Goal: Task Accomplishment & Management: Complete application form

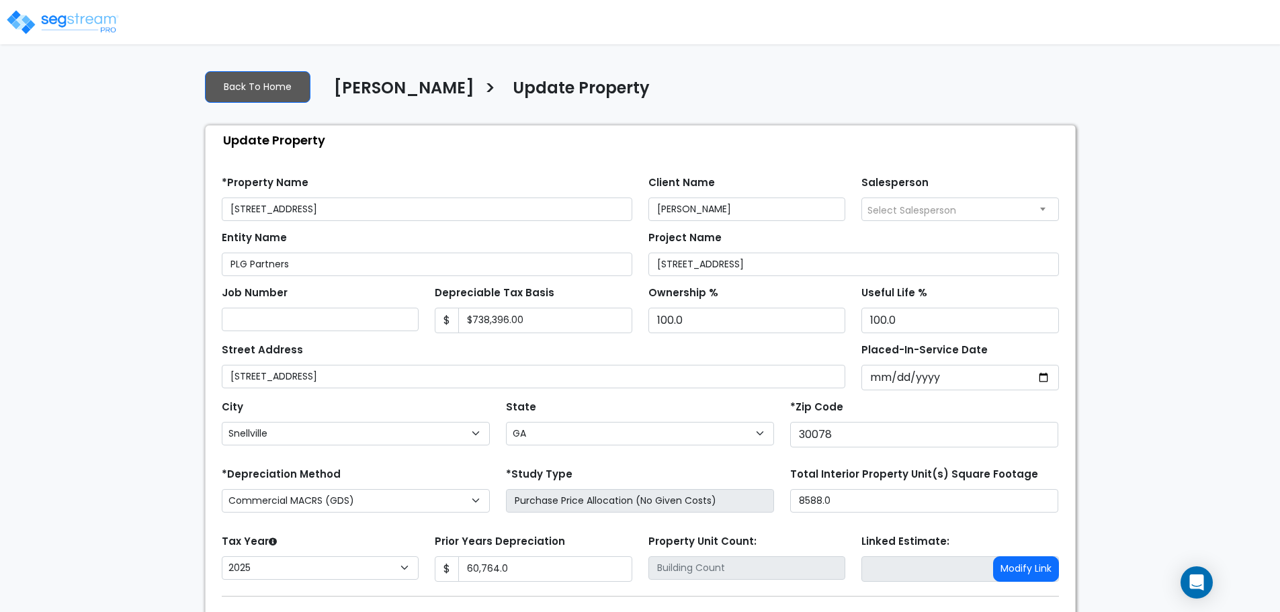
select select "GA"
select select "2025"
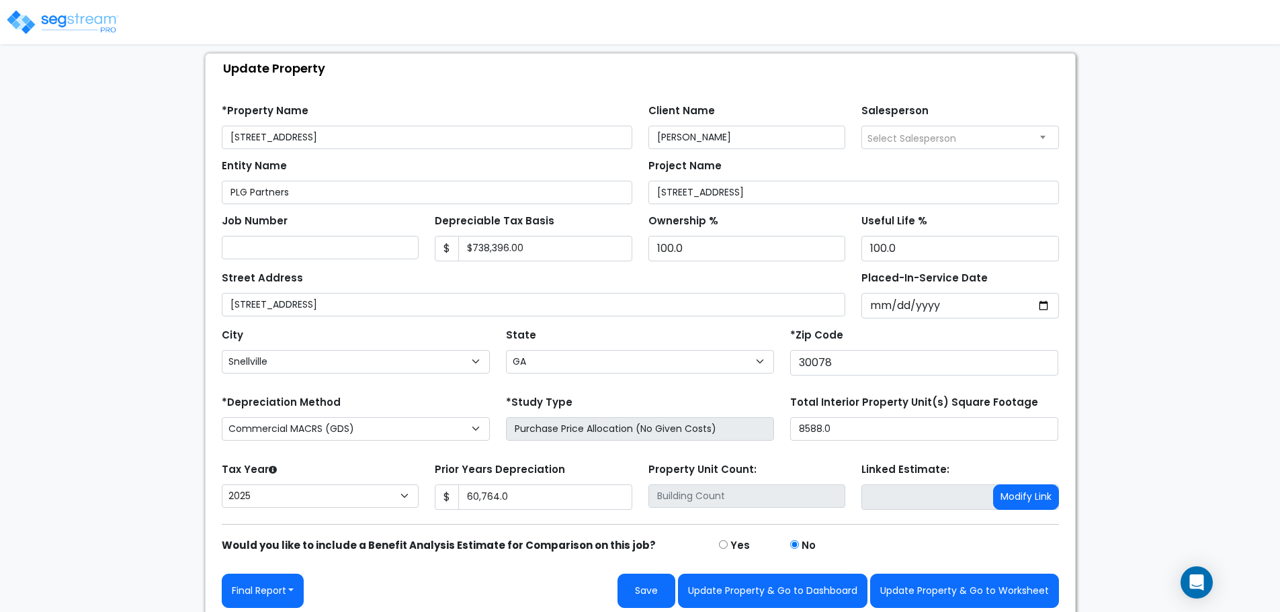
scroll to position [79, 0]
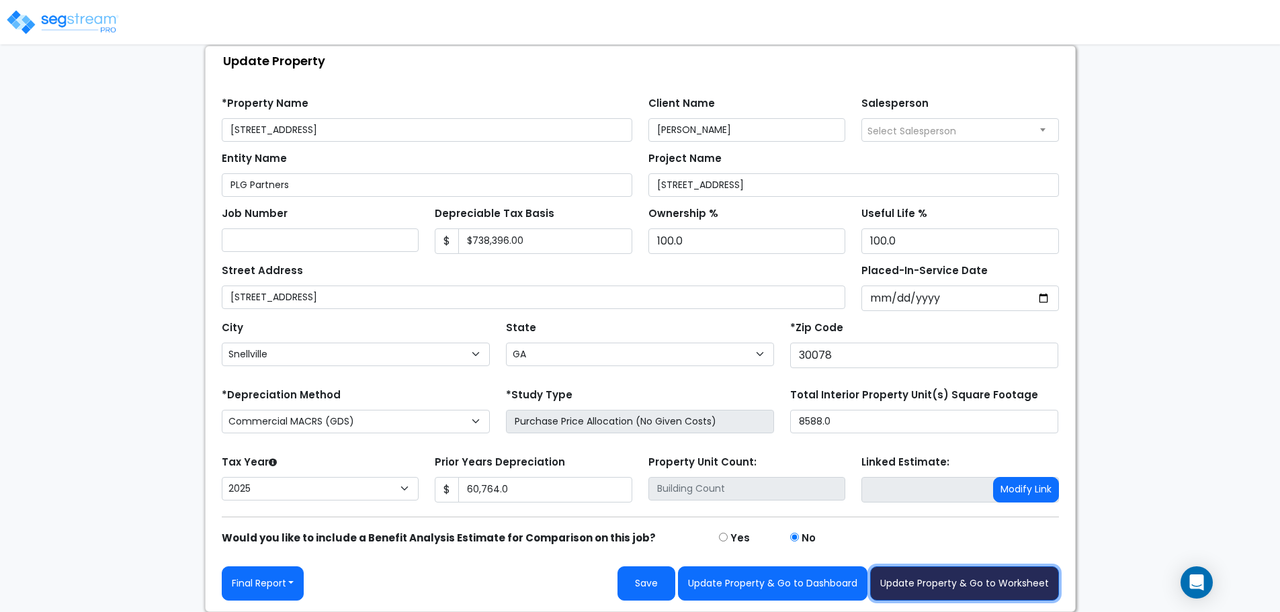
click at [1005, 585] on button "Update Property & Go to Worksheet" at bounding box center [964, 584] width 189 height 34
type input "60764"
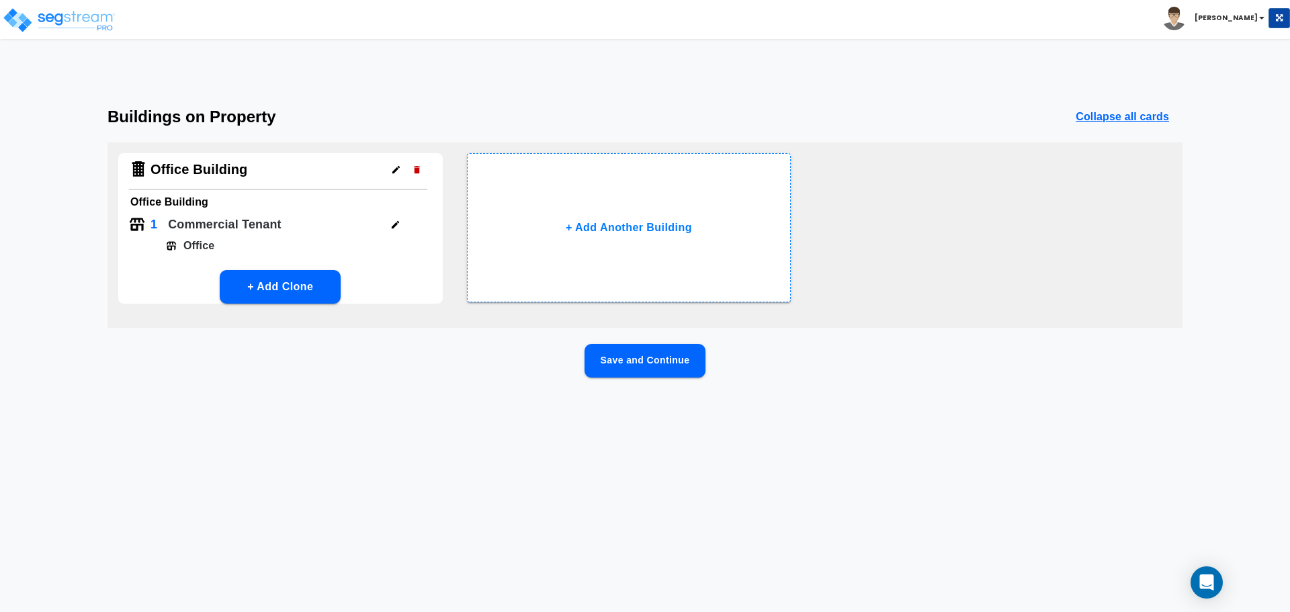
click at [614, 366] on button "Save and Continue" at bounding box center [645, 361] width 121 height 34
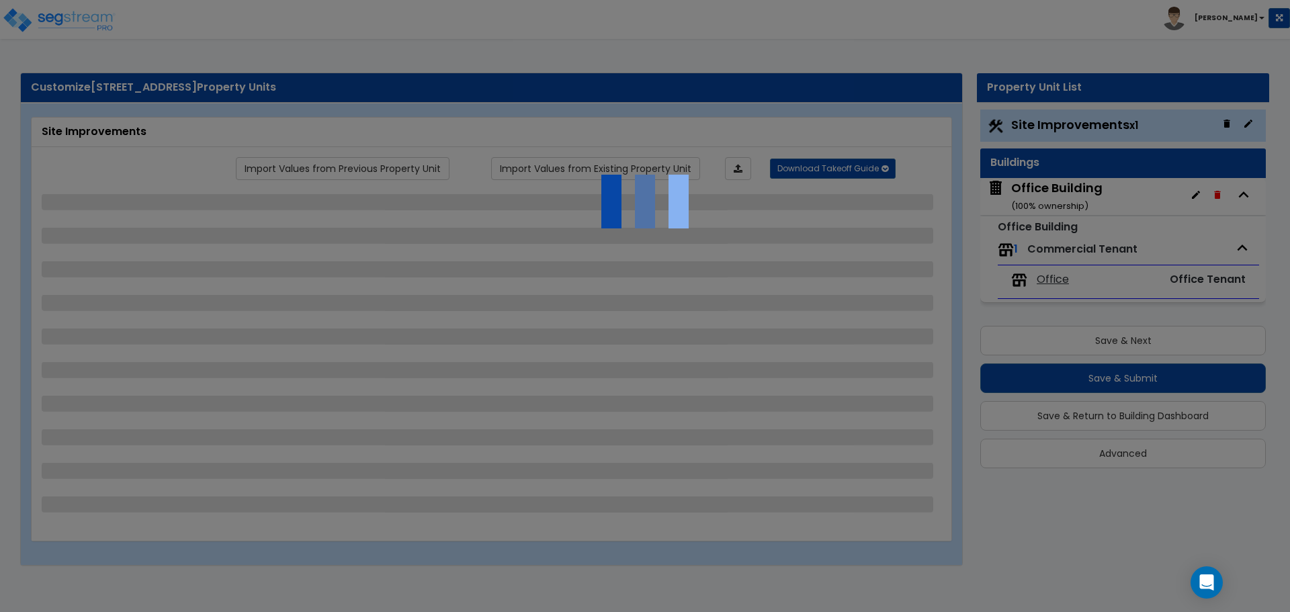
select select "2"
select select "1"
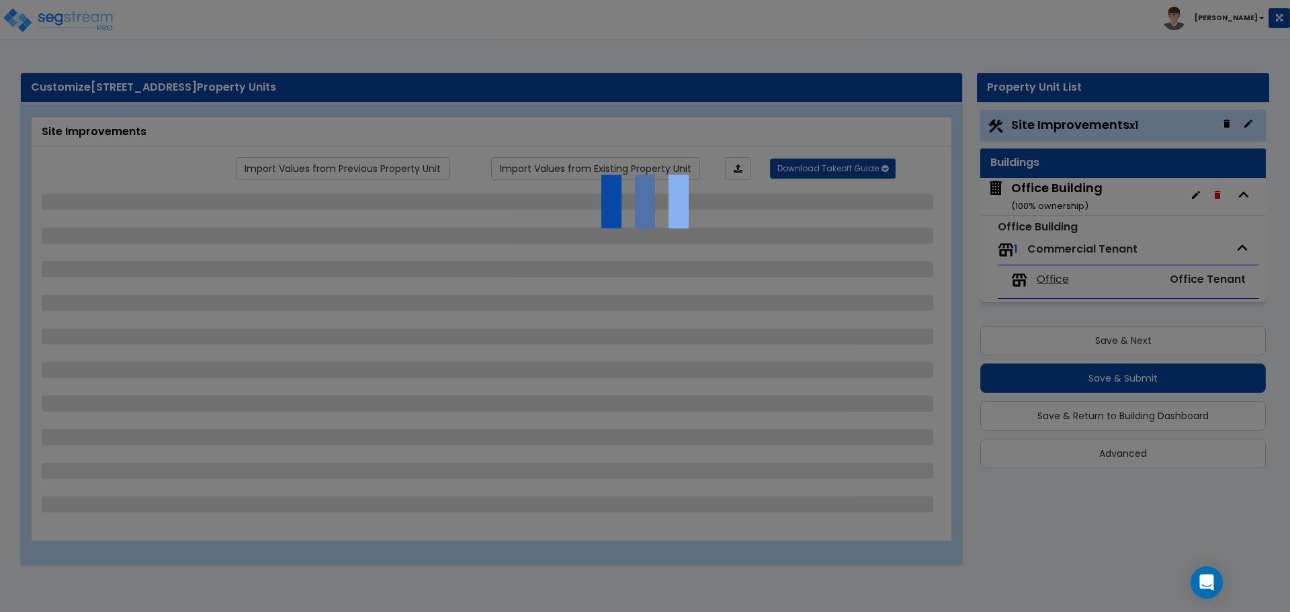
select select "2"
select select "1"
select select "2"
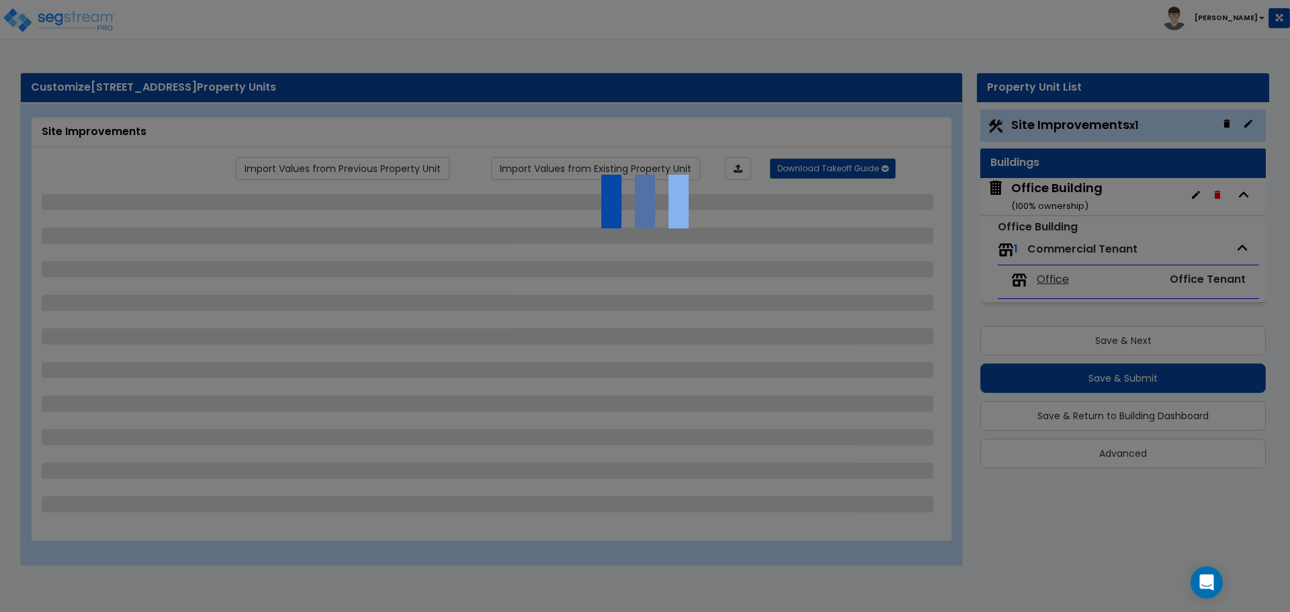
select select "1"
select select "3"
select select "1"
select select "6"
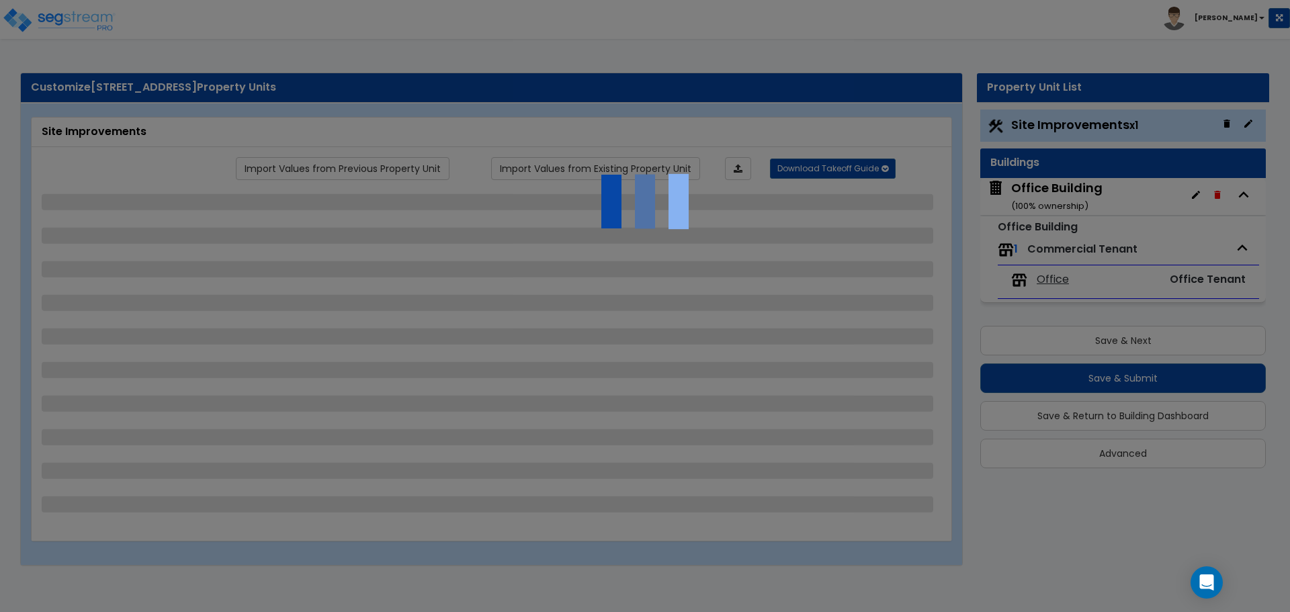
select select "1"
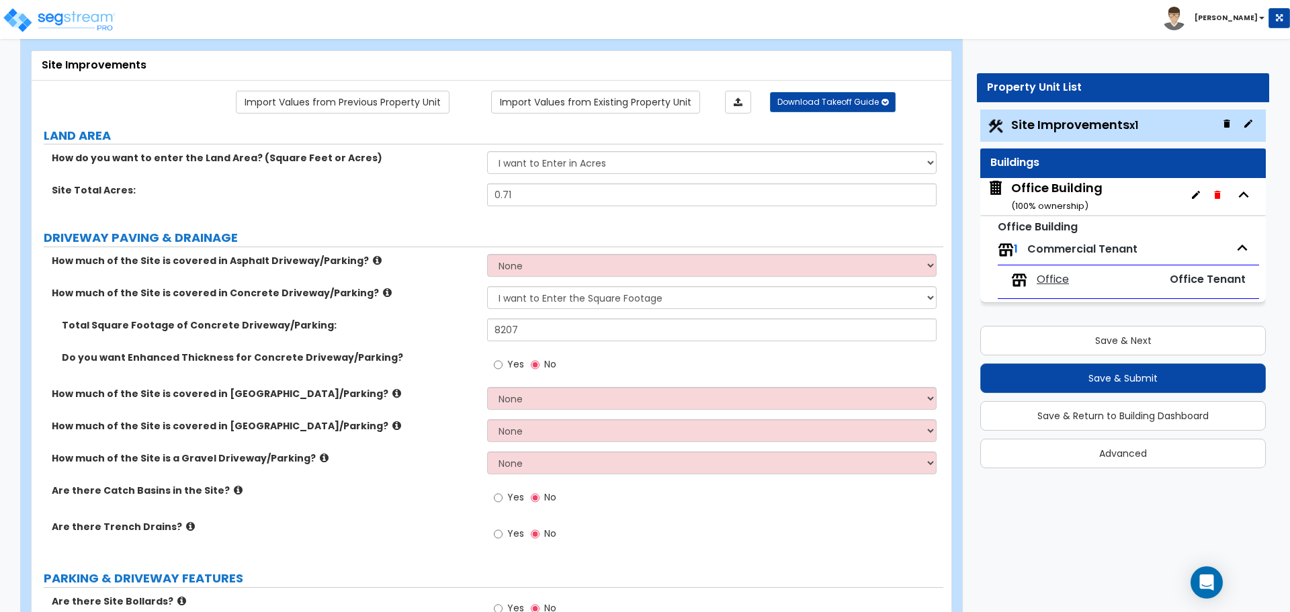
scroll to position [67, 0]
click at [554, 331] on input "8207" at bounding box center [711, 329] width 449 height 23
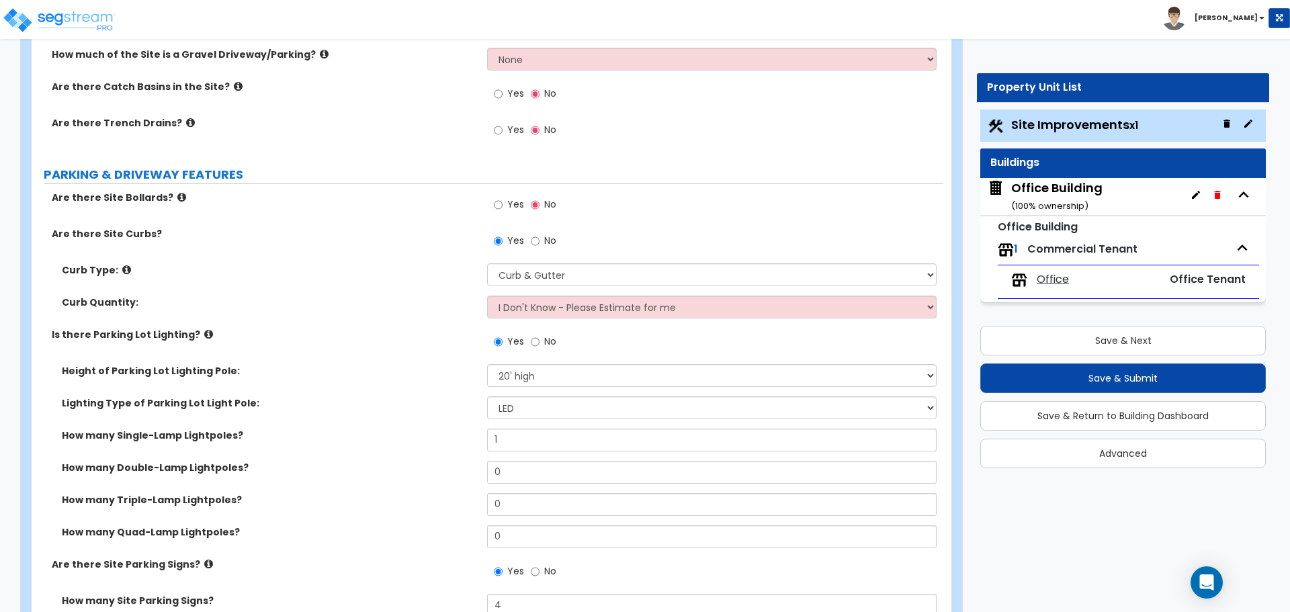
scroll to position [538, 0]
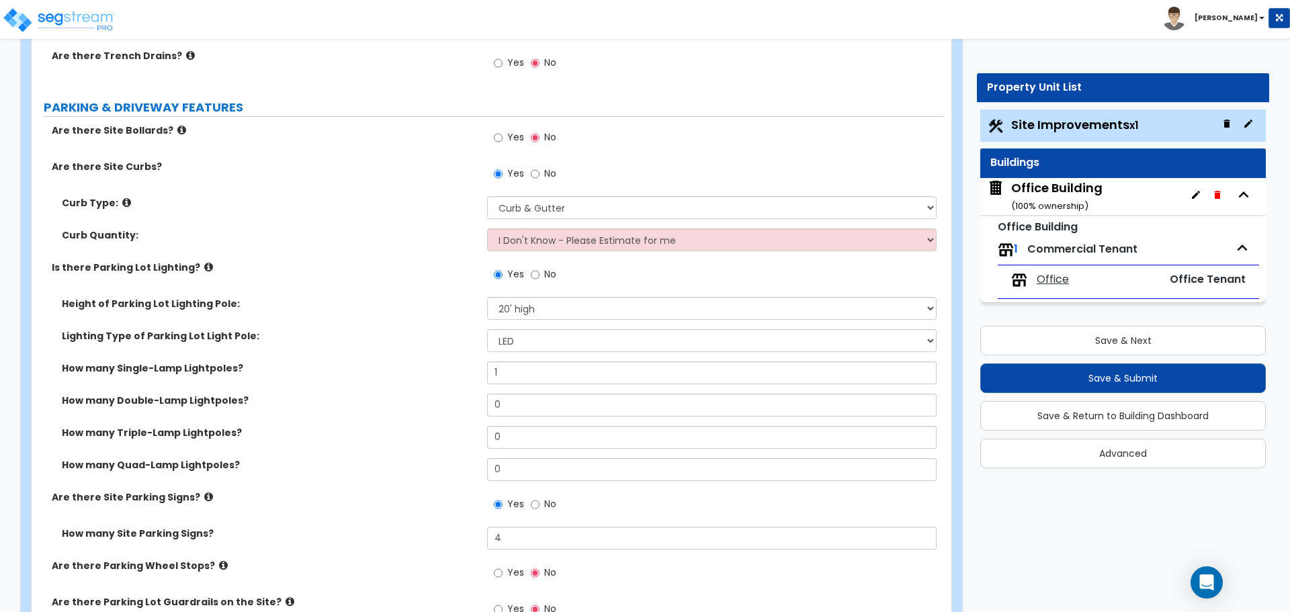
type input "8,162"
click at [550, 234] on select "I Don't Know - Please Estimate for me I want to Enter the Linear Footage" at bounding box center [711, 240] width 449 height 23
select select "1"
click at [487, 229] on select "I Don't Know - Please Estimate for me I want to Enter the Linear Footage" at bounding box center [711, 240] width 449 height 23
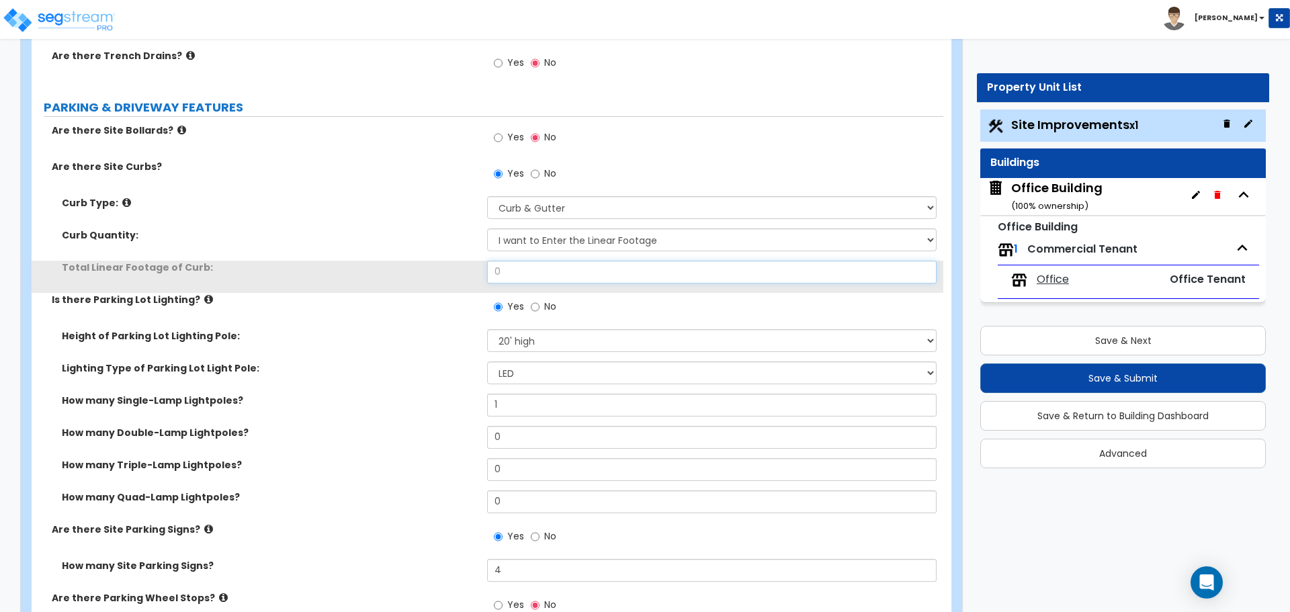
click at [525, 267] on input "0" at bounding box center [711, 272] width 449 height 23
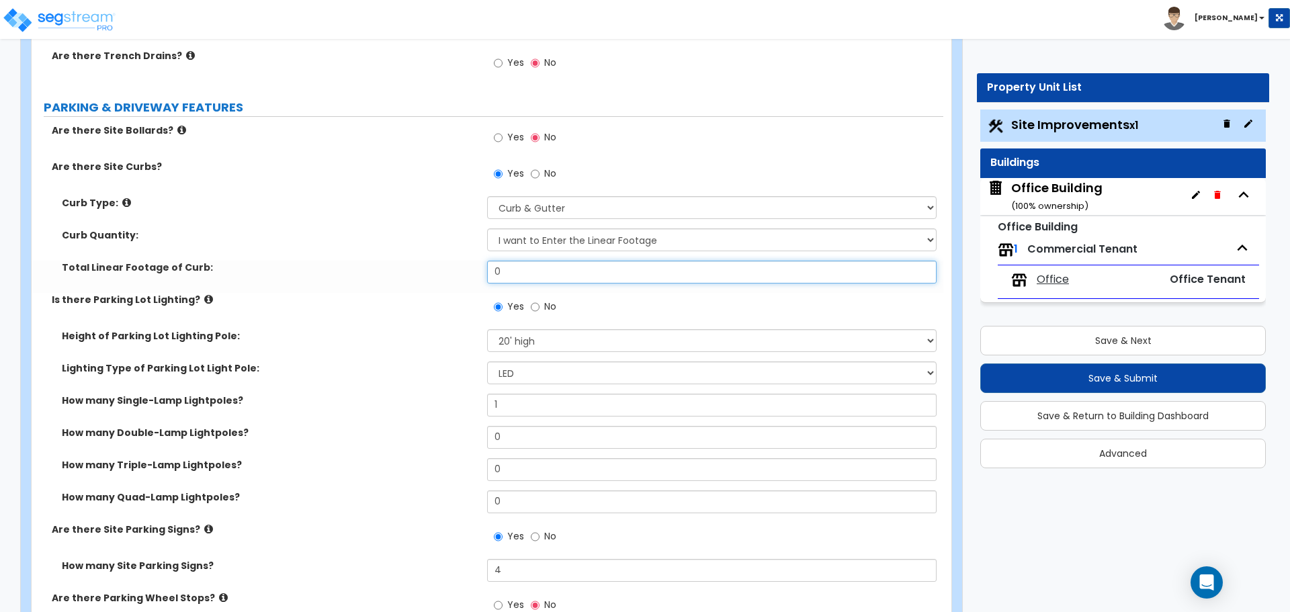
click at [525, 267] on input "0" at bounding box center [711, 272] width 449 height 23
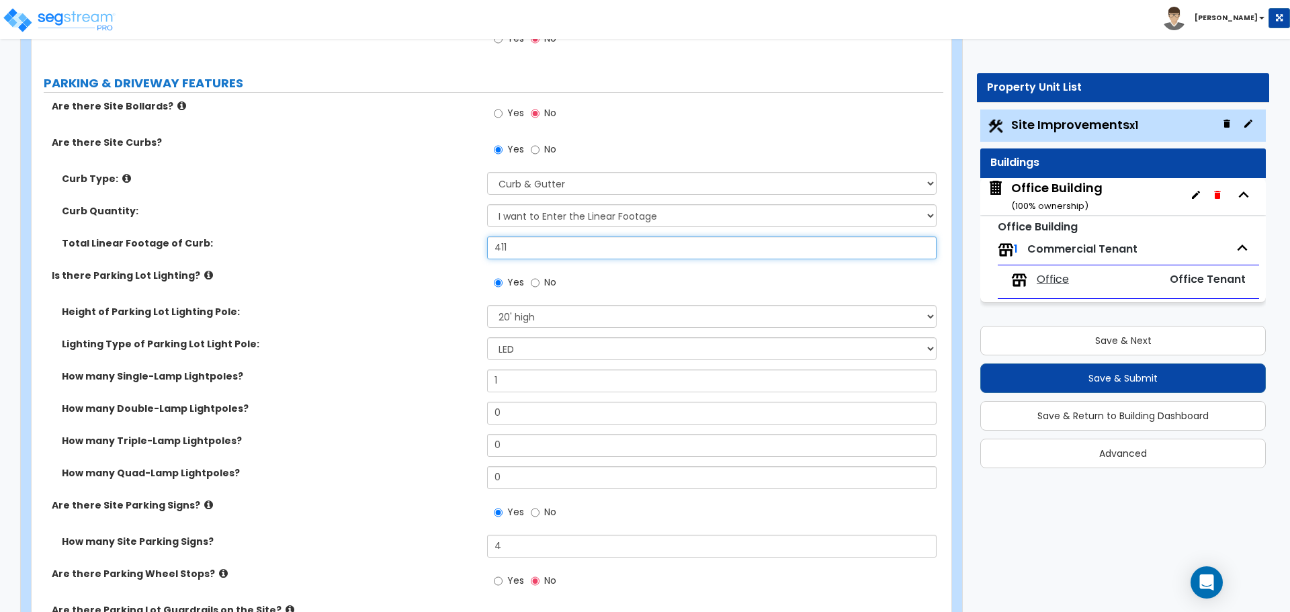
scroll to position [672, 0]
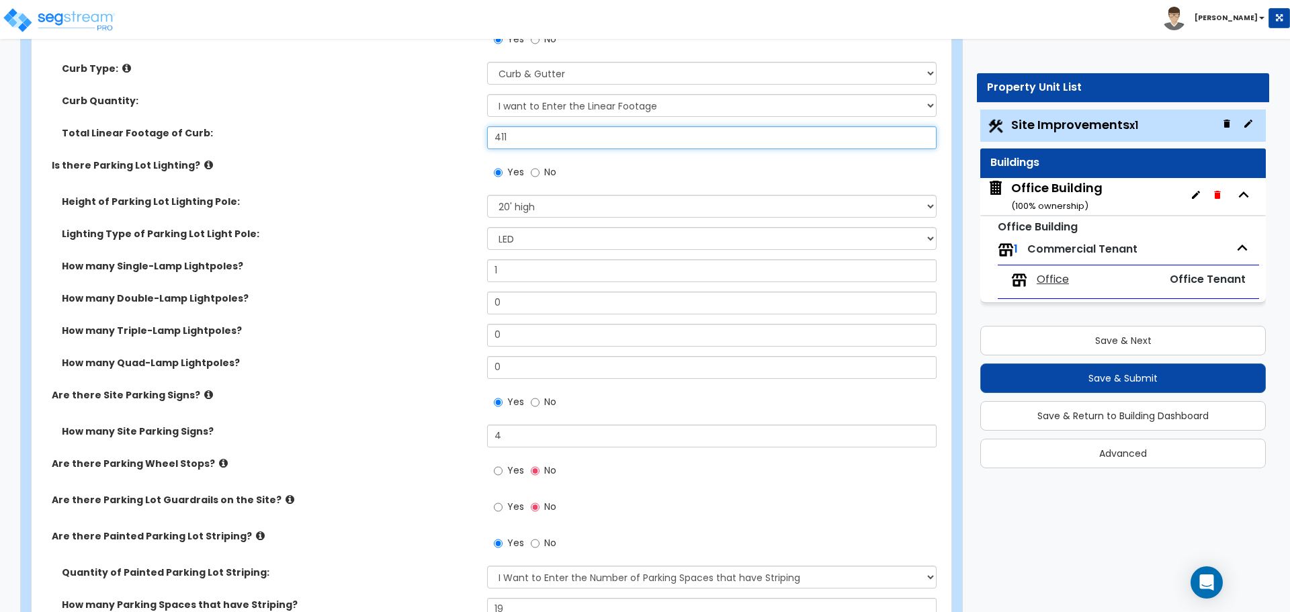
type input "411"
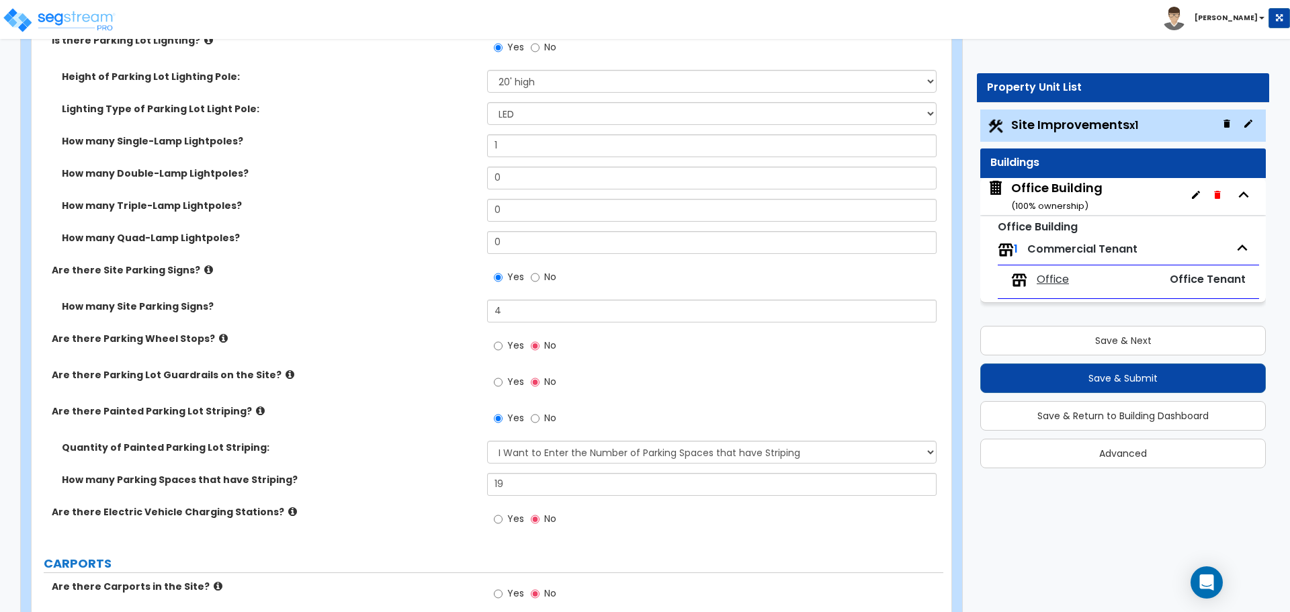
scroll to position [807, 0]
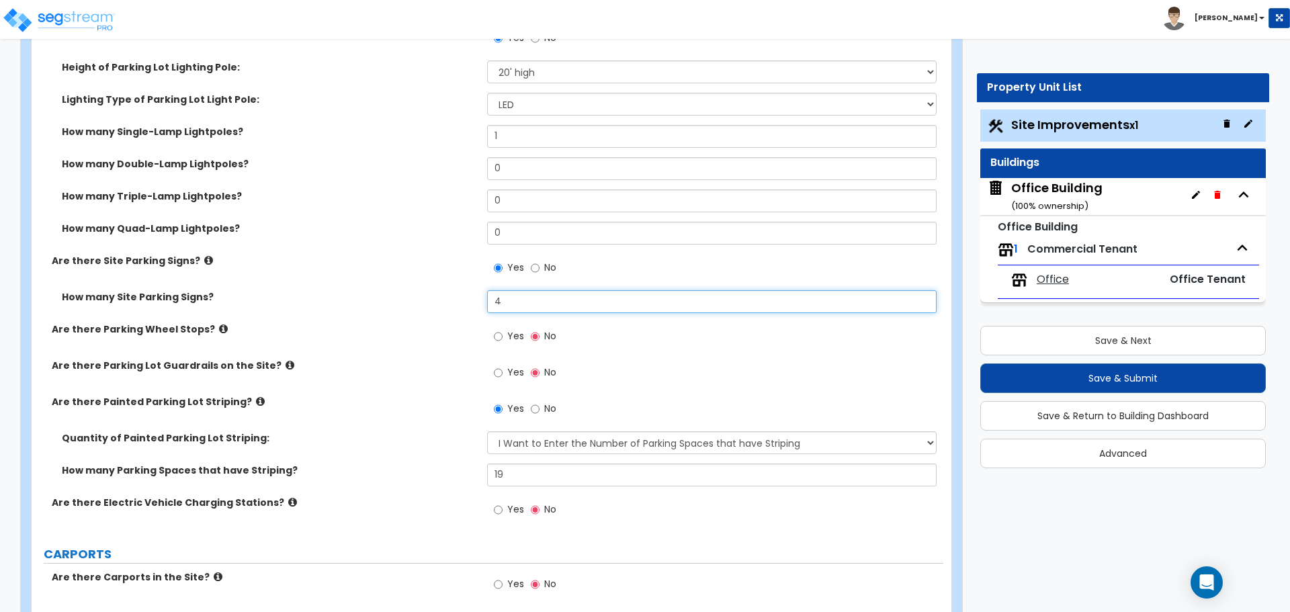
click at [520, 300] on input "4" at bounding box center [711, 301] width 449 height 23
click at [530, 301] on input "8" at bounding box center [711, 301] width 449 height 23
click at [573, 299] on input "4" at bounding box center [711, 301] width 449 height 23
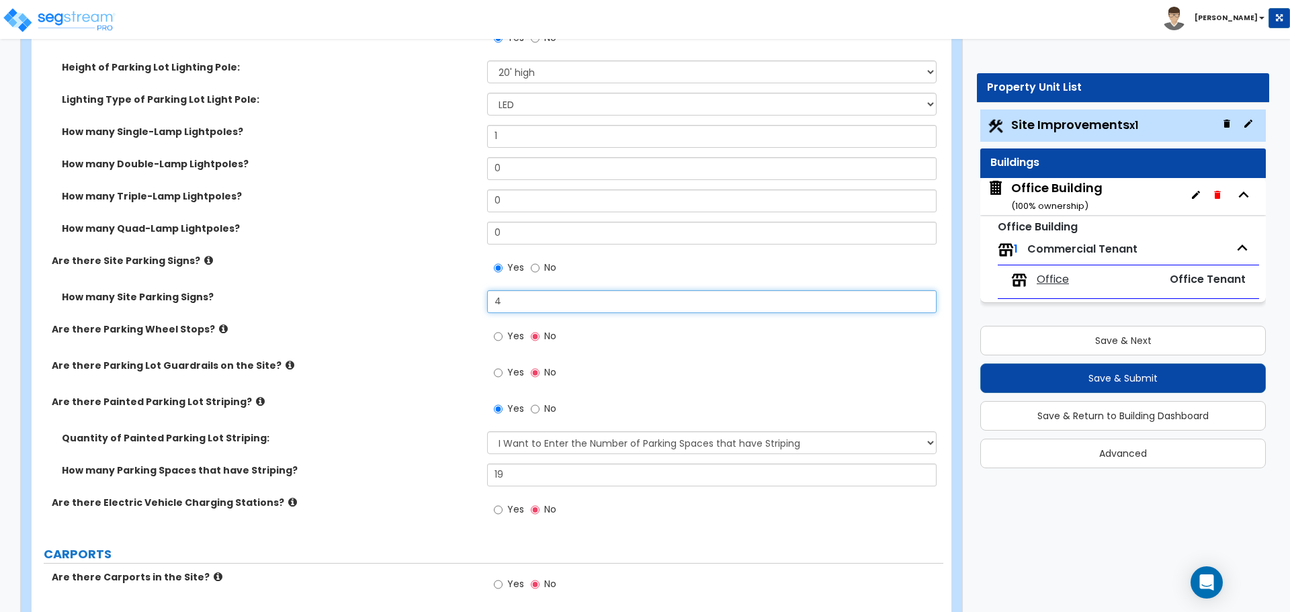
click at [573, 299] on input "4" at bounding box center [711, 301] width 449 height 23
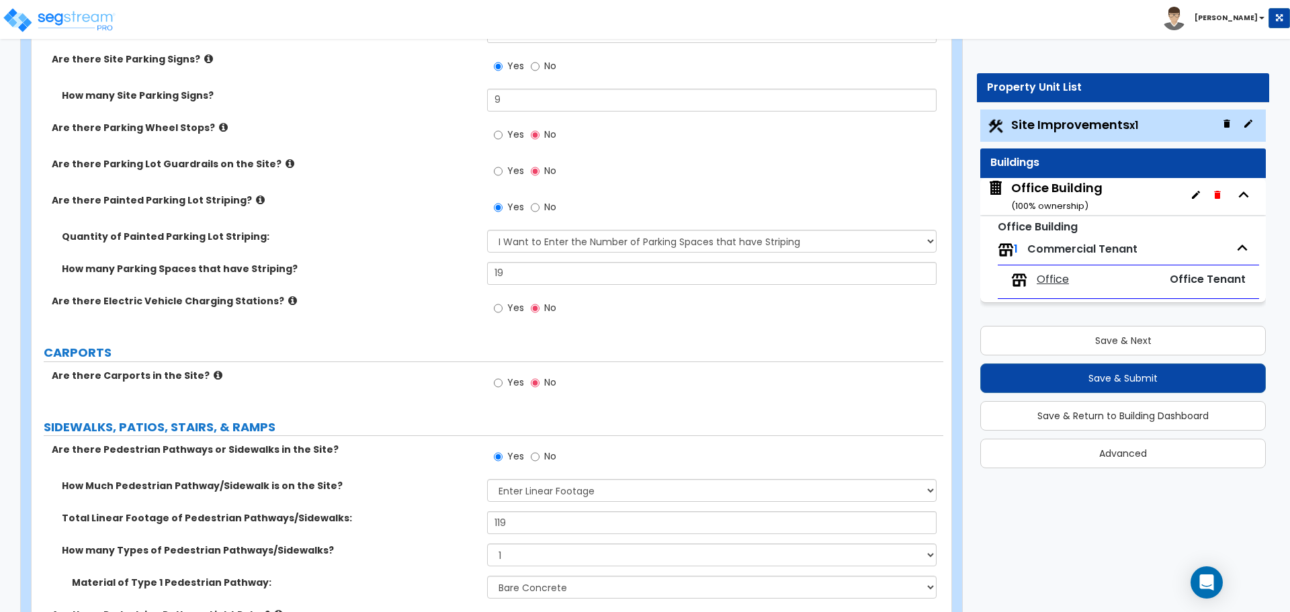
scroll to position [941, 0]
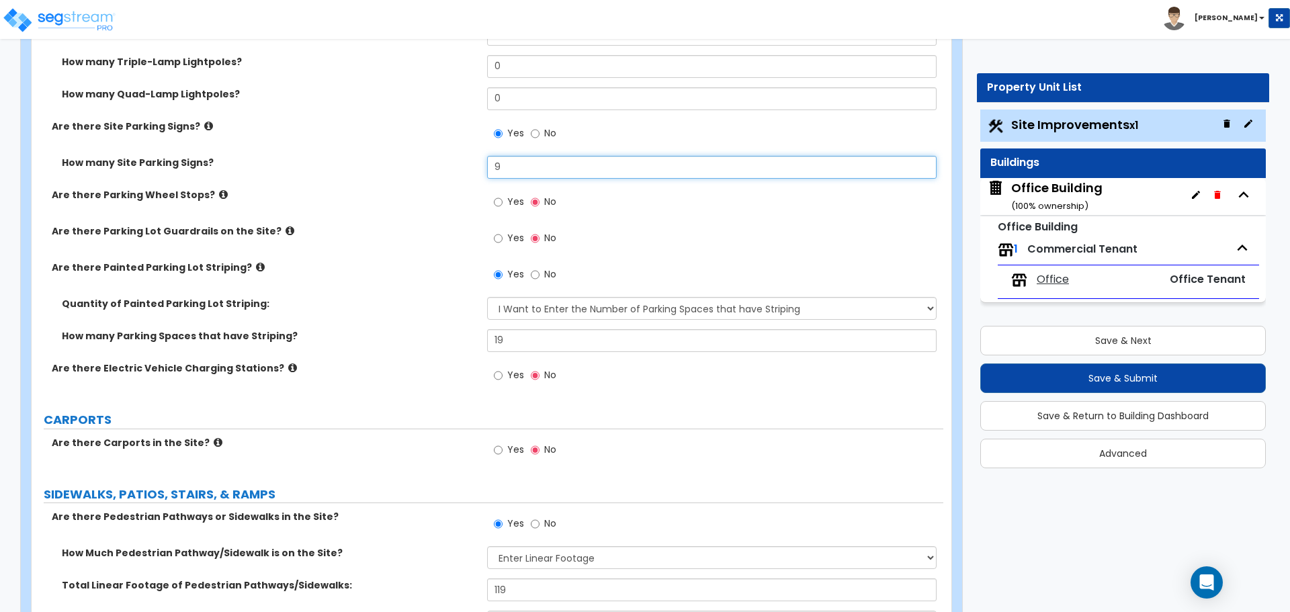
click at [522, 164] on input "9" at bounding box center [711, 167] width 449 height 23
type input "4"
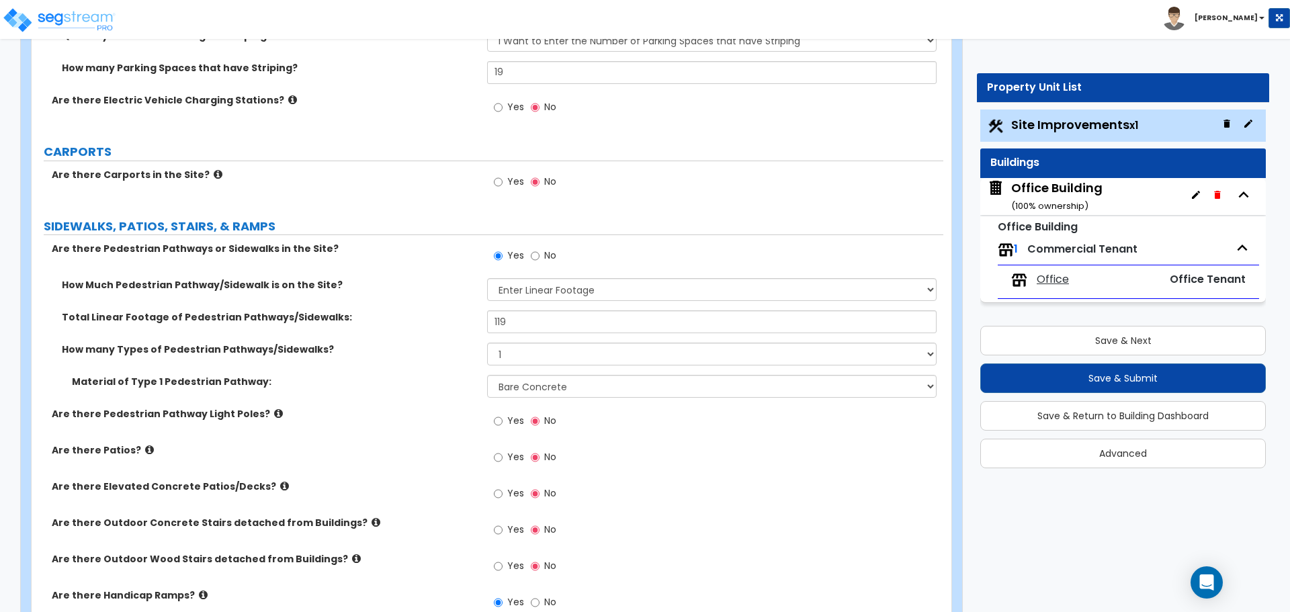
scroll to position [1210, 0]
click at [526, 316] on input "119" at bounding box center [711, 321] width 449 height 23
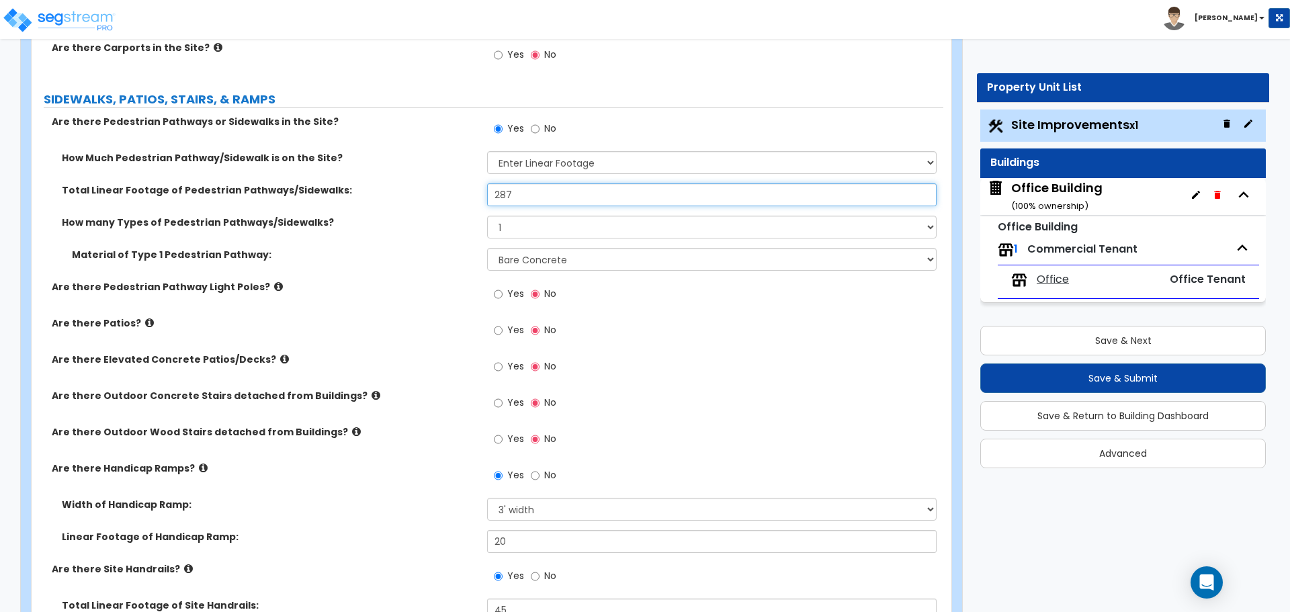
scroll to position [1344, 0]
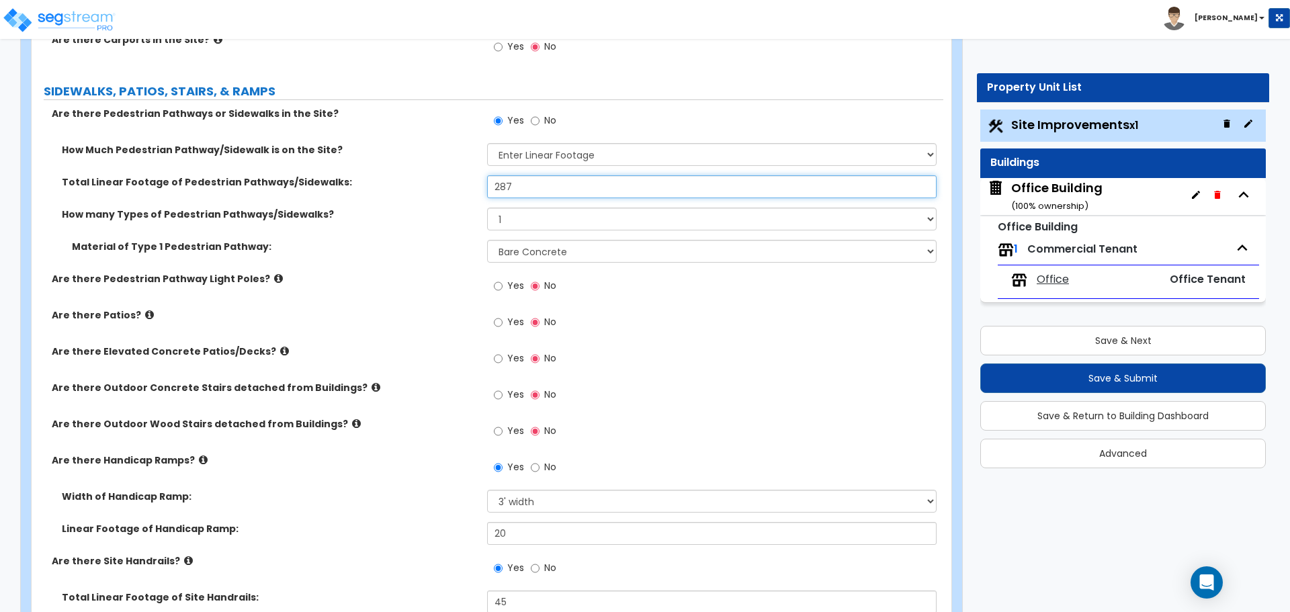
type input "287"
click at [413, 268] on div "Material of Type 1 Pedestrian Pathway: Please Choose One Bare Concrete Stamped …" at bounding box center [488, 256] width 912 height 32
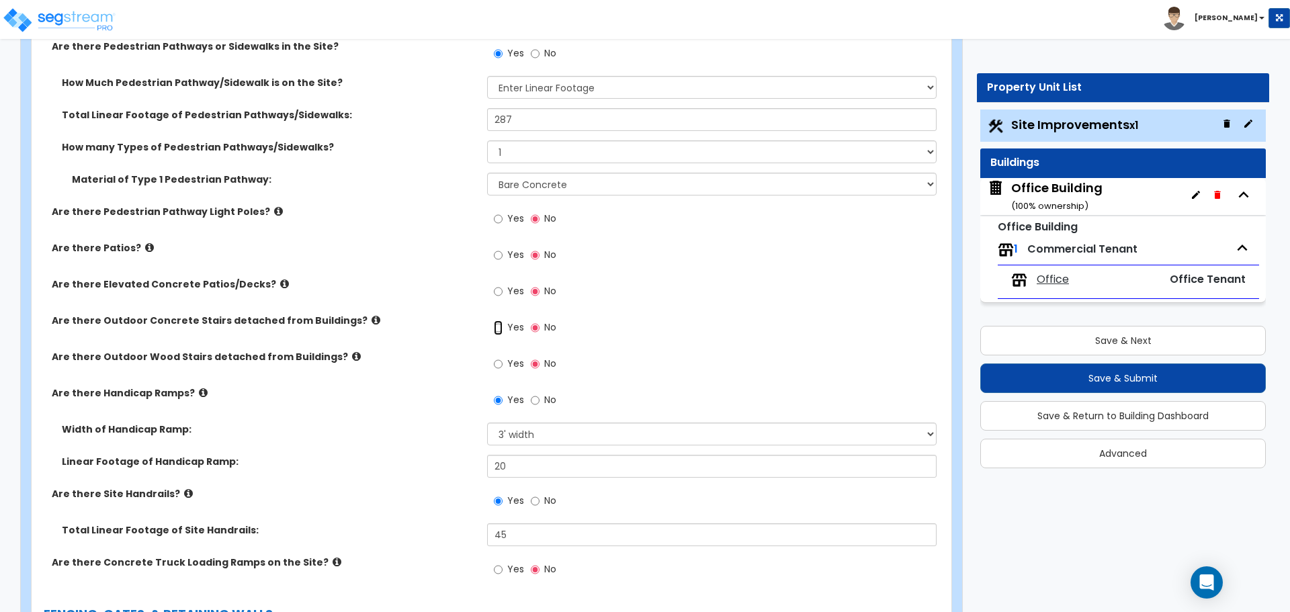
click at [497, 329] on input "Yes" at bounding box center [498, 328] width 9 height 15
radio input "true"
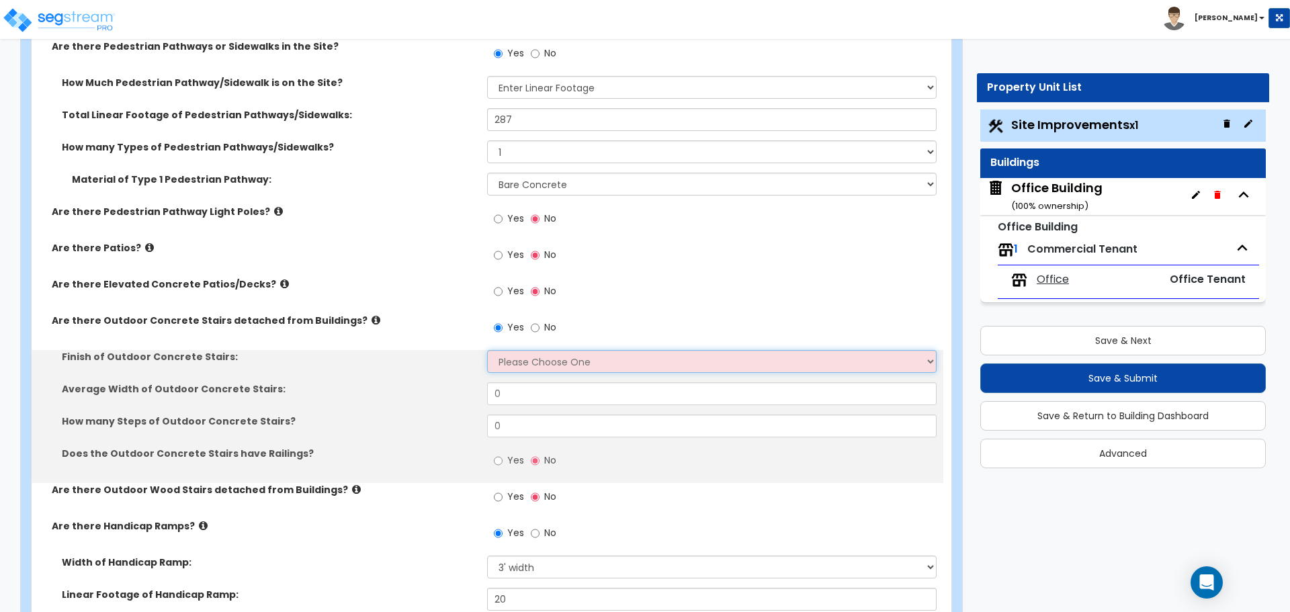
click at [523, 351] on select "Please Choose One Bare Concrete Exposed Aggregate Brick Paved Stone Paved" at bounding box center [711, 361] width 449 height 23
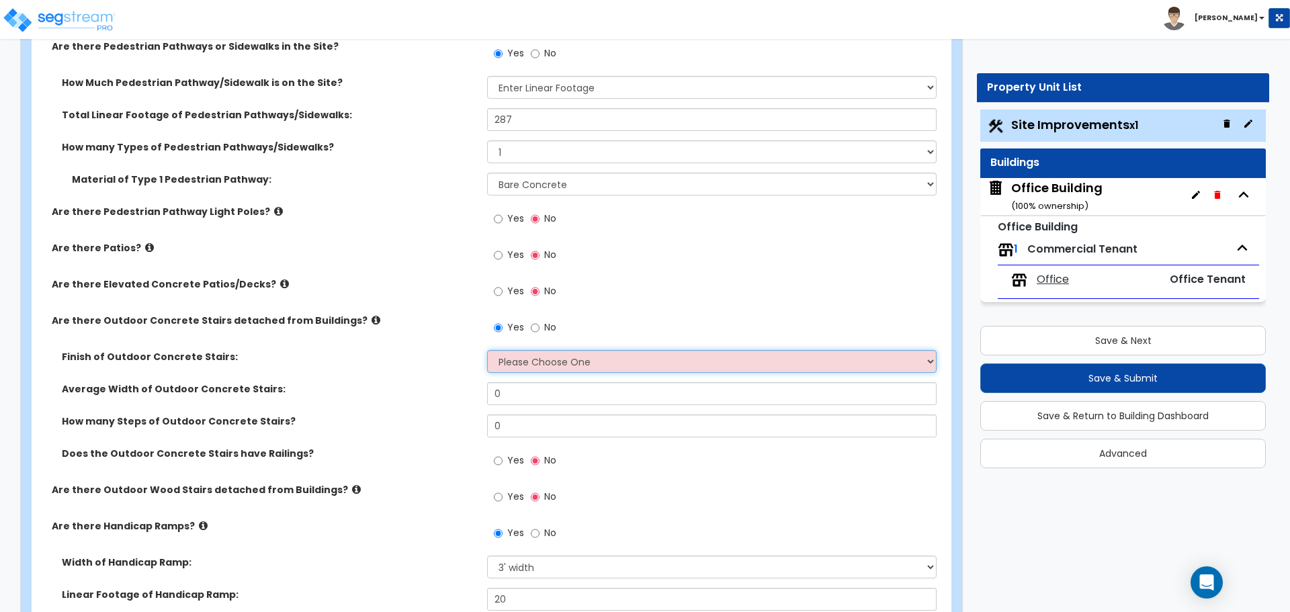
select select "1"
click at [487, 350] on select "Please Choose One Bare Concrete Exposed Aggregate Brick Paved Stone Paved" at bounding box center [711, 361] width 449 height 23
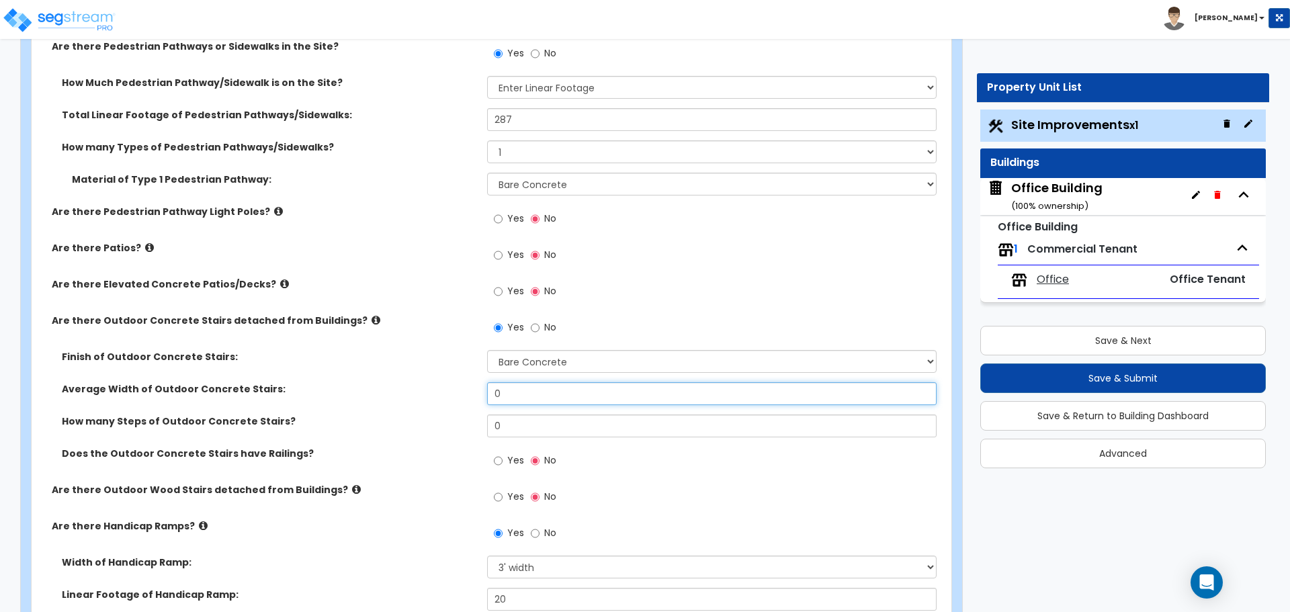
click at [509, 397] on input "0" at bounding box center [711, 393] width 449 height 23
type input "3"
click at [530, 427] on input "0" at bounding box center [711, 426] width 449 height 23
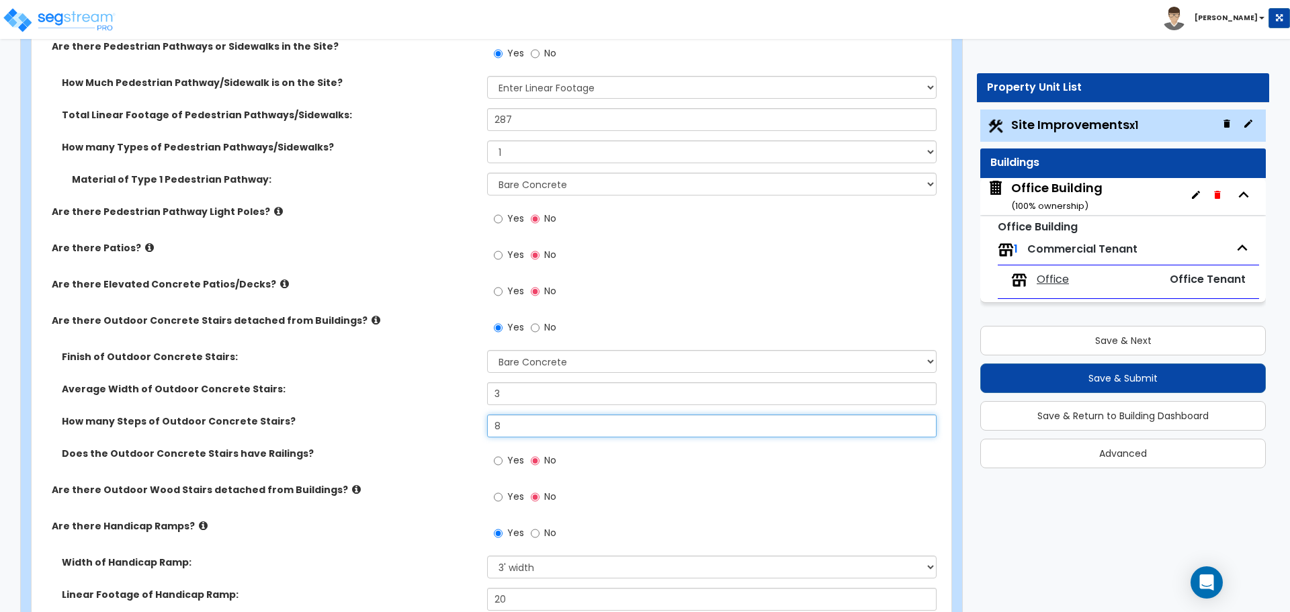
click at [534, 427] on input "8" at bounding box center [711, 426] width 449 height 23
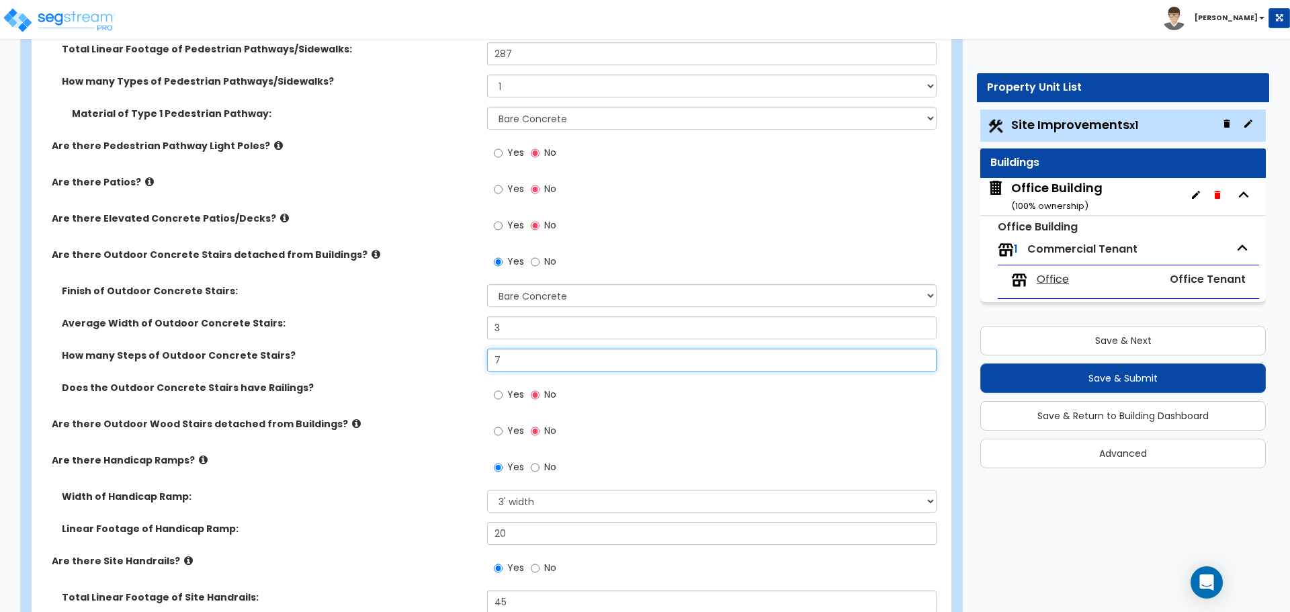
scroll to position [1479, 0]
type input "7"
click at [537, 294] on select "Please Choose One Bare Concrete Exposed Aggregate Brick Paved Stone Paved" at bounding box center [711, 294] width 449 height 23
select select "3"
click at [487, 283] on select "Please Choose One Bare Concrete Exposed Aggregate Brick Paved Stone Paved" at bounding box center [711, 294] width 449 height 23
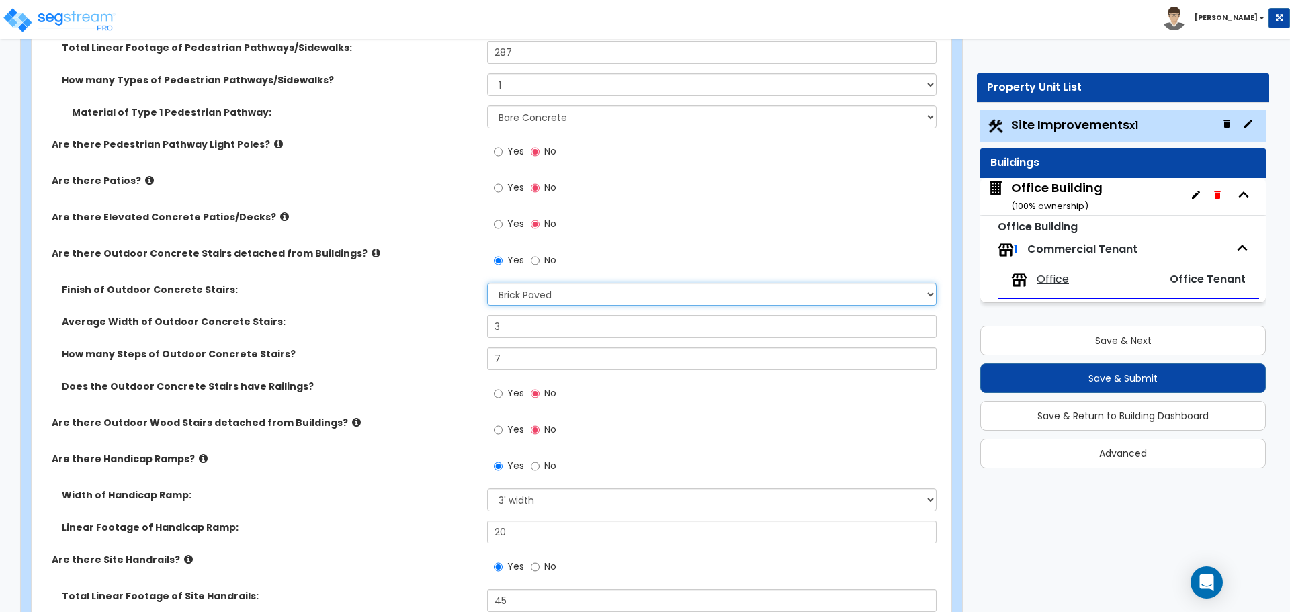
scroll to position [1411, 0]
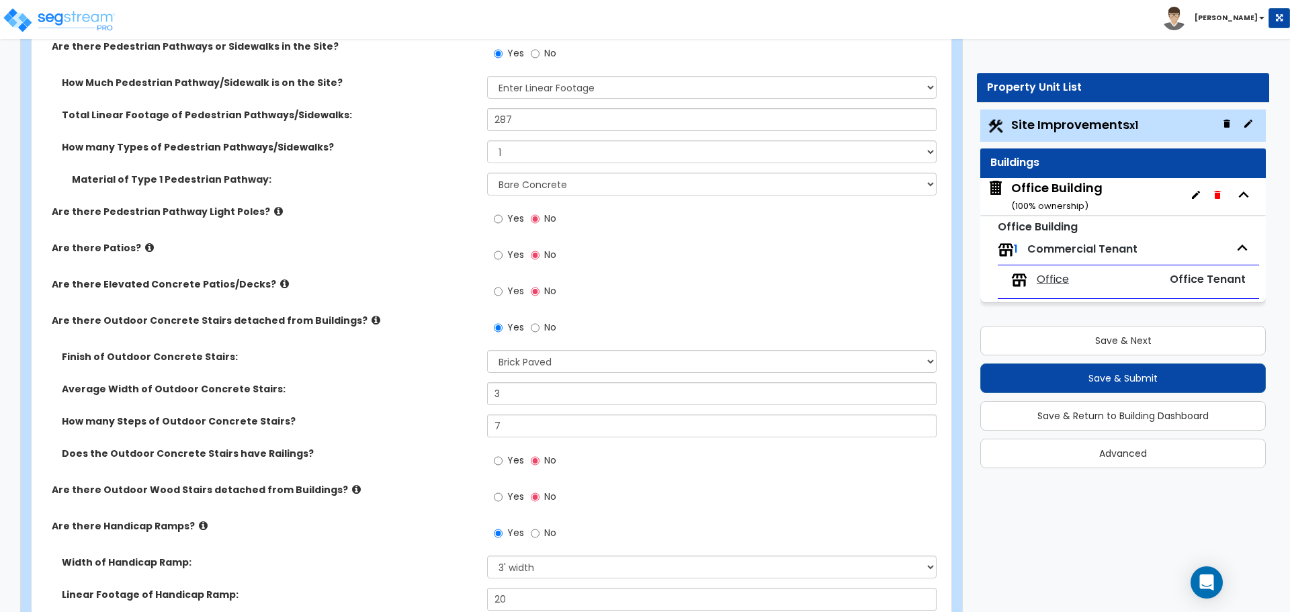
click at [541, 333] on label "No" at bounding box center [544, 329] width 26 height 23
click at [540, 333] on input "No" at bounding box center [535, 328] width 9 height 15
radio input "false"
radio input "true"
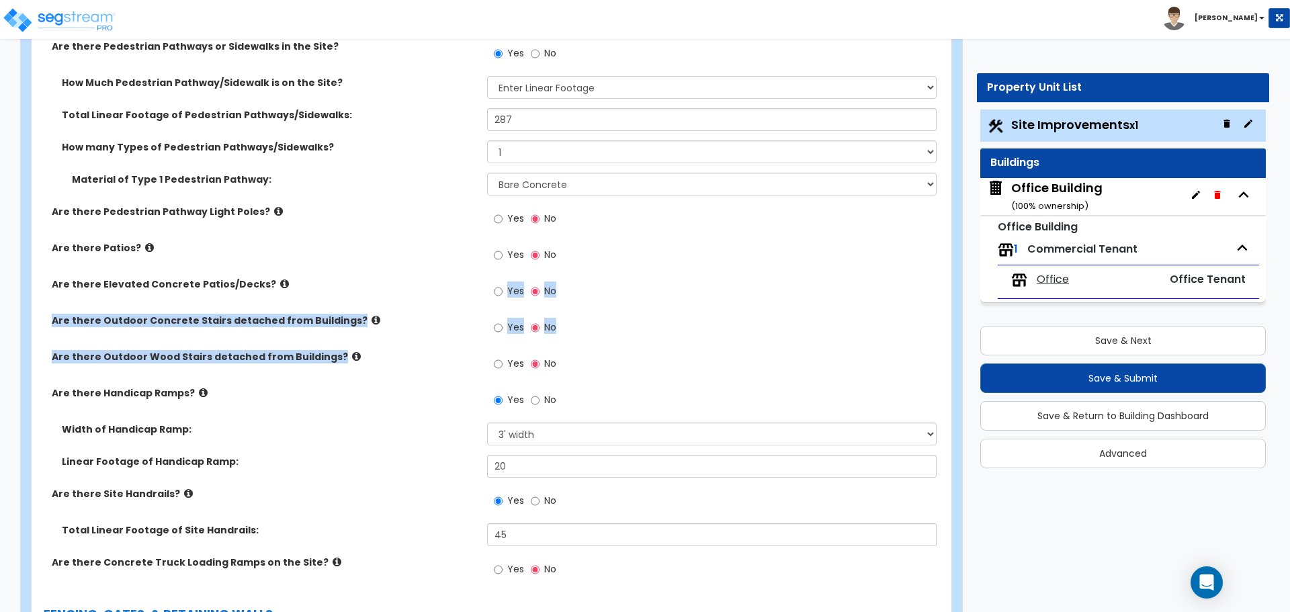
drag, startPoint x: 405, startPoint y: 345, endPoint x: 415, endPoint y: 302, distance: 45.0
click at [415, 302] on div "Are there Pedestrian Pathways or Sidewalks in the Site? Yes No How Much Pedestr…" at bounding box center [488, 316] width 892 height 552
click at [415, 331] on div "Are there Outdoor Concrete Stairs detached from Buildings? Yes No" at bounding box center [488, 332] width 912 height 36
click at [376, 352] on label "Are there Outdoor Wood Stairs detached from Buildings?" at bounding box center [264, 356] width 425 height 13
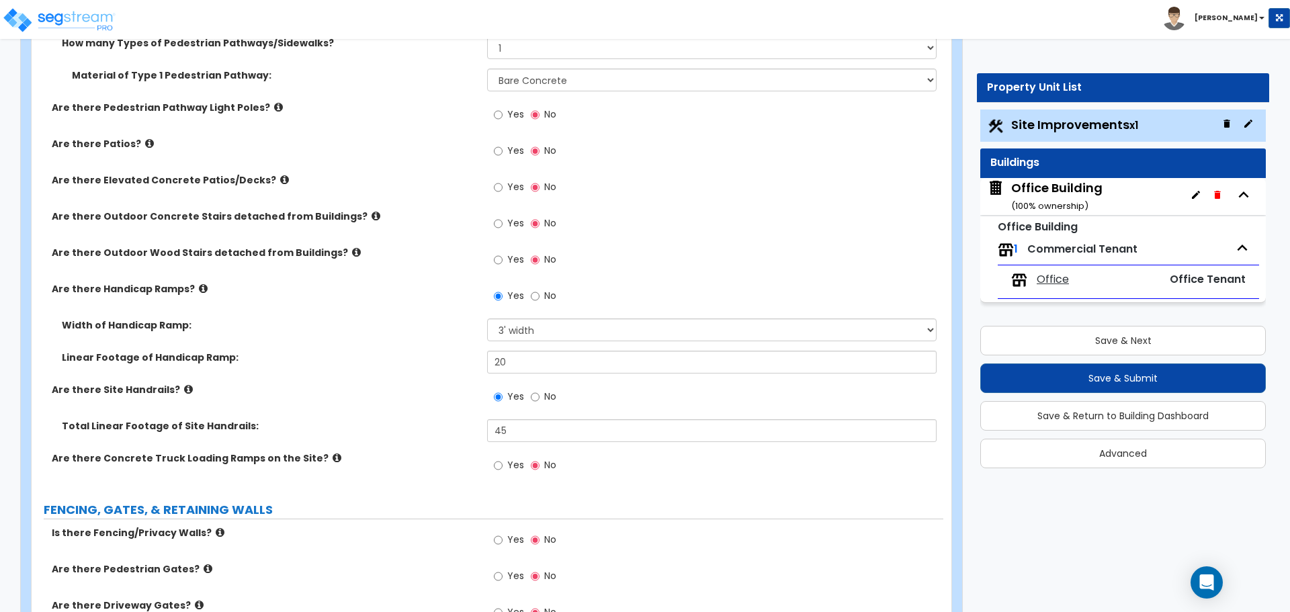
scroll to position [1546, 0]
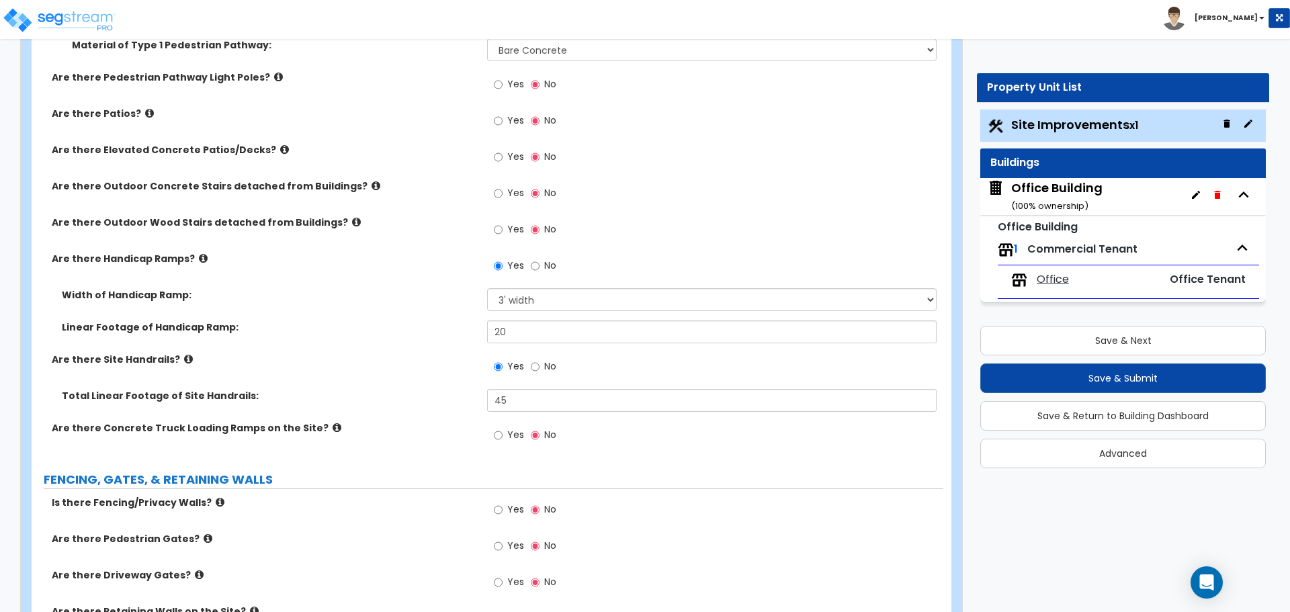
drag, startPoint x: 437, startPoint y: 300, endPoint x: 447, endPoint y: 294, distance: 11.4
click at [447, 294] on div "Width of Handicap Ramp: Please Choose One 3' width 5' width" at bounding box center [488, 304] width 912 height 32
click at [184, 360] on icon at bounding box center [188, 359] width 9 height 10
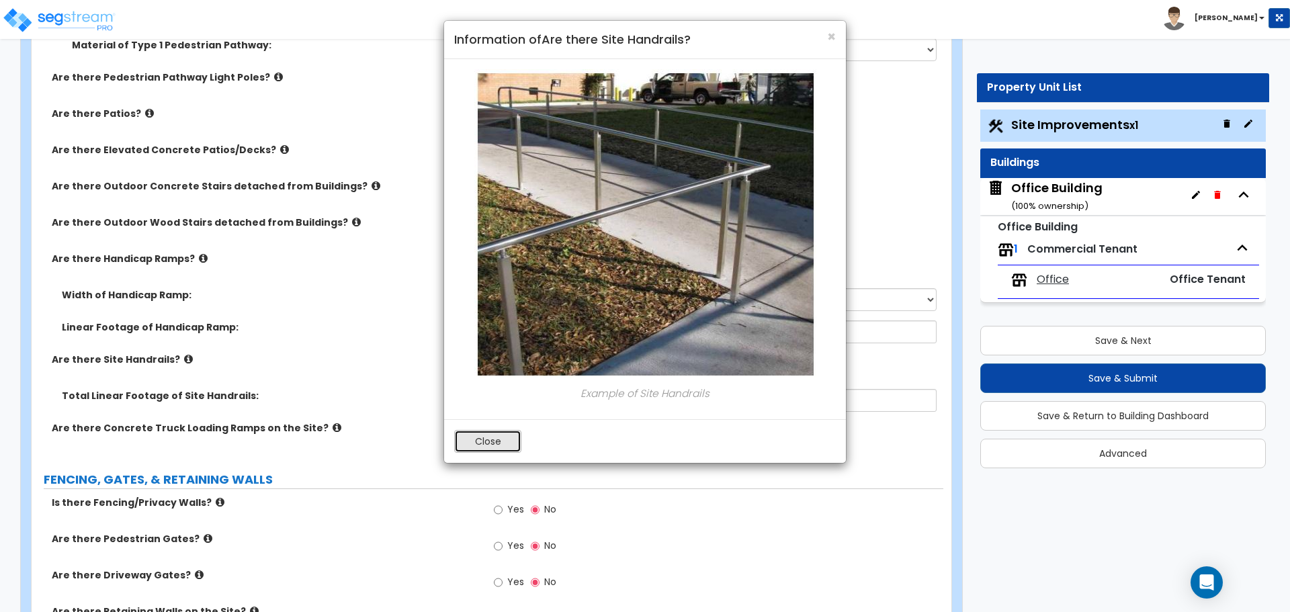
click at [504, 439] on button "Close" at bounding box center [487, 441] width 67 height 23
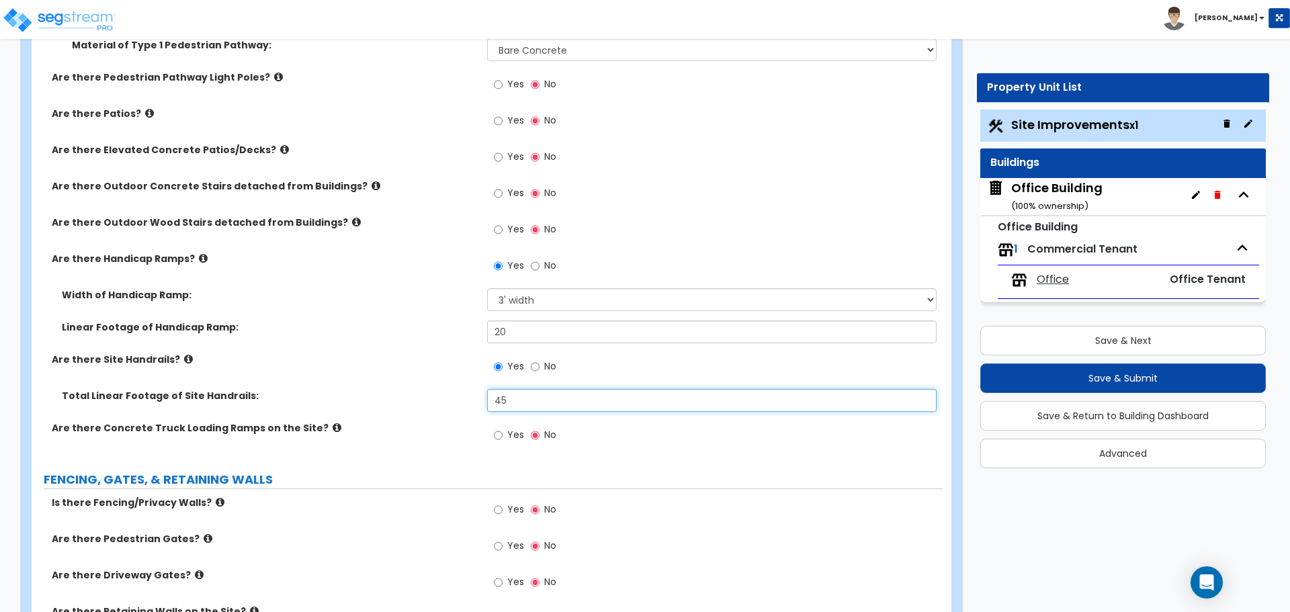
click at [534, 407] on input "45" at bounding box center [711, 400] width 449 height 23
type input "4"
type input "34"
click at [450, 401] on label "Total Linear Footage of Site Handrails:" at bounding box center [269, 395] width 415 height 13
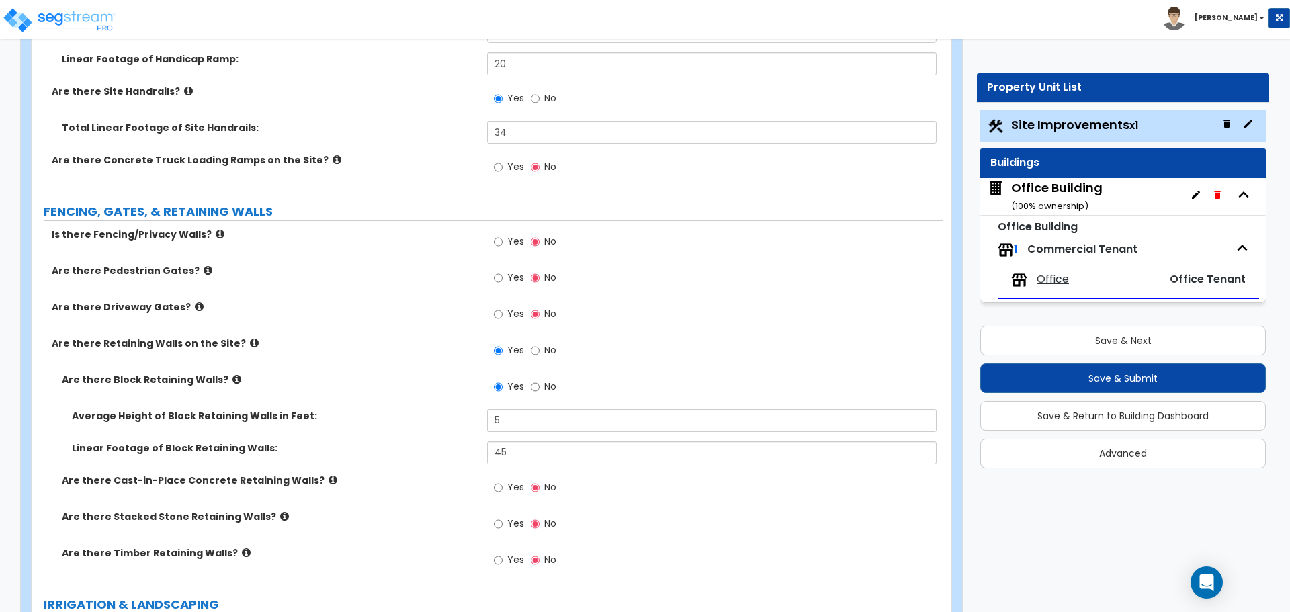
scroll to position [1815, 0]
drag, startPoint x: 384, startPoint y: 376, endPoint x: 97, endPoint y: 361, distance: 286.7
click at [383, 376] on label "Are there Block Retaining Walls?" at bounding box center [269, 378] width 415 height 13
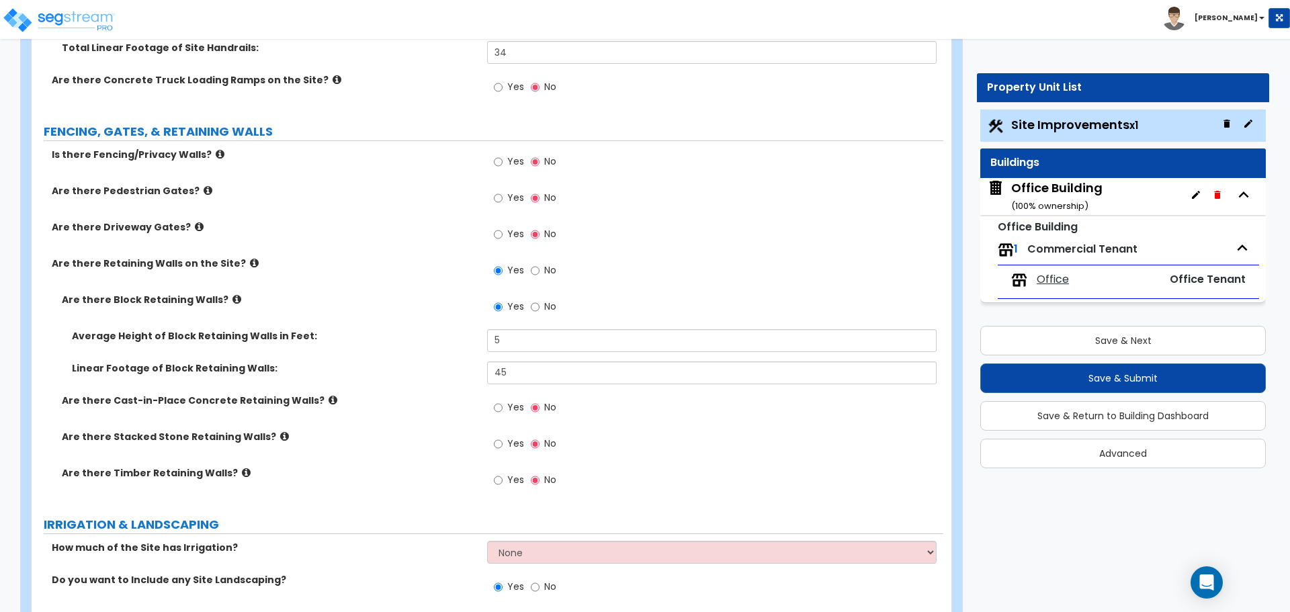
scroll to position [1949, 0]
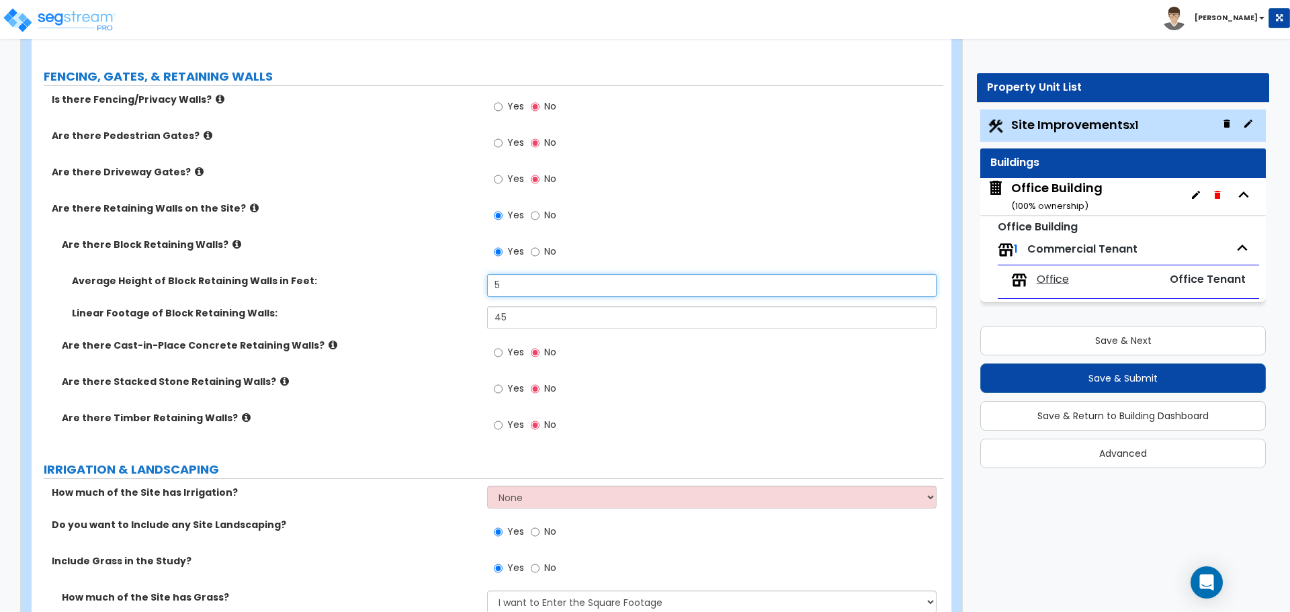
click at [509, 278] on input "5" at bounding box center [711, 285] width 449 height 23
click at [515, 282] on input "4" at bounding box center [711, 285] width 449 height 23
type input "5"
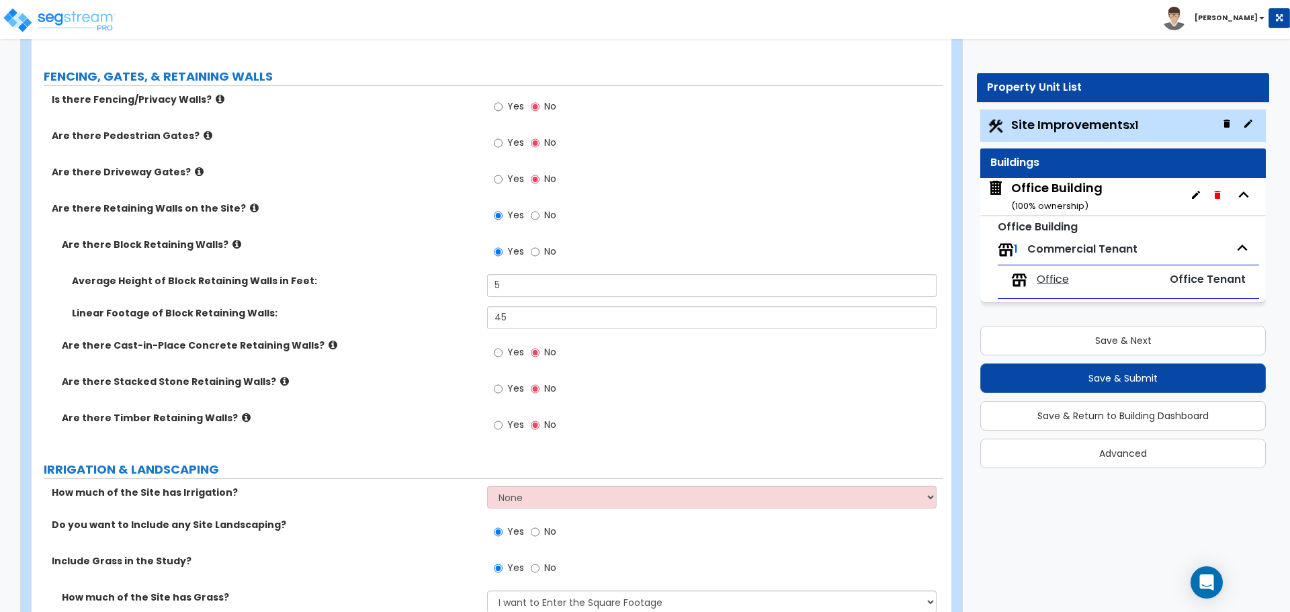
click at [392, 284] on label "Average Height of Block Retaining Walls in Feet:" at bounding box center [274, 280] width 405 height 13
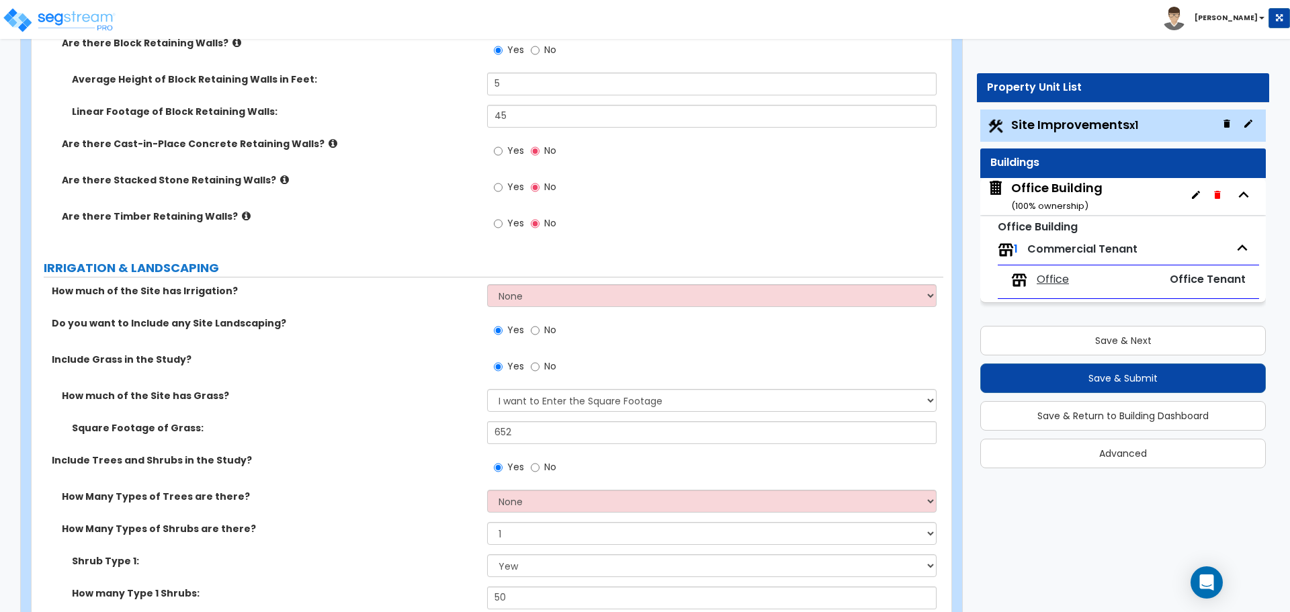
scroll to position [2218, 0]
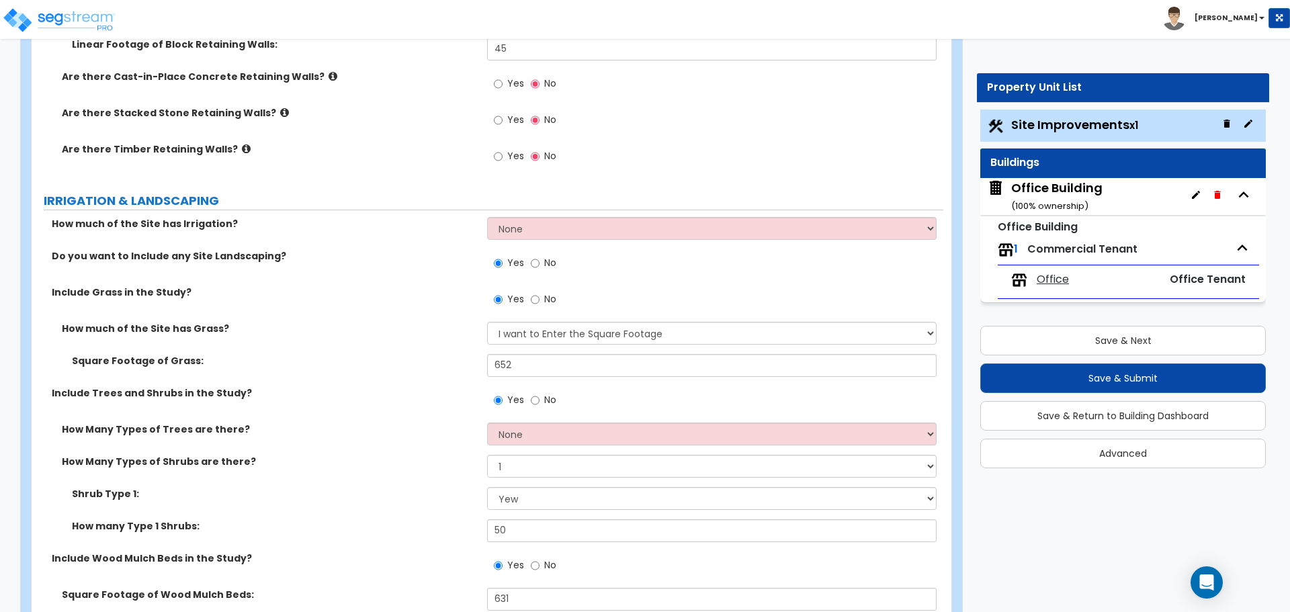
click at [540, 302] on label "No" at bounding box center [544, 301] width 26 height 23
click at [540, 302] on input "No" at bounding box center [535, 299] width 9 height 15
radio input "false"
radio input "true"
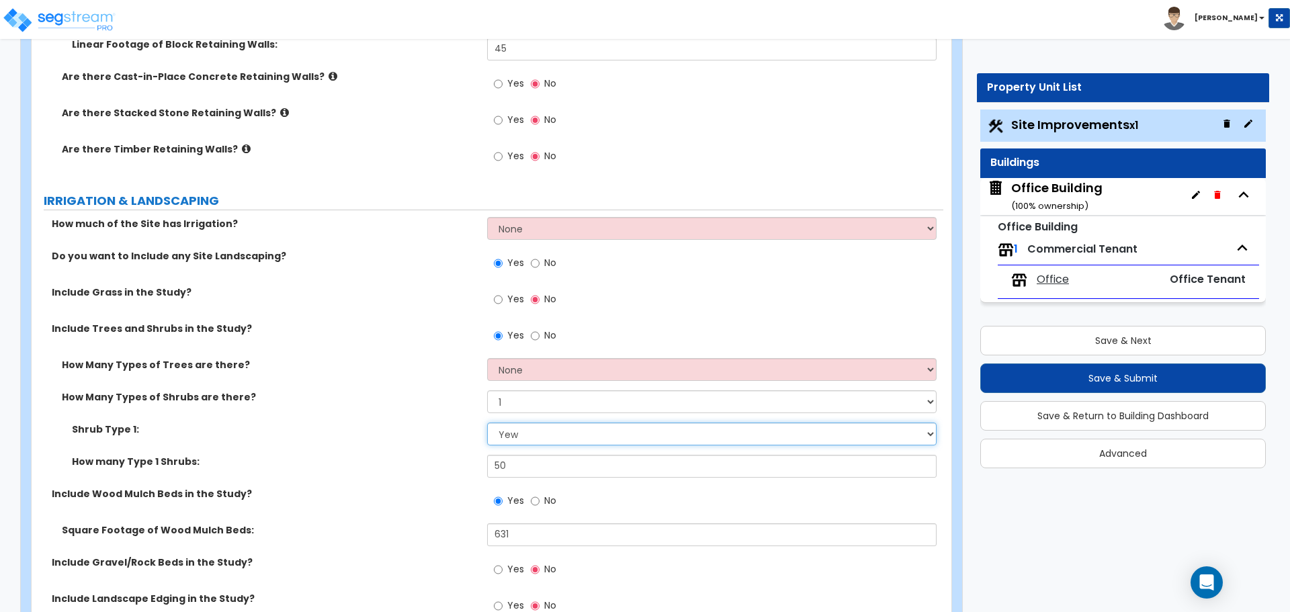
click at [519, 430] on select "Please Choose One Arborvitae Azalea Yew Boxwood Juniper Holly Cotoneaster Euony…" at bounding box center [711, 434] width 449 height 23
click at [487, 423] on select "Please Choose One Arborvitae Azalea Yew Boxwood Juniper Holly Cotoneaster Euony…" at bounding box center [711, 434] width 449 height 23
click at [532, 464] on input "50" at bounding box center [711, 466] width 449 height 23
type input "5"
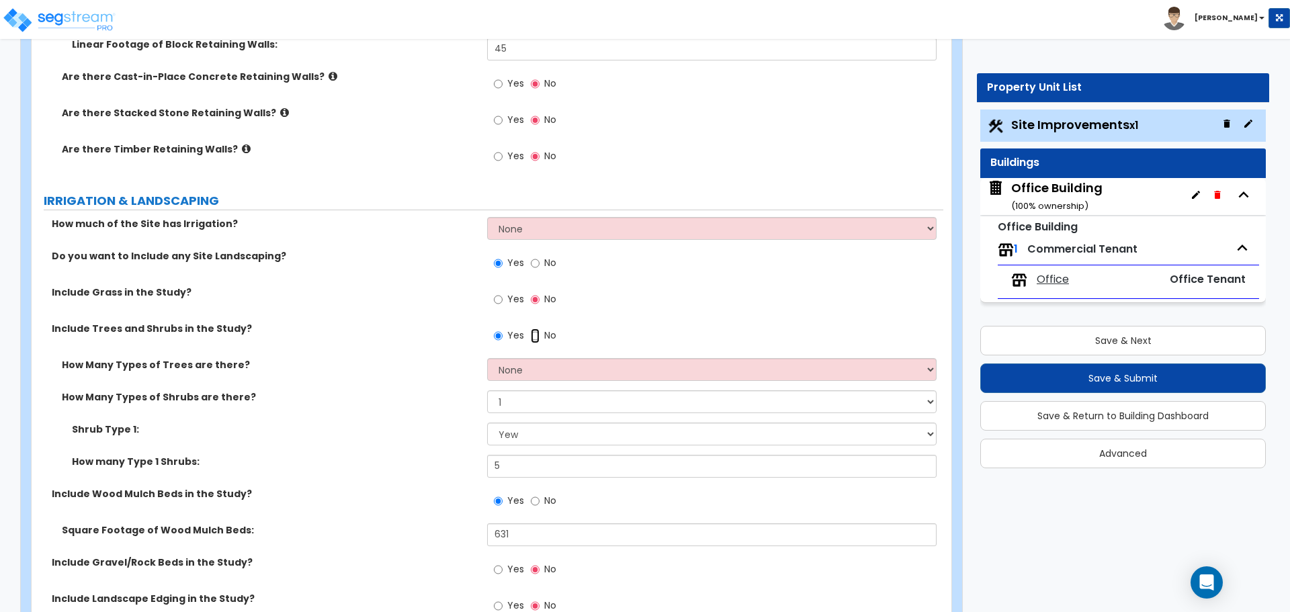
click at [537, 336] on input "No" at bounding box center [535, 336] width 9 height 15
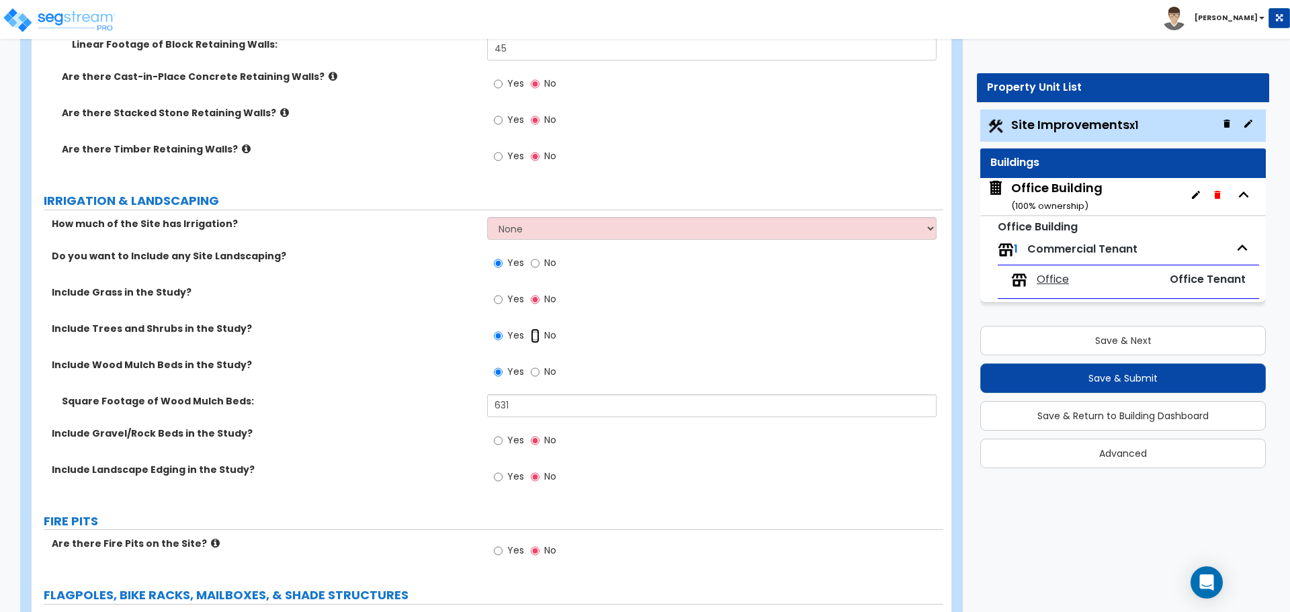
radio input "false"
radio input "true"
click at [501, 337] on input "Yes" at bounding box center [498, 336] width 9 height 15
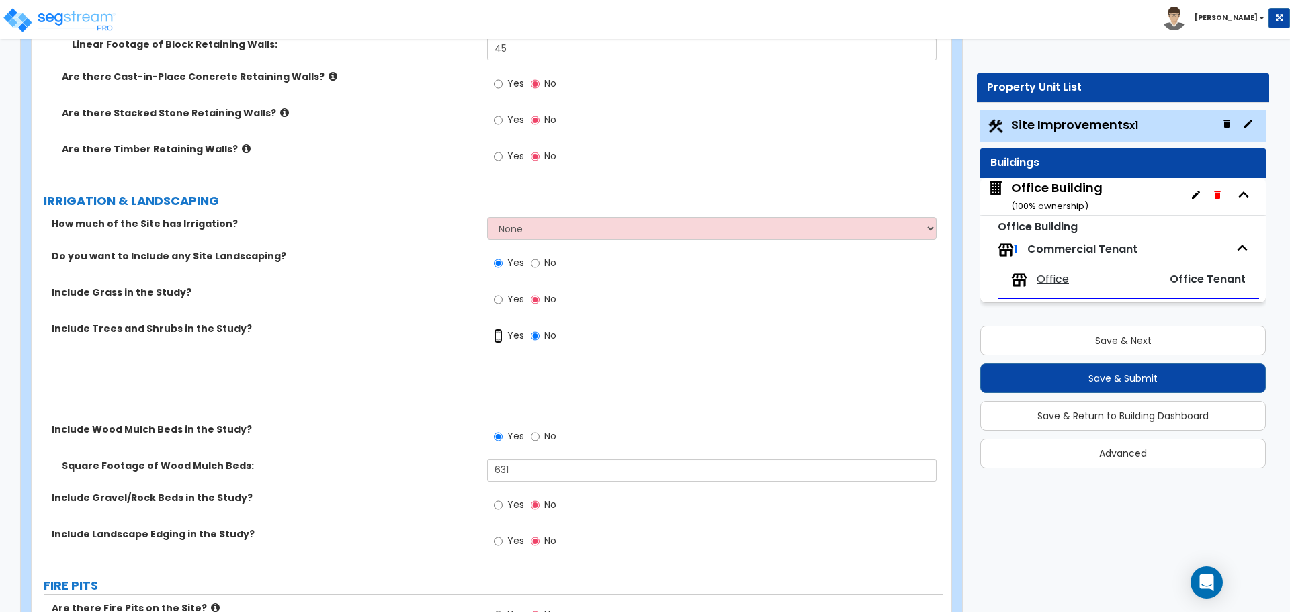
radio input "true"
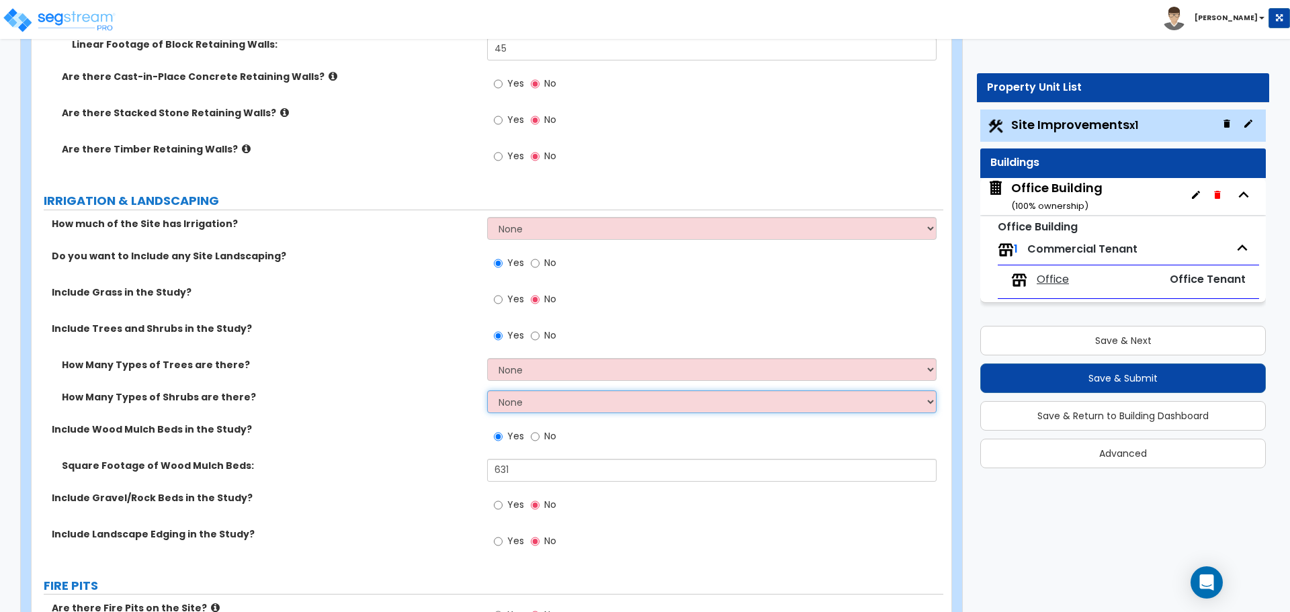
click at [517, 397] on select "None 1 2 3" at bounding box center [711, 401] width 449 height 23
select select "2"
click at [487, 390] on select "None 1 2 3" at bounding box center [711, 401] width 449 height 23
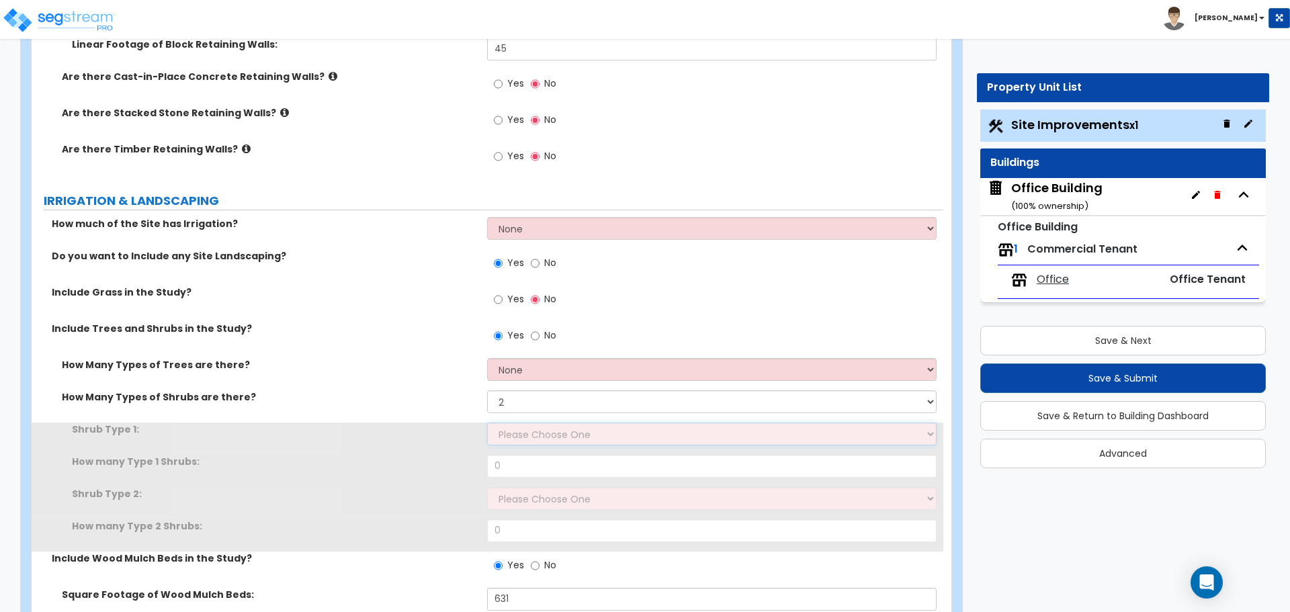
click at [522, 431] on select "Please Choose One Arborvitae Azalea Yew Boxwood Juniper Holly Cotoneaster Euony…" at bounding box center [711, 434] width 449 height 23
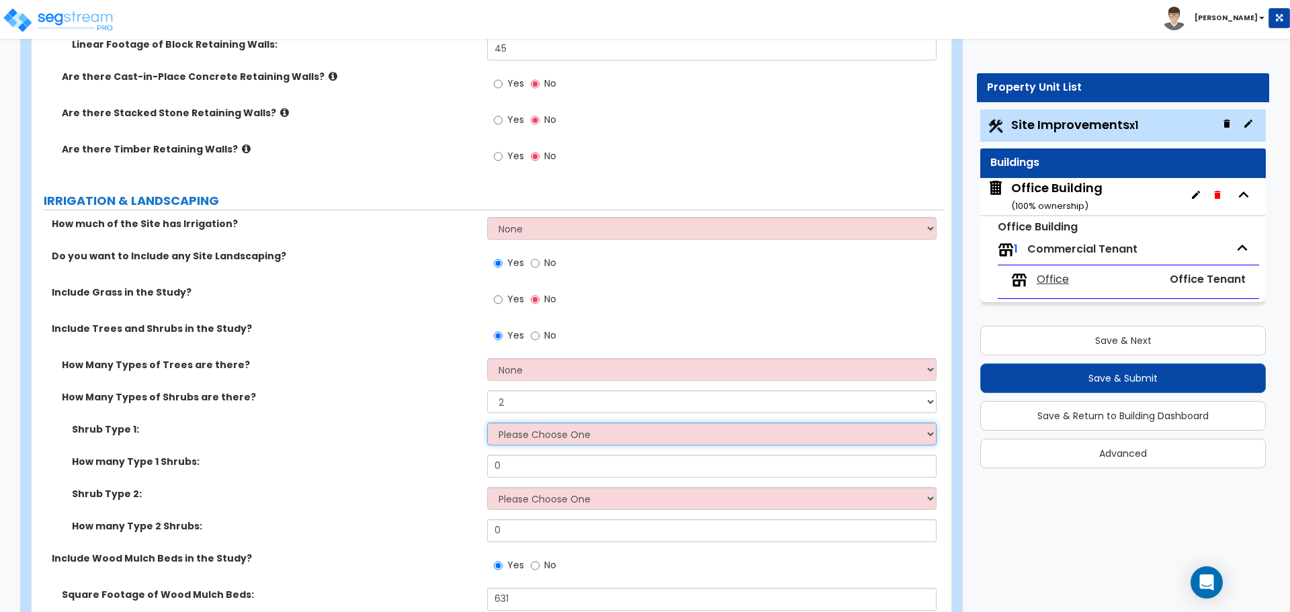
select select "3"
click at [487, 423] on select "Please Choose One Arborvitae Azalea Yew Boxwood Juniper Holly Cotoneaster Euony…" at bounding box center [711, 434] width 449 height 23
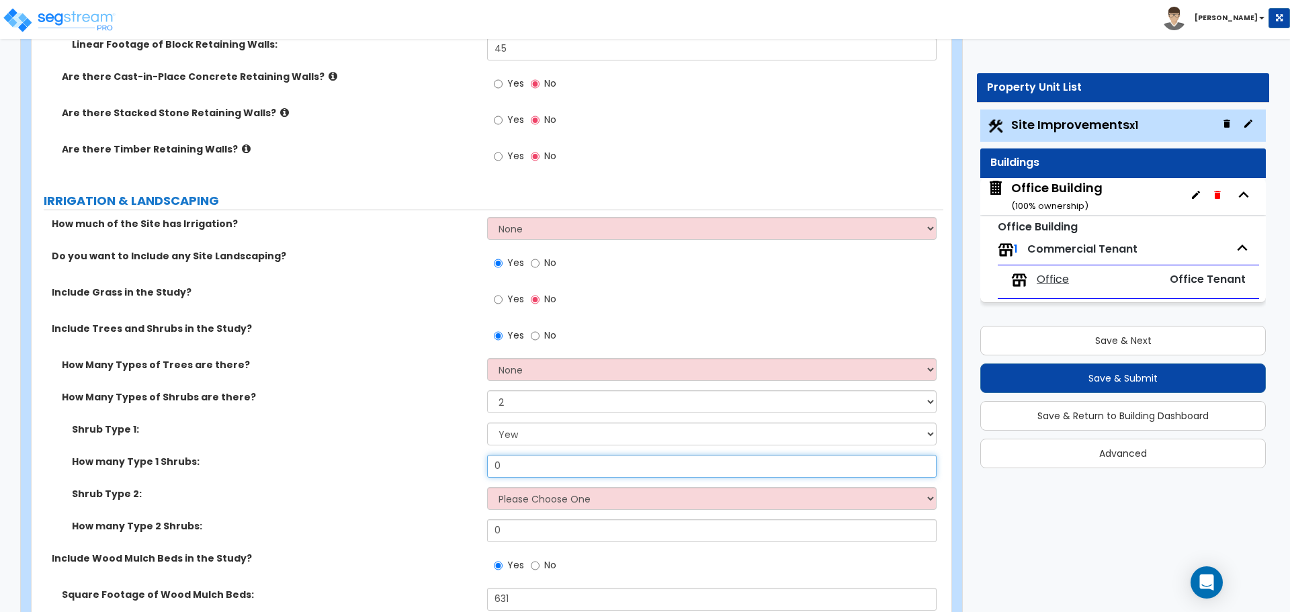
click at [523, 477] on input "0" at bounding box center [711, 466] width 449 height 23
type input "26"
click at [523, 495] on select "Please Choose One Arborvitae Azalea Yew Boxwood Juniper Holly Cotoneaster Euony…" at bounding box center [711, 498] width 449 height 23
click at [487, 487] on select "Please Choose One Arborvitae Azalea Yew Boxwood Juniper Holly Cotoneaster Euony…" at bounding box center [711, 498] width 449 height 23
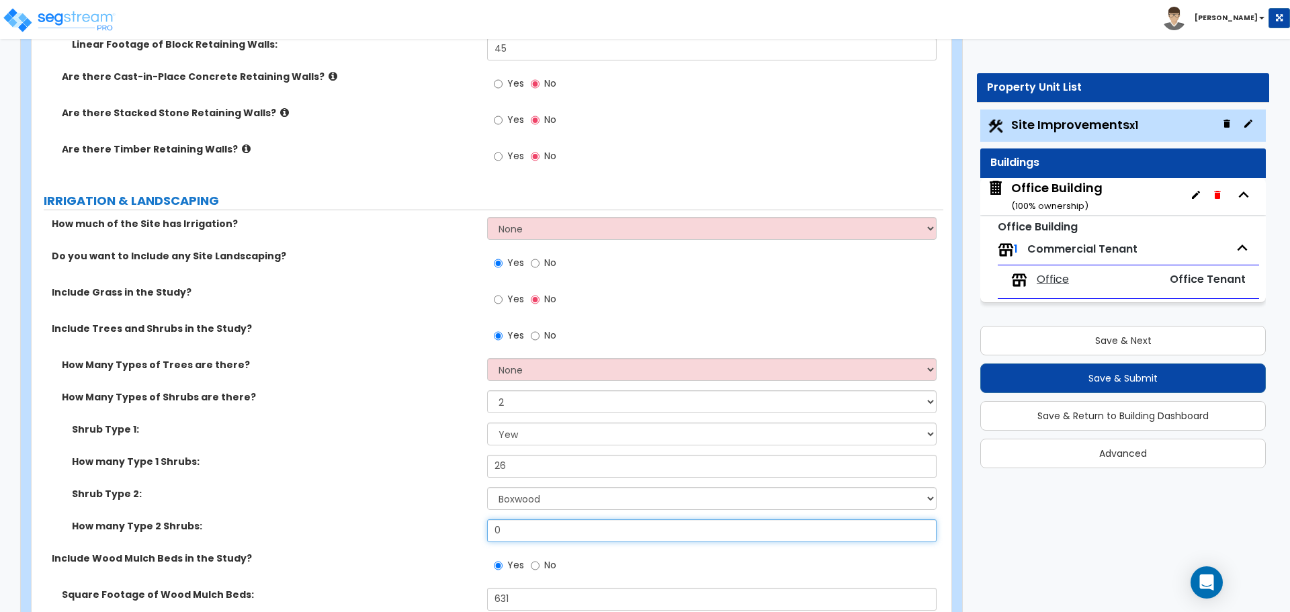
click at [532, 536] on input "0" at bounding box center [711, 531] width 449 height 23
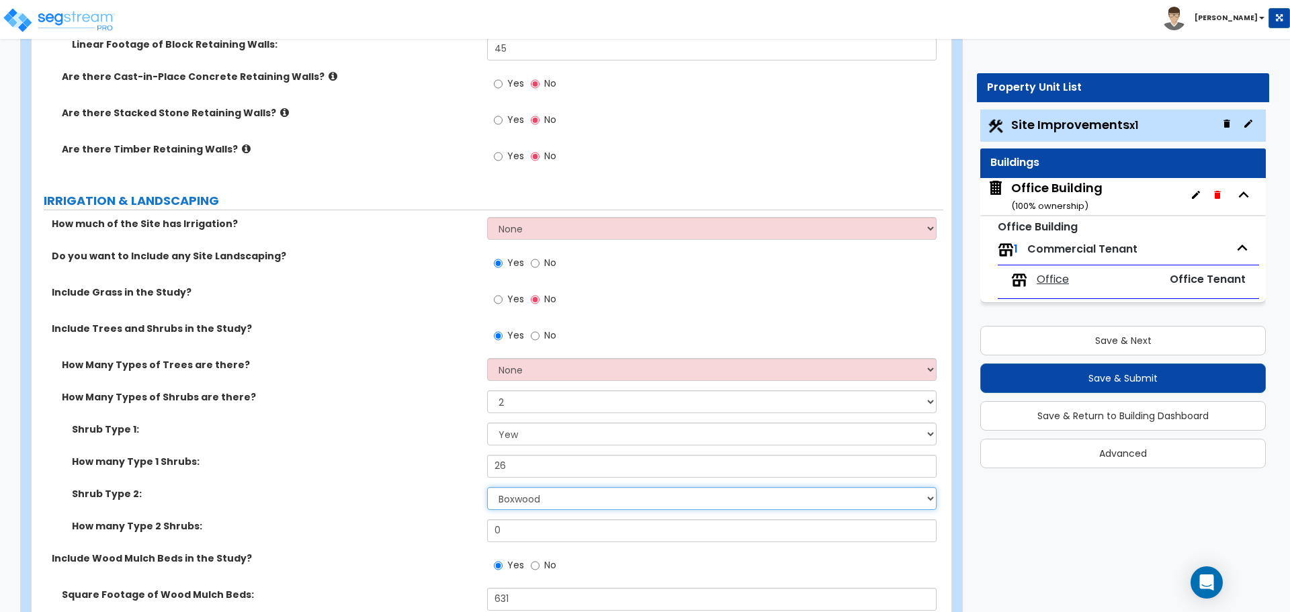
click at [521, 504] on select "Please Choose One Arborvitae Azalea Yew Boxwood Juniper Holly Cotoneaster Euony…" at bounding box center [711, 498] width 449 height 23
click at [487, 487] on select "Please Choose One Arborvitae Azalea Yew Boxwood Juniper Holly Cotoneaster Euony…" at bounding box center [711, 498] width 449 height 23
click at [532, 497] on select "Please Choose One Arborvitae Azalea Yew Boxwood Juniper Holly Cotoneaster Euony…" at bounding box center [711, 498] width 449 height 23
select select "4"
click at [487, 487] on select "Please Choose One Arborvitae Azalea Yew Boxwood Juniper Holly Cotoneaster Euony…" at bounding box center [711, 498] width 449 height 23
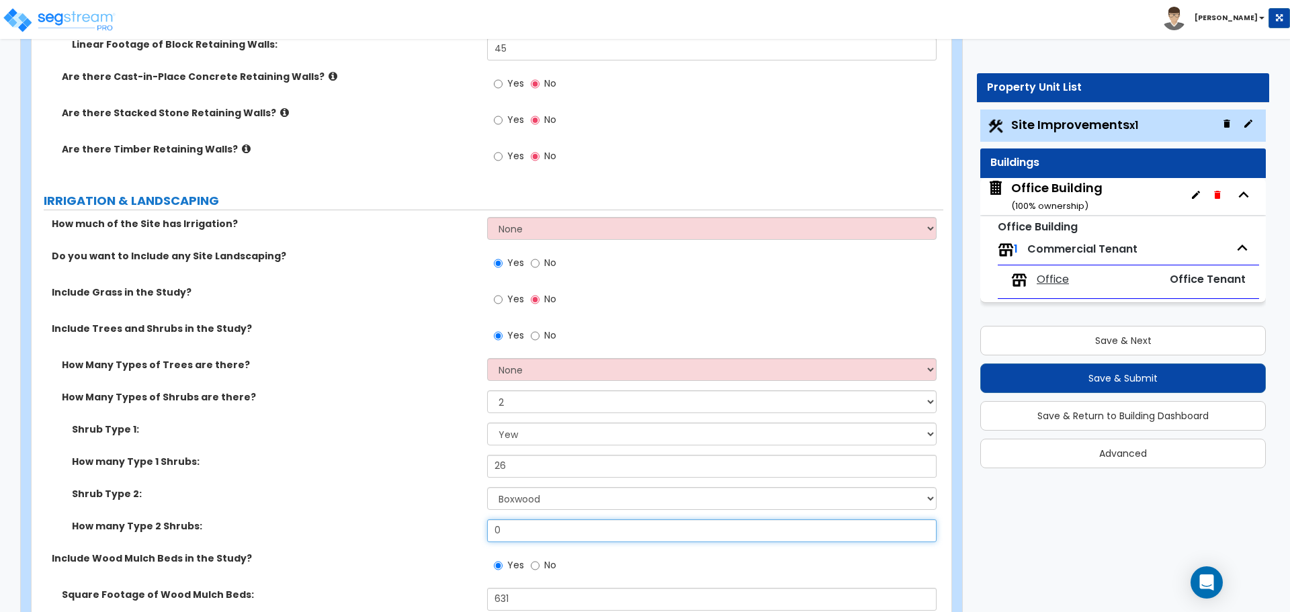
click at [529, 531] on input "0" at bounding box center [711, 531] width 449 height 23
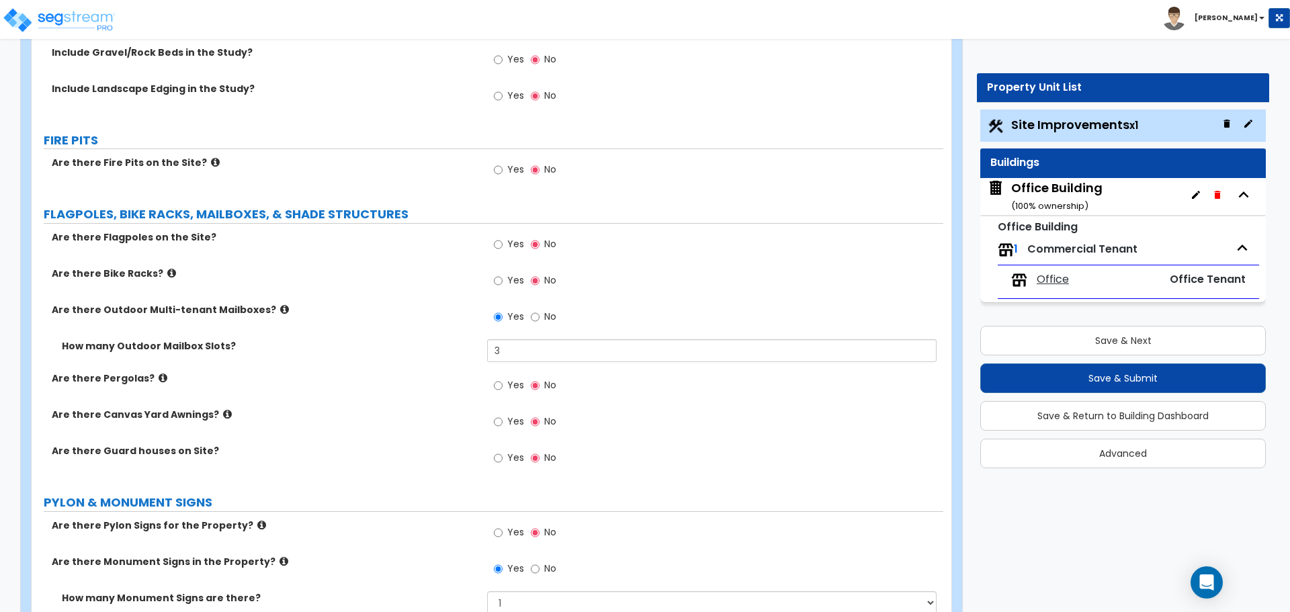
scroll to position [2823, 0]
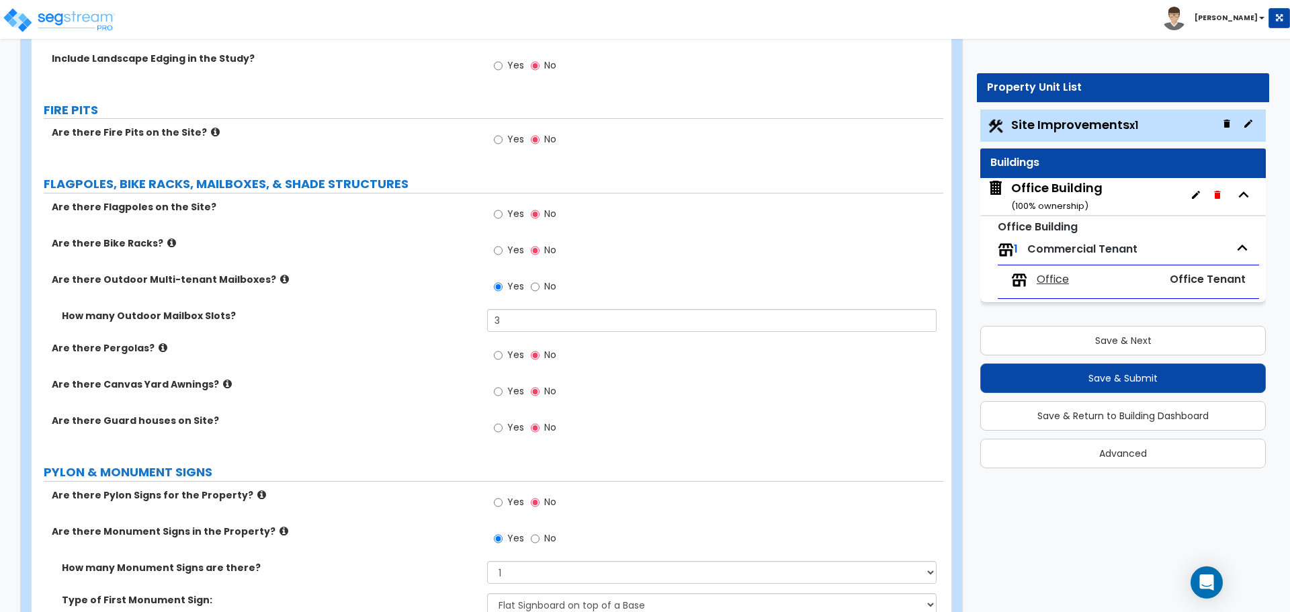
type input "18"
click at [261, 280] on label "Are there Outdoor Multi-tenant Mailboxes?" at bounding box center [264, 279] width 425 height 13
click at [280, 278] on icon at bounding box center [284, 279] width 9 height 10
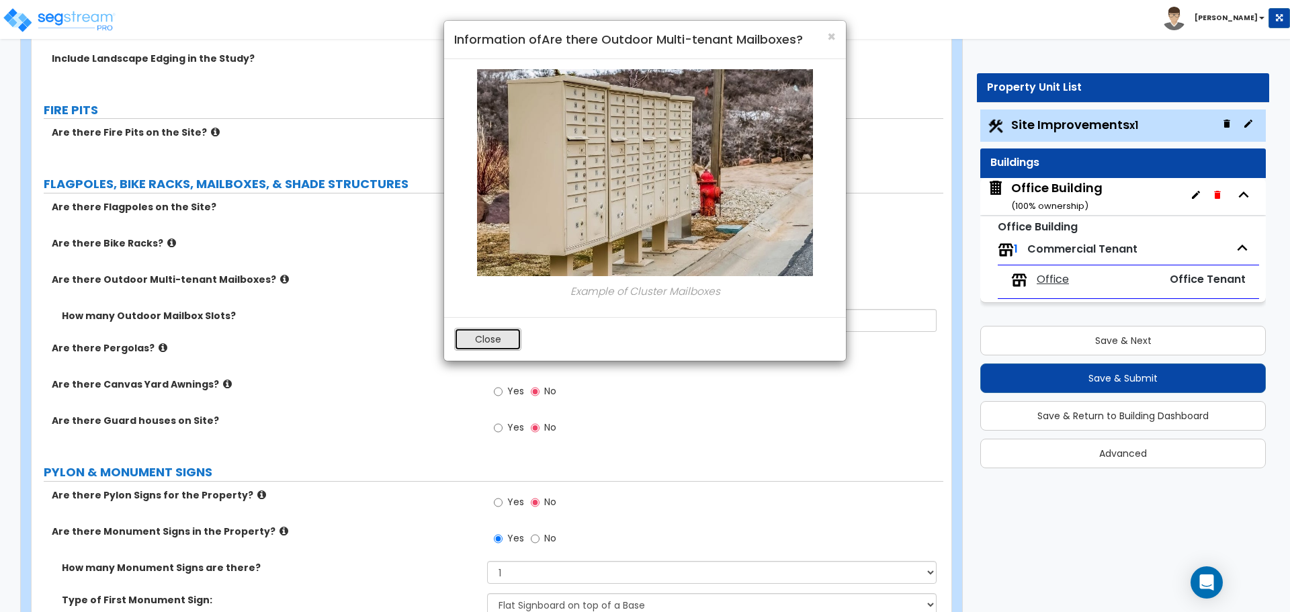
click at [500, 335] on button "Close" at bounding box center [487, 339] width 67 height 23
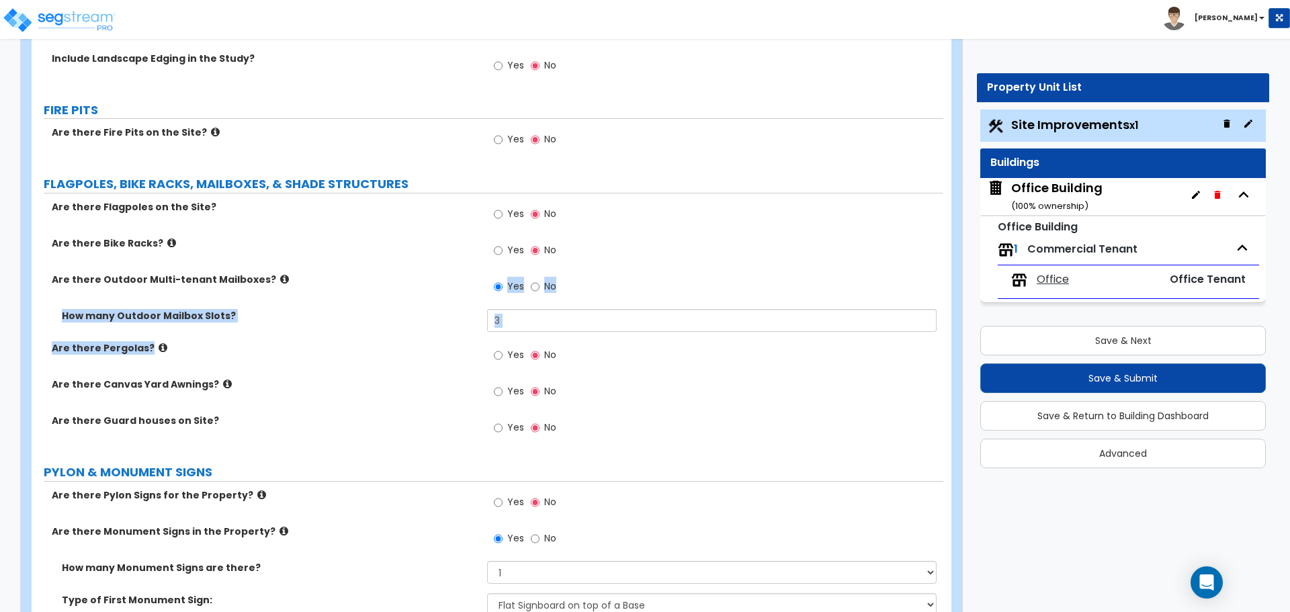
drag, startPoint x: 399, startPoint y: 331, endPoint x: 393, endPoint y: 298, distance: 33.6
click at [393, 298] on div "Are there Flagpoles on the Site? Yes No Are there Bike Racks? Yes No Are there …" at bounding box center [488, 325] width 892 height 250
click at [347, 376] on div "Are there Pergolas? Yes No" at bounding box center [488, 359] width 912 height 36
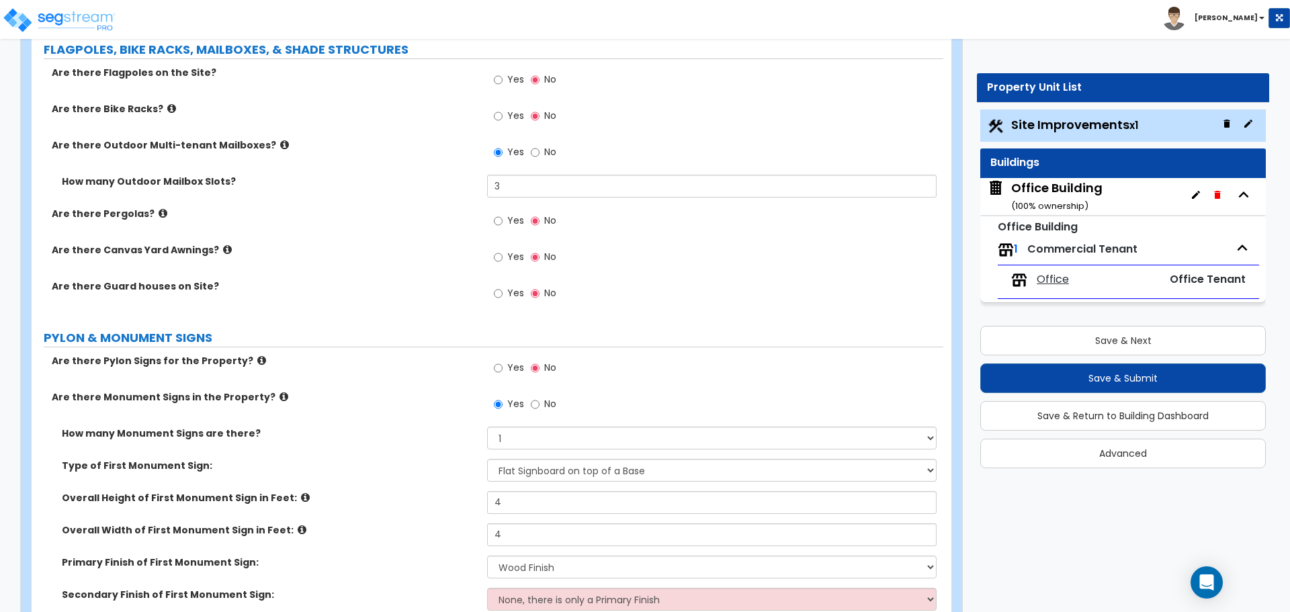
scroll to position [3024, 0]
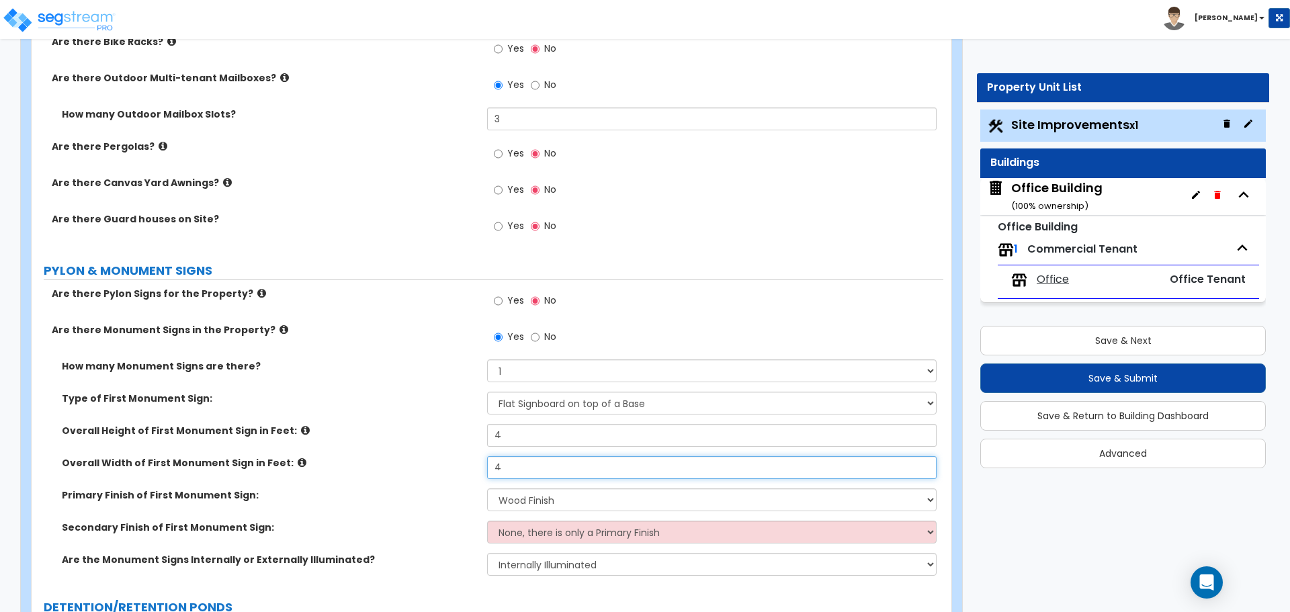
click at [513, 464] on input "4" at bounding box center [711, 467] width 449 height 23
type input "6"
click at [468, 449] on div "Overall Height of First Monument Sign in Feet: 4" at bounding box center [488, 440] width 912 height 32
click at [519, 436] on input "4" at bounding box center [711, 435] width 449 height 23
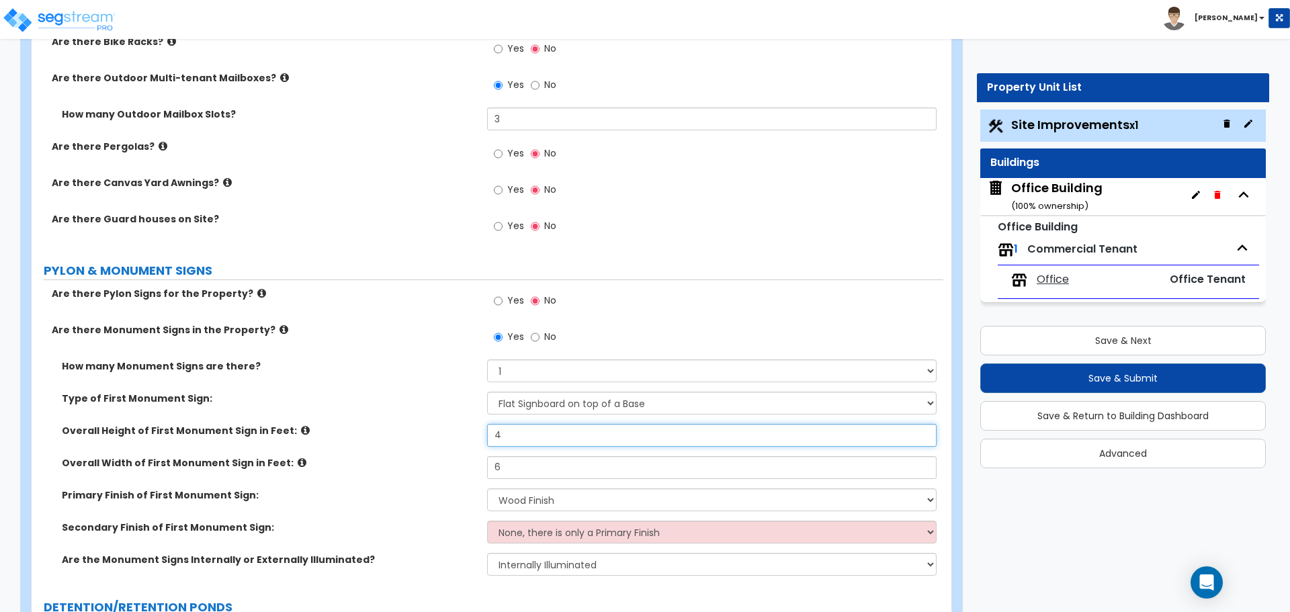
click at [519, 436] on input "4" at bounding box center [711, 435] width 449 height 23
type input "5"
click at [473, 442] on div "Overall Height of First Monument Sign in Feet: 5" at bounding box center [488, 440] width 912 height 32
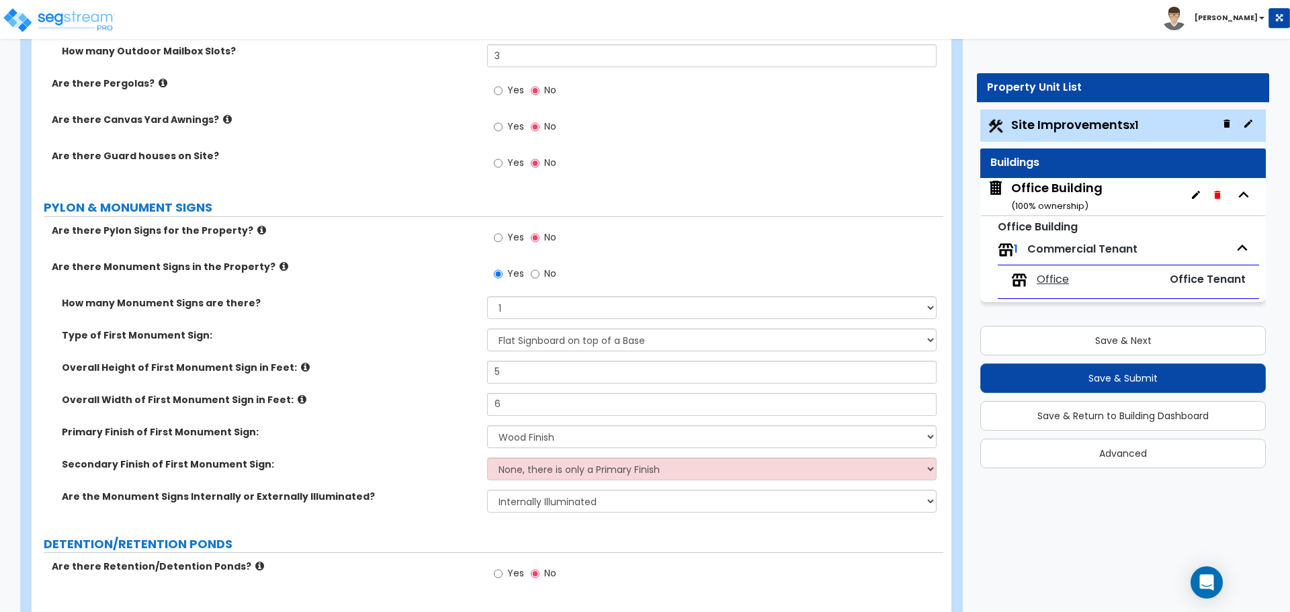
scroll to position [3092, 0]
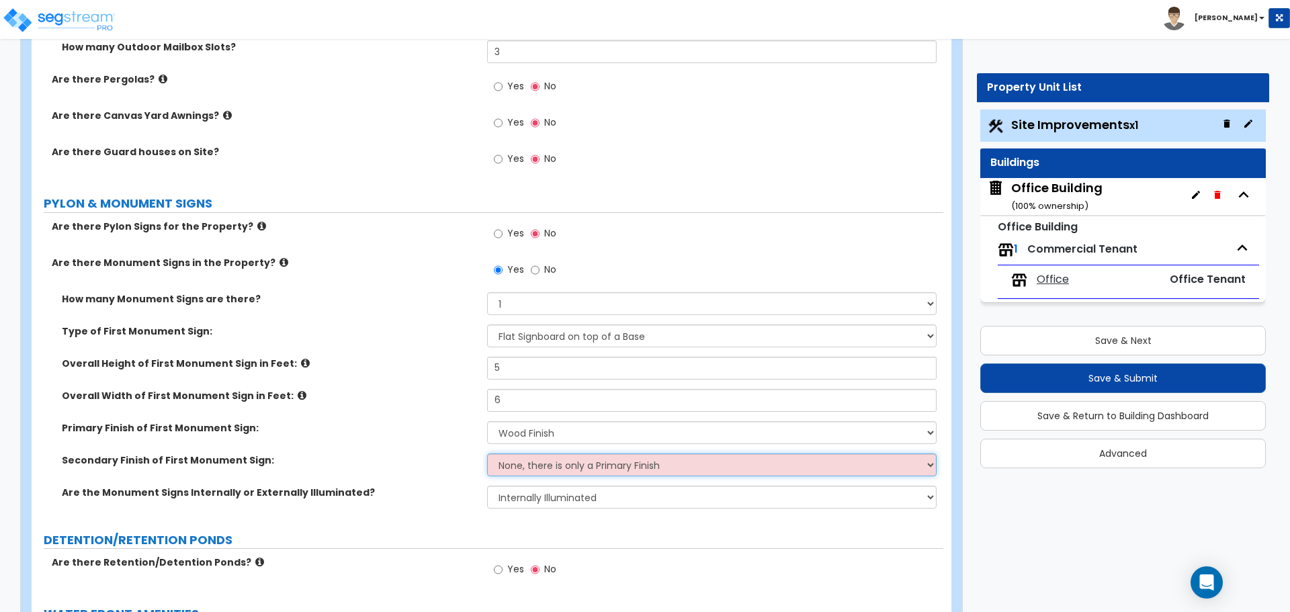
click at [536, 468] on select "None, there is only a Primary Finish Paint/Stucco Finish Brick Finish Stone Fin…" at bounding box center [711, 465] width 449 height 23
click at [532, 497] on select "None Internally Illuminated Externally Illuminated" at bounding box center [711, 497] width 449 height 23
select select "0"
click at [487, 486] on select "None Internally Illuminated Externally Illuminated" at bounding box center [711, 497] width 449 height 23
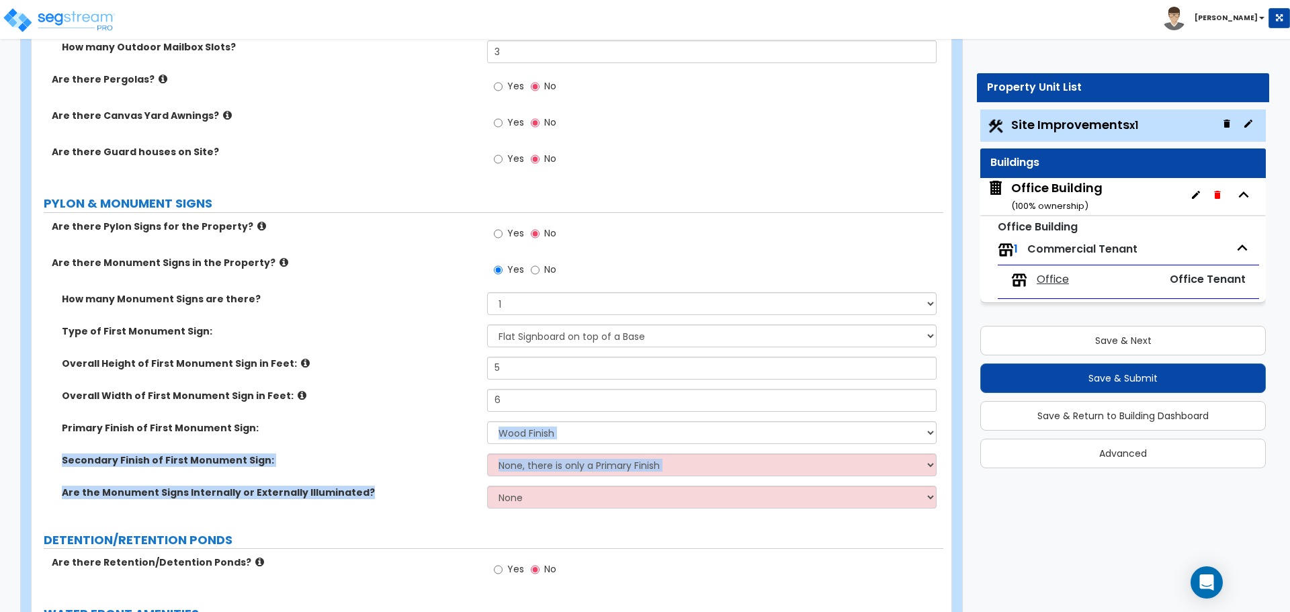
drag, startPoint x: 445, startPoint y: 450, endPoint x: 431, endPoint y: 431, distance: 23.1
click at [431, 431] on div "How many Monument Signs are there? Please Choose One 1 2 3 Type of First Monume…" at bounding box center [488, 405] width 892 height 226
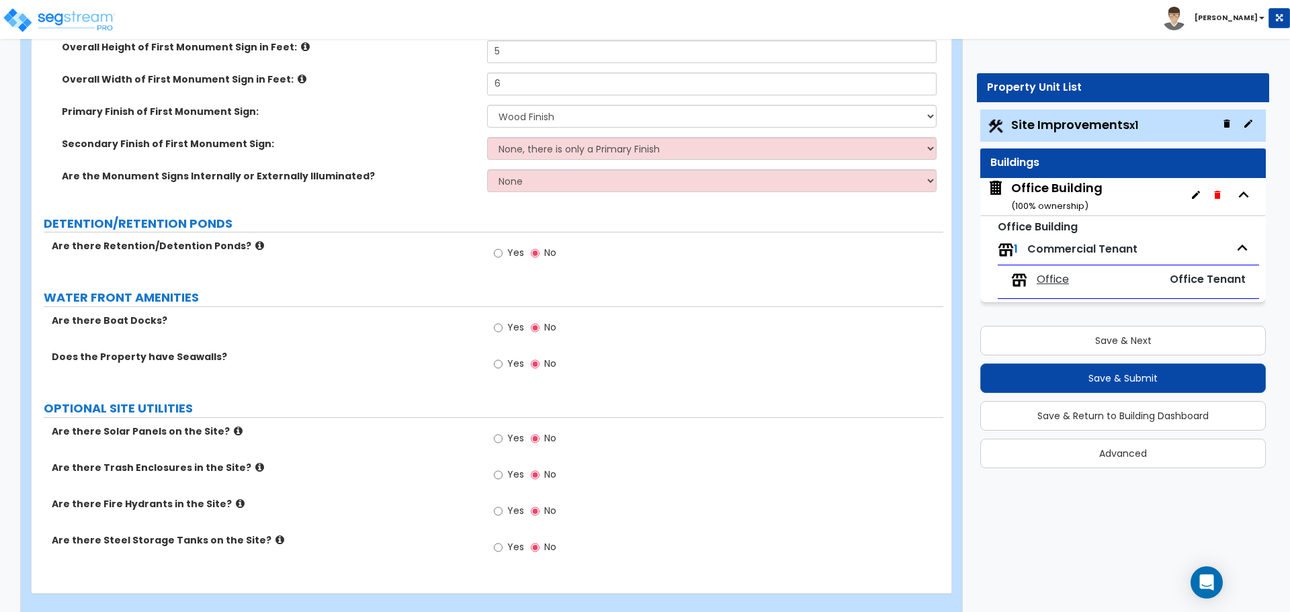
scroll to position [3428, 0]
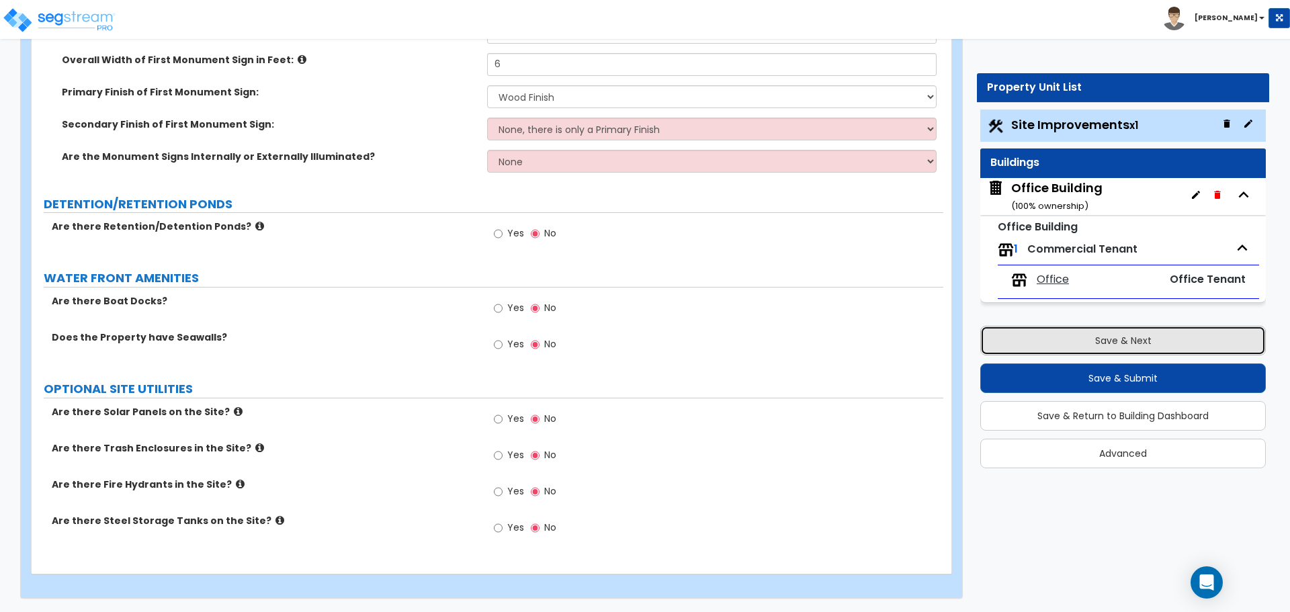
click at [1149, 343] on button "Save & Next" at bounding box center [1124, 341] width 286 height 30
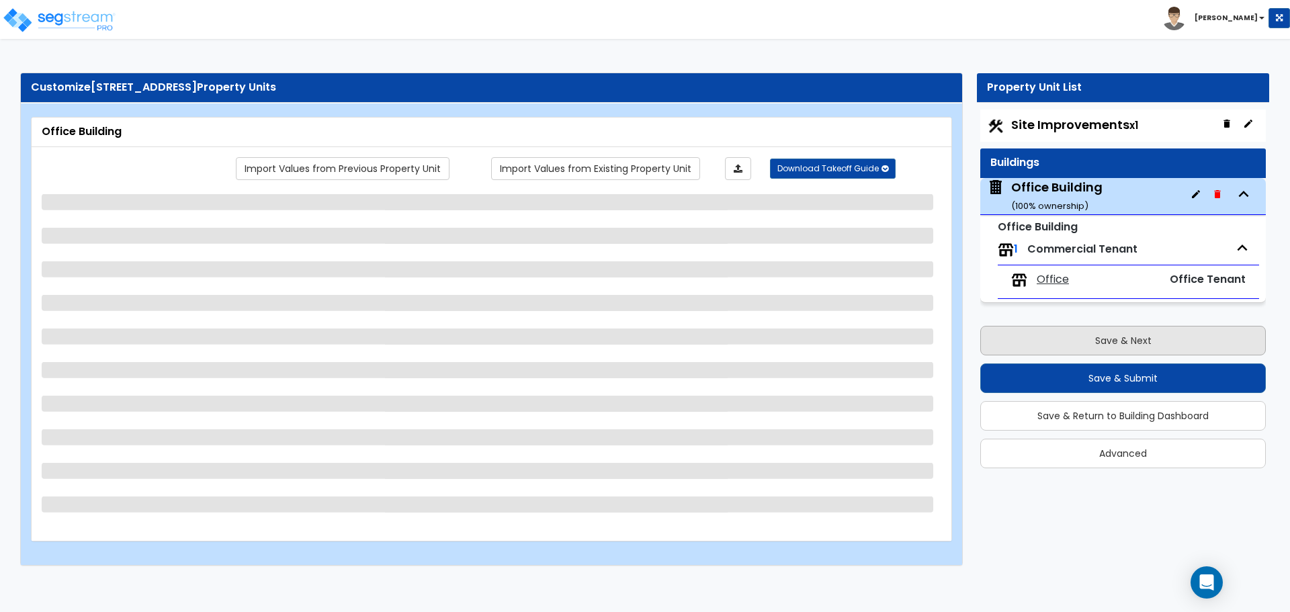
scroll to position [0, 0]
select select "5"
select select "1"
select select "2"
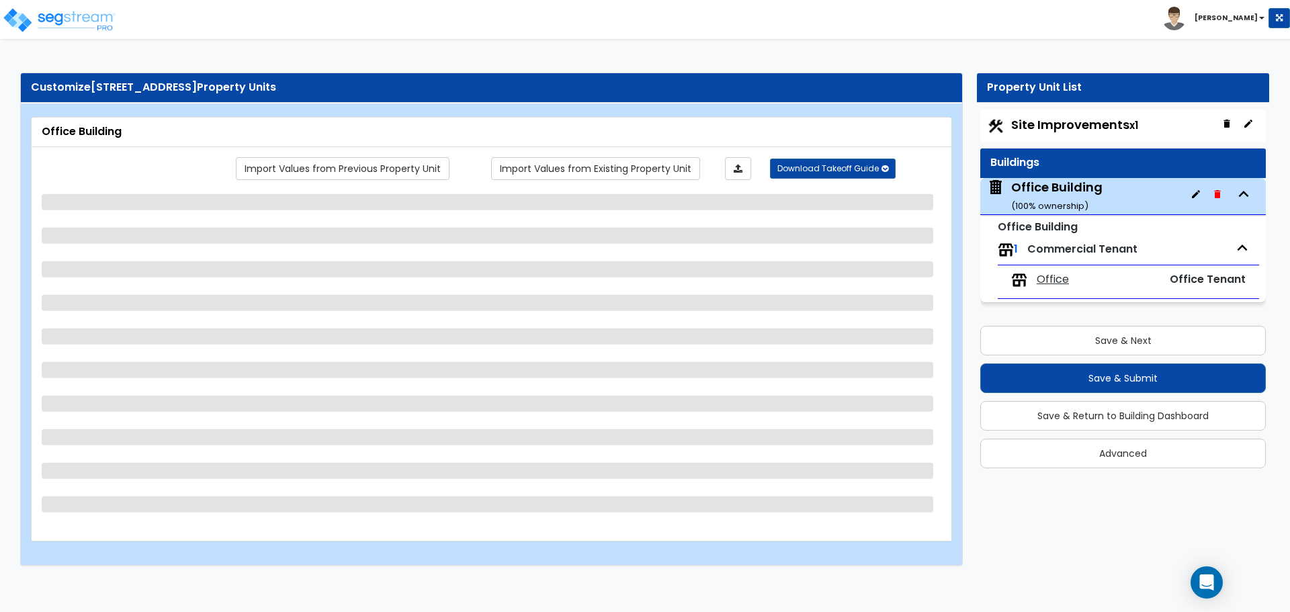
select select "1"
select select "2"
select select "3"
select select "2"
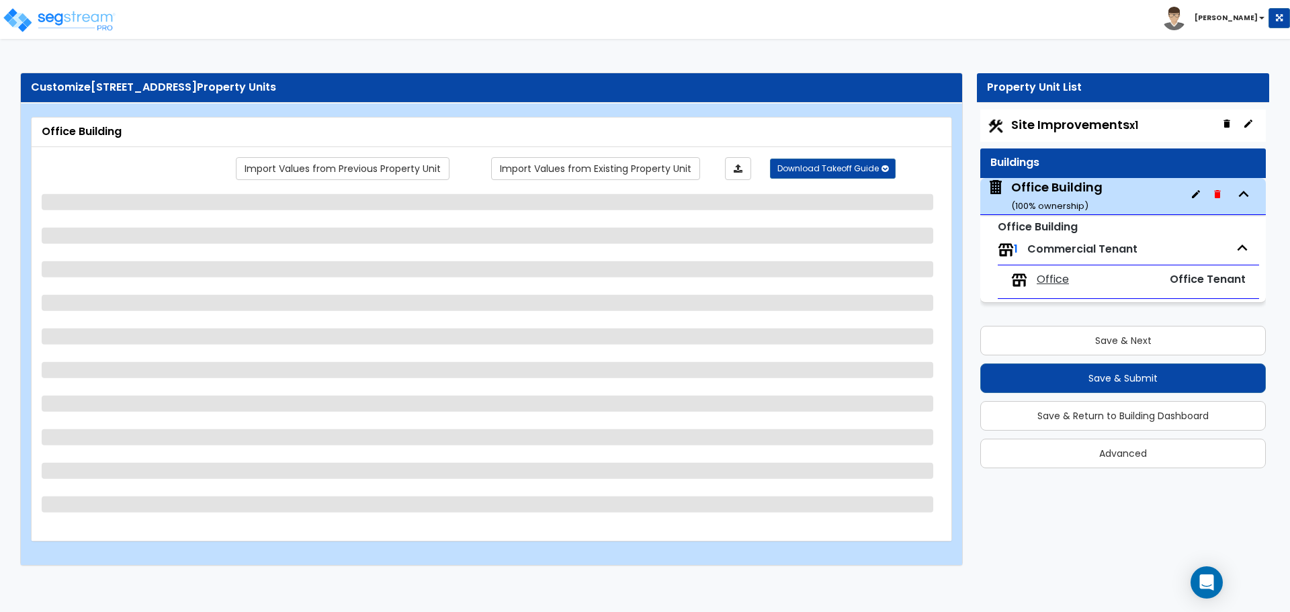
select select "2"
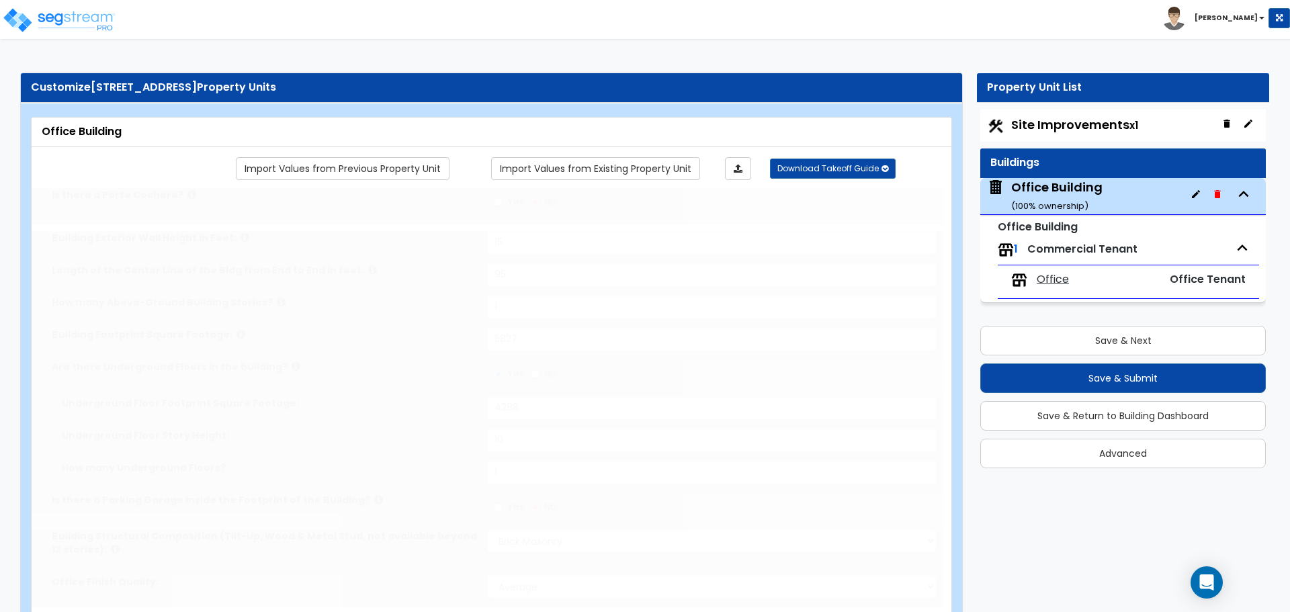
radio input "true"
select select "1"
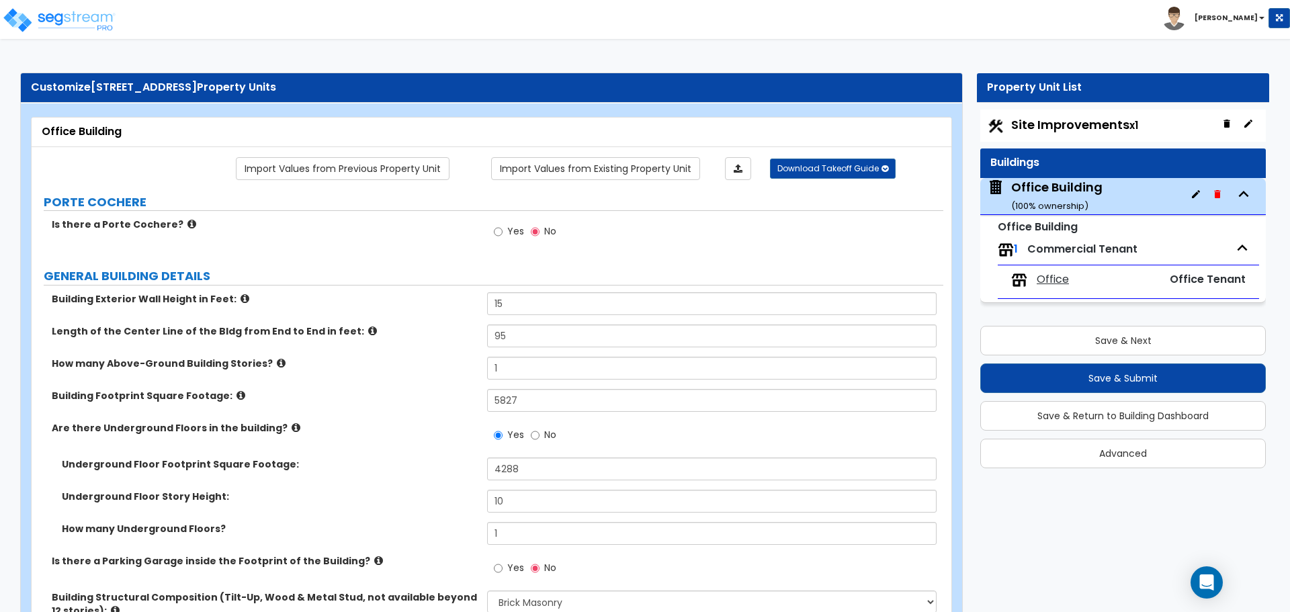
click at [241, 300] on icon at bounding box center [245, 299] width 9 height 10
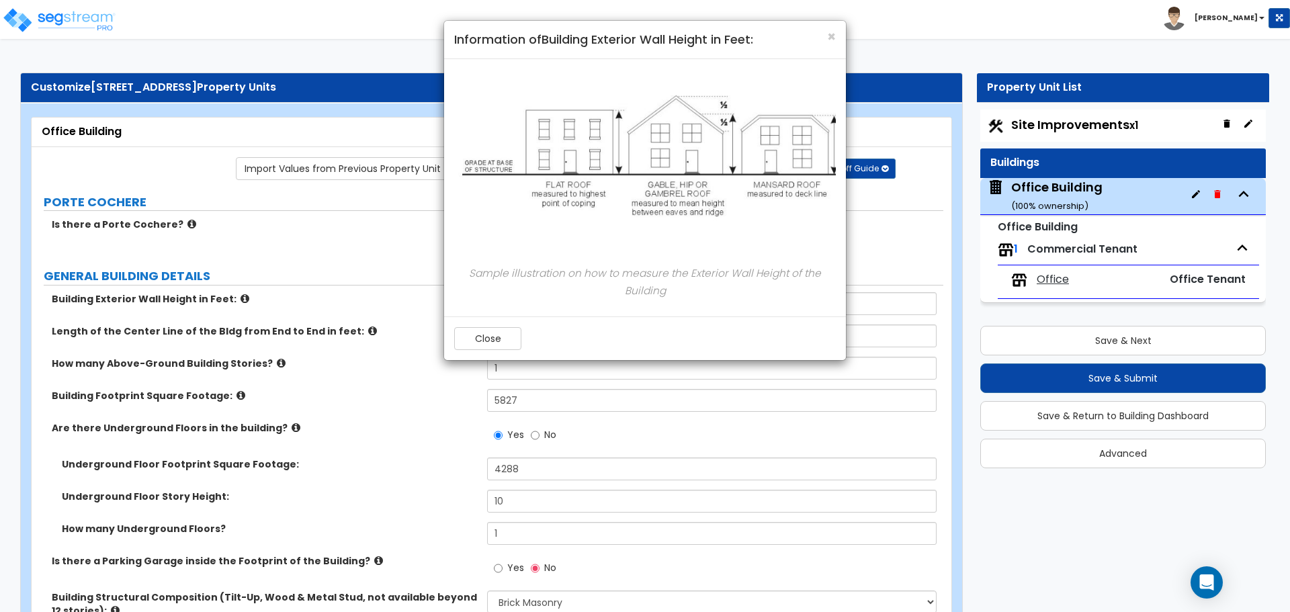
click at [323, 380] on div "× Information of Building Exterior Wall Height in Feet: Sample illustration on …" at bounding box center [645, 306] width 1290 height 612
click at [503, 339] on button "Close" at bounding box center [487, 338] width 67 height 23
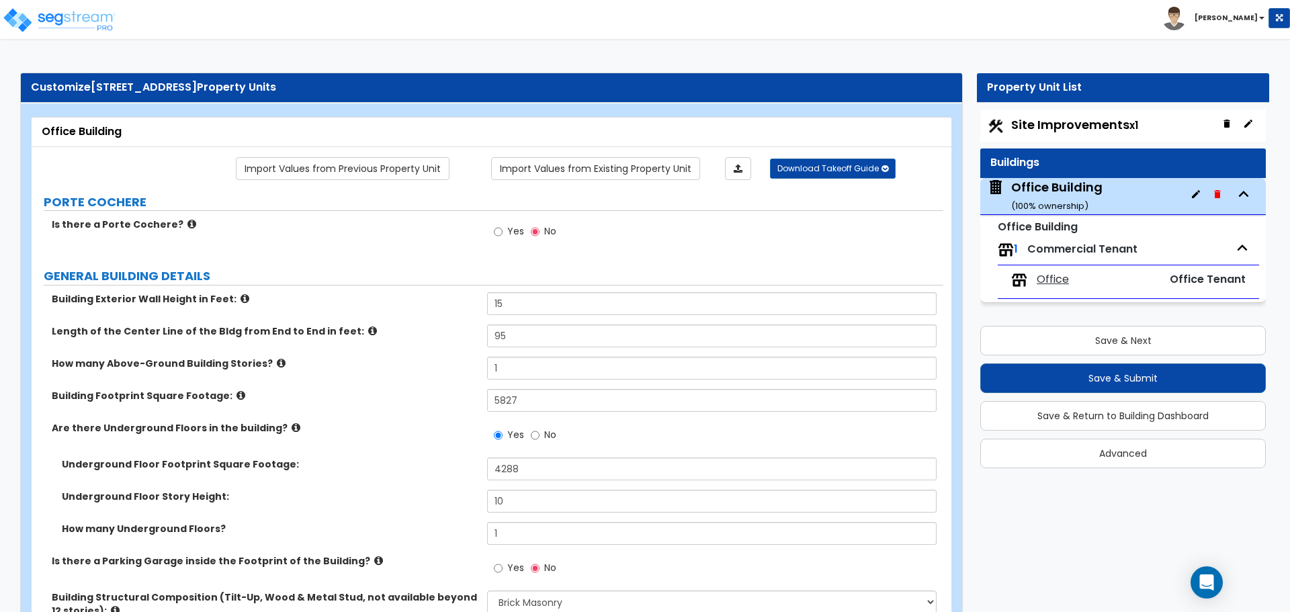
click at [241, 297] on icon at bounding box center [245, 299] width 9 height 10
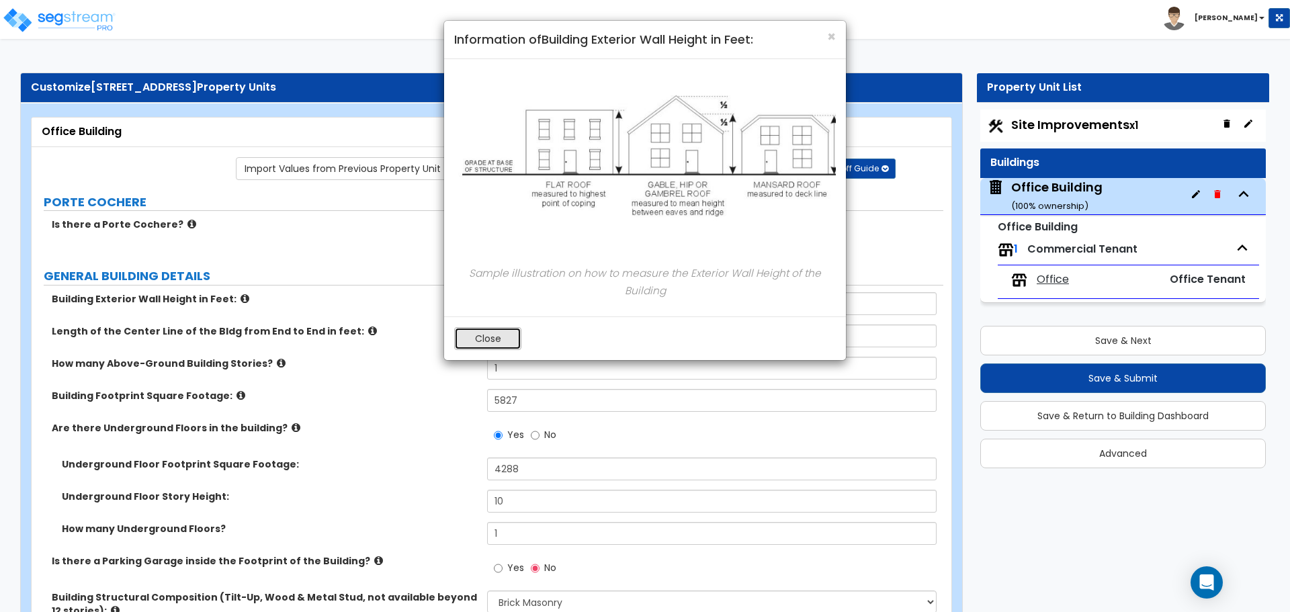
click at [510, 337] on button "Close" at bounding box center [487, 338] width 67 height 23
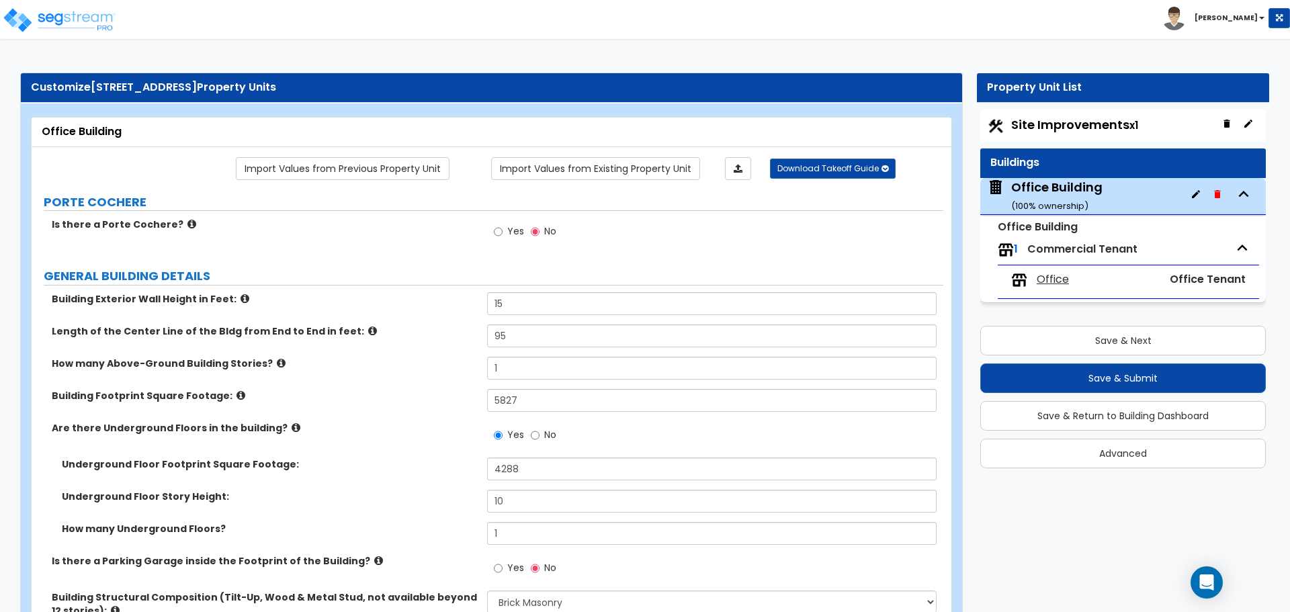
click at [534, 318] on div "Building Exterior Wall Height in Feet: 15" at bounding box center [488, 308] width 912 height 32
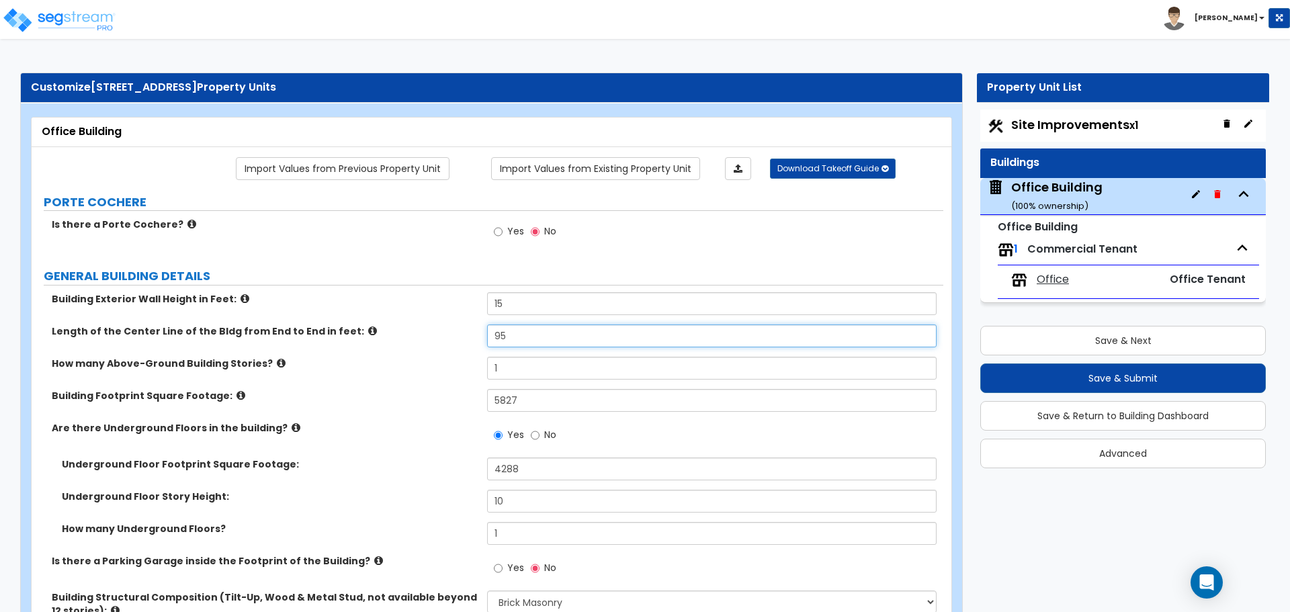
click at [520, 335] on input "95" at bounding box center [711, 336] width 449 height 23
type input "86"
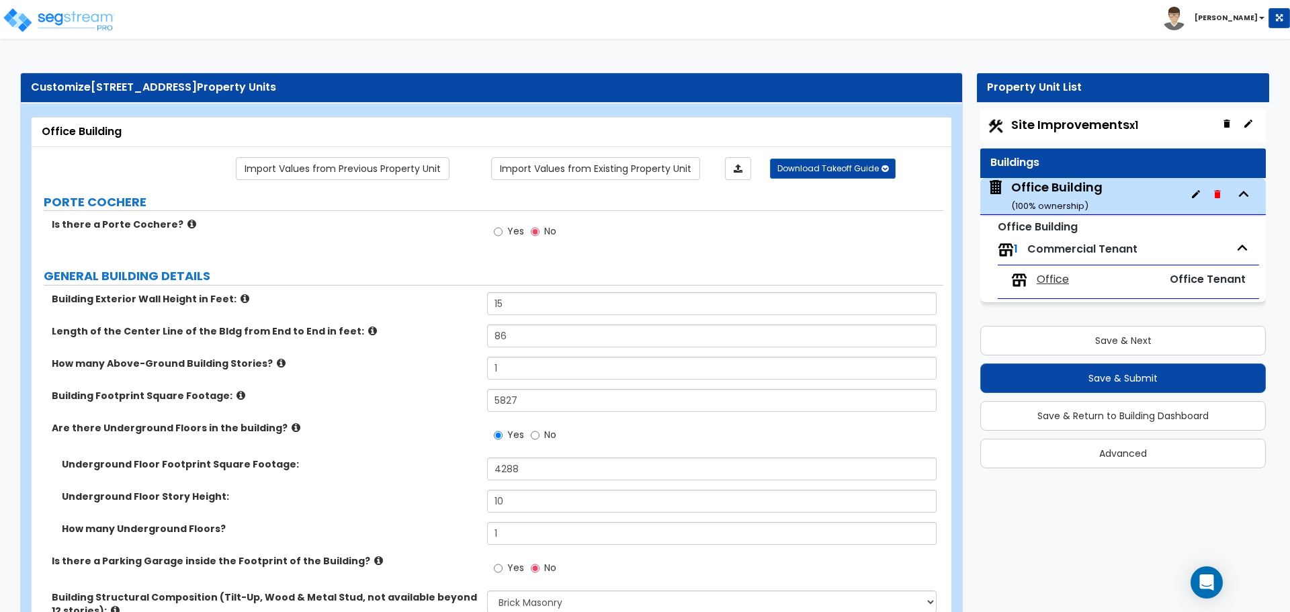
click at [392, 356] on div "Length of the Center Line of the Bldg from End to End in feet: 86" at bounding box center [488, 341] width 912 height 32
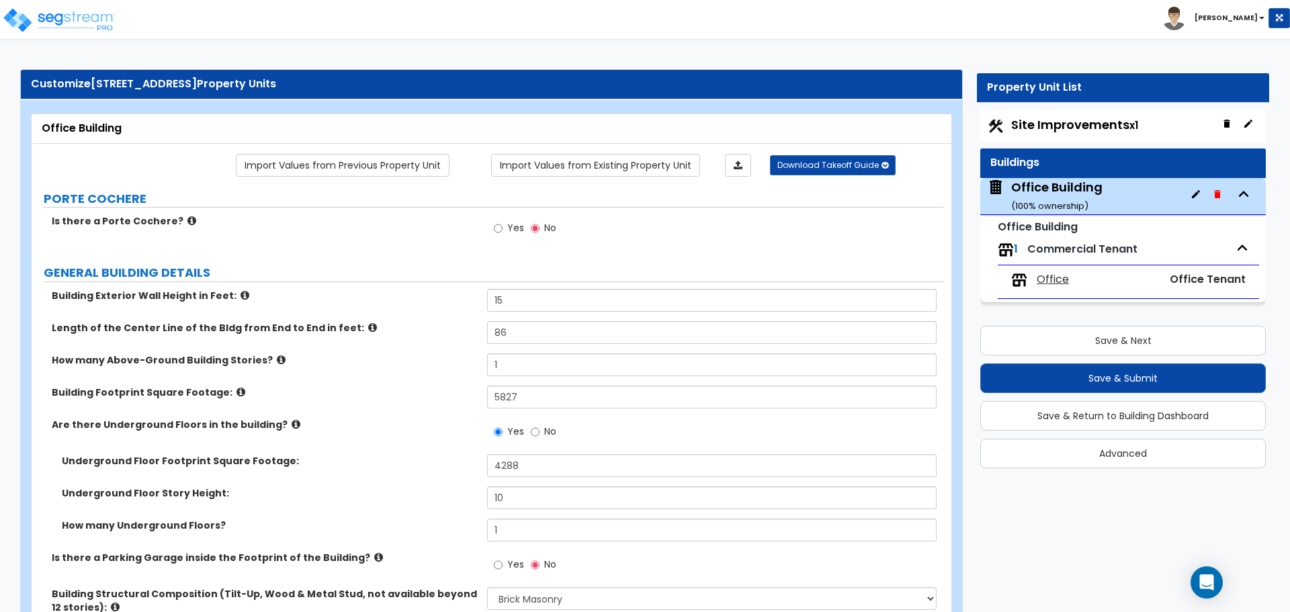
scroll to position [67, 0]
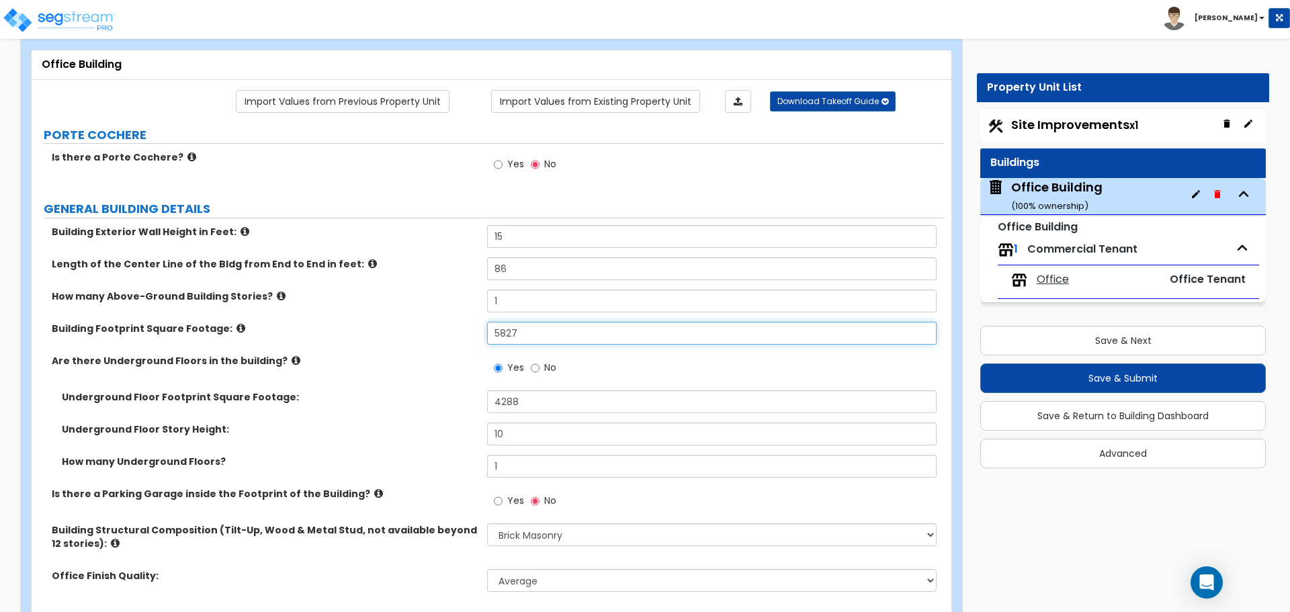
click at [540, 334] on input "5827" at bounding box center [711, 333] width 449 height 23
type input "4,300"
click at [415, 347] on div "Building Footprint Square Footage: 4,300" at bounding box center [488, 338] width 912 height 32
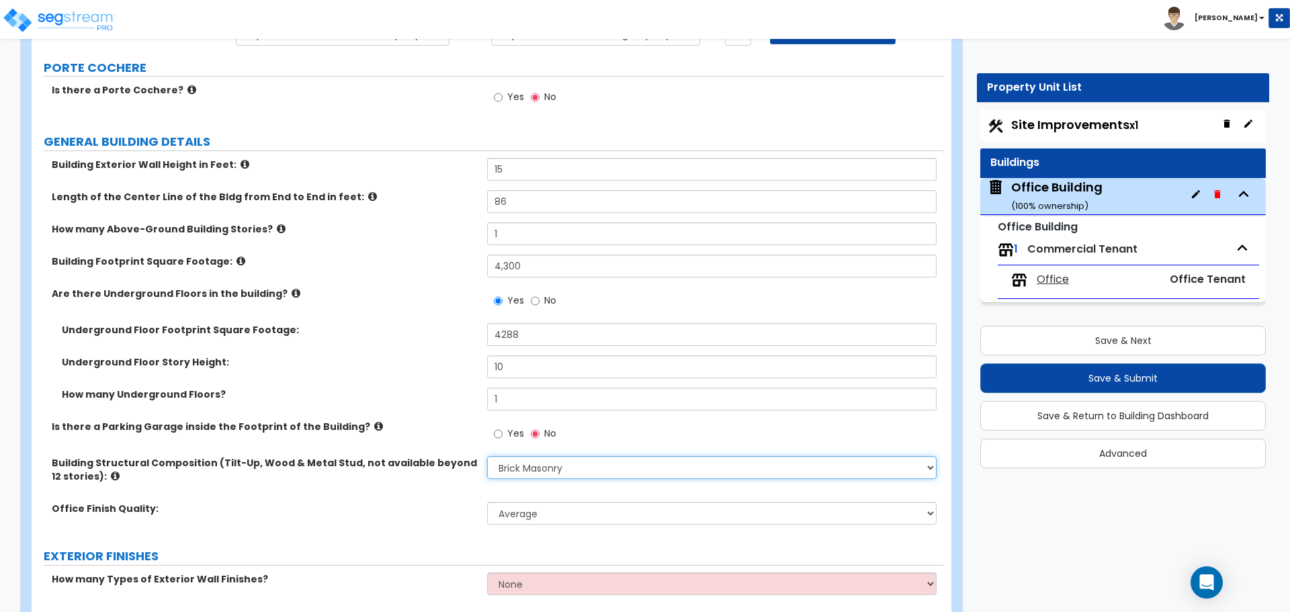
click at [531, 464] on select "Please Choose One Tilt-up Wall Construction Reinforced Concrete Structural Stee…" at bounding box center [711, 467] width 449 height 23
select select "7"
click at [487, 456] on select "Please Choose One Tilt-up Wall Construction Reinforced Concrete Structural Stee…" at bounding box center [711, 467] width 449 height 23
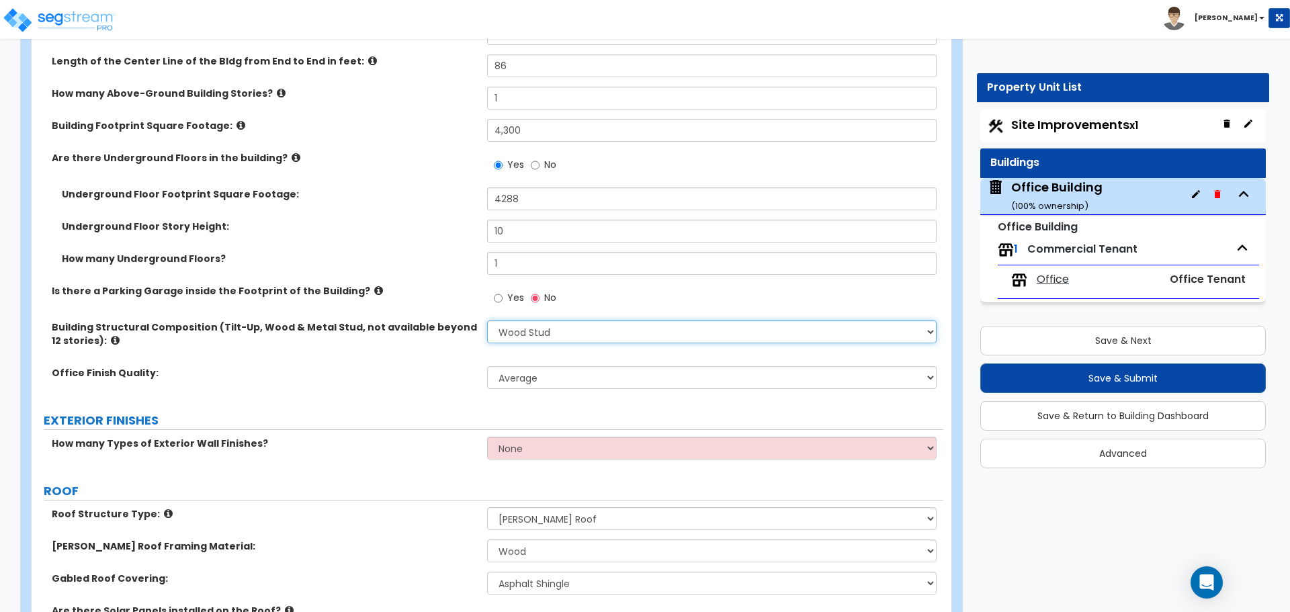
scroll to position [336, 0]
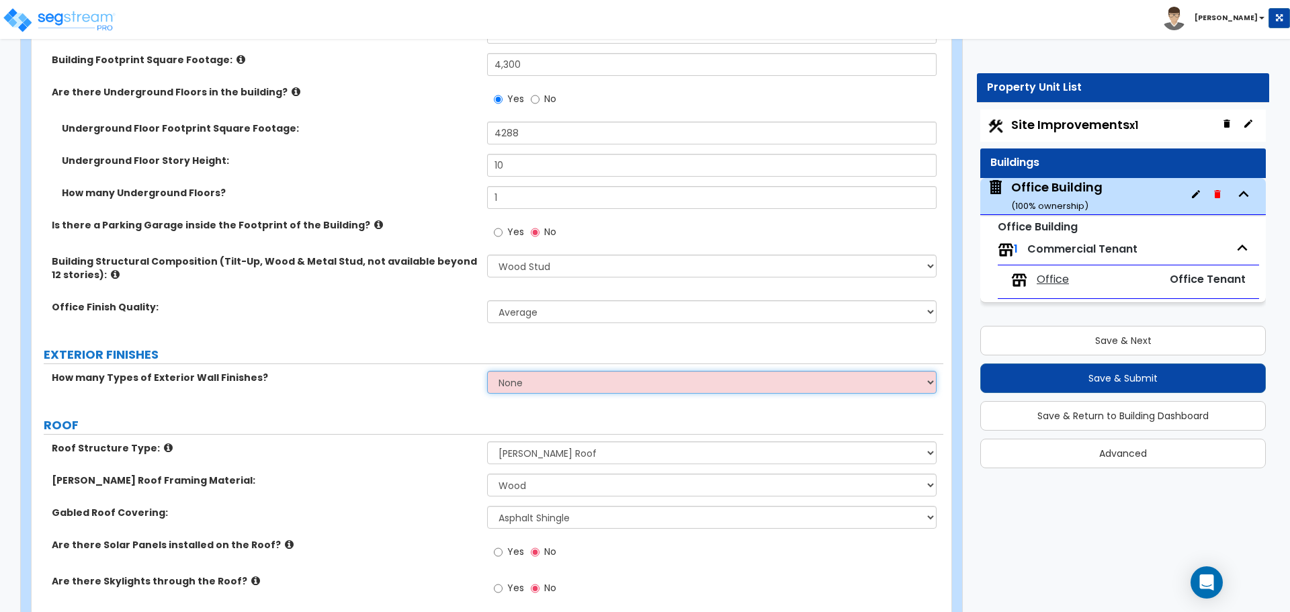
click at [520, 392] on select "None 1 2 3" at bounding box center [711, 382] width 449 height 23
select select "1"
click at [487, 371] on select "None 1 2 3" at bounding box center [711, 382] width 449 height 23
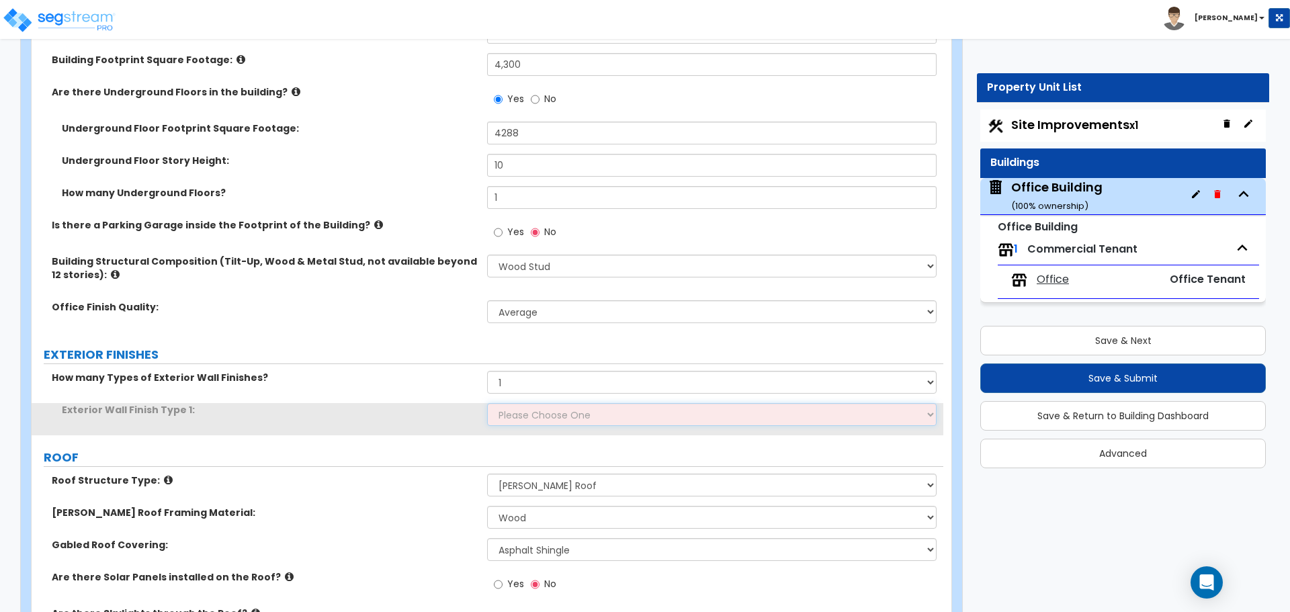
click at [535, 417] on select "Please Choose One No Finish/Shared Wall No Wall Brick Veneer Stone Veneer Wood …" at bounding box center [711, 414] width 449 height 23
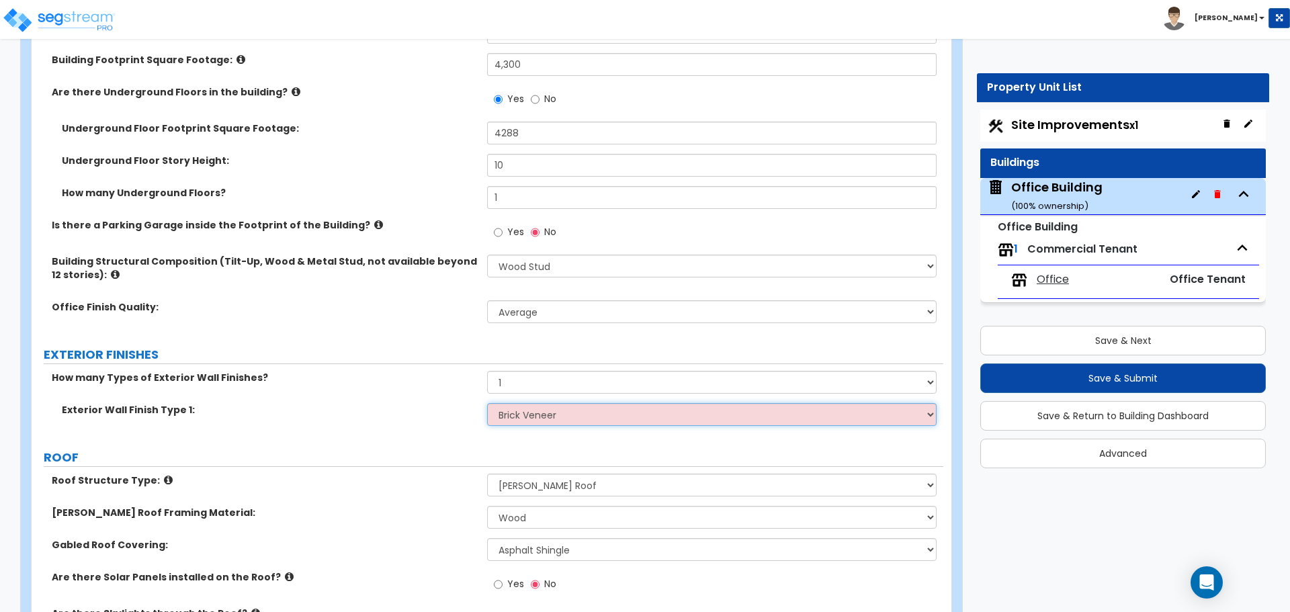
click at [487, 403] on select "Please Choose One No Finish/Shared Wall No Wall Brick Veneer Stone Veneer Wood …" at bounding box center [711, 414] width 449 height 23
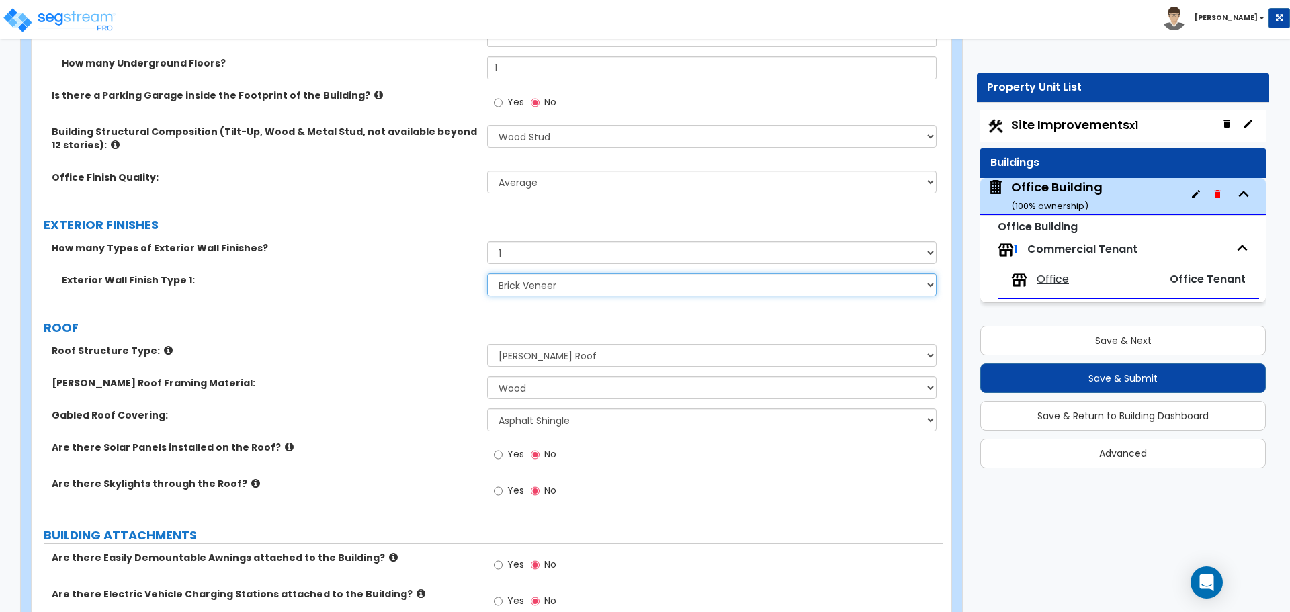
scroll to position [470, 0]
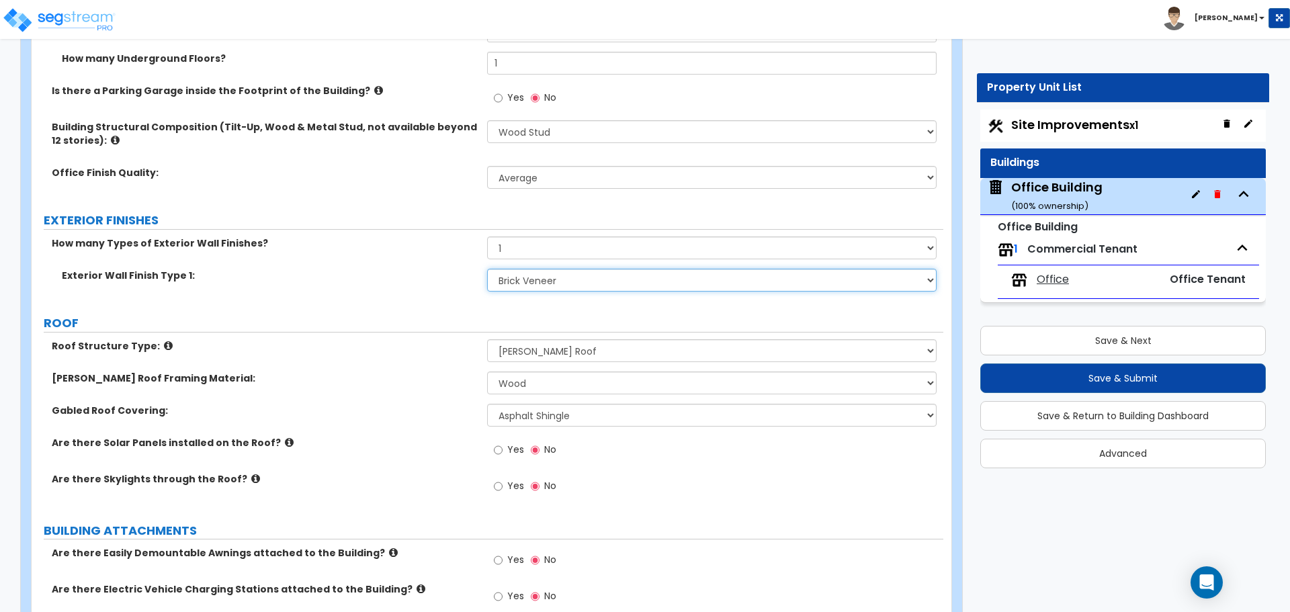
click at [528, 281] on select "Please Choose One No Finish/Shared Wall No Wall Brick Veneer Stone Veneer Wood …" at bounding box center [711, 280] width 449 height 23
click at [487, 269] on select "Please Choose One No Finish/Shared Wall No Wall Brick Veneer Stone Veneer Wood …" at bounding box center [711, 280] width 449 height 23
click at [538, 280] on select "Please Choose One No Finish/Shared Wall No Wall Brick Veneer Stone Veneer Wood …" at bounding box center [711, 280] width 449 height 23
select select "2"
click at [487, 269] on select "Please Choose One No Finish/Shared Wall No Wall Brick Veneer Stone Veneer Wood …" at bounding box center [711, 280] width 449 height 23
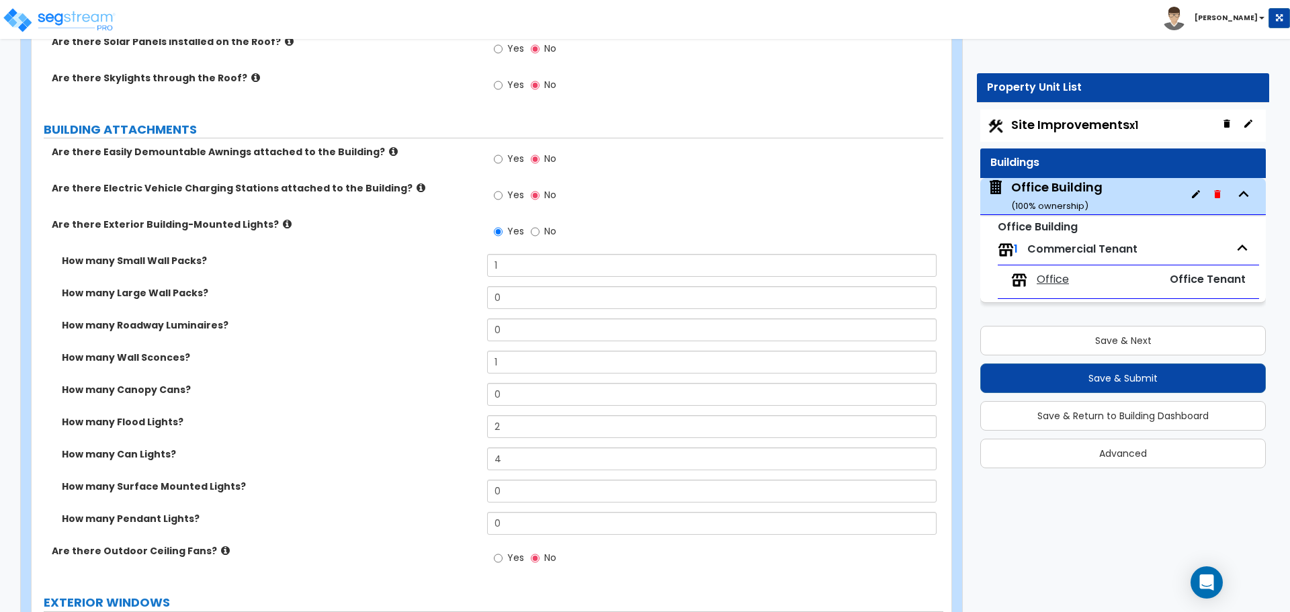
scroll to position [874, 0]
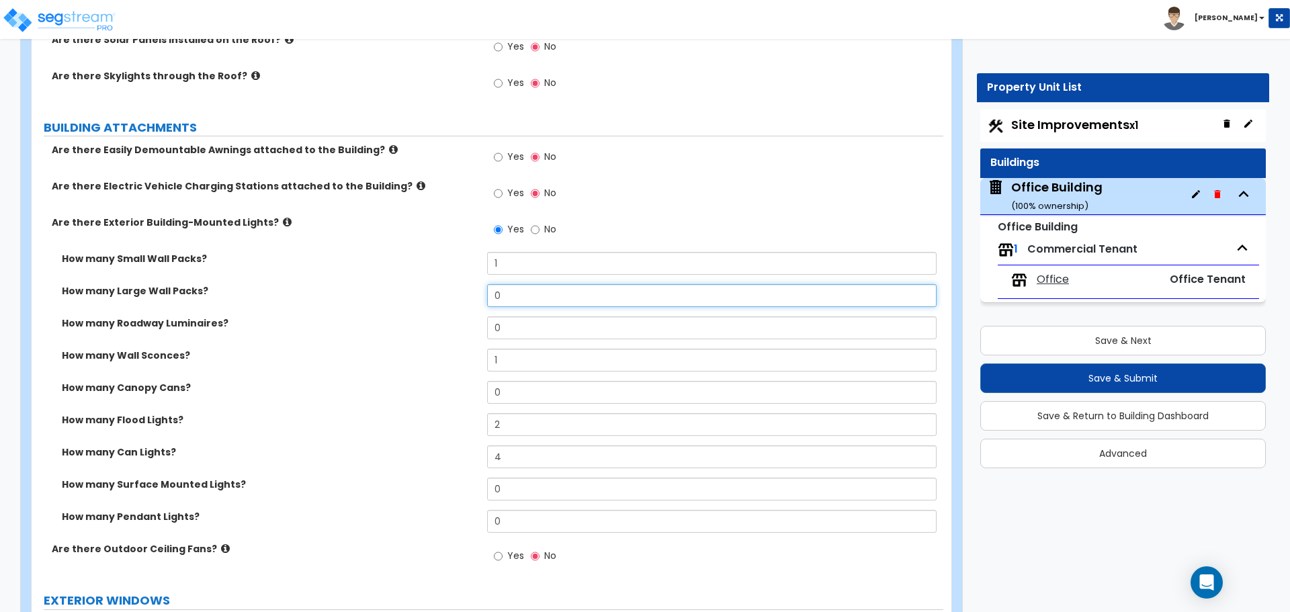
click at [503, 286] on input "0" at bounding box center [711, 295] width 449 height 23
type input "1"
click at [507, 270] on input "1" at bounding box center [711, 263] width 449 height 23
click at [501, 261] on input "1" at bounding box center [711, 263] width 449 height 23
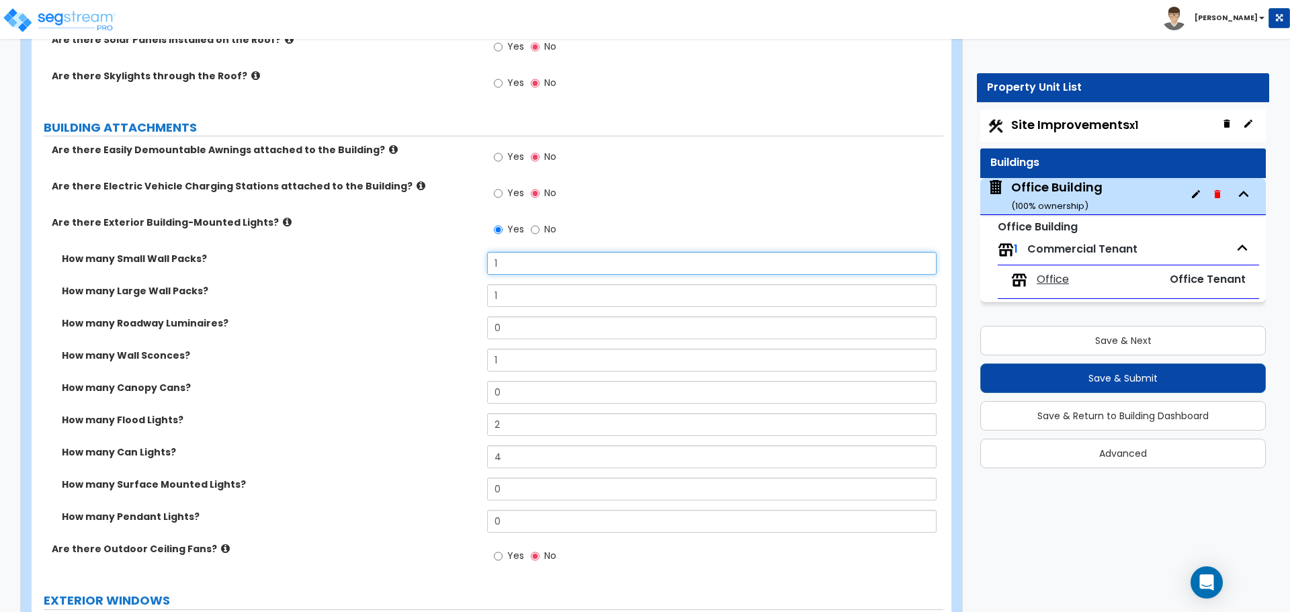
click at [501, 261] on input "1" at bounding box center [711, 263] width 449 height 23
type input "0"
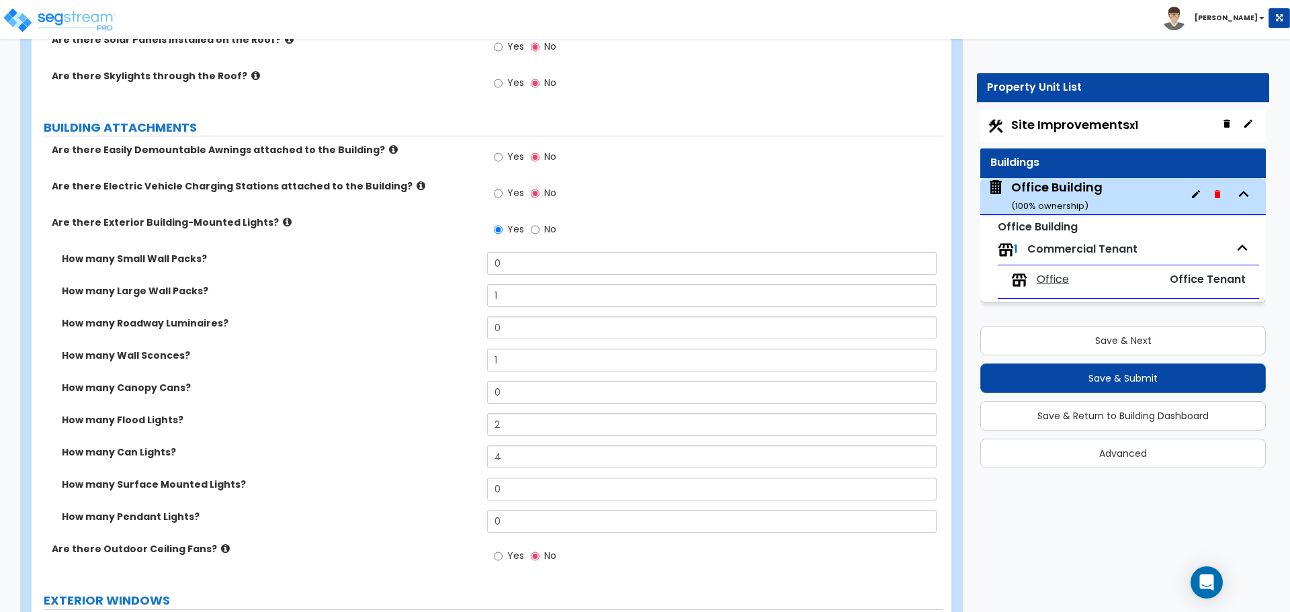
click at [457, 290] on label "How many Large Wall Packs?" at bounding box center [269, 290] width 415 height 13
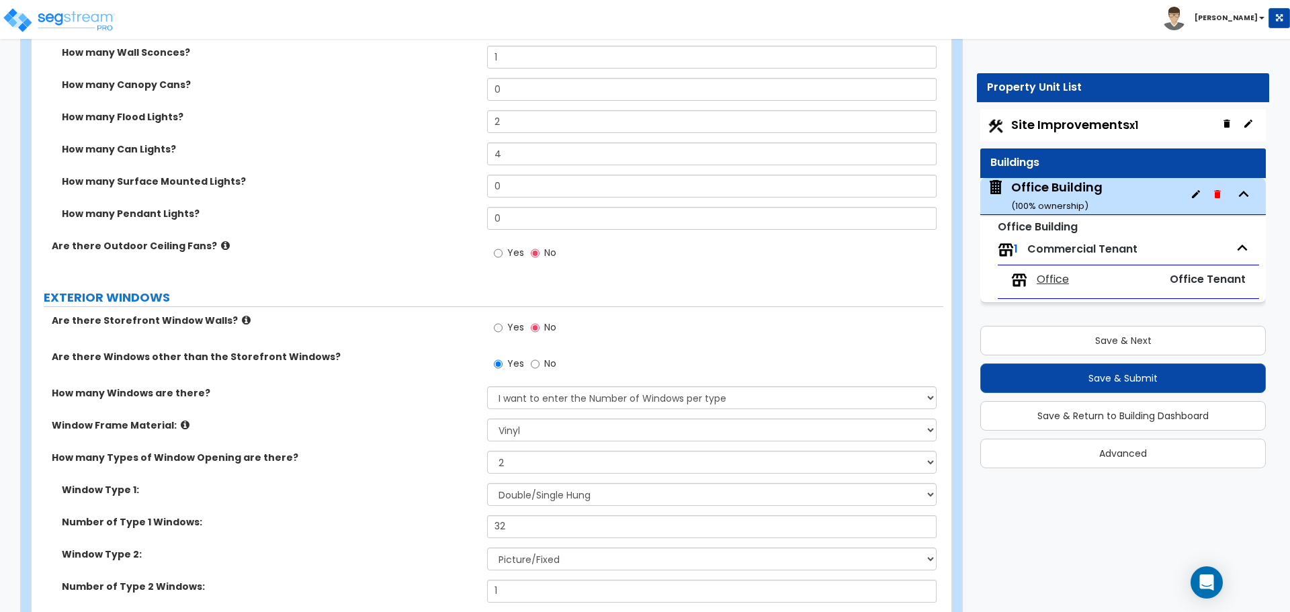
scroll to position [1210, 0]
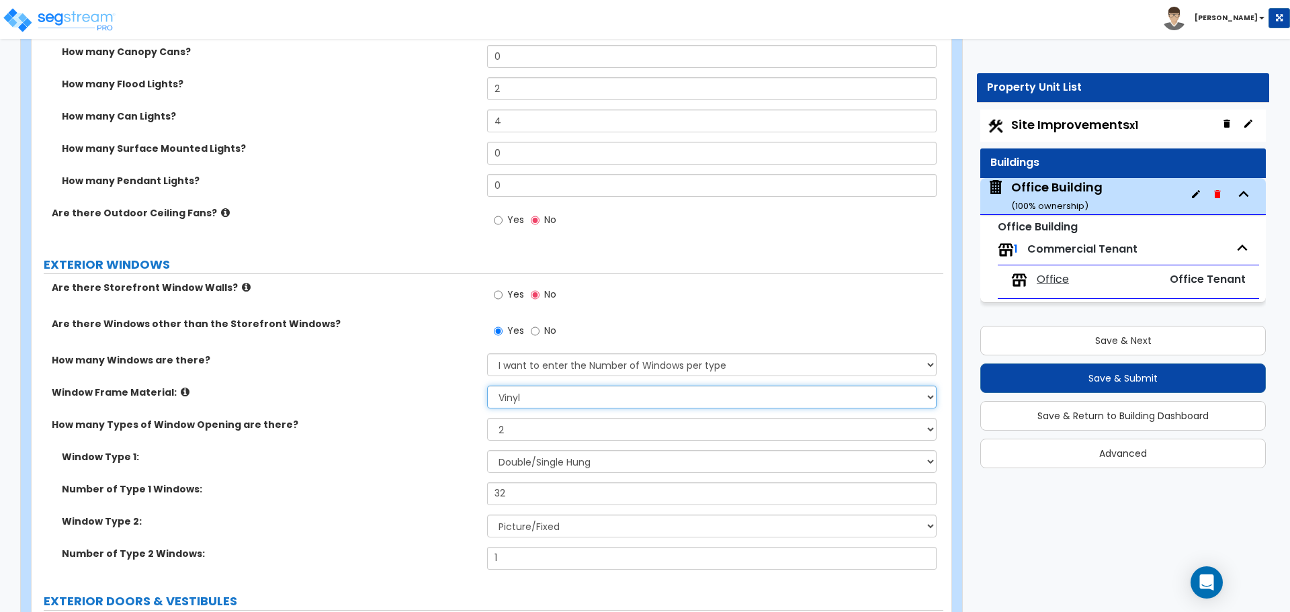
click at [540, 397] on select "Please Choose One Vinyl Aluminum Wood" at bounding box center [711, 397] width 449 height 23
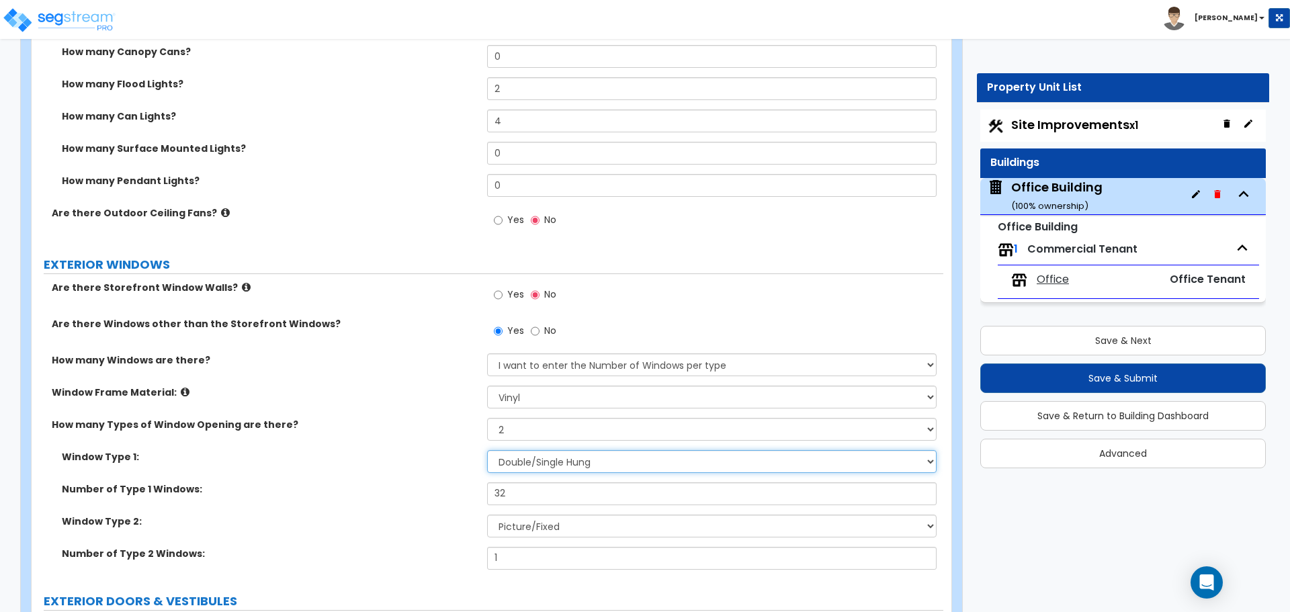
click at [538, 466] on select "Please Choose One Sliding Picture/Fixed Double/Single Hung Awning Swing" at bounding box center [711, 461] width 449 height 23
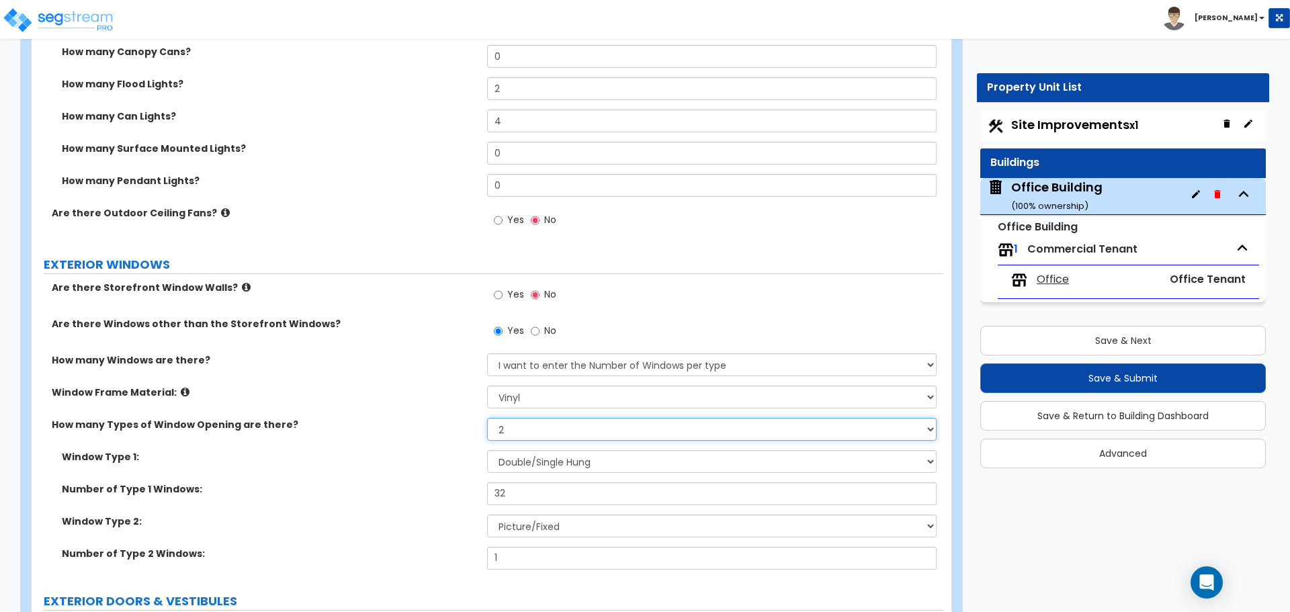
click at [536, 432] on select "Please Choose One 1 2 3 4" at bounding box center [711, 429] width 449 height 23
click at [529, 491] on input "32" at bounding box center [711, 494] width 449 height 23
type input "31"
click at [466, 487] on label "Number of Type 1 Windows:" at bounding box center [269, 489] width 415 height 13
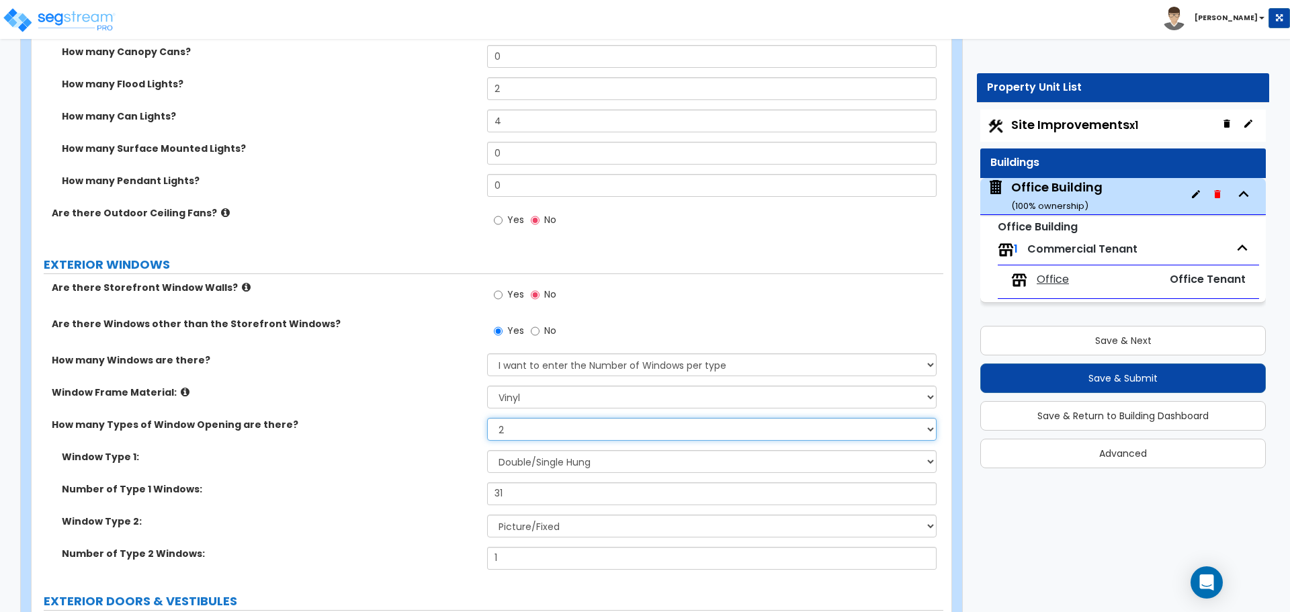
click at [530, 433] on select "Please Choose One 1 2 3 4" at bounding box center [711, 429] width 449 height 23
select select "1"
click at [487, 418] on select "Please Choose One 1 2 3 4" at bounding box center [711, 429] width 449 height 23
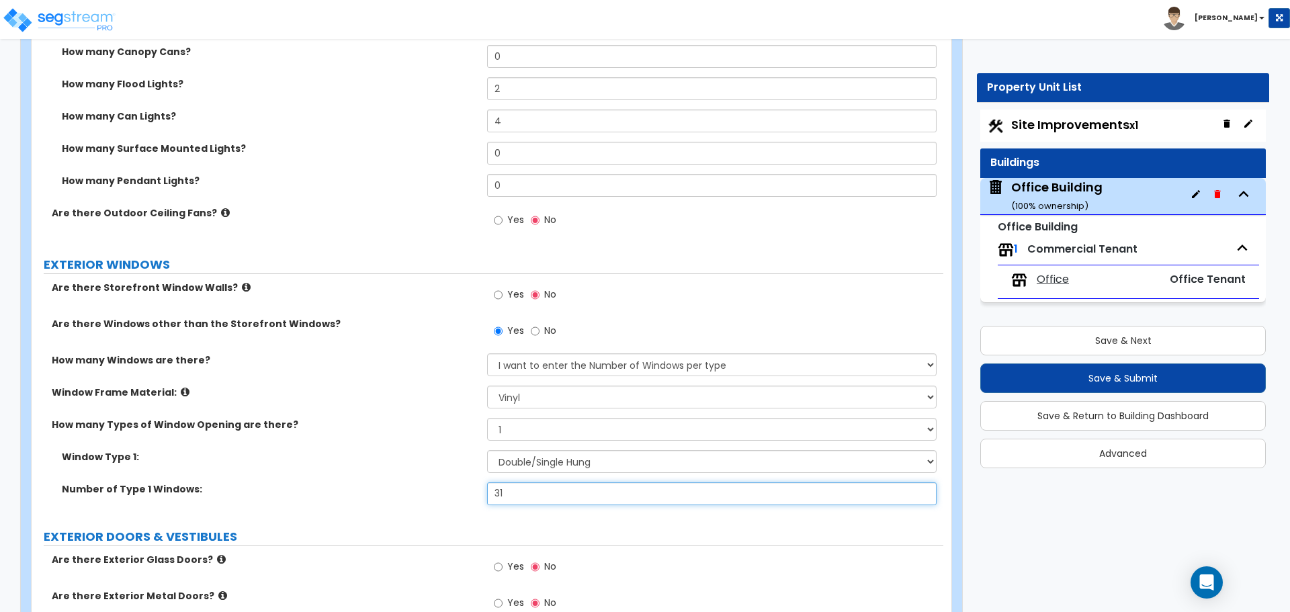
click at [508, 489] on input "31" at bounding box center [711, 494] width 449 height 23
click at [457, 493] on label "Number of Type 1 Windows:" at bounding box center [269, 489] width 415 height 13
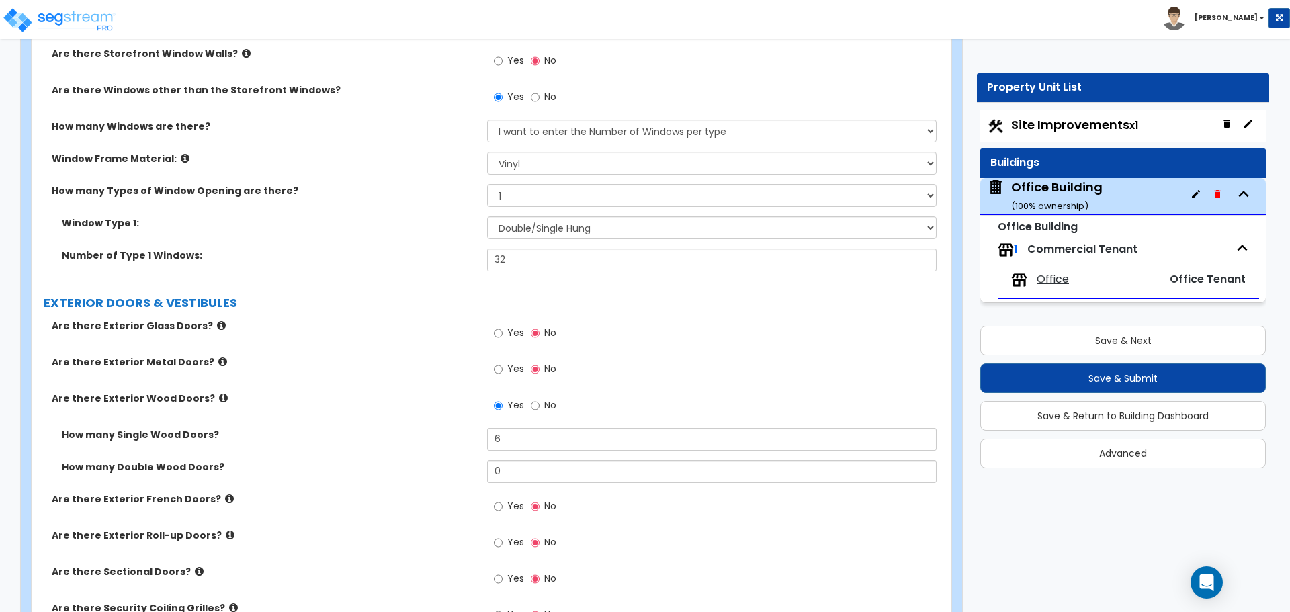
scroll to position [1411, 0]
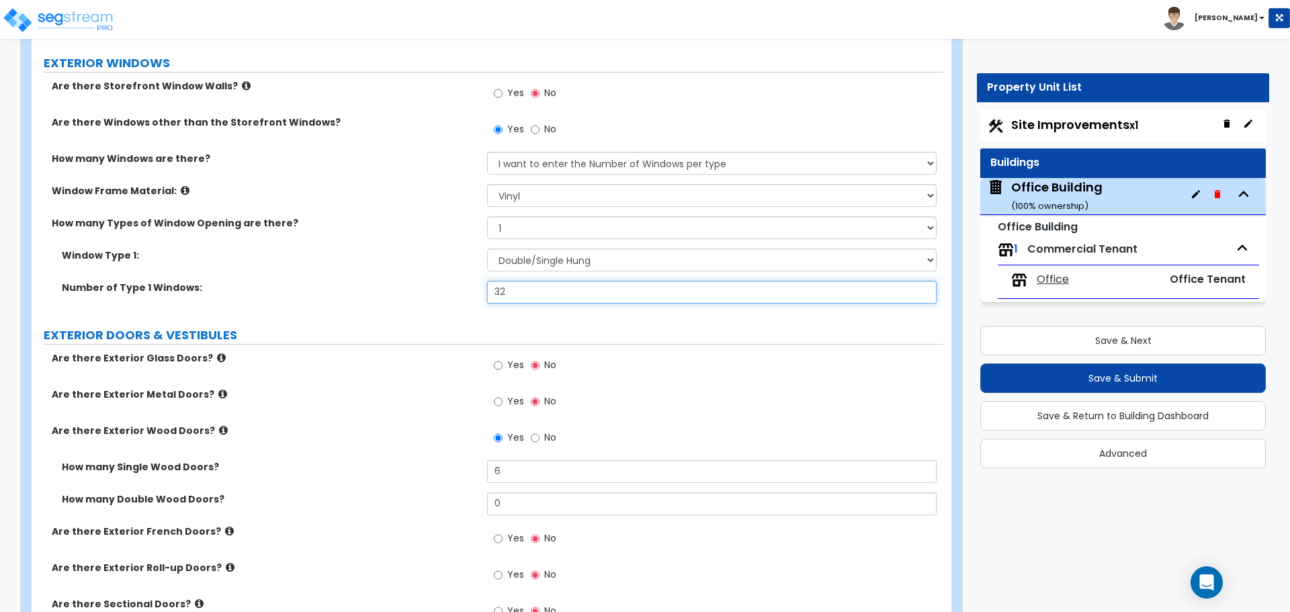
click at [521, 292] on input "32" at bounding box center [711, 292] width 449 height 23
type input "31"
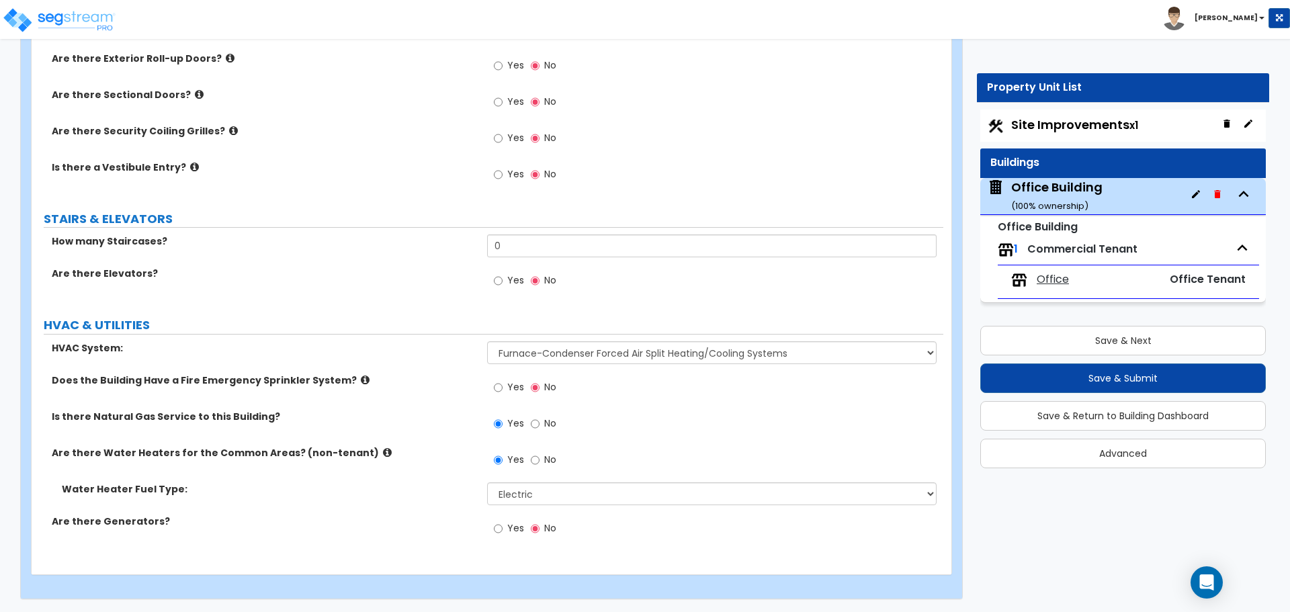
scroll to position [1922, 0]
click at [536, 491] on select "Please Choose One Gas Electric" at bounding box center [711, 493] width 449 height 23
click at [487, 482] on select "Please Choose One Gas Electric" at bounding box center [711, 493] width 449 height 23
click at [513, 495] on select "Please Choose One Gas Electric" at bounding box center [711, 493] width 449 height 23
select select "2"
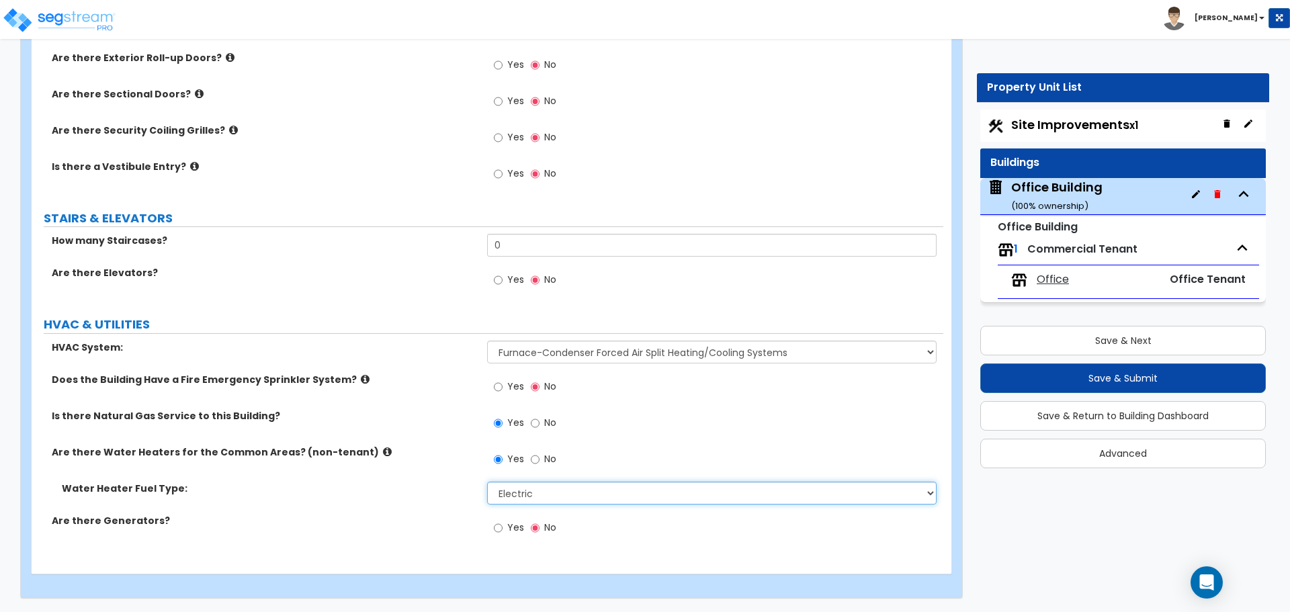
click at [487, 482] on select "Please Choose One Gas Electric" at bounding box center [711, 493] width 449 height 23
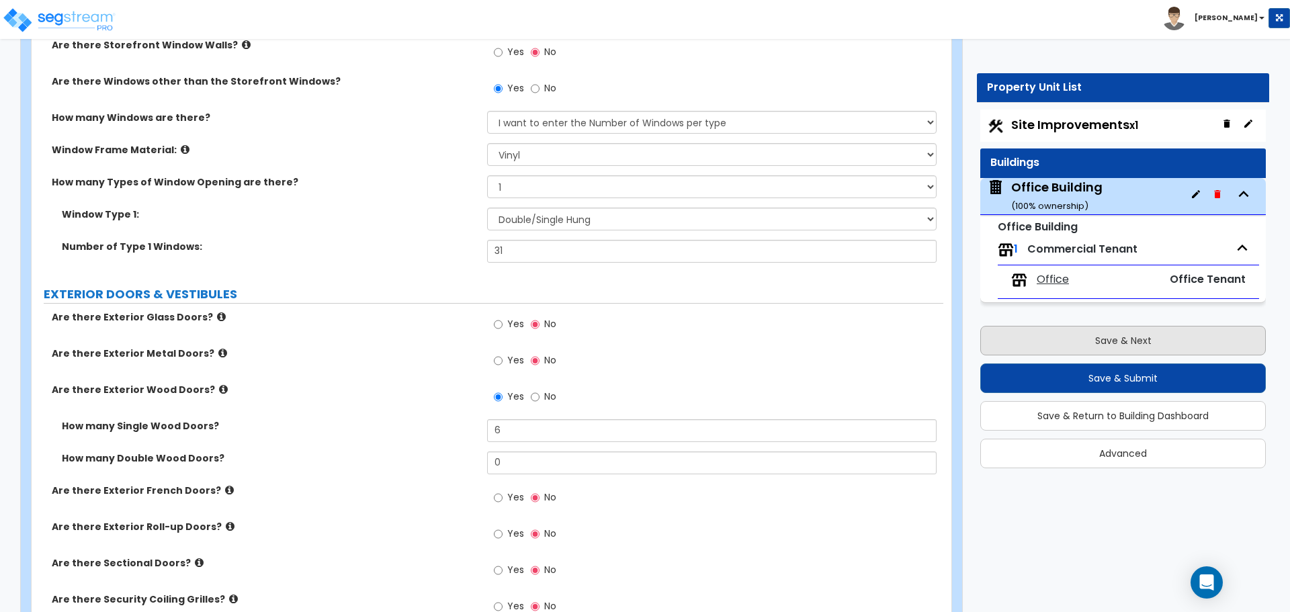
scroll to position [1451, 0]
click at [1077, 347] on button "Save & Next" at bounding box center [1124, 341] width 286 height 30
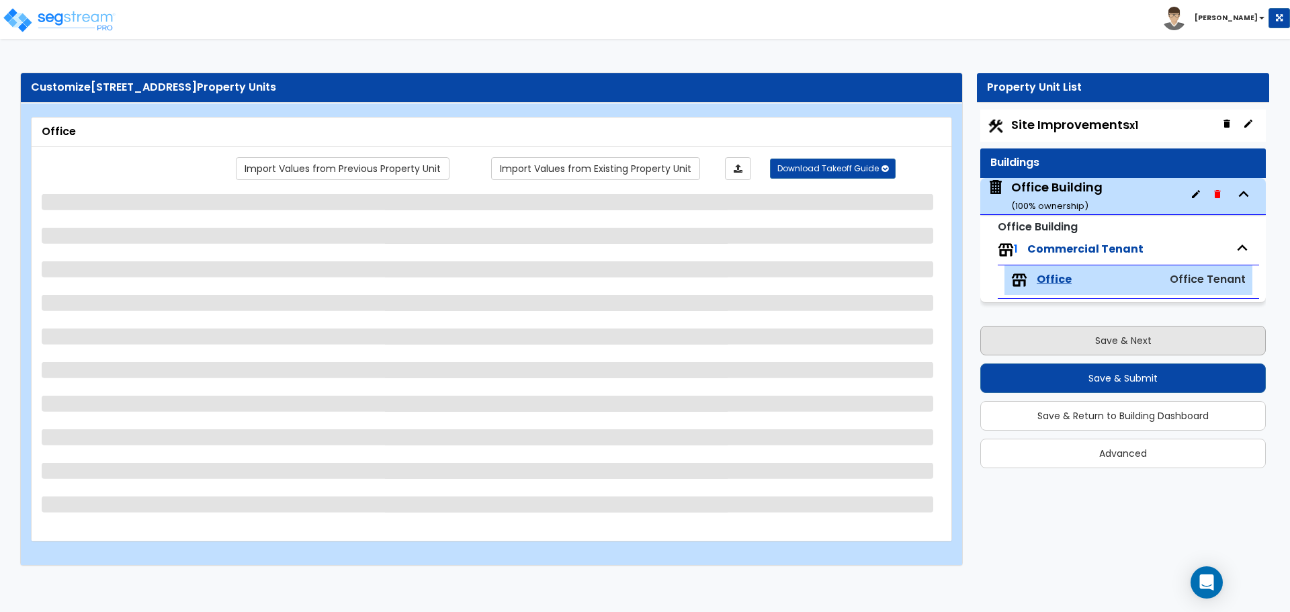
scroll to position [0, 0]
select select "1"
select select "4"
select select "1"
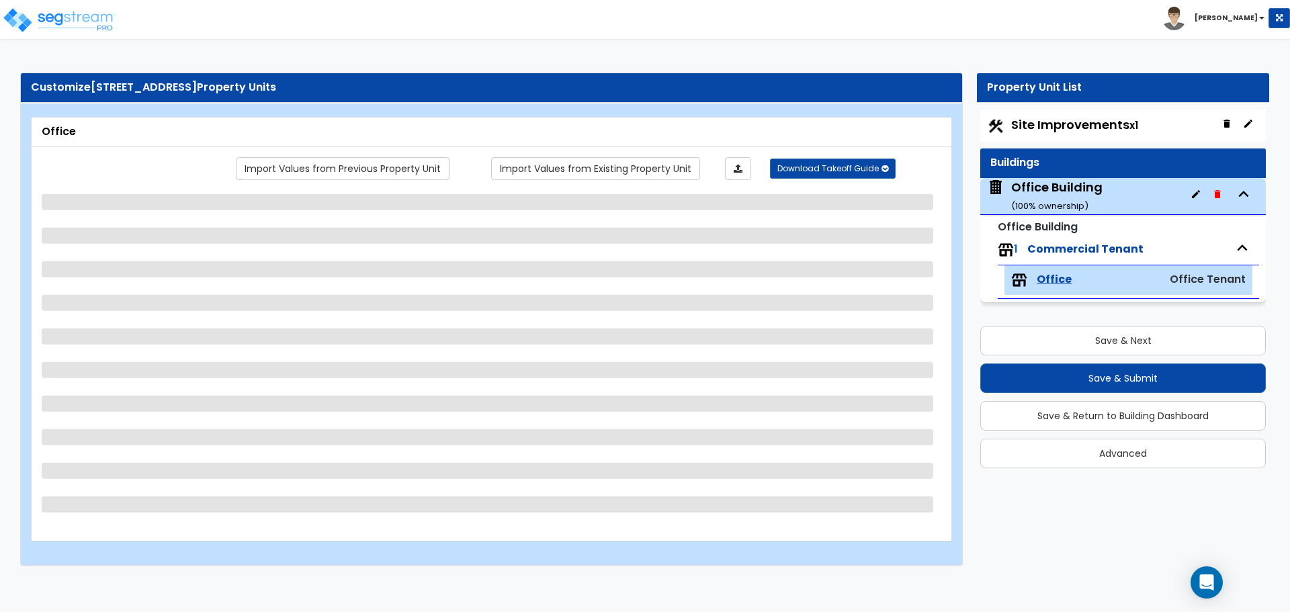
select select "1"
select select "2"
select select "5"
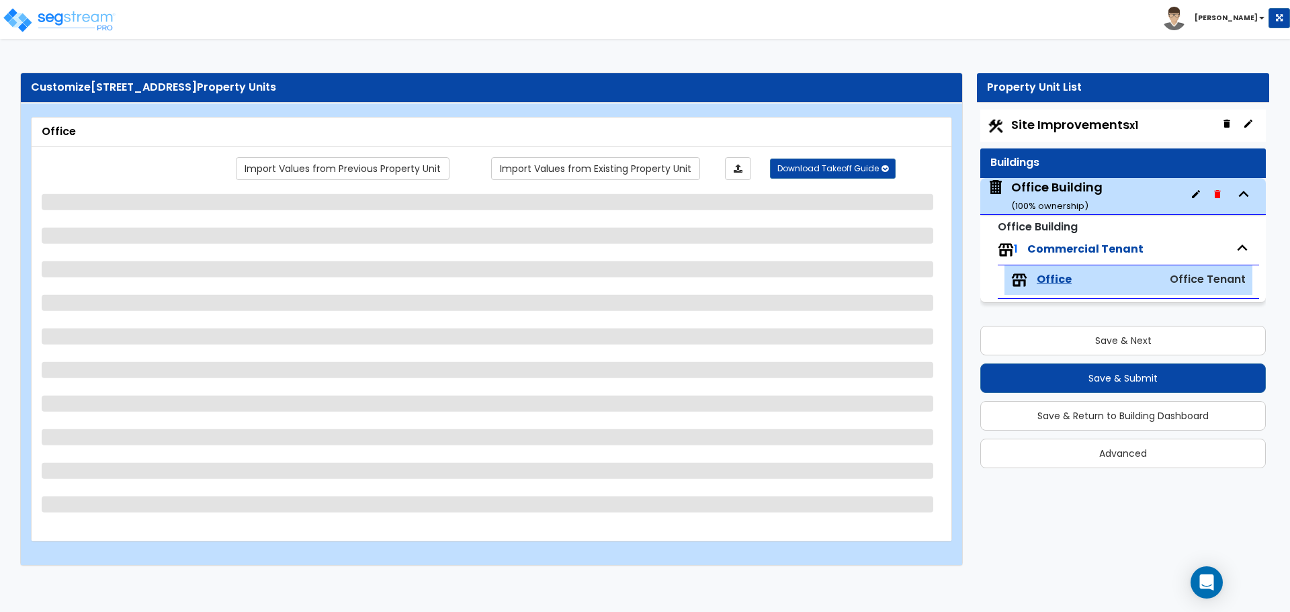
select select "2"
select select "1"
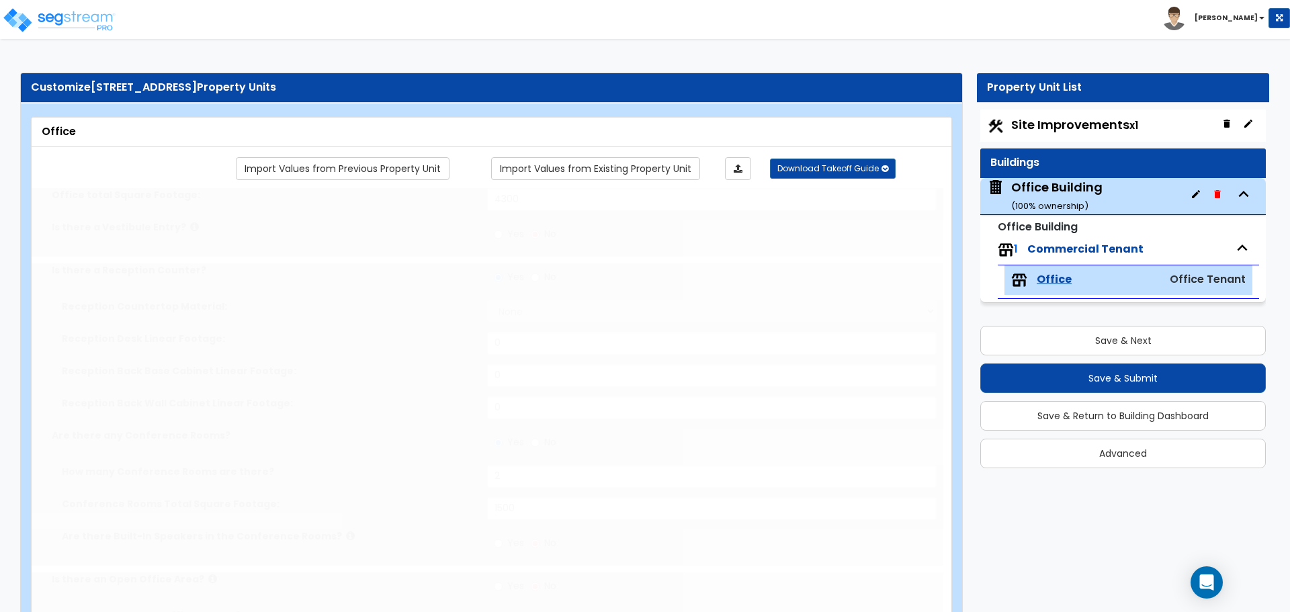
radio input "true"
type input "2"
type input "500"
select select "2"
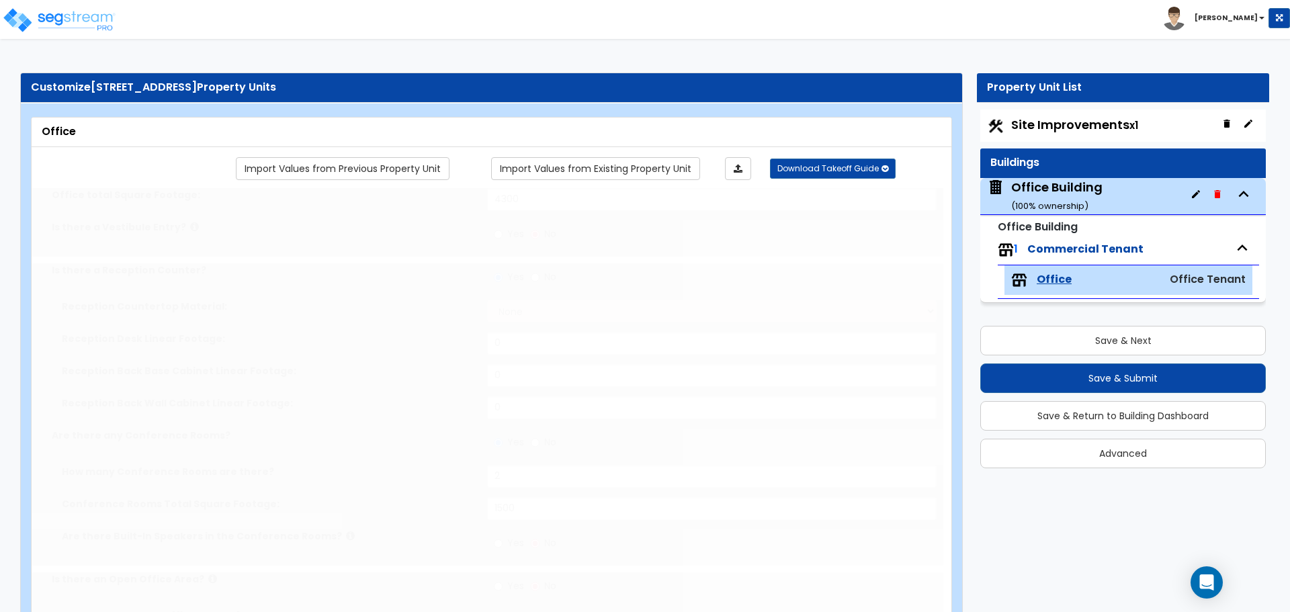
type input "36"
type input "37.5"
type input "2"
select select "1"
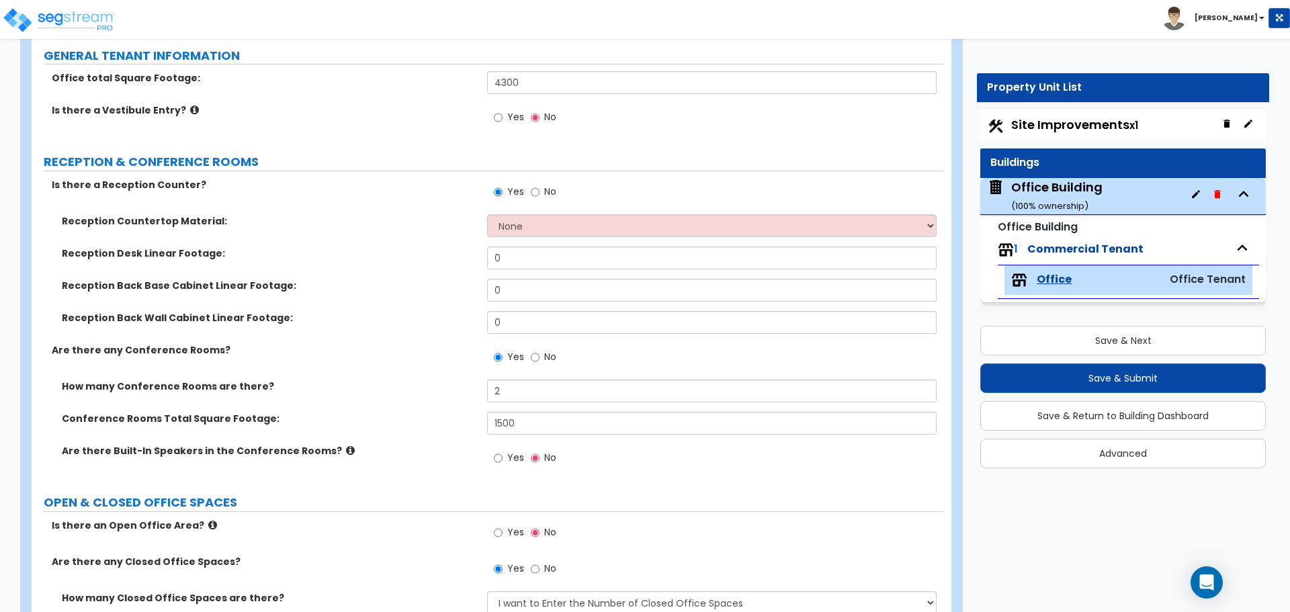
scroll to position [202, 0]
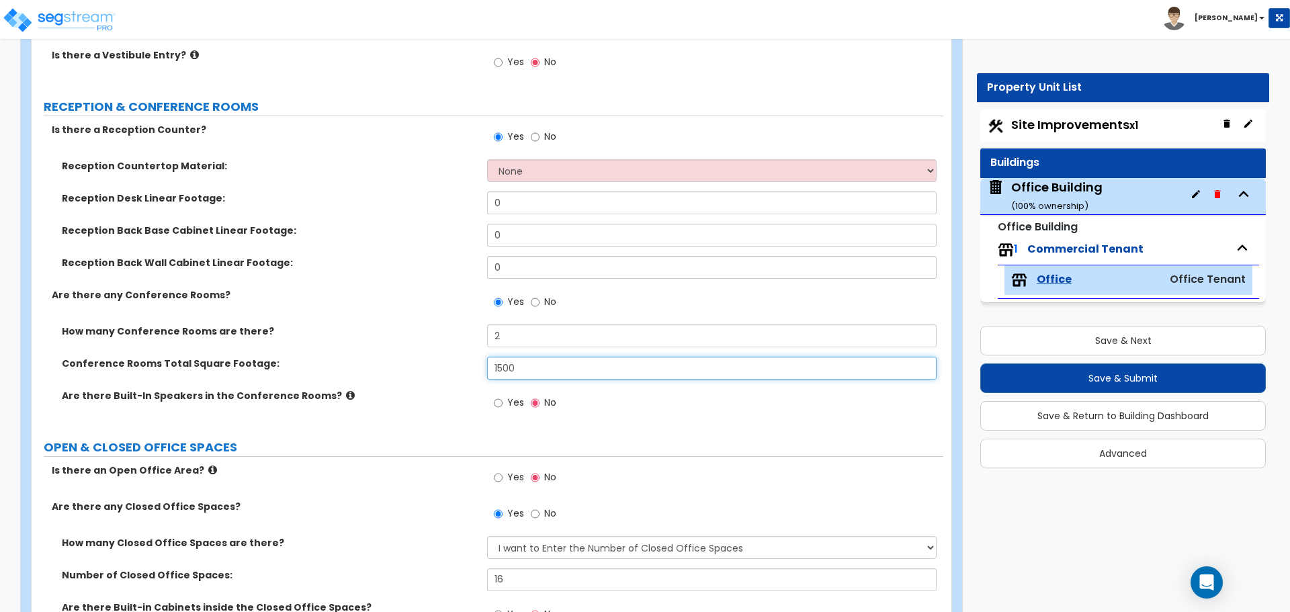
click at [522, 366] on input "1500" at bounding box center [711, 368] width 449 height 23
click at [550, 371] on input "1500" at bounding box center [711, 368] width 449 height 23
click at [525, 369] on input "1500" at bounding box center [711, 368] width 449 height 23
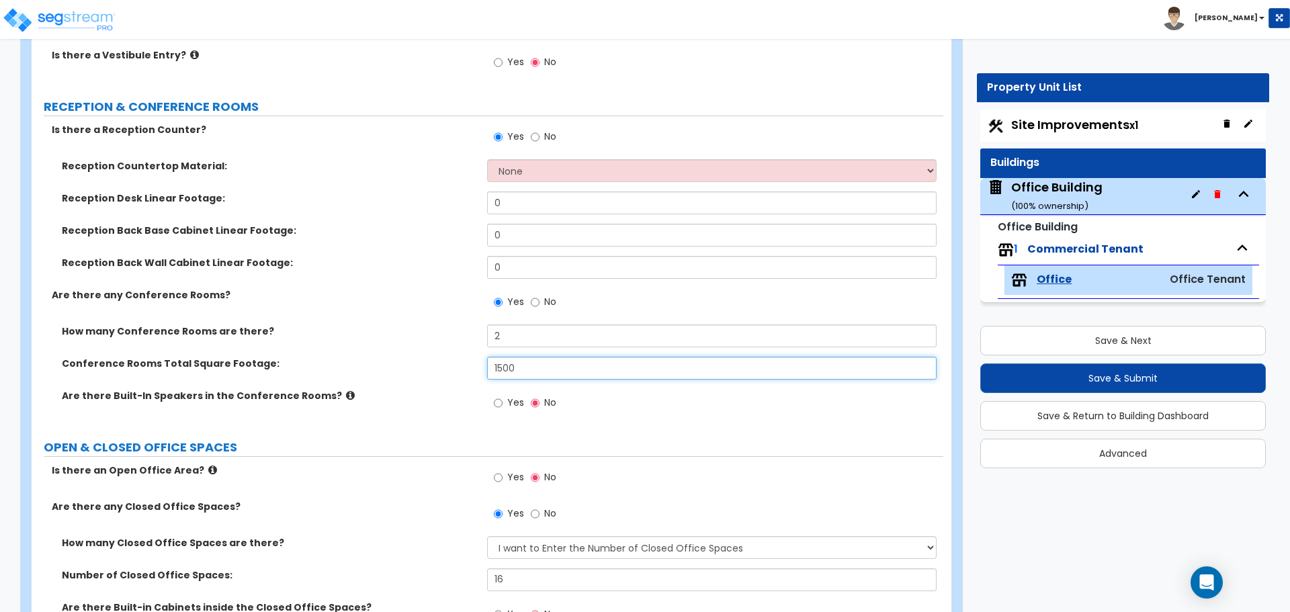
click at [526, 369] on input "1500" at bounding box center [711, 368] width 449 height 23
click at [525, 372] on input "600" at bounding box center [711, 368] width 449 height 23
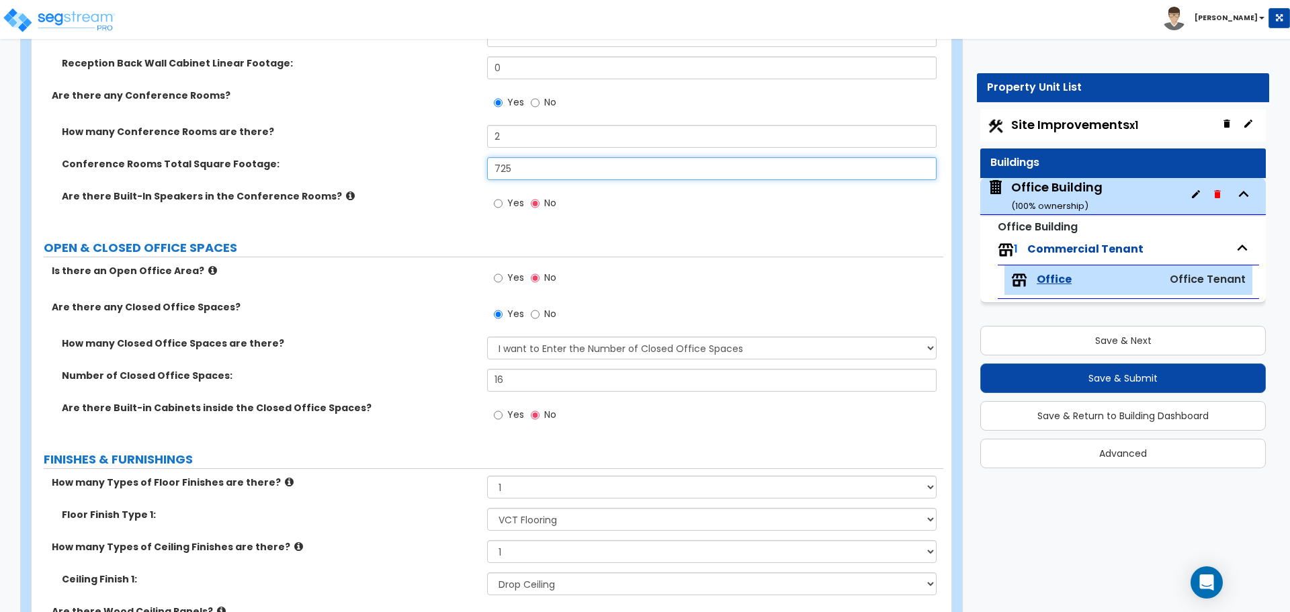
scroll to position [403, 0]
type input "725"
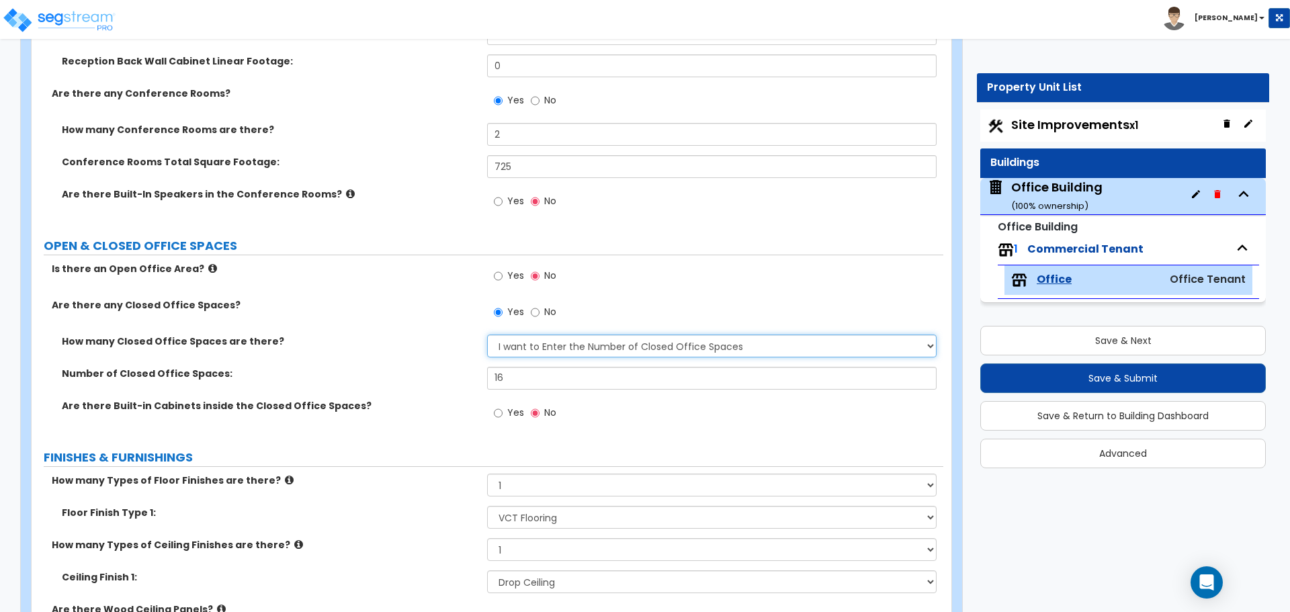
click at [546, 353] on select "I Don’t Know - Please Estimate for me I want to Enter the Number of Closed Offi…" at bounding box center [711, 346] width 449 height 23
select select "0"
click at [487, 335] on select "I Don’t Know - Please Estimate for me I want to Enter the Number of Closed Offi…" at bounding box center [711, 346] width 449 height 23
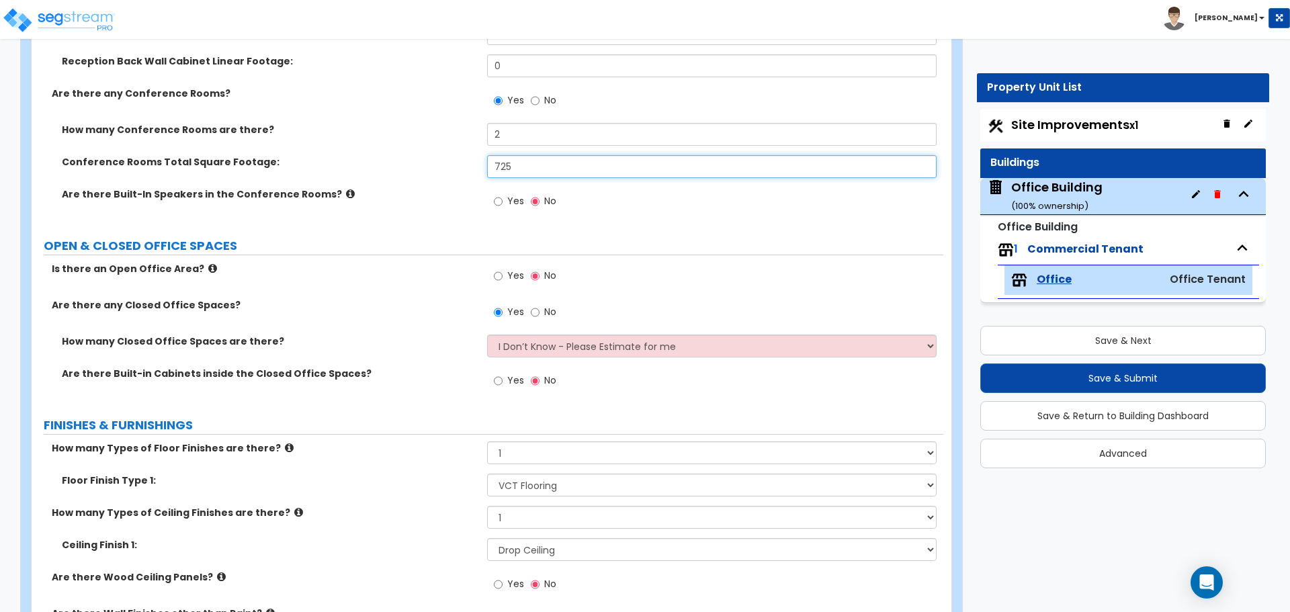
click at [522, 169] on input "725" at bounding box center [711, 166] width 449 height 23
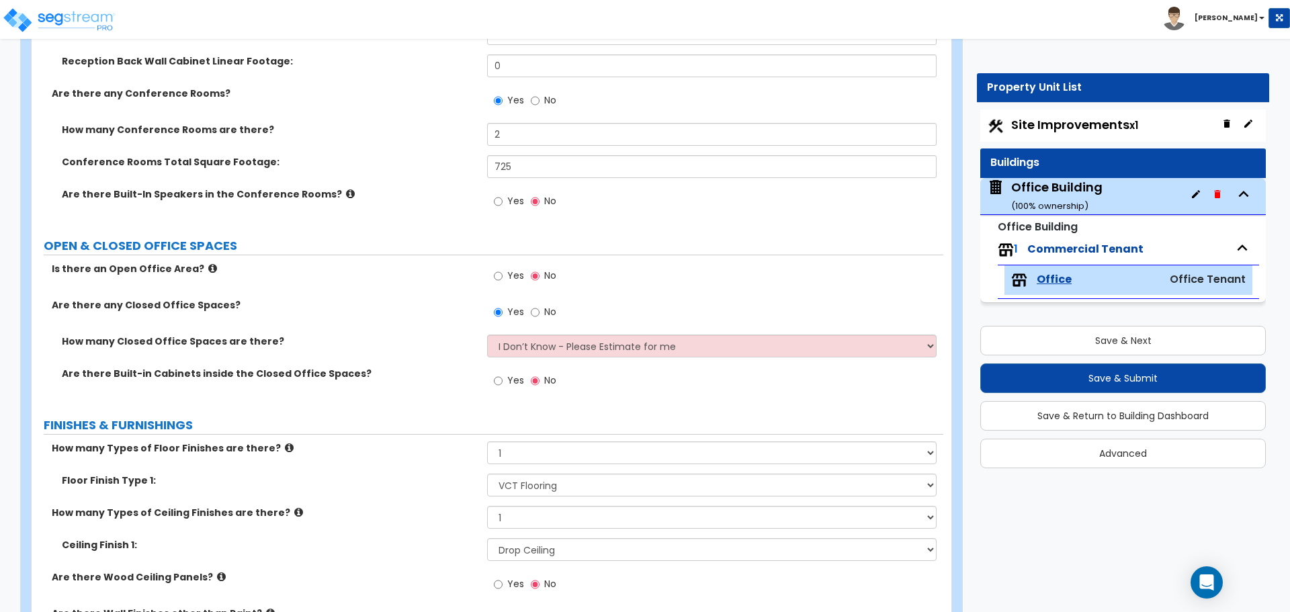
click at [560, 115] on div "Yes No" at bounding box center [525, 102] width 76 height 31
click at [533, 130] on input "2" at bounding box center [711, 134] width 449 height 23
type input "3"
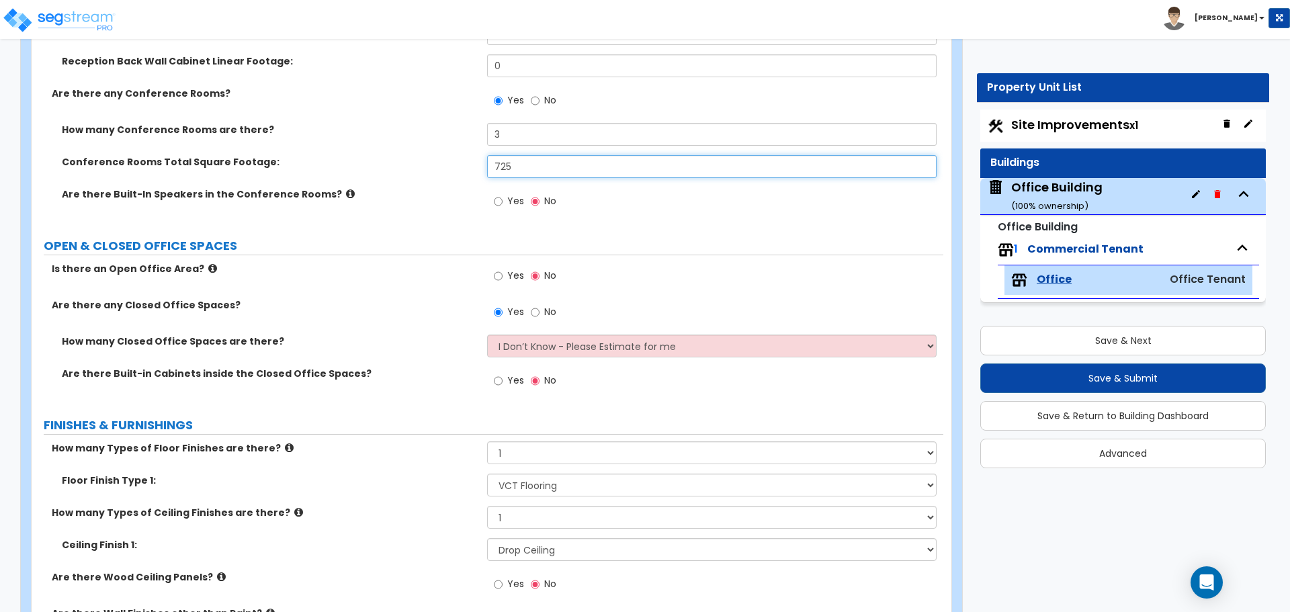
click at [542, 171] on input "725" at bounding box center [711, 166] width 449 height 23
type input "7"
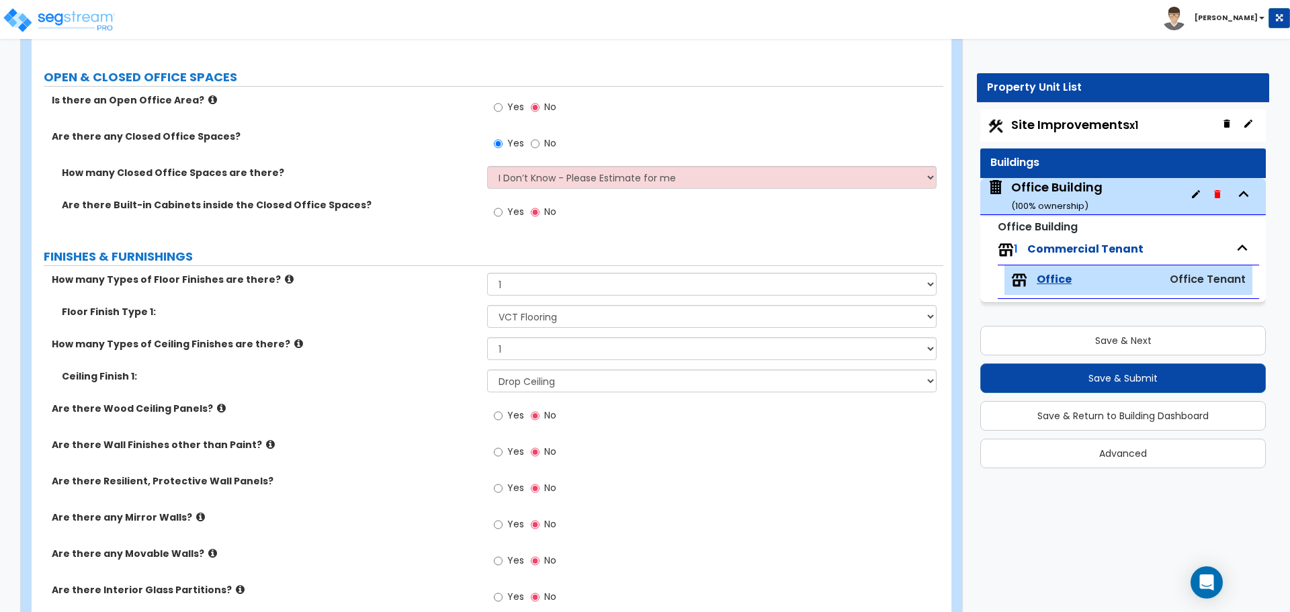
scroll to position [605, 0]
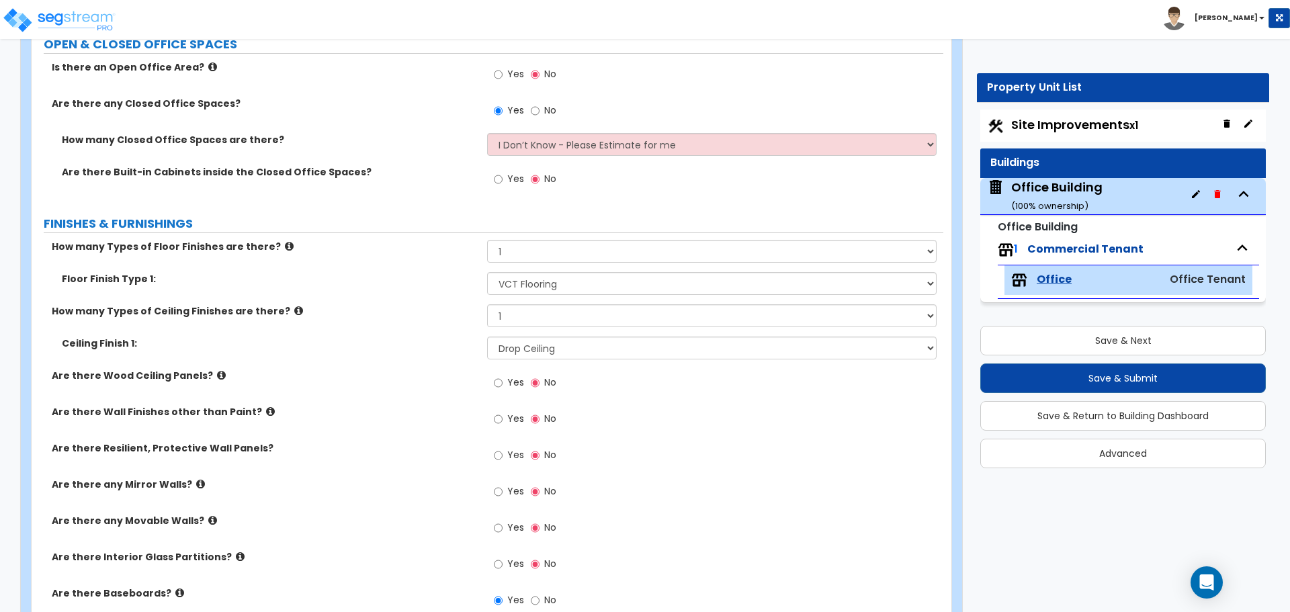
type input "1,250"
click at [553, 292] on select "None Tile Flooring Hardwood Flooring Resilient Laminate Flooring VCT Flooring S…" at bounding box center [711, 283] width 449 height 23
select select "3"
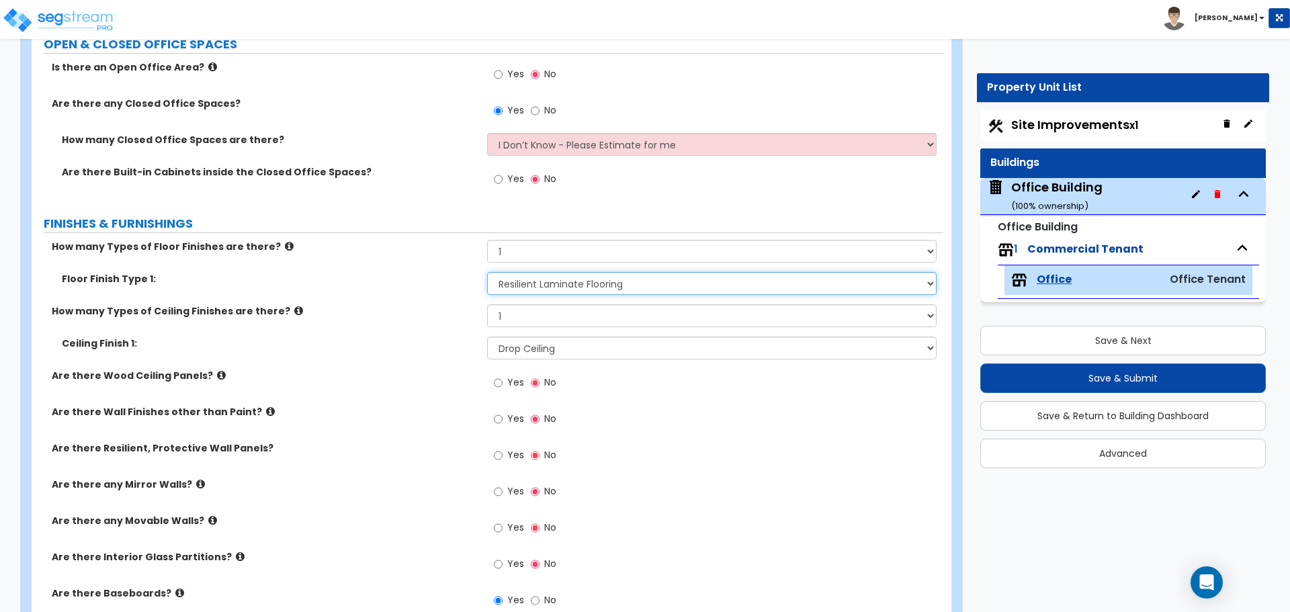
click at [487, 272] on select "None Tile Flooring Hardwood Flooring Resilient Laminate Flooring VCT Flooring S…" at bounding box center [711, 283] width 449 height 23
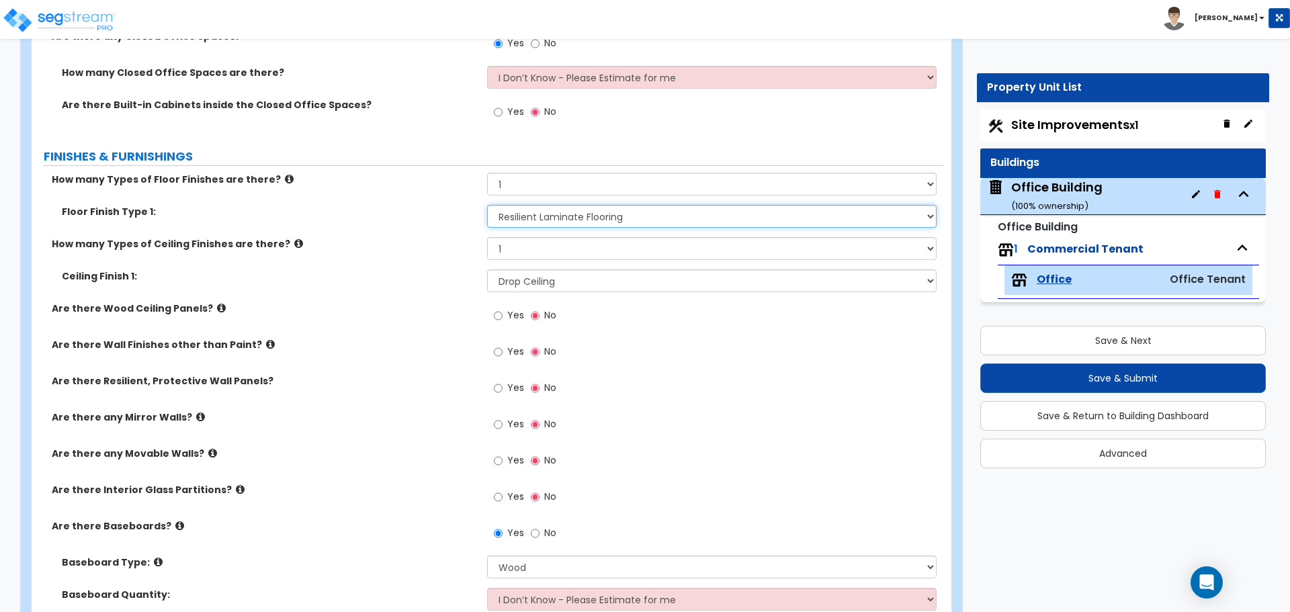
scroll to position [739, 0]
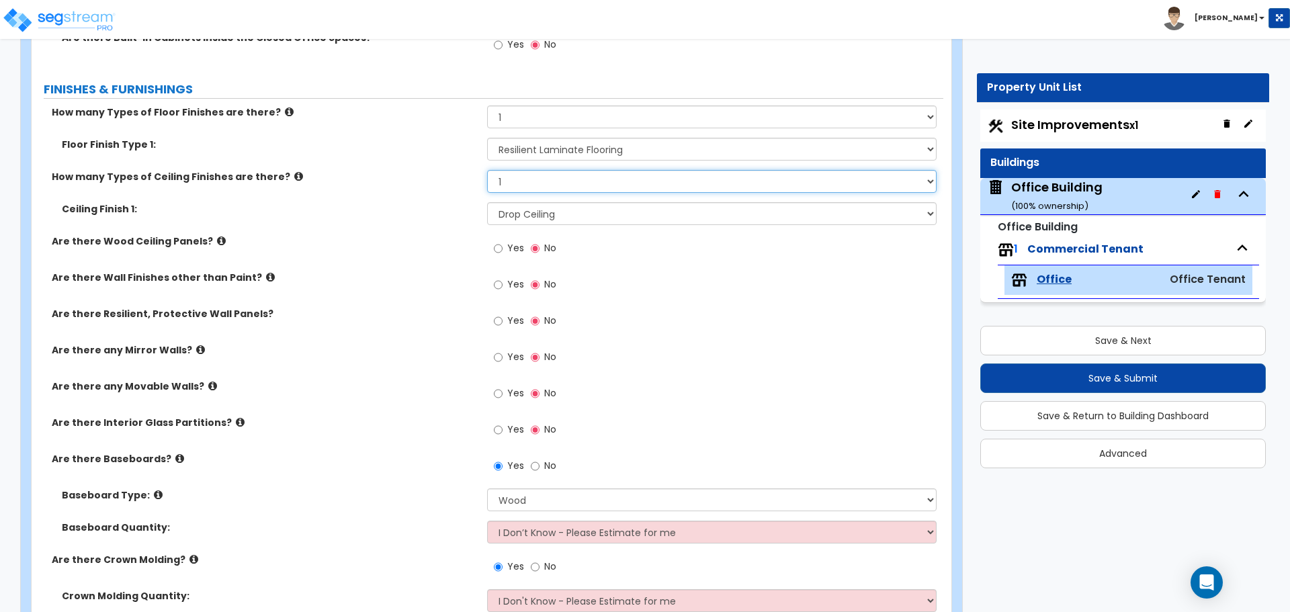
click at [552, 179] on select "None 1 2 3" at bounding box center [711, 181] width 449 height 23
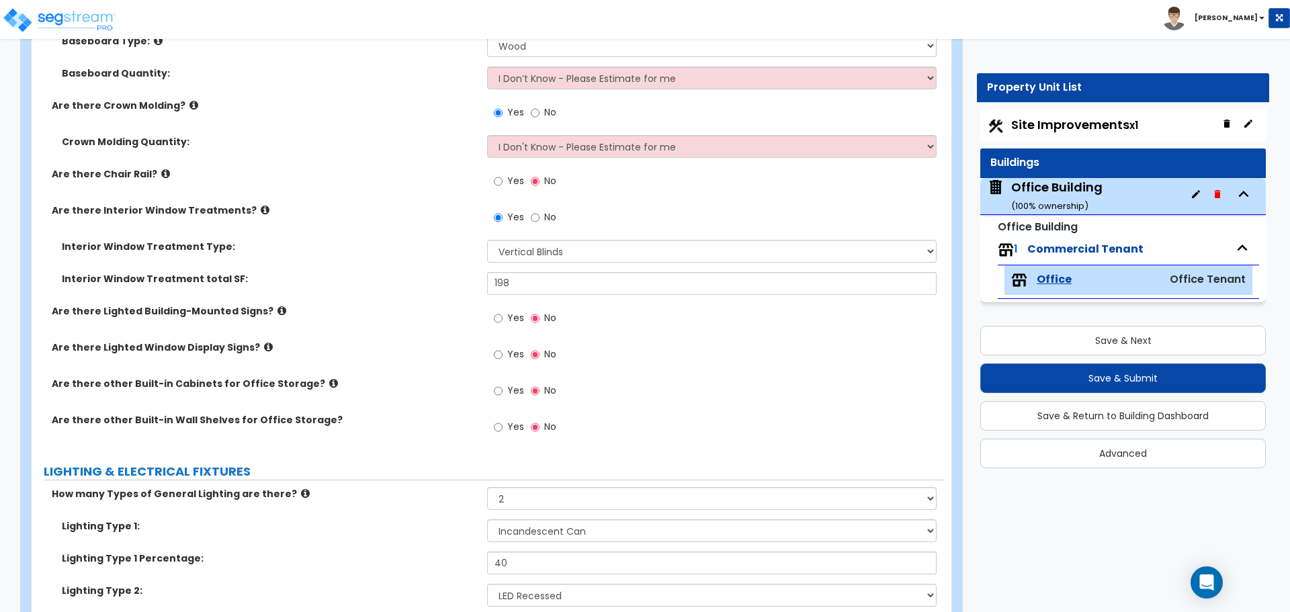
scroll to position [1210, 0]
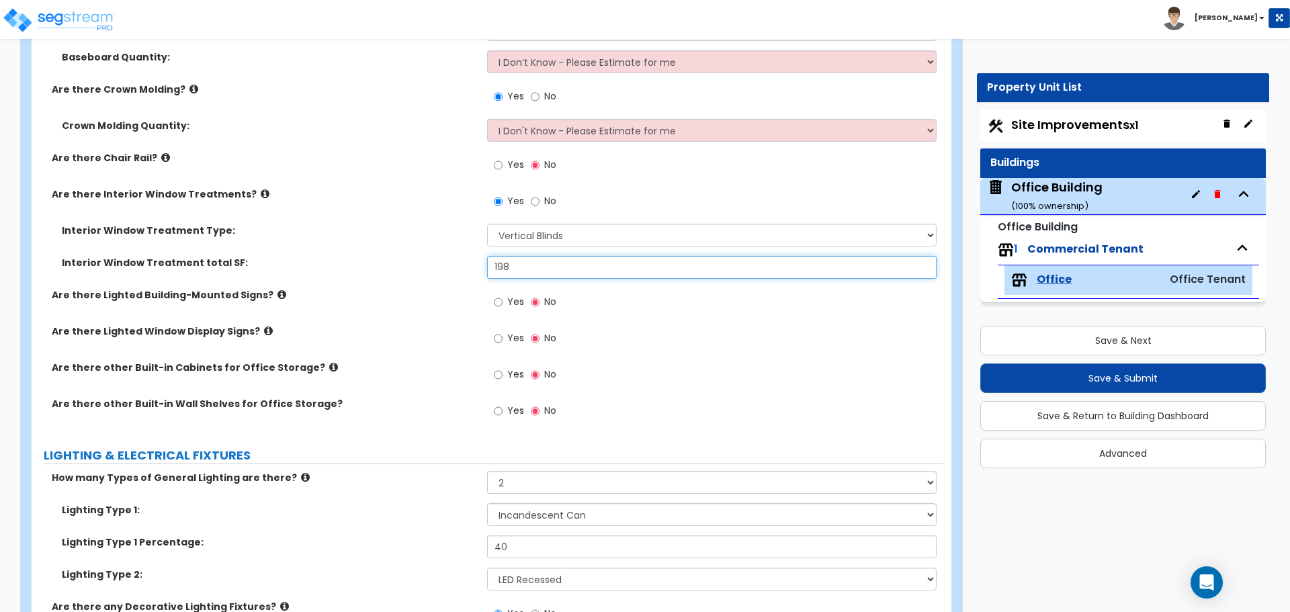
click at [533, 259] on input "198" at bounding box center [711, 267] width 449 height 23
type input "720"
click at [443, 278] on div "Interior Window Treatment total SF: 720" at bounding box center [488, 272] width 912 height 32
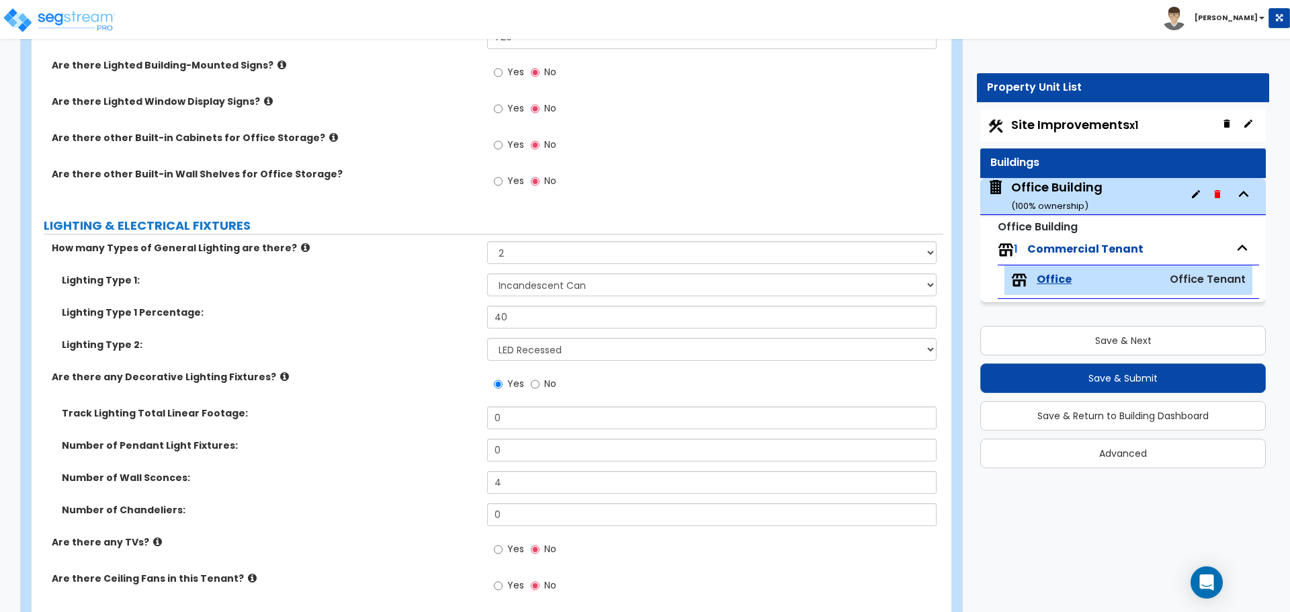
scroll to position [1479, 0]
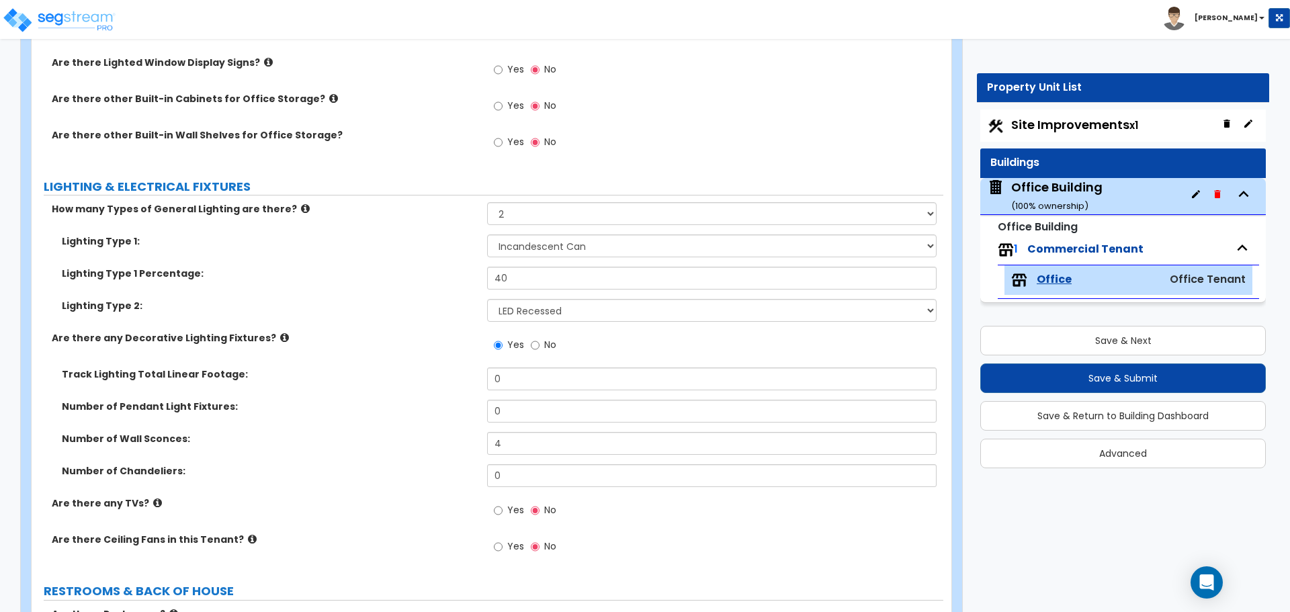
click at [553, 260] on div "Lighting Type 1: Please Choose One LED Surface-Mounted LED Recessed Fluorescent…" at bounding box center [488, 251] width 912 height 32
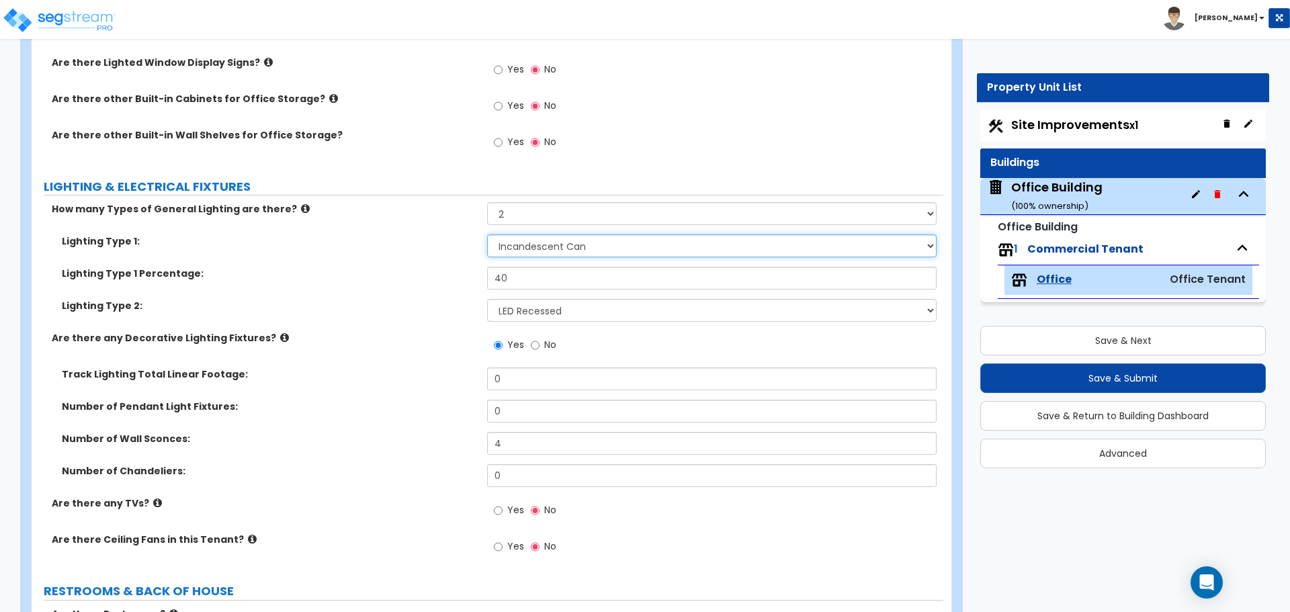
click at [549, 248] on select "Please Choose One LED Surface-Mounted LED Recessed Fluorescent Surface-Mounted …" at bounding box center [711, 246] width 449 height 23
select select "2"
click at [487, 235] on select "Please Choose One LED Surface-Mounted LED Recessed Fluorescent Surface-Mounted …" at bounding box center [711, 246] width 449 height 23
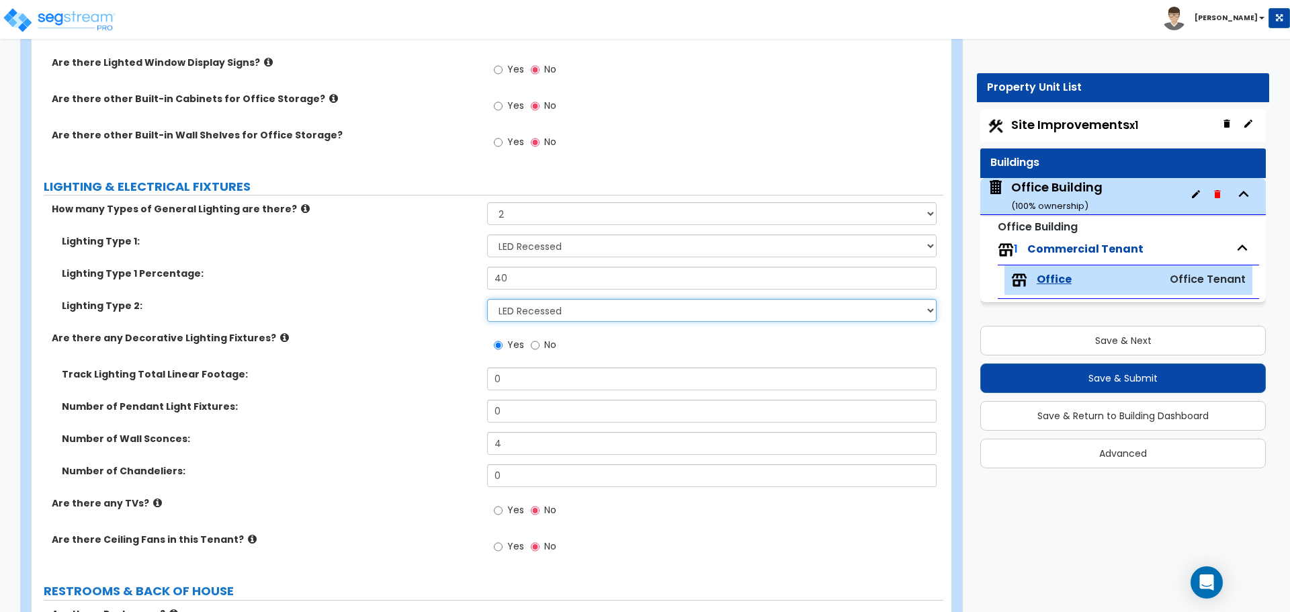
click at [529, 305] on select "Please Choose One LED Surface-Mounted LED Recessed Fluorescent Surface-Mounted …" at bounding box center [711, 310] width 449 height 23
select select "5"
click at [487, 299] on select "Please Choose One LED Surface-Mounted LED Recessed Fluorescent Surface-Mounted …" at bounding box center [711, 310] width 449 height 23
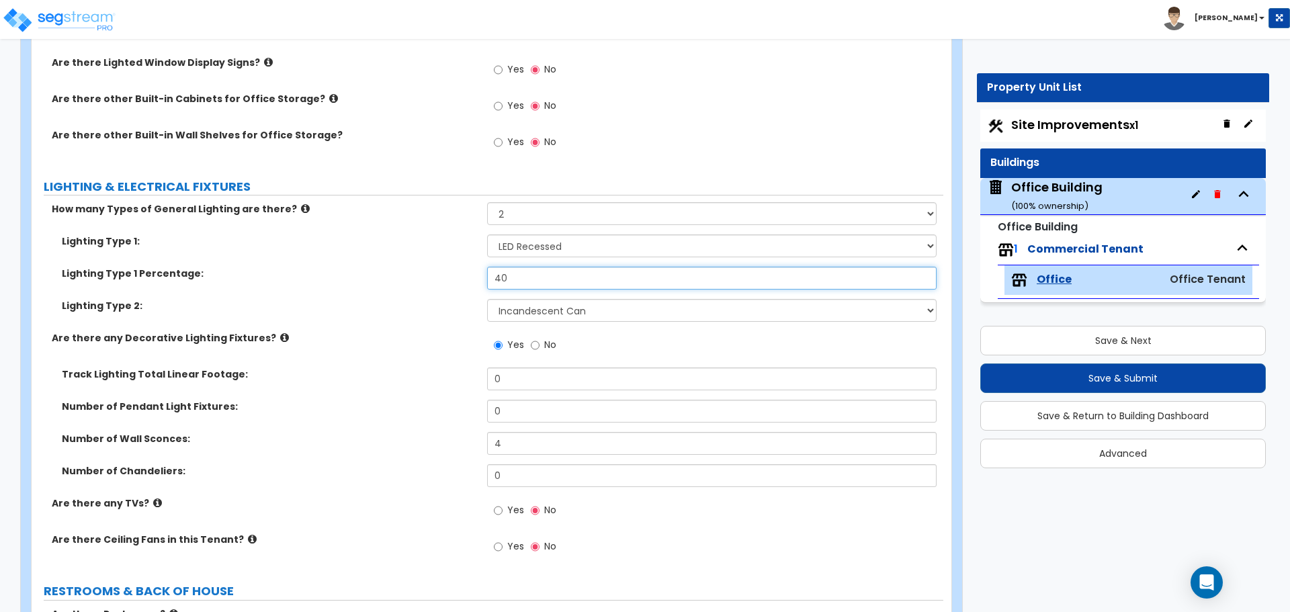
click at [518, 273] on input "40" at bounding box center [711, 278] width 449 height 23
type input "80"
click at [443, 289] on div "Lighting Type 1 Percentage: 80" at bounding box center [488, 283] width 912 height 32
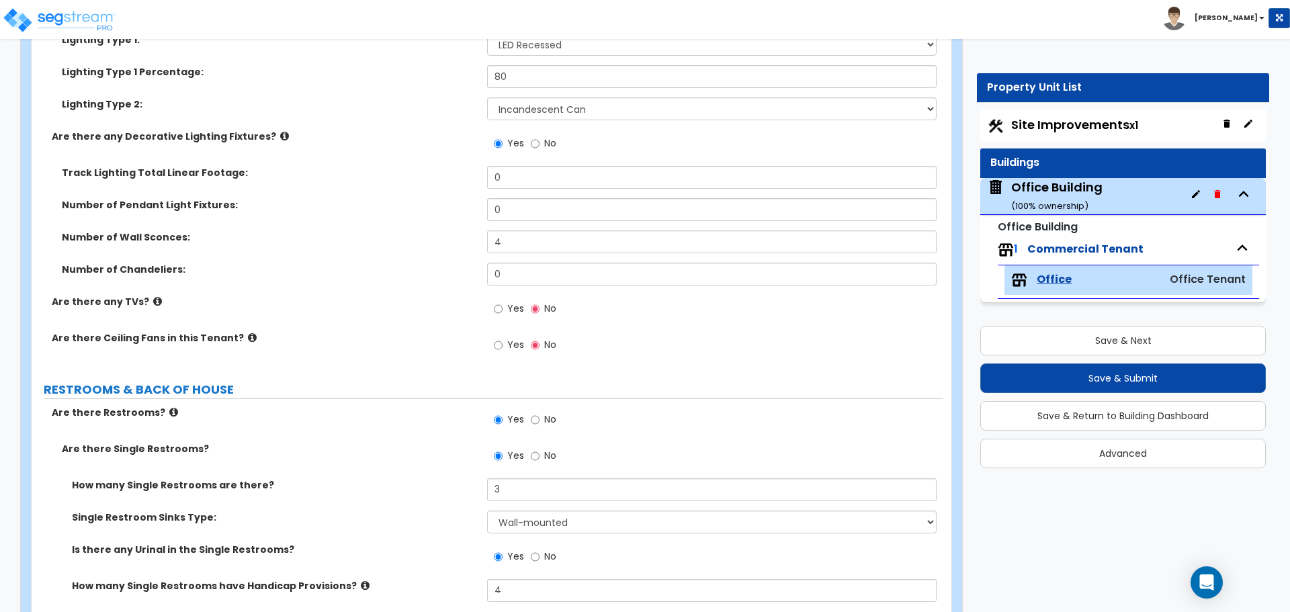
scroll to position [1747, 0]
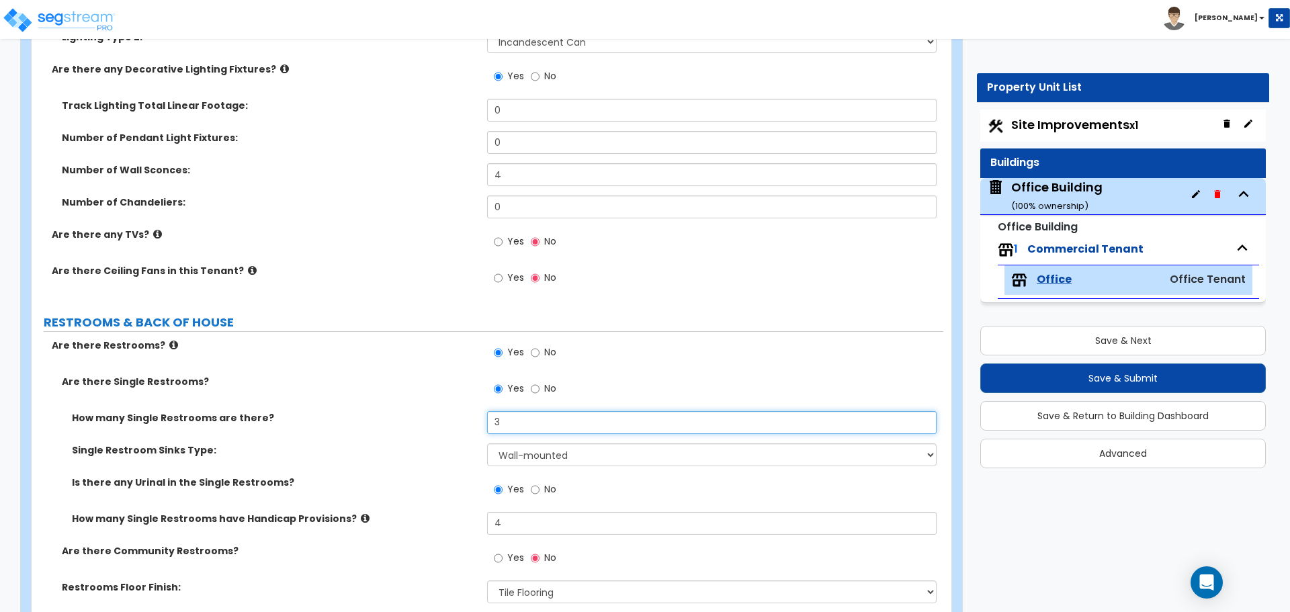
click at [547, 419] on input "3" at bounding box center [711, 422] width 449 height 23
type input "2"
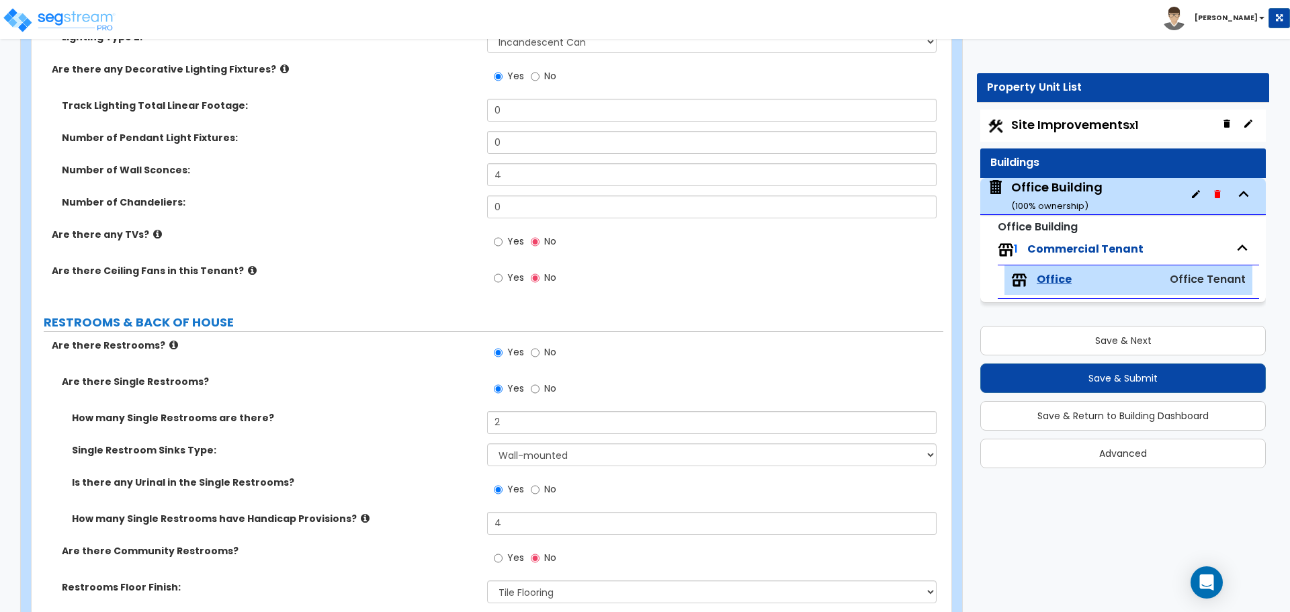
click at [414, 411] on label "How many Single Restrooms are there?" at bounding box center [274, 417] width 405 height 13
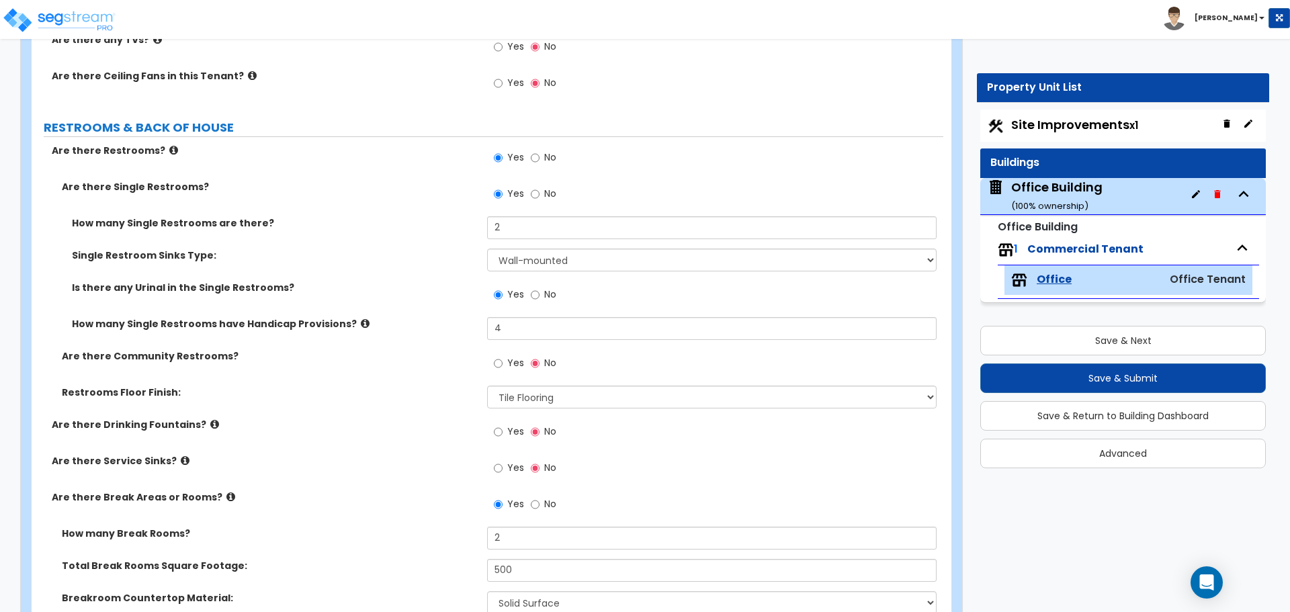
scroll to position [1949, 0]
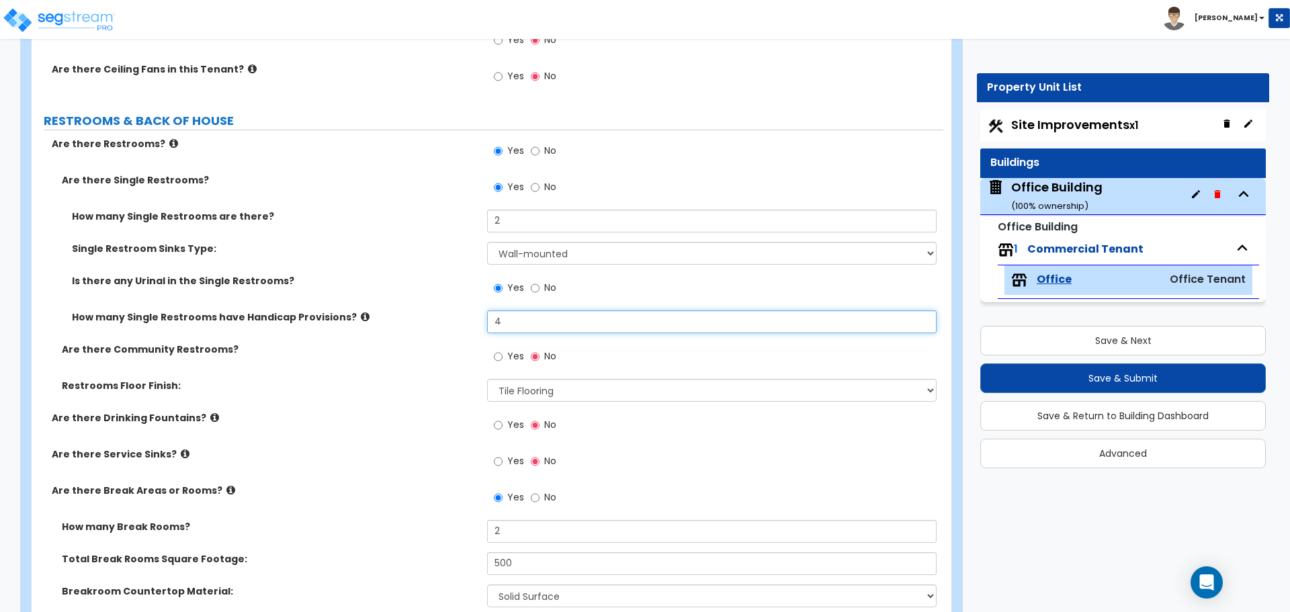
click at [511, 329] on input "4" at bounding box center [711, 322] width 449 height 23
type input "2"
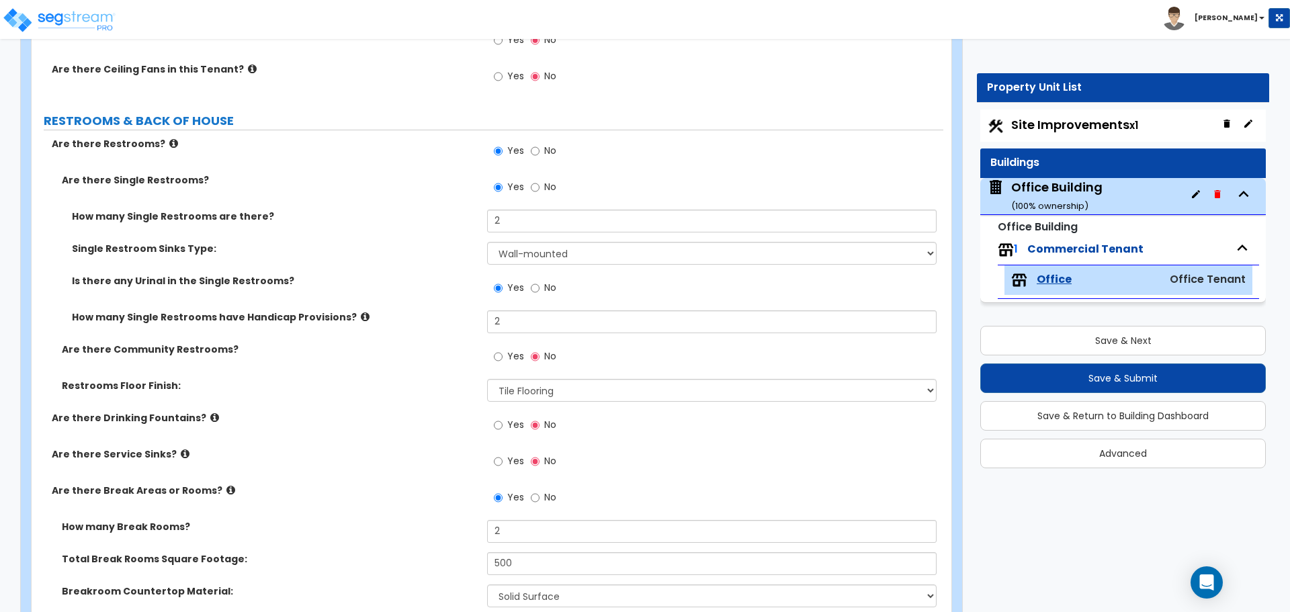
click at [422, 220] on label "How many Single Restrooms are there?" at bounding box center [274, 216] width 405 height 13
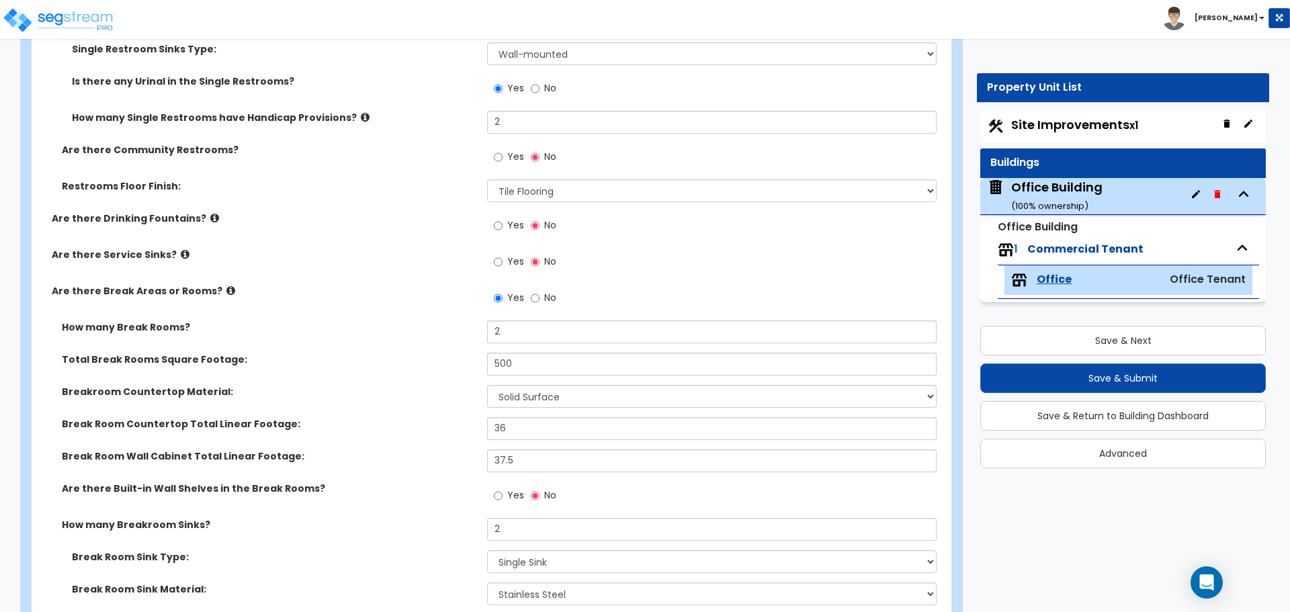
scroll to position [2151, 0]
click at [540, 362] on input "500" at bounding box center [711, 362] width 449 height 23
click at [522, 425] on input "36" at bounding box center [711, 426] width 449 height 23
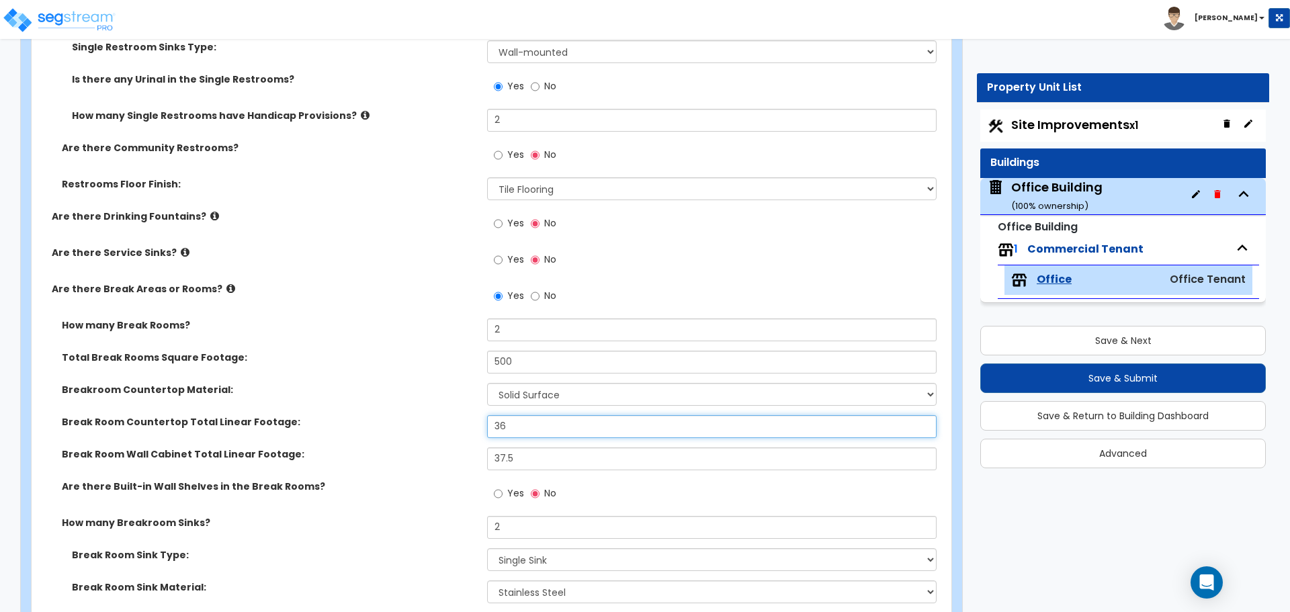
click at [522, 425] on input "36" at bounding box center [711, 426] width 449 height 23
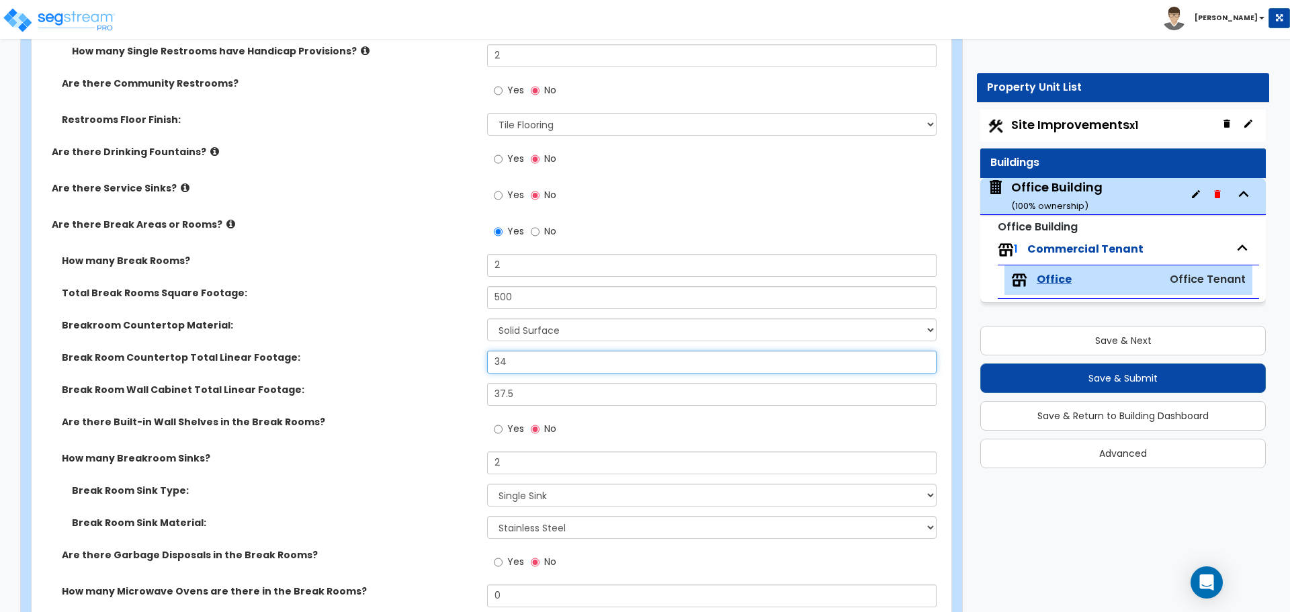
scroll to position [2218, 0]
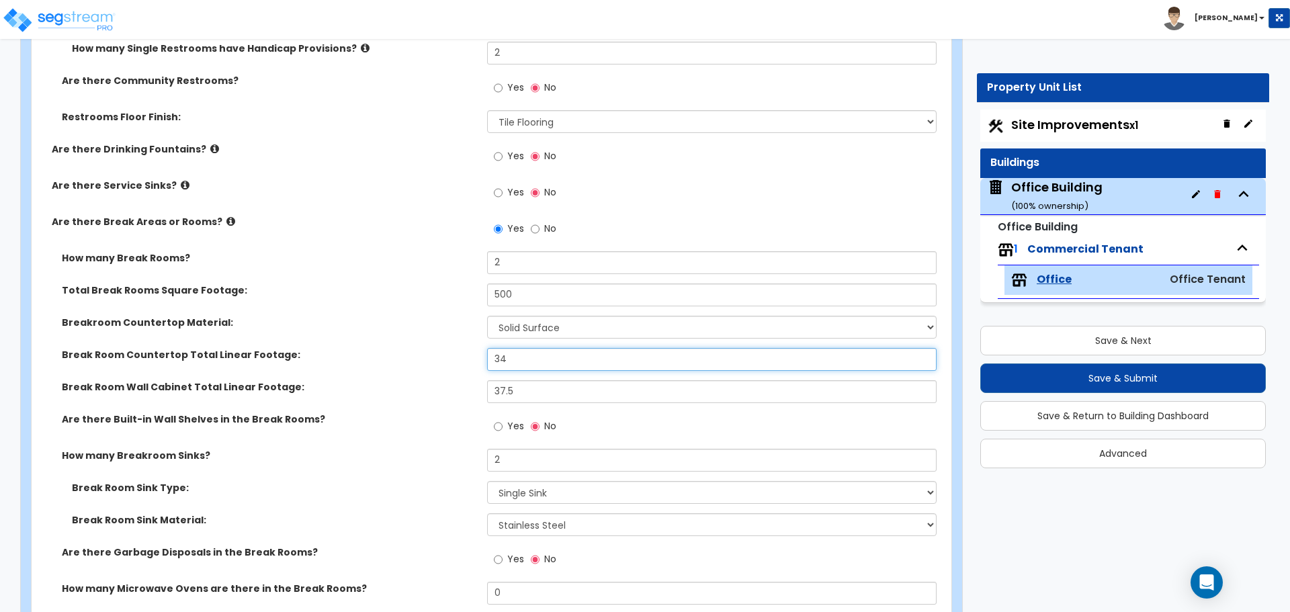
type input "34"
click at [526, 384] on input "37.5" at bounding box center [711, 391] width 449 height 23
click at [550, 297] on input "500" at bounding box center [711, 295] width 449 height 23
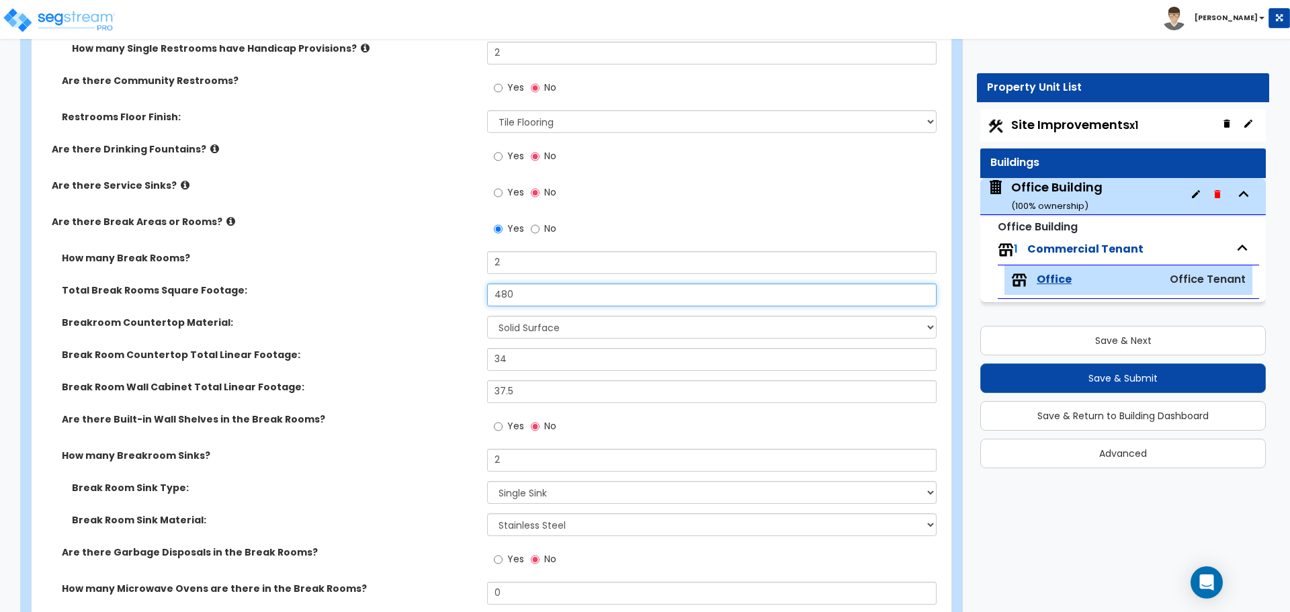
type input "480"
click at [441, 322] on label "Breakroom Countertop Material:" at bounding box center [269, 322] width 415 height 13
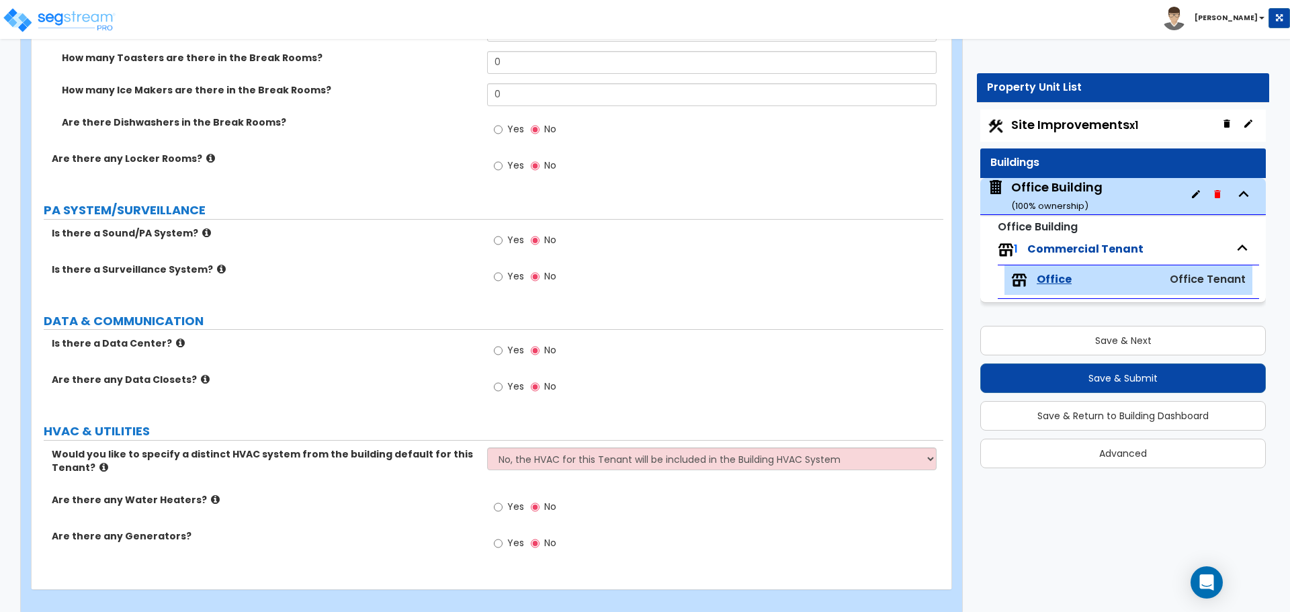
scroll to position [2861, 0]
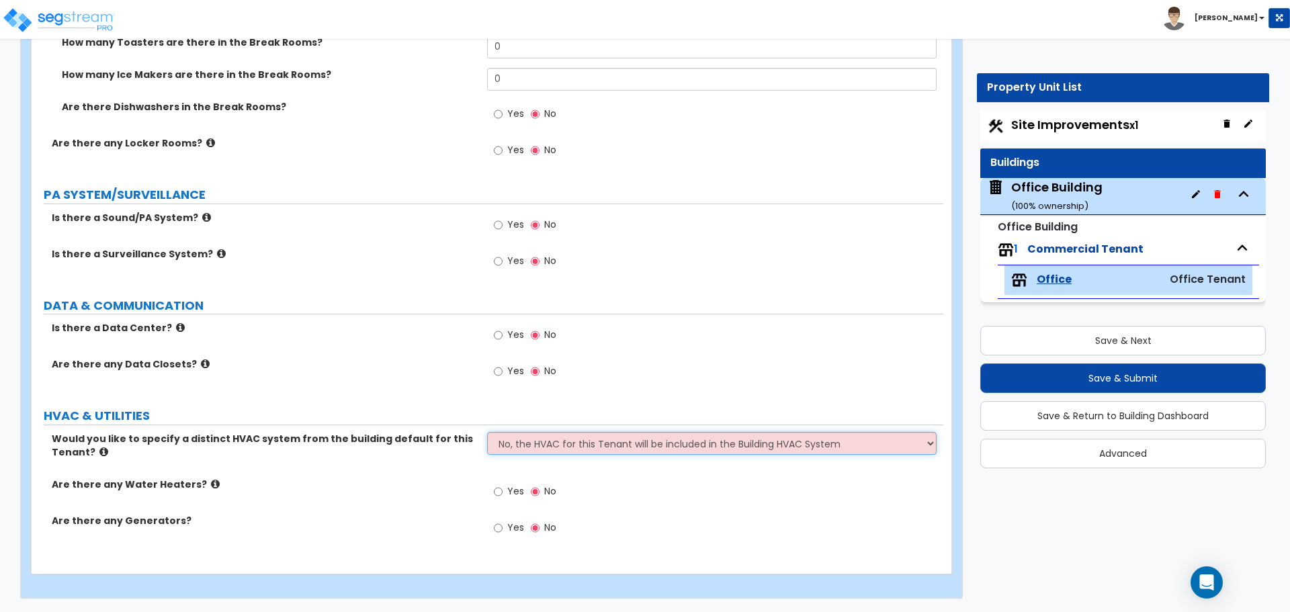
click at [565, 444] on select "No, the HVAC for this Tenant will be included in the Building HVAC System Yes, …" at bounding box center [711, 443] width 449 height 23
click at [559, 437] on select "No, the HVAC for this Tenant will be included in the Building HVAC System Yes, …" at bounding box center [711, 443] width 449 height 23
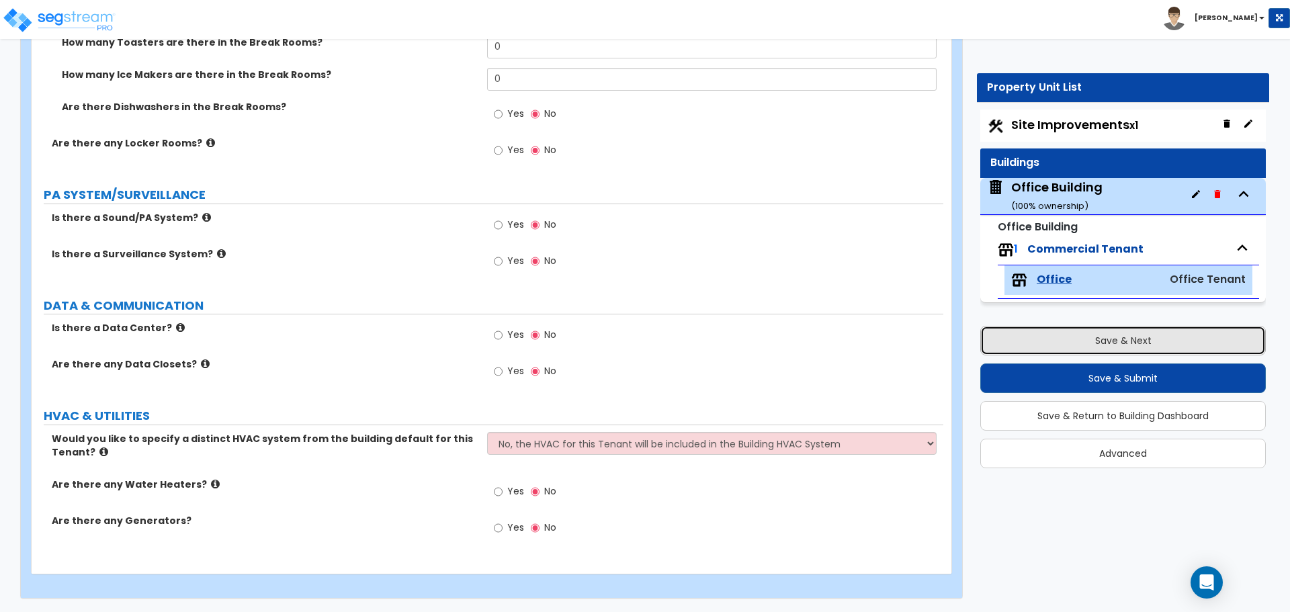
click at [1152, 345] on button "Save & Next" at bounding box center [1124, 341] width 286 height 30
select select "2"
select select "1"
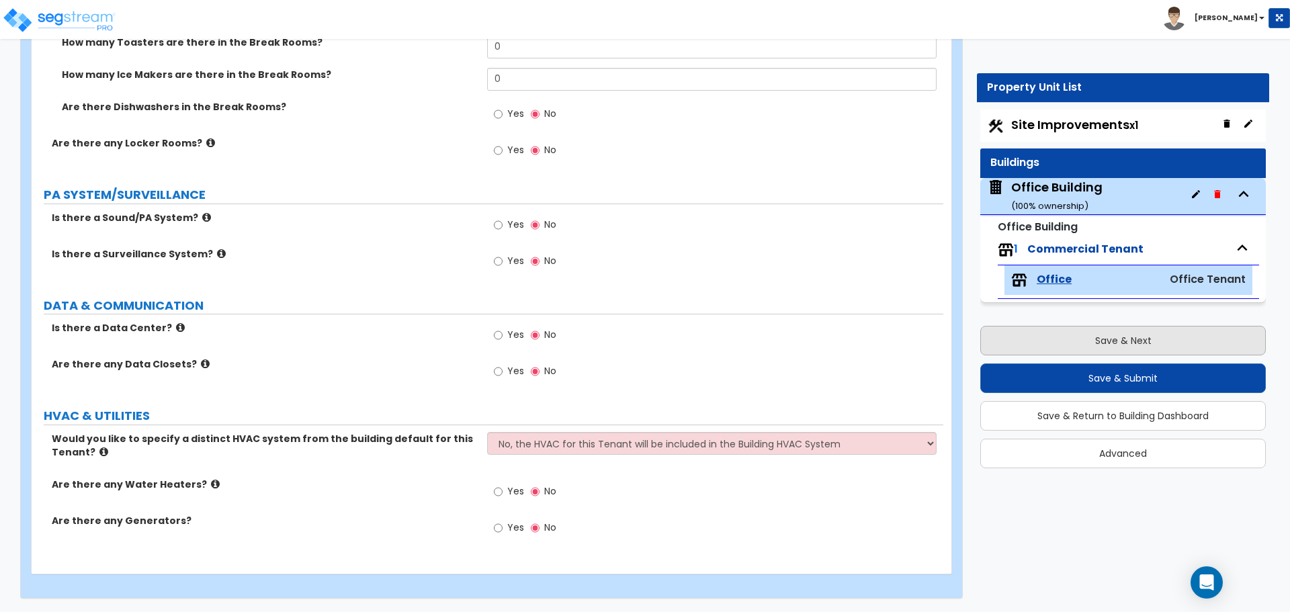
select select "1"
select select "2"
select select "1"
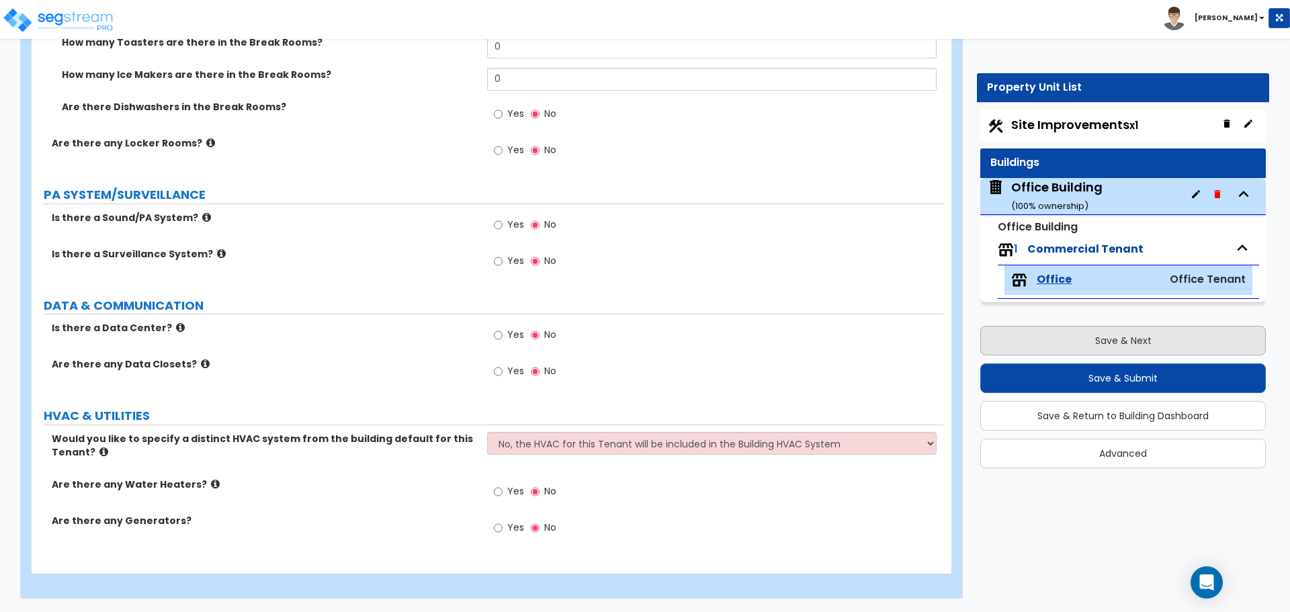
select select "1"
select select "2"
select select "3"
select select "4"
select select "1"
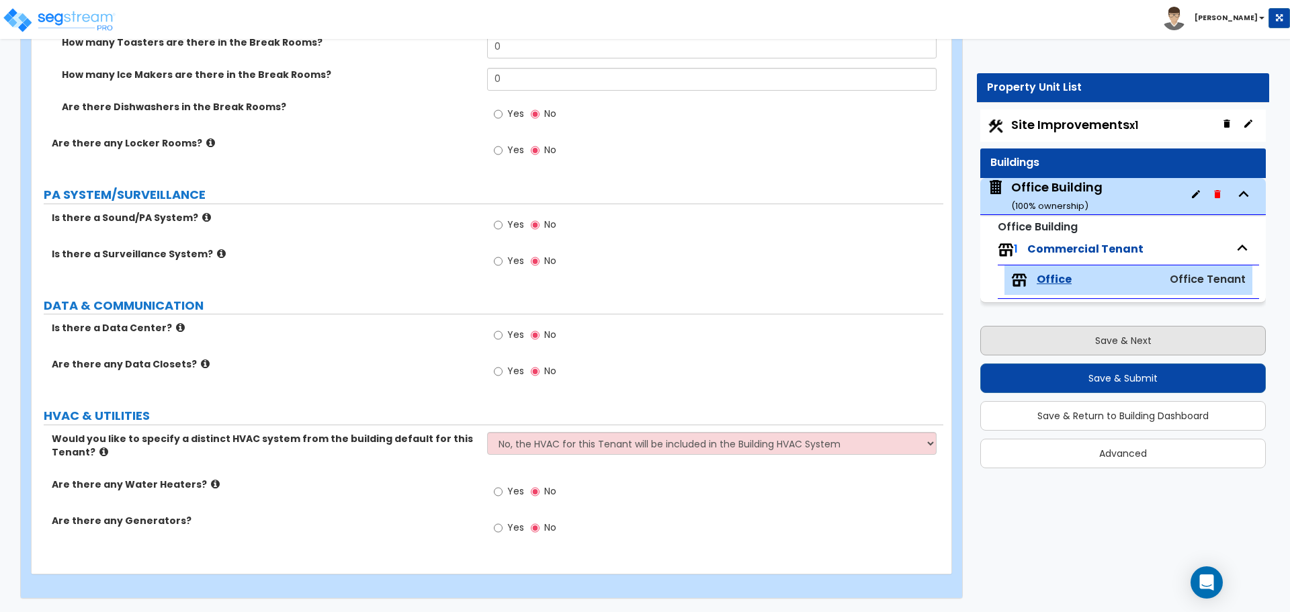
select select "1"
select select "6"
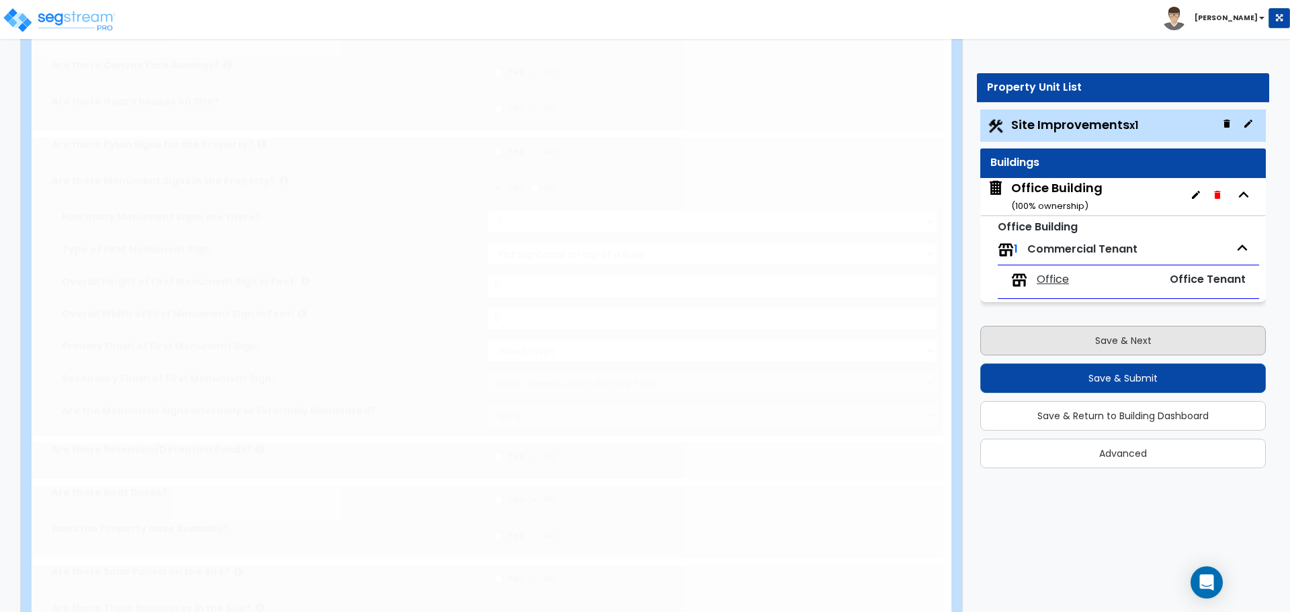
scroll to position [0, 0]
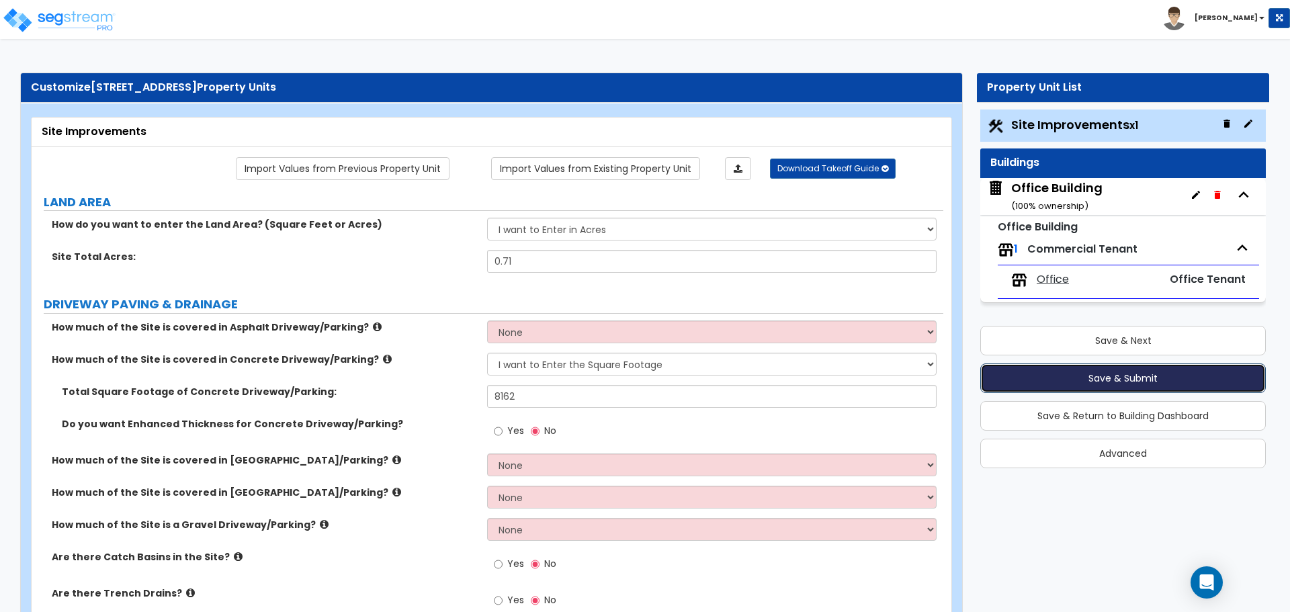
click at [1134, 370] on button "Save & Submit" at bounding box center [1124, 379] width 286 height 30
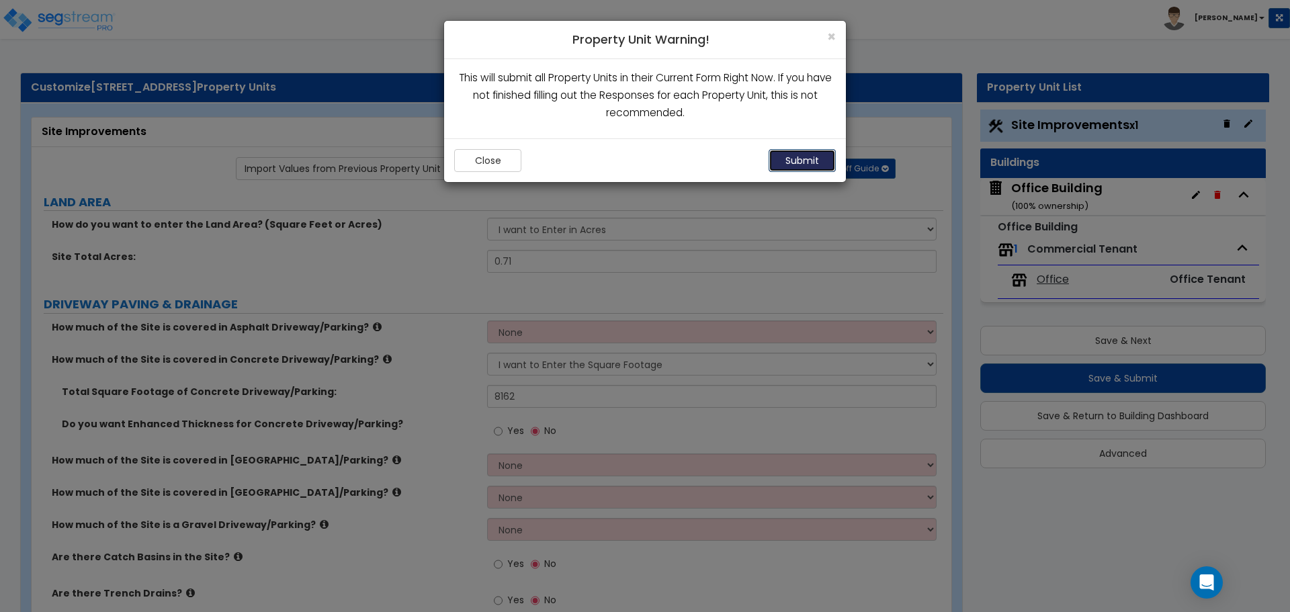
click at [802, 159] on button "Submit" at bounding box center [802, 160] width 67 height 23
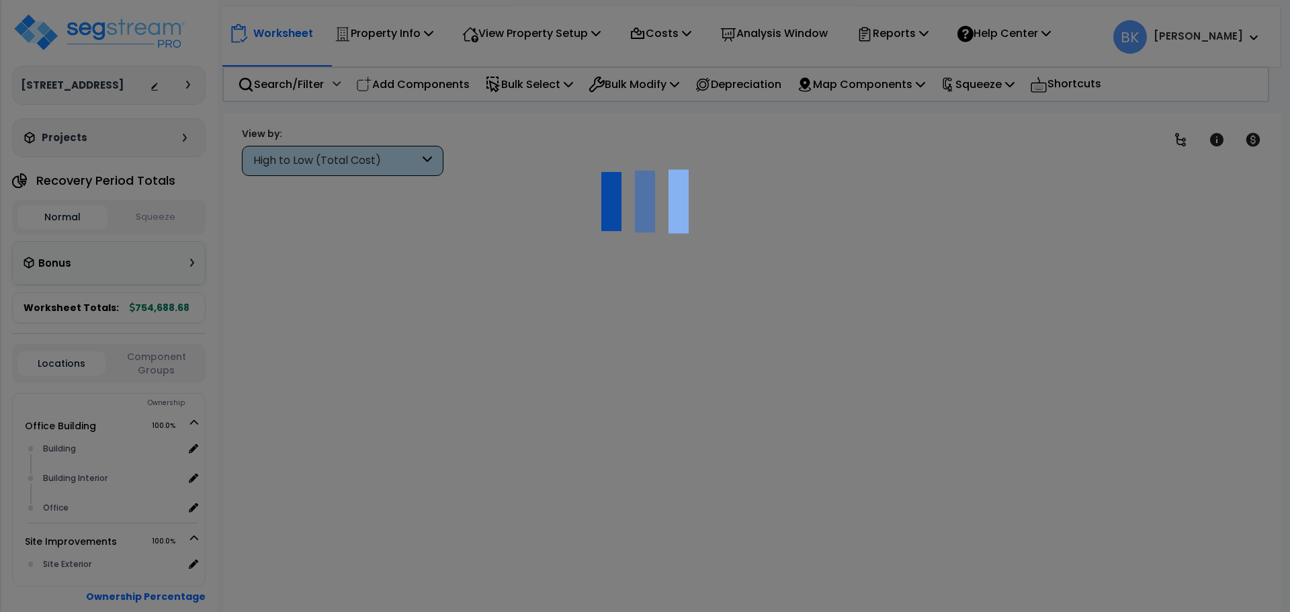
click at [524, 168] on div at bounding box center [645, 306] width 1290 height 612
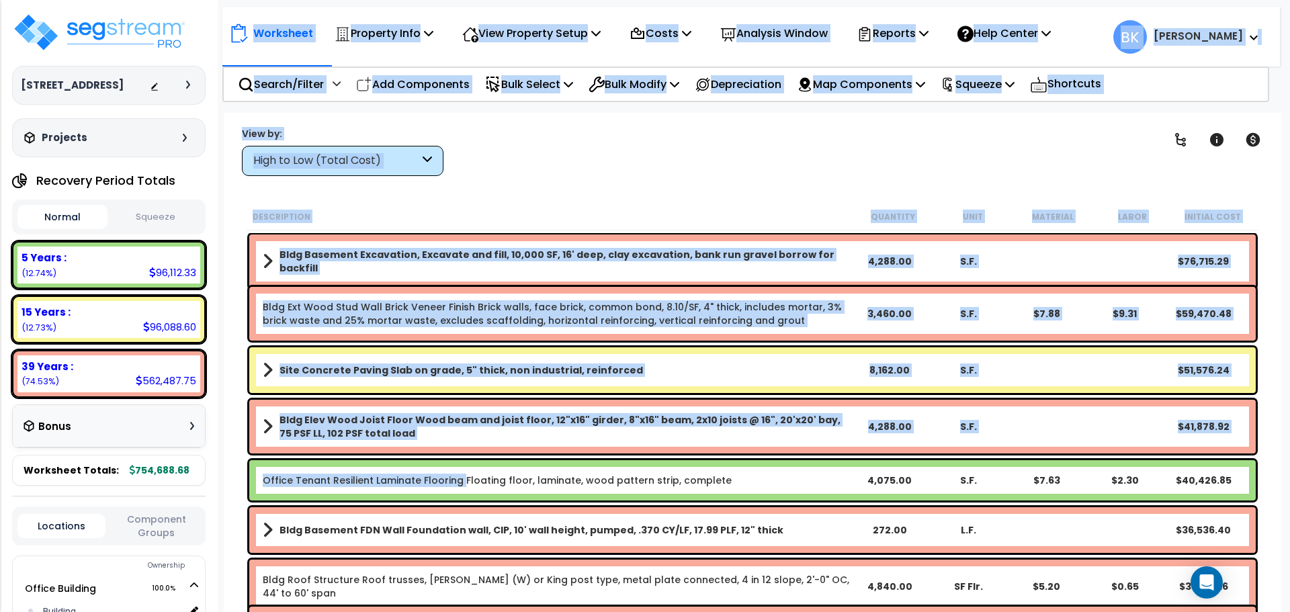
click at [459, 479] on link "Office Tenant Resilient Laminate Flooring Floating floor, laminate, wood patter…" at bounding box center [497, 480] width 469 height 13
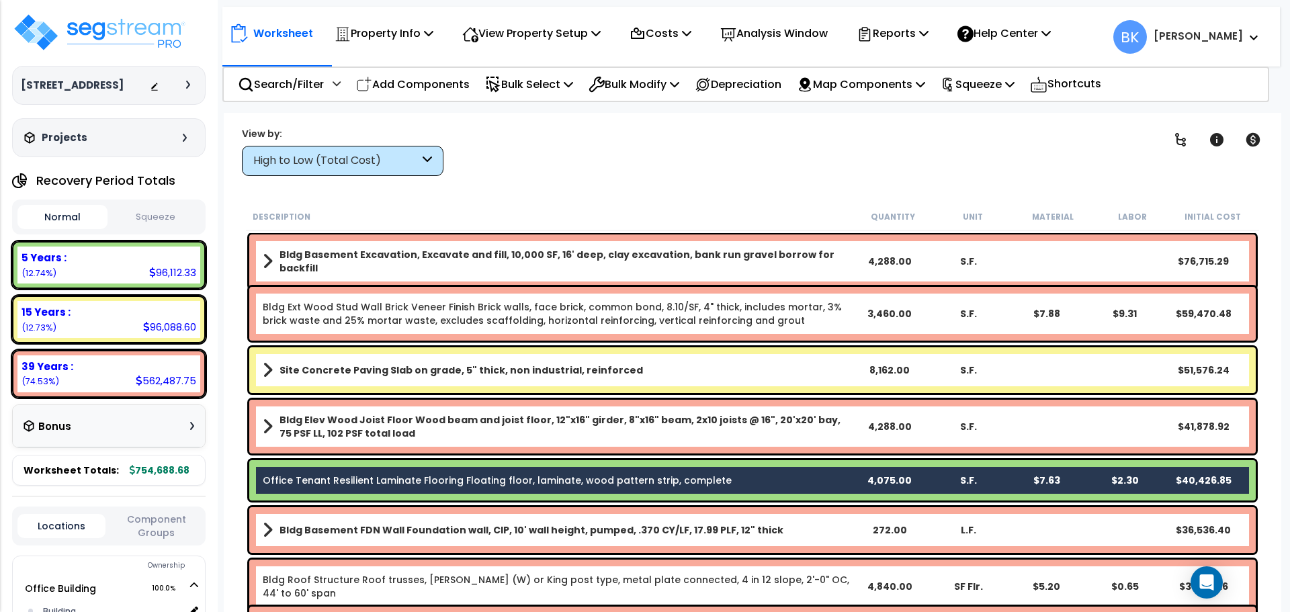
click at [222, 472] on body "We are Building your Property. So please grab a coffee and let us do the heavy …" at bounding box center [645, 365] width 1290 height 612
click at [341, 477] on link "Office Tenant Resilient Laminate Flooring Floating floor, laminate, wood patter…" at bounding box center [497, 480] width 469 height 13
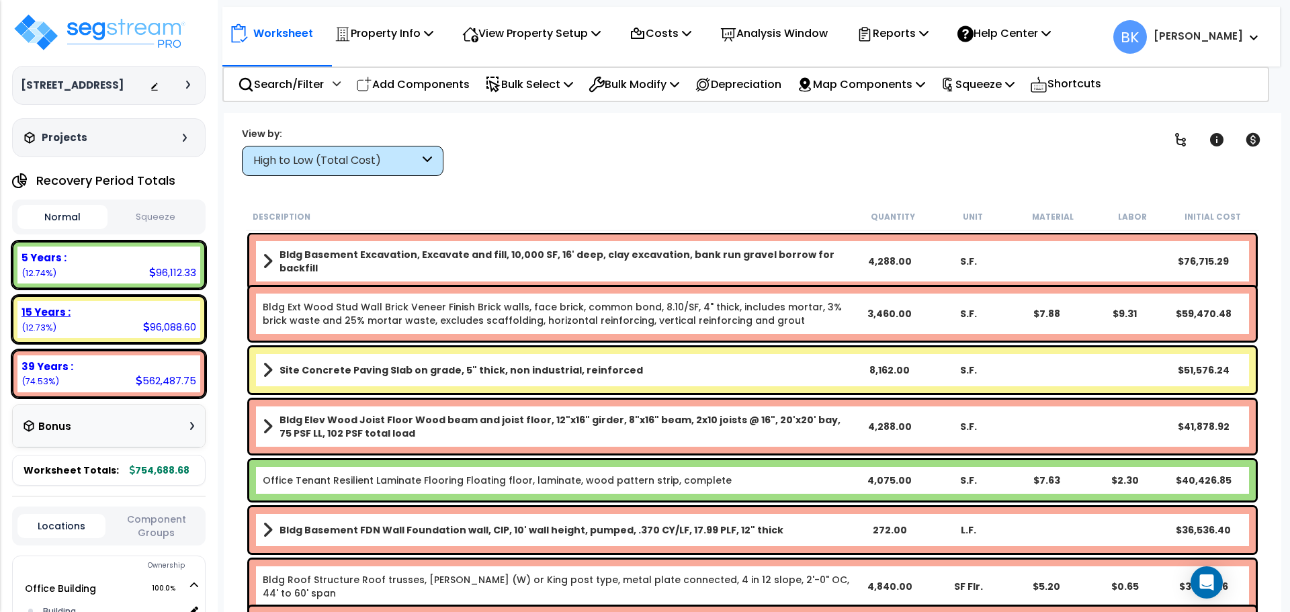
click at [156, 321] on div "96,088.60" at bounding box center [169, 327] width 53 height 14
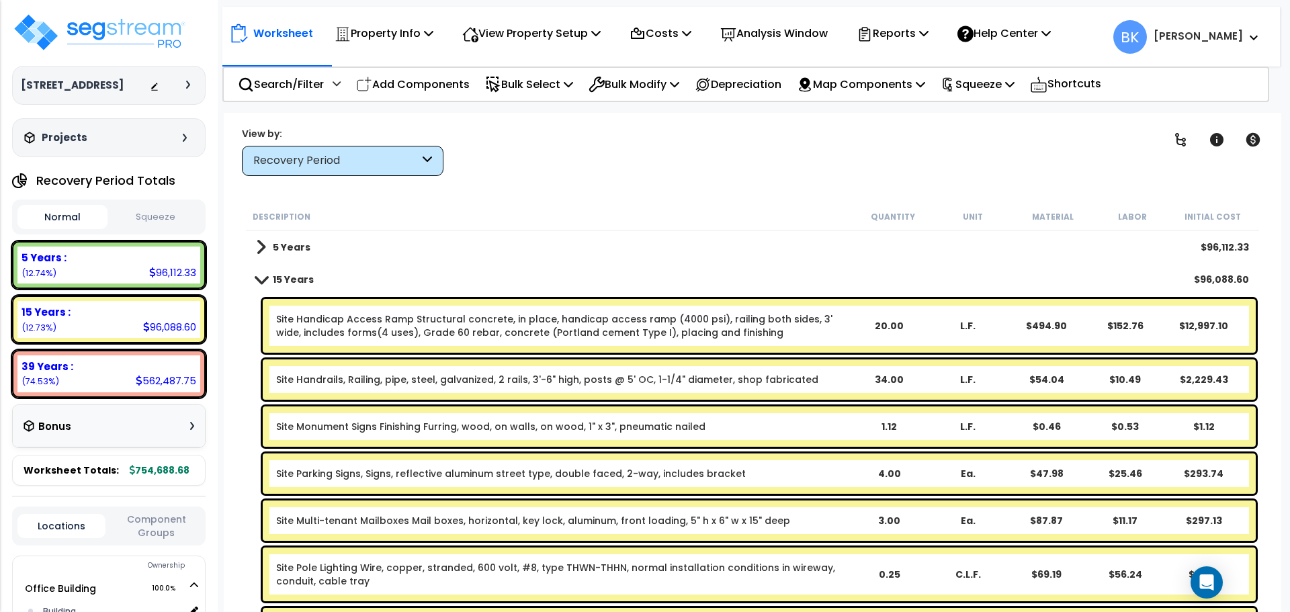
click at [663, 382] on link "Site Handrails, Railing, pipe, steel, galvanized, 2 rails, 3'-6" high, posts @ …" at bounding box center [547, 379] width 542 height 13
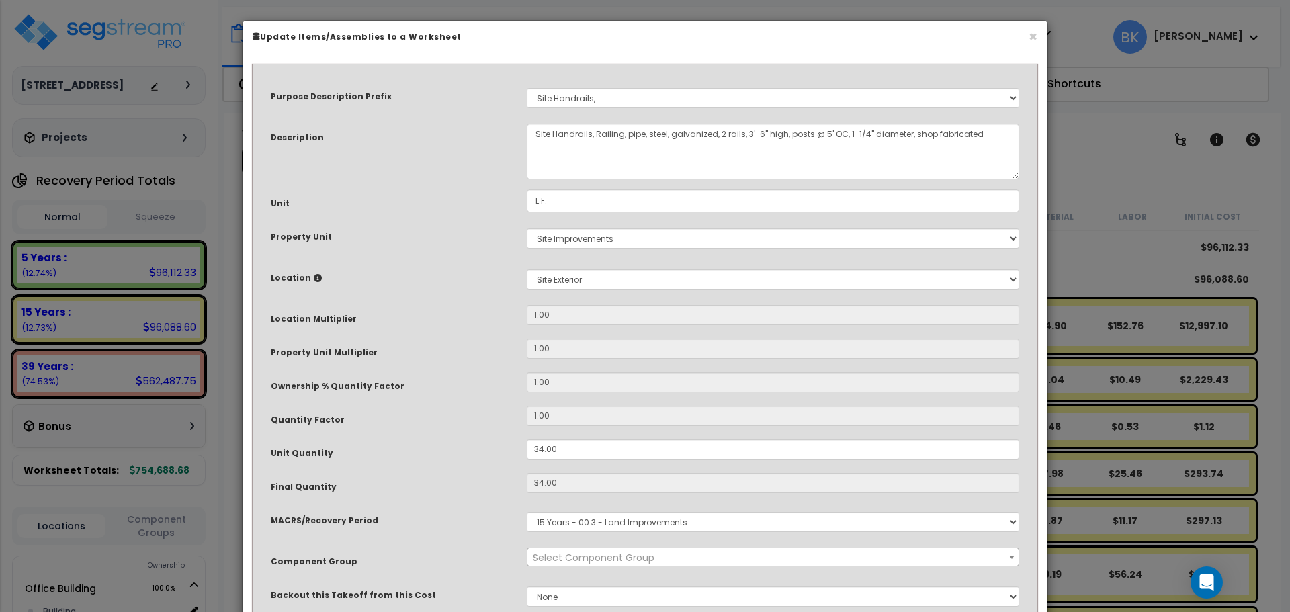
select select "39484"
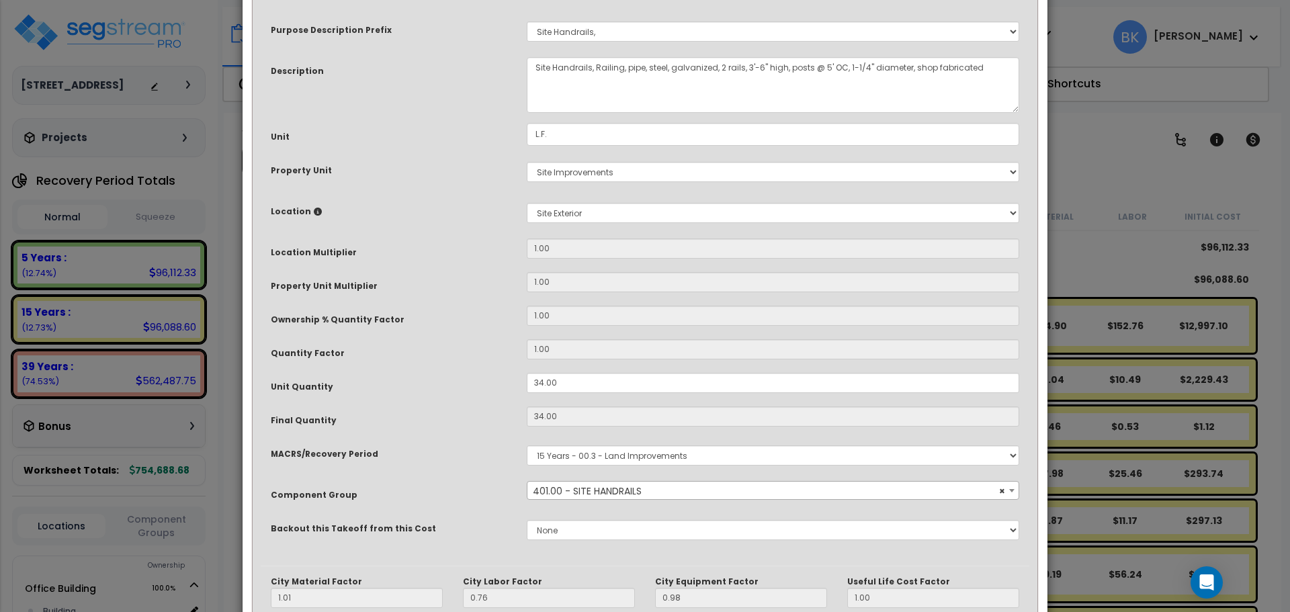
scroll to position [67, 0]
click at [581, 379] on input "34.00" at bounding box center [773, 382] width 493 height 20
type input "8"
type input "34"
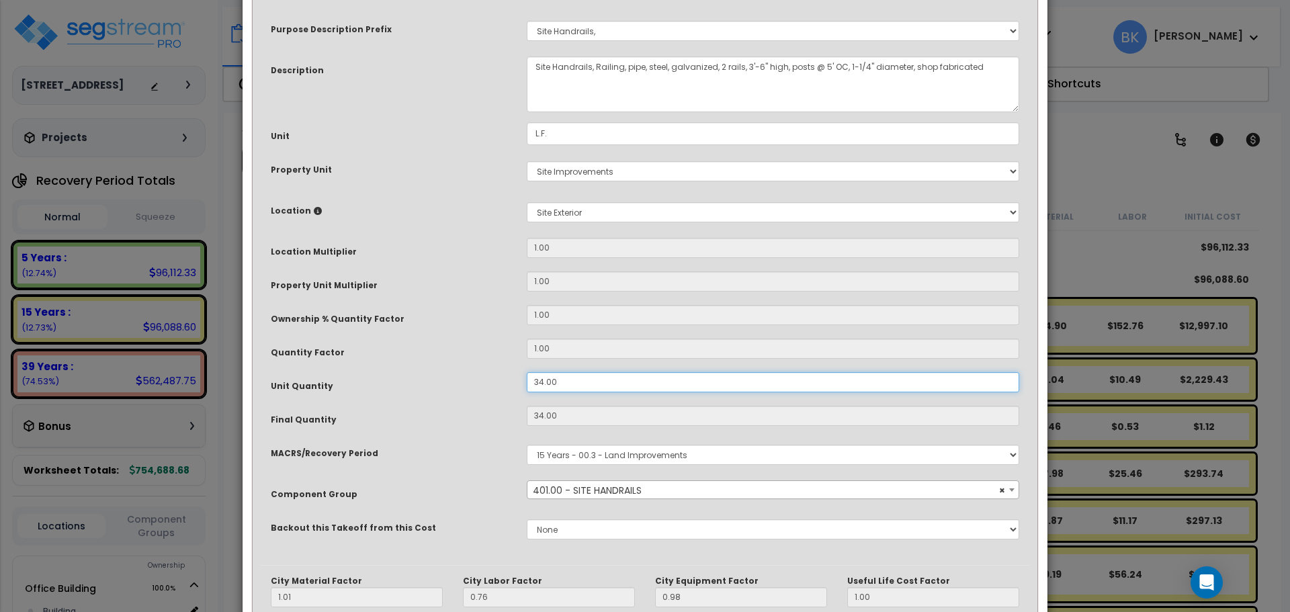
type input "$2,229.72"
type input "8"
type input "$524.64"
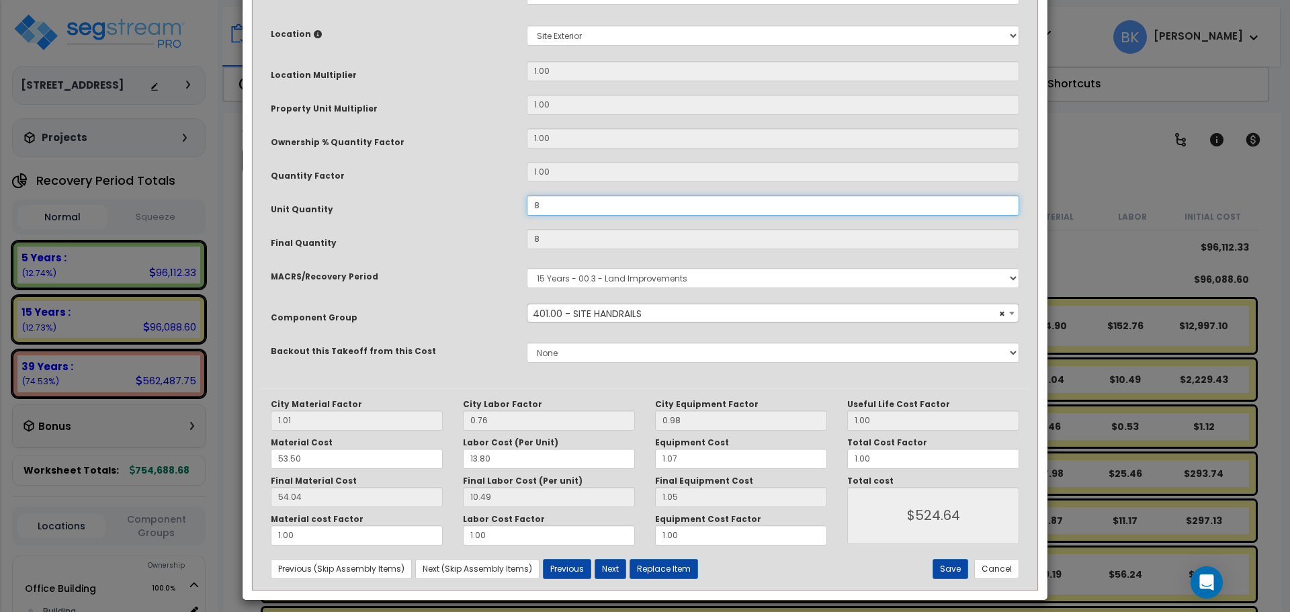
scroll to position [253, 0]
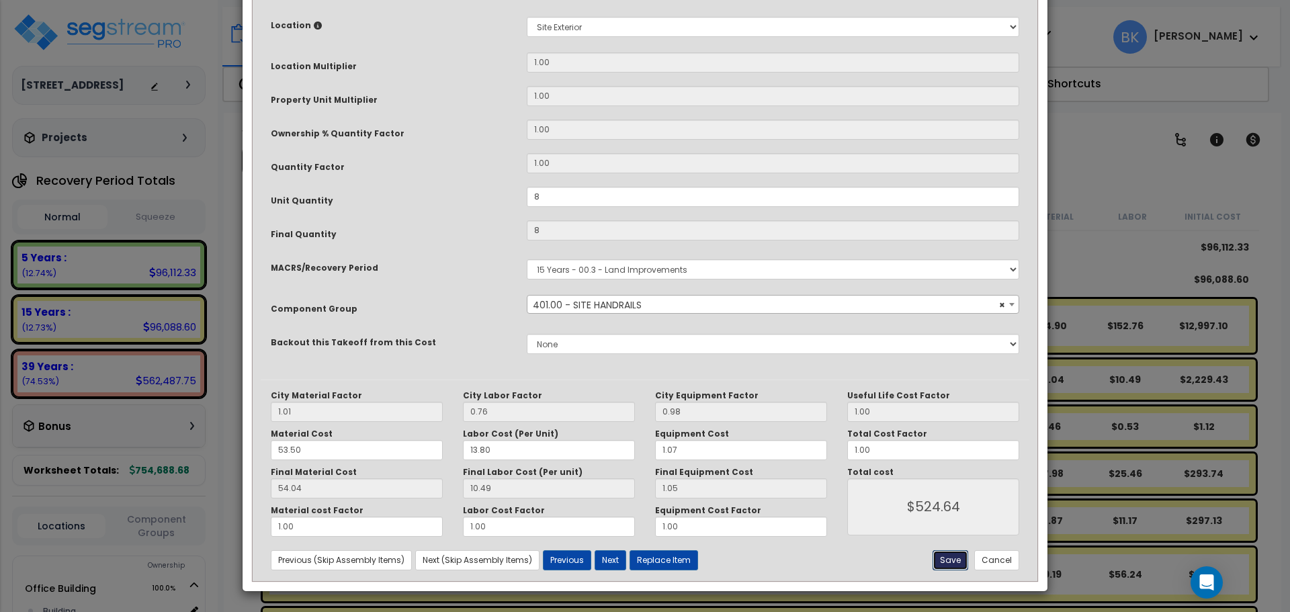
click at [961, 555] on button "Save" at bounding box center [951, 560] width 36 height 20
type input "8.00"
type input "524.64"
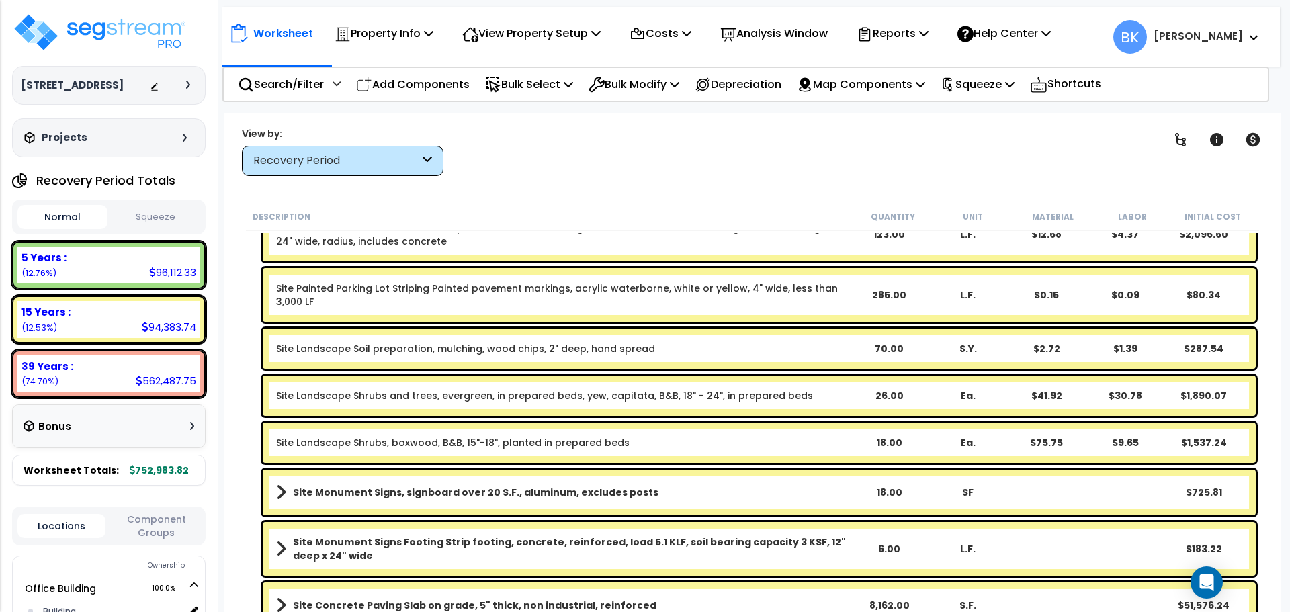
scroll to position [354, 0]
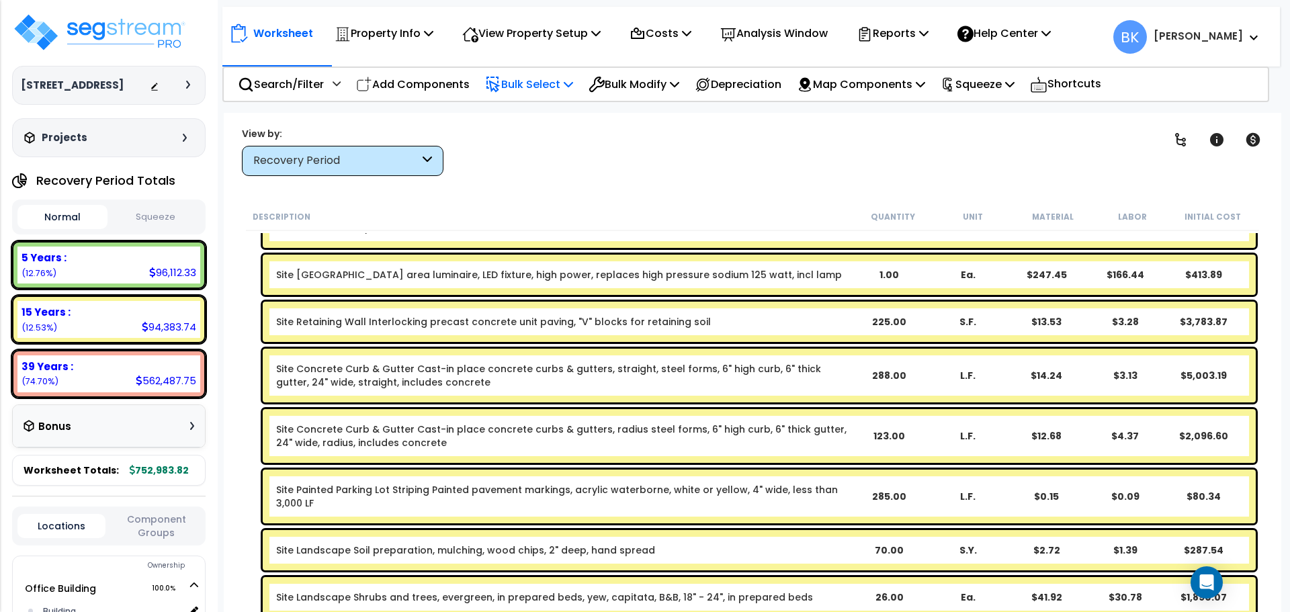
click at [569, 93] on p "Bulk Select" at bounding box center [529, 84] width 88 height 18
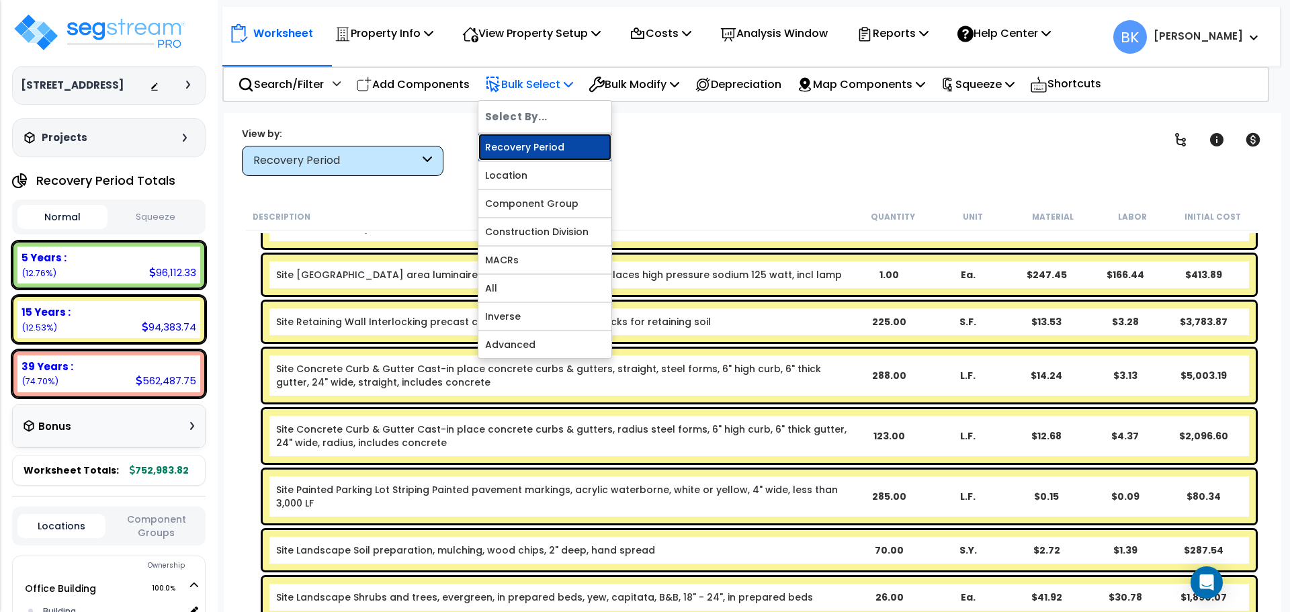
click at [530, 156] on link "Recovery Period" at bounding box center [545, 147] width 133 height 27
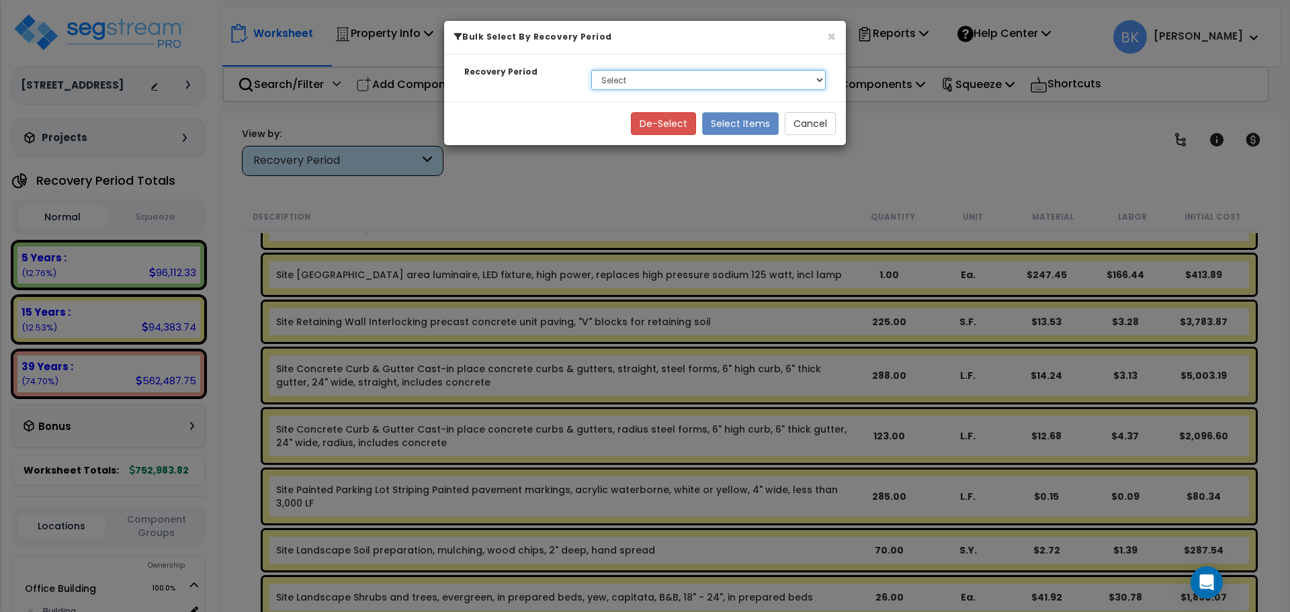
click at [641, 83] on select "Select 5 Years 15 Years 39 Years" at bounding box center [708, 80] width 235 height 20
select select "5Y"
click at [591, 70] on select "Select 5 Years 15 Years 39 Years" at bounding box center [708, 80] width 235 height 20
click at [729, 122] on button "Select Items" at bounding box center [740, 123] width 77 height 23
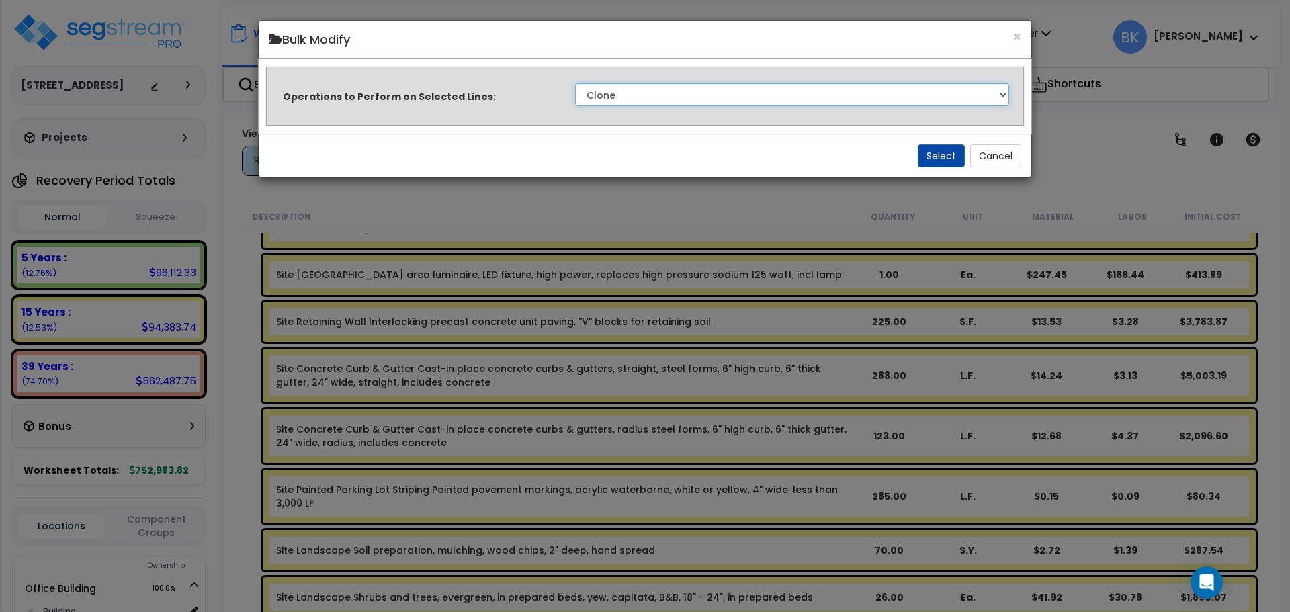
click at [626, 95] on select "Clone Delete Delete Zero Quantities Modify Component Group Modify Cost Sources …" at bounding box center [792, 94] width 434 height 23
select select "modifyTotalCostFactor"
click at [575, 83] on select "Clone Delete Delete Zero Quantities Modify Component Group Modify Cost Sources …" at bounding box center [792, 94] width 434 height 23
click at [945, 159] on button "Select" at bounding box center [941, 155] width 47 height 23
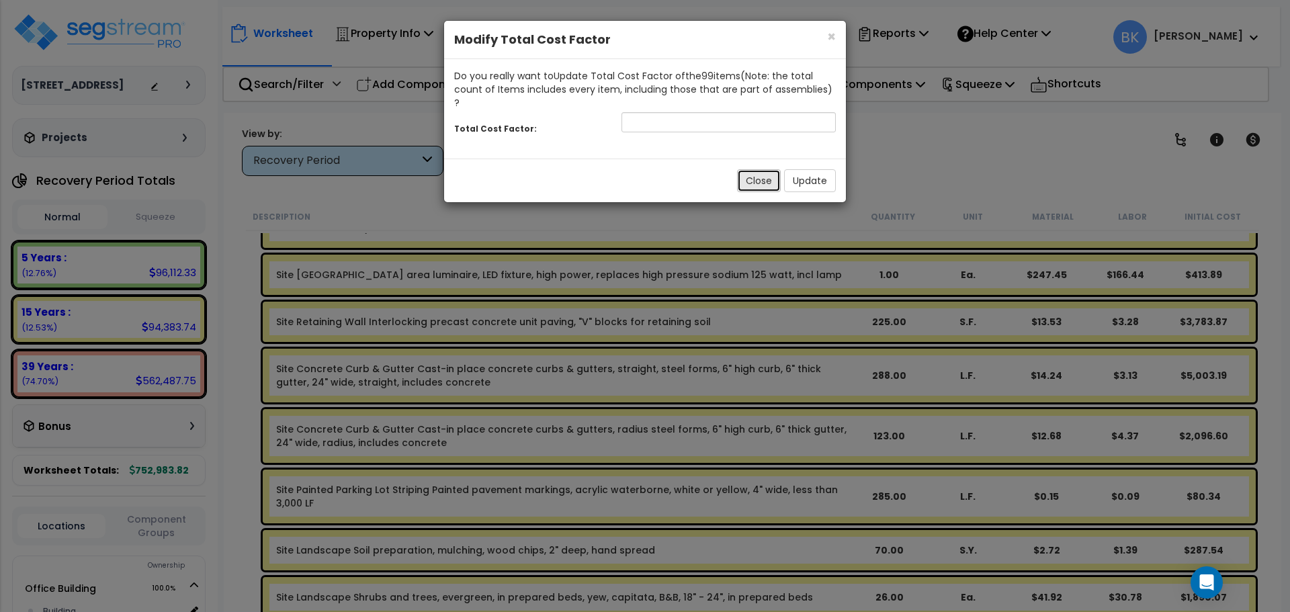
click at [757, 171] on button "Close" at bounding box center [759, 180] width 44 height 23
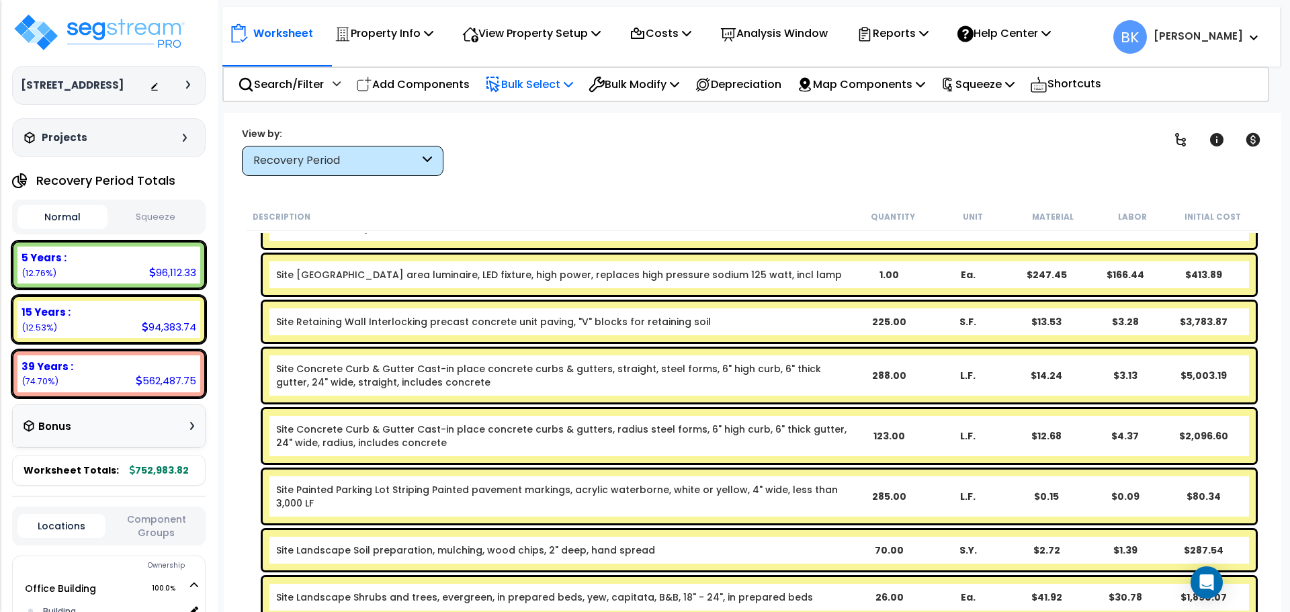
click at [559, 85] on p "Bulk Select" at bounding box center [529, 84] width 88 height 18
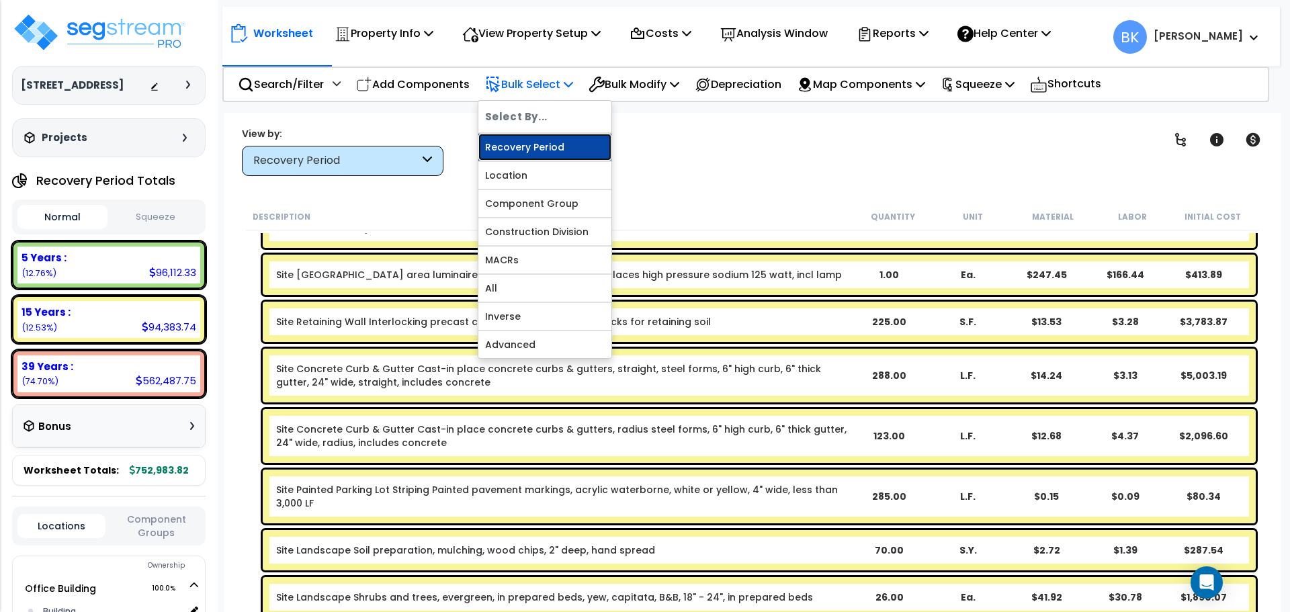
click at [557, 144] on link "Recovery Period" at bounding box center [545, 147] width 133 height 27
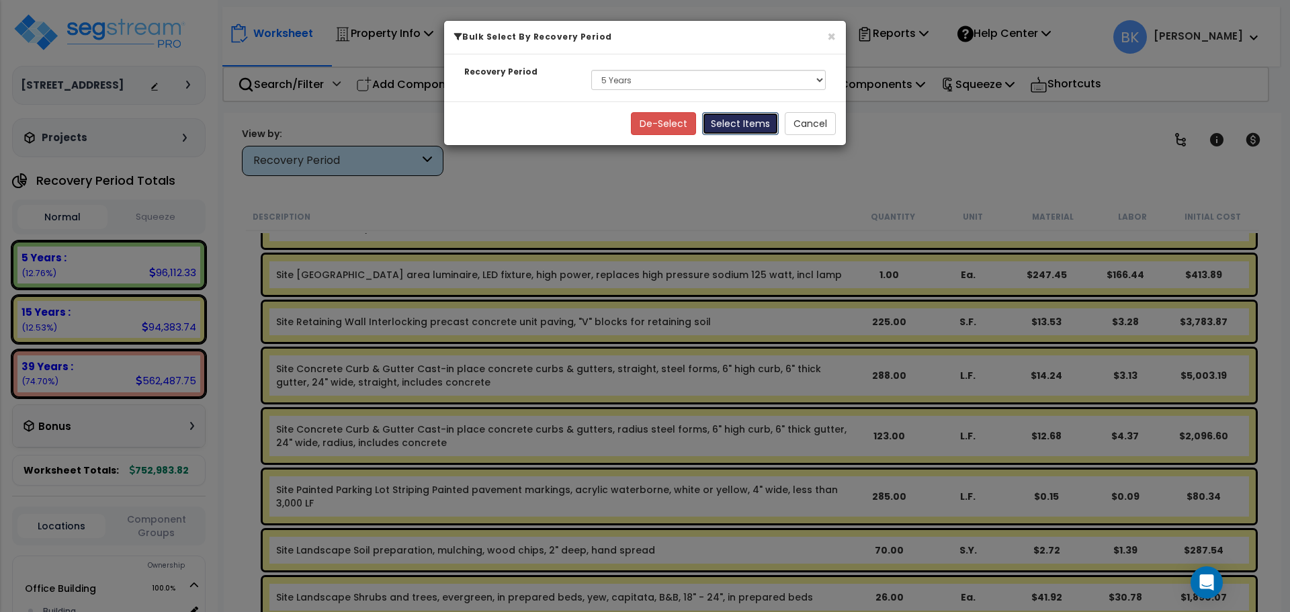
click at [732, 128] on button "Select Items" at bounding box center [740, 123] width 77 height 23
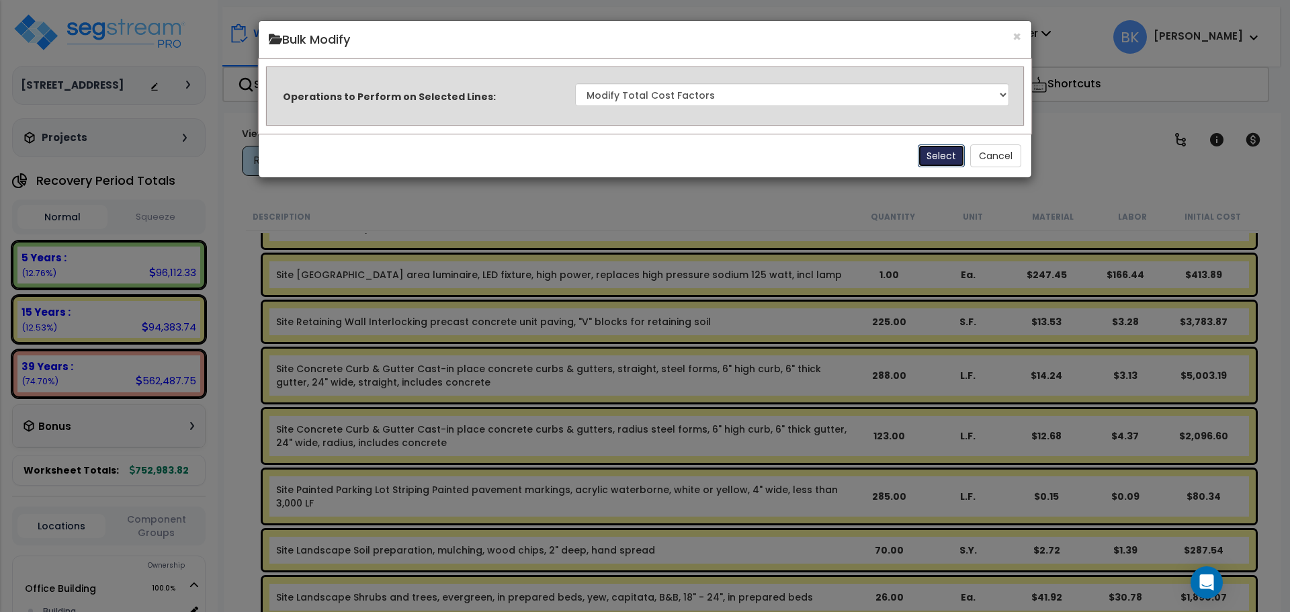
click at [948, 155] on button "Select" at bounding box center [941, 155] width 47 height 23
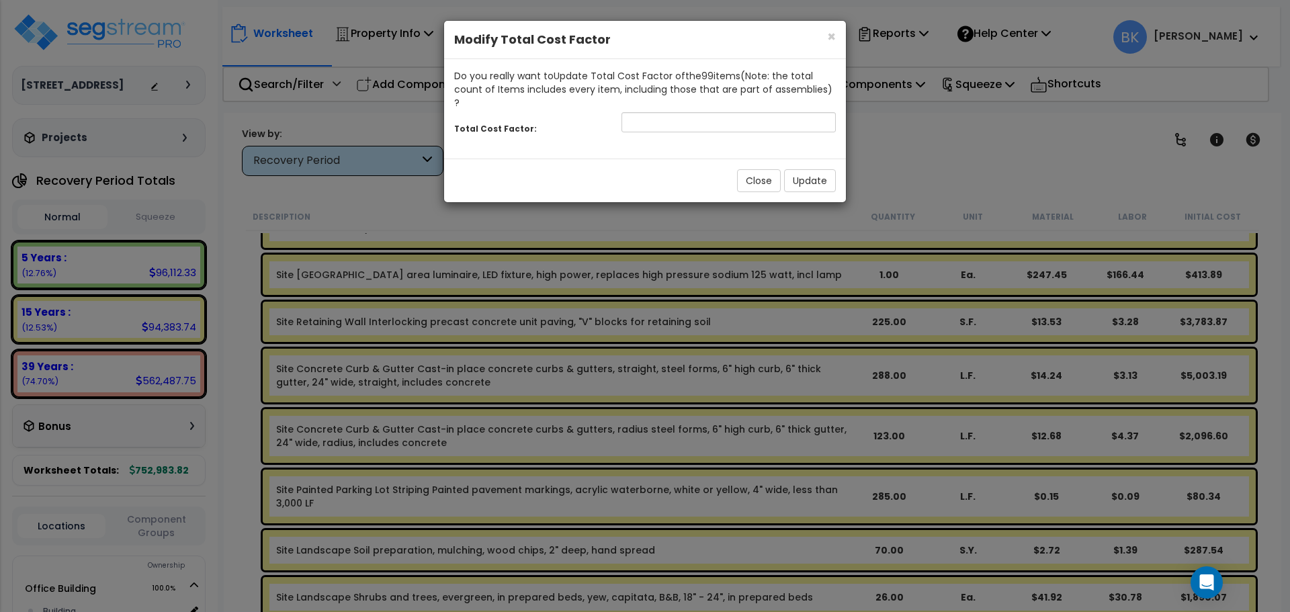
click at [661, 120] on div "Total Cost Factor:" at bounding box center [645, 124] width 402 height 29
click at [667, 112] on input "number" at bounding box center [729, 122] width 214 height 20
type input "0.875"
click at [810, 169] on button "Update" at bounding box center [810, 180] width 52 height 23
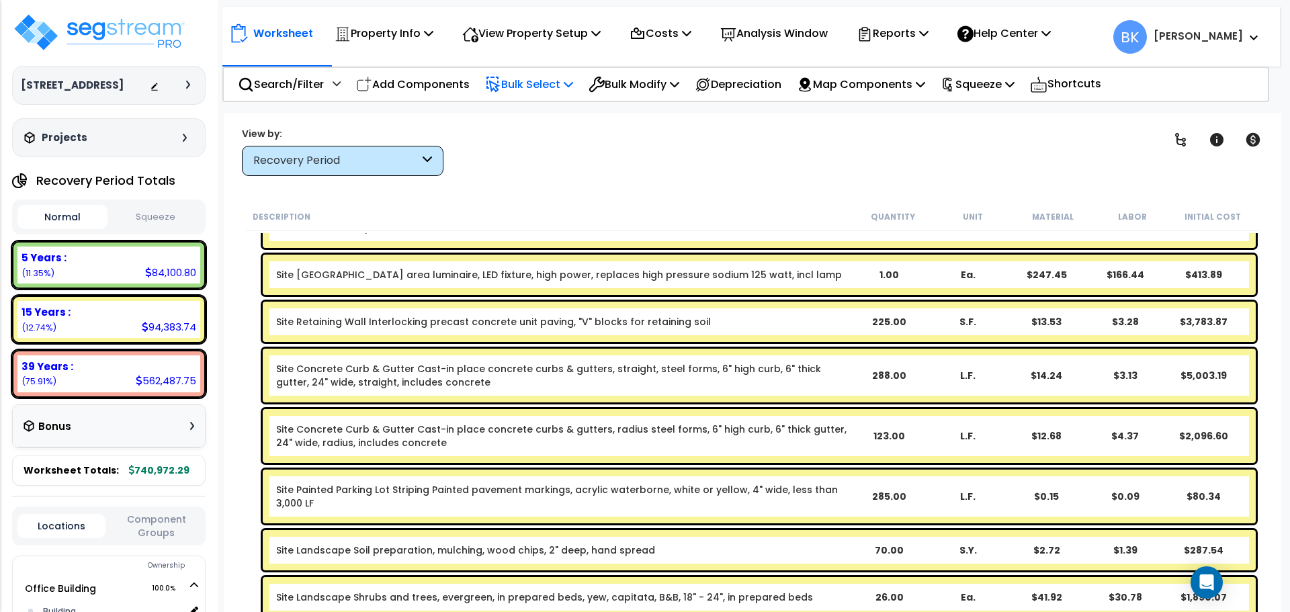
click at [550, 90] on p "Bulk Select" at bounding box center [529, 84] width 88 height 18
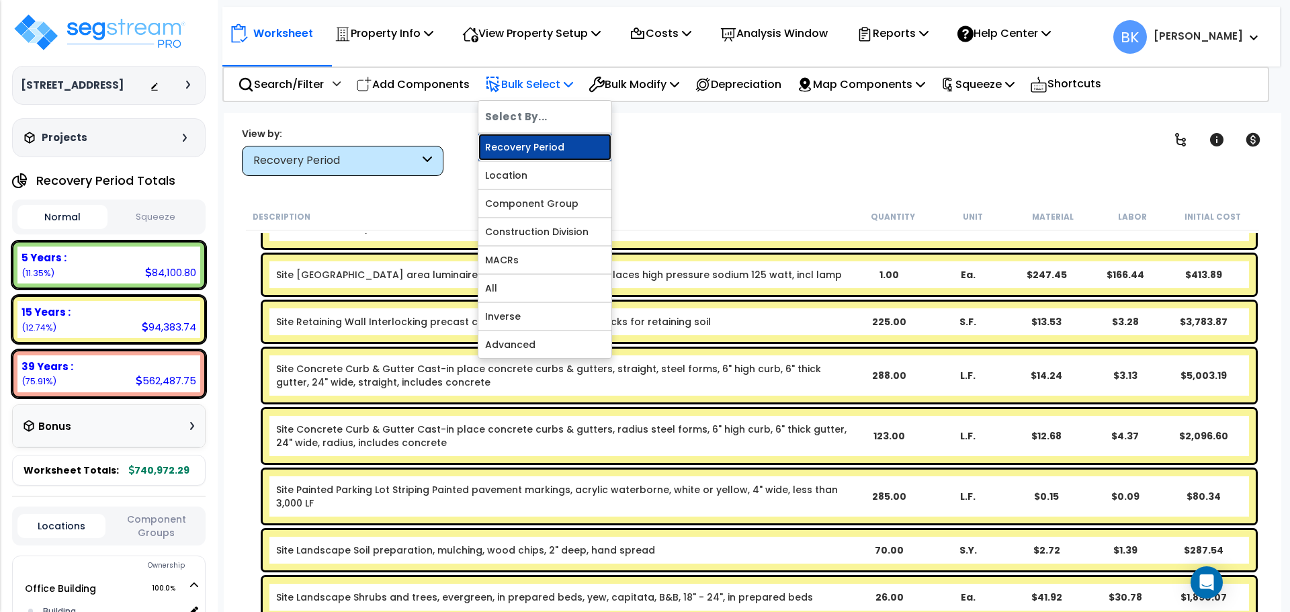
click at [547, 140] on link "Recovery Period" at bounding box center [545, 147] width 133 height 27
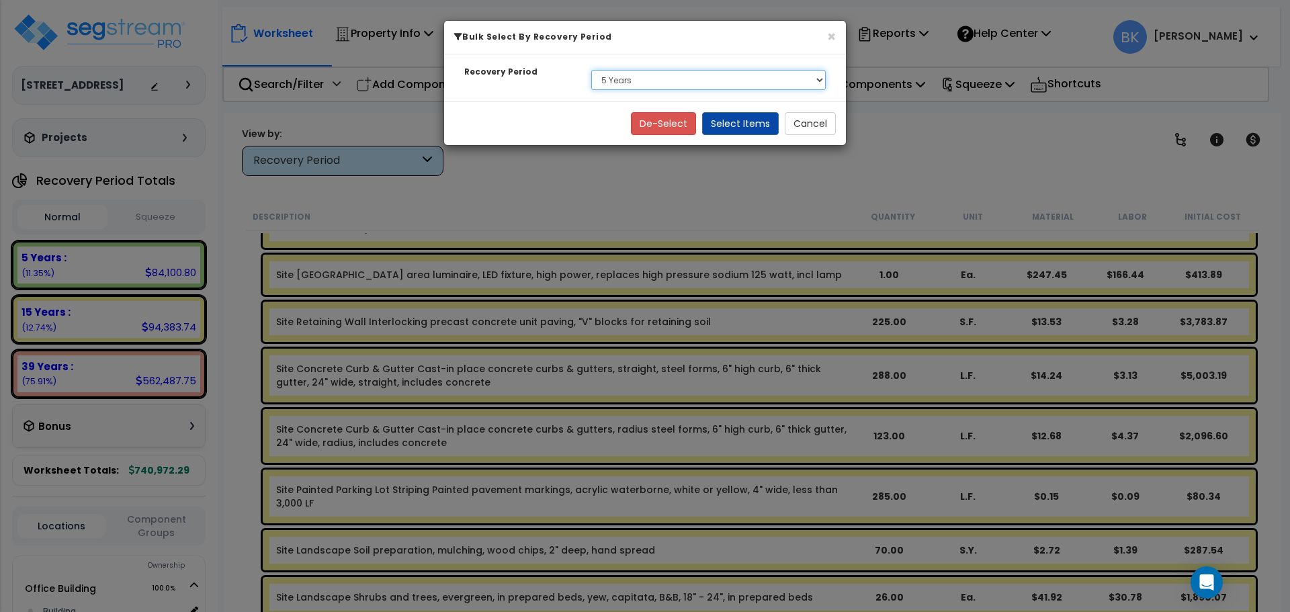
click at [638, 81] on select "Select 5 Years 15 Years 39 Years" at bounding box center [708, 80] width 235 height 20
click at [591, 70] on select "Select 5 Years 15 Years 39 Years" at bounding box center [708, 80] width 235 height 20
click at [763, 125] on button "Select Items" at bounding box center [740, 123] width 77 height 23
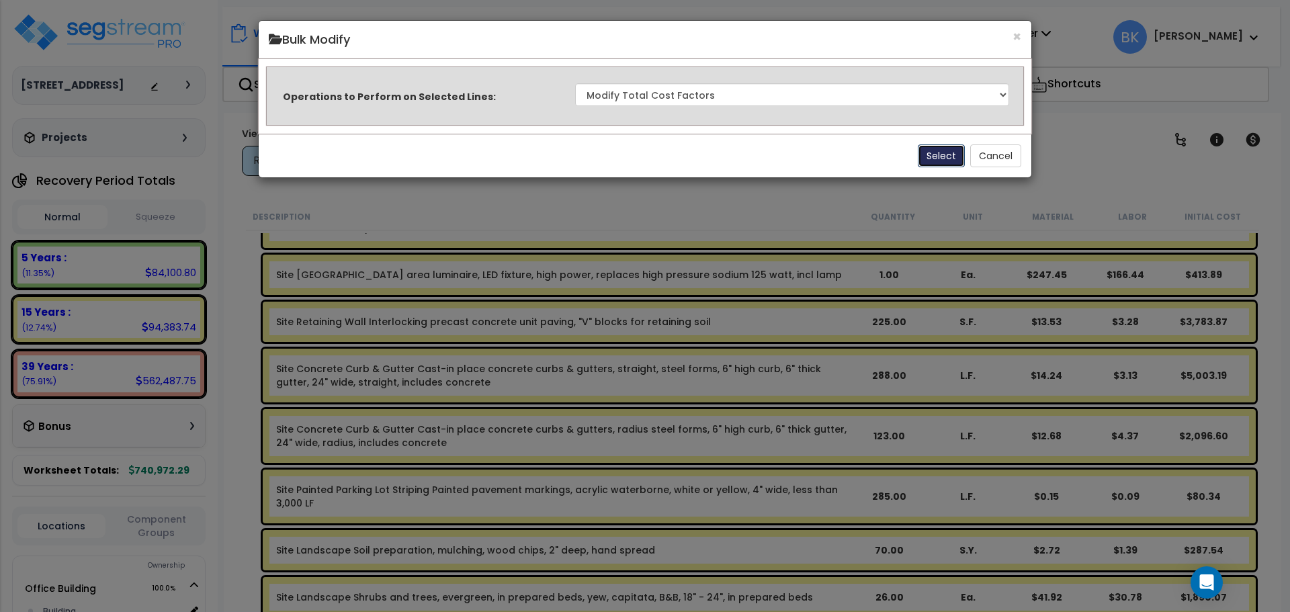
click at [932, 153] on button "Select" at bounding box center [941, 155] width 47 height 23
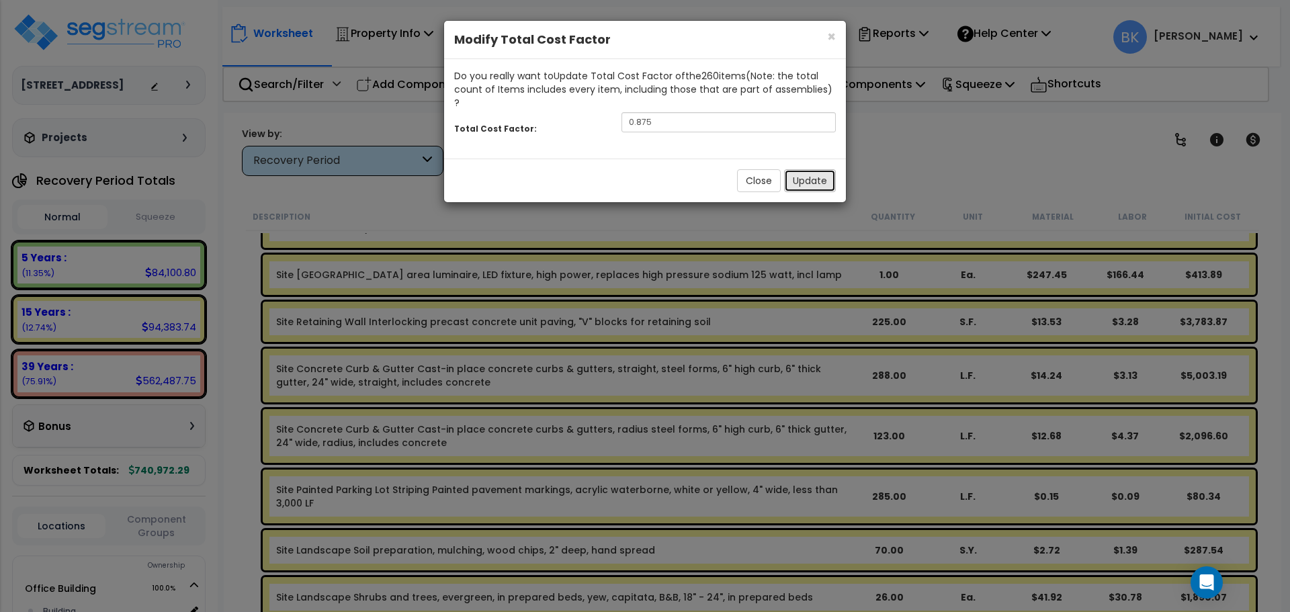
click at [802, 169] on button "Update" at bounding box center [810, 180] width 52 height 23
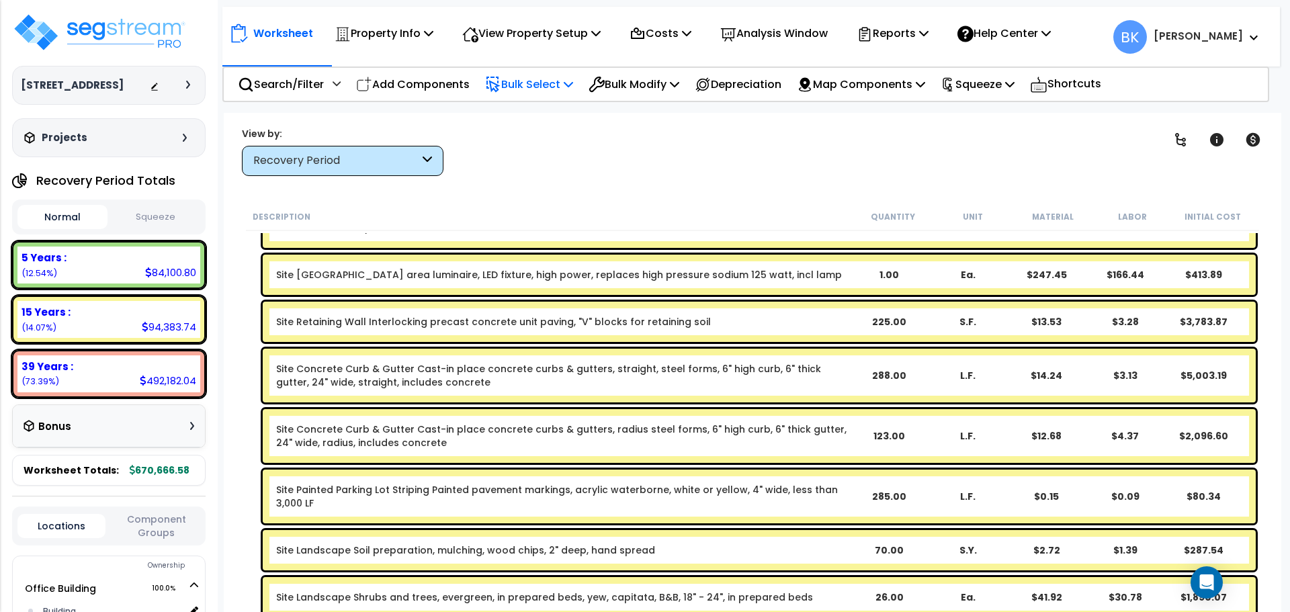
click at [563, 83] on p "Bulk Select" at bounding box center [529, 84] width 88 height 18
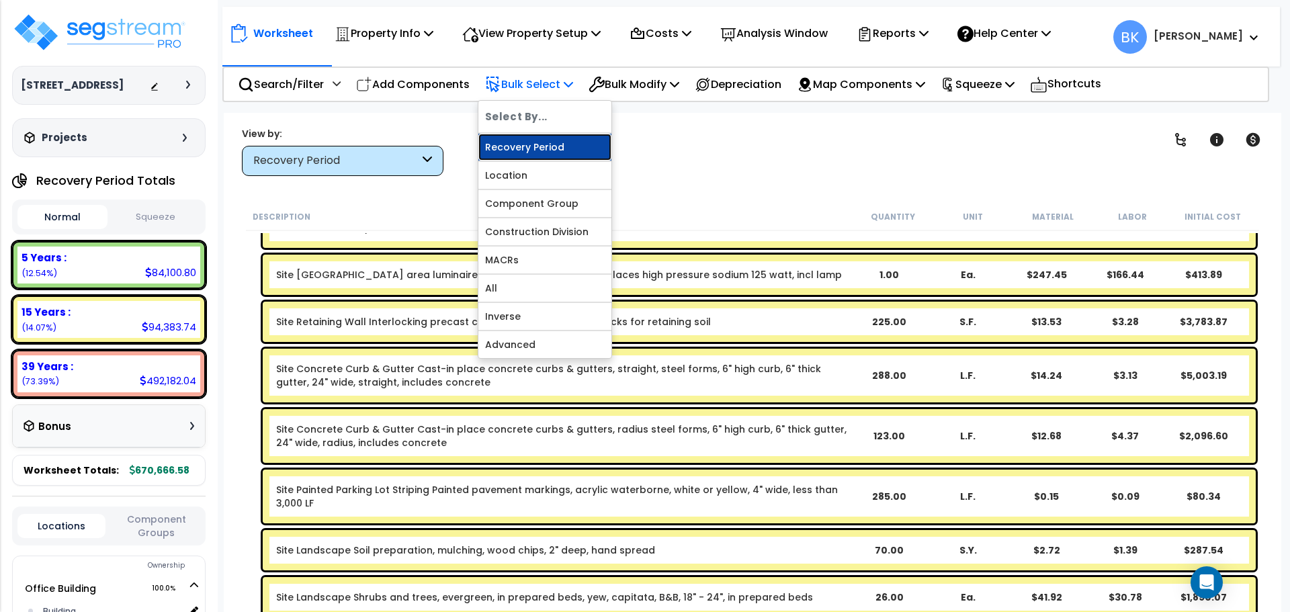
click at [547, 147] on link "Recovery Period" at bounding box center [545, 147] width 133 height 27
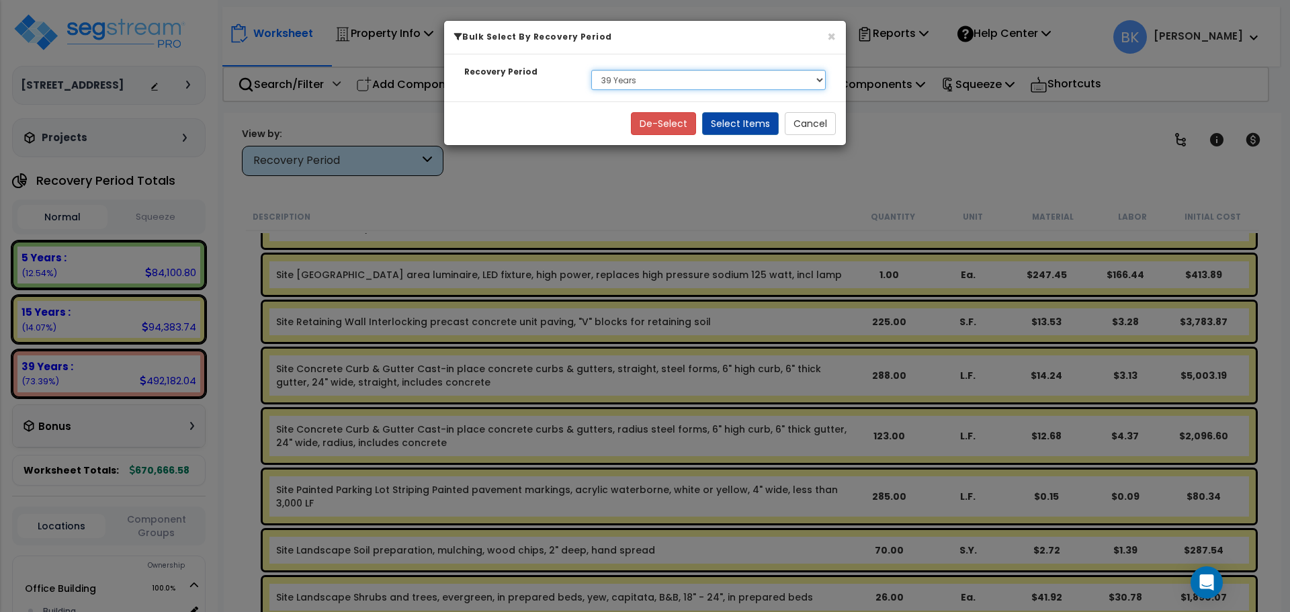
click at [634, 80] on select "Select 5 Years 15 Years 39 Years" at bounding box center [708, 80] width 235 height 20
select select "15Y"
click at [591, 70] on select "Select 5 Years 15 Years 39 Years" at bounding box center [708, 80] width 235 height 20
click at [721, 127] on button "Select Items" at bounding box center [740, 123] width 77 height 23
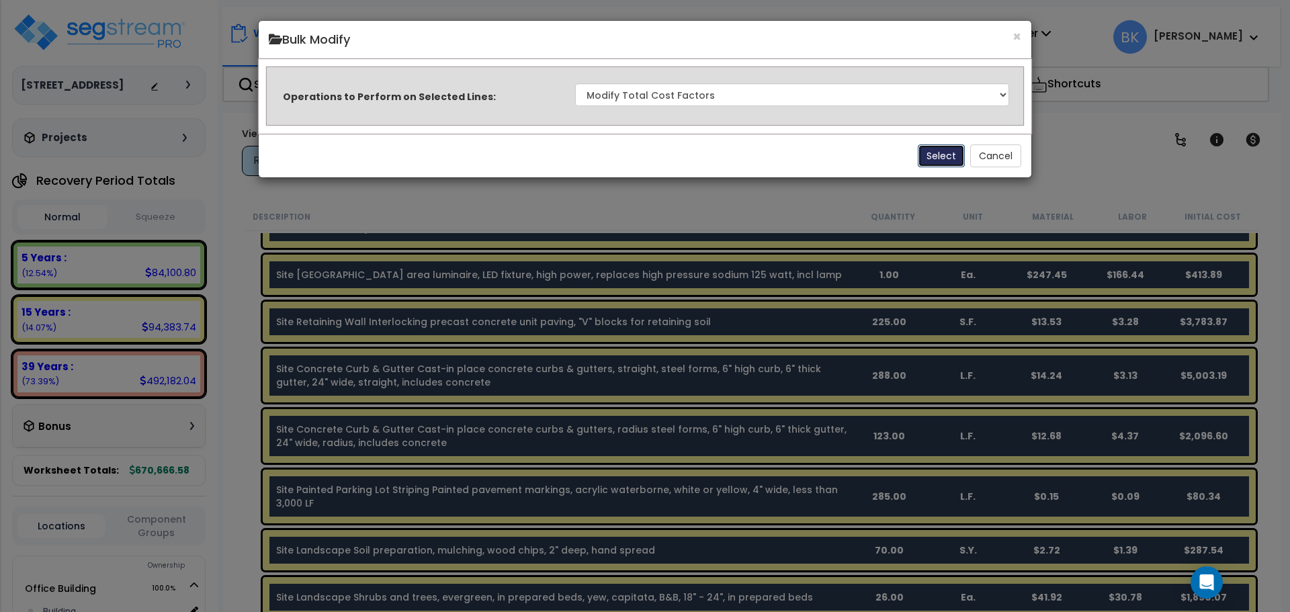
click at [932, 153] on button "Select" at bounding box center [941, 155] width 47 height 23
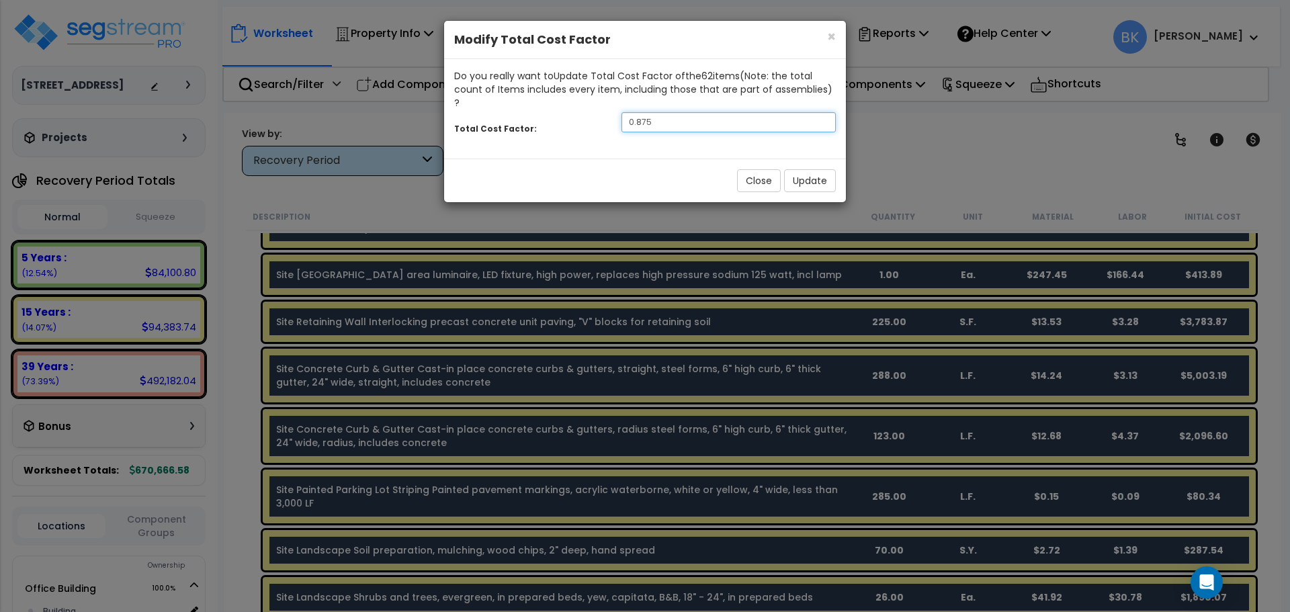
click at [744, 112] on input "0.875" at bounding box center [729, 122] width 214 height 20
click at [718, 112] on input "0.875" at bounding box center [729, 122] width 214 height 20
type input "0.75"
click at [796, 170] on button "Update" at bounding box center [810, 180] width 52 height 23
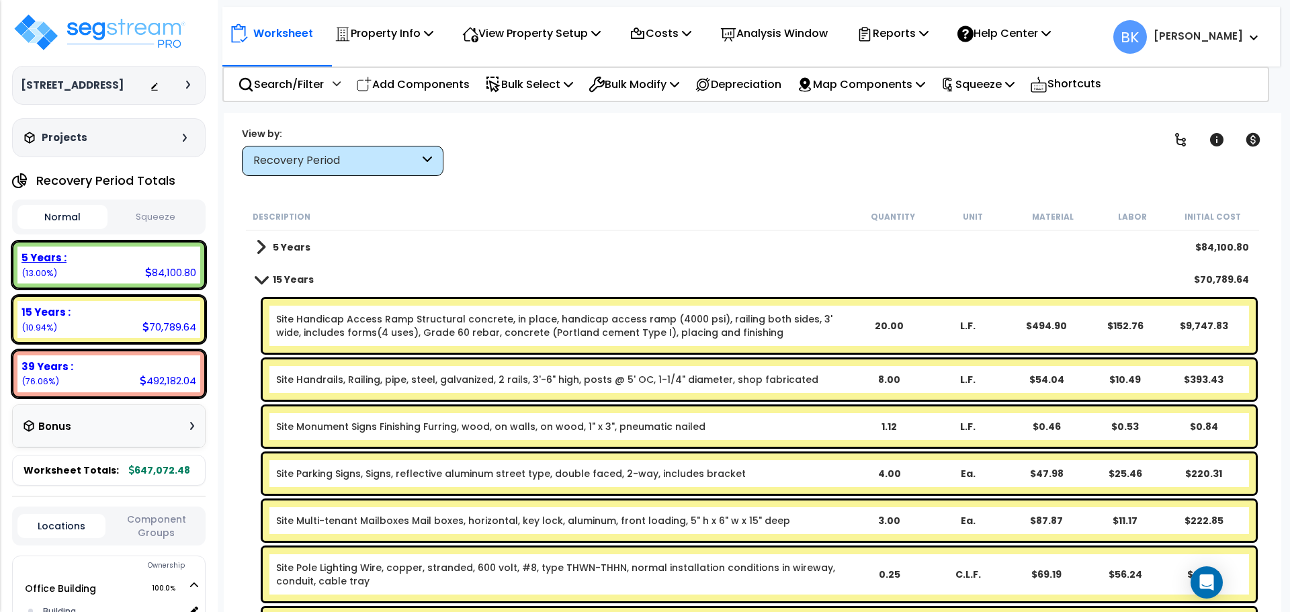
scroll to position [0, 0]
click at [87, 272] on div "5 Years : 84,100.80 (13.00%)" at bounding box center [108, 265] width 183 height 37
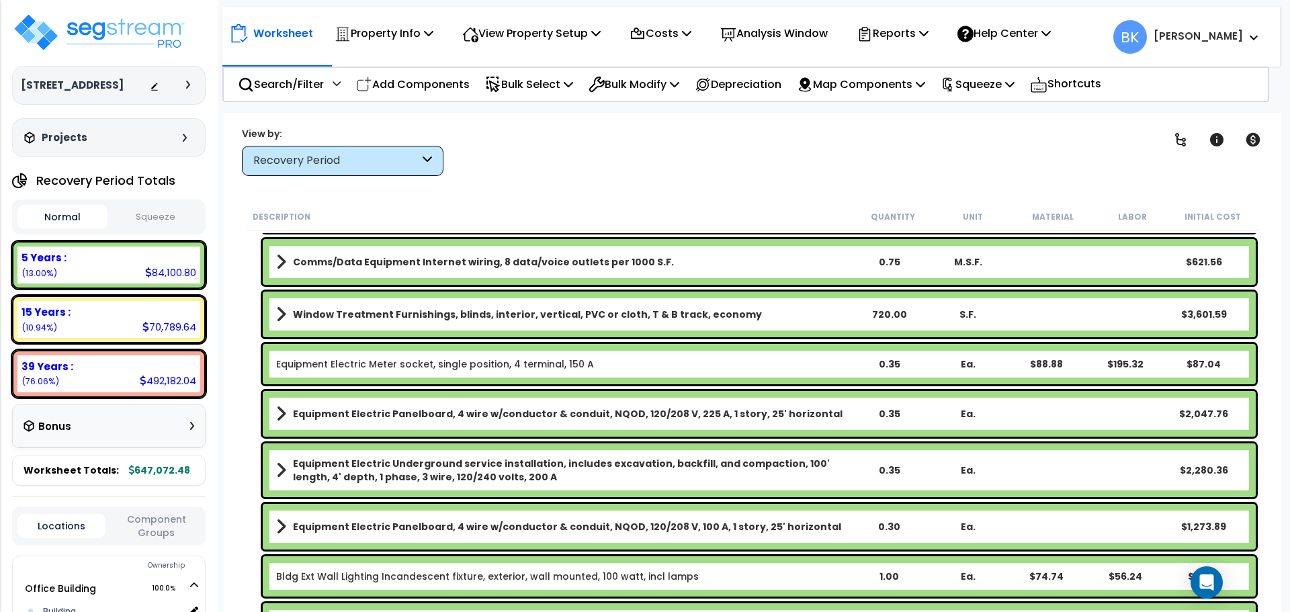
scroll to position [1008, 0]
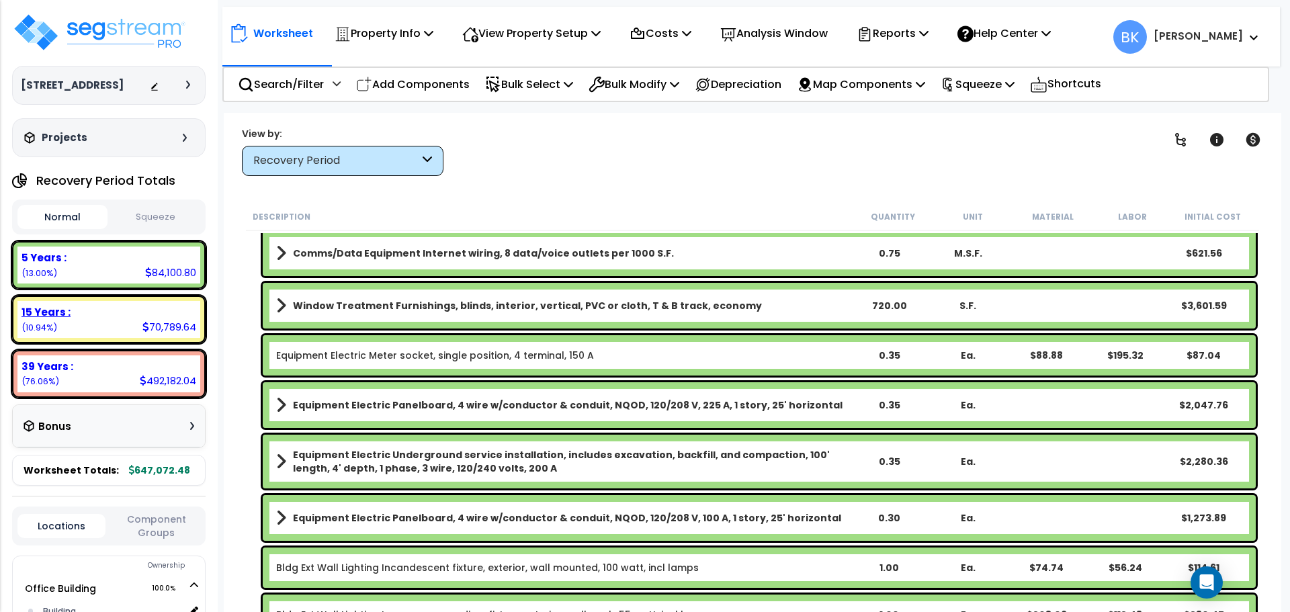
click at [123, 322] on div "15 Years : 70,789.64 (10.94%)" at bounding box center [108, 319] width 183 height 37
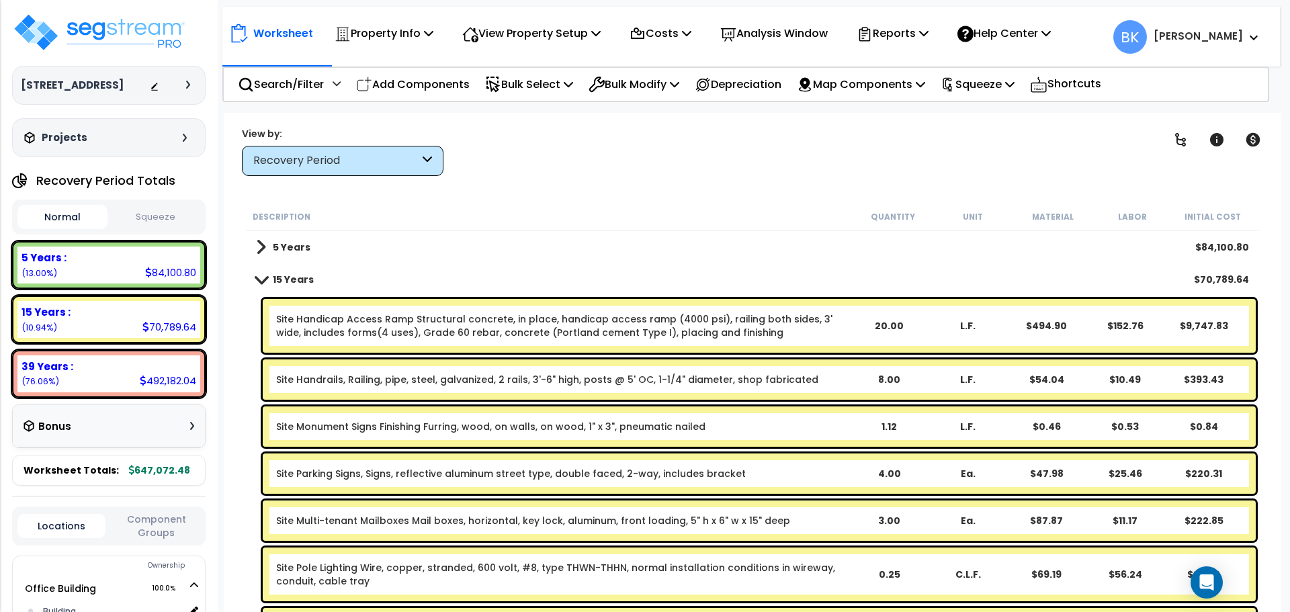
scroll to position [0, 0]
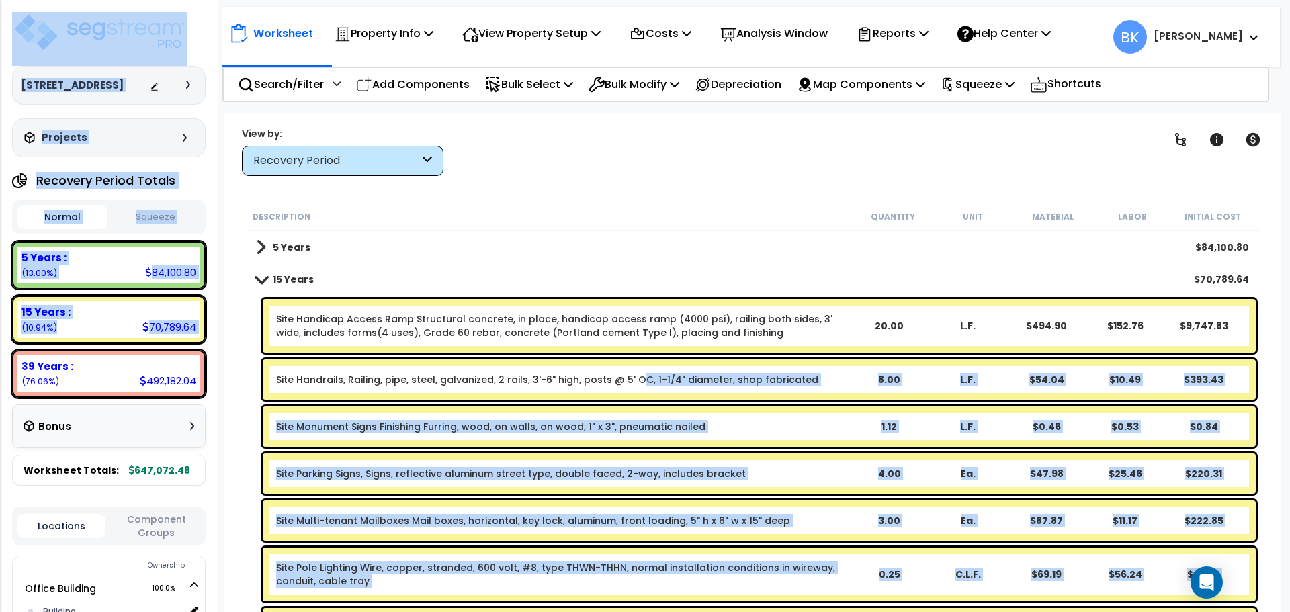
click at [632, 388] on div "Site Handrails, Railing, pipe, steel, galvanized, 2 rails, 3'-6" high, posts @ …" at bounding box center [759, 380] width 993 height 40
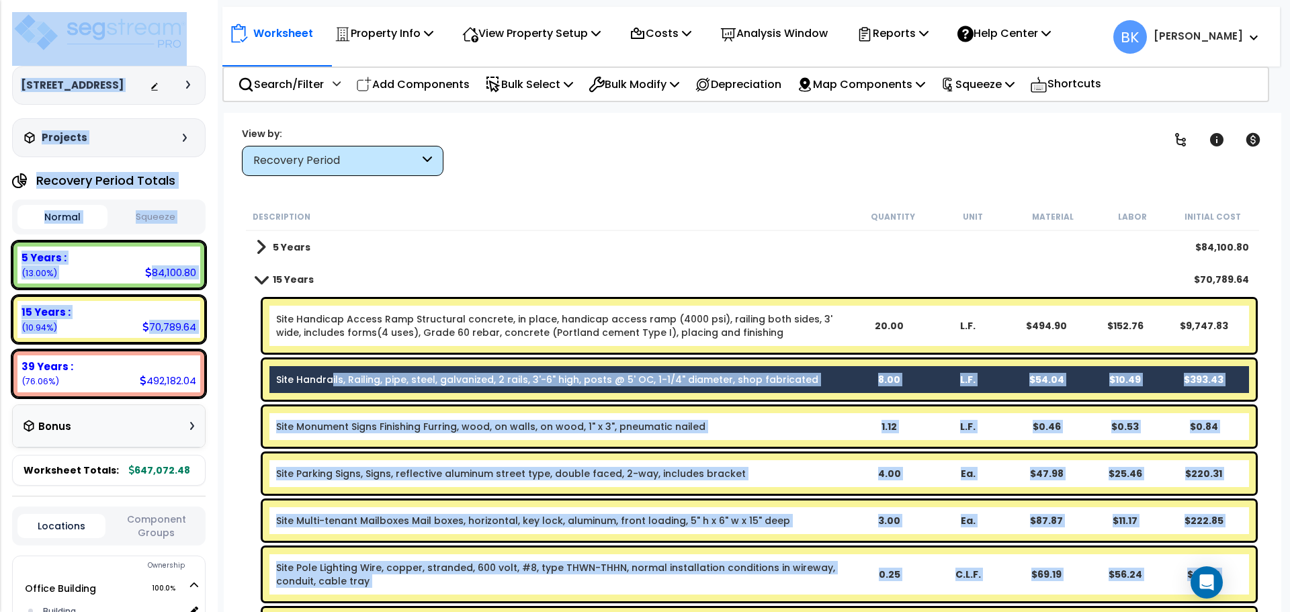
click at [329, 380] on link "Site Handrails, Railing, pipe, steel, galvanized, 2 rails, 3'-6" high, posts @ …" at bounding box center [547, 379] width 542 height 13
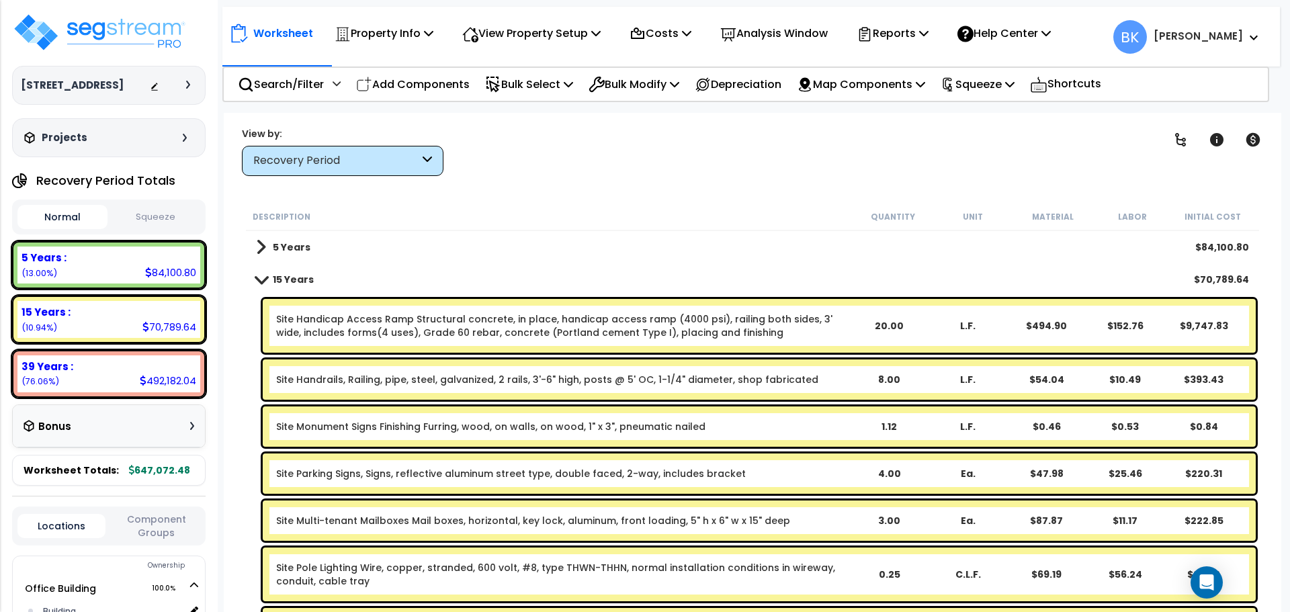
click at [247, 370] on div "Site Handrails, Railing, pipe, steel, galvanized, 2 rails, 3'-6" high, posts @ …" at bounding box center [753, 379] width 1014 height 47
click at [265, 283] on span at bounding box center [261, 279] width 19 height 10
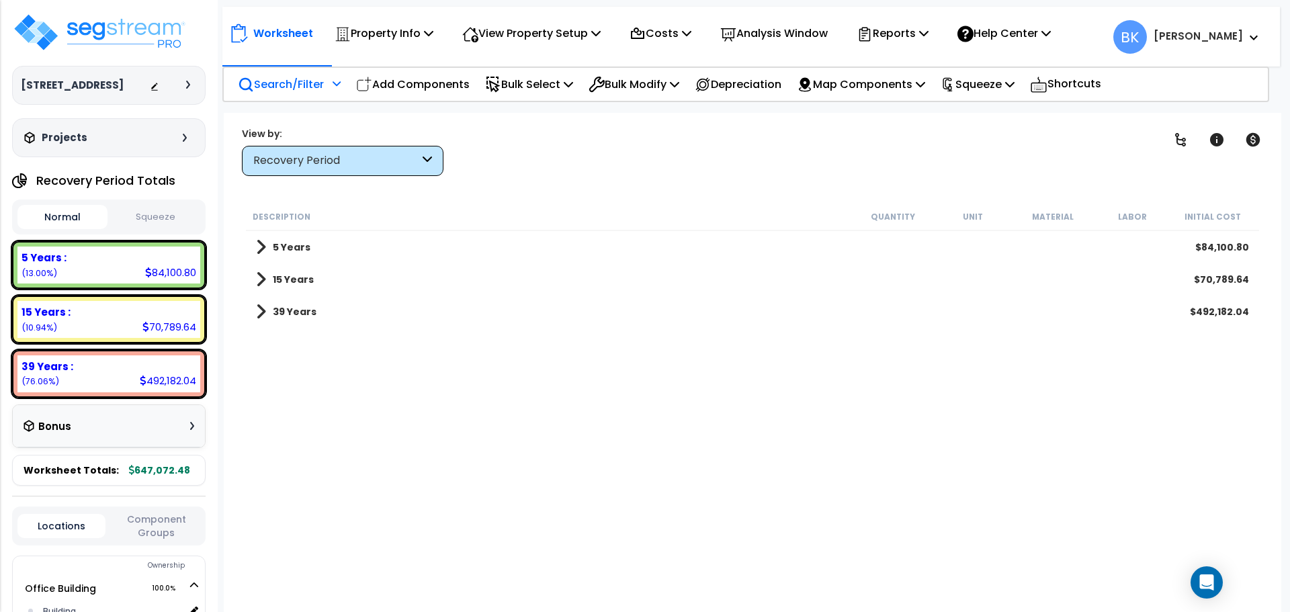
click at [282, 83] on p "Search/Filter" at bounding box center [281, 84] width 86 height 18
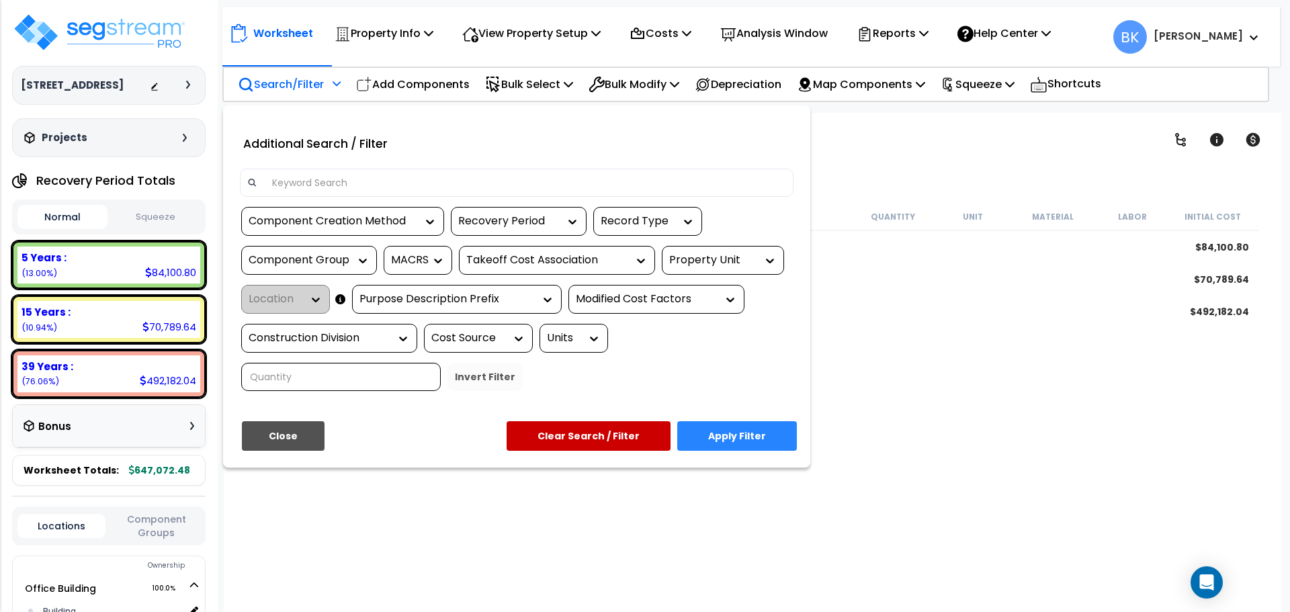
click at [332, 180] on input at bounding box center [525, 183] width 522 height 20
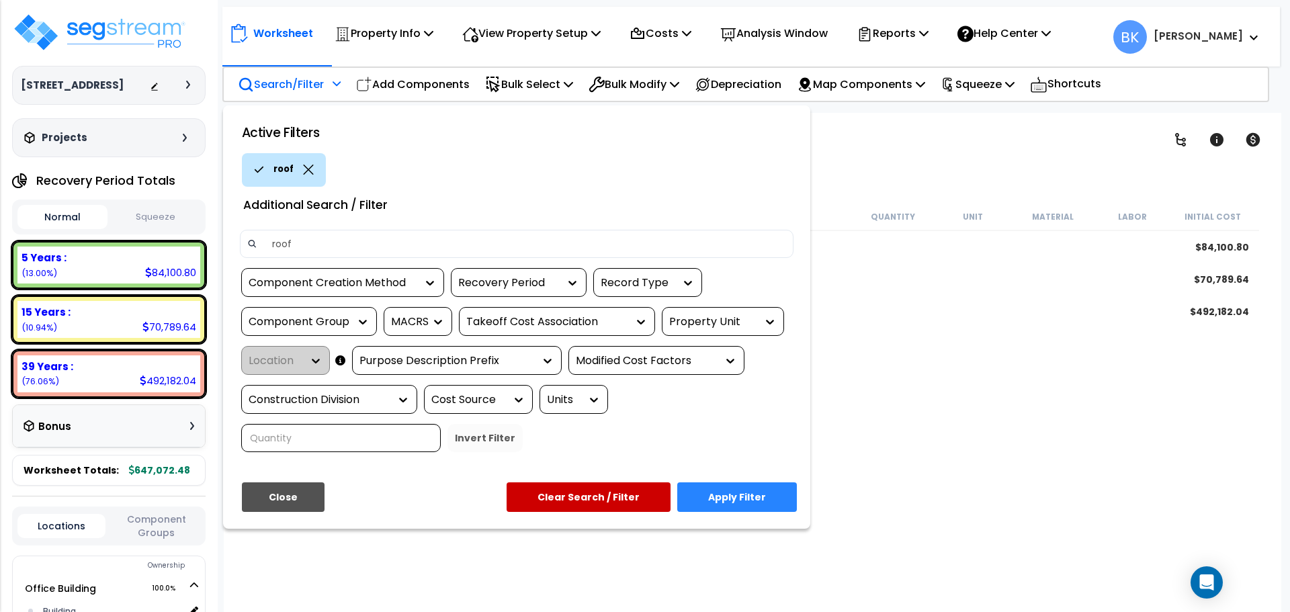
type input "roof"
click at [310, 172] on icon at bounding box center [308, 170] width 11 height 10
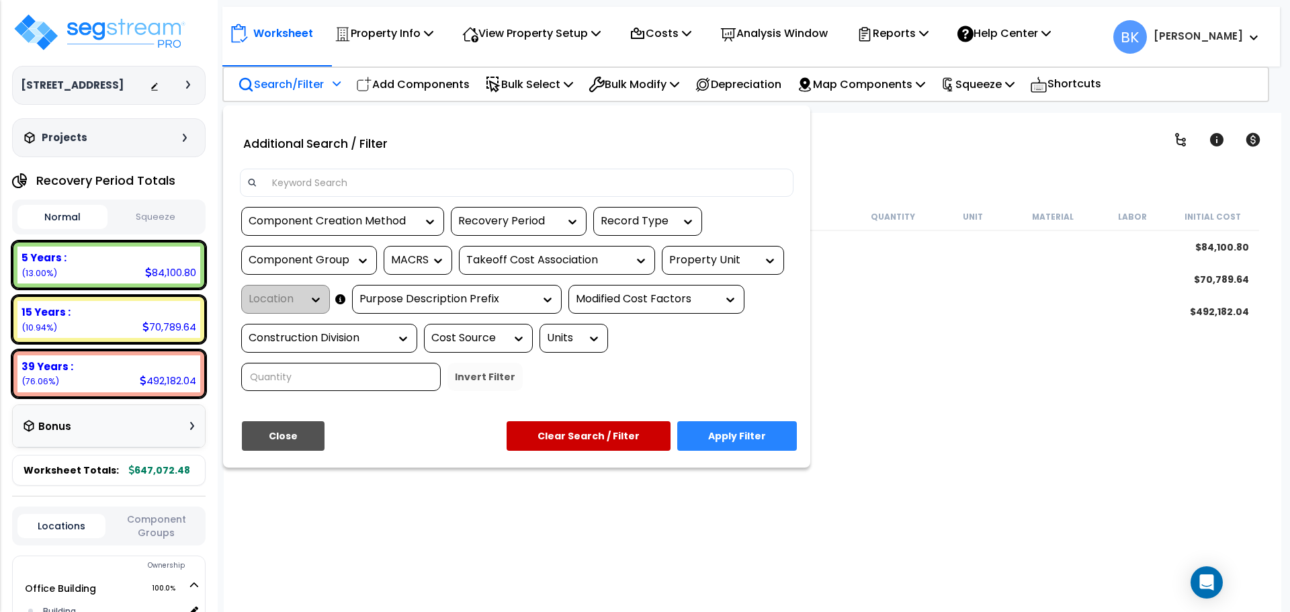
click at [309, 439] on button "Close" at bounding box center [283, 436] width 83 height 30
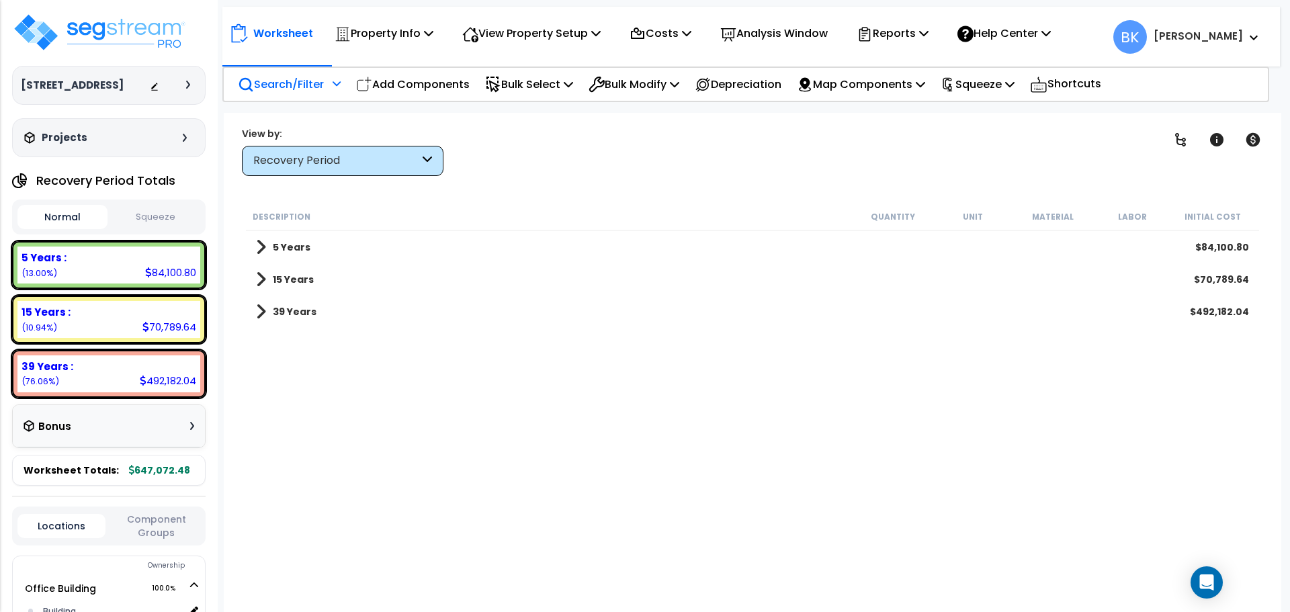
click at [267, 309] on link "39 Years" at bounding box center [286, 311] width 60 height 19
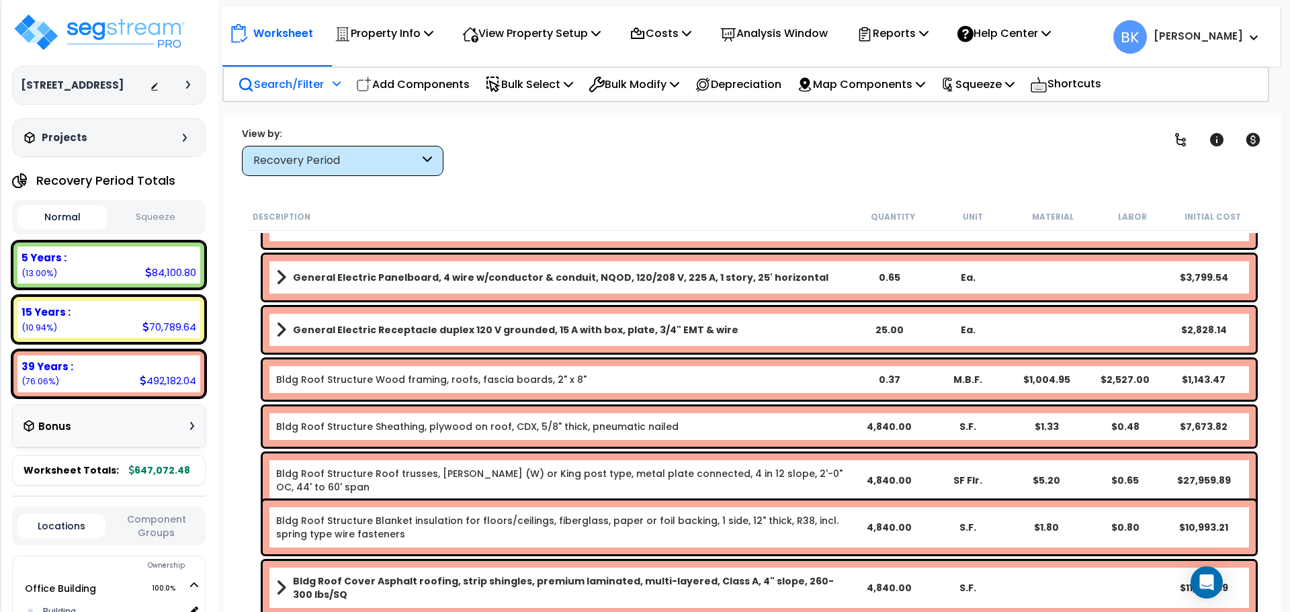
scroll to position [1680, 0]
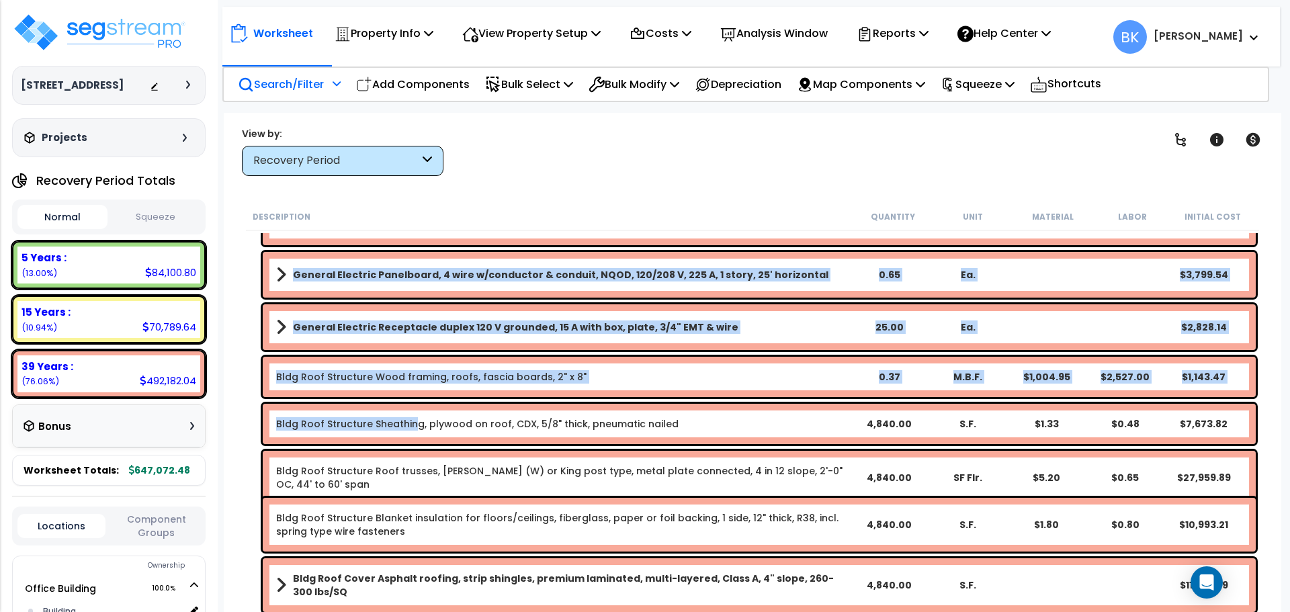
click at [410, 424] on link "Bldg Roof Structure Sheathing, plywood on roof, CDX, 5/8" thick, pneumatic nail…" at bounding box center [477, 423] width 403 height 13
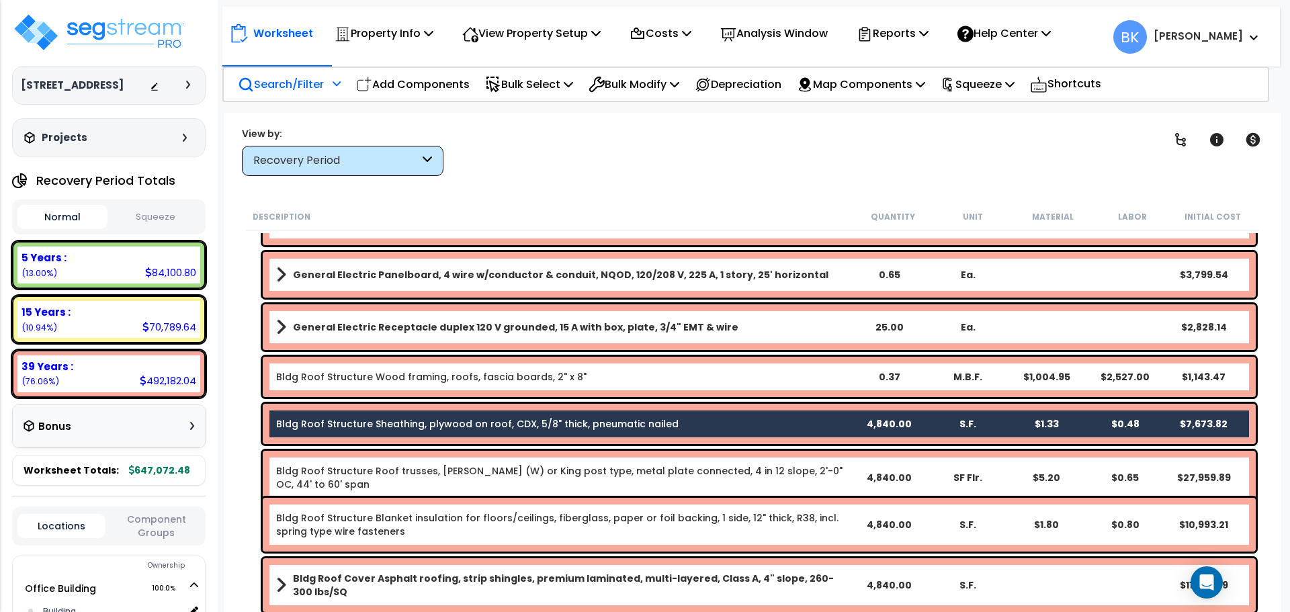
click at [236, 426] on div "Worksheet Property Info Property Setup Add Property Unit Template property Clon…" at bounding box center [753, 419] width 1058 height 612
click at [371, 473] on link "Bldg Roof Structure Roof trusses, [PERSON_NAME] (W) or King post type, metal pl…" at bounding box center [562, 477] width 573 height 27
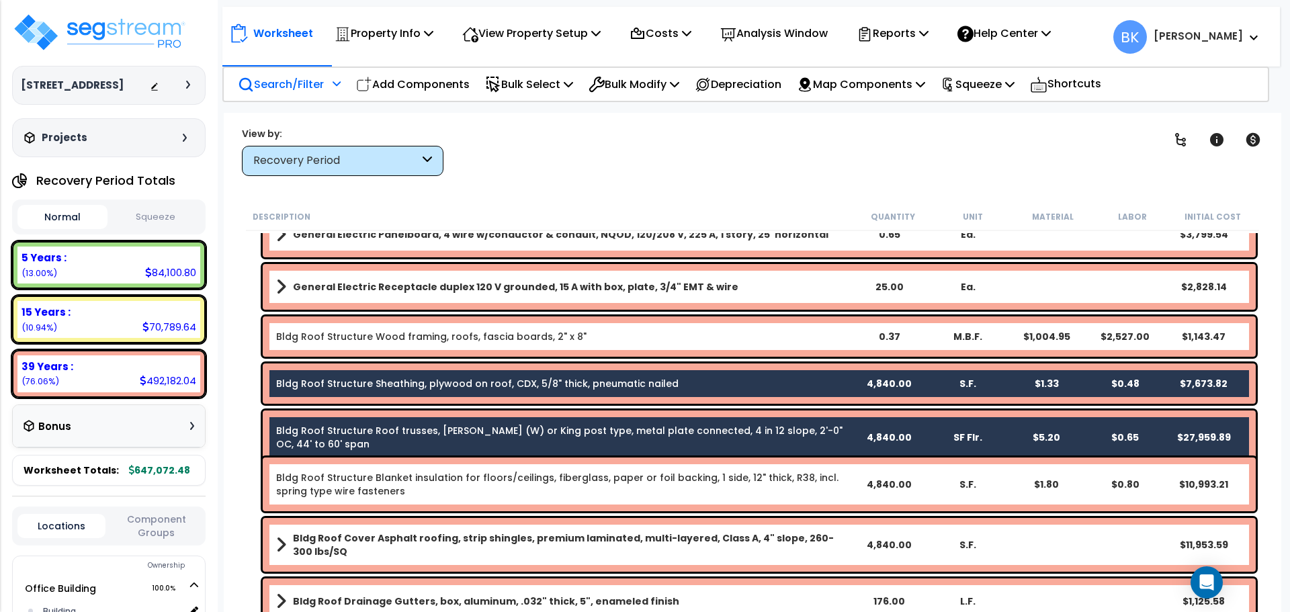
scroll to position [1747, 0]
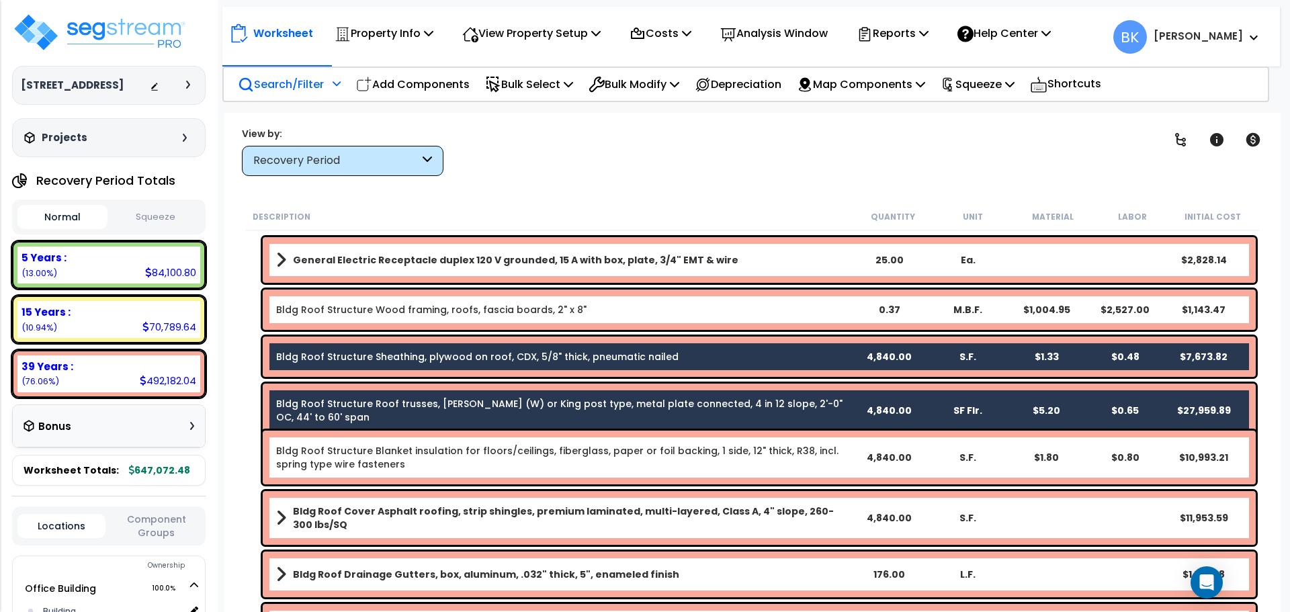
click at [405, 527] on b "Bldg Roof Cover Asphalt roofing, strip shingles, premium laminated, multi-layer…" at bounding box center [571, 518] width 556 height 27
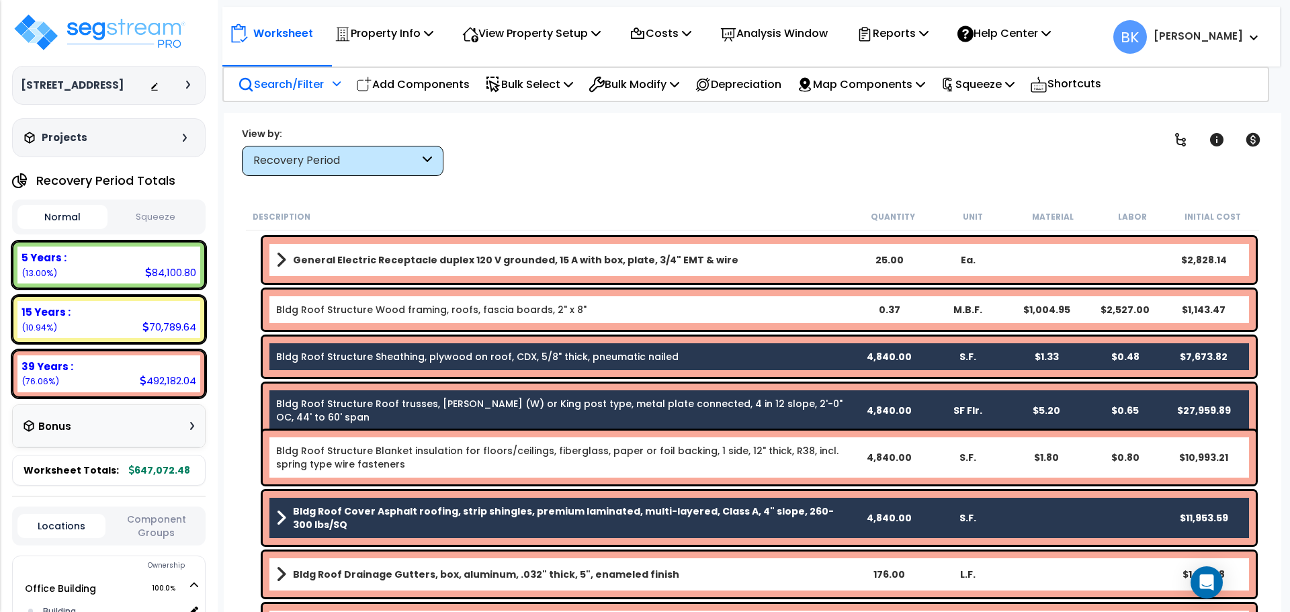
click at [411, 401] on link "Bldg Roof Structure Roof trusses, [PERSON_NAME] (W) or King post type, metal pl…" at bounding box center [562, 410] width 573 height 27
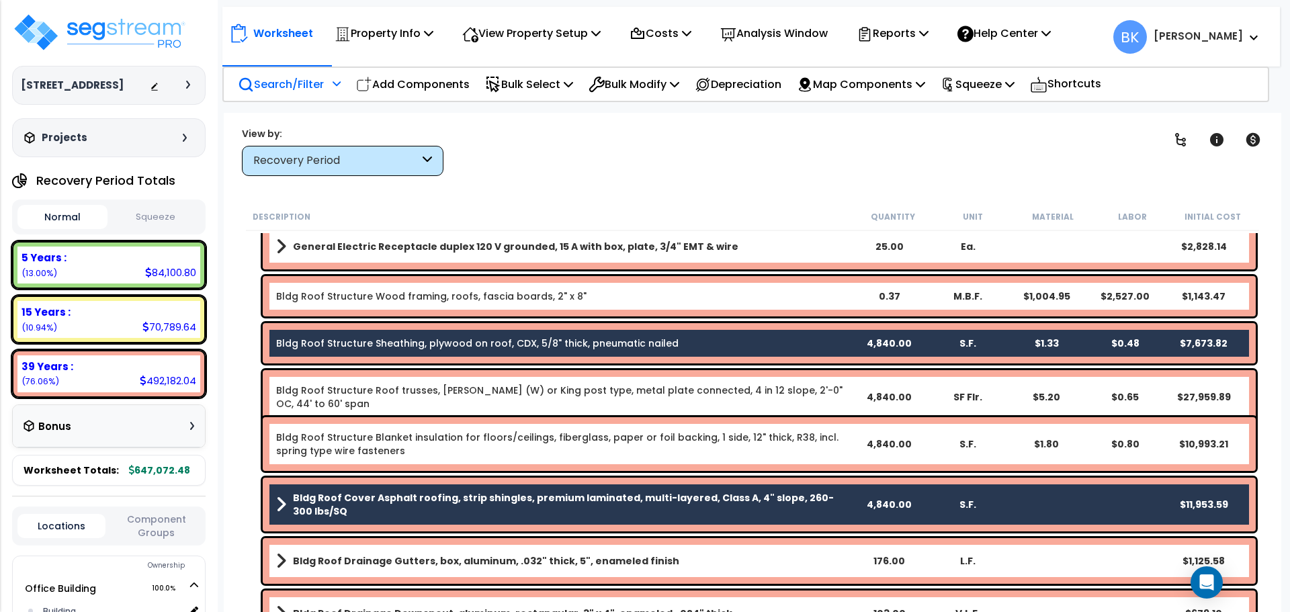
scroll to position [1815, 0]
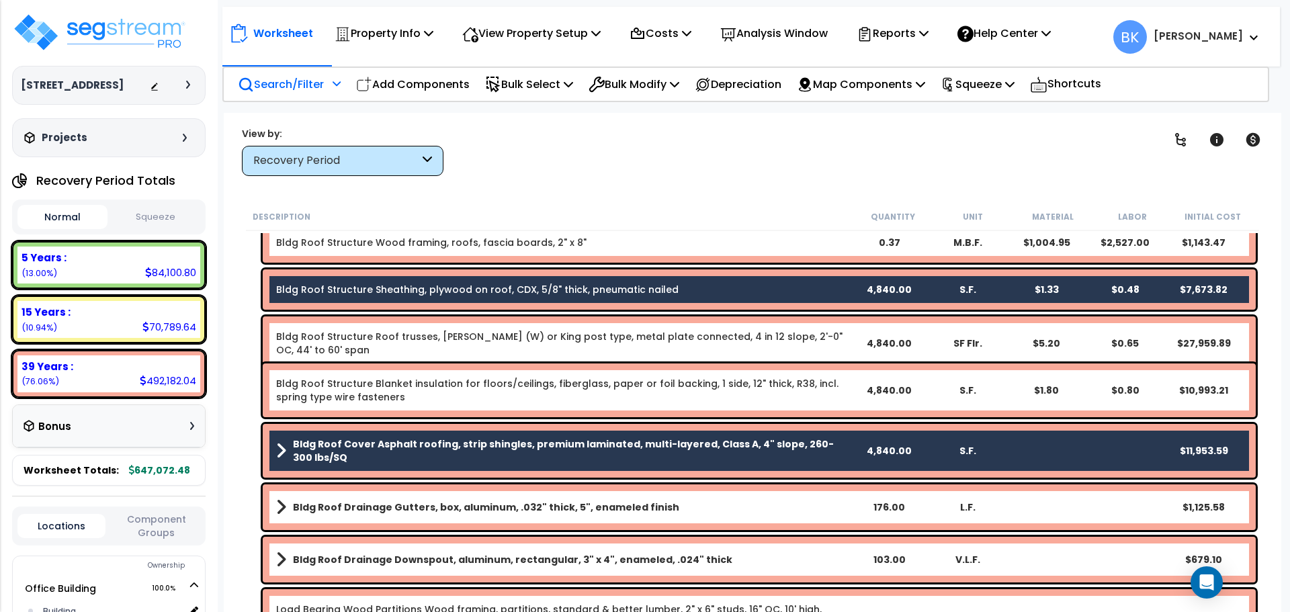
click at [467, 503] on b "Bldg Roof Drainage Gutters, box, aluminum, .032" thick, 5", enameled finish" at bounding box center [486, 507] width 386 height 13
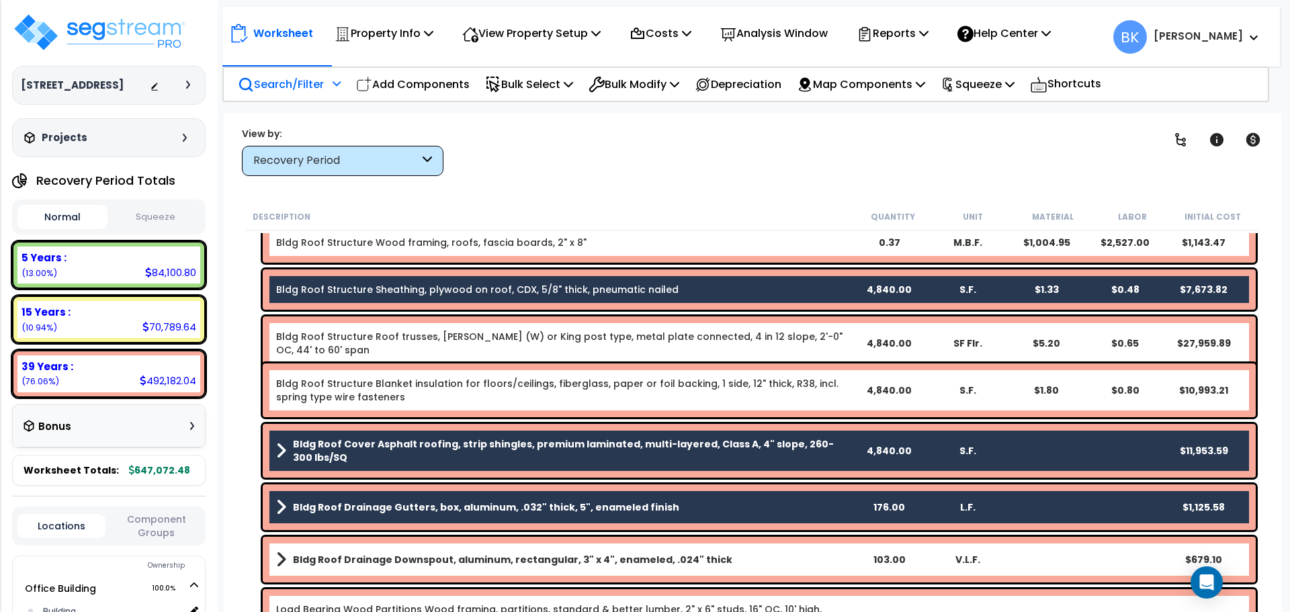
click at [449, 554] on b "Bldg Roof Drainage Downspout, aluminum, rectangular, 3" x 4", enameled, .024" t…" at bounding box center [513, 559] width 440 height 13
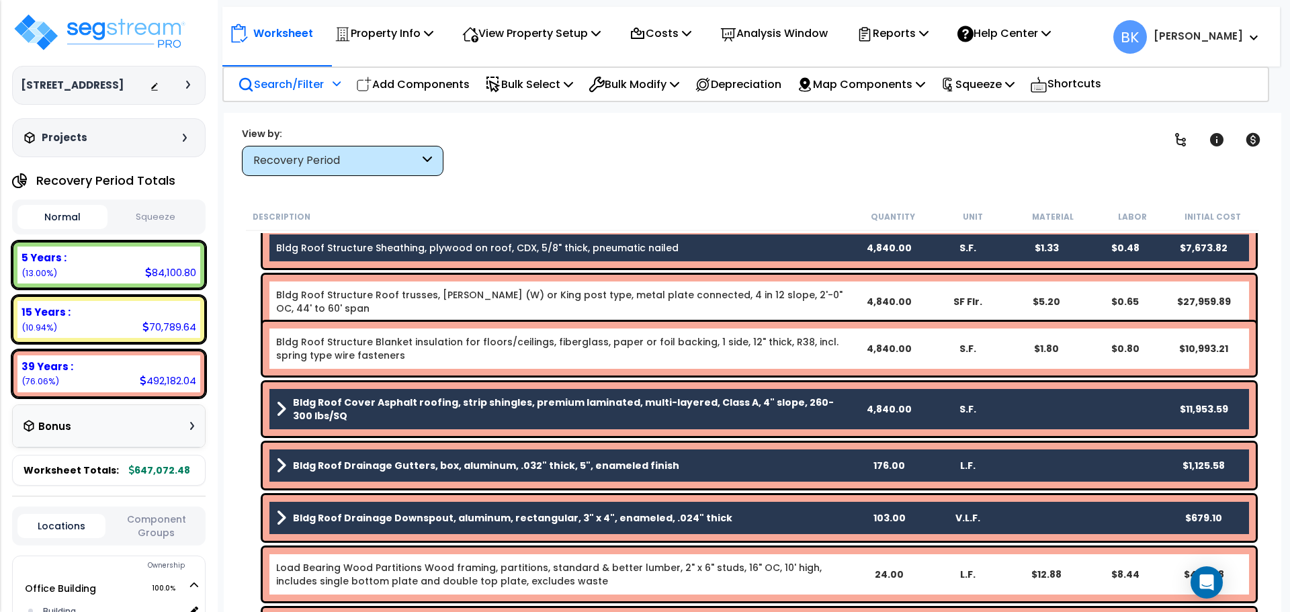
scroll to position [1949, 0]
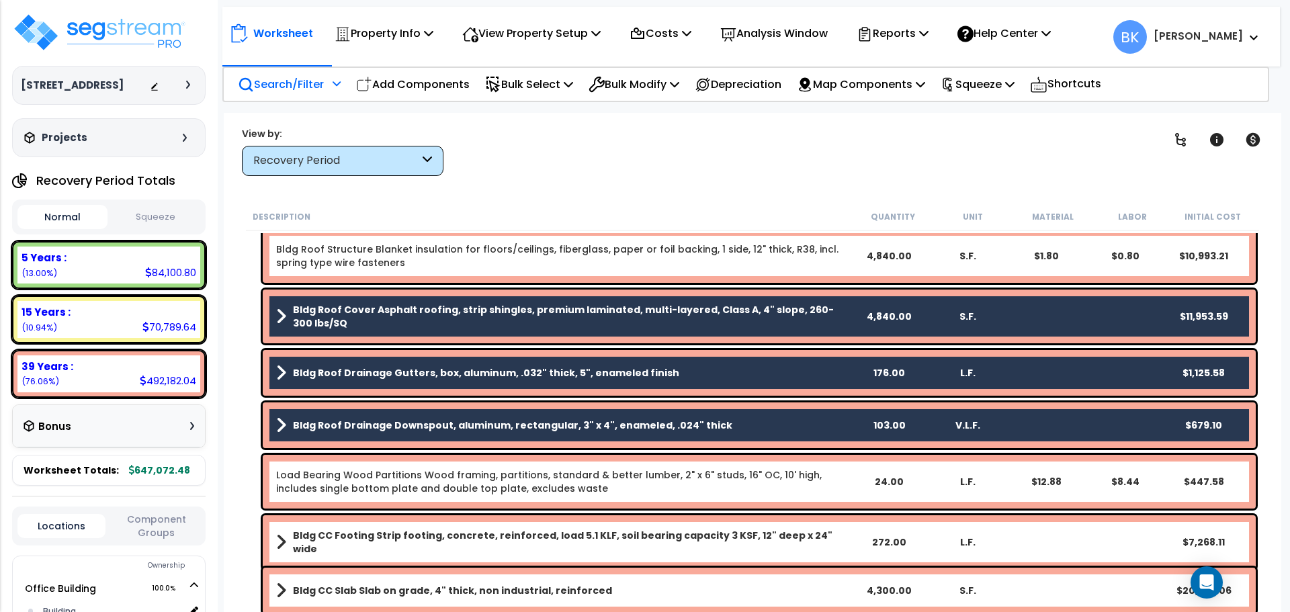
drag, startPoint x: 401, startPoint y: 317, endPoint x: 751, endPoint y: 126, distance: 398.8
click at [751, 126] on div "Worksheet Property Info Property Setup Add Property Unit Template property Clon…" at bounding box center [753, 419] width 1058 height 612
click at [561, 85] on p "Bulk Select" at bounding box center [529, 84] width 88 height 18
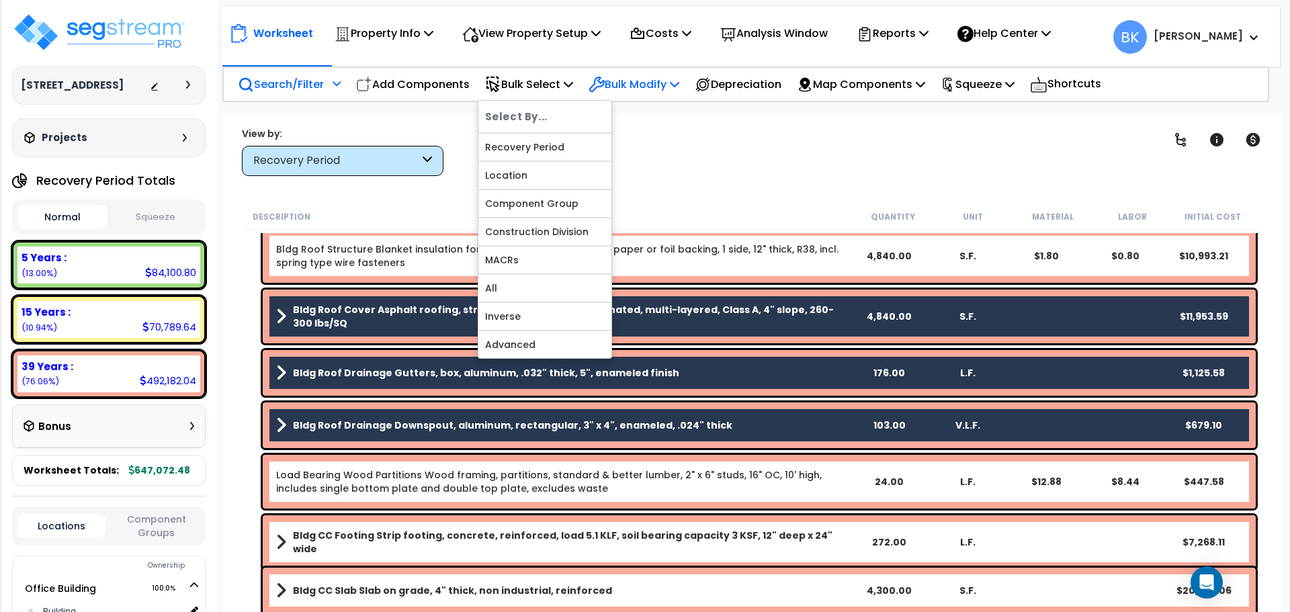
click at [657, 89] on p "Bulk Modify" at bounding box center [634, 84] width 91 height 18
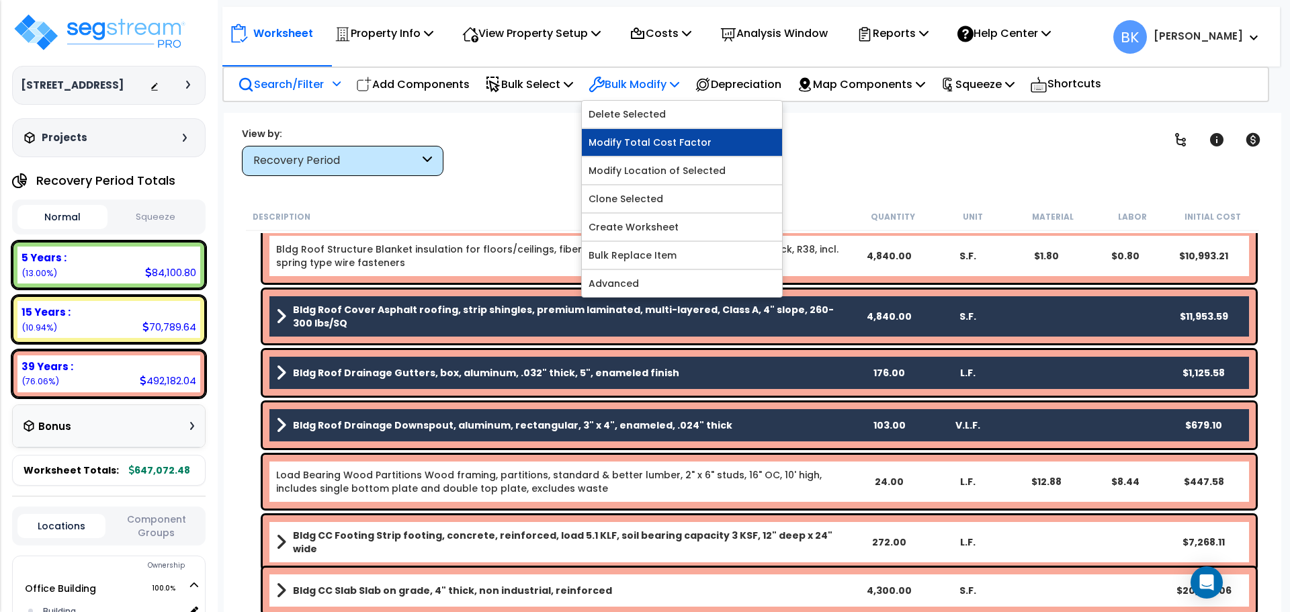
click at [653, 142] on link "Modify Total Cost Factor" at bounding box center [682, 142] width 200 height 27
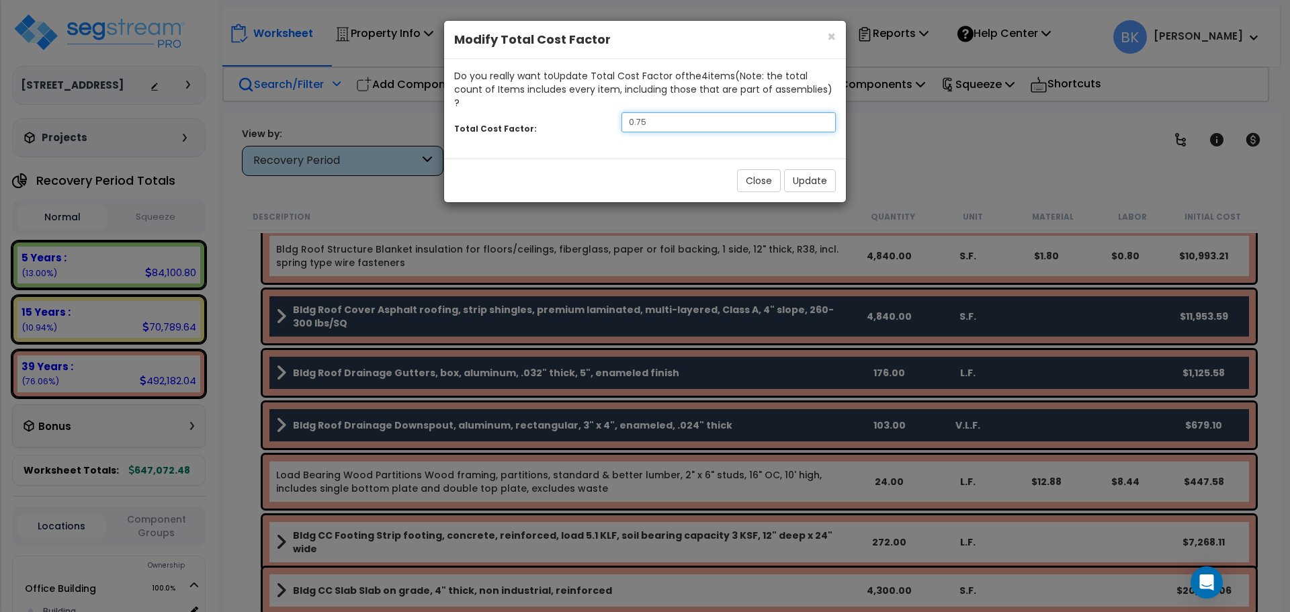
click at [769, 112] on input "0.75" at bounding box center [729, 122] width 214 height 20
type input "0.1"
click at [821, 171] on button "Update" at bounding box center [810, 180] width 52 height 23
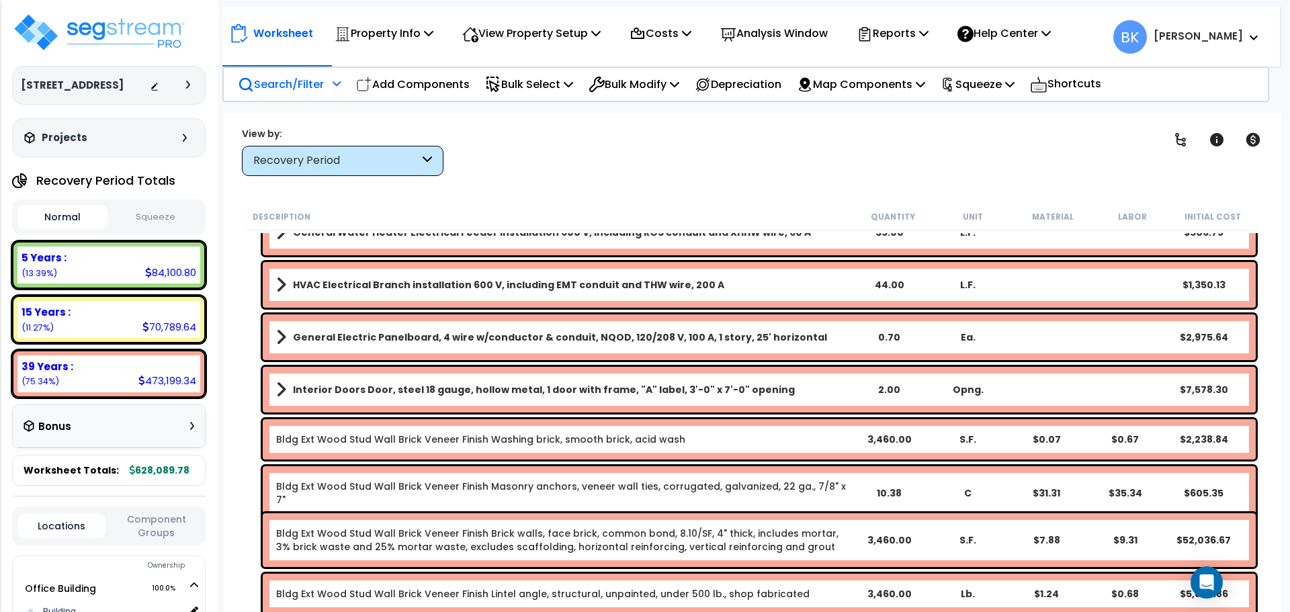
scroll to position [2968, 0]
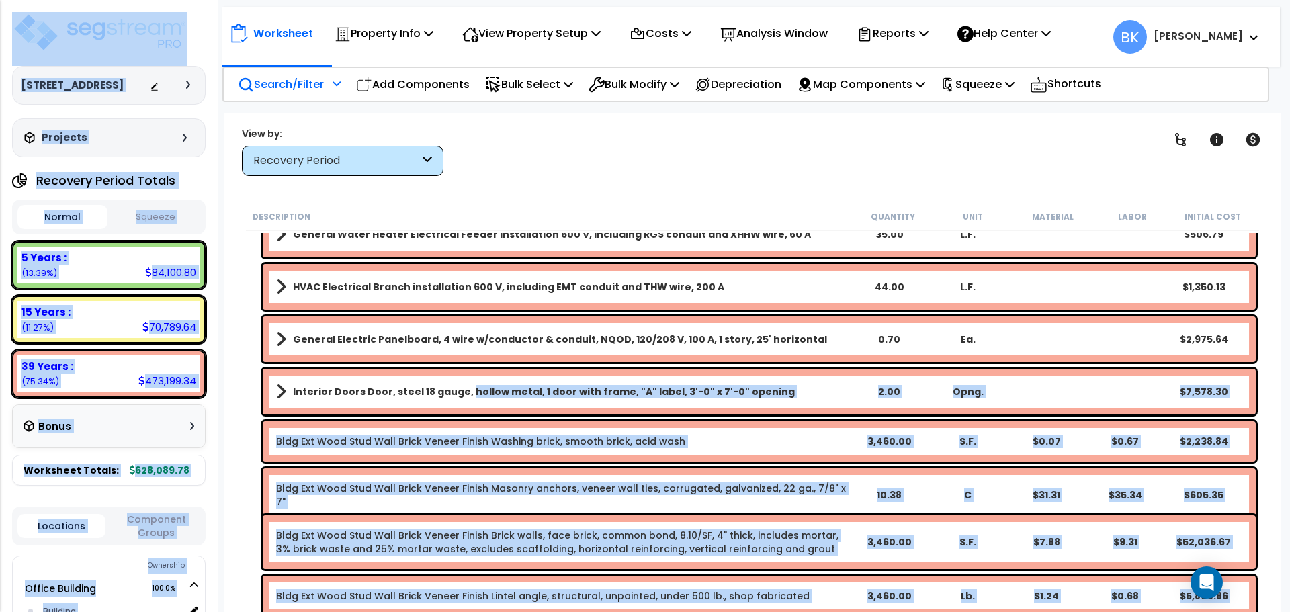
click at [460, 395] on b "Interior Doors Door, steel 18 gauge, hollow metal, 1 door with frame, "A" label…" at bounding box center [544, 391] width 502 height 13
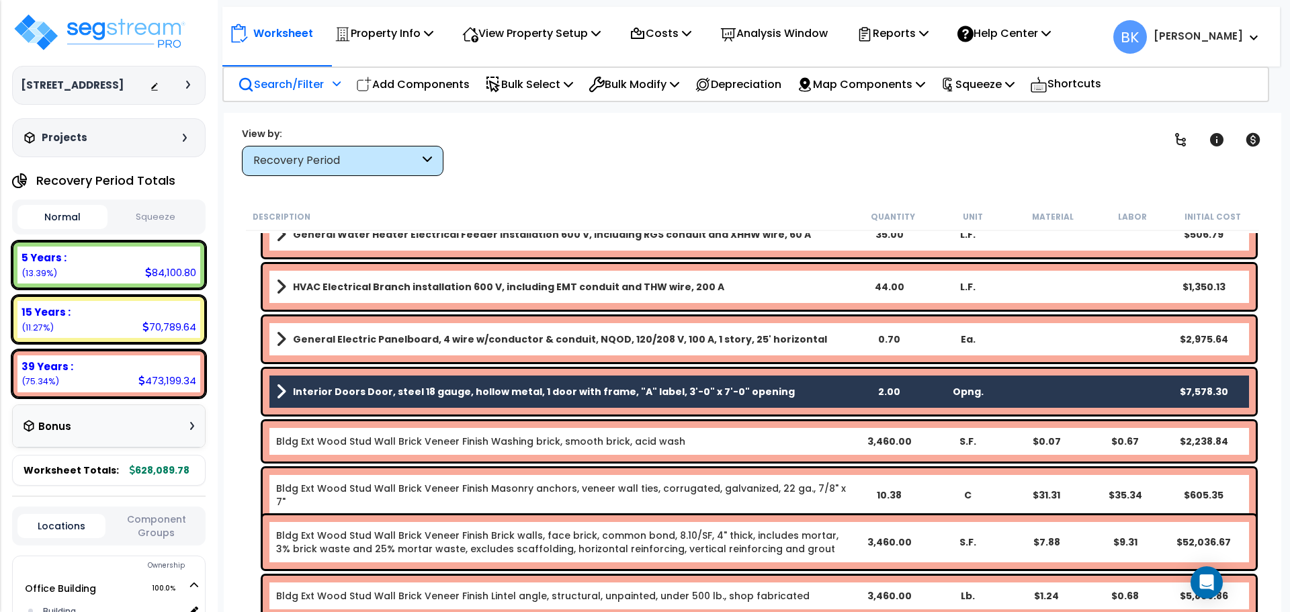
click at [258, 394] on div "Interior Doors Door, steel 18 gauge, hollow metal, 1 door with frame, "A" label…" at bounding box center [753, 392] width 1014 height 52
click at [350, 389] on b "Interior Doors Door, steel 18 gauge, hollow metal, 1 door with frame, "A" label…" at bounding box center [544, 391] width 502 height 13
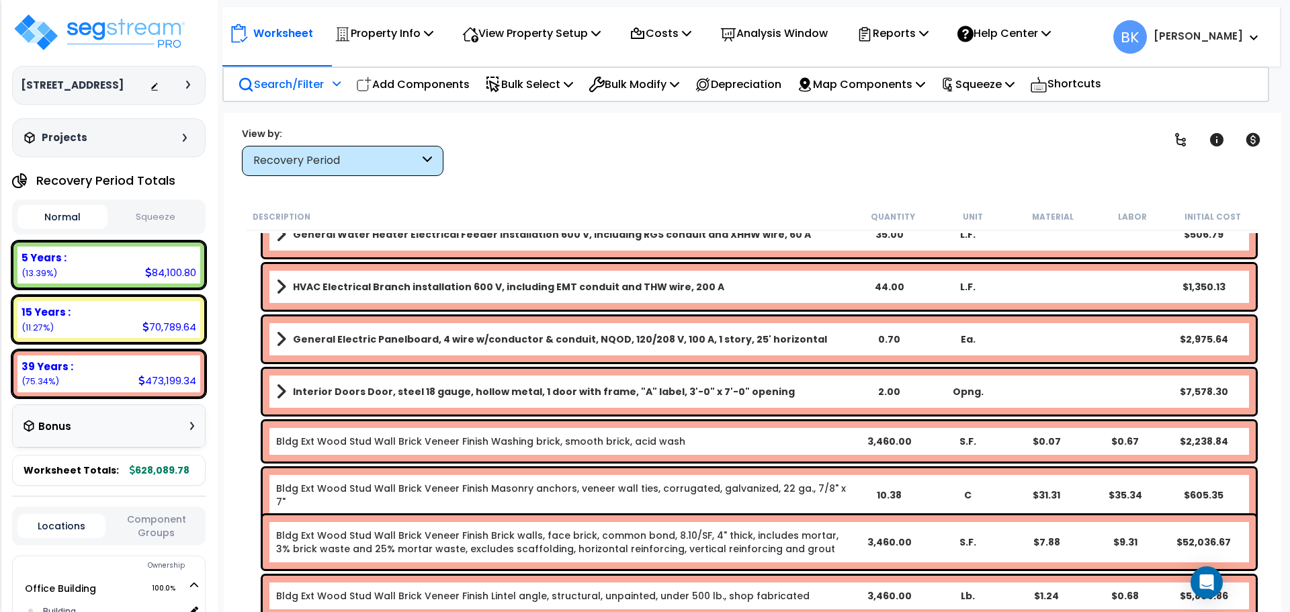
click at [442, 395] on b "Interior Doors Door, steel 18 gauge, hollow metal, 1 door with frame, "A" label…" at bounding box center [544, 391] width 502 height 13
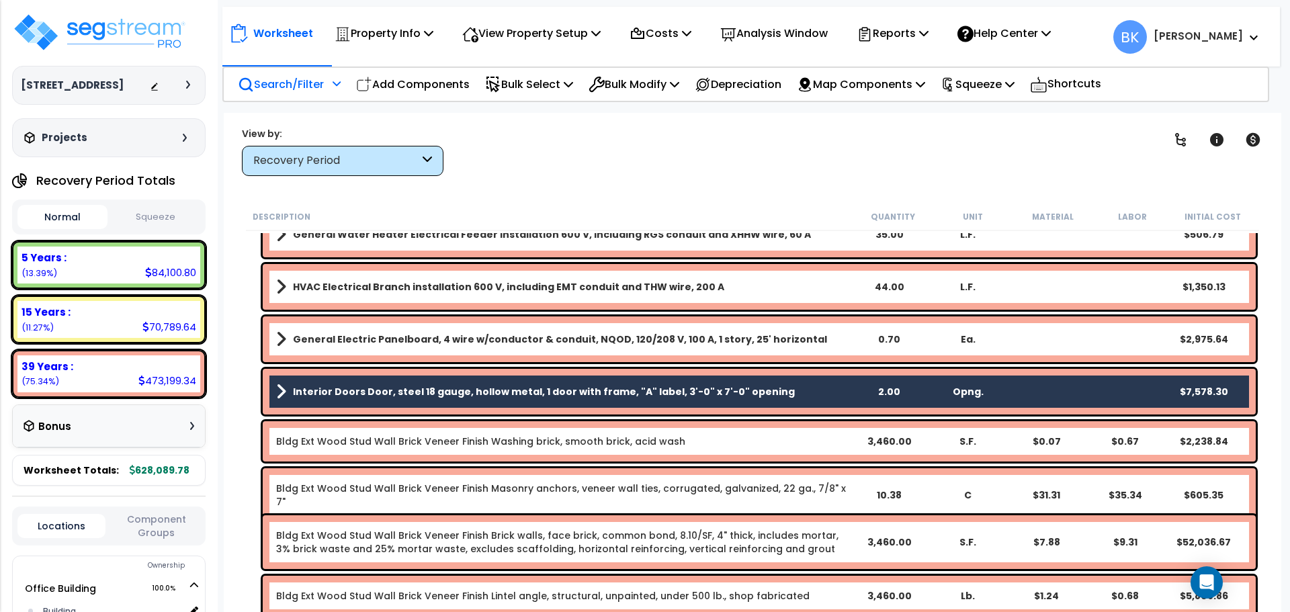
drag, startPoint x: 405, startPoint y: 391, endPoint x: 775, endPoint y: 136, distance: 449.9
click at [775, 136] on div "Clear Filters" at bounding box center [799, 151] width 679 height 50
click at [671, 87] on p "Bulk Modify" at bounding box center [634, 84] width 91 height 18
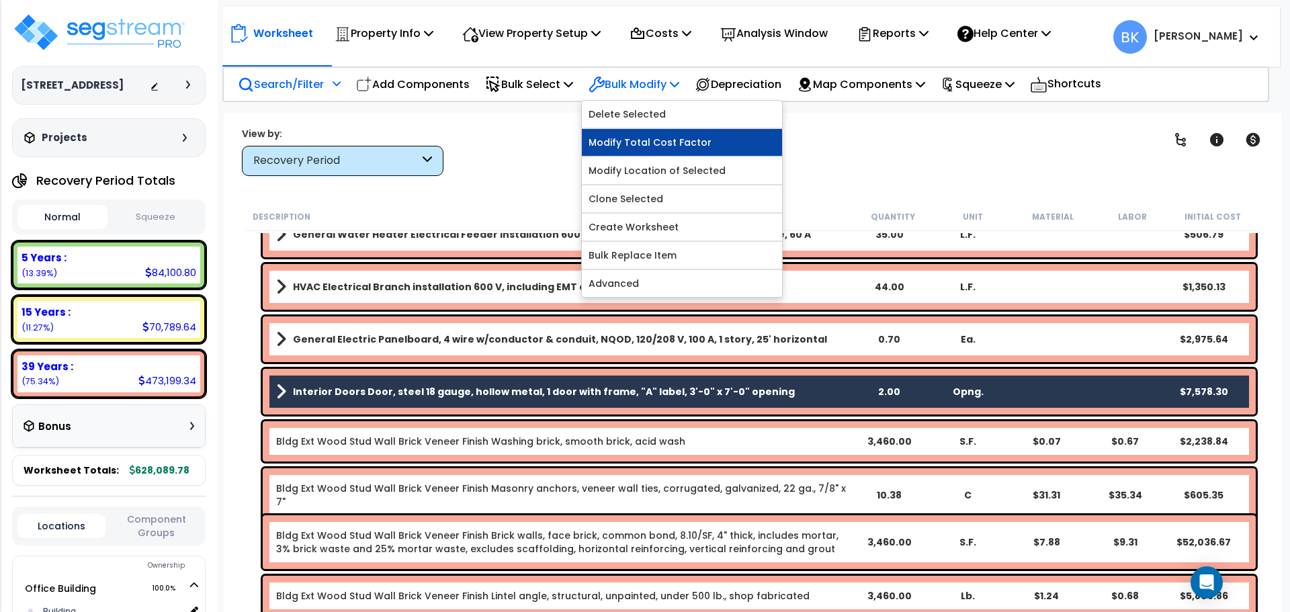
click at [661, 144] on link "Modify Total Cost Factor" at bounding box center [682, 142] width 200 height 27
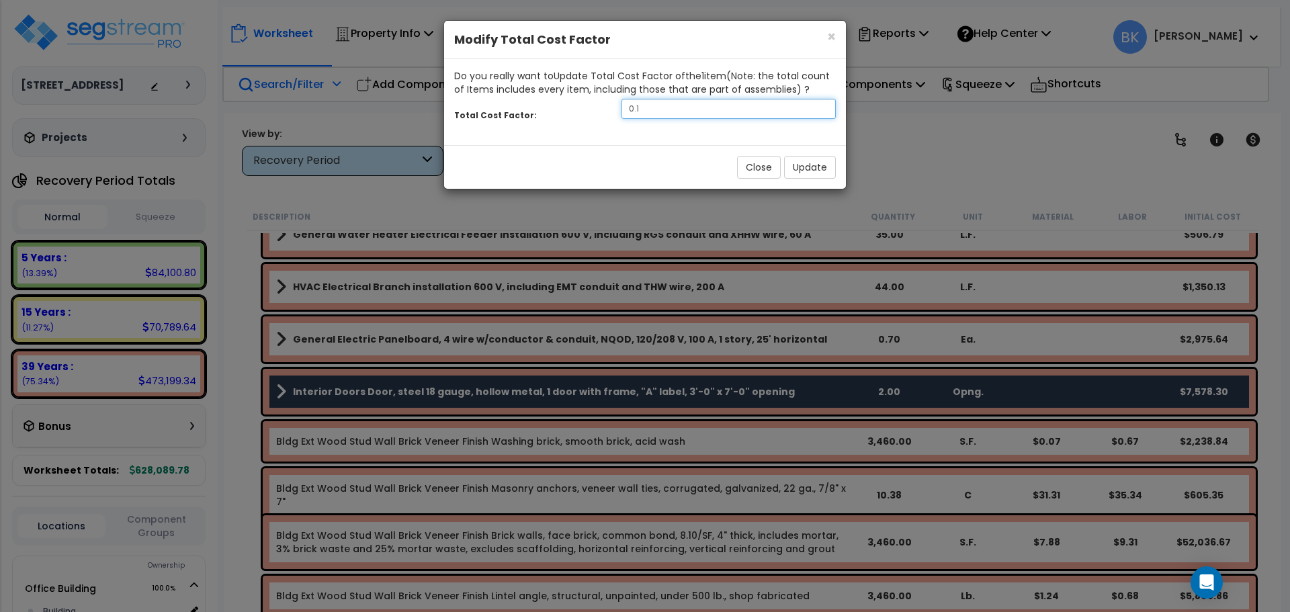
click at [690, 107] on input "0.1" at bounding box center [729, 109] width 214 height 20
type input "0.2"
click at [805, 173] on button "Update" at bounding box center [810, 167] width 52 height 23
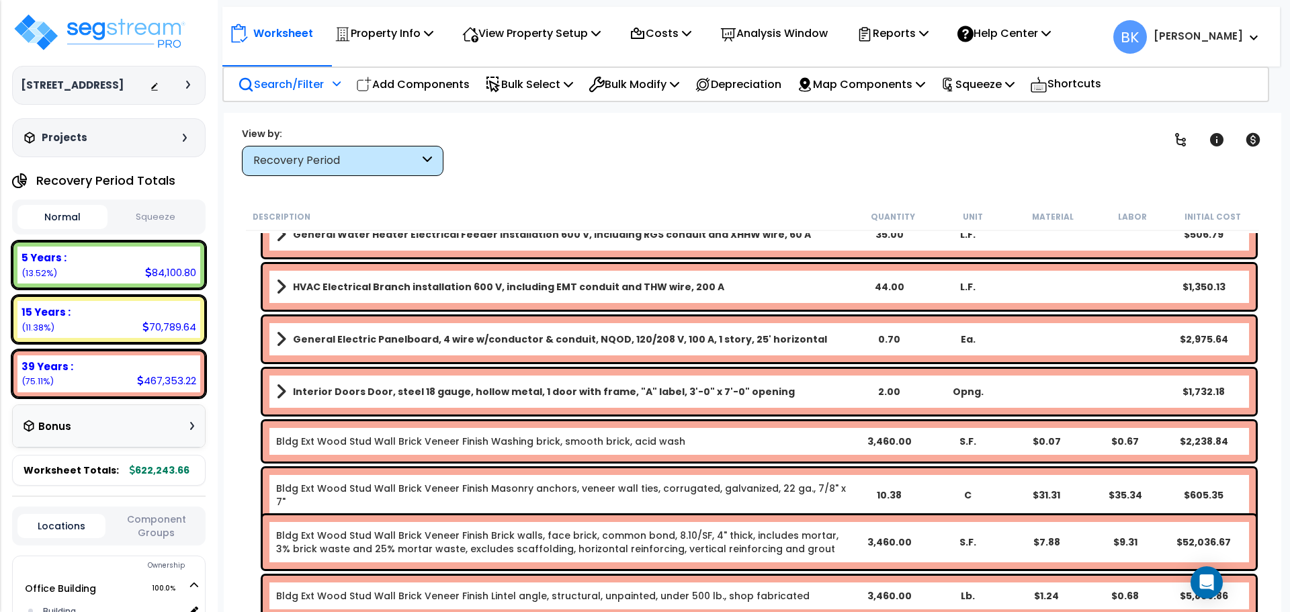
click at [481, 395] on b "Interior Doors Door, steel 18 gauge, hollow metal, 1 door with frame, "A" label…" at bounding box center [544, 391] width 502 height 13
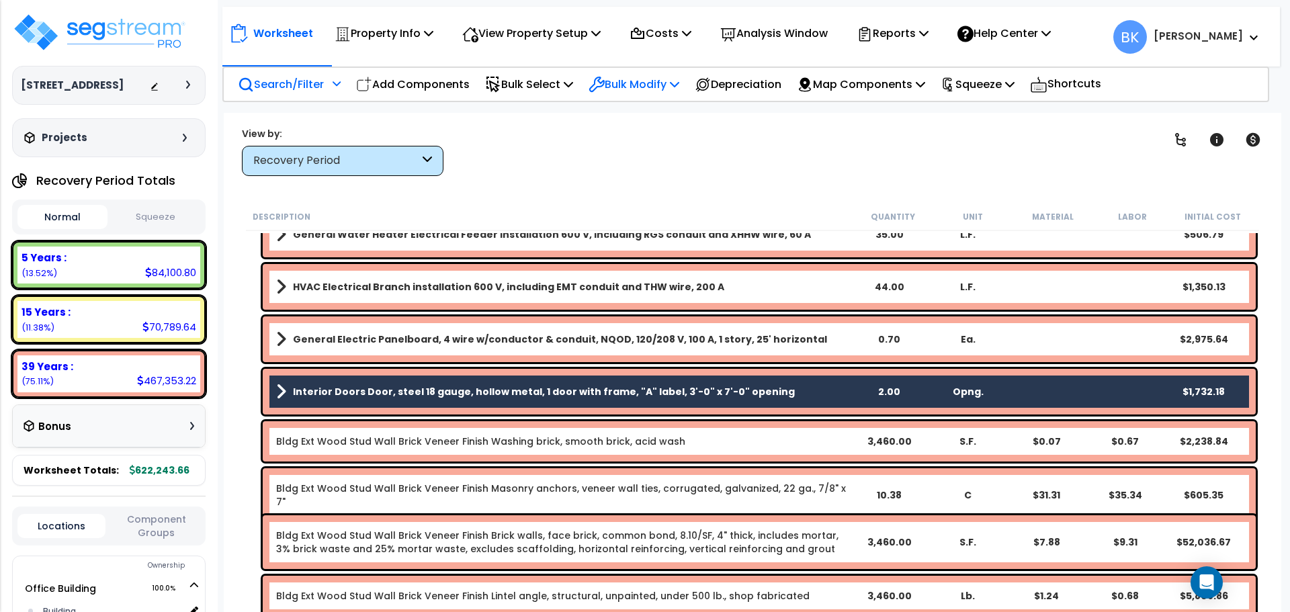
click at [629, 81] on p "Bulk Modify" at bounding box center [634, 84] width 91 height 18
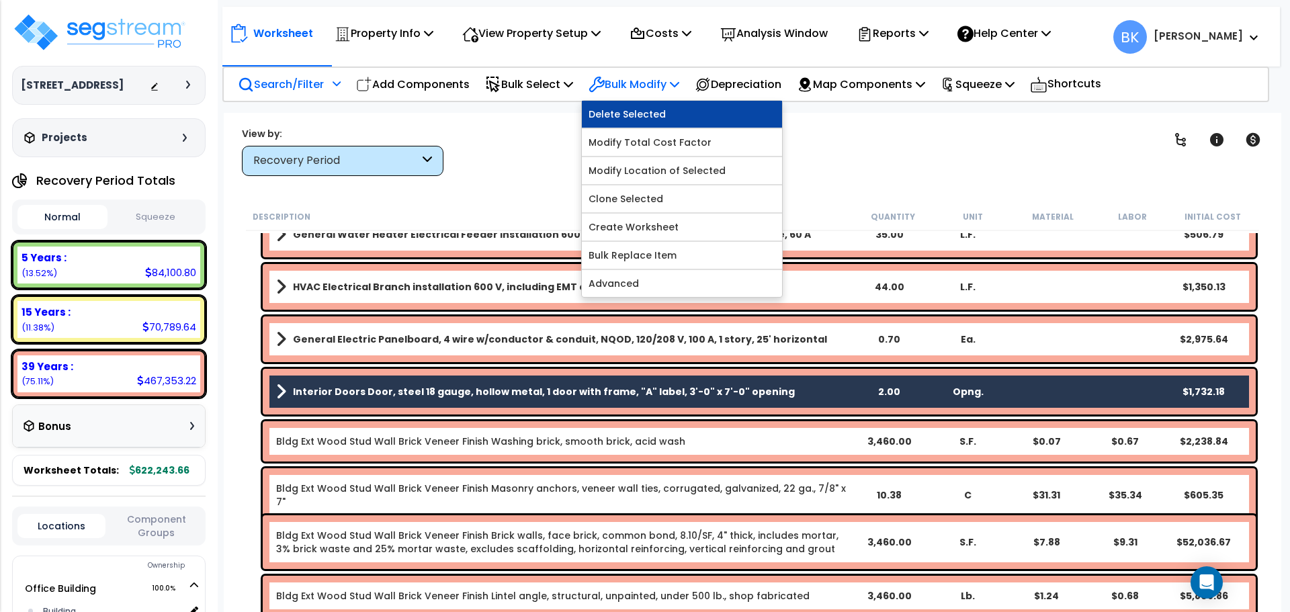
click at [636, 110] on link "Delete Selected" at bounding box center [682, 114] width 200 height 27
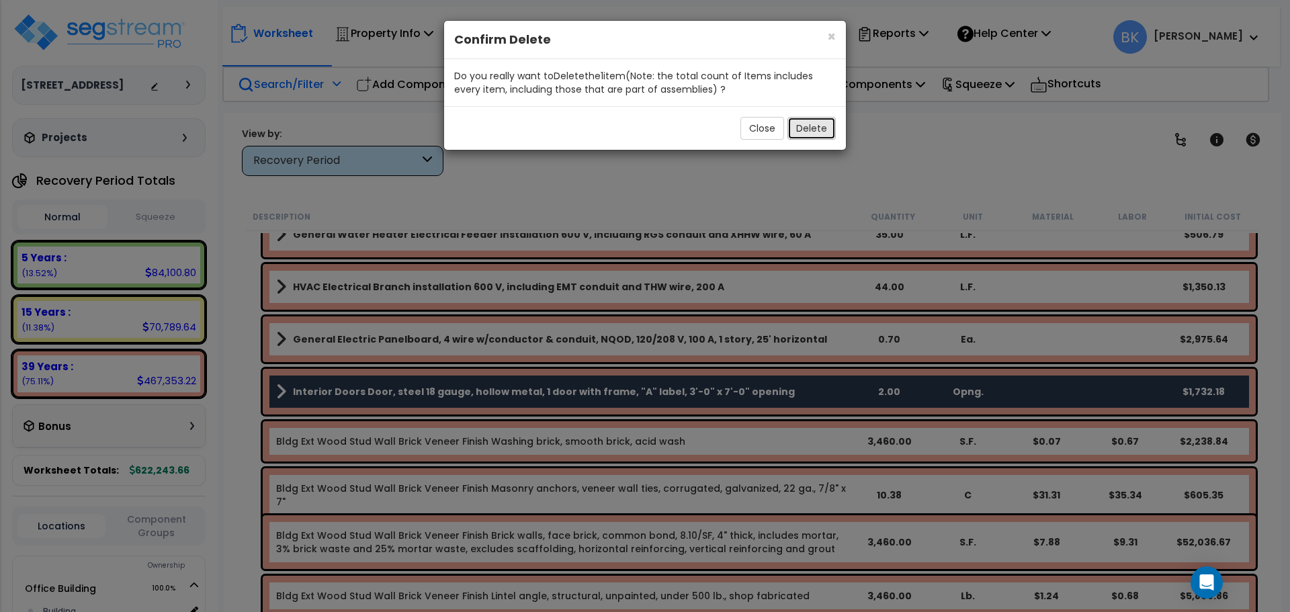
click at [807, 129] on button "Delete" at bounding box center [812, 128] width 48 height 23
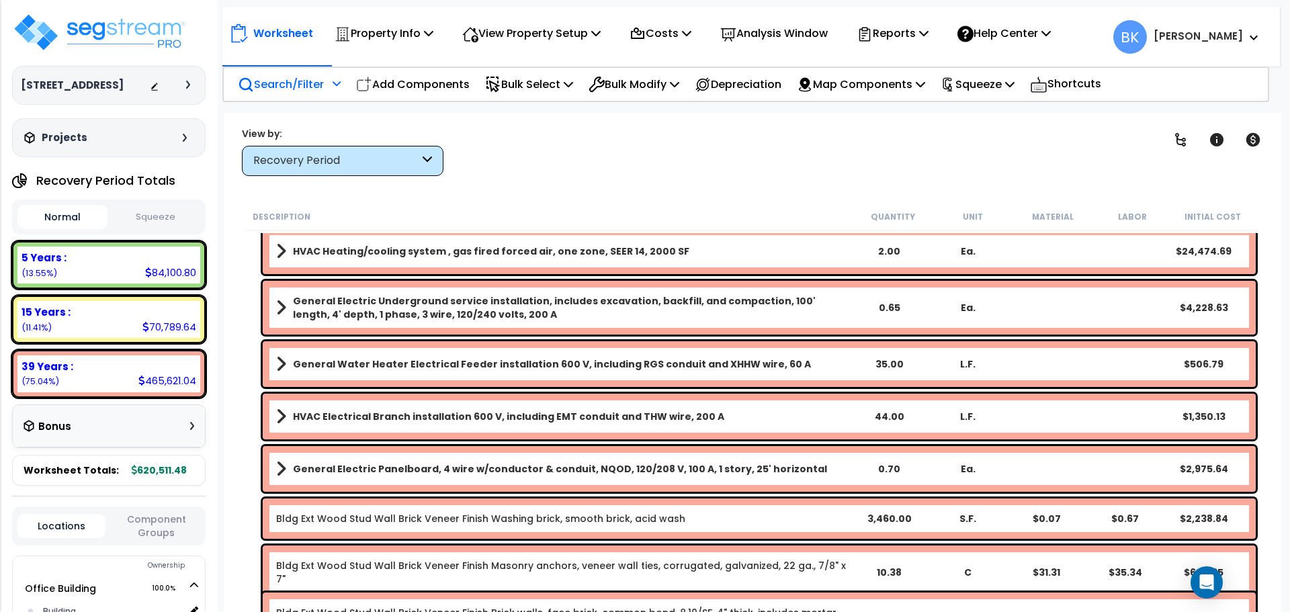
scroll to position [2834, 0]
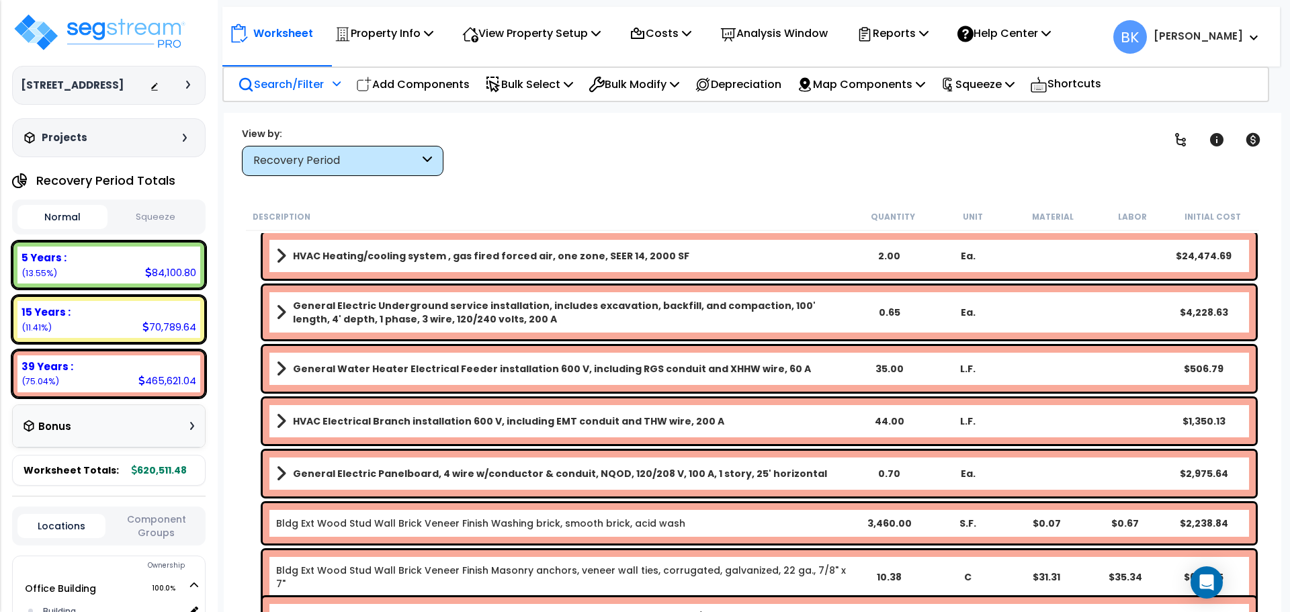
click at [433, 472] on b "General Electric Panelboard, 4 wire w/conductor & conduit, NQOD, 120/208 V, 100…" at bounding box center [560, 473] width 534 height 13
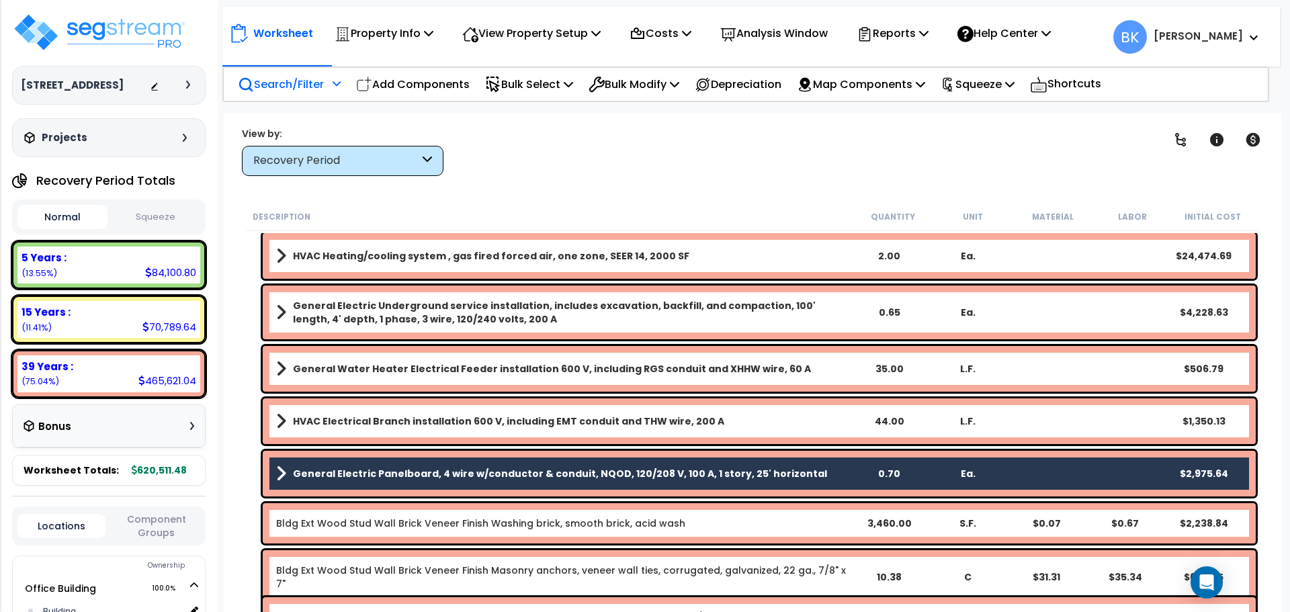
click at [396, 474] on b "General Electric Panelboard, 4 wire w/conductor & conduit, NQOD, 120/208 V, 100…" at bounding box center [560, 473] width 534 height 13
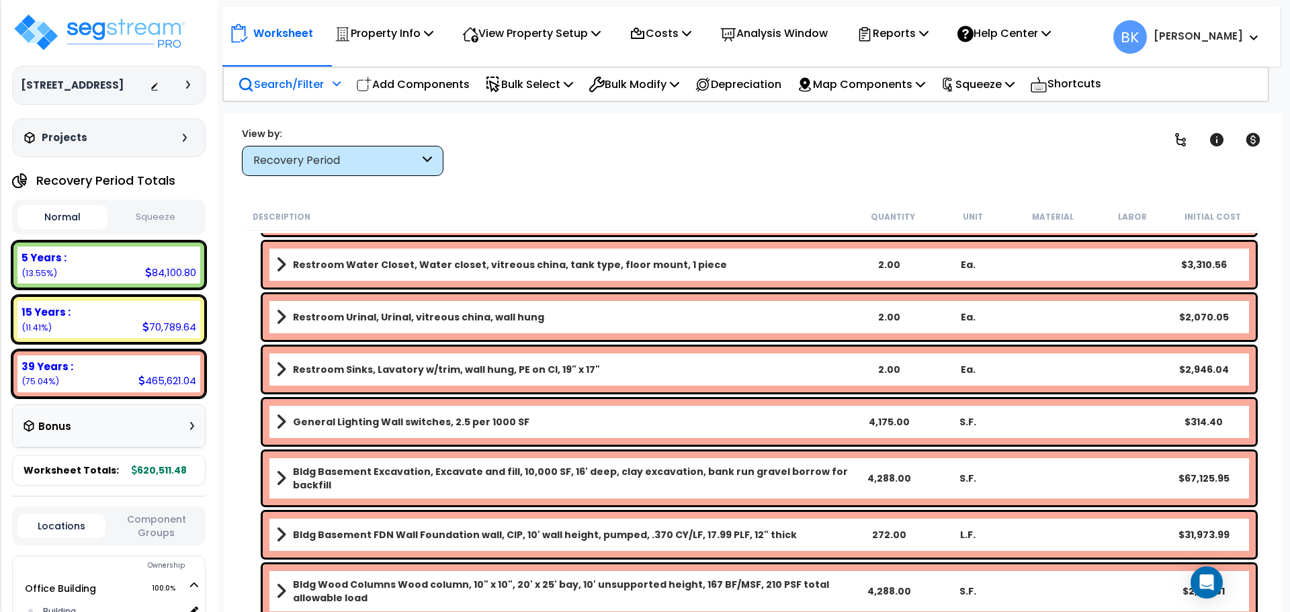
scroll to position [952, 0]
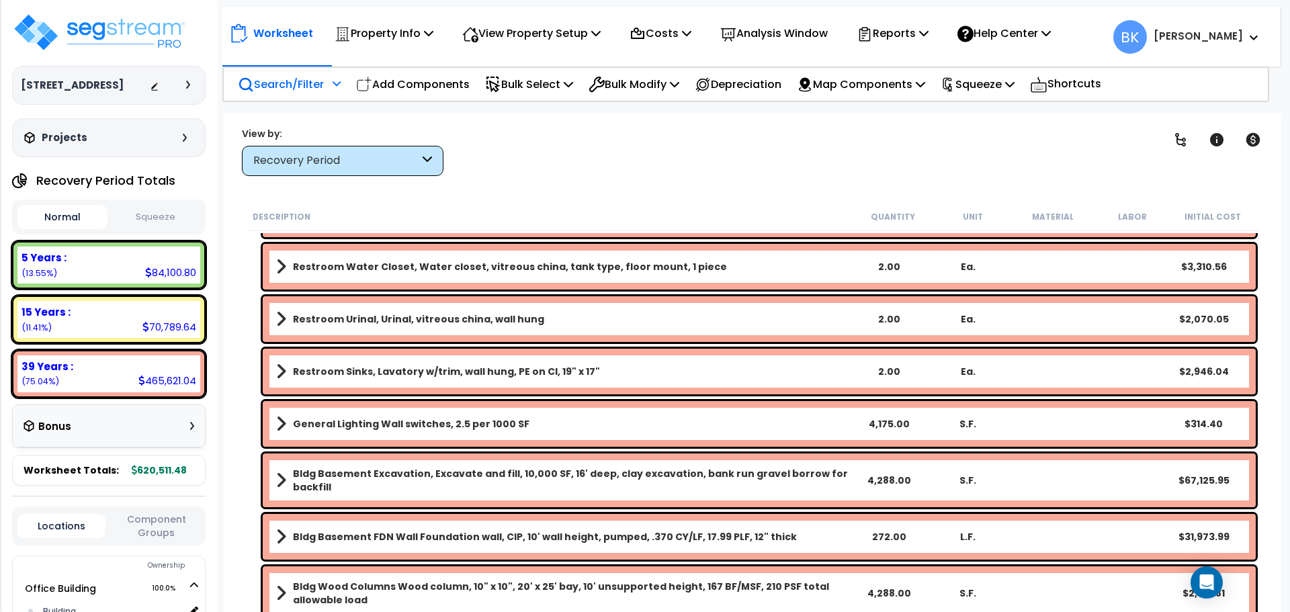
click at [290, 420] on link "General Lighting Wall switches, 2.5 per 1000 SF" at bounding box center [562, 424] width 573 height 19
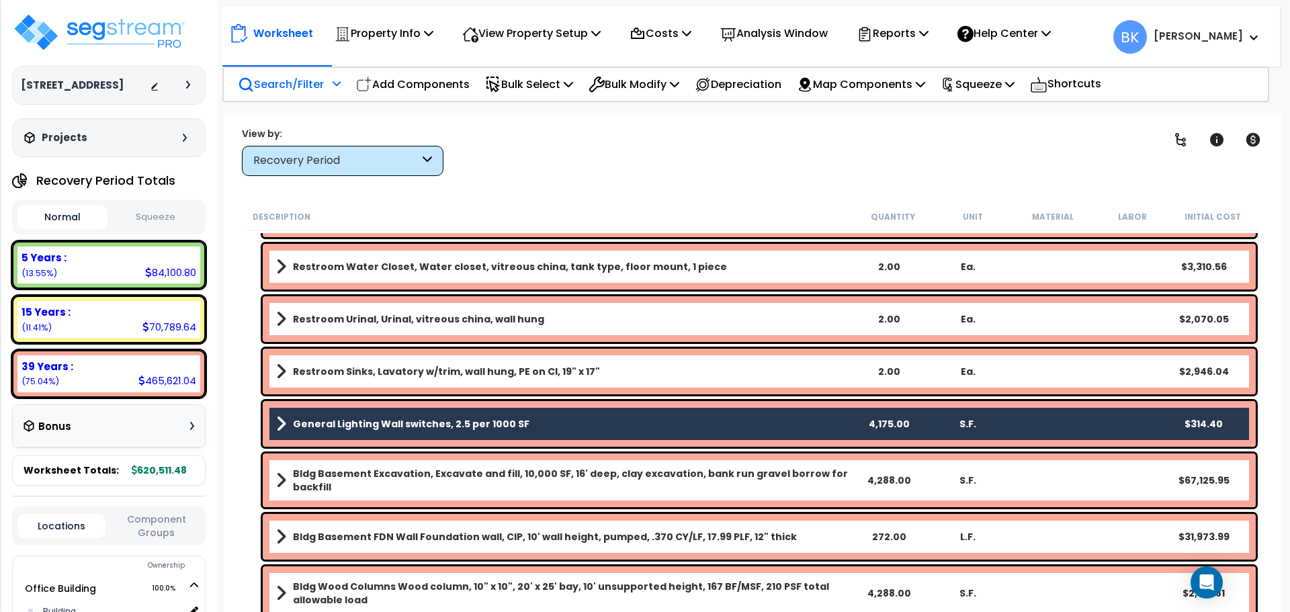
click at [286, 420] on link "General Lighting Wall switches, 2.5 per 1000 SF" at bounding box center [562, 424] width 573 height 19
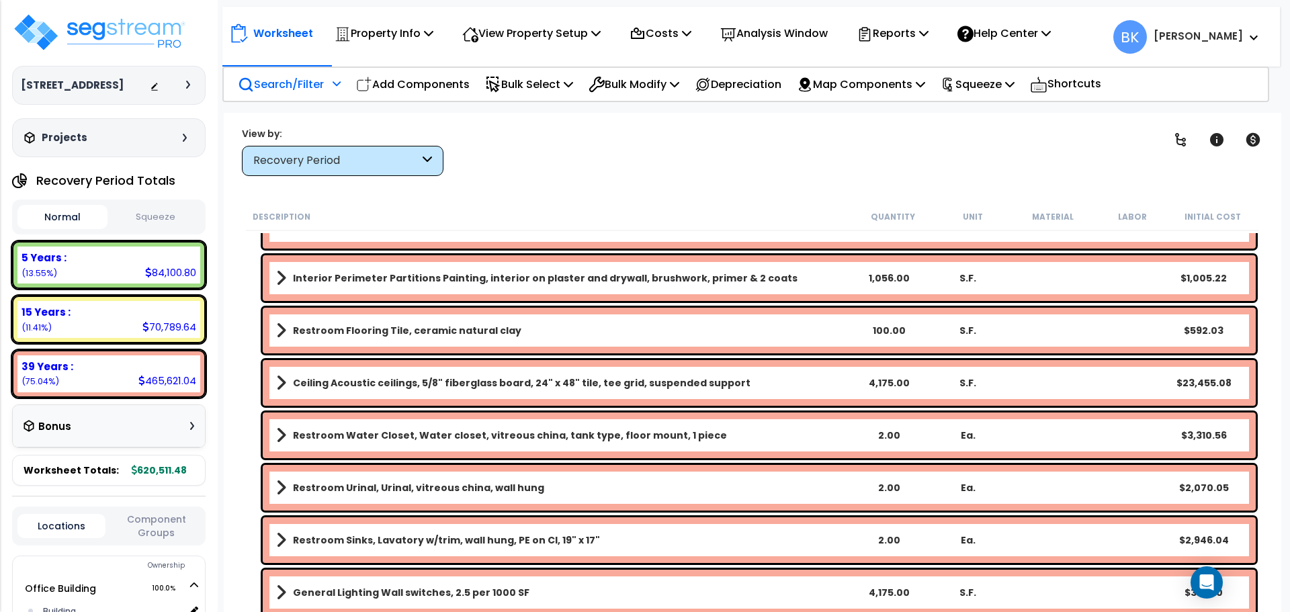
scroll to position [750, 0]
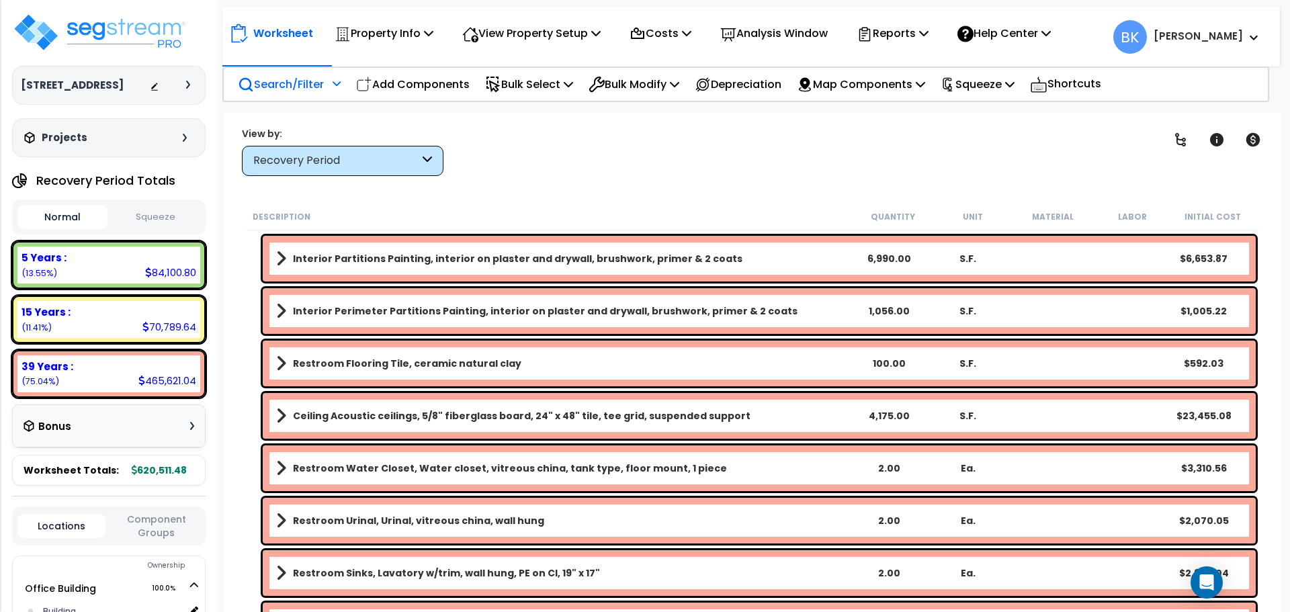
click at [442, 411] on b "Ceiling Acoustic ceilings, 5/8" fiberglass board, 24" x 48" tile, tee grid, sus…" at bounding box center [522, 415] width 458 height 13
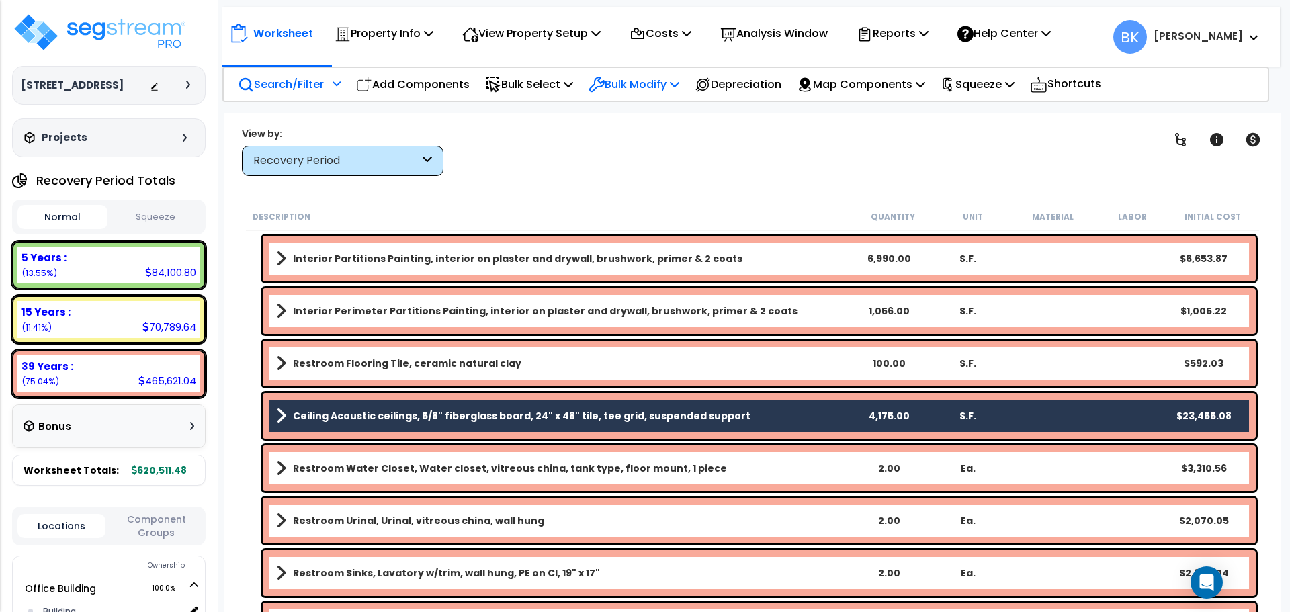
click at [669, 91] on p "Bulk Modify" at bounding box center [634, 84] width 91 height 18
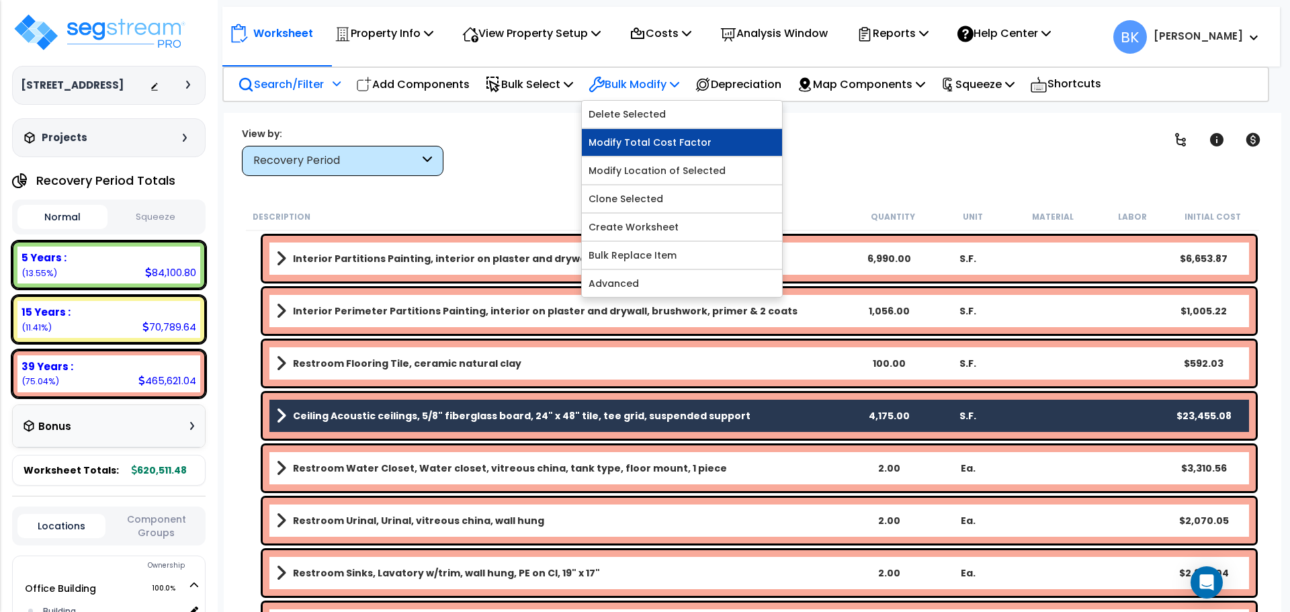
click at [670, 140] on link "Modify Total Cost Factor" at bounding box center [682, 142] width 200 height 27
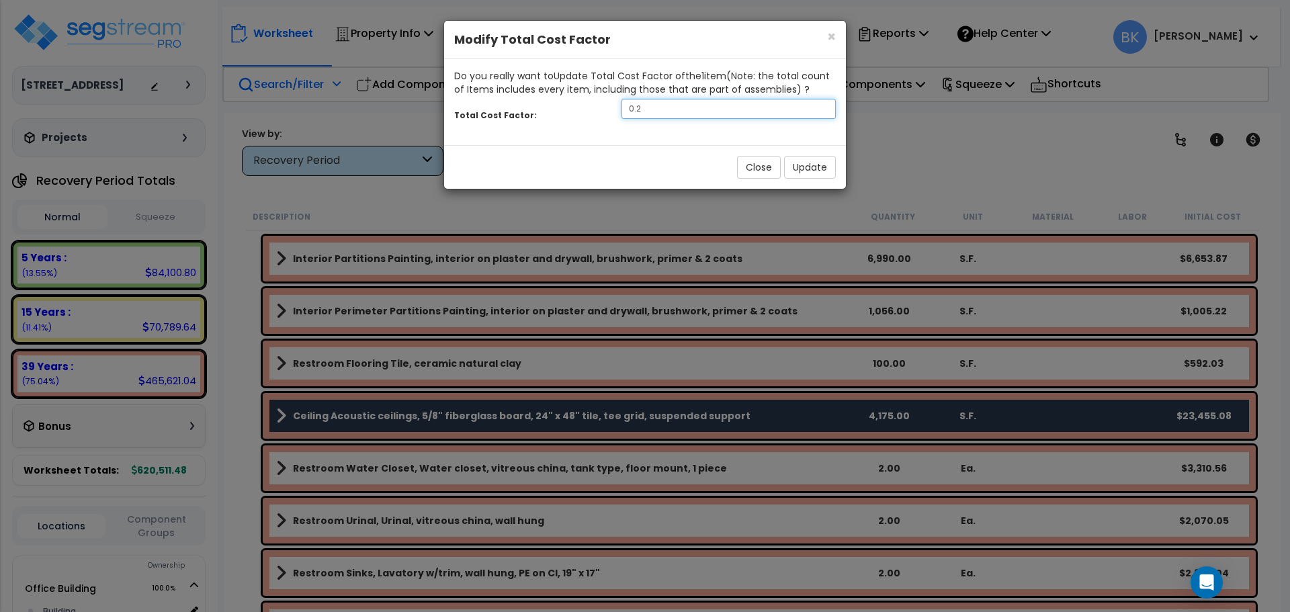
click at [702, 110] on input "0.2" at bounding box center [729, 109] width 214 height 20
type input "0.3"
click at [822, 169] on button "Update" at bounding box center [810, 167] width 52 height 23
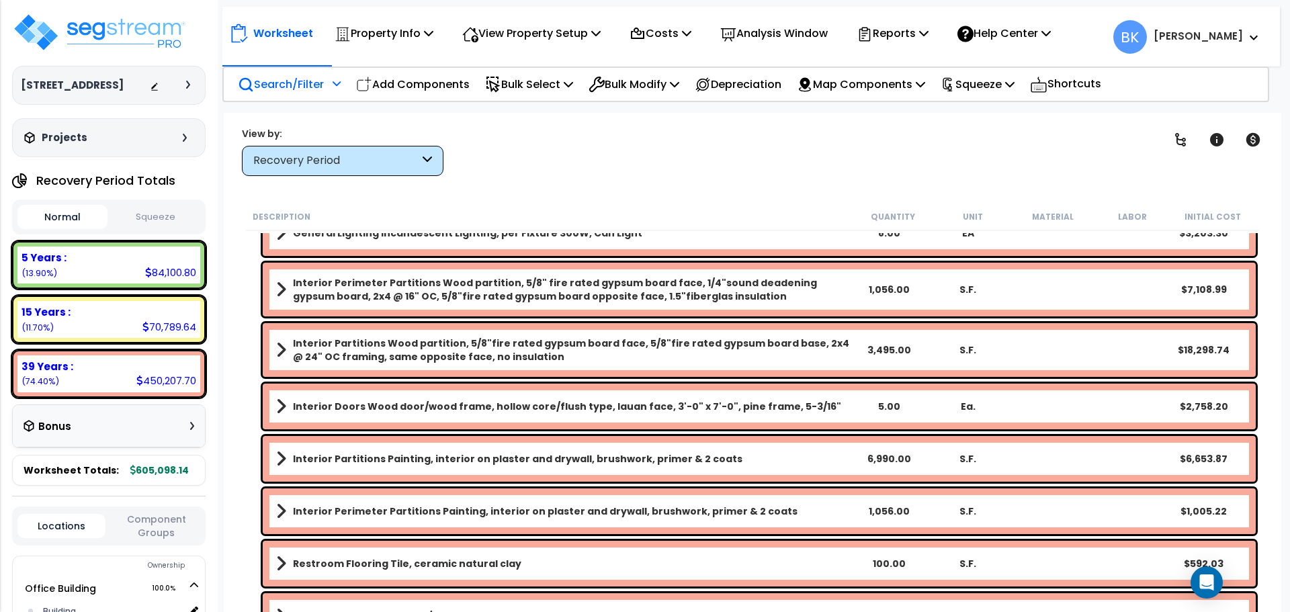
scroll to position [548, 0]
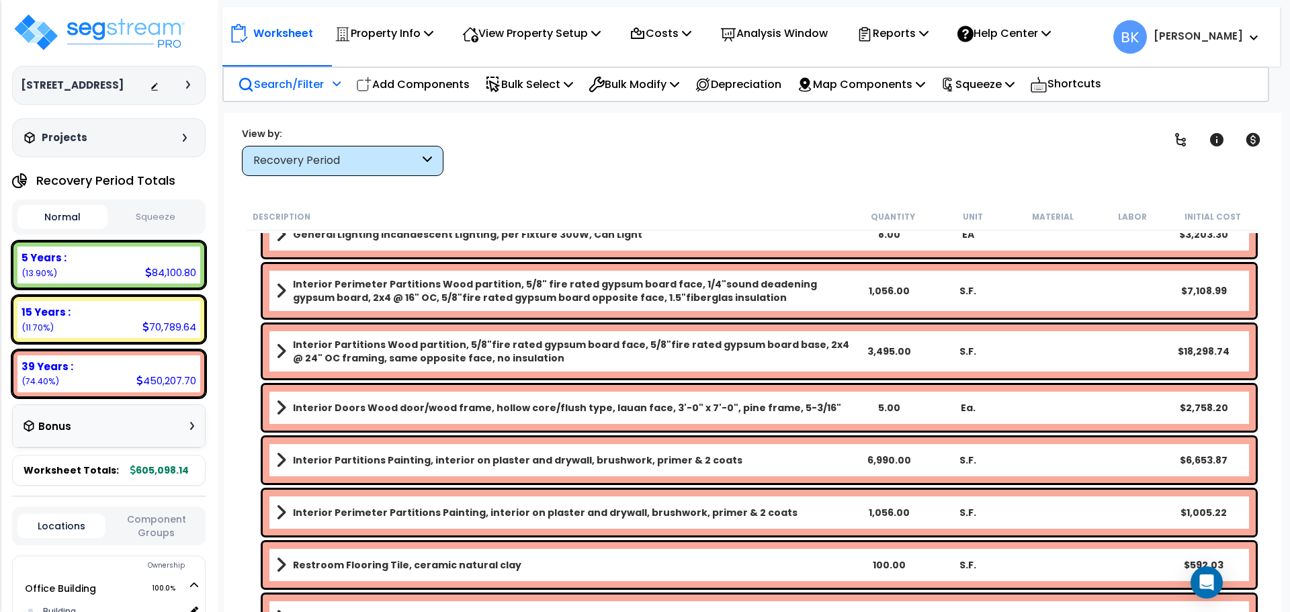
click at [431, 405] on b "Interior Doors Wood door/wood frame, hollow core/flush type, lauan face, 3'-0" …" at bounding box center [567, 407] width 548 height 13
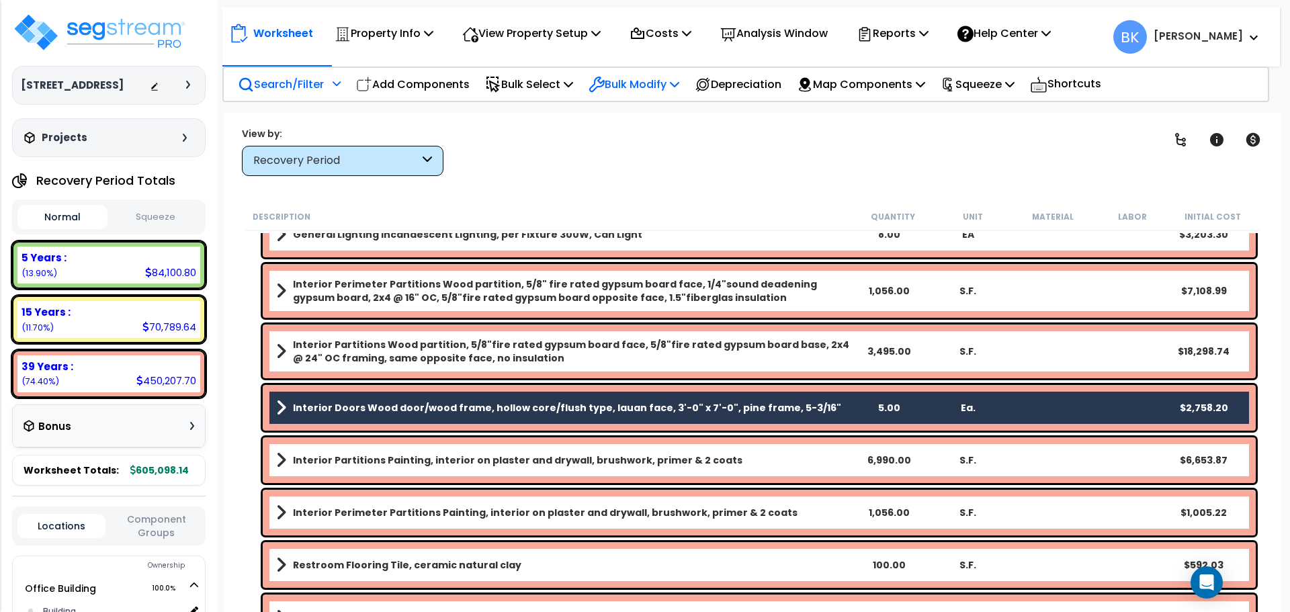
click at [665, 91] on p "Bulk Modify" at bounding box center [634, 84] width 91 height 18
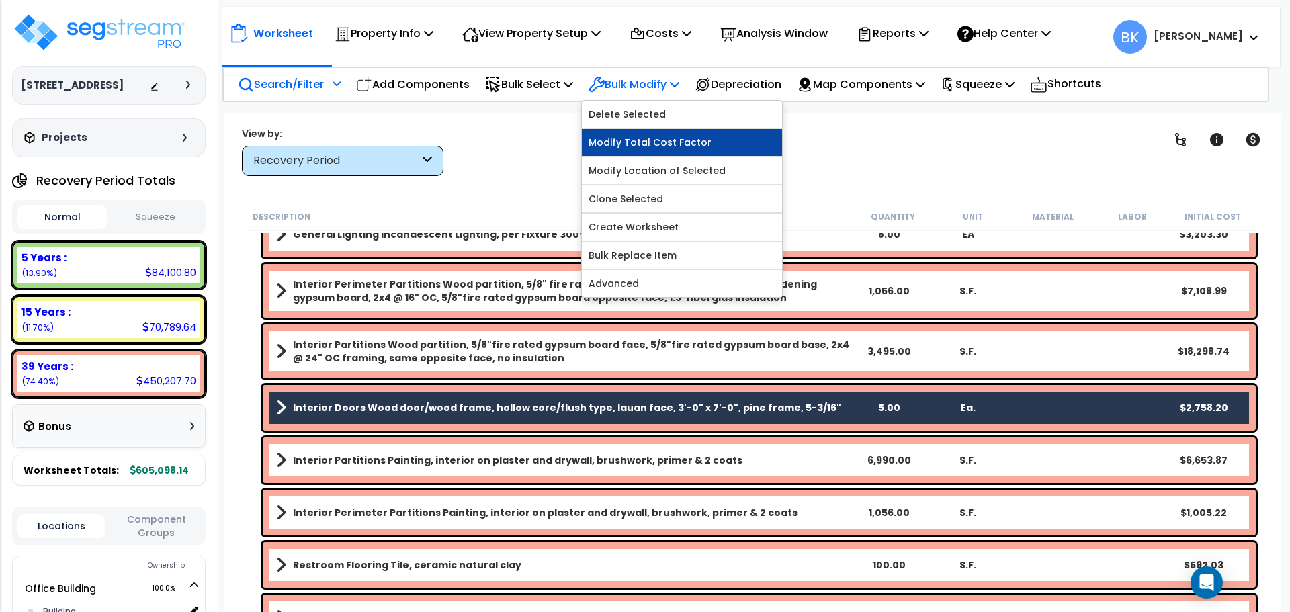
click at [660, 136] on link "Modify Total Cost Factor" at bounding box center [682, 142] width 200 height 27
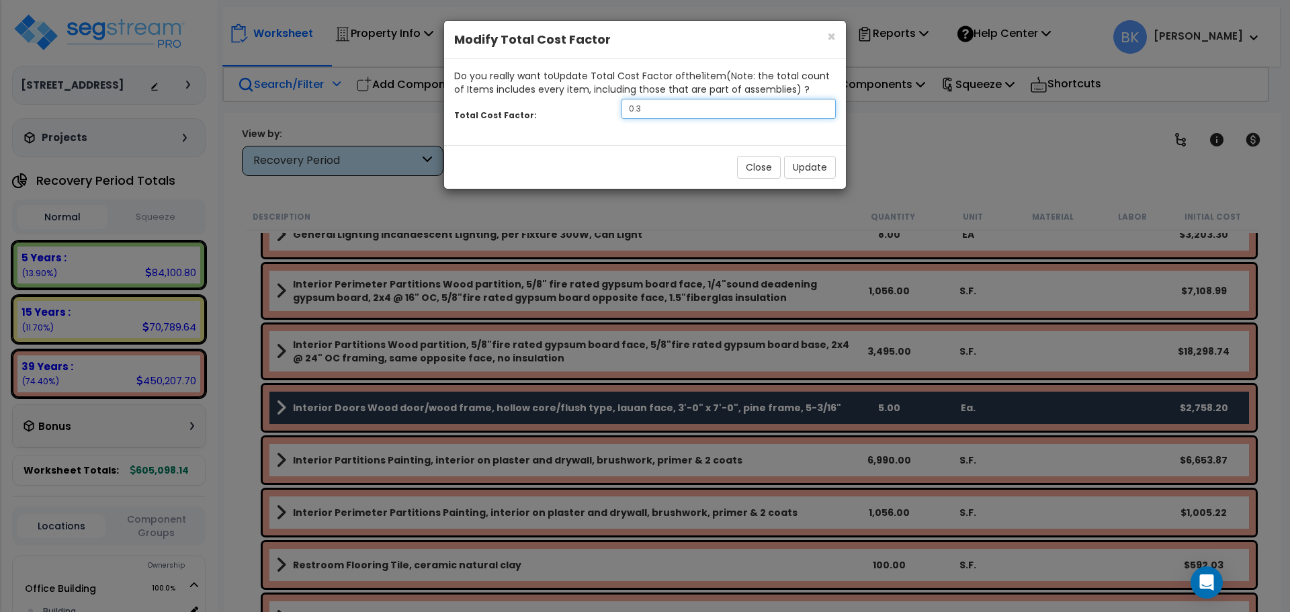
click at [700, 105] on input "0.3" at bounding box center [729, 109] width 214 height 20
click at [822, 169] on button "Update" at bounding box center [810, 167] width 52 height 23
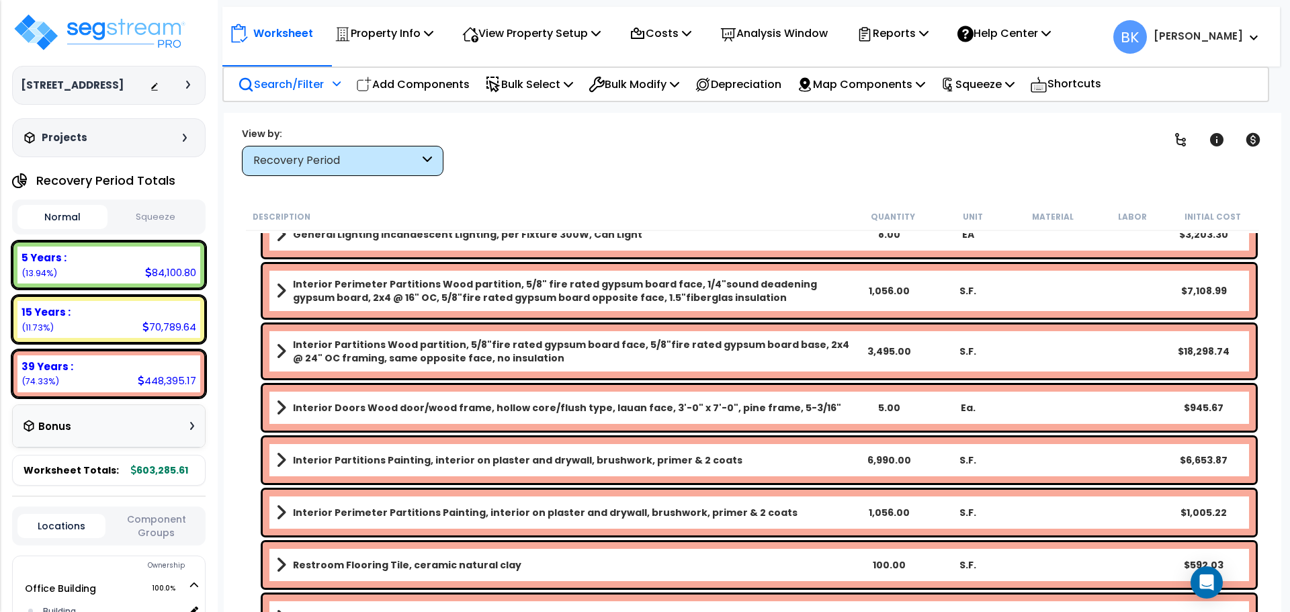
click at [382, 349] on b "Interior Partitions Wood partition, 5/8"fire rated gypsum board face, 5/8"fire …" at bounding box center [571, 351] width 556 height 27
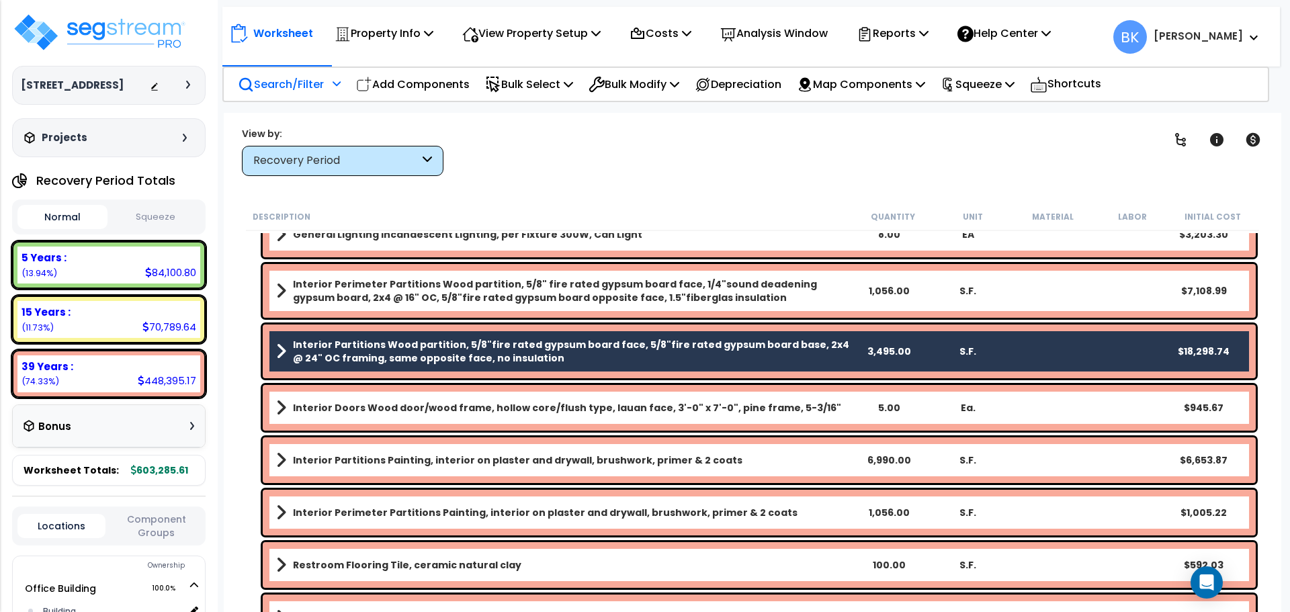
click at [360, 351] on b "Interior Partitions Wood partition, 5/8"fire rated gypsum board face, 5/8"fire …" at bounding box center [571, 351] width 556 height 27
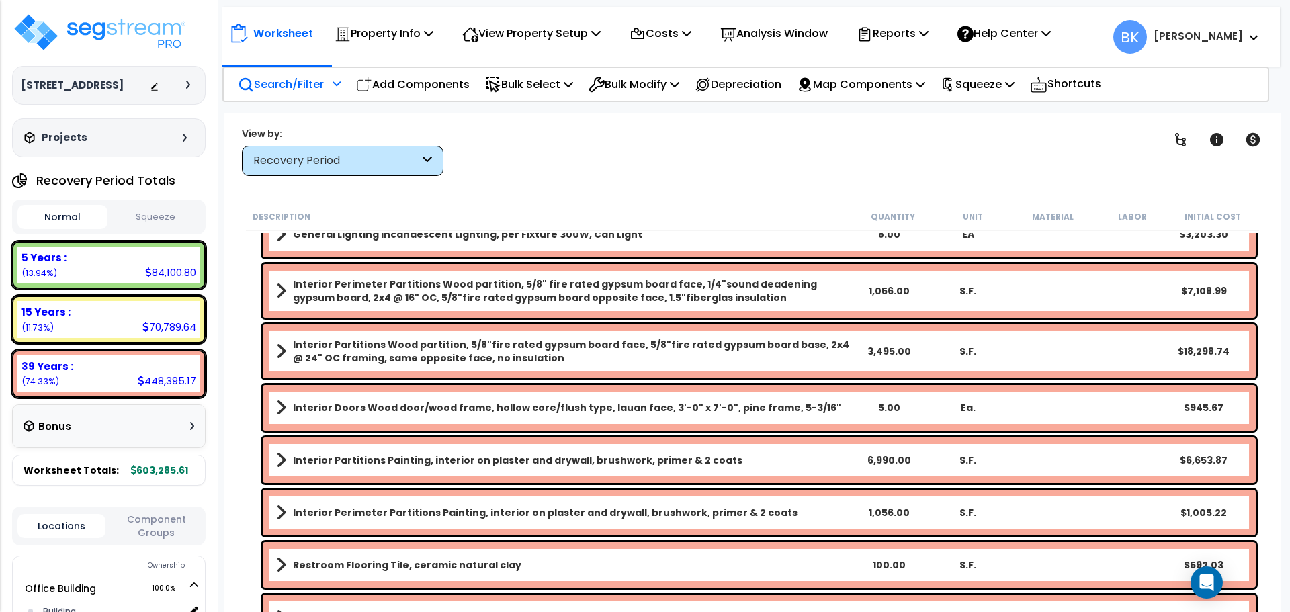
click at [393, 351] on b "Interior Partitions Wood partition, 5/8"fire rated gypsum board face, 5/8"fire …" at bounding box center [571, 351] width 556 height 27
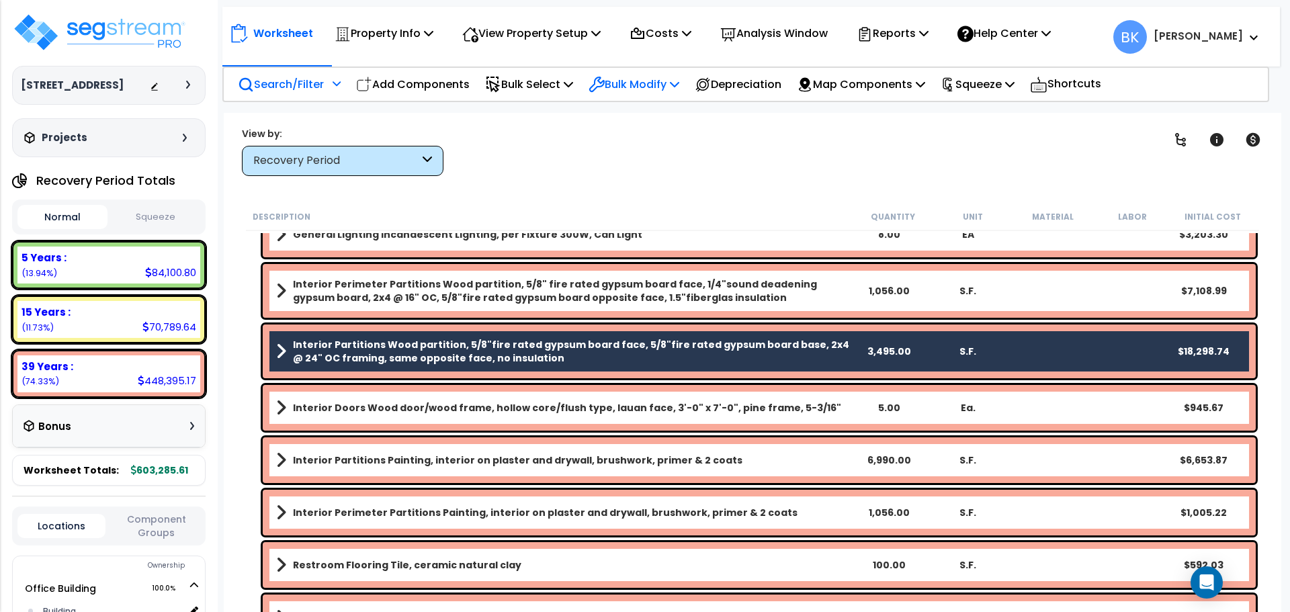
click at [649, 84] on p "Bulk Modify" at bounding box center [634, 84] width 91 height 18
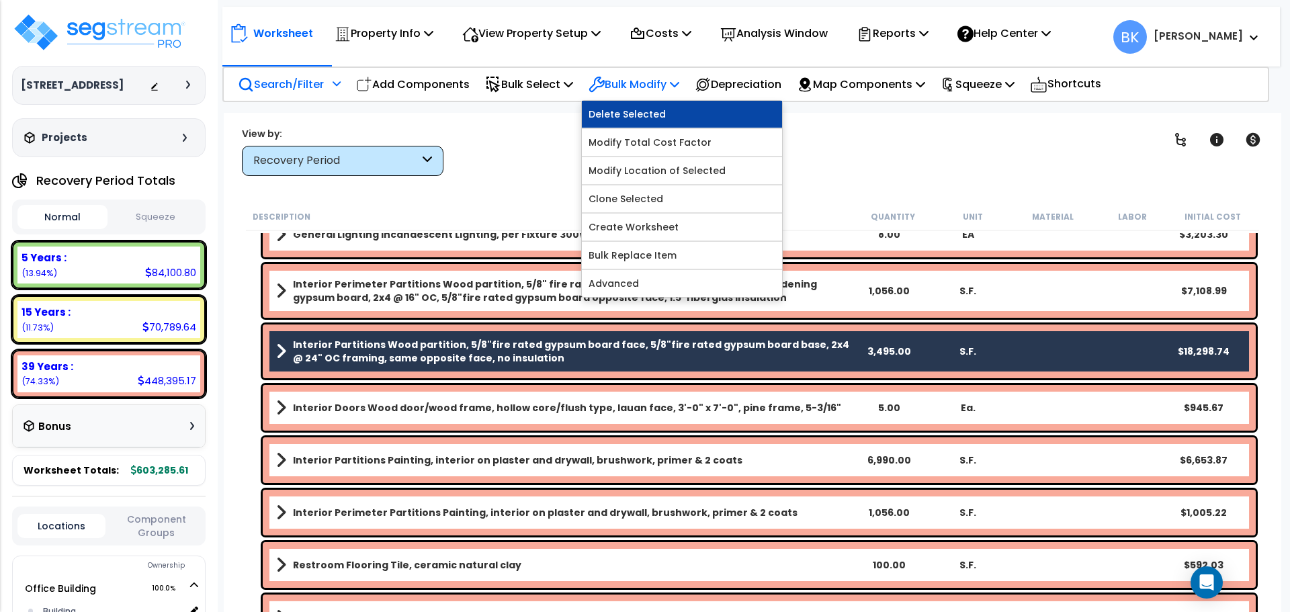
click at [649, 115] on link "Delete Selected" at bounding box center [682, 114] width 200 height 27
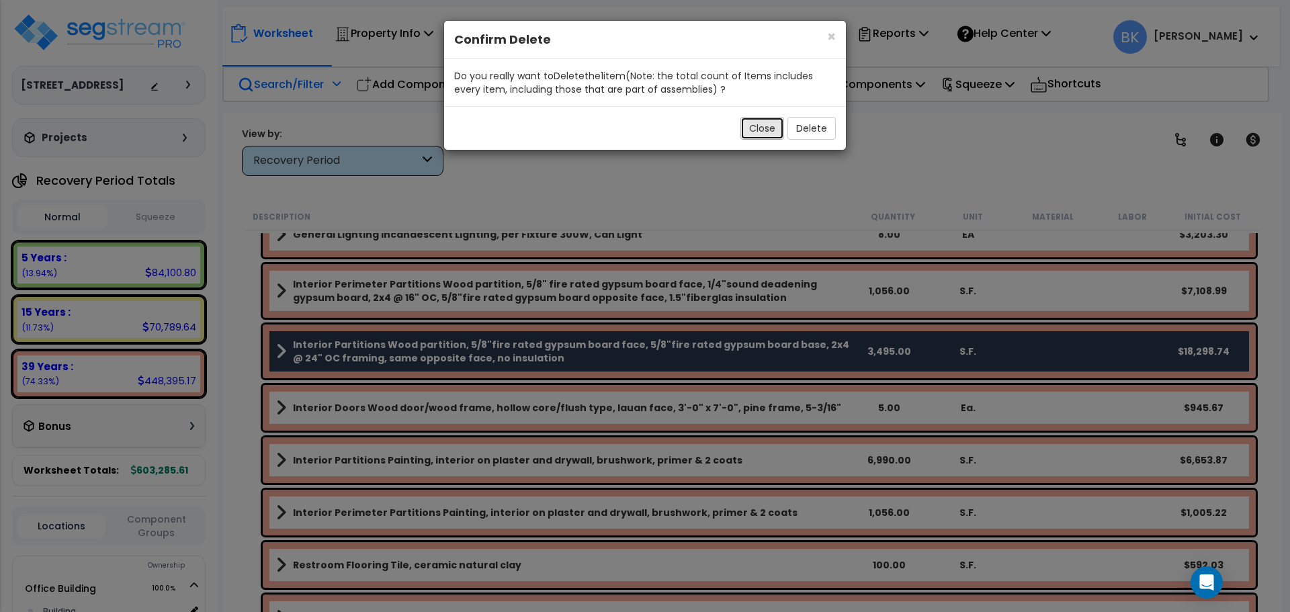
click at [770, 125] on button "Close" at bounding box center [763, 128] width 44 height 23
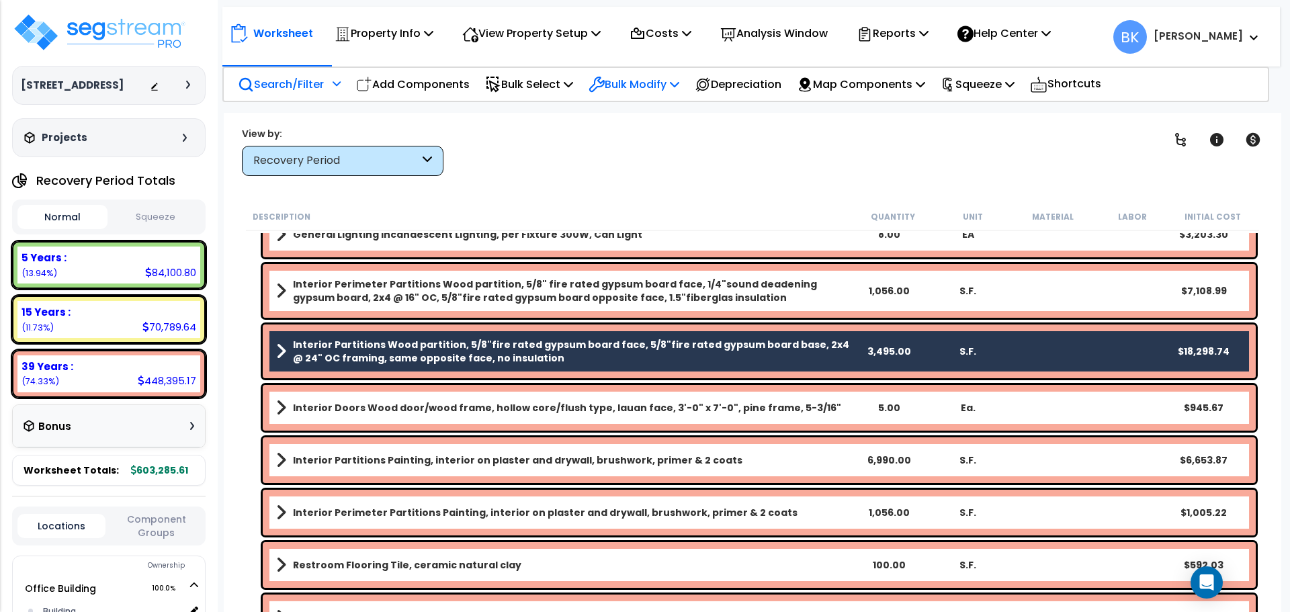
click at [668, 85] on p "Bulk Modify" at bounding box center [634, 84] width 91 height 18
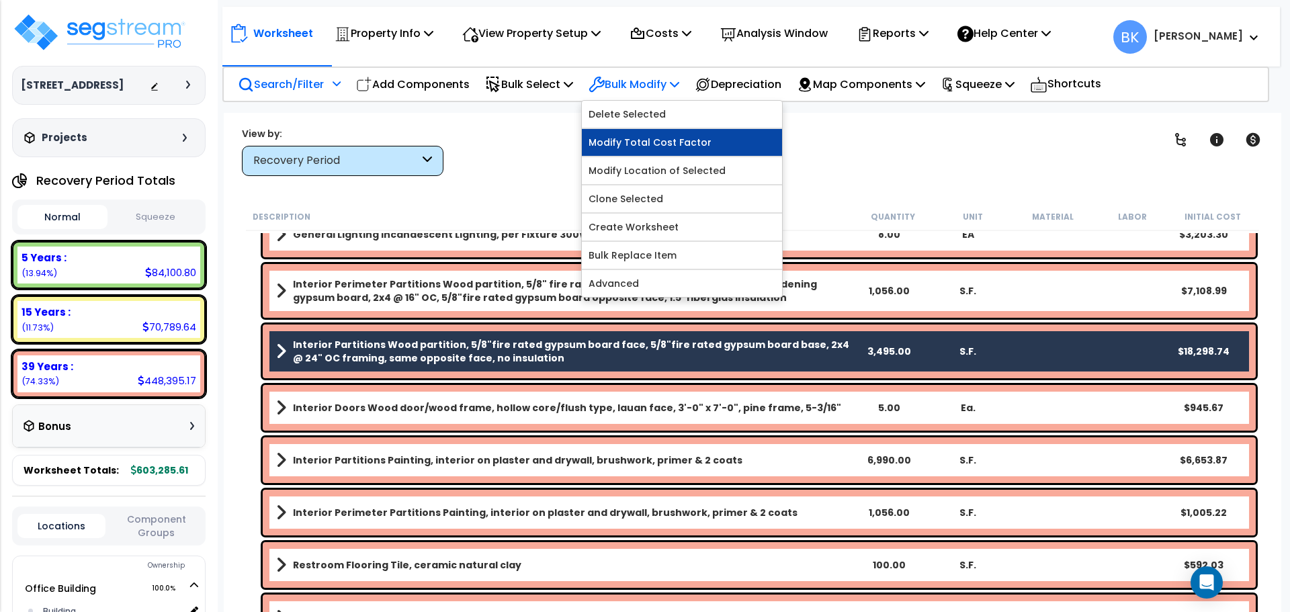
click at [669, 140] on link "Modify Total Cost Factor" at bounding box center [682, 142] width 200 height 27
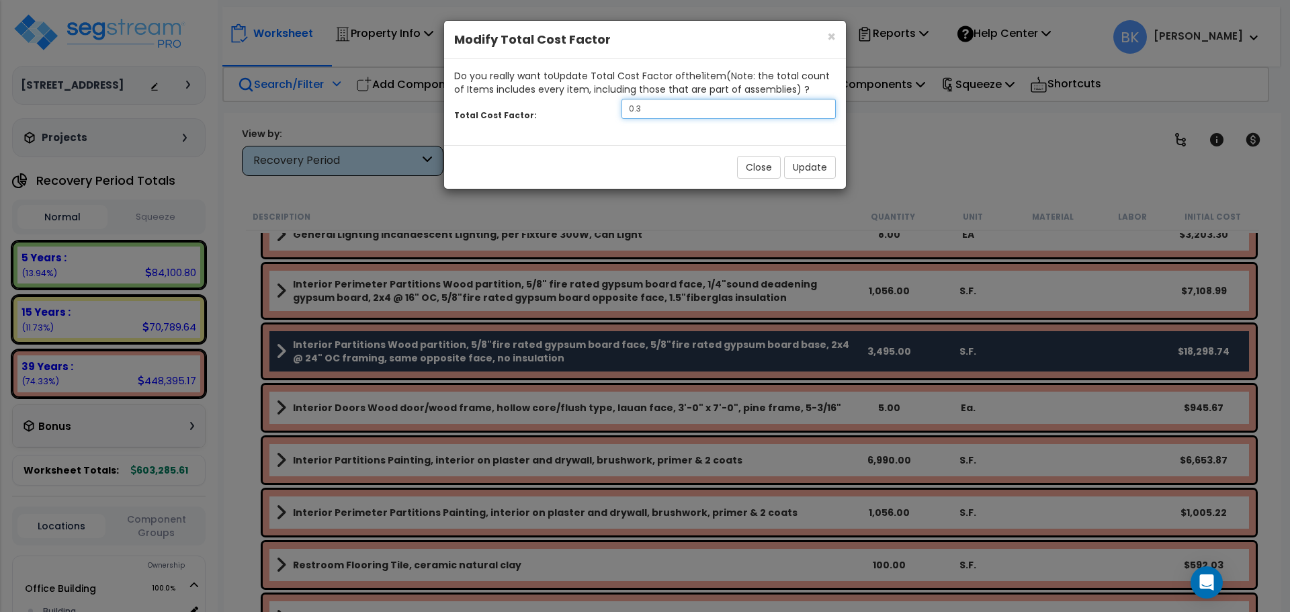
click at [671, 104] on input "0.3" at bounding box center [729, 109] width 214 height 20
type input "0.7"
click at [813, 171] on button "Update" at bounding box center [810, 167] width 52 height 23
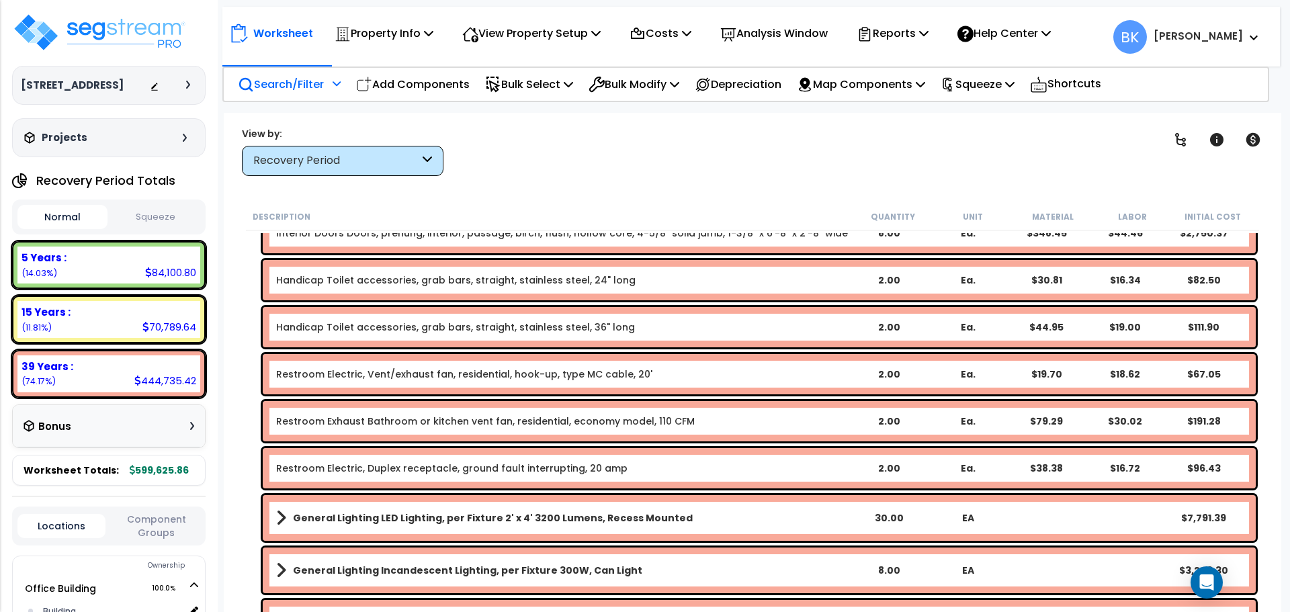
scroll to position [280, 0]
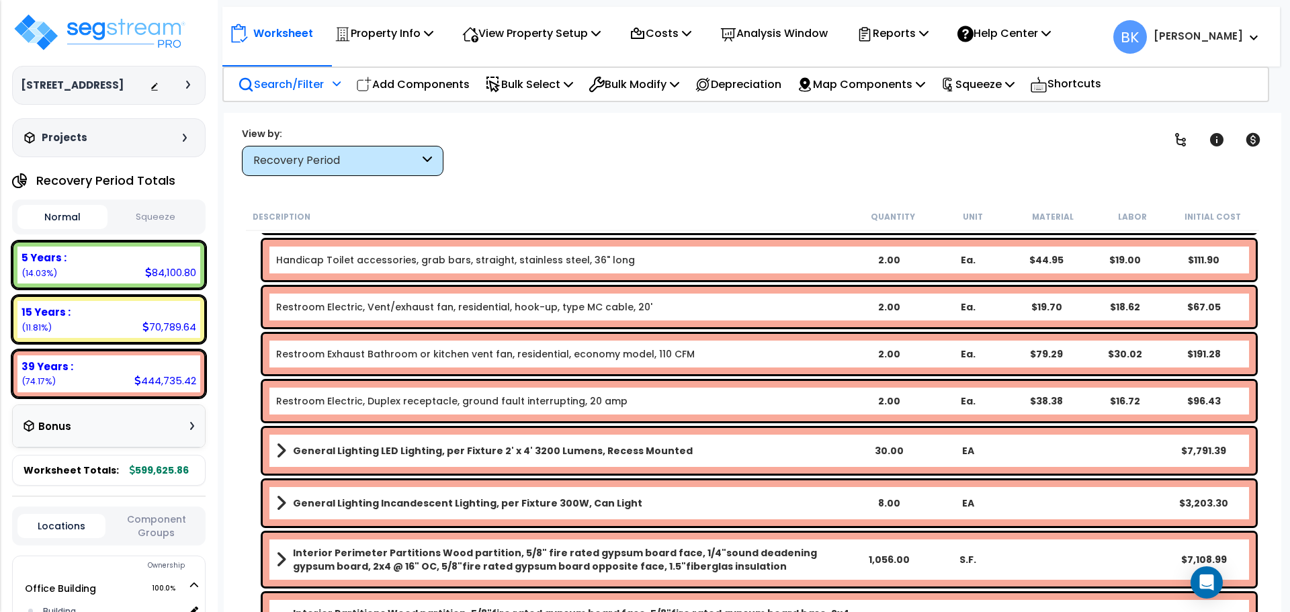
click at [563, 500] on b "General Lighting Incandescent Lighting, per Fixture 300W, Can Light" at bounding box center [467, 503] width 349 height 13
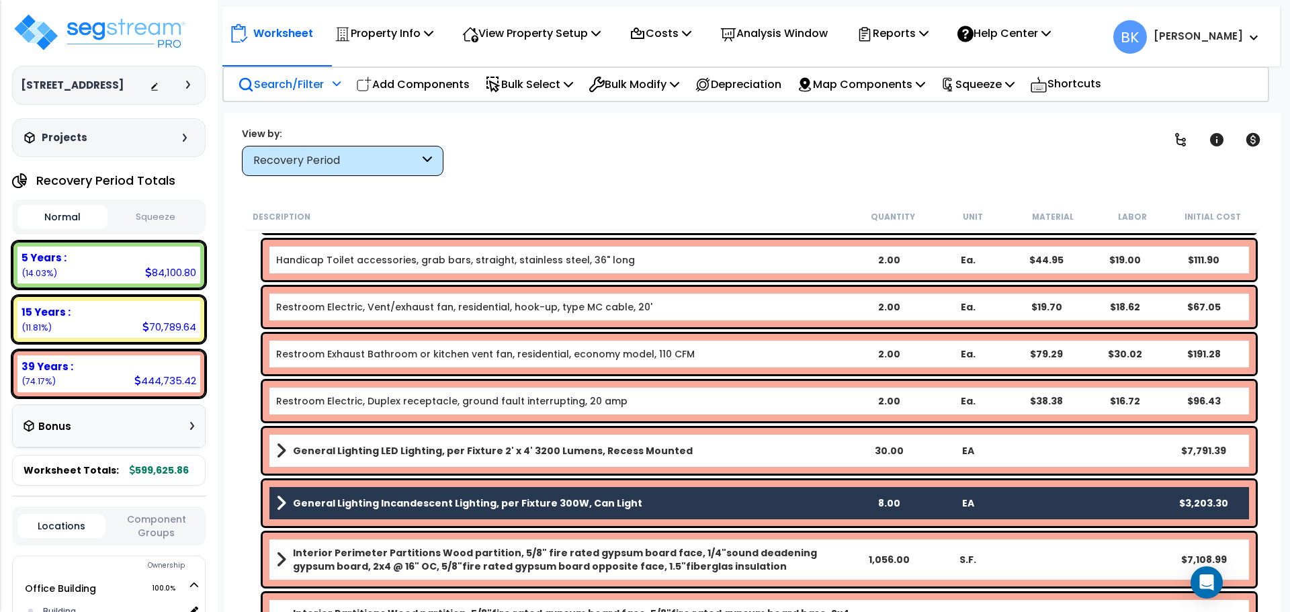
click at [588, 450] on b "General Lighting LED Lighting, per Fixture 2' x 4' 3200 Lumens, Recess Mounted" at bounding box center [493, 450] width 400 height 13
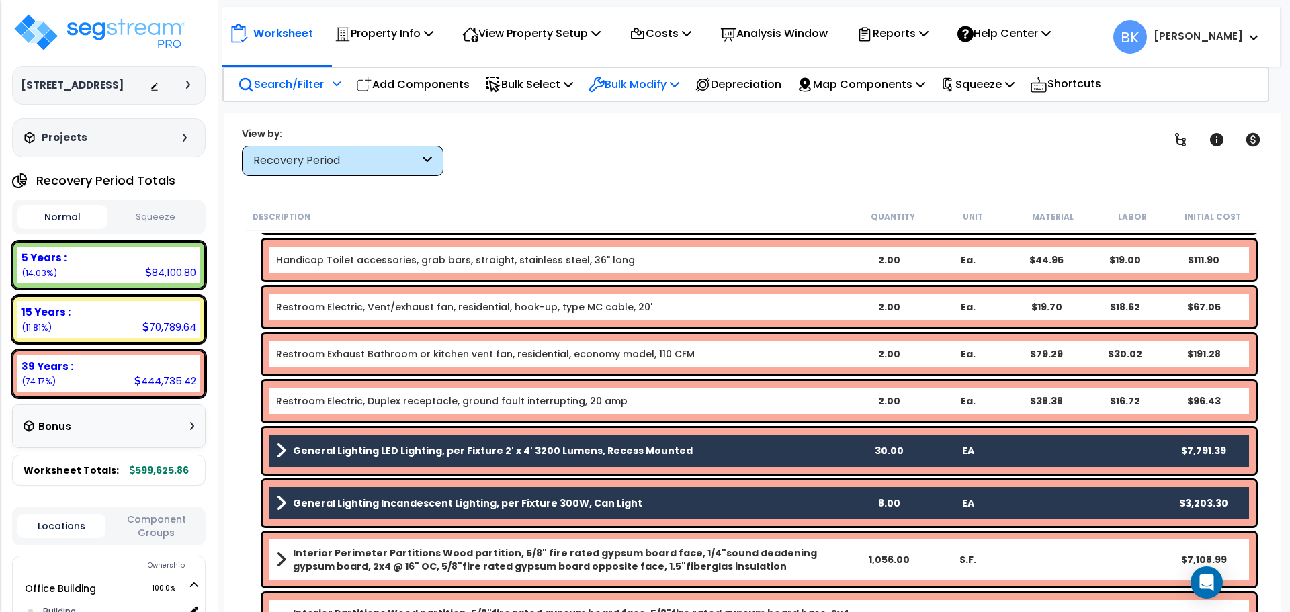
click at [616, 77] on p "Bulk Modify" at bounding box center [634, 84] width 91 height 18
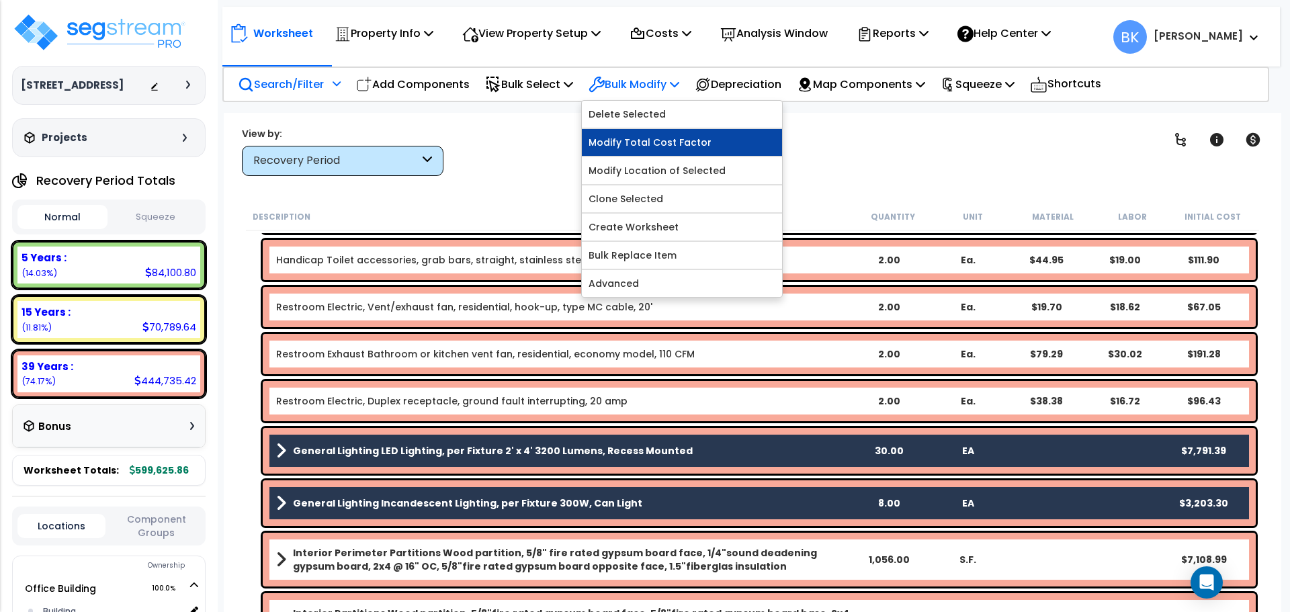
click at [653, 147] on link "Modify Total Cost Factor" at bounding box center [682, 142] width 200 height 27
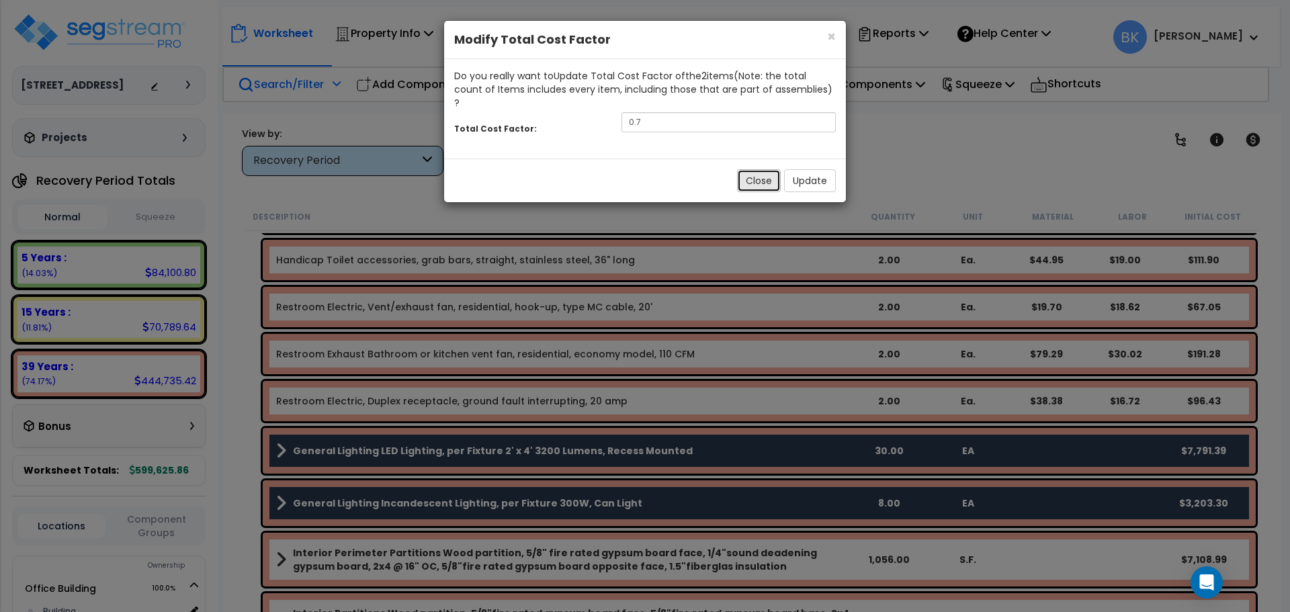
click at [755, 169] on button "Close" at bounding box center [759, 180] width 44 height 23
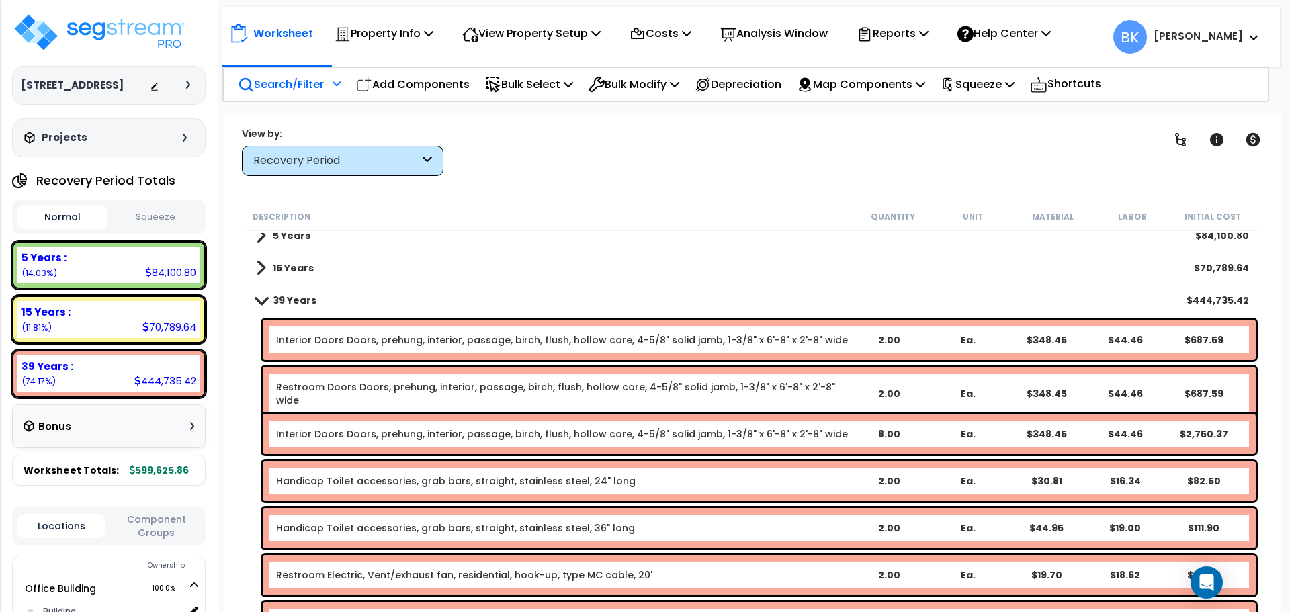
scroll to position [11, 0]
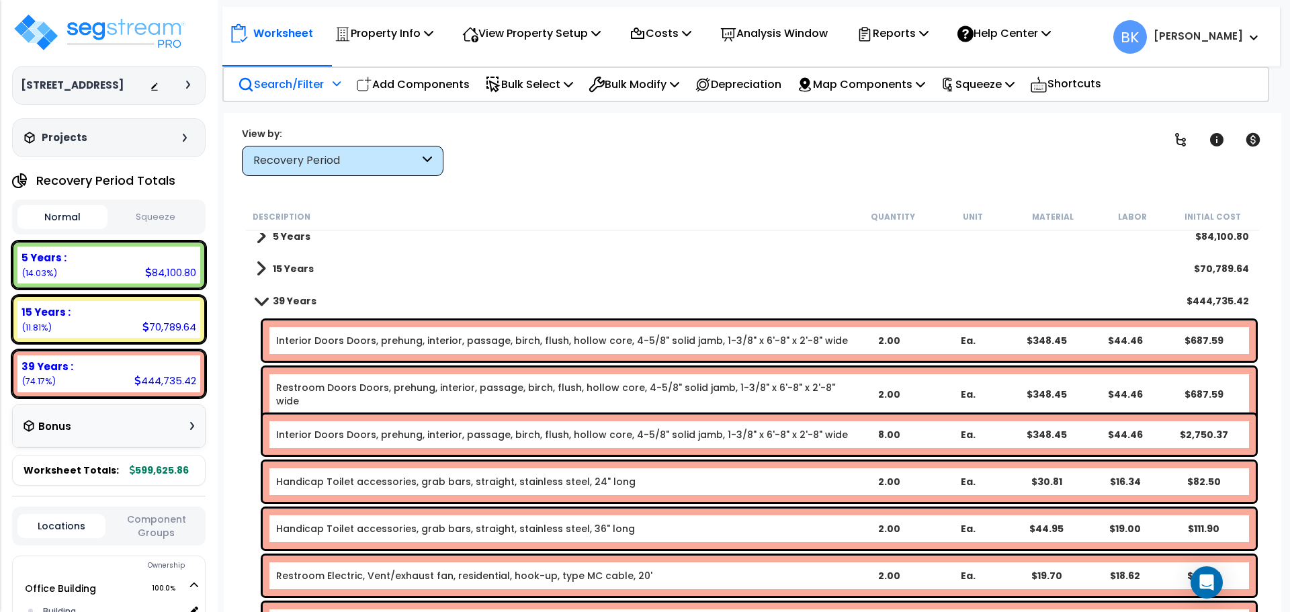
click at [239, 379] on div "Description Quantity Unit Material Labor Initial Cost 5 Years $84,100.80 15 Yea…" at bounding box center [752, 408] width 1031 height 410
click at [624, 341] on link "Interior Doors Doors, prehung, interior, passage, birch, flush, hollow core, 4-…" at bounding box center [562, 340] width 572 height 13
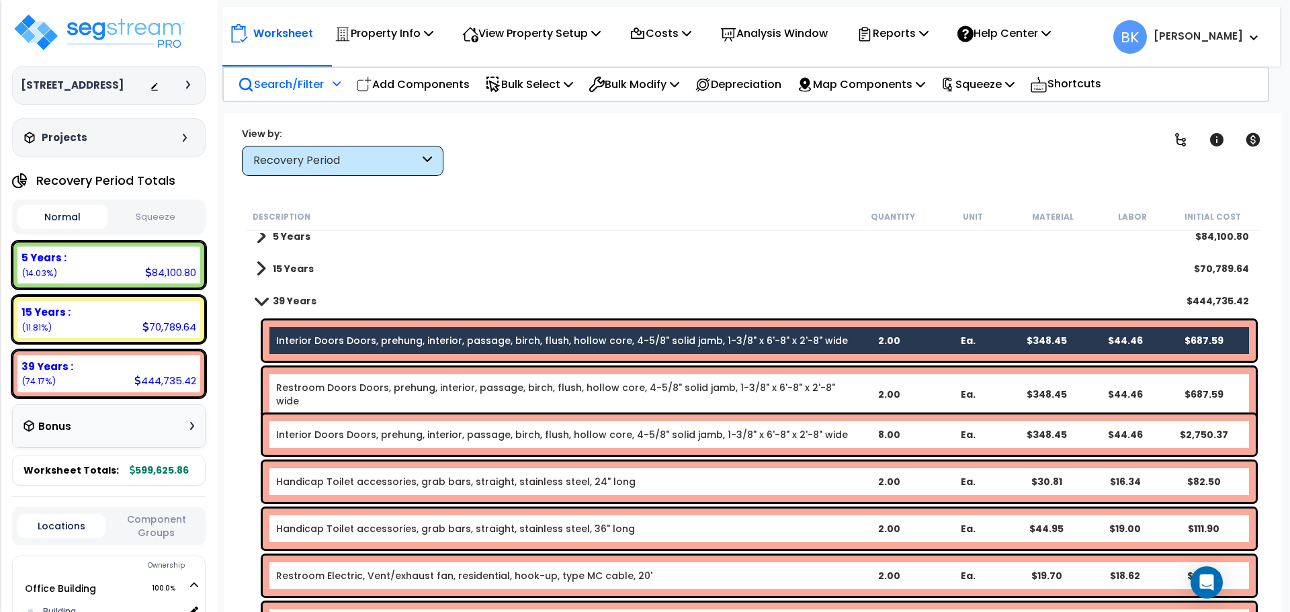
click at [568, 436] on link "Interior Doors Doors, prehung, interior, passage, birch, flush, hollow core, 4-…" at bounding box center [562, 434] width 572 height 13
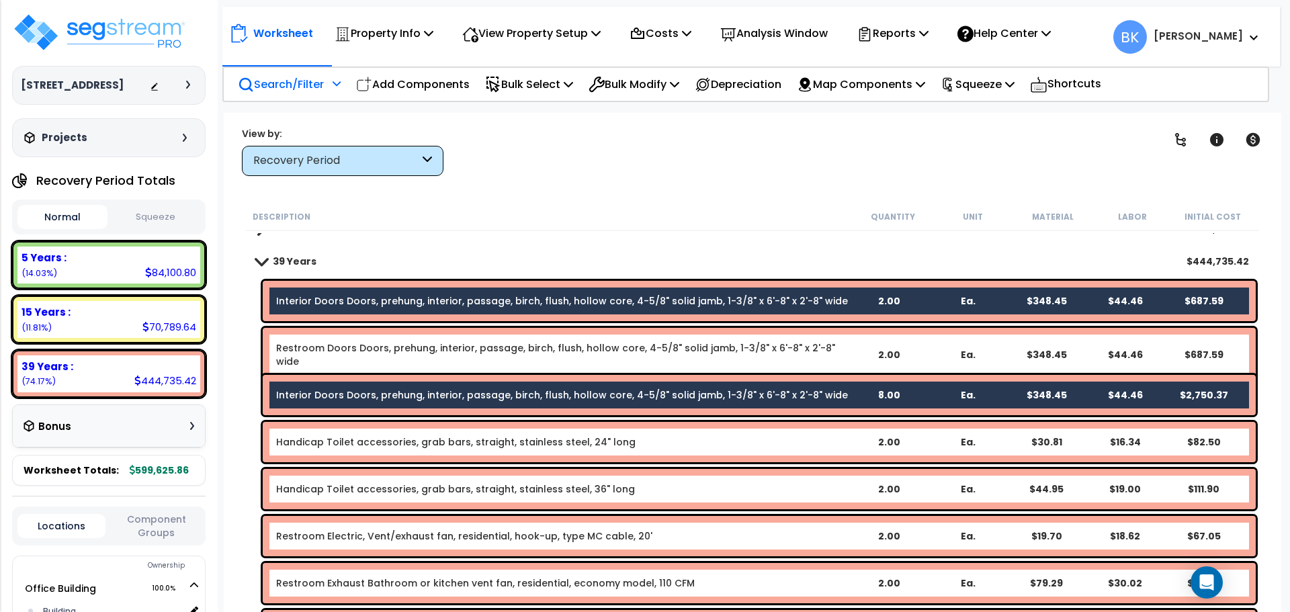
scroll to position [78, 0]
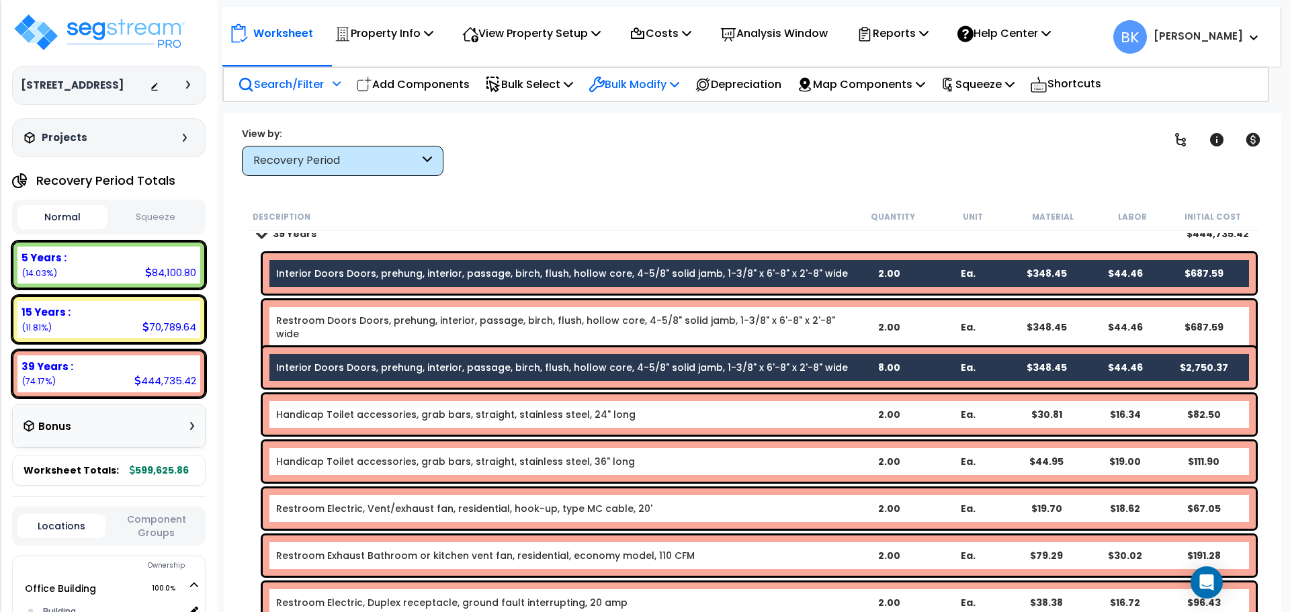
click at [661, 83] on p "Bulk Modify" at bounding box center [634, 84] width 91 height 18
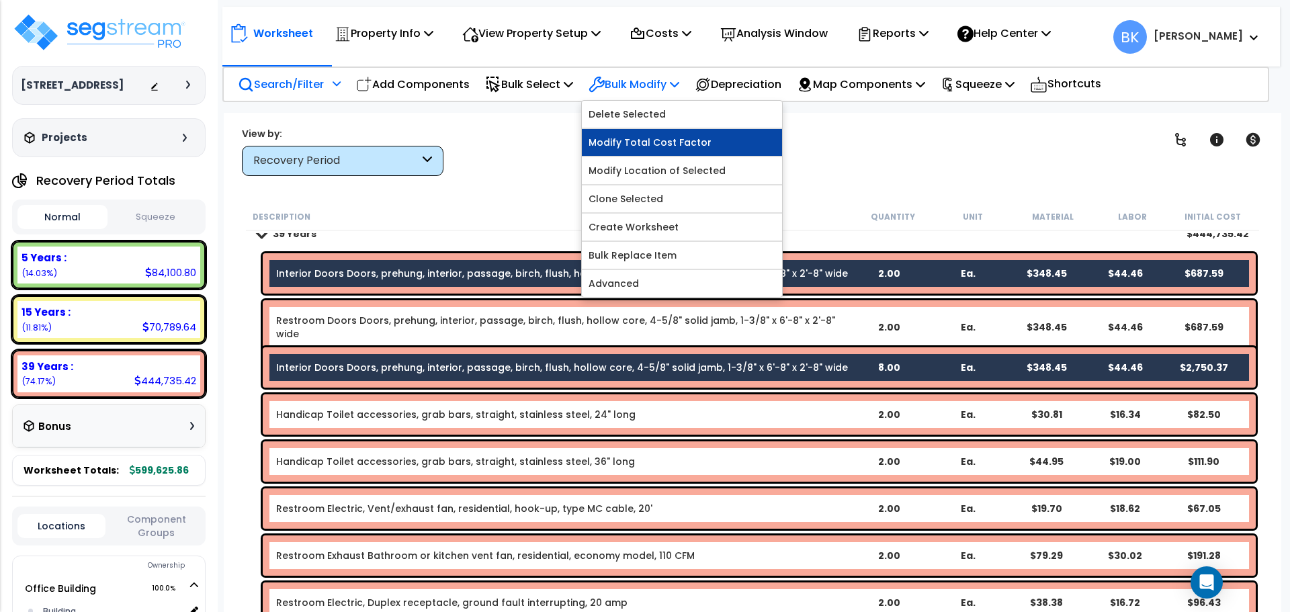
click at [681, 137] on link "Modify Total Cost Factor" at bounding box center [682, 142] width 200 height 27
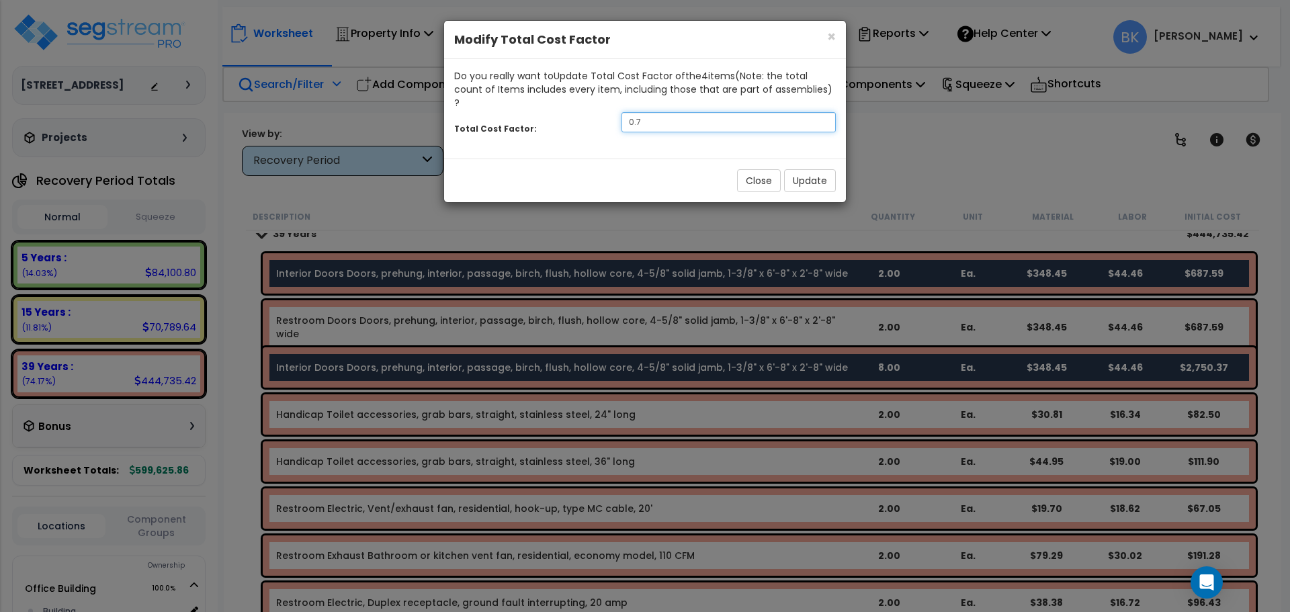
click at [726, 112] on input "0.7" at bounding box center [729, 122] width 214 height 20
click at [794, 169] on button "Update" at bounding box center [810, 180] width 52 height 23
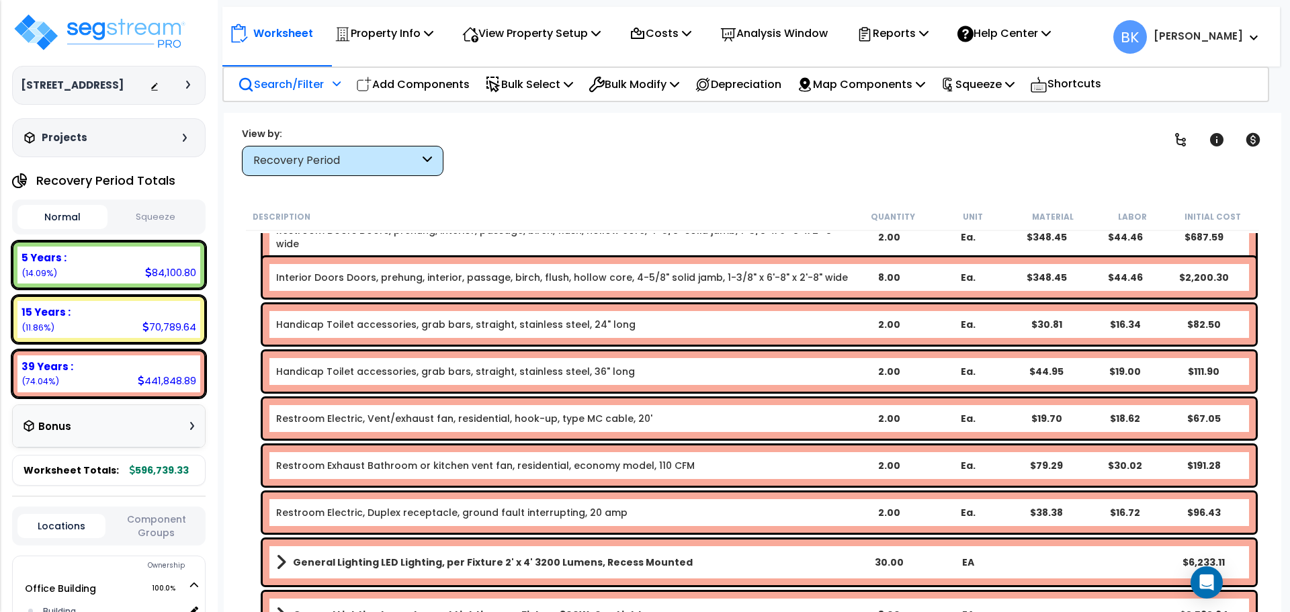
scroll to position [202, 0]
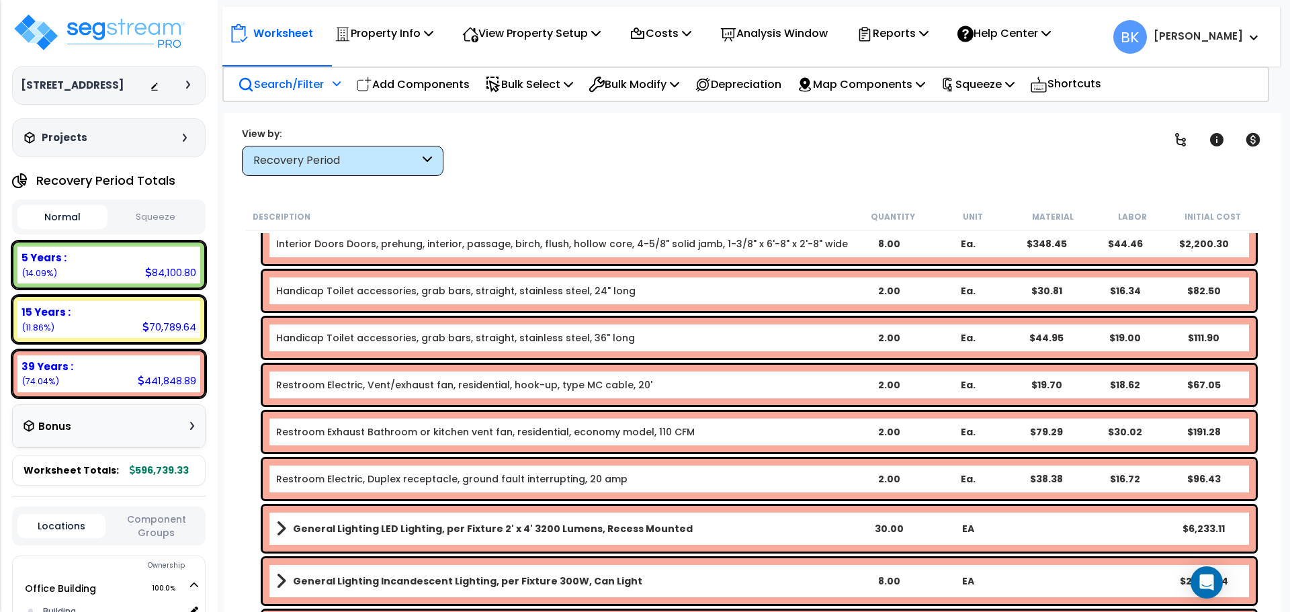
click at [324, 150] on div "Recovery Period" at bounding box center [343, 161] width 202 height 30
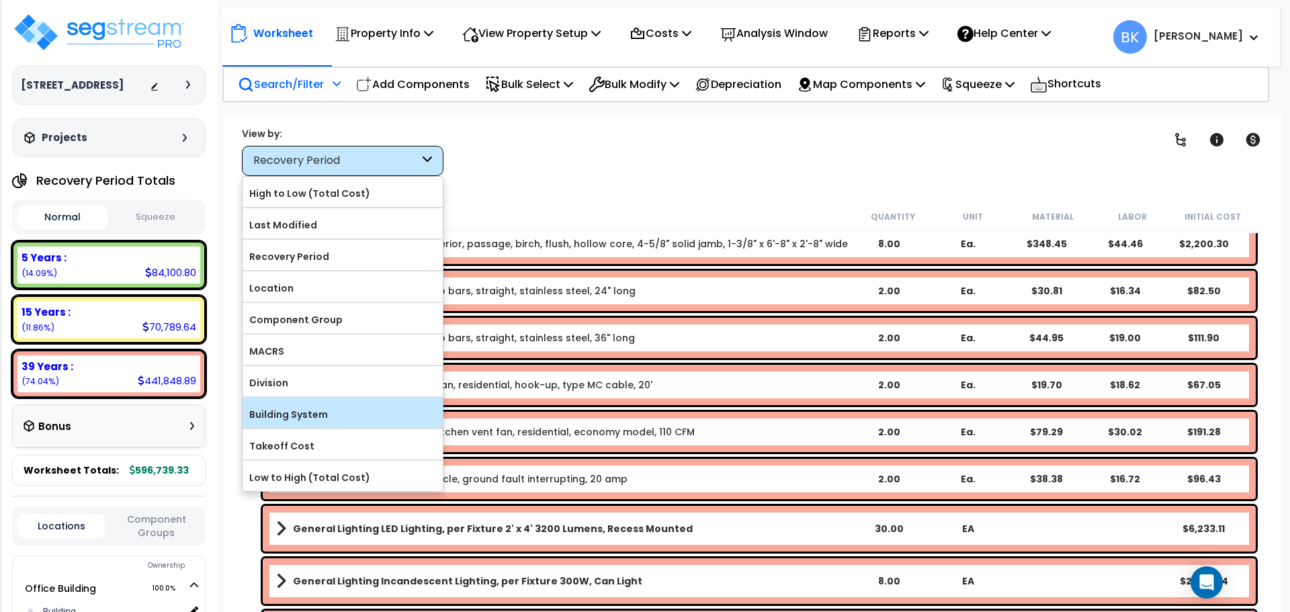
click at [315, 415] on label "Building System" at bounding box center [343, 415] width 200 height 20
click at [0, 0] on input "Building System" at bounding box center [0, 0] width 0 height 0
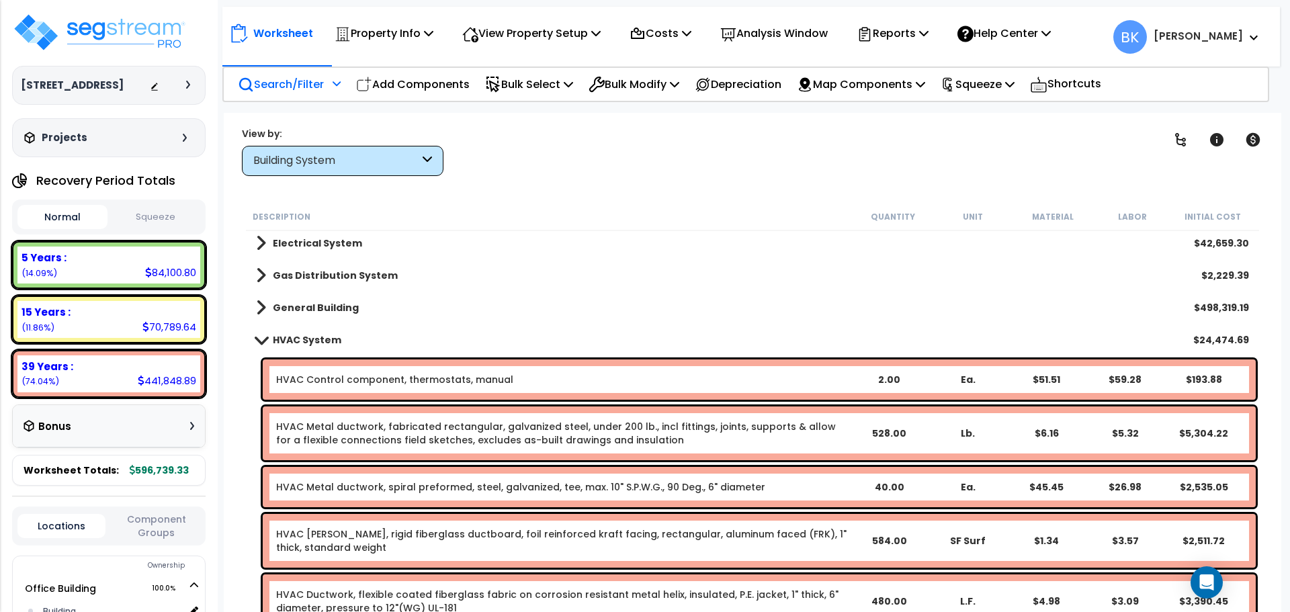
scroll to position [0, 0]
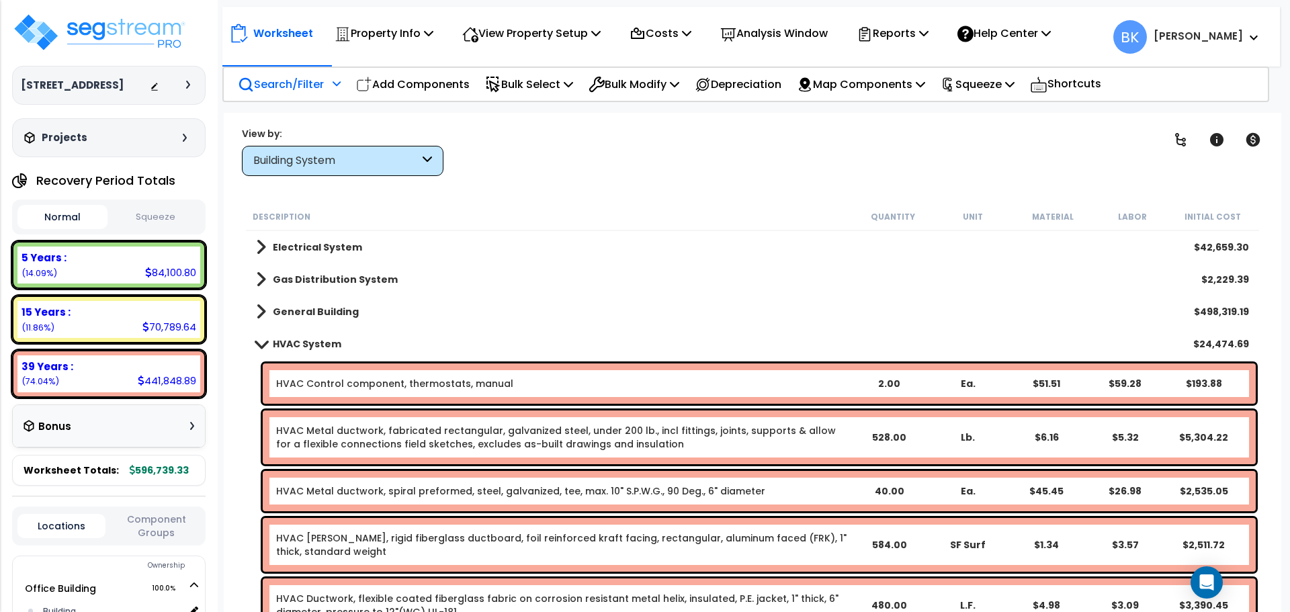
click at [263, 344] on span at bounding box center [261, 344] width 19 height 10
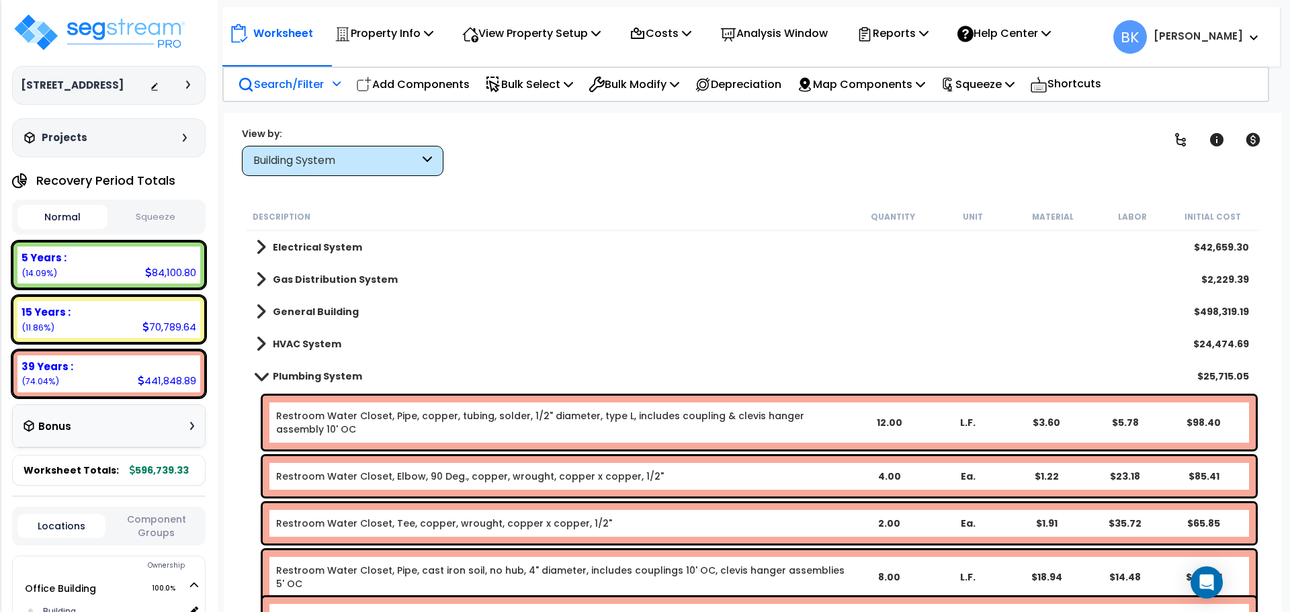
click at [268, 251] on link "Electrical System" at bounding box center [309, 247] width 106 height 19
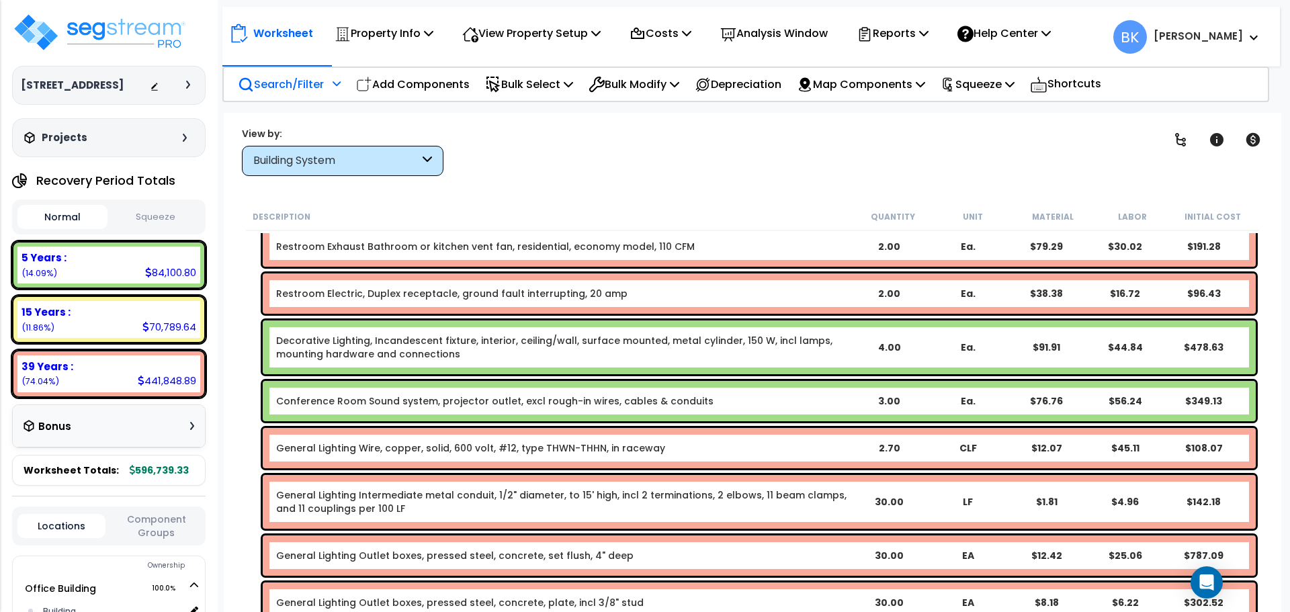
scroll to position [202, 0]
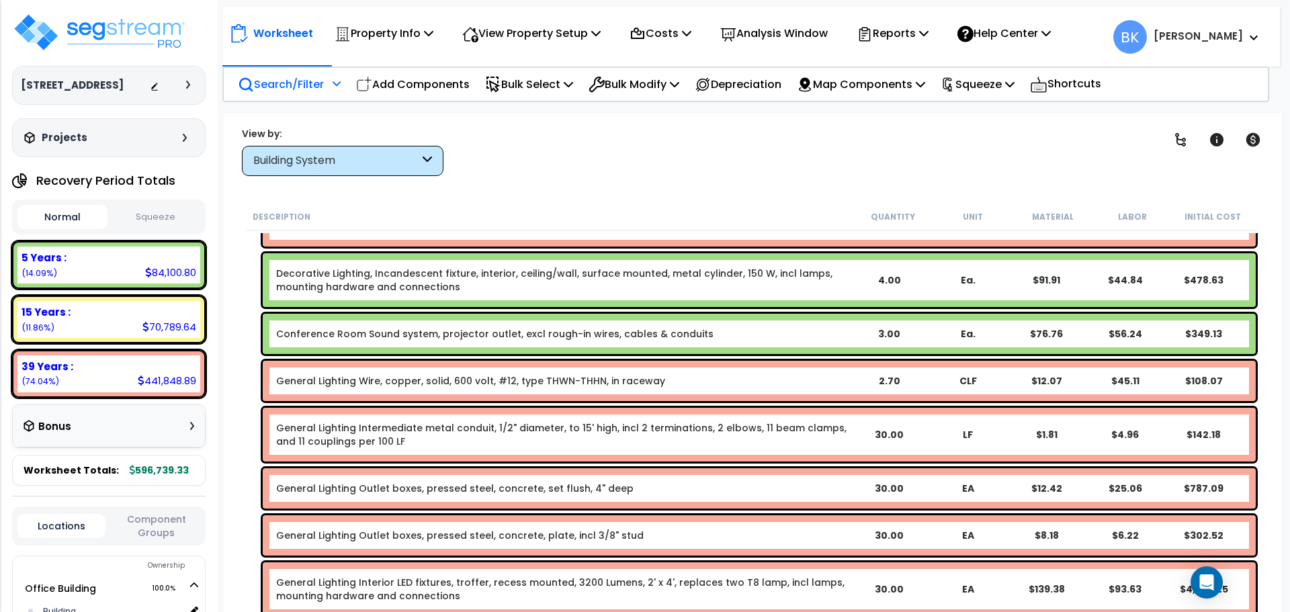
click at [378, 380] on link "General Lighting Wire, copper, solid, 600 volt, #12, type THWN-THHN, in raceway" at bounding box center [470, 380] width 389 height 13
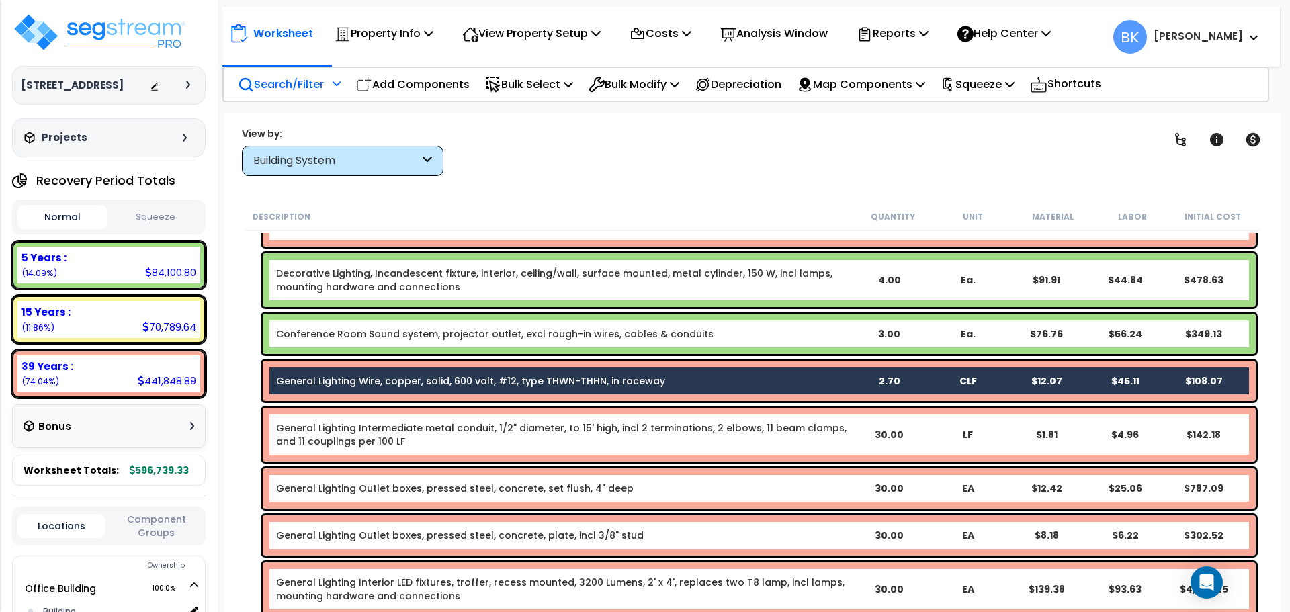
click at [366, 433] on link "General Lighting Intermediate metal conduit, 1/2" diameter, to 15' high, incl 2…" at bounding box center [562, 434] width 573 height 27
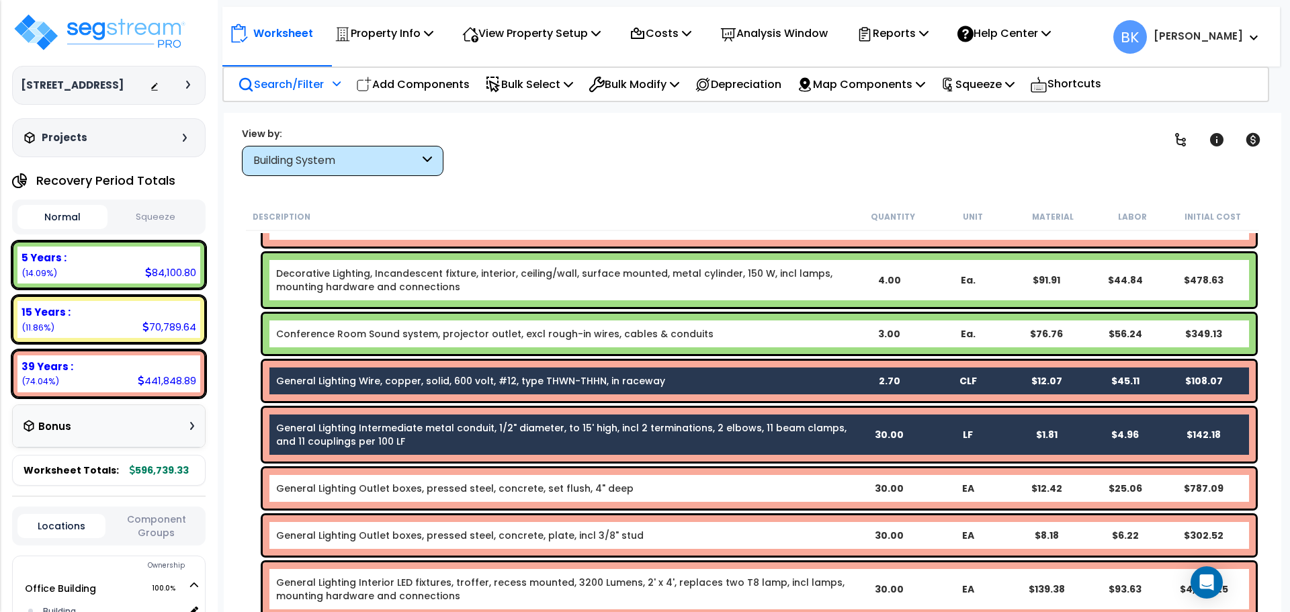
click at [372, 477] on div "General Lighting Outlet boxes, pressed steel, concrete, set flush, 4" deep 30.0…" at bounding box center [759, 488] width 993 height 40
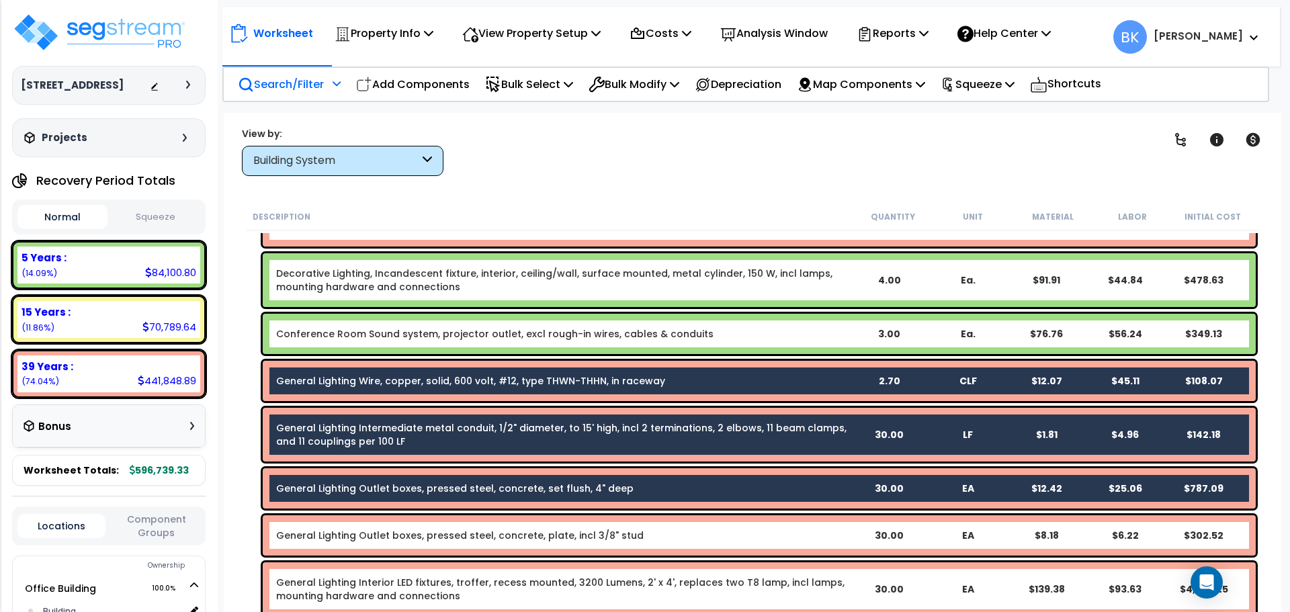
click at [380, 536] on link "General Lighting Outlet boxes, pressed steel, concrete, plate, incl 3/8" stud" at bounding box center [460, 535] width 368 height 13
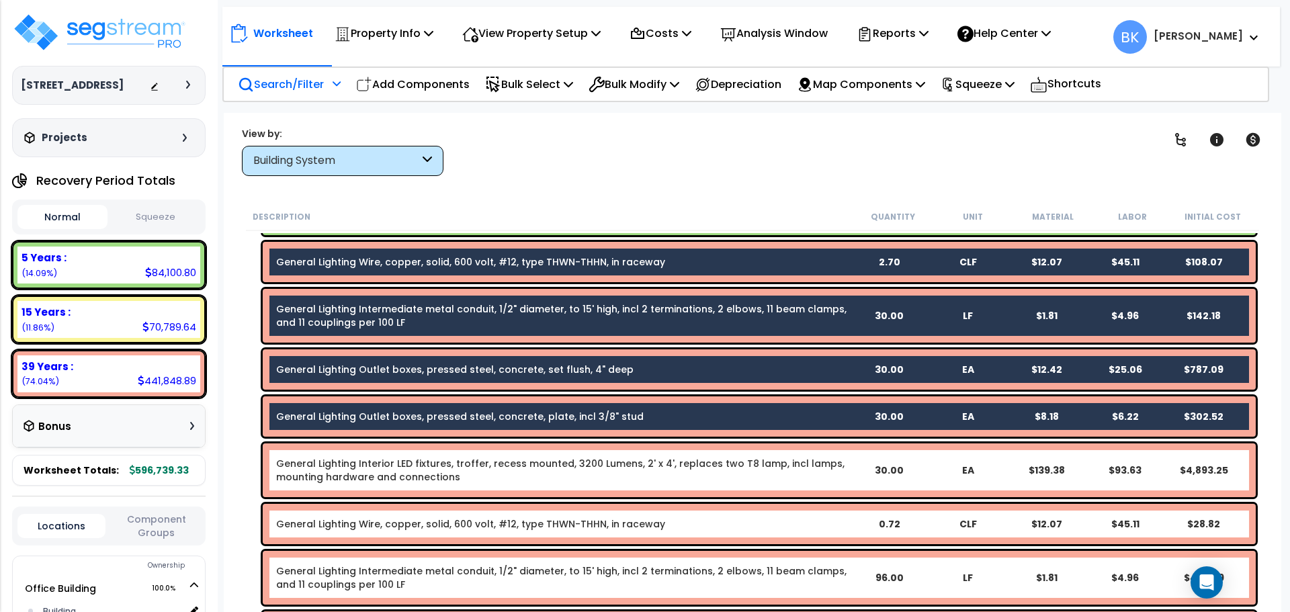
scroll to position [336, 0]
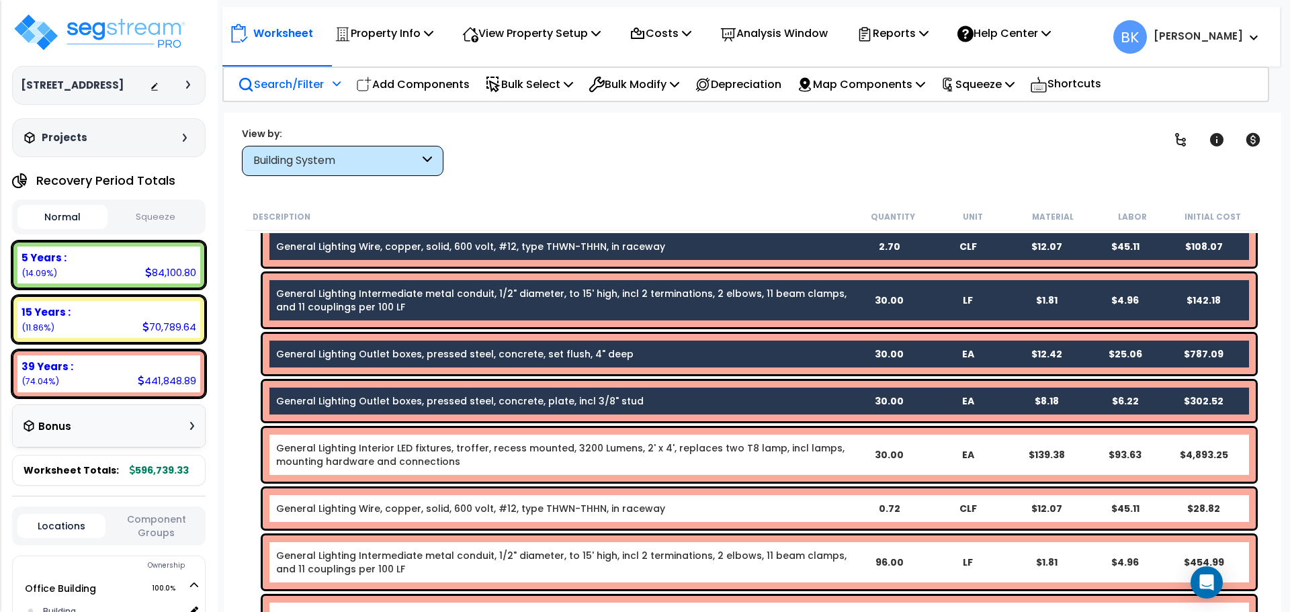
click at [401, 454] on link "General Lighting Interior LED fixtures, troffer, recess mounted, 3200 Lumens, 2…" at bounding box center [562, 455] width 573 height 27
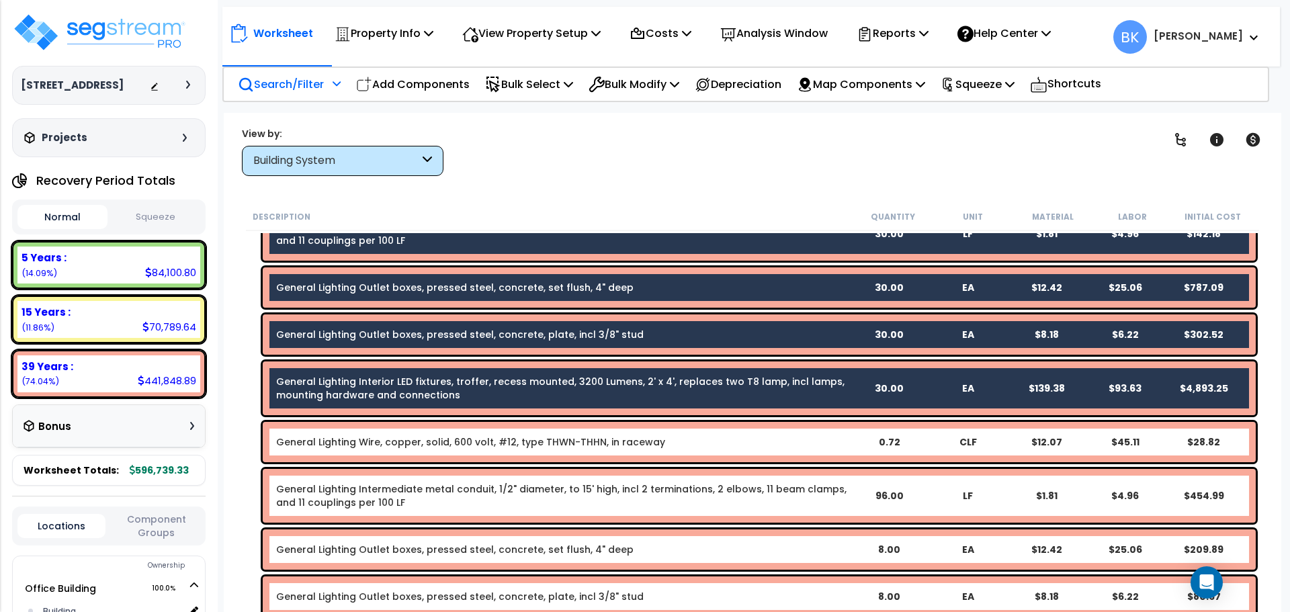
scroll to position [403, 0]
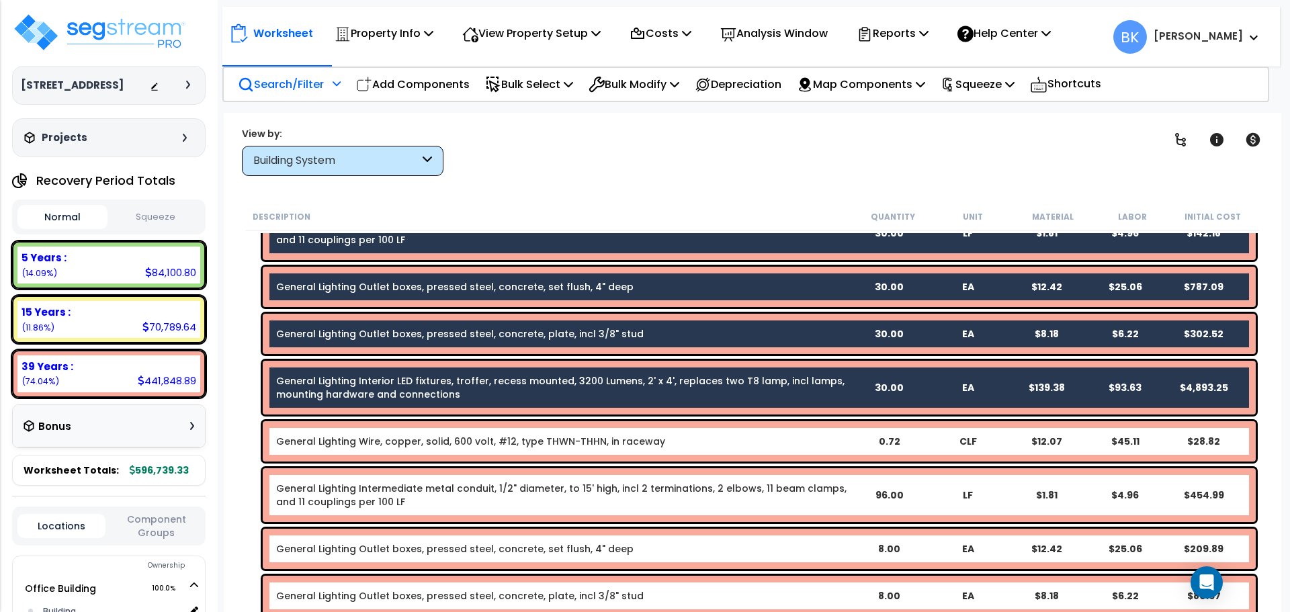
click at [400, 441] on link "General Lighting Wire, copper, solid, 600 volt, #12, type THWN-THHN, in raceway" at bounding box center [470, 441] width 389 height 13
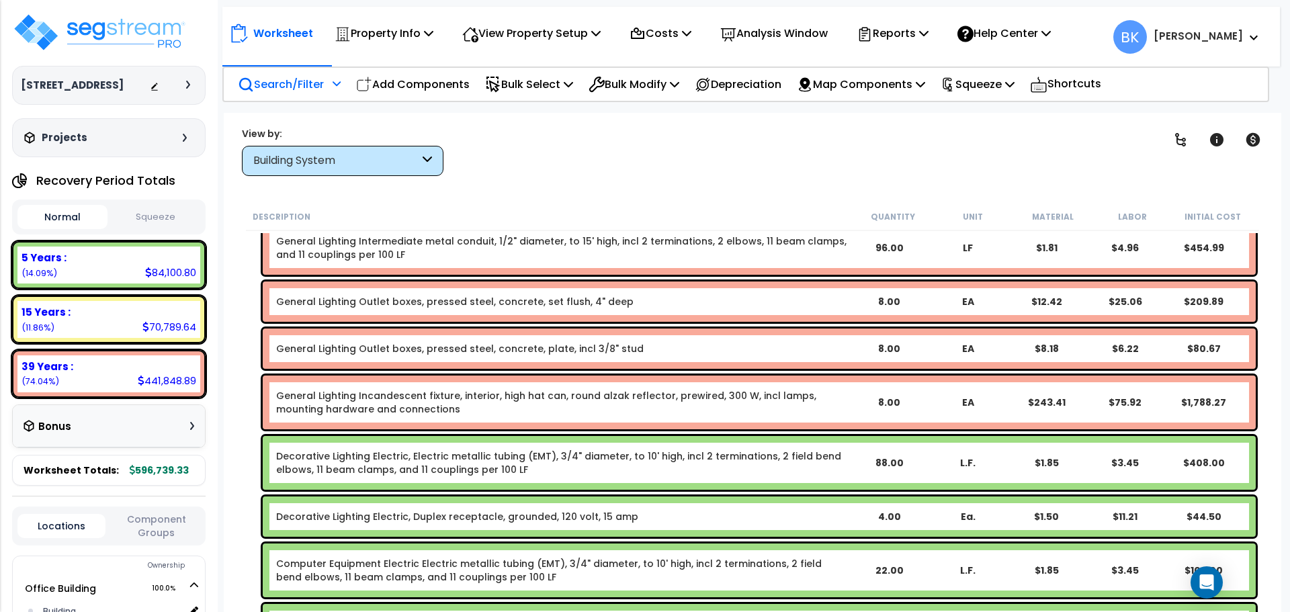
scroll to position [672, 0]
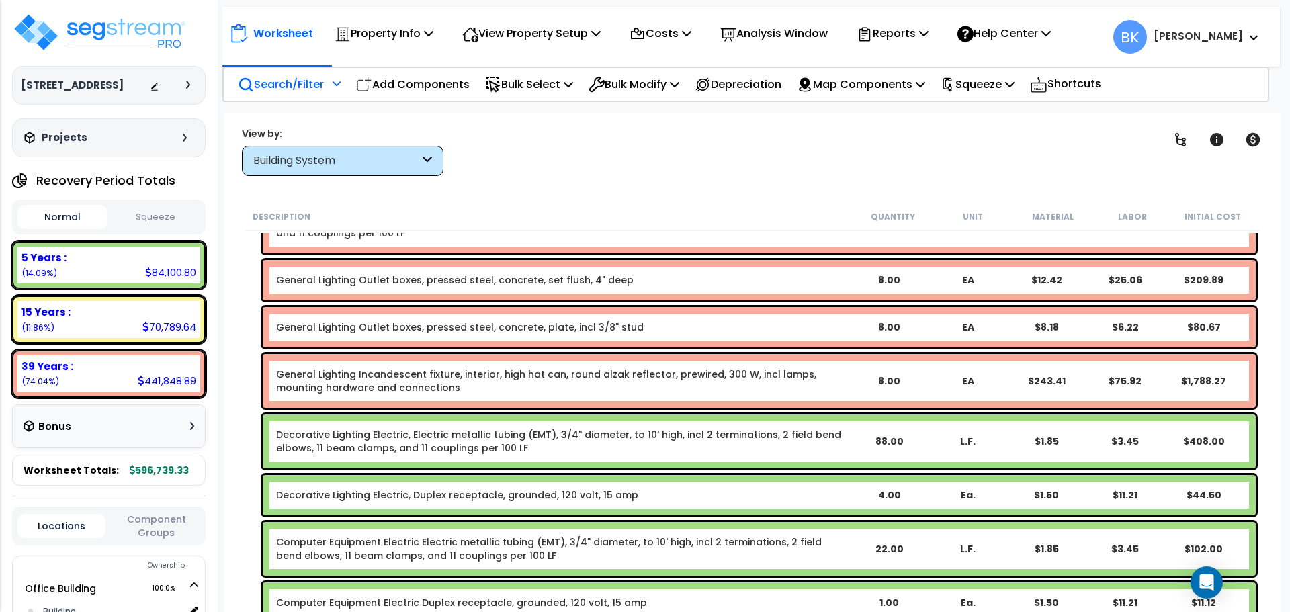
click at [403, 378] on link "General Lighting Incandescent fixture, interior, high hat can, round alzak refl…" at bounding box center [562, 381] width 573 height 27
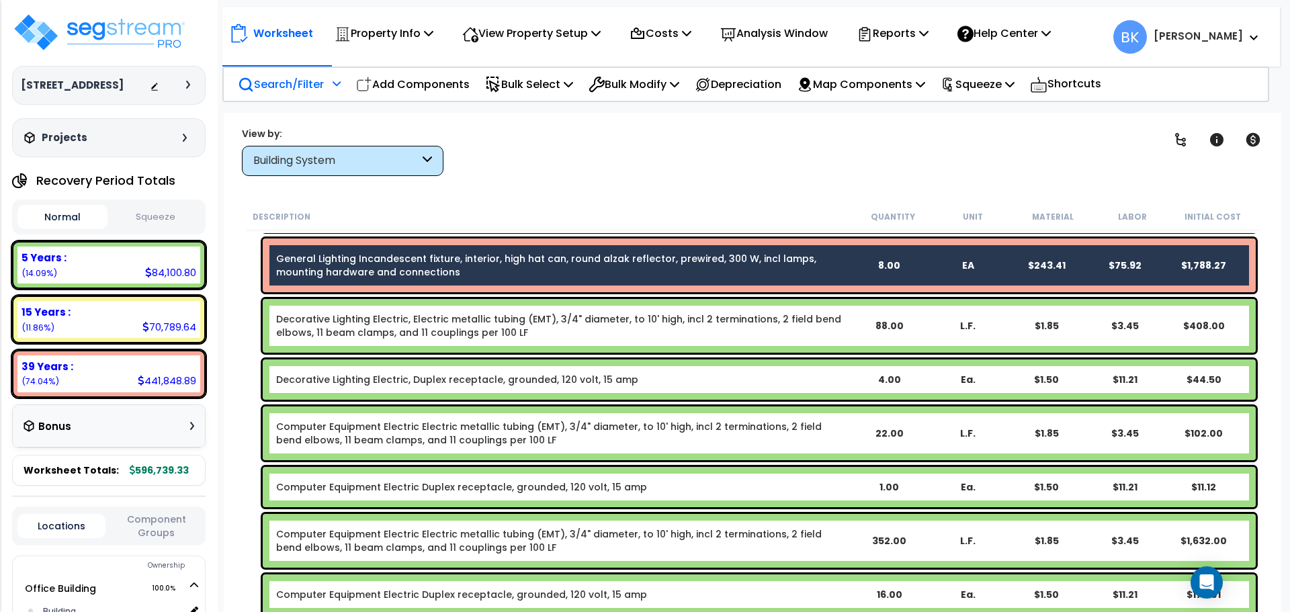
scroll to position [807, 0]
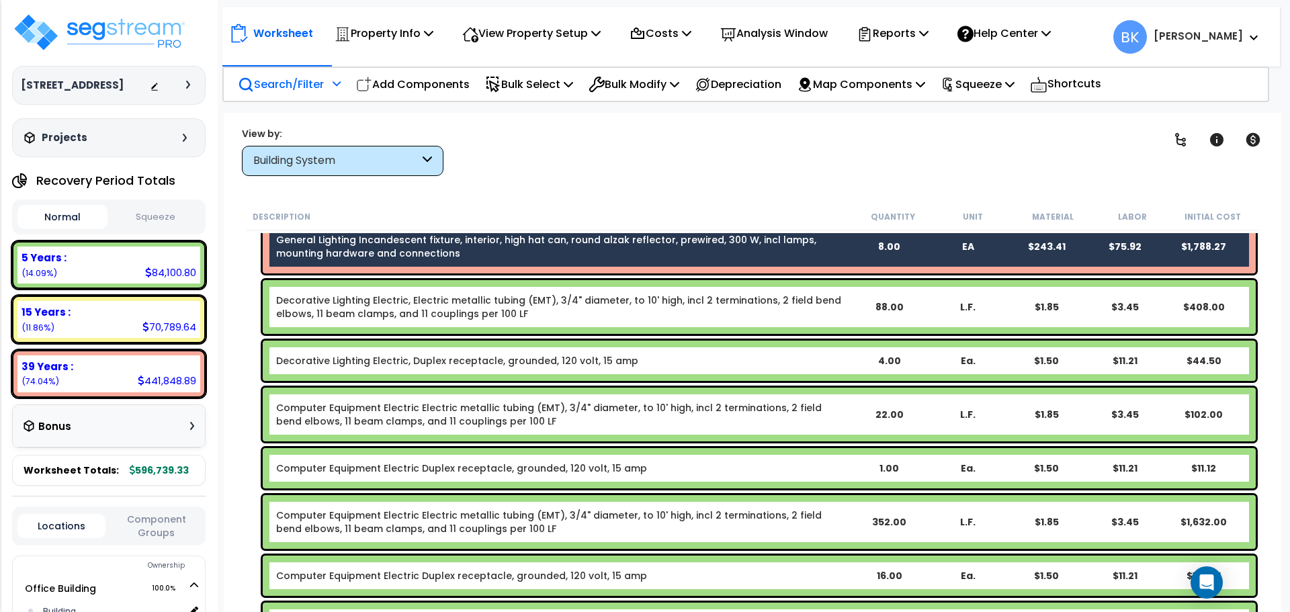
click at [415, 306] on link "Decorative Lighting Electric, Electric metallic tubing (EMT), 3/4" diameter, to…" at bounding box center [562, 307] width 573 height 27
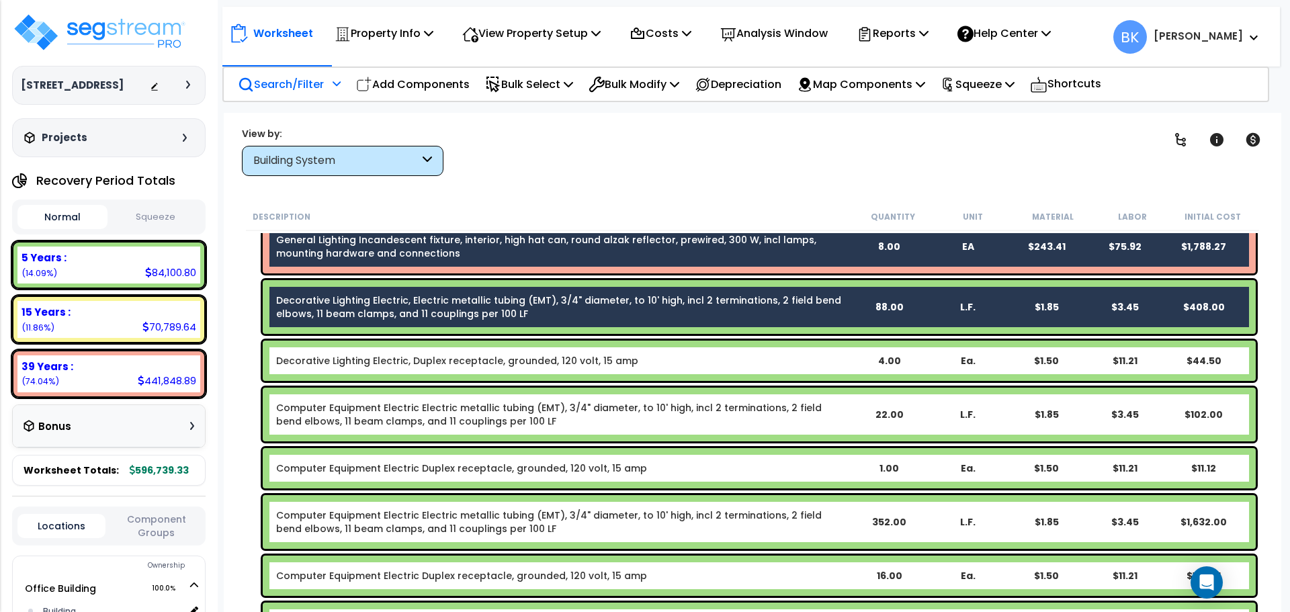
click at [400, 356] on link "Decorative Lighting Electric, Duplex receptacle, grounded, 120 volt, 15 amp" at bounding box center [457, 360] width 362 height 13
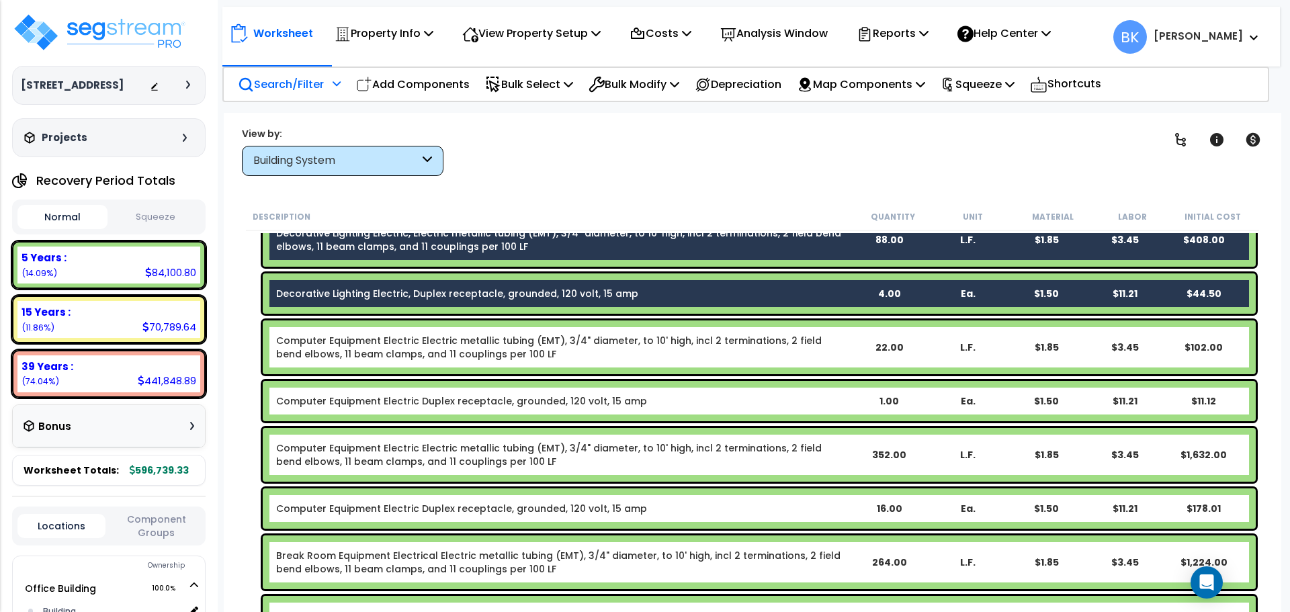
click at [425, 455] on link "Computer Equipment Electric Electric metallic tubing (EMT), 3/4" diameter, to 1…" at bounding box center [562, 455] width 573 height 27
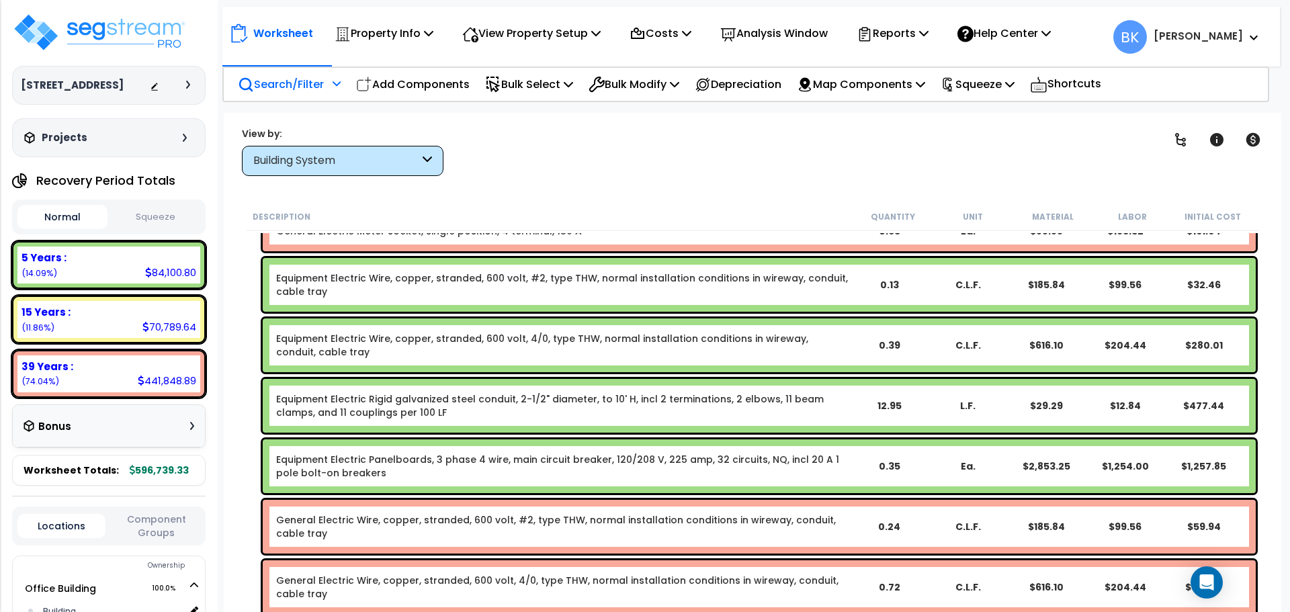
scroll to position [2083, 0]
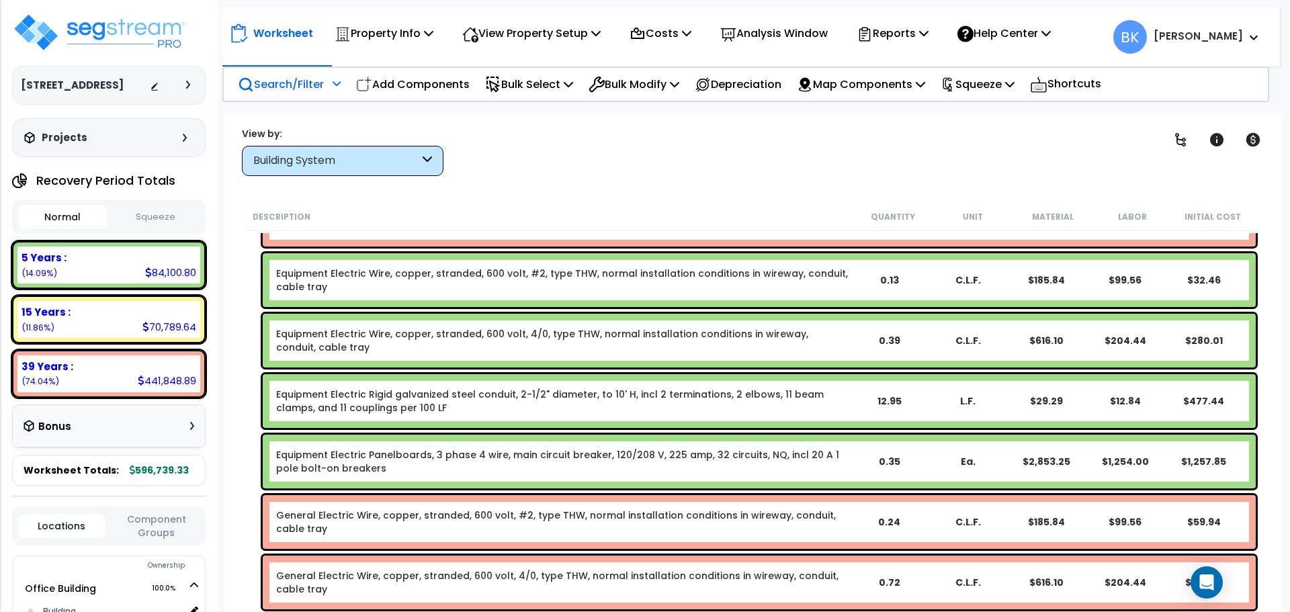
click at [410, 472] on link "Equipment Electric Panelboards, 3 phase 4 wire, main circuit breaker, 120/208 V…" at bounding box center [562, 461] width 573 height 27
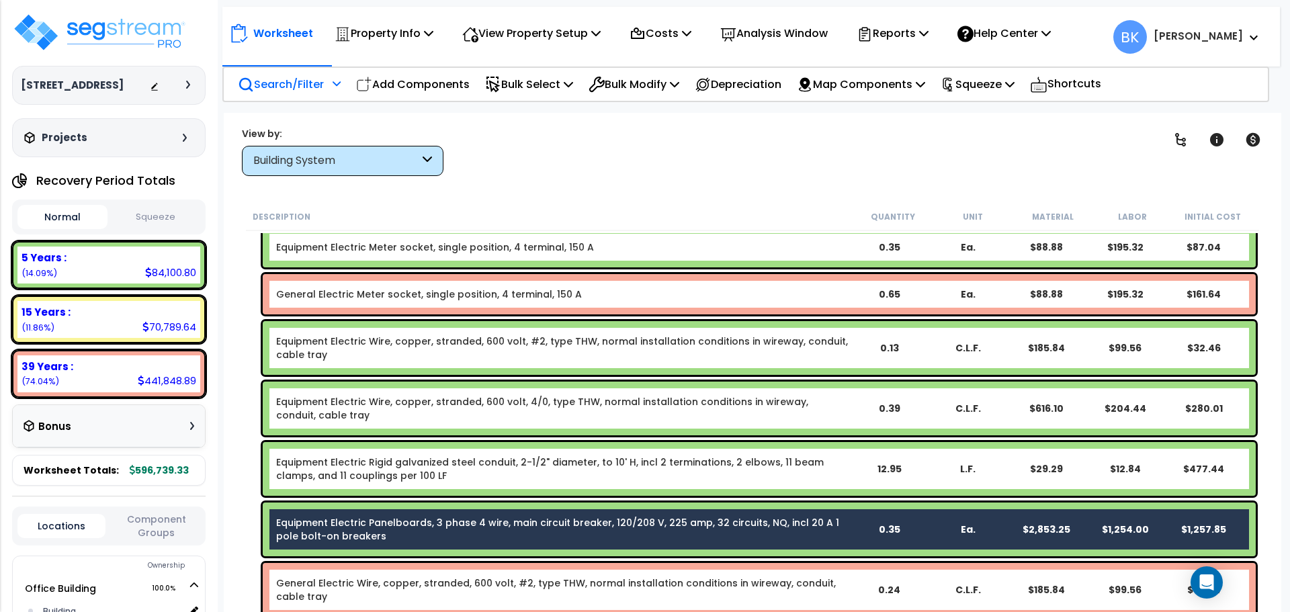
scroll to position [1949, 0]
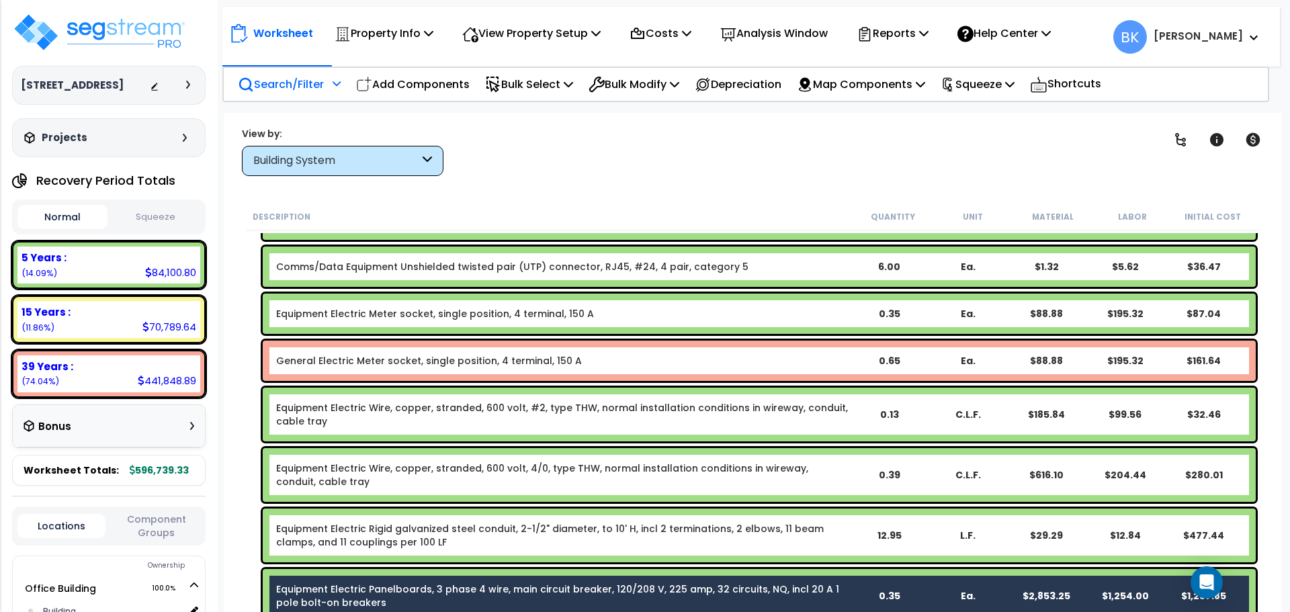
click at [414, 417] on link "Equipment Electric Wire, copper, stranded, 600 volt, #2, type THW, normal insta…" at bounding box center [562, 414] width 573 height 27
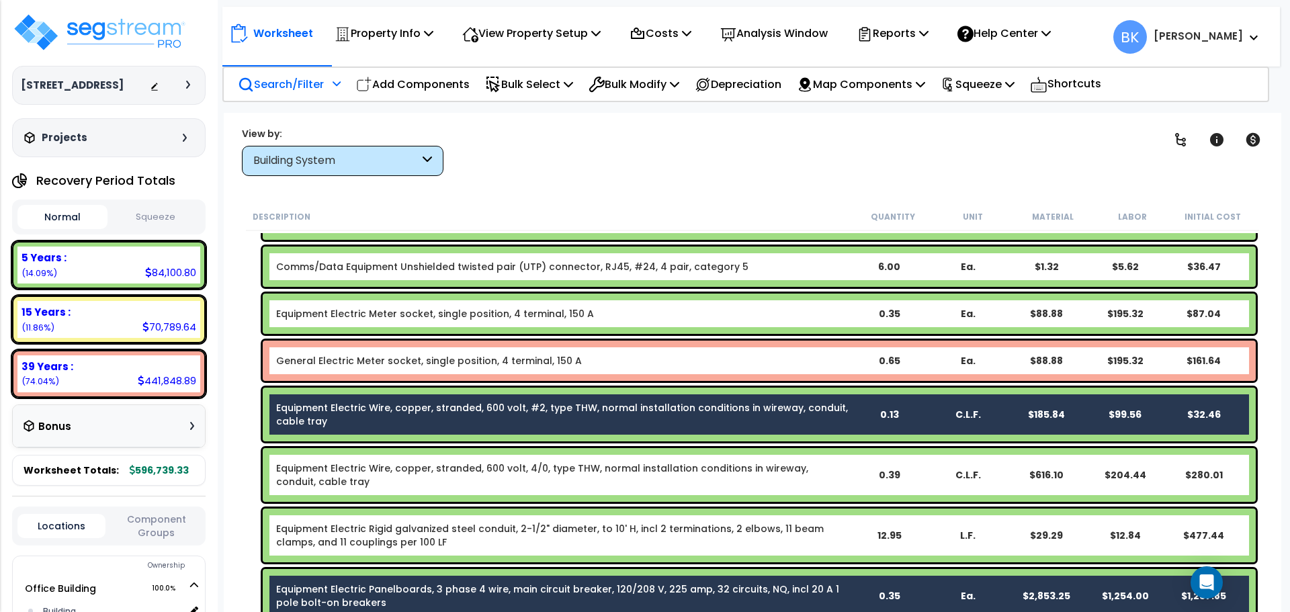
click at [415, 471] on link "Equipment Electric Wire, copper, stranded, 600 volt, 4/0, type THW, normal inst…" at bounding box center [562, 475] width 573 height 27
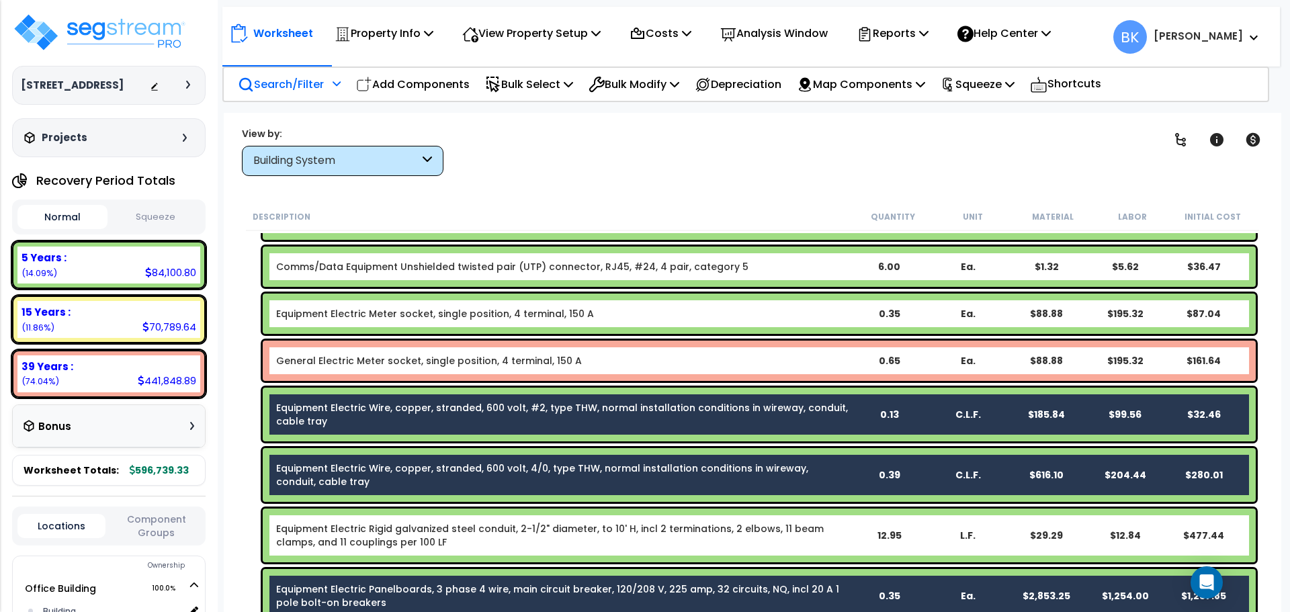
click at [452, 423] on link "Equipment Electric Wire, copper, stranded, 600 volt, #2, type THW, normal insta…" at bounding box center [562, 414] width 573 height 27
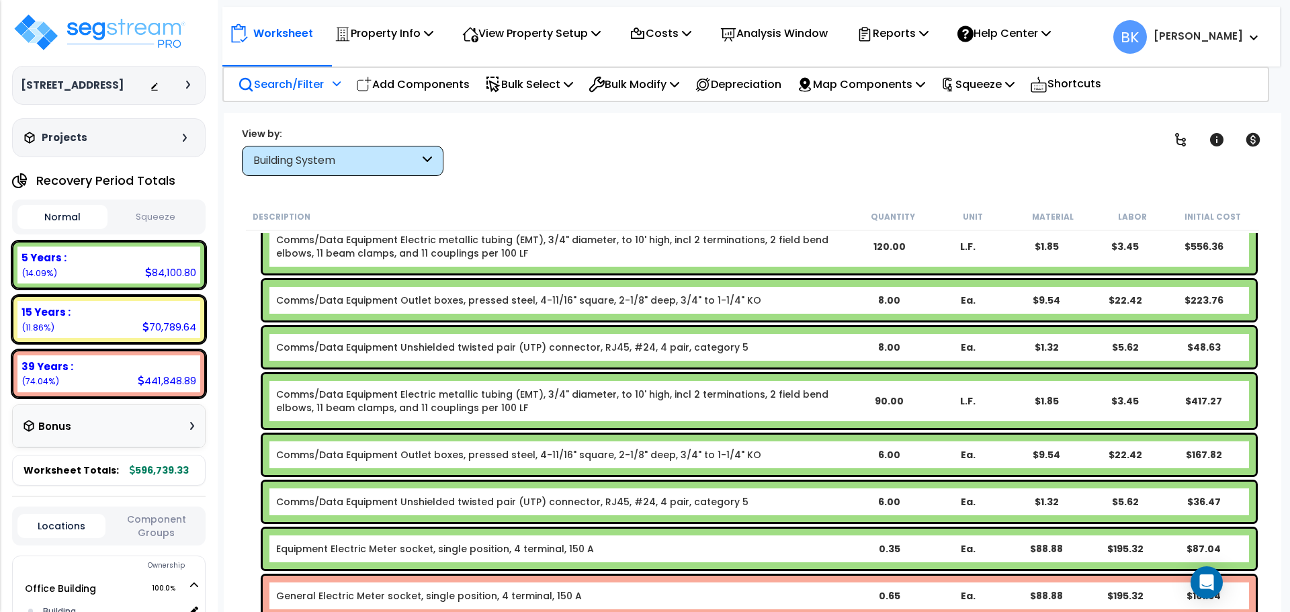
scroll to position [1680, 0]
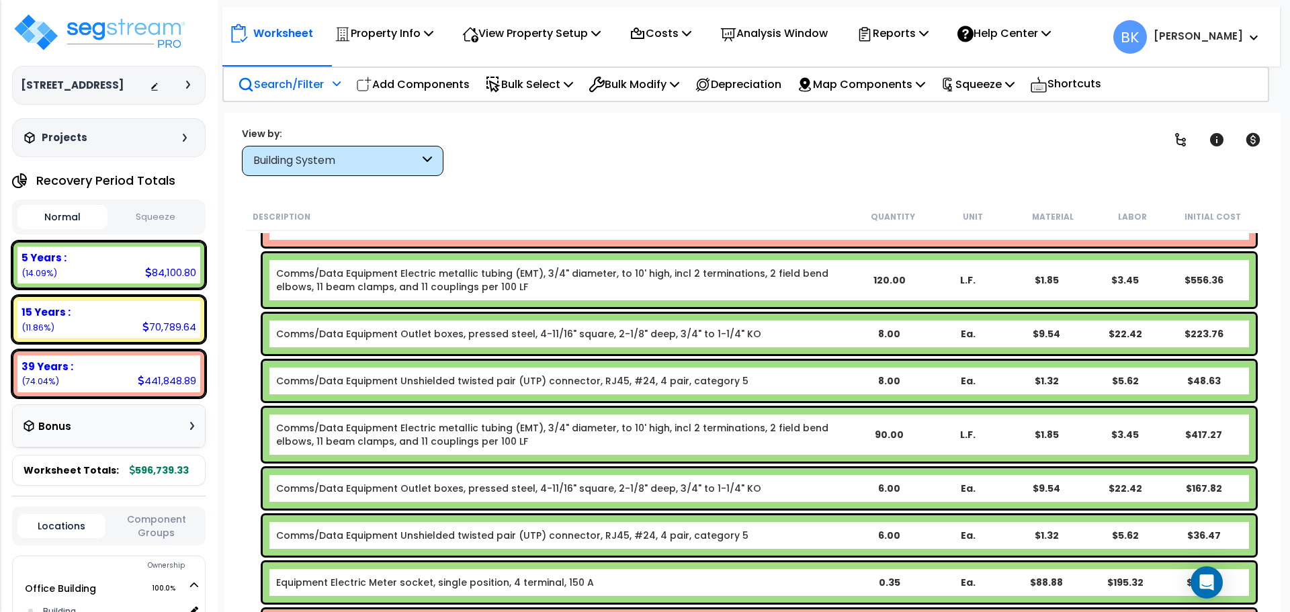
click at [452, 476] on div "Comms/Data Equipment Outlet boxes, pressed steel, 4-11/16" square, 2-1/8" deep,…" at bounding box center [759, 488] width 993 height 40
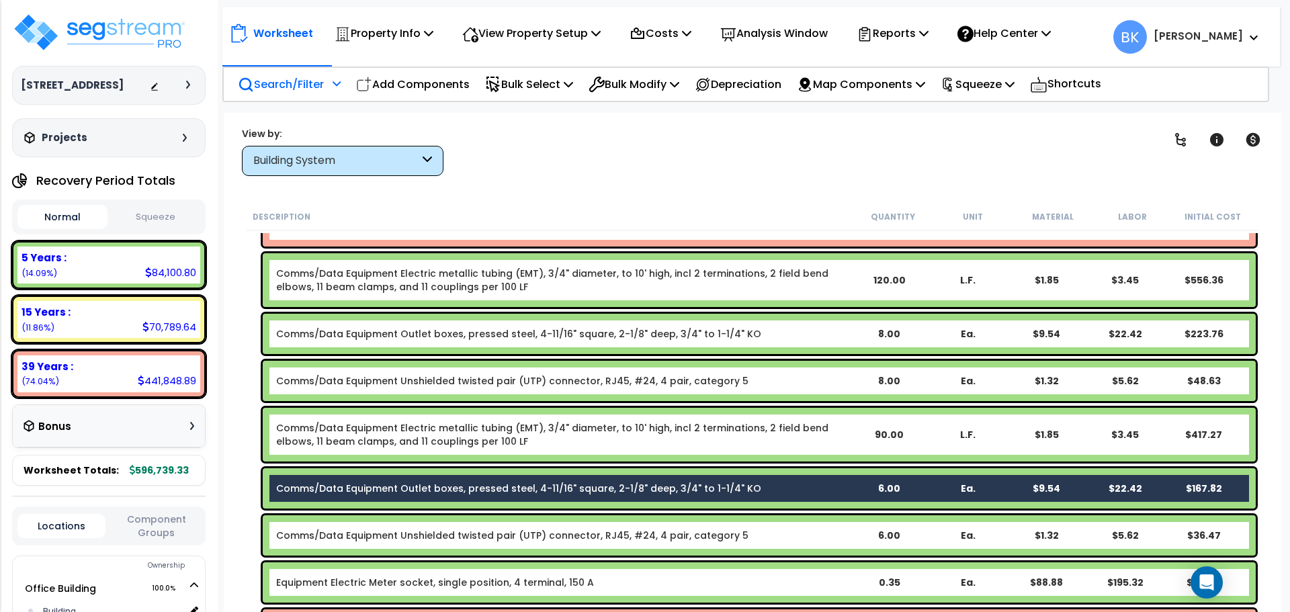
click at [486, 418] on div "Comms/Data Equipment Electric metallic tubing (EMT), 3/4" diameter, to 10' high…" at bounding box center [759, 435] width 993 height 54
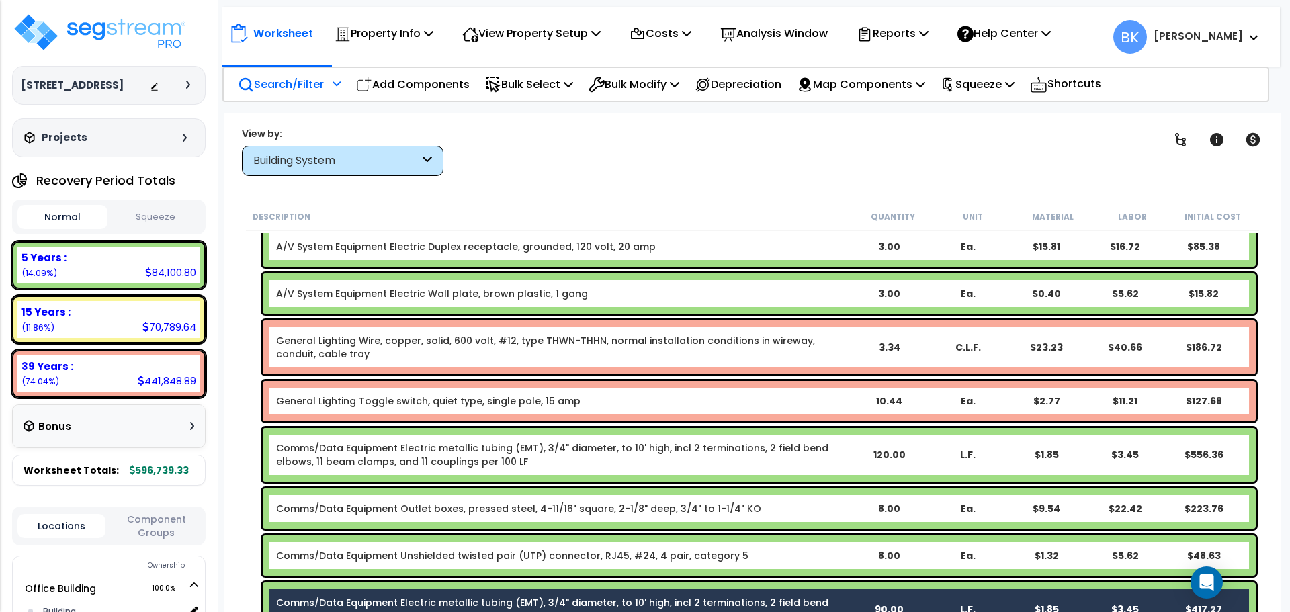
scroll to position [1479, 0]
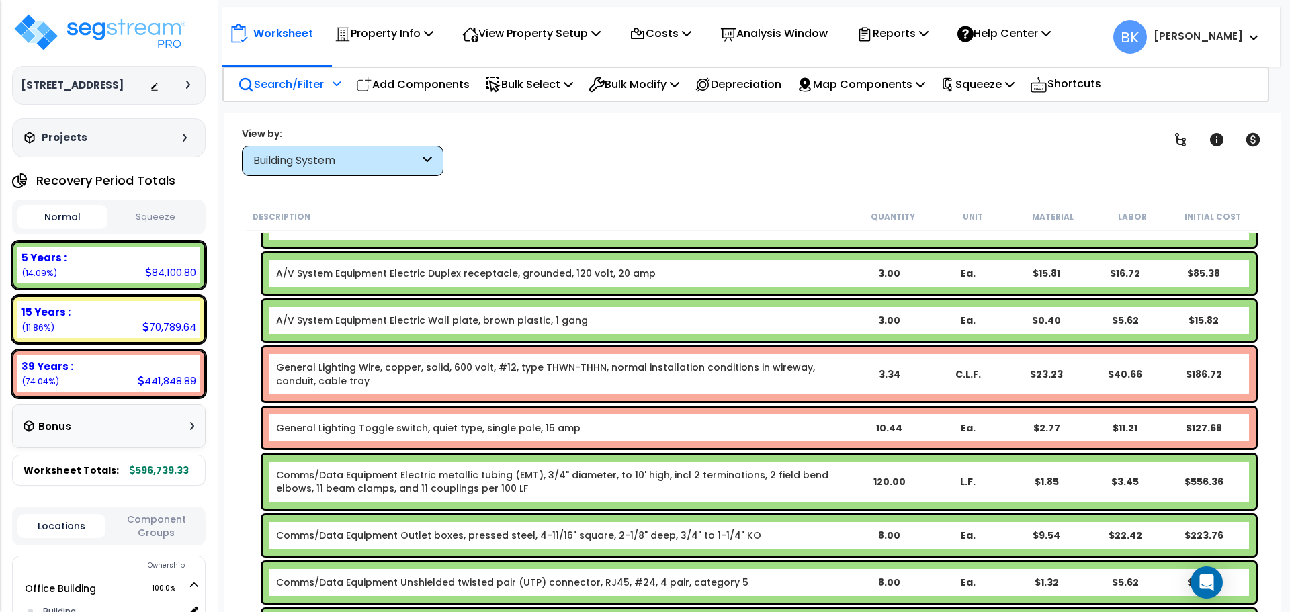
click at [479, 485] on link "Comms/Data Equipment Electric metallic tubing (EMT), 3/4" diameter, to 10' high…" at bounding box center [562, 481] width 573 height 27
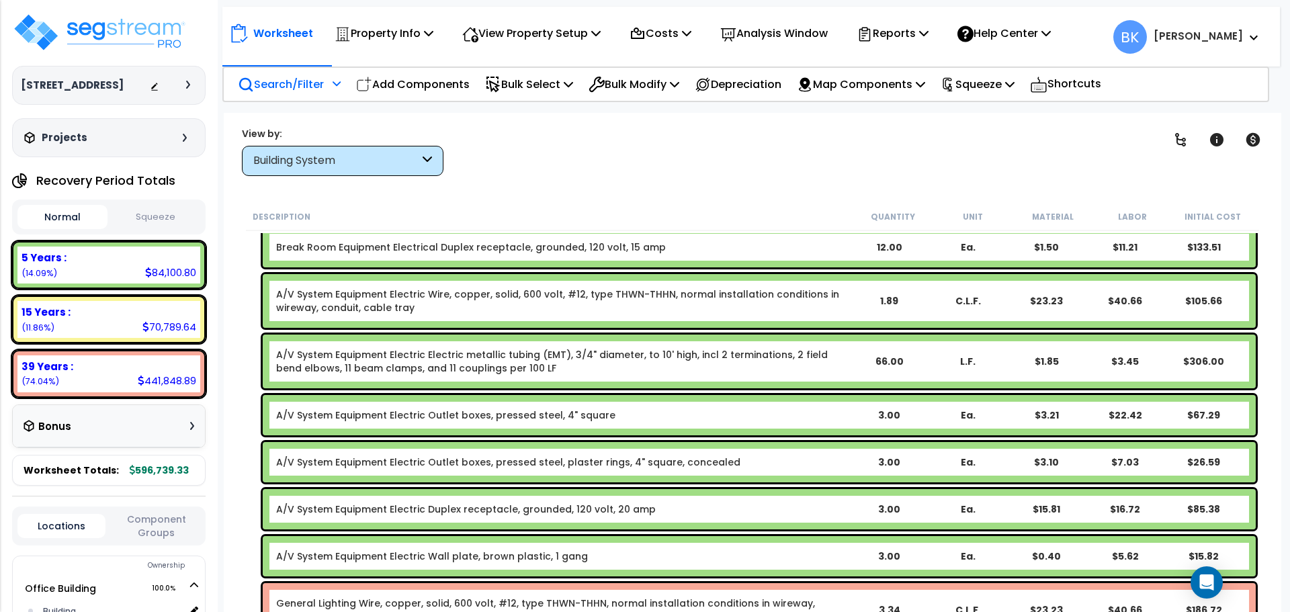
scroll to position [1210, 0]
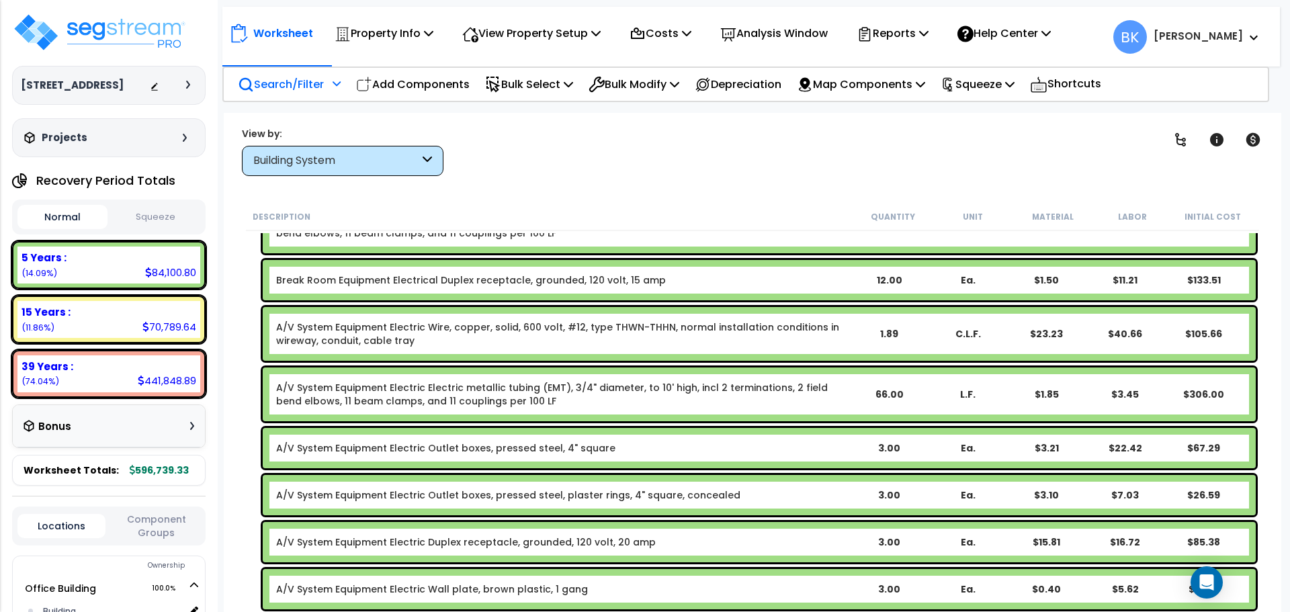
click at [440, 380] on div "A/V System Equipment Electric Electric metallic tubing (EMT), 3/4" diameter, to…" at bounding box center [759, 395] width 993 height 54
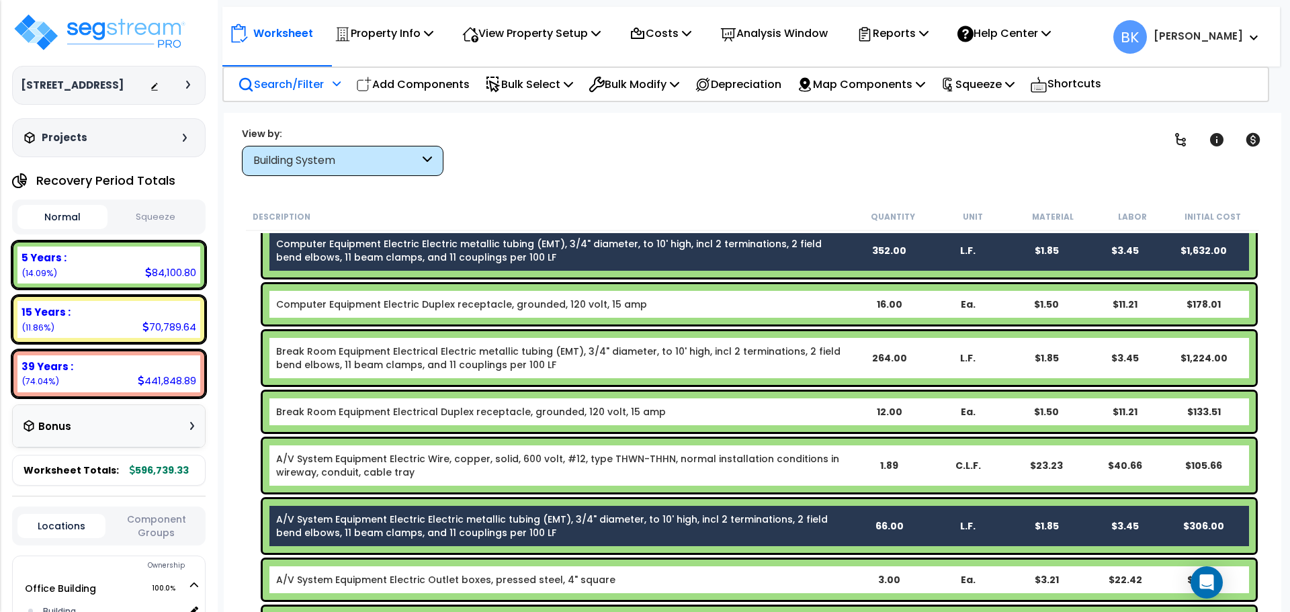
scroll to position [1075, 0]
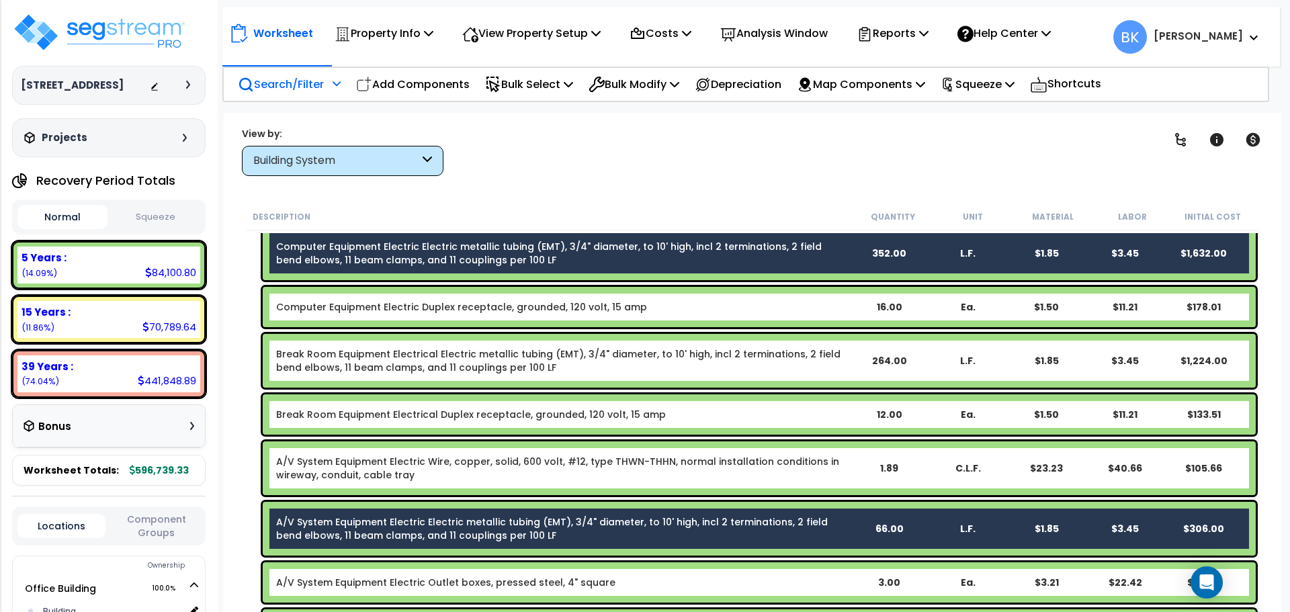
click at [501, 349] on link "Break Room Equipment Electrical Electric metallic tubing (EMT), 3/4" diameter, …" at bounding box center [562, 360] width 573 height 27
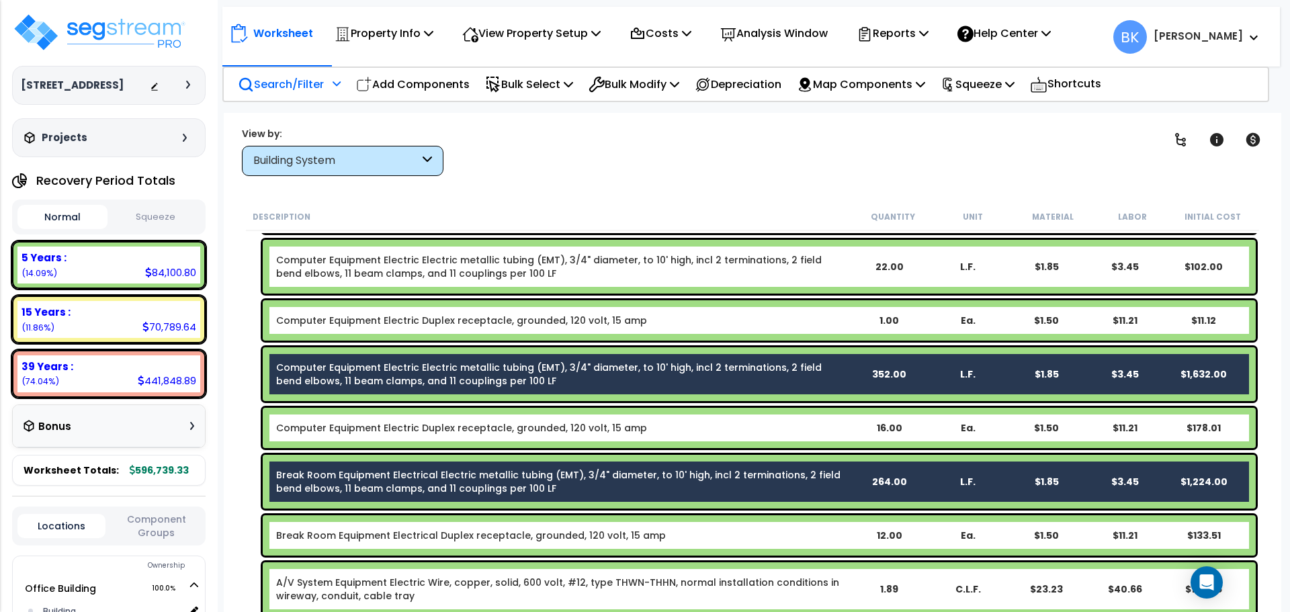
scroll to position [941, 0]
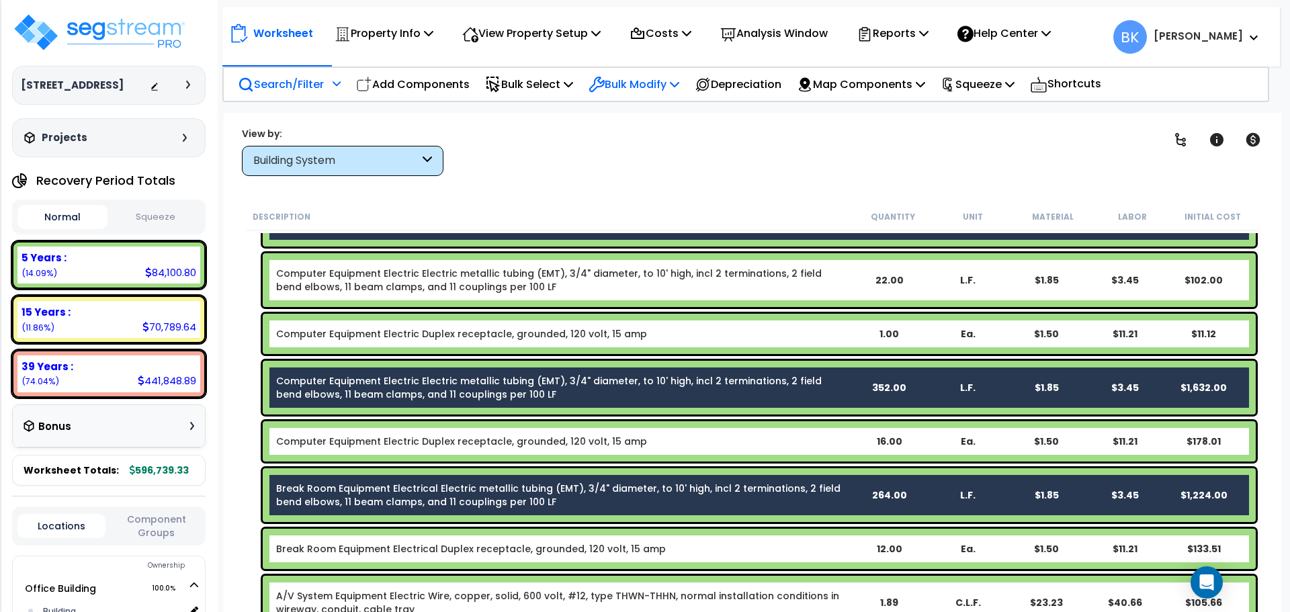
click at [630, 71] on div "Bulk Modify" at bounding box center [634, 85] width 91 height 32
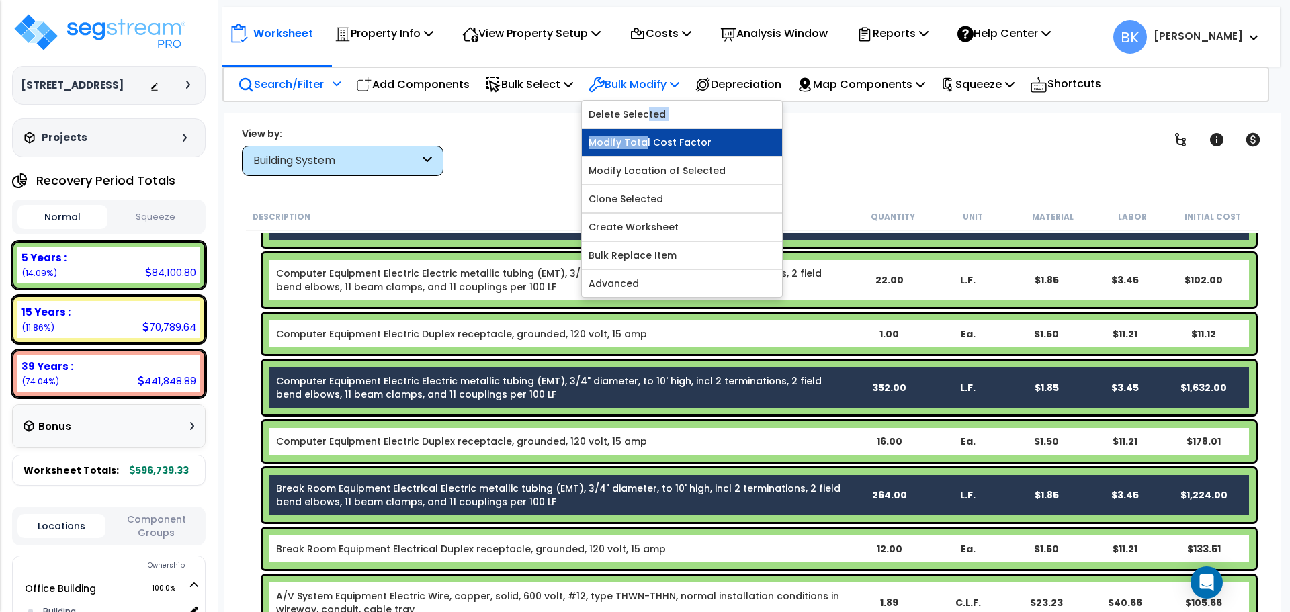
drag, startPoint x: 654, startPoint y: 121, endPoint x: 651, endPoint y: 144, distance: 23.7
click at [651, 144] on div "Delete Selected Modify Total Cost Factor Modify Location of Selected Clone Sele…" at bounding box center [682, 199] width 202 height 198
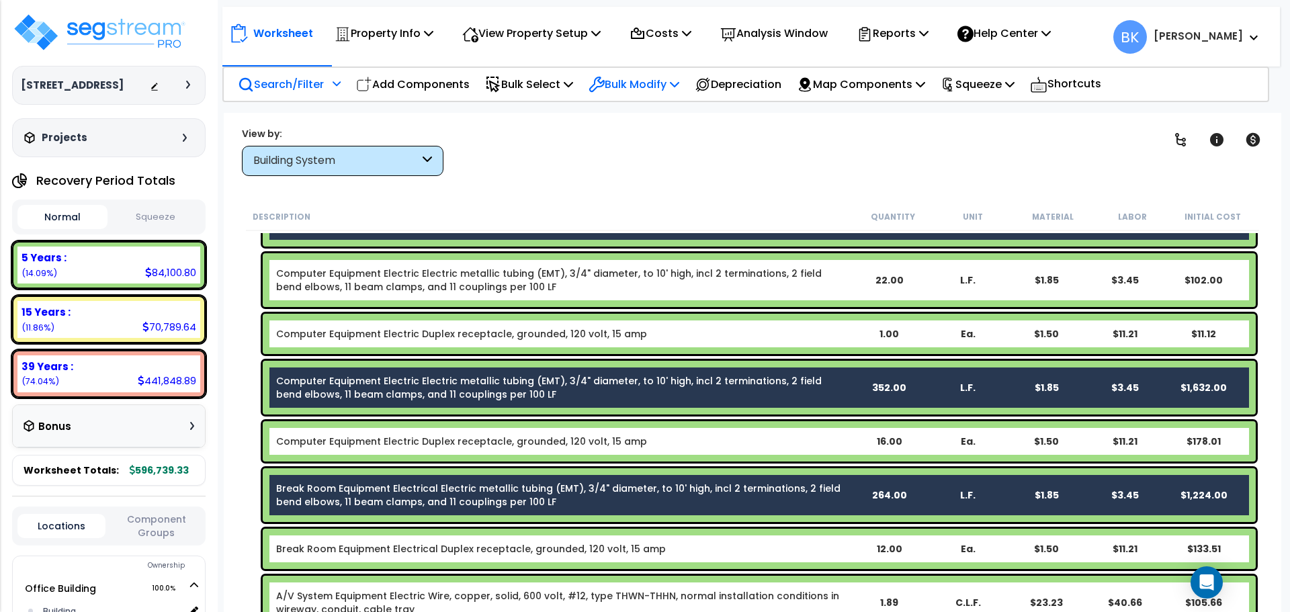
click at [667, 87] on p "Bulk Modify" at bounding box center [634, 84] width 91 height 18
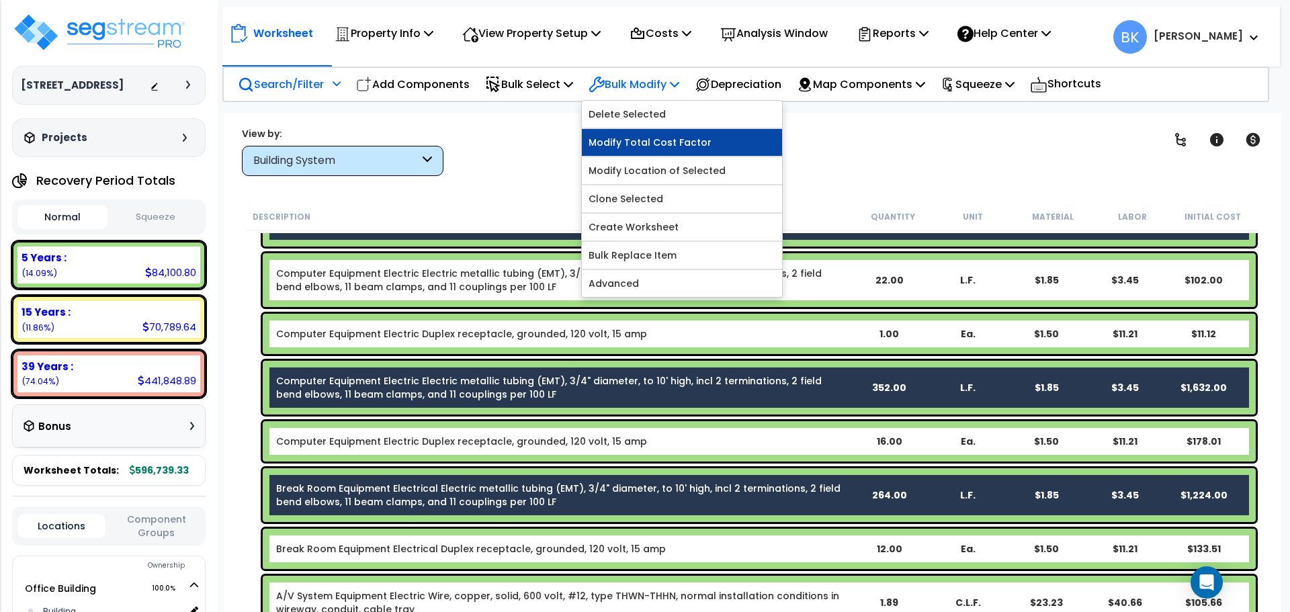
click at [662, 137] on link "Modify Total Cost Factor" at bounding box center [682, 142] width 200 height 27
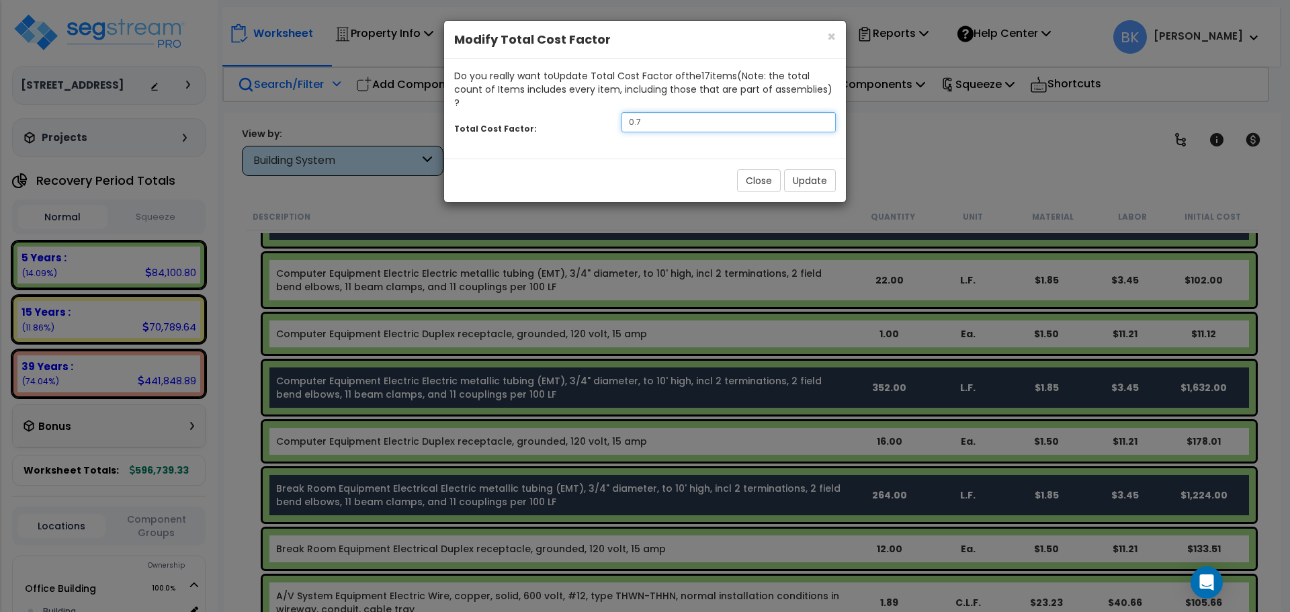
click at [697, 118] on div "Total Cost Factor: 0.7" at bounding box center [645, 124] width 402 height 29
click at [696, 112] on input "0.7" at bounding box center [729, 122] width 214 height 20
click at [783, 164] on div "Close Update" at bounding box center [645, 181] width 402 height 44
click at [796, 169] on button "Update" at bounding box center [810, 180] width 52 height 23
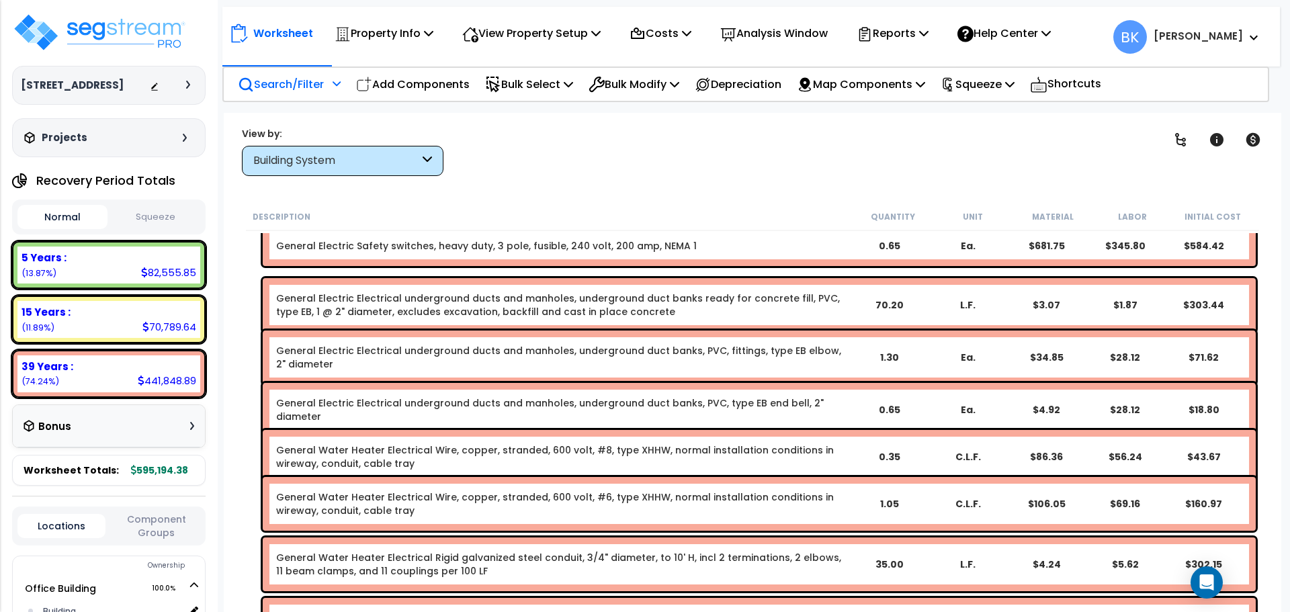
scroll to position [3831, 0]
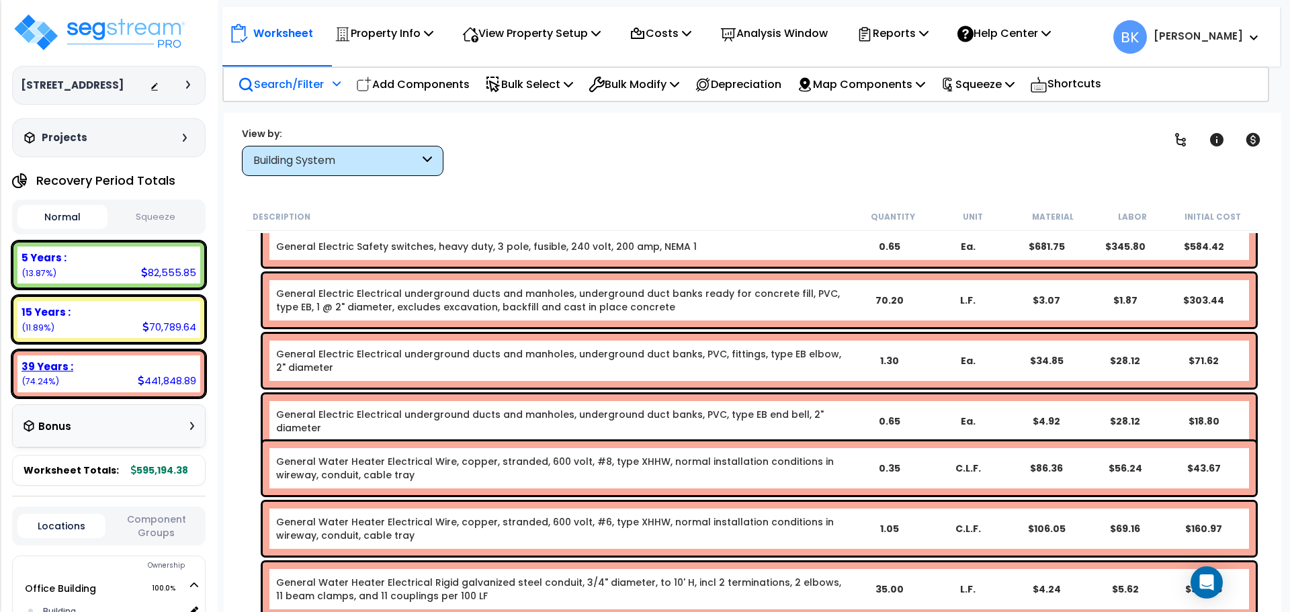
click at [106, 364] on div "39 Years :" at bounding box center [109, 367] width 175 height 14
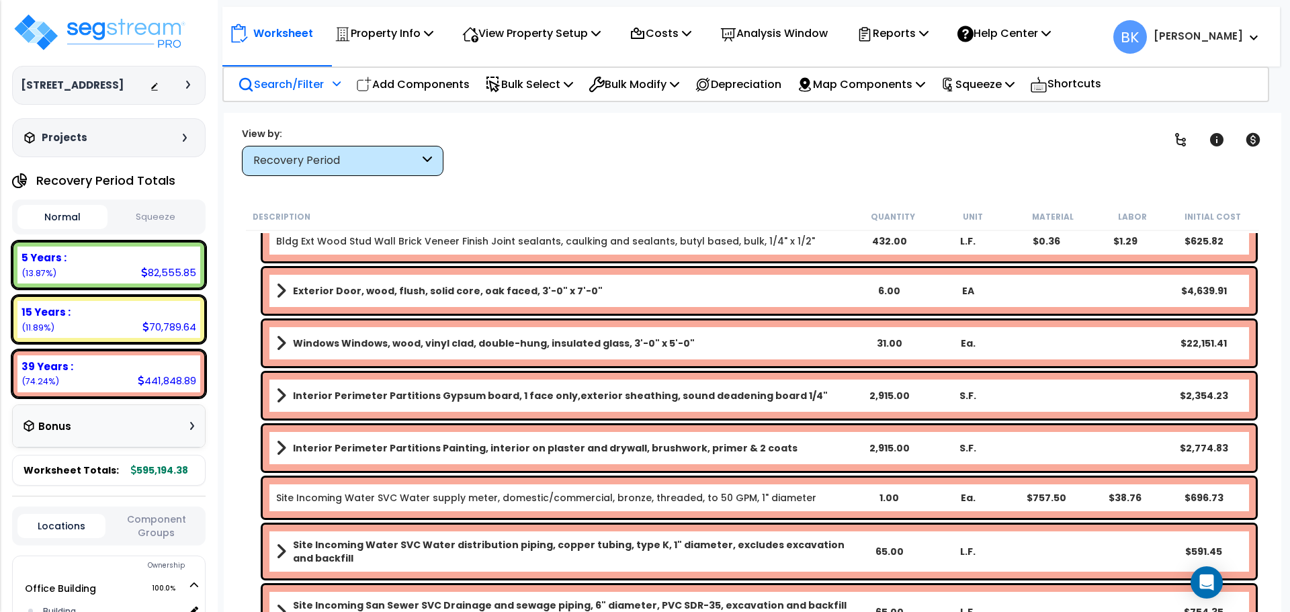
scroll to position [3770, 0]
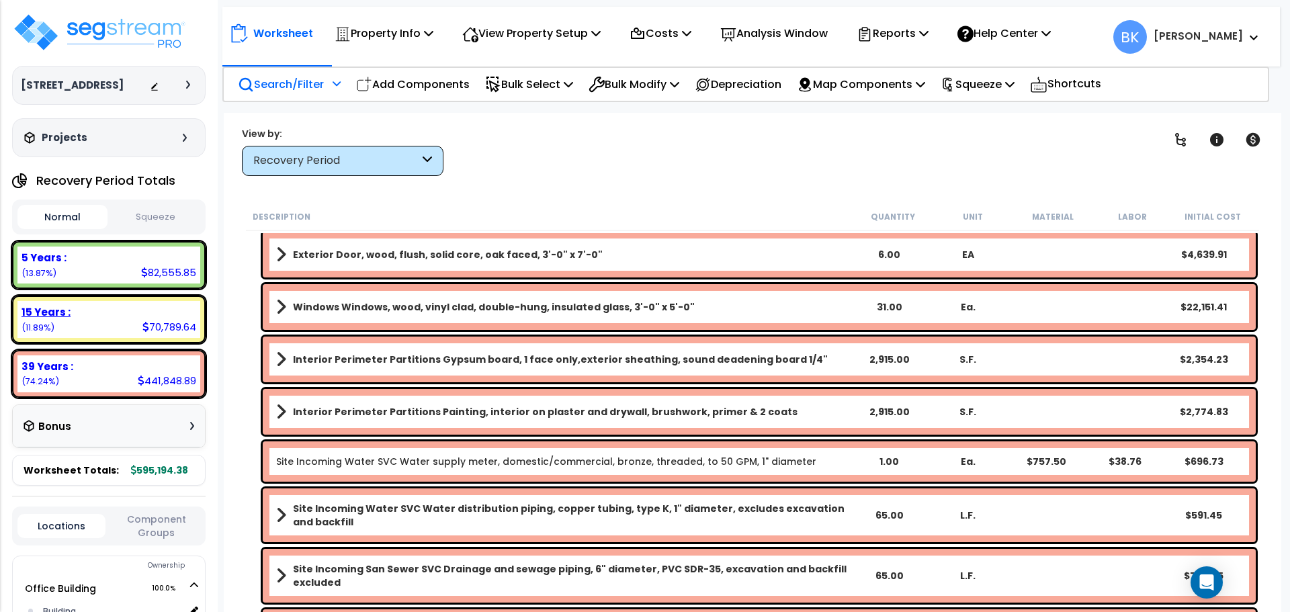
click at [112, 312] on div "15 Years :" at bounding box center [109, 312] width 175 height 14
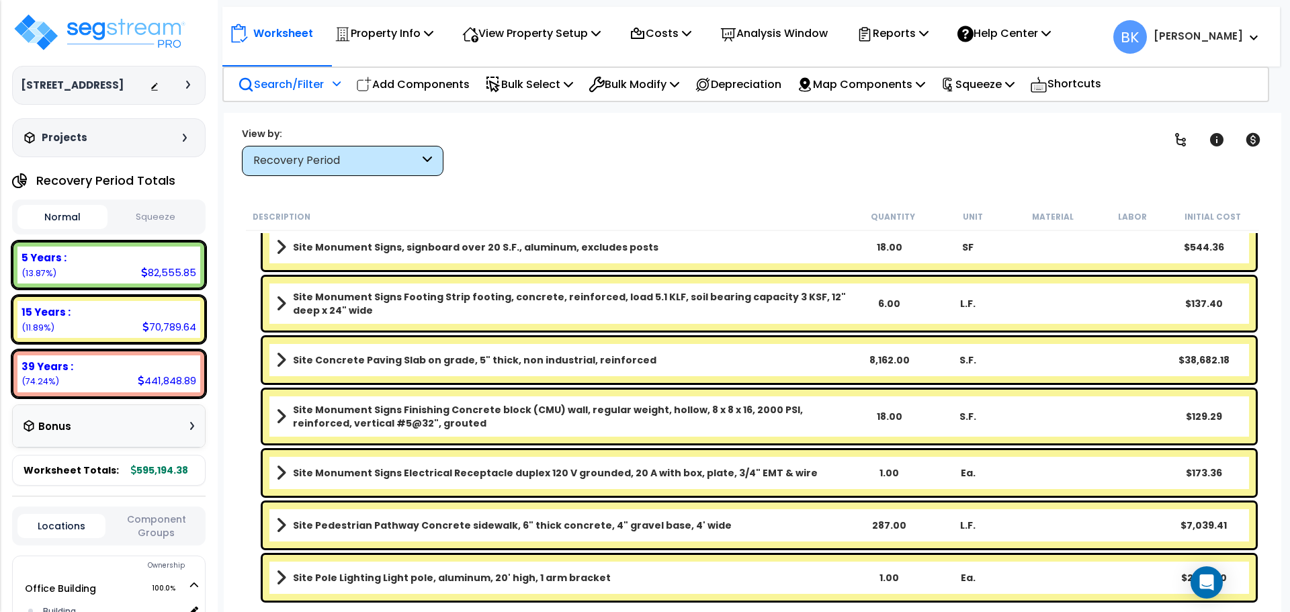
scroll to position [772, 0]
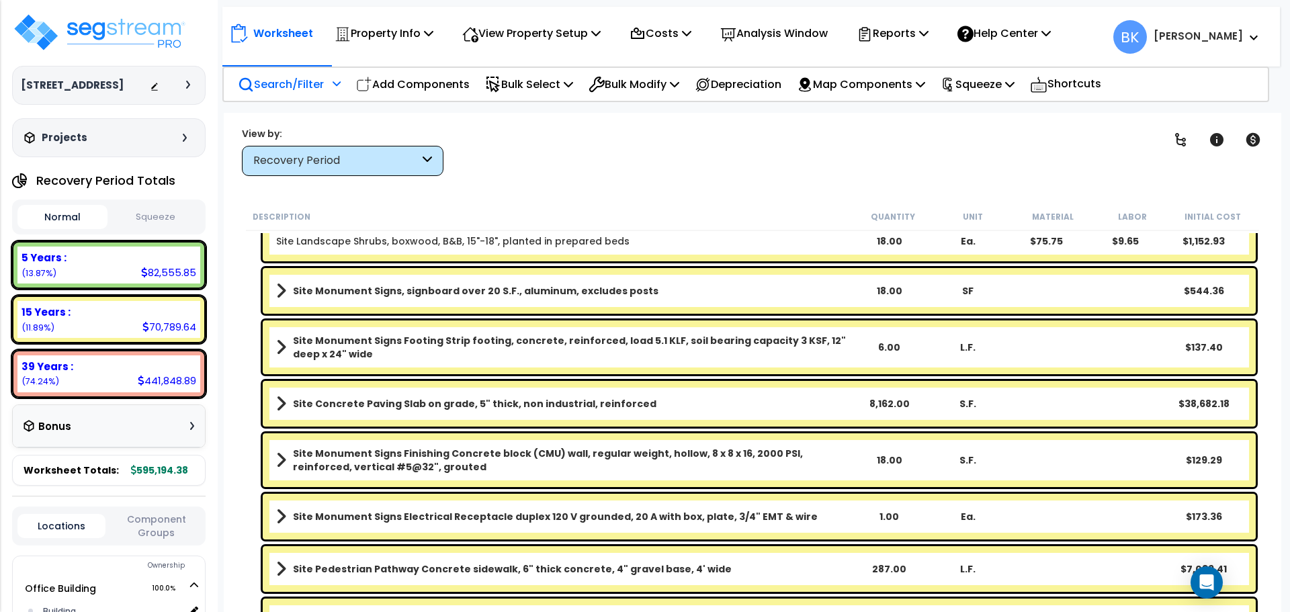
click at [412, 408] on b "Site Concrete Paving Slab on grade, 5" thick, non industrial, reinforced" at bounding box center [475, 403] width 364 height 13
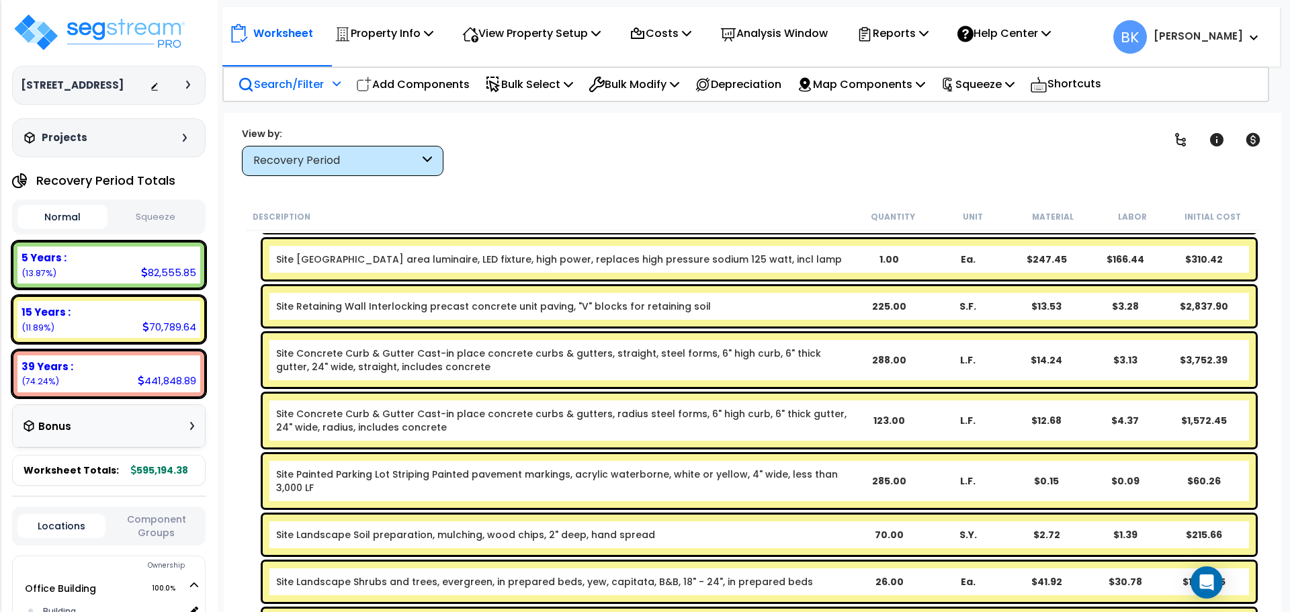
scroll to position [368, 0]
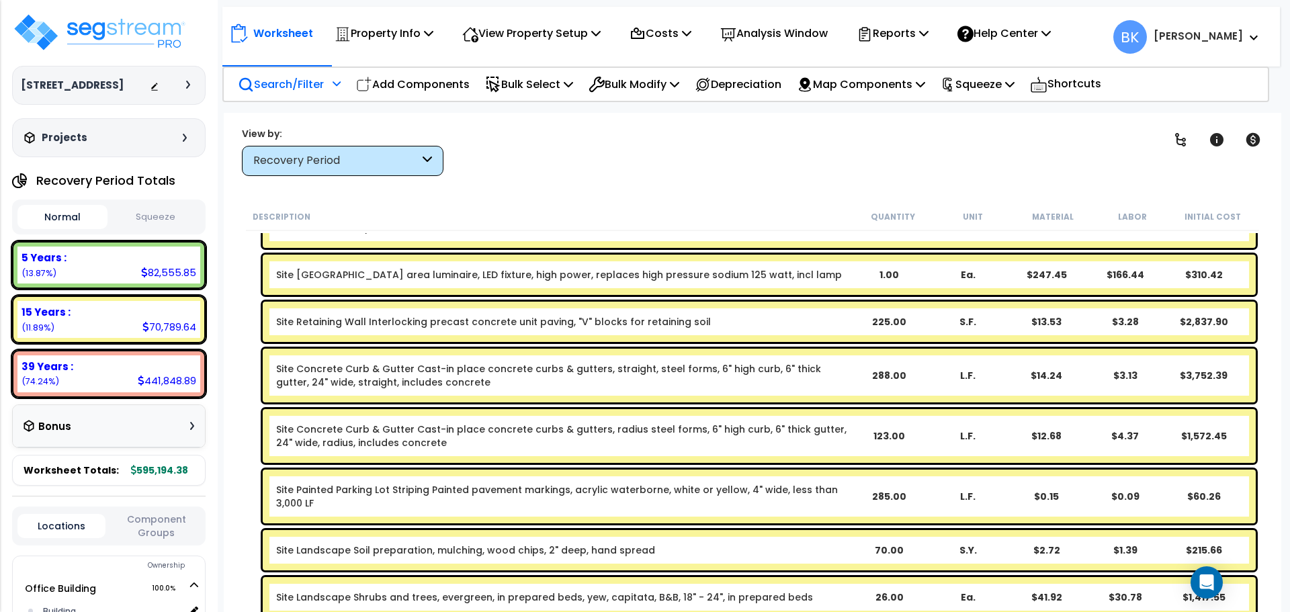
click at [403, 484] on link "Site Painted Parking Lot Striping Painted pavement markings, acrylic waterborne…" at bounding box center [562, 496] width 573 height 27
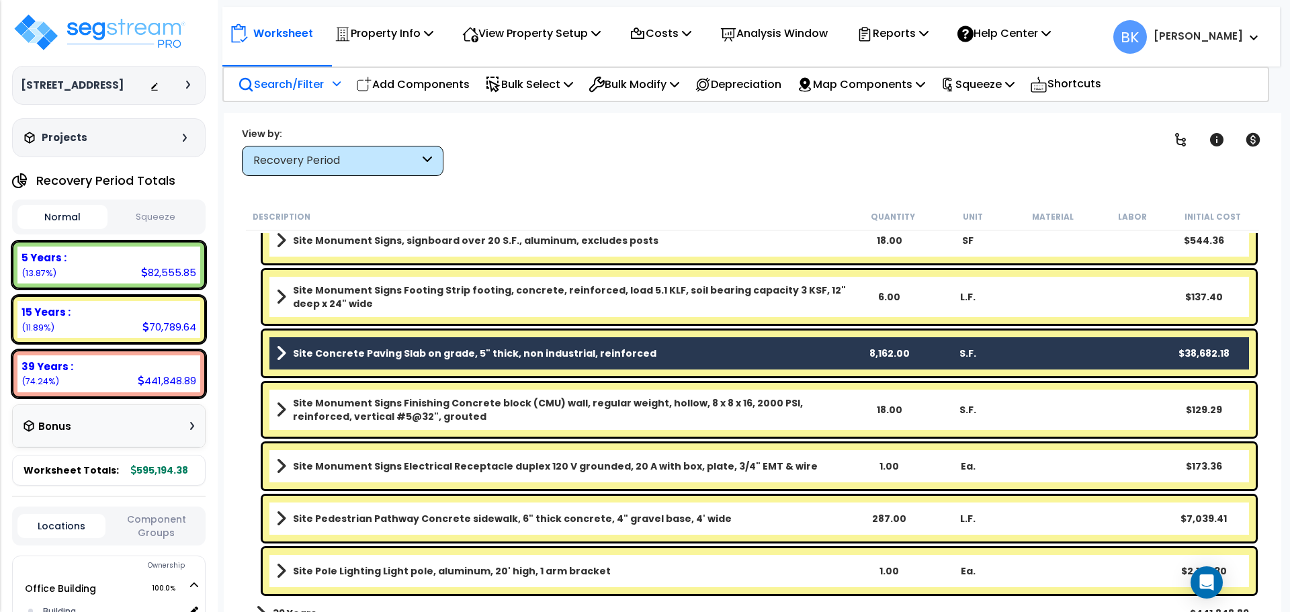
scroll to position [824, 0]
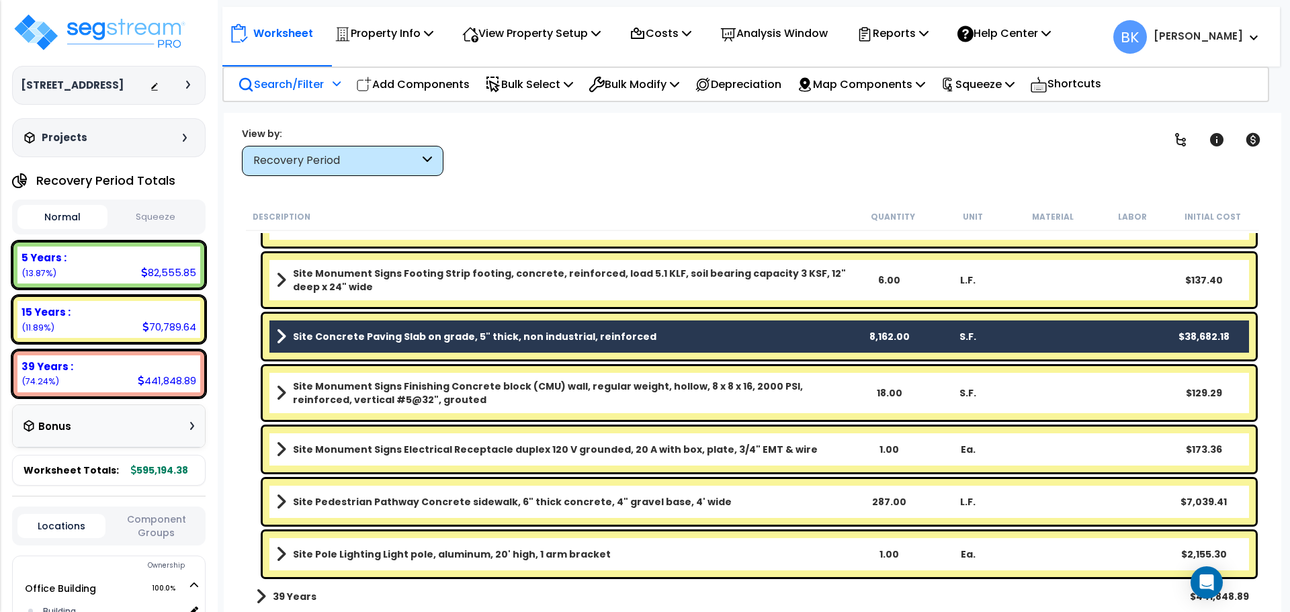
click at [437, 501] on b "Site Pedestrian Pathway Concrete sidewalk, 6" thick concrete, 4" gravel base, 4…" at bounding box center [512, 501] width 439 height 13
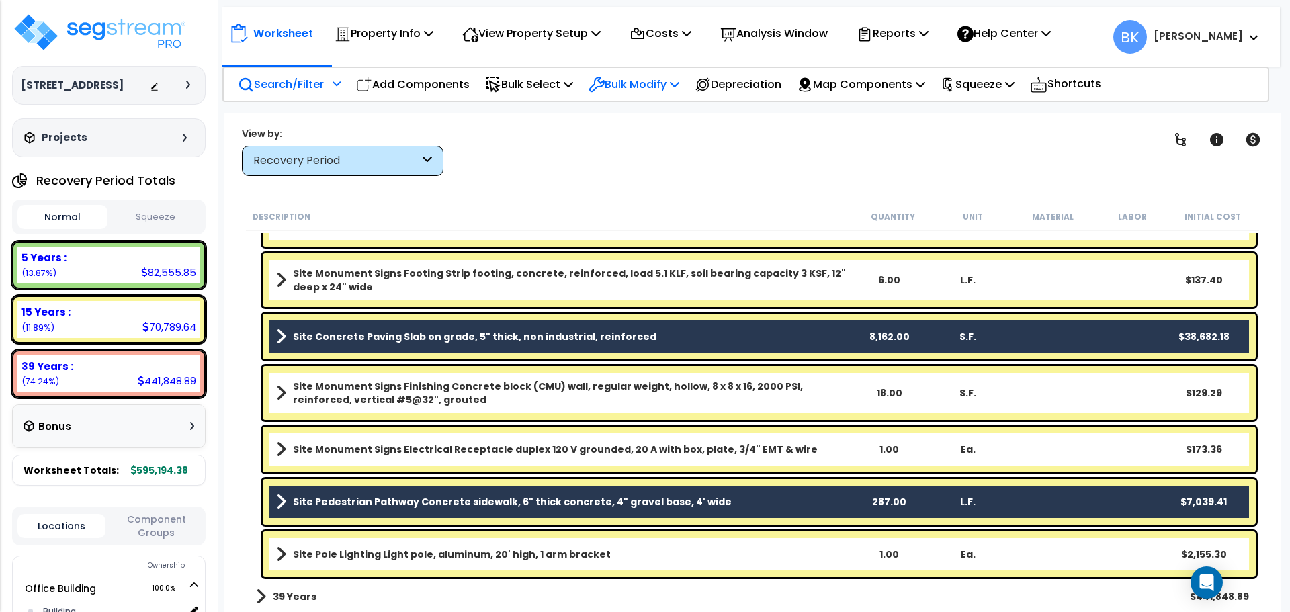
click at [617, 91] on p "Bulk Modify" at bounding box center [634, 84] width 91 height 18
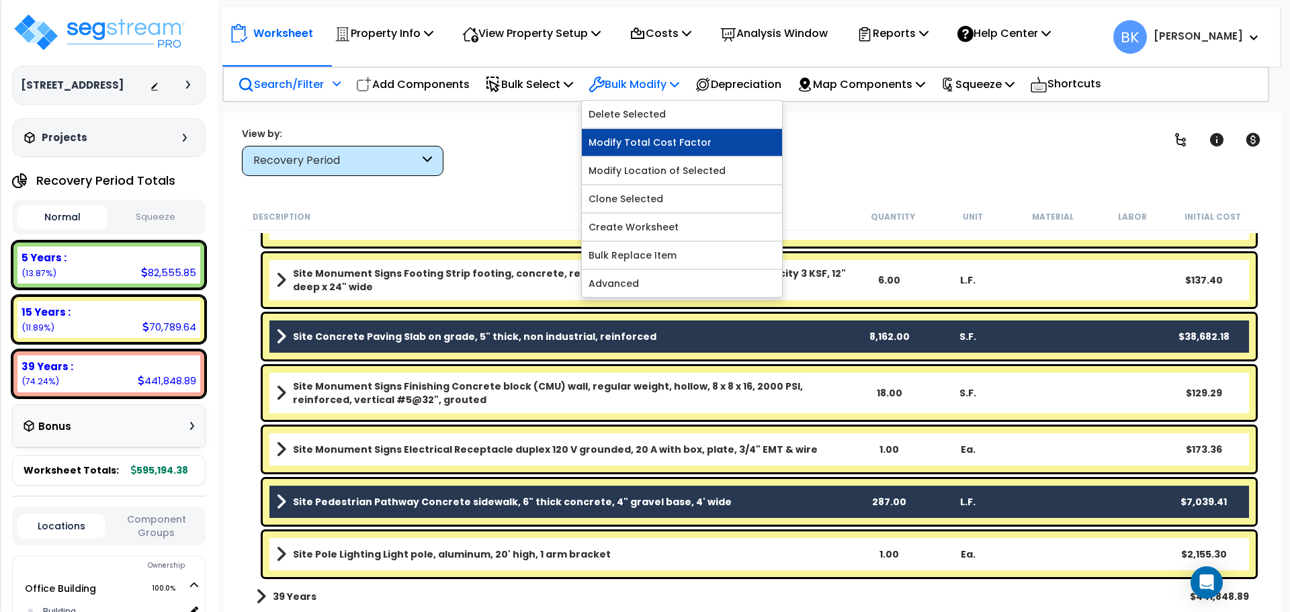
click at [643, 147] on link "Modify Total Cost Factor" at bounding box center [682, 142] width 200 height 27
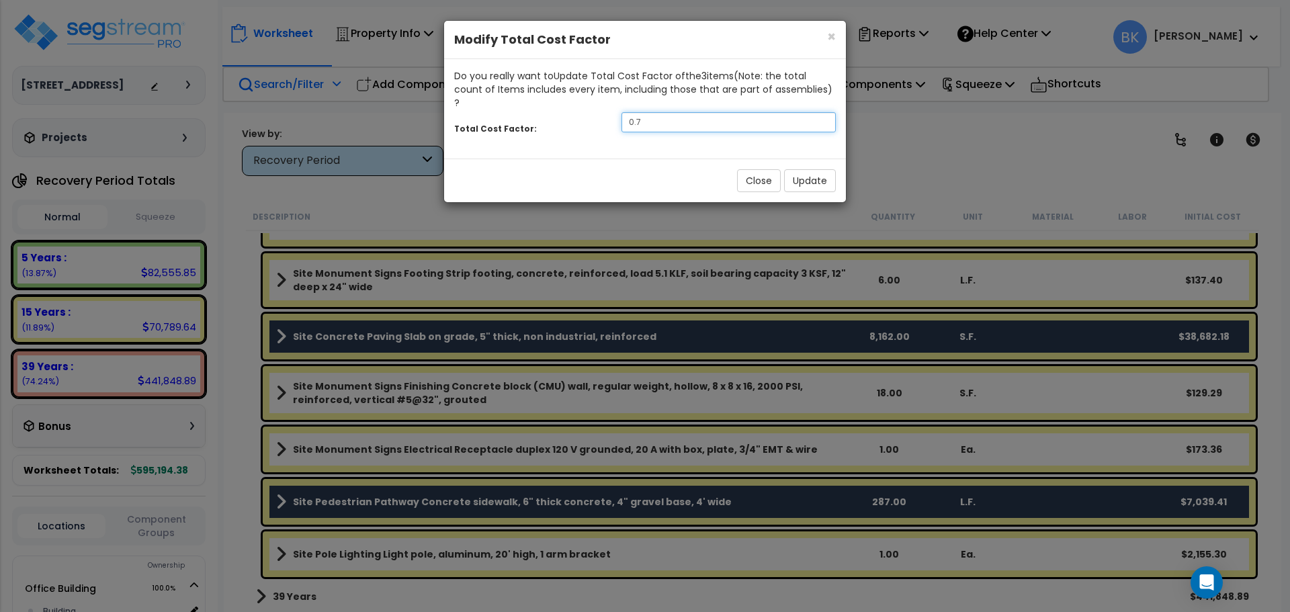
click at [686, 112] on input "0.7" at bounding box center [729, 122] width 214 height 20
type input "0.5"
click at [801, 169] on button "Update" at bounding box center [810, 180] width 52 height 23
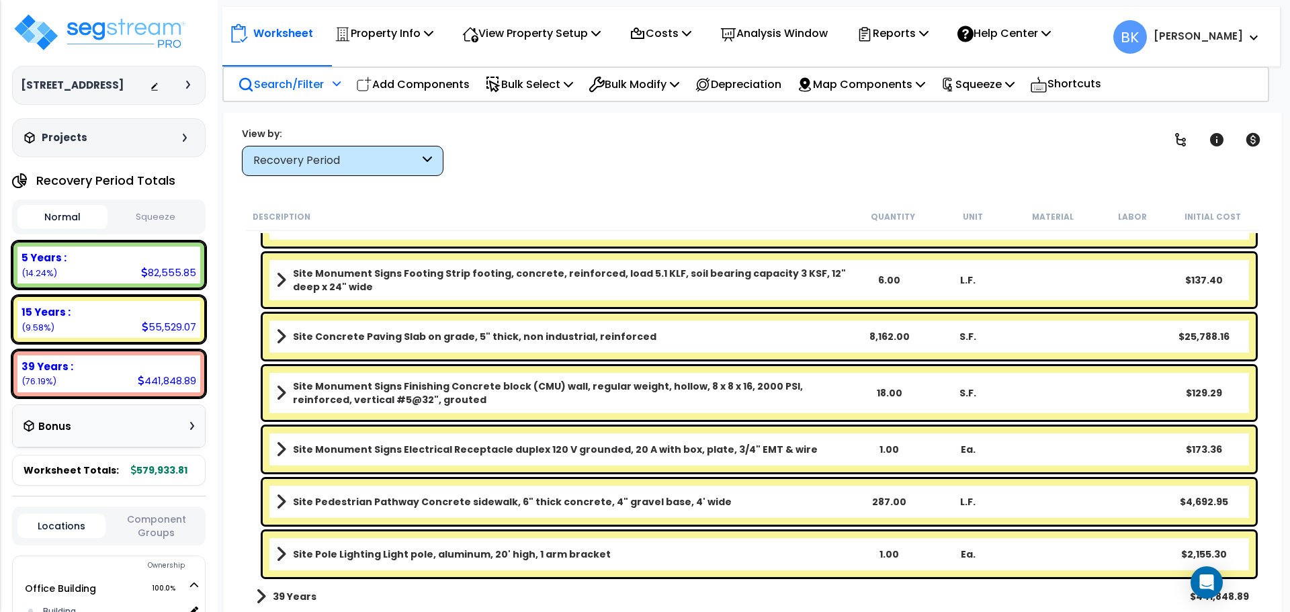
click at [249, 287] on div "Site Monument Signs Footing Strip footing, concrete, reinforced, load 5.1 KLF, …" at bounding box center [753, 280] width 1014 height 60
click at [138, 262] on div "5 Years :" at bounding box center [109, 258] width 175 height 14
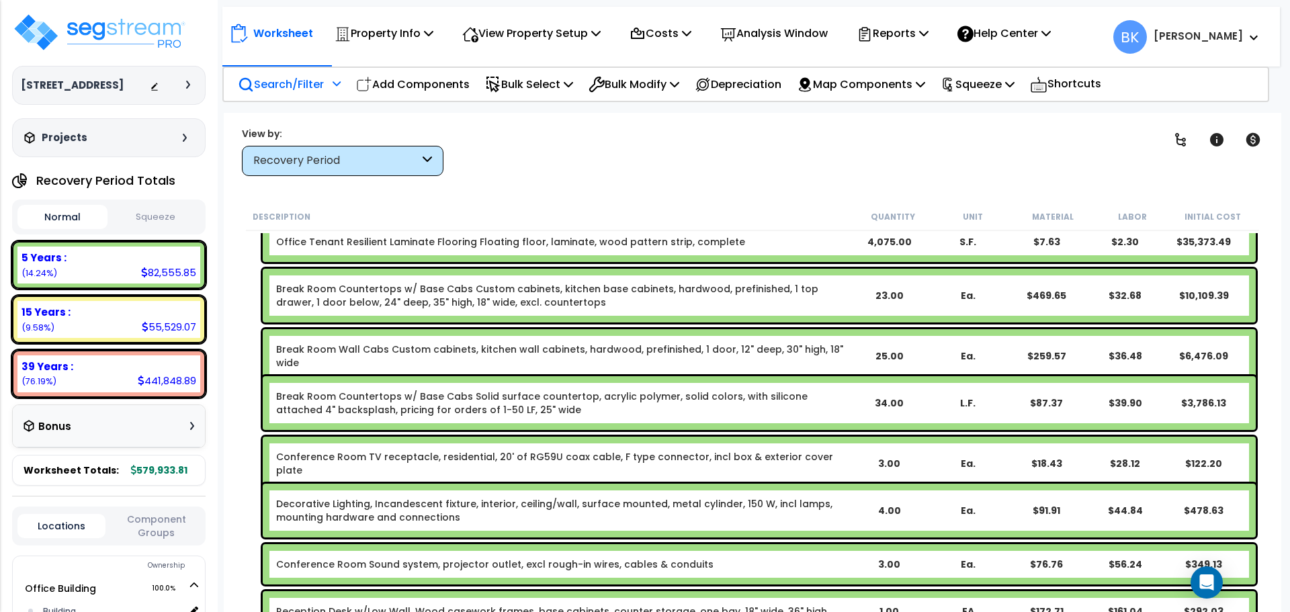
scroll to position [0, 0]
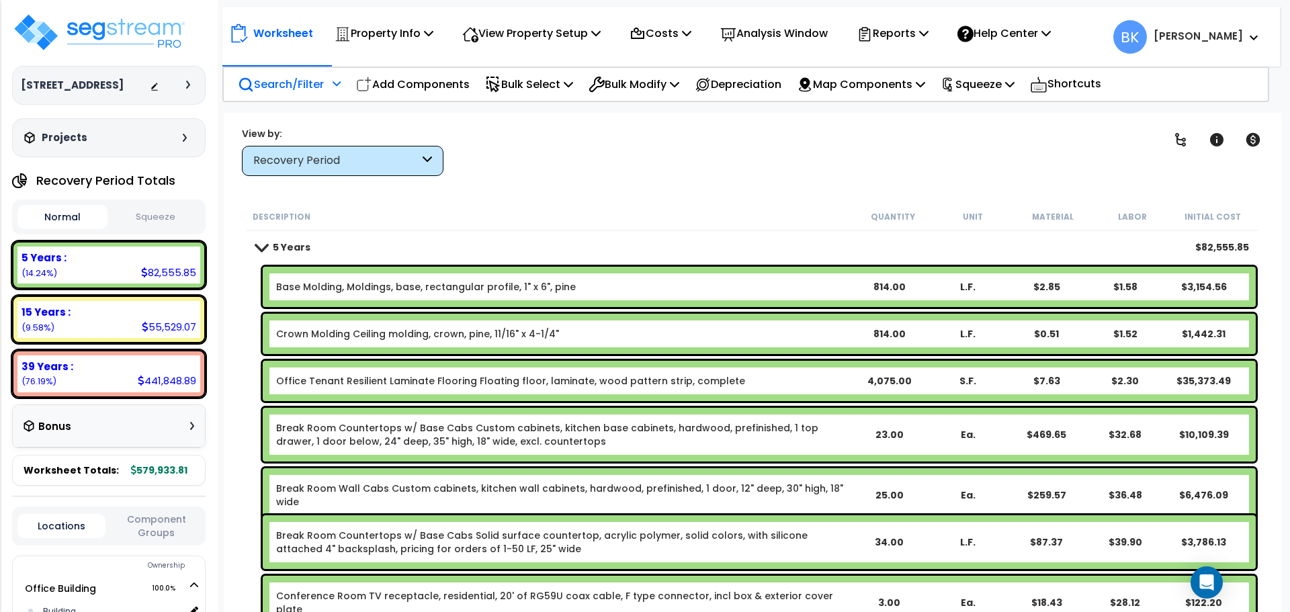
click at [364, 287] on link "Base Molding, Moldings, base, rectangular profile, 1" x 6", pine" at bounding box center [426, 286] width 300 height 13
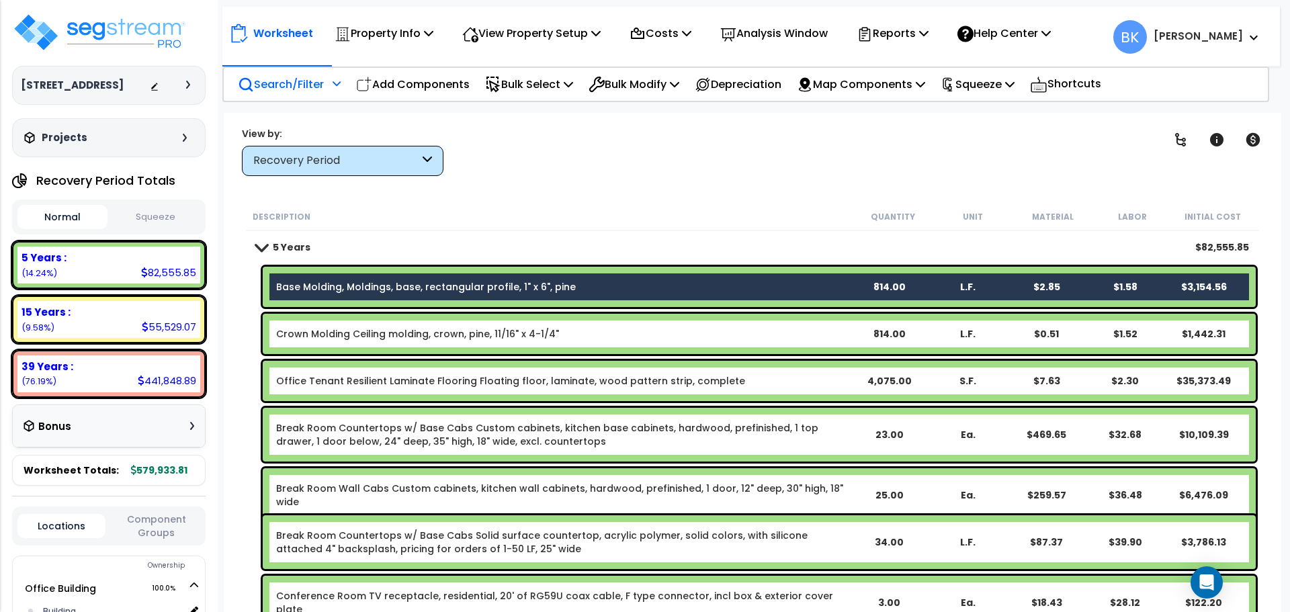
click at [352, 335] on link "Crown Molding Ceiling molding, crown, pine, 11/16" x 4-1/4"" at bounding box center [417, 333] width 283 height 13
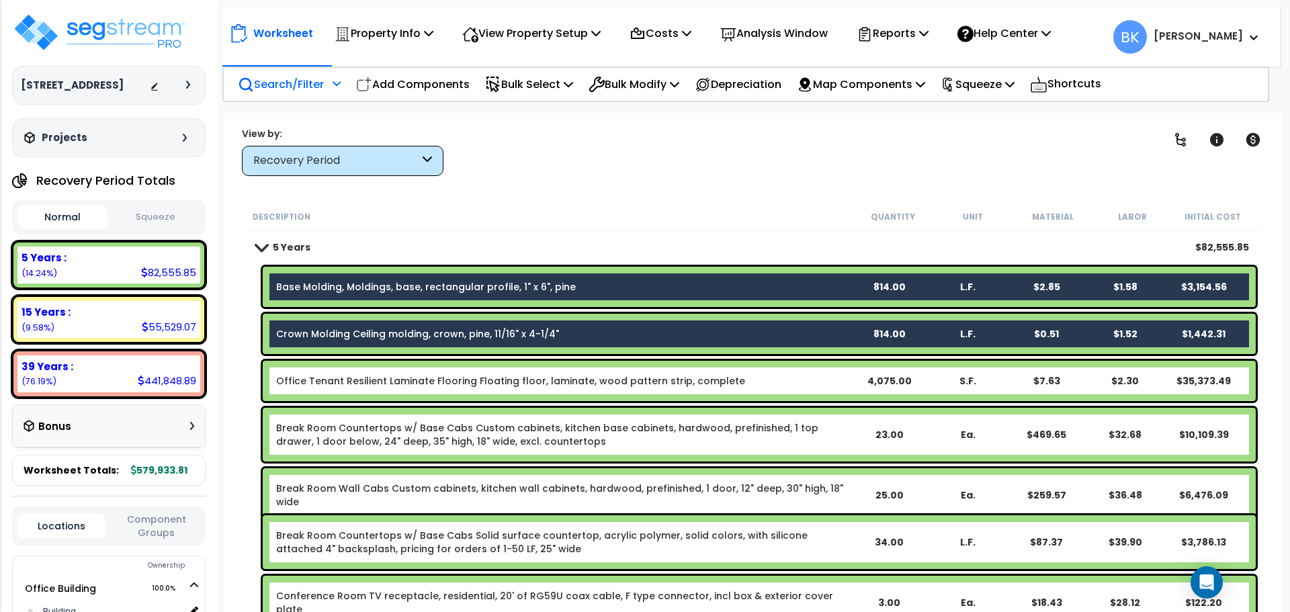
click at [359, 380] on link "Office Tenant Resilient Laminate Flooring Floating floor, laminate, wood patter…" at bounding box center [510, 380] width 469 height 13
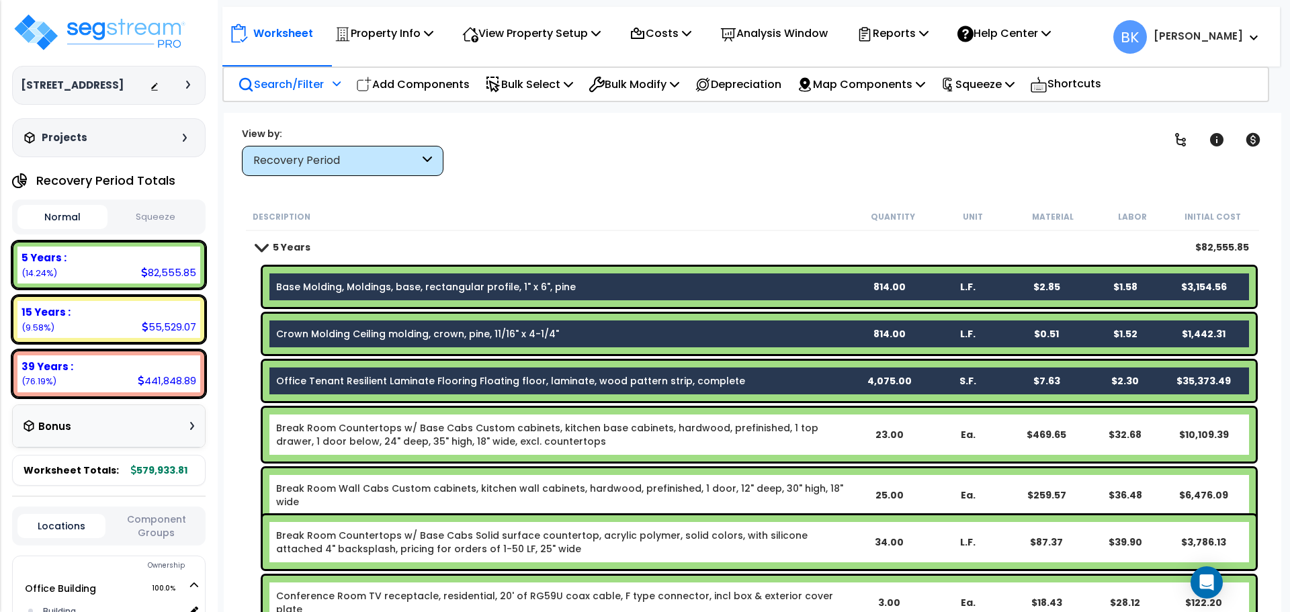
click at [422, 431] on link "Break Room Countertops w/ Base Cabs Custom cabinets, kitchen base cabinets, har…" at bounding box center [562, 434] width 573 height 27
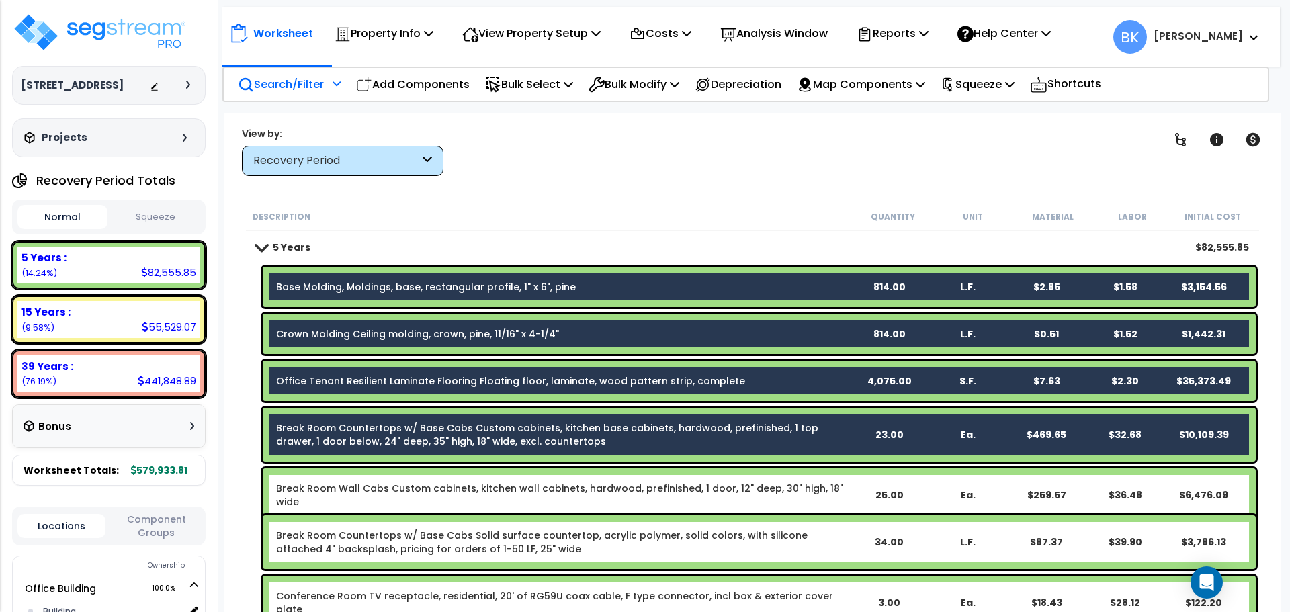
click at [407, 491] on link "Break Room Wall Cabs Custom cabinets, kitchen wall cabinets, hardwood, prefinis…" at bounding box center [562, 495] width 573 height 27
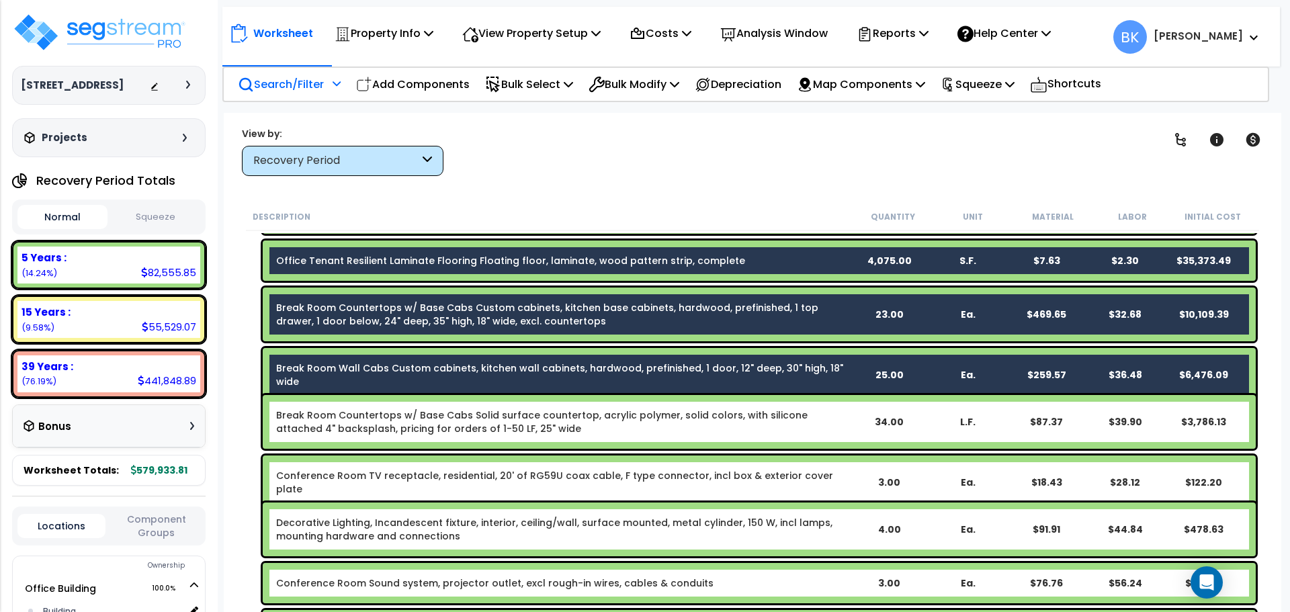
scroll to position [134, 0]
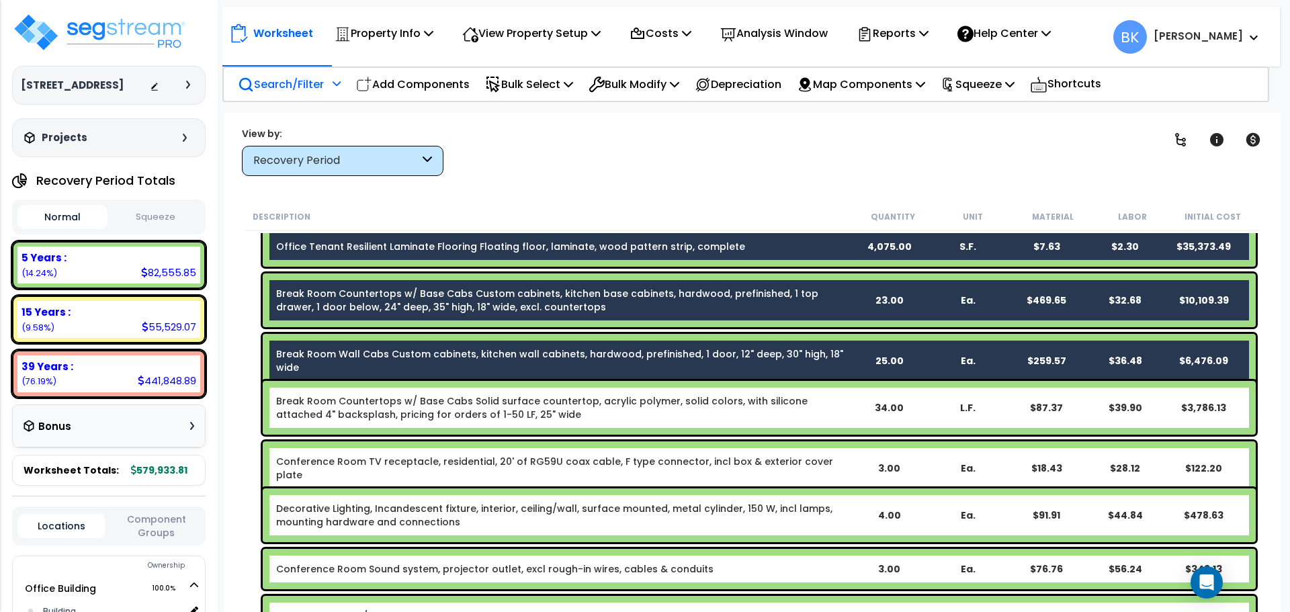
click at [420, 408] on link "Break Room Countertops w/ Base Cabs Solid surface countertop, acrylic polymer, …" at bounding box center [562, 408] width 573 height 27
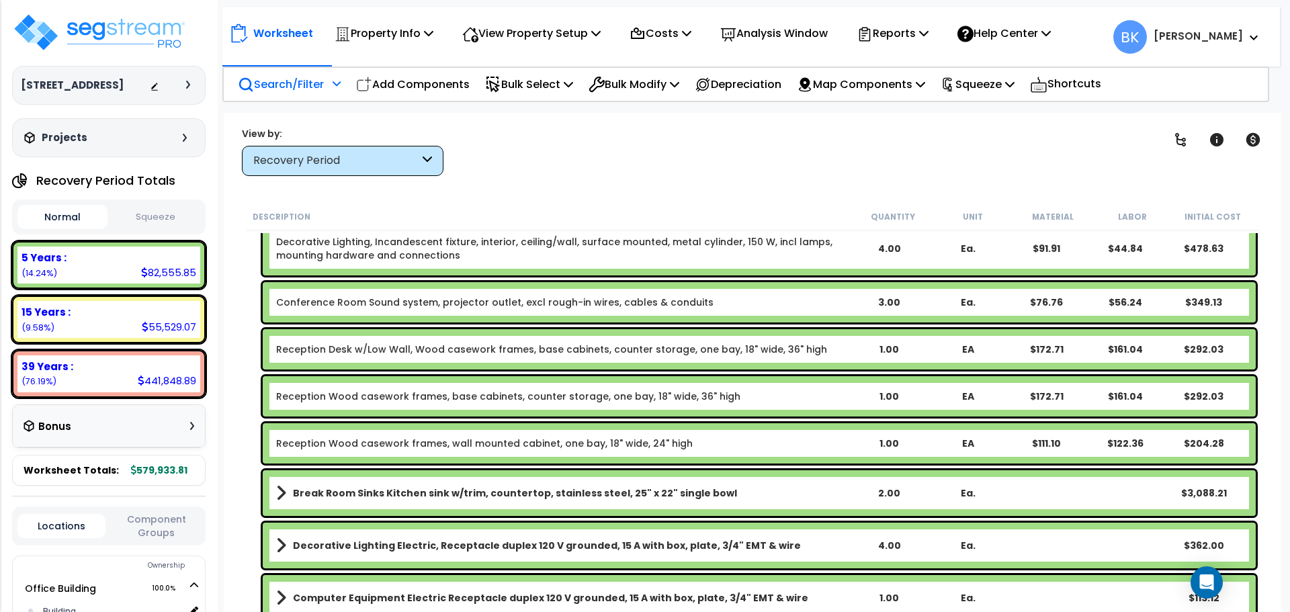
scroll to position [403, 0]
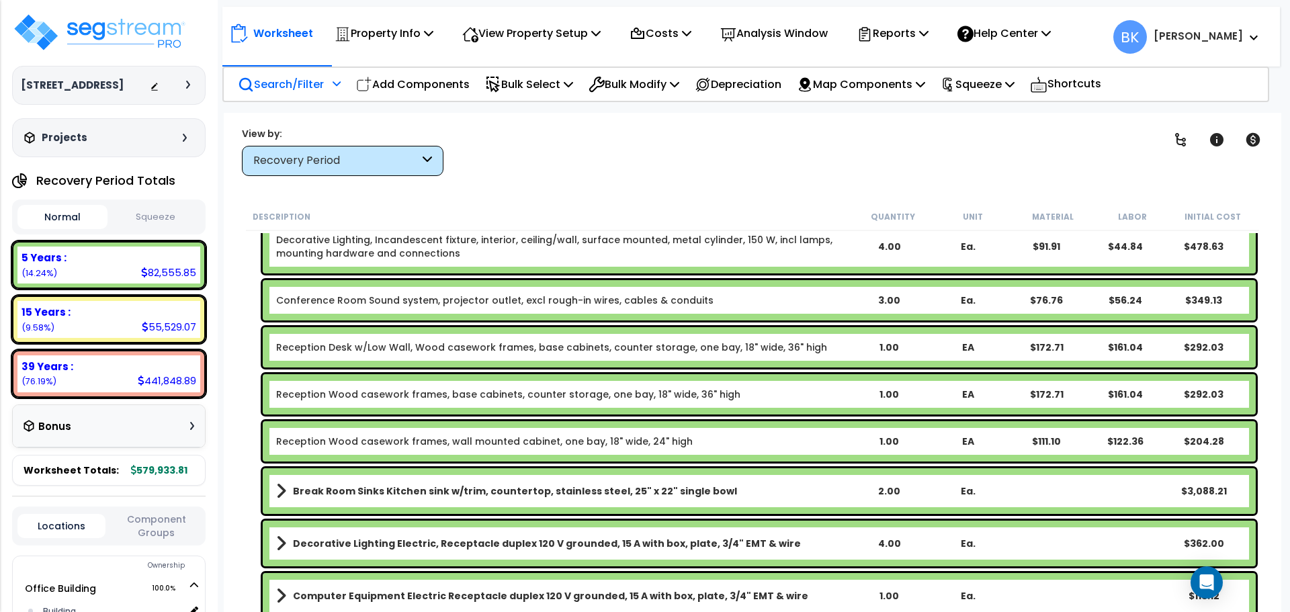
click at [347, 354] on link "Reception Desk w/Low Wall, Wood casework frames, base cabinets, counter storage…" at bounding box center [551, 347] width 551 height 13
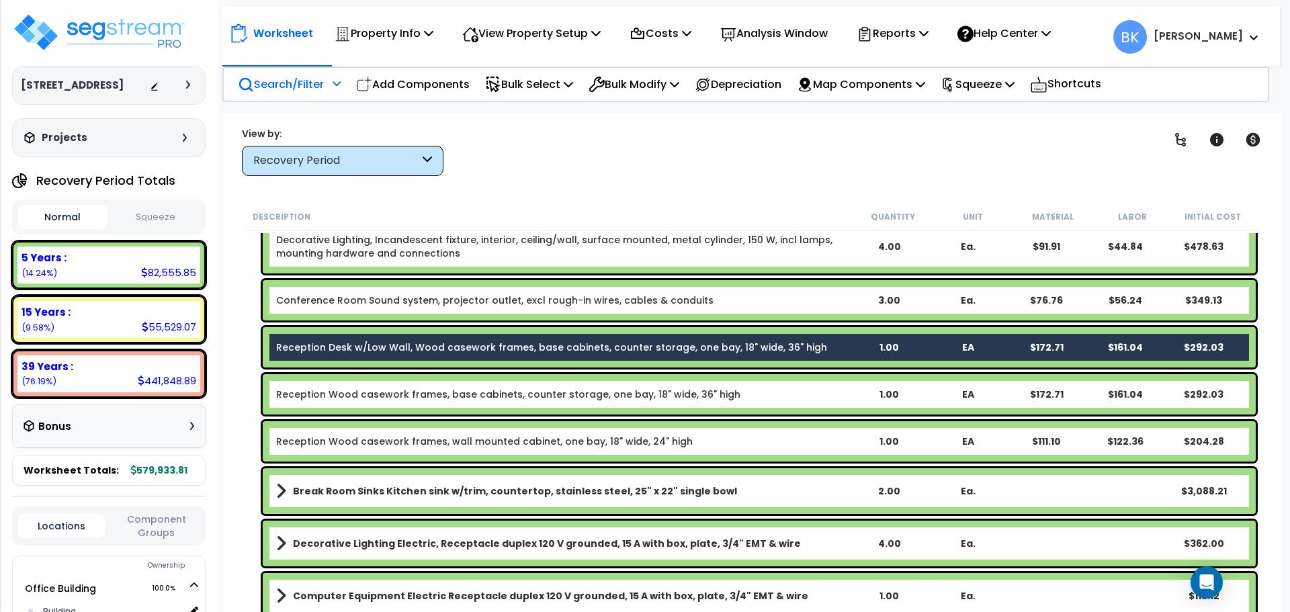
click at [338, 391] on link "Reception Wood casework frames, base cabinets, counter storage, one bay, 18" wi…" at bounding box center [508, 394] width 464 height 13
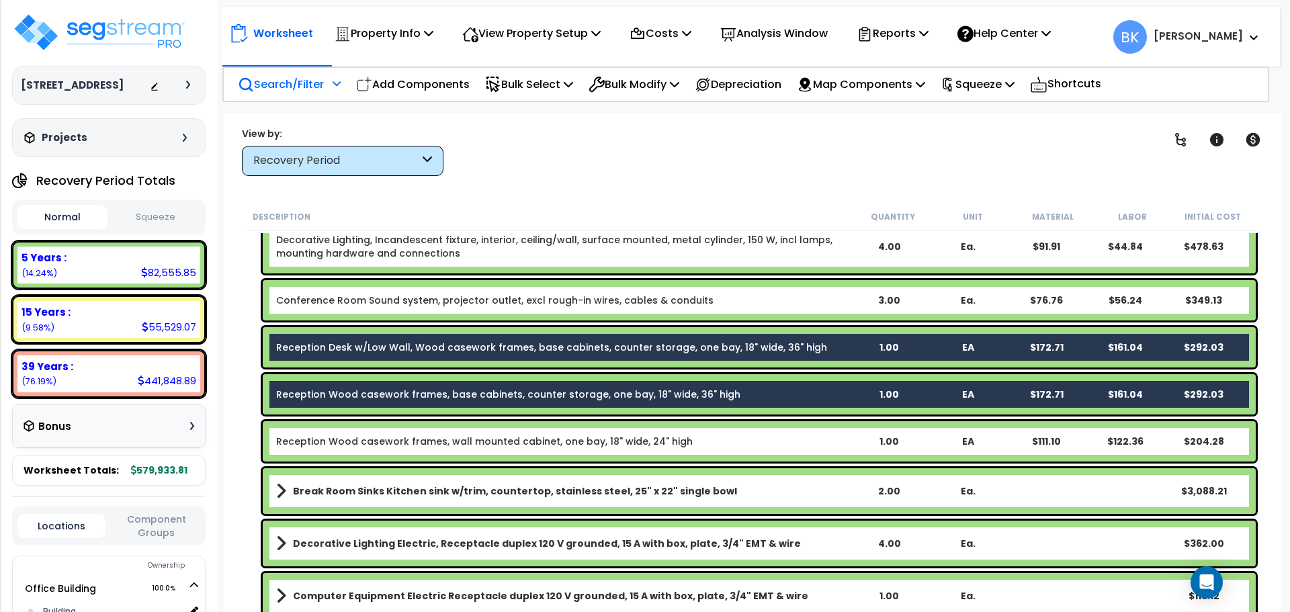
click at [335, 439] on link "Reception Wood casework frames, wall mounted cabinet, one bay, 18" wide, 24" hi…" at bounding box center [484, 441] width 417 height 13
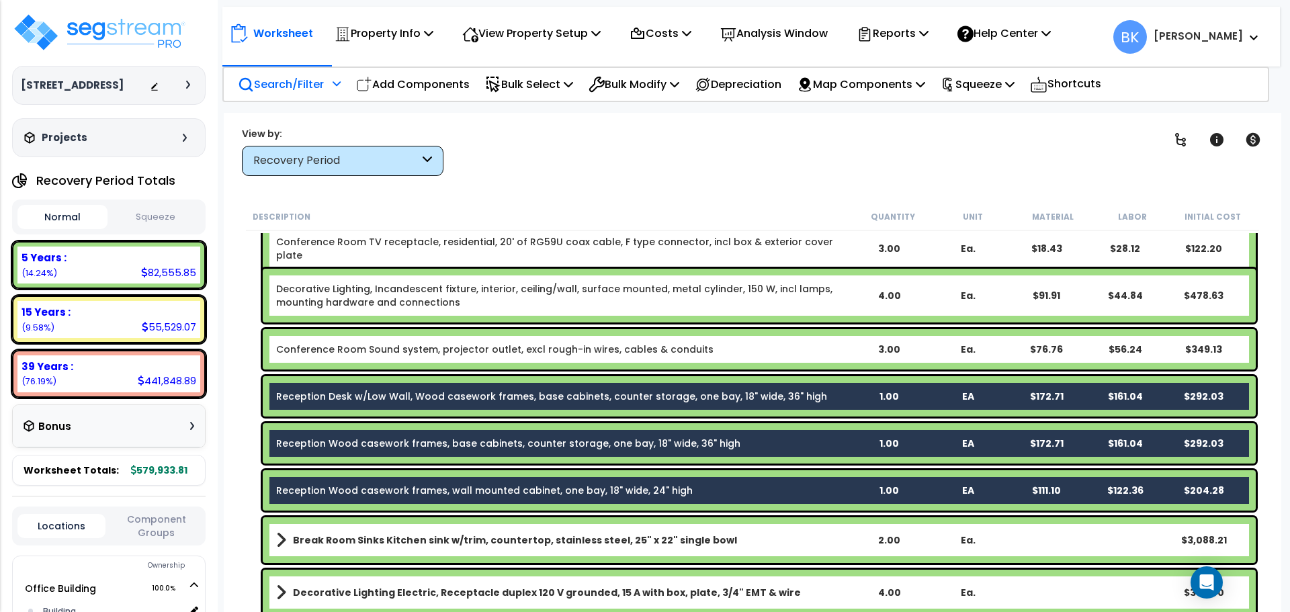
scroll to position [235, 0]
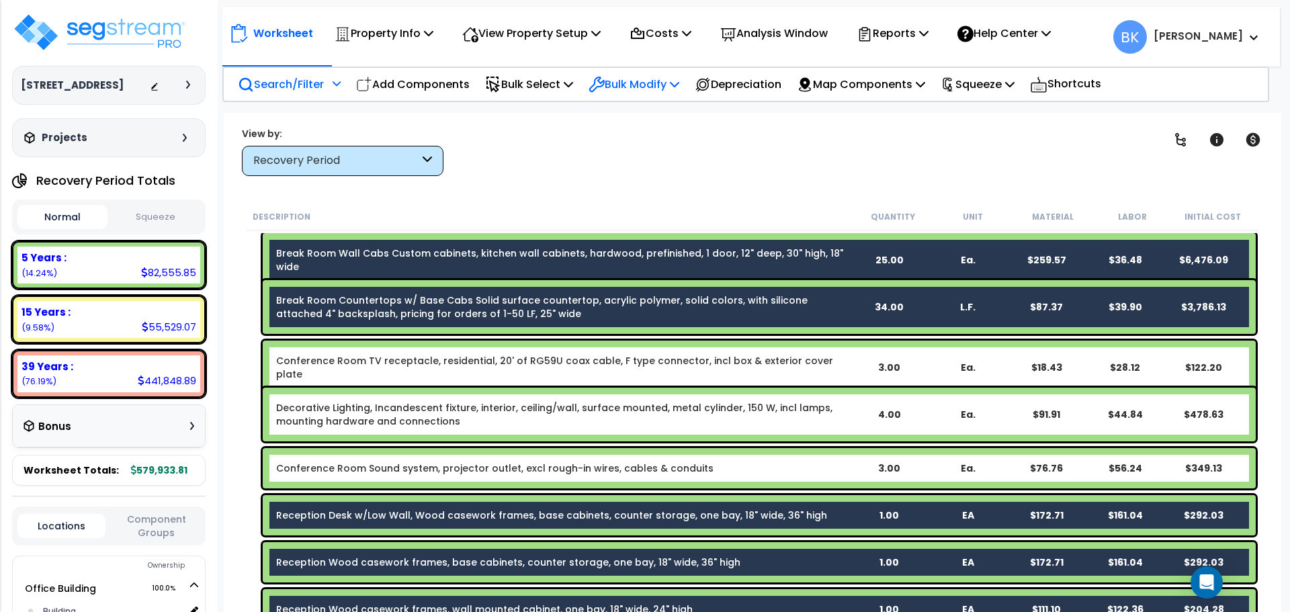
click at [670, 90] on p "Bulk Modify" at bounding box center [634, 84] width 91 height 18
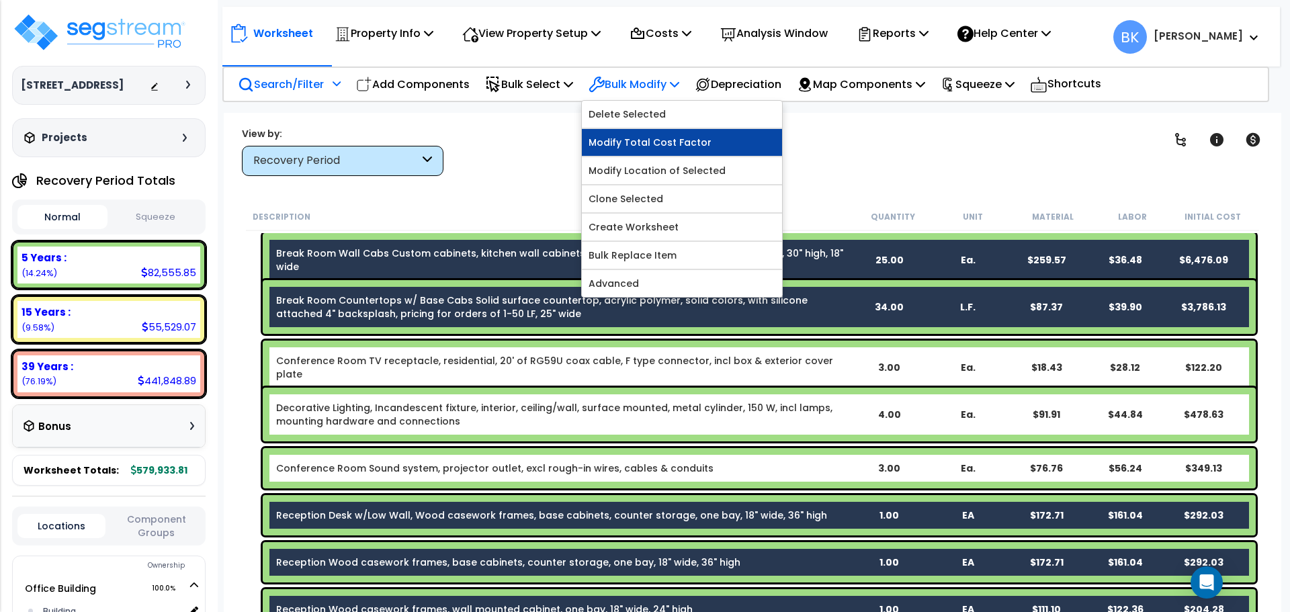
click at [676, 142] on link "Modify Total Cost Factor" at bounding box center [682, 142] width 200 height 27
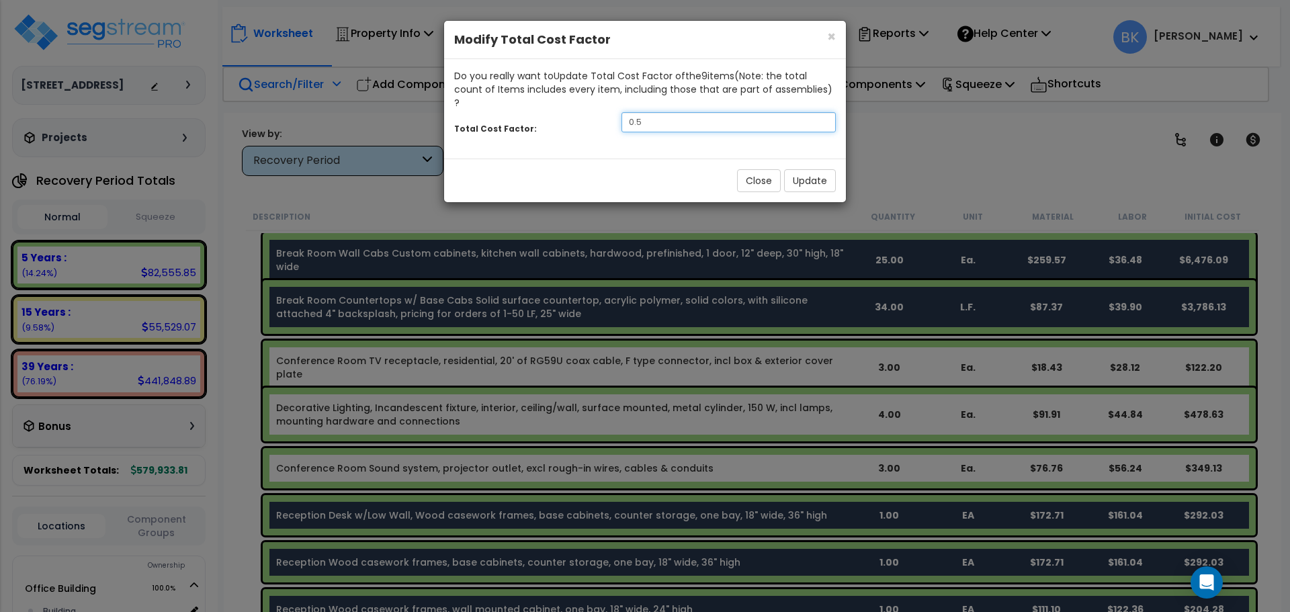
click at [721, 112] on input "0.5" at bounding box center [729, 122] width 214 height 20
type input "0.1"
click at [802, 169] on button "Update" at bounding box center [810, 180] width 52 height 23
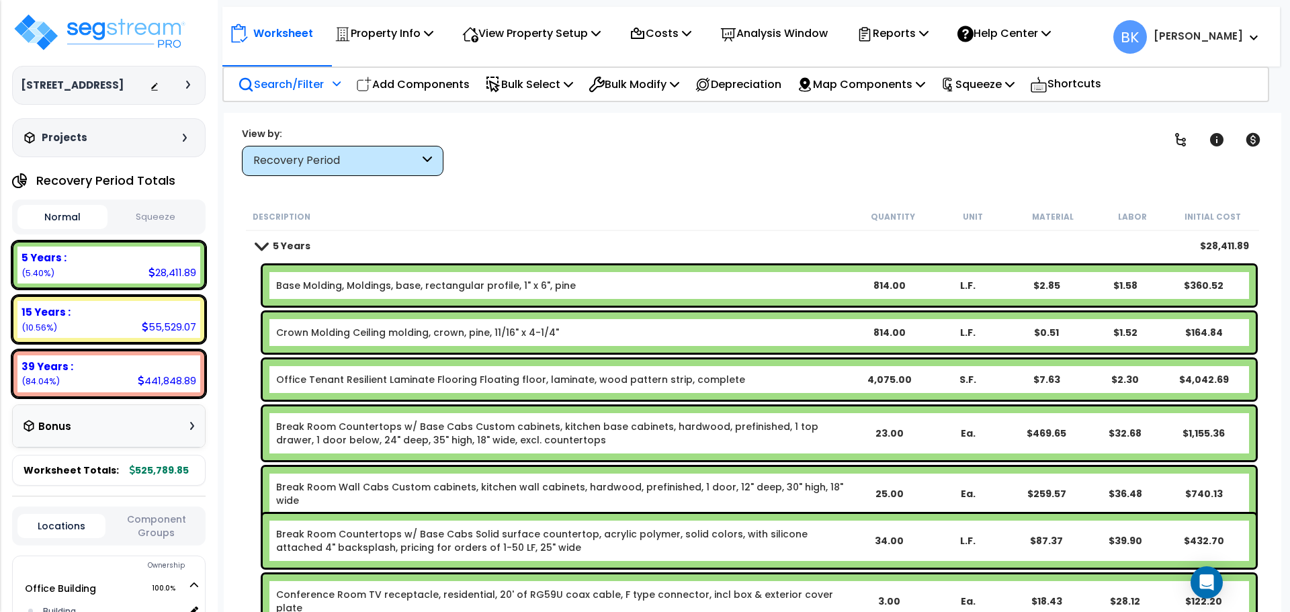
scroll to position [0, 0]
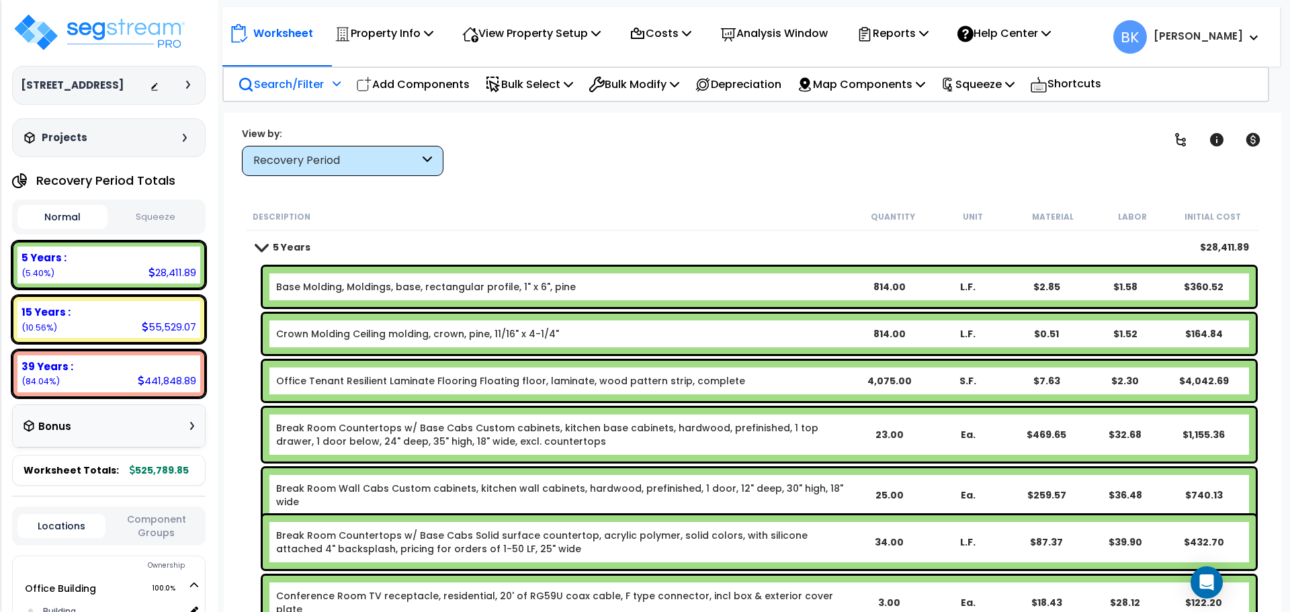
click at [448, 378] on link "Office Tenant Resilient Laminate Flooring Floating floor, laminate, wood patter…" at bounding box center [510, 380] width 469 height 13
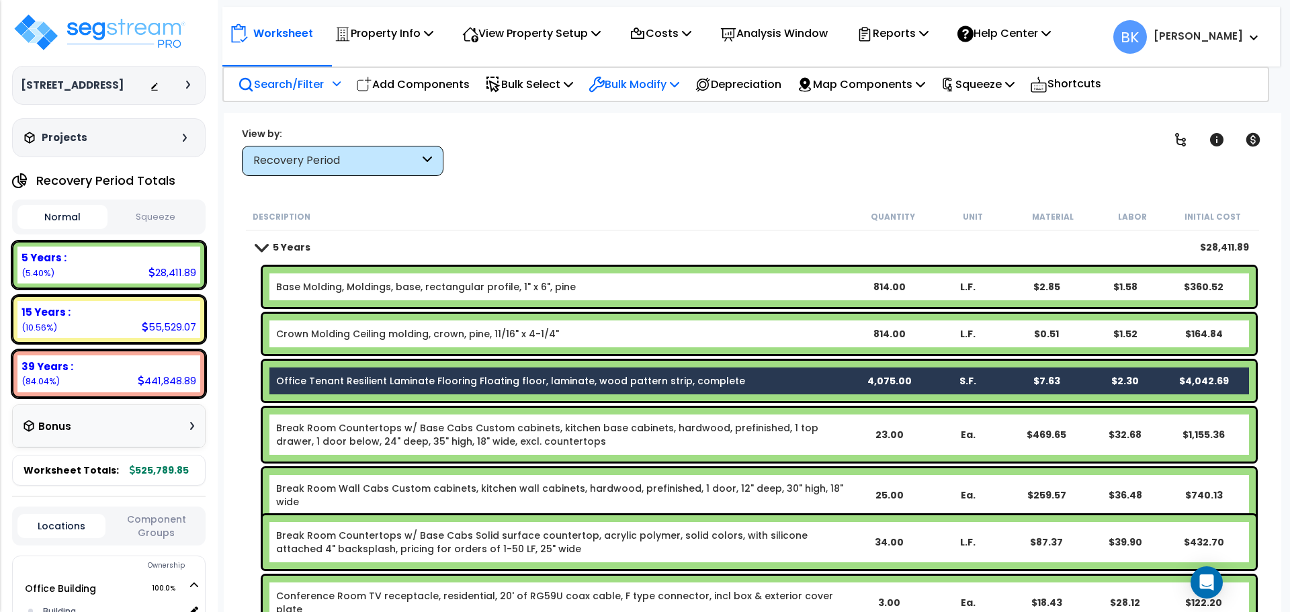
click at [636, 77] on p "Bulk Modify" at bounding box center [634, 84] width 91 height 18
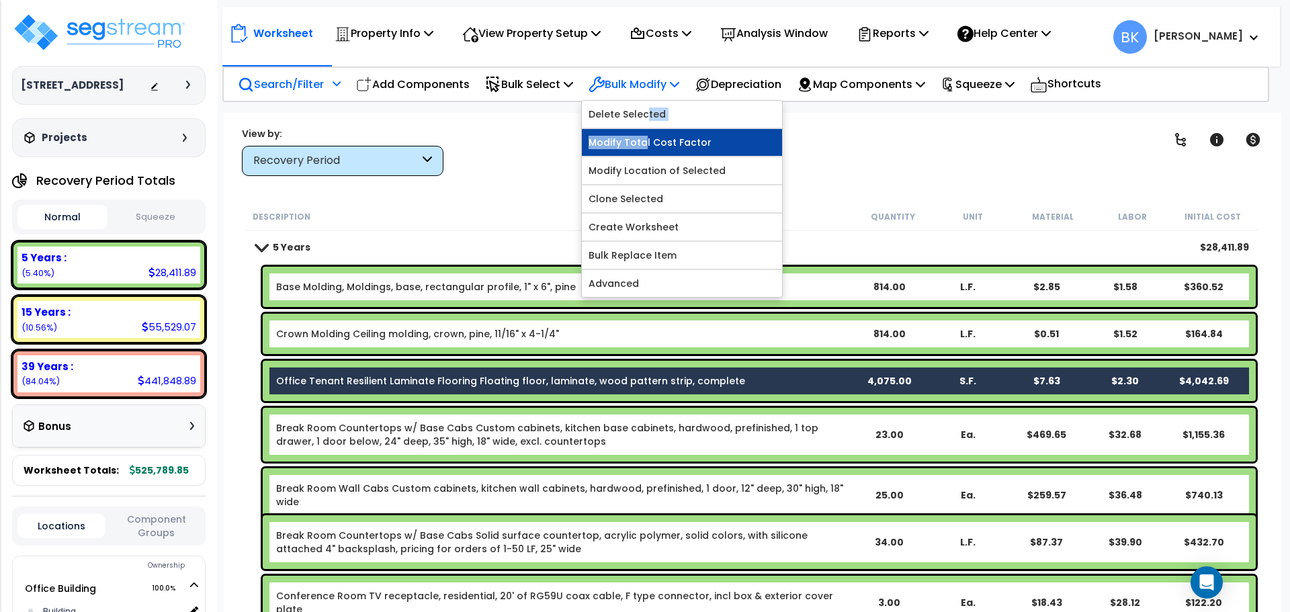
drag, startPoint x: 653, startPoint y: 114, endPoint x: 653, endPoint y: 141, distance: 27.6
click at [653, 141] on div "Delete Selected Modify Total Cost Factor Modify Location of Selected Clone Sele…" at bounding box center [682, 199] width 202 height 198
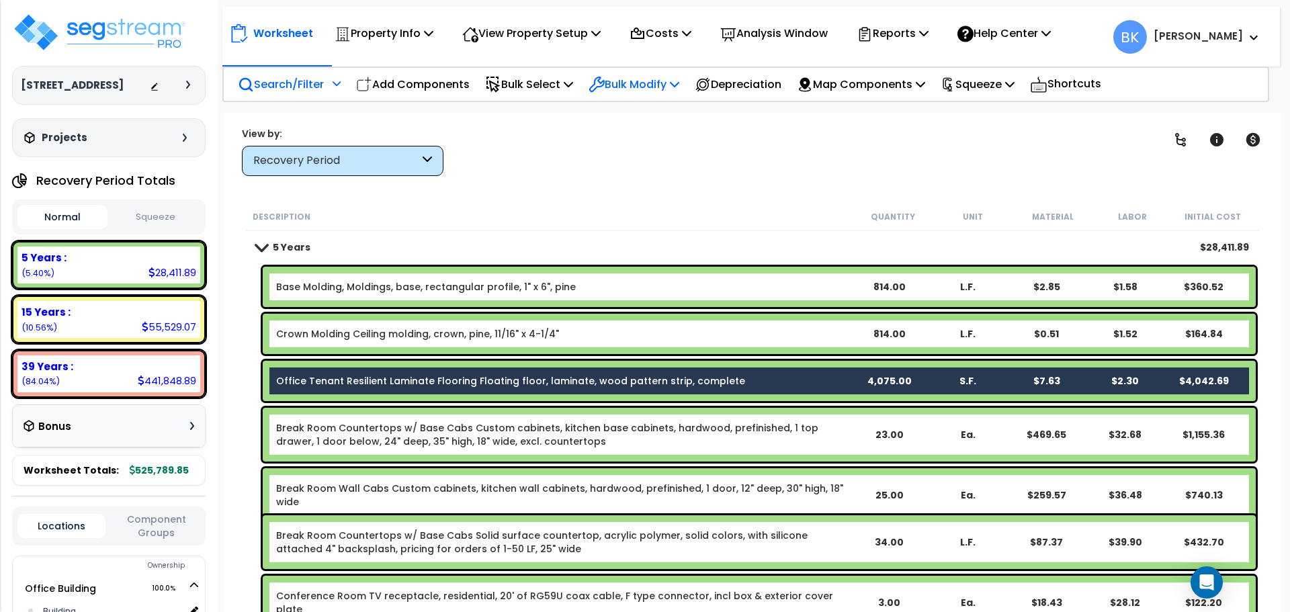
click at [662, 79] on p "Bulk Modify" at bounding box center [634, 84] width 91 height 18
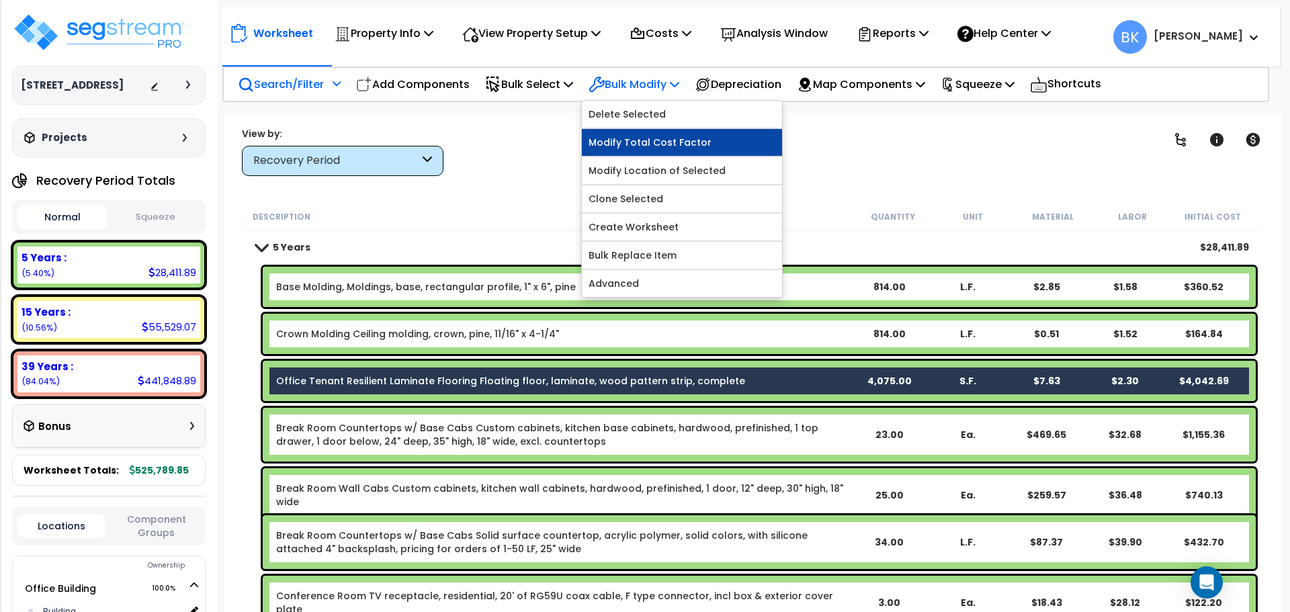
click at [663, 144] on link "Modify Total Cost Factor" at bounding box center [682, 142] width 200 height 27
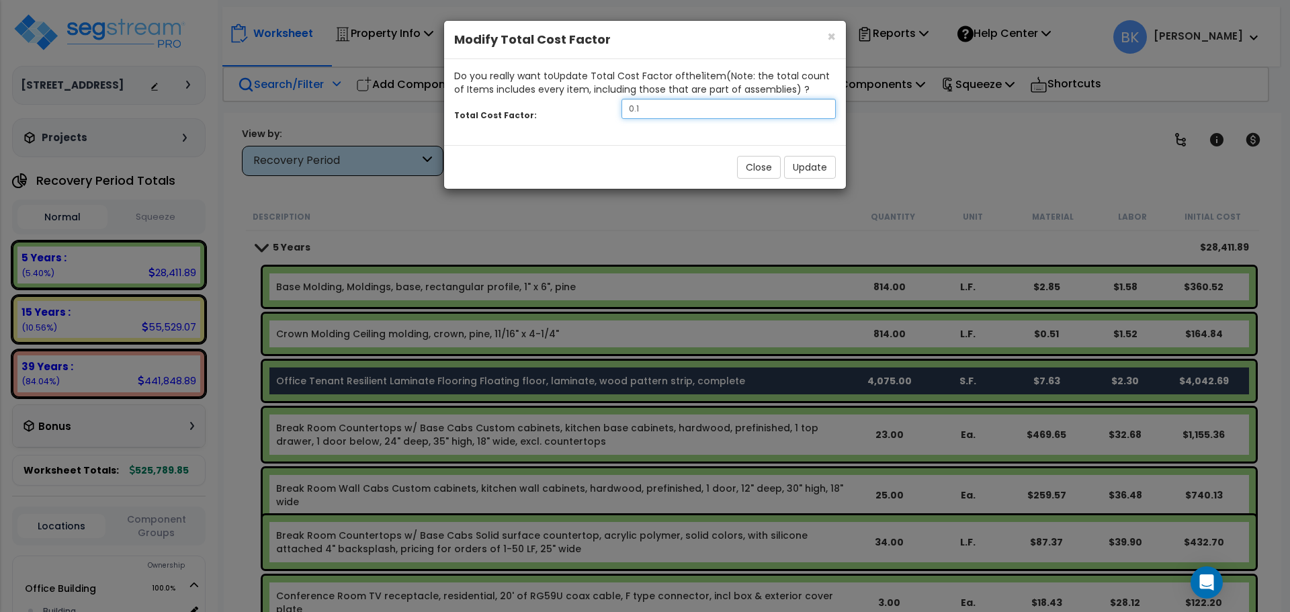
click at [746, 118] on input "0.1" at bounding box center [729, 109] width 214 height 20
type input "0.05"
click at [804, 168] on button "Update" at bounding box center [810, 167] width 52 height 23
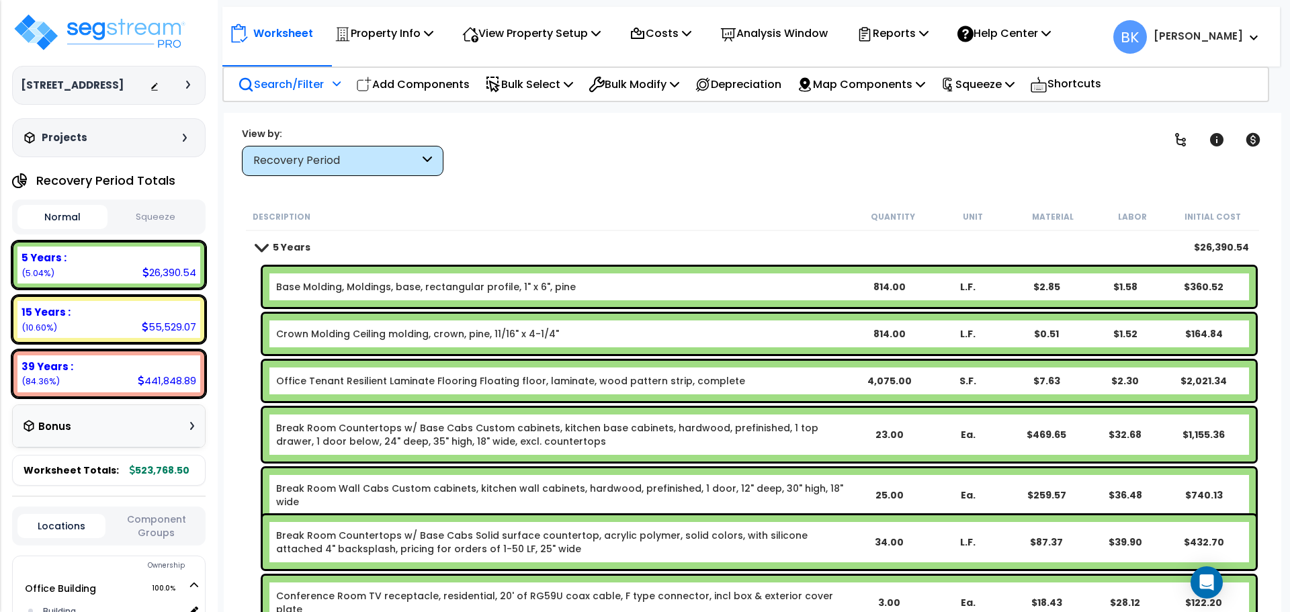
scroll to position [67, 0]
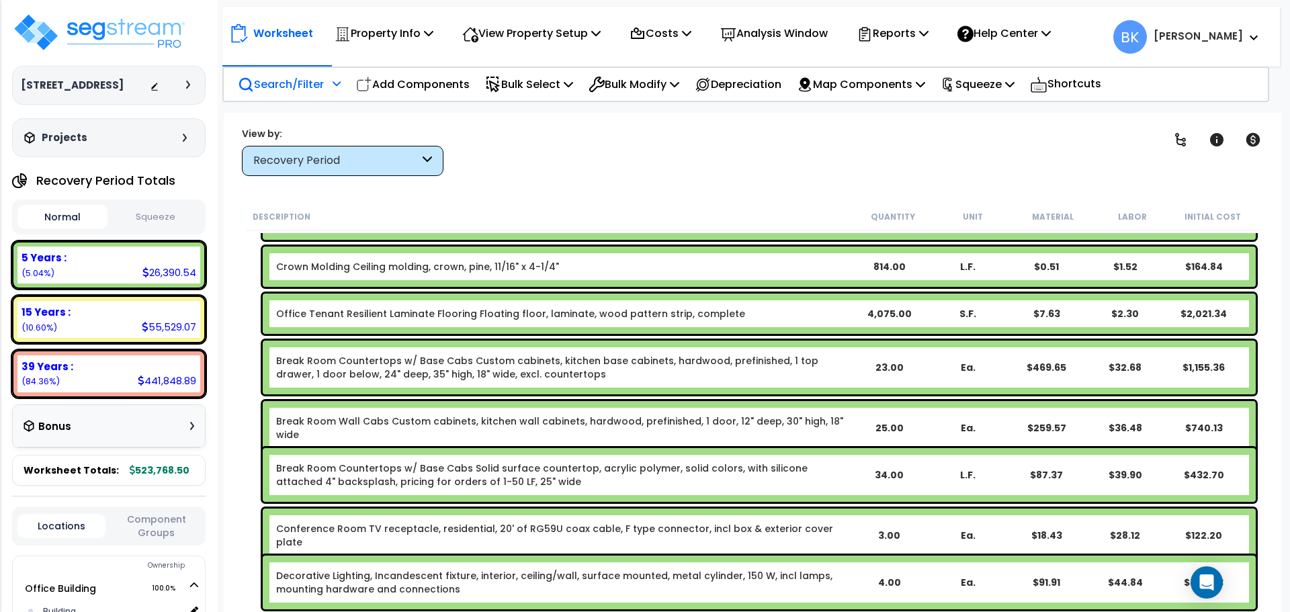
click at [484, 376] on link "Break Room Countertops w/ Base Cabs Custom cabinets, kitchen base cabinets, har…" at bounding box center [562, 367] width 573 height 27
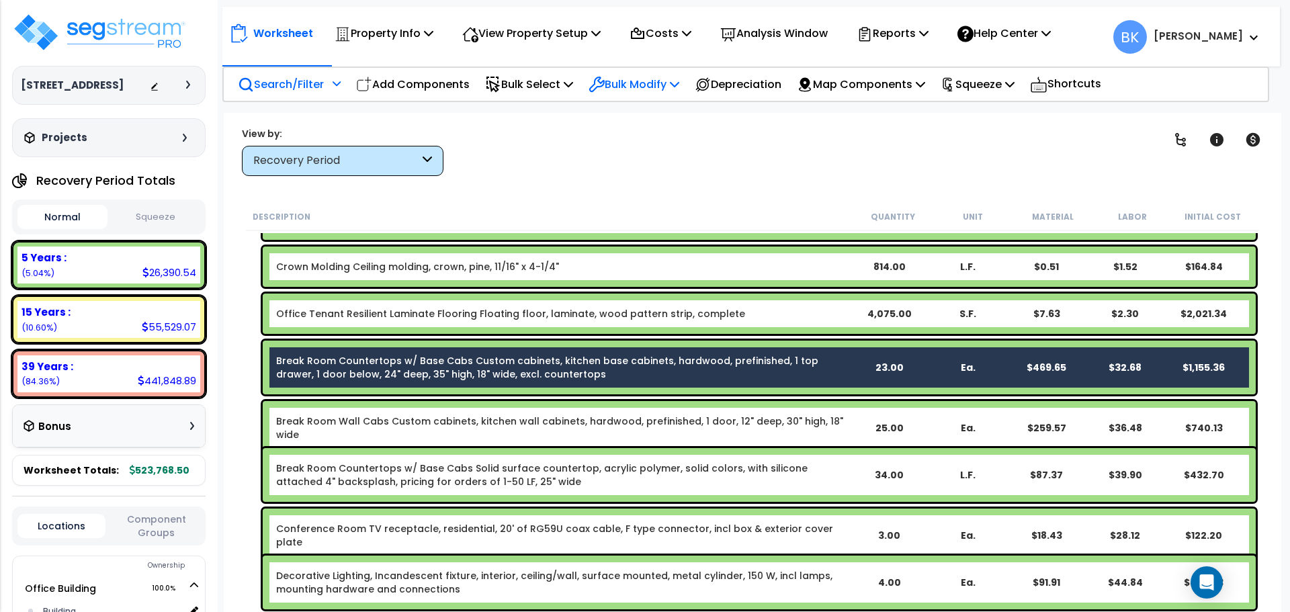
click at [643, 74] on div "Bulk Modify" at bounding box center [634, 85] width 91 height 32
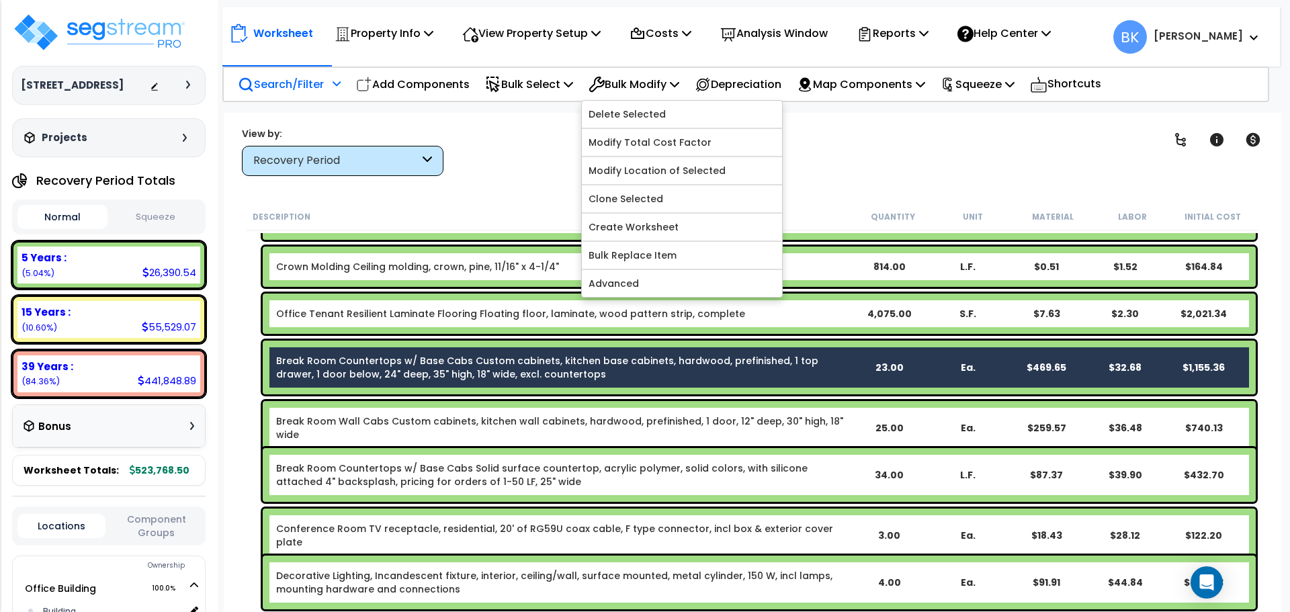
click at [249, 354] on div "Break Room Countertops w/ Base Cabs Custom cabinets, kitchen base cabinets, har…" at bounding box center [753, 367] width 1014 height 60
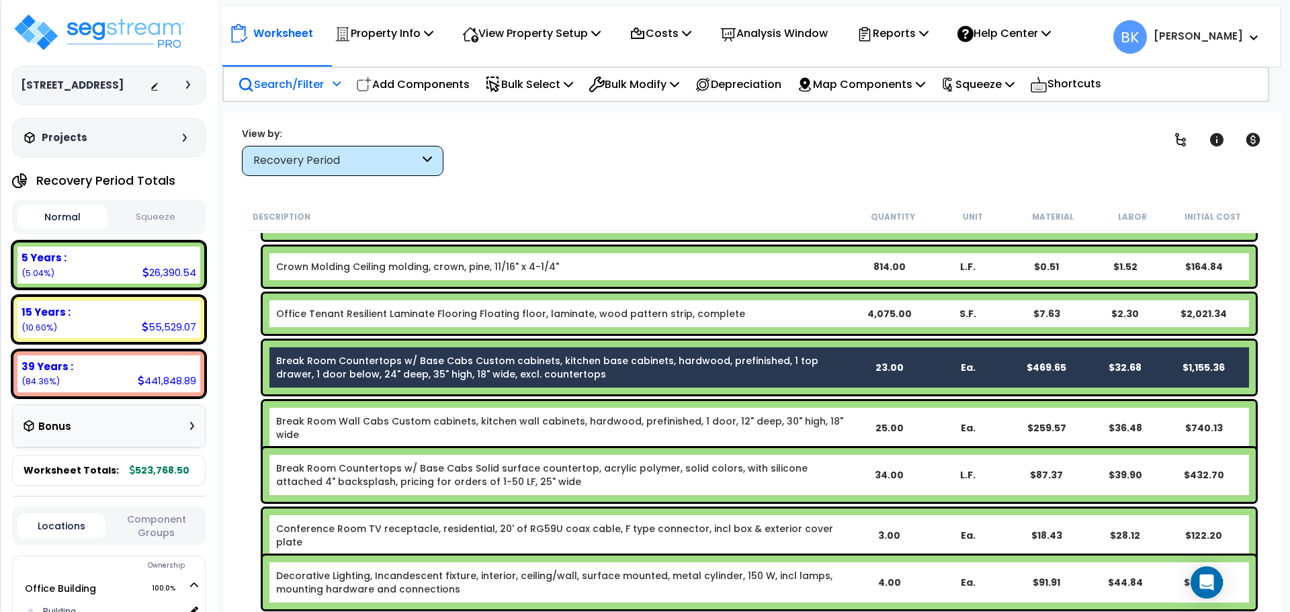
click at [421, 421] on link "Break Room Wall Cabs Custom cabinets, kitchen wall cabinets, hardwood, prefinis…" at bounding box center [562, 428] width 573 height 27
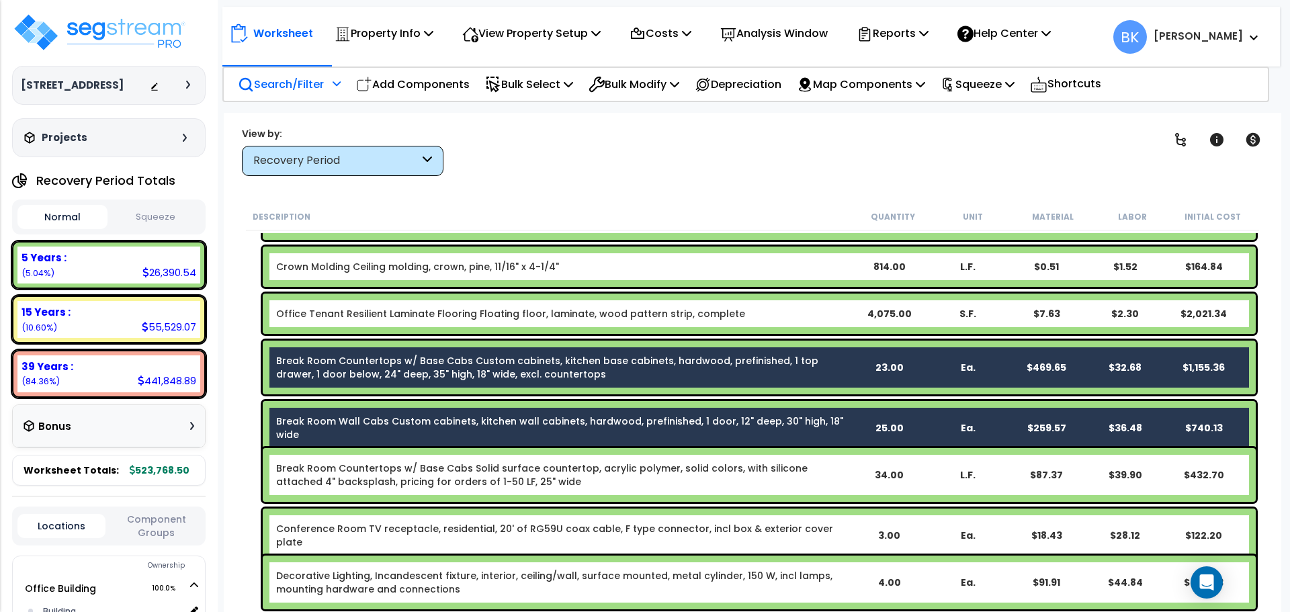
click at [425, 471] on link "Break Room Countertops w/ Base Cabs Solid surface countertop, acrylic polymer, …" at bounding box center [562, 475] width 573 height 27
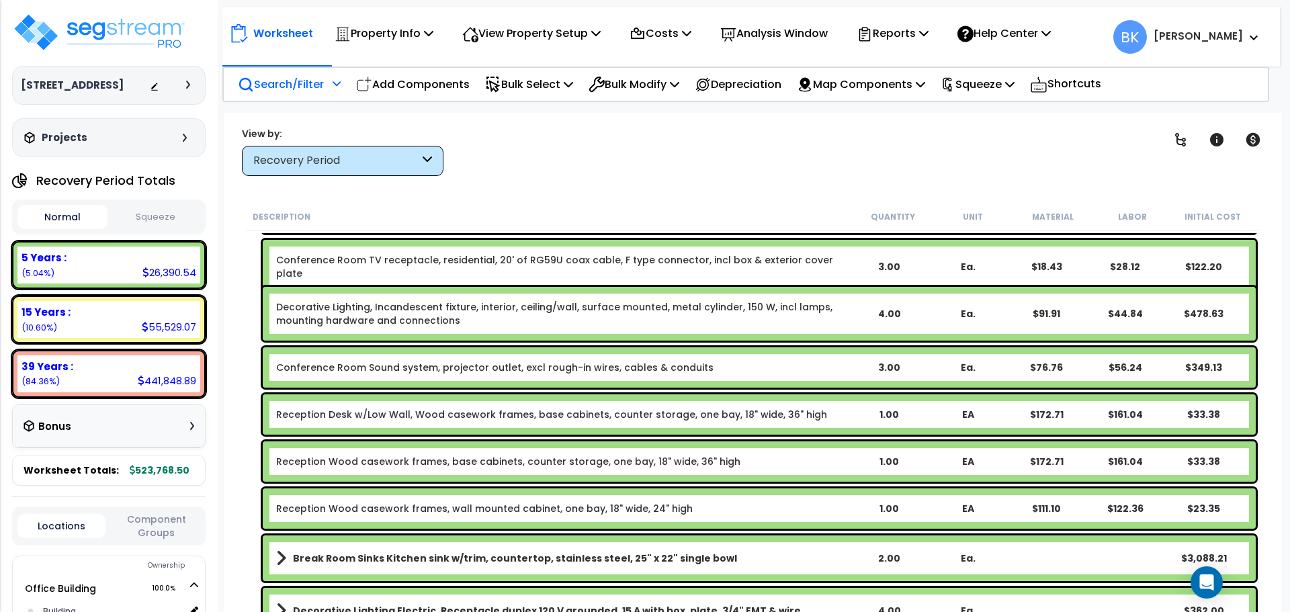
scroll to position [403, 0]
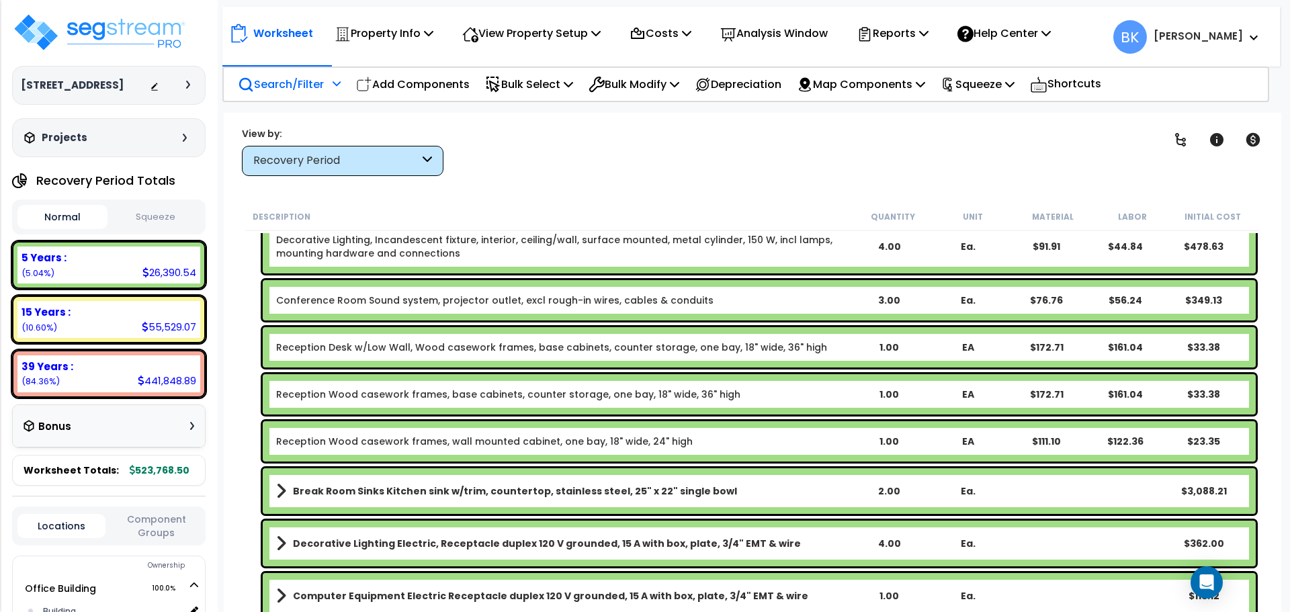
click at [380, 354] on link "Reception Desk w/Low Wall, Wood casework frames, base cabinets, counter storage…" at bounding box center [551, 347] width 551 height 13
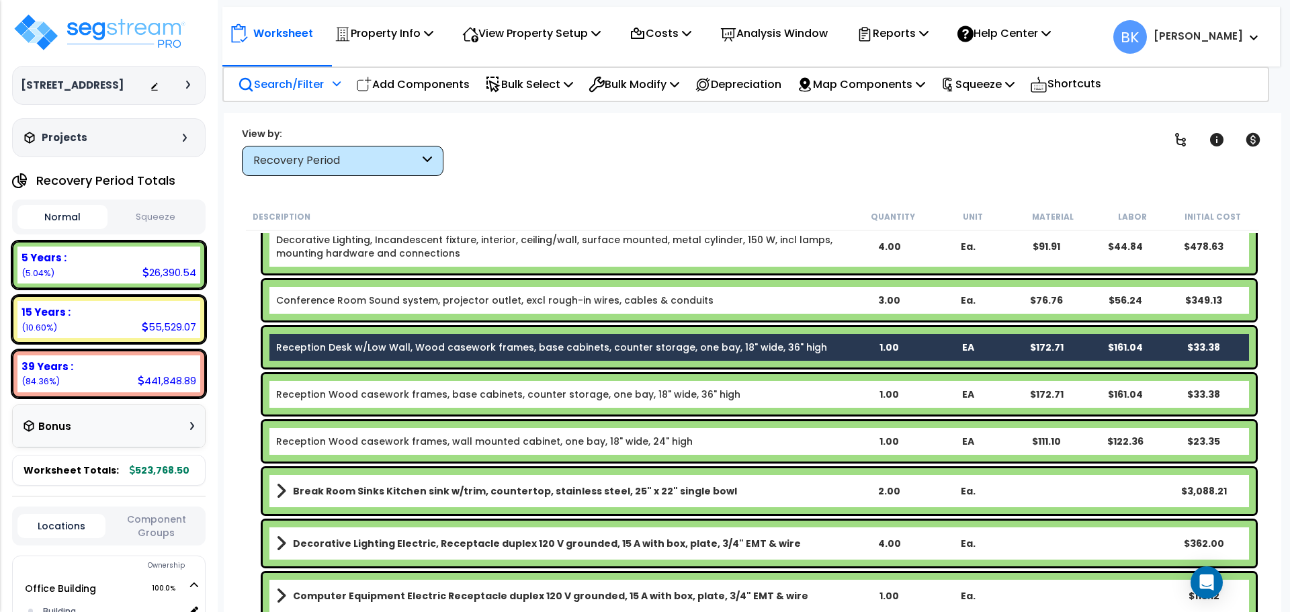
click at [367, 384] on div "Reception Wood casework frames, base cabinets, counter storage, one bay, 18" wi…" at bounding box center [759, 394] width 993 height 40
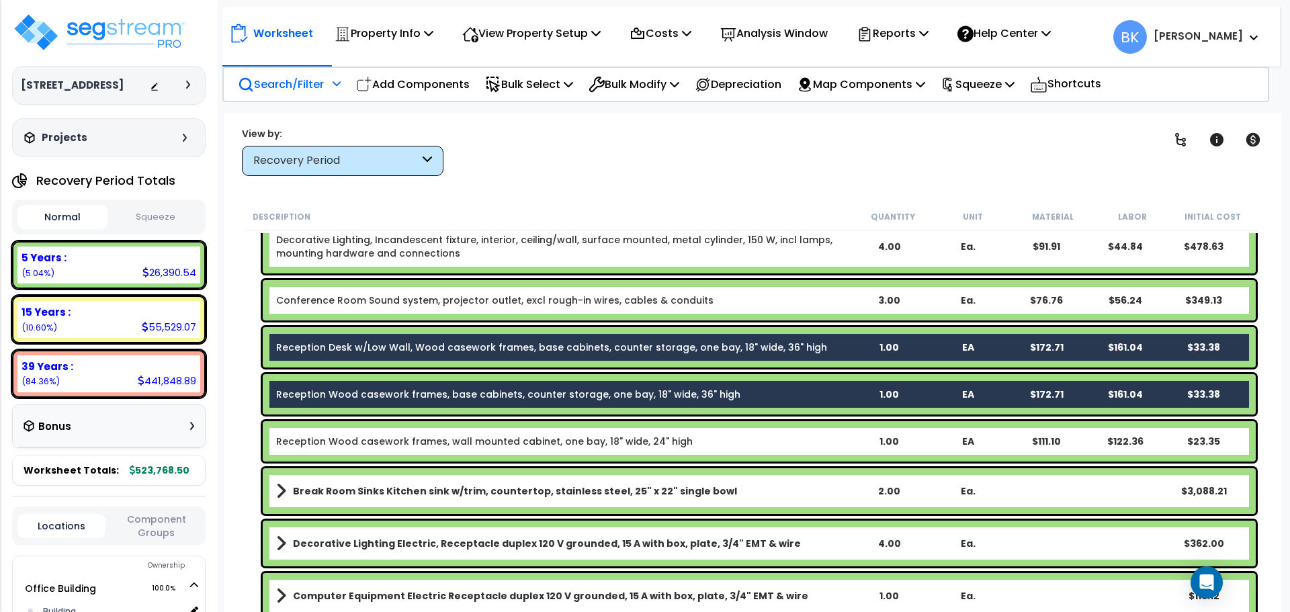
click at [362, 439] on link "Reception Wood casework frames, wall mounted cabinet, one bay, 18" wide, 24" hi…" at bounding box center [484, 441] width 417 height 13
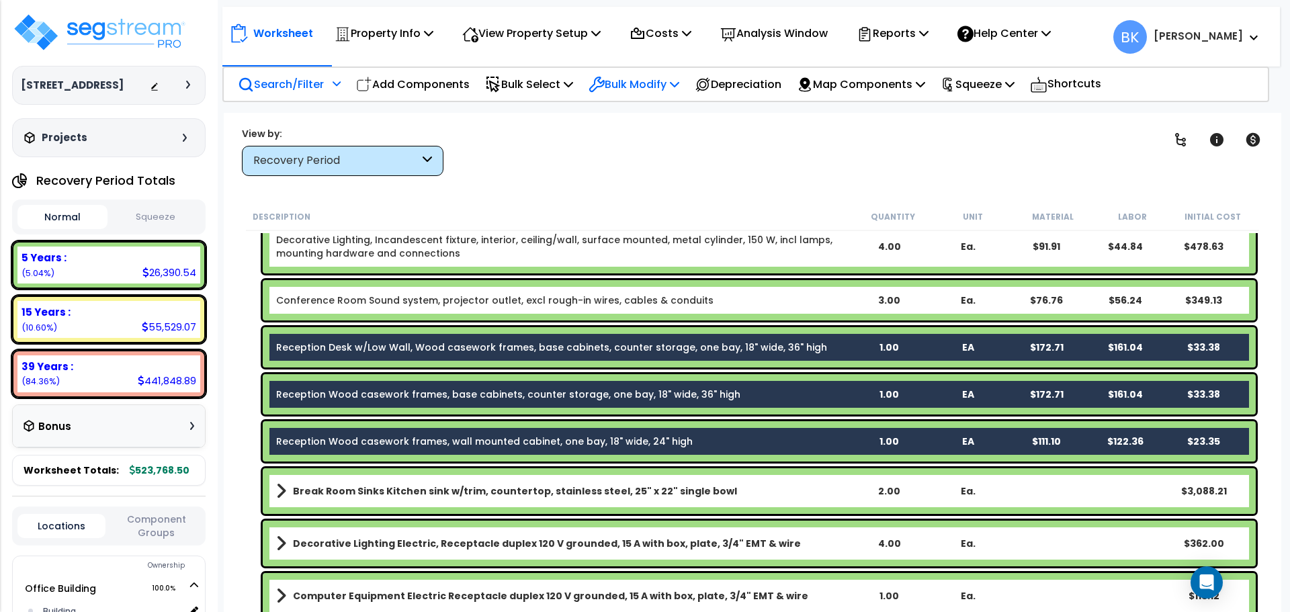
click at [659, 81] on p "Bulk Modify" at bounding box center [634, 84] width 91 height 18
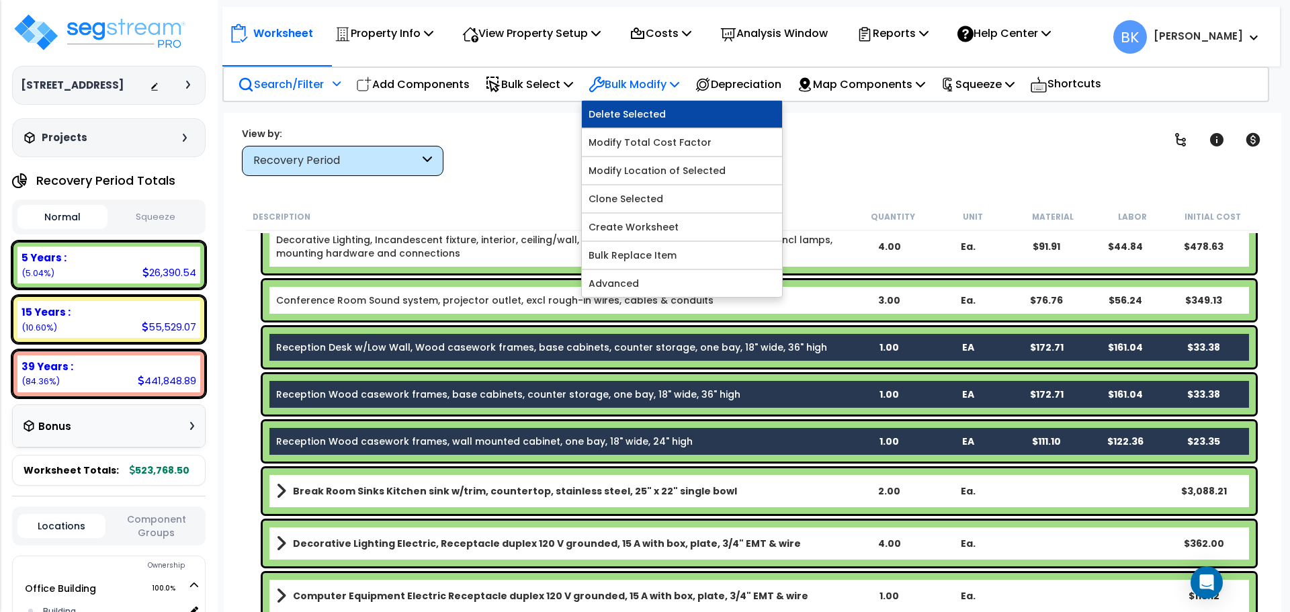
click at [651, 120] on link "Delete Selected" at bounding box center [682, 114] width 200 height 27
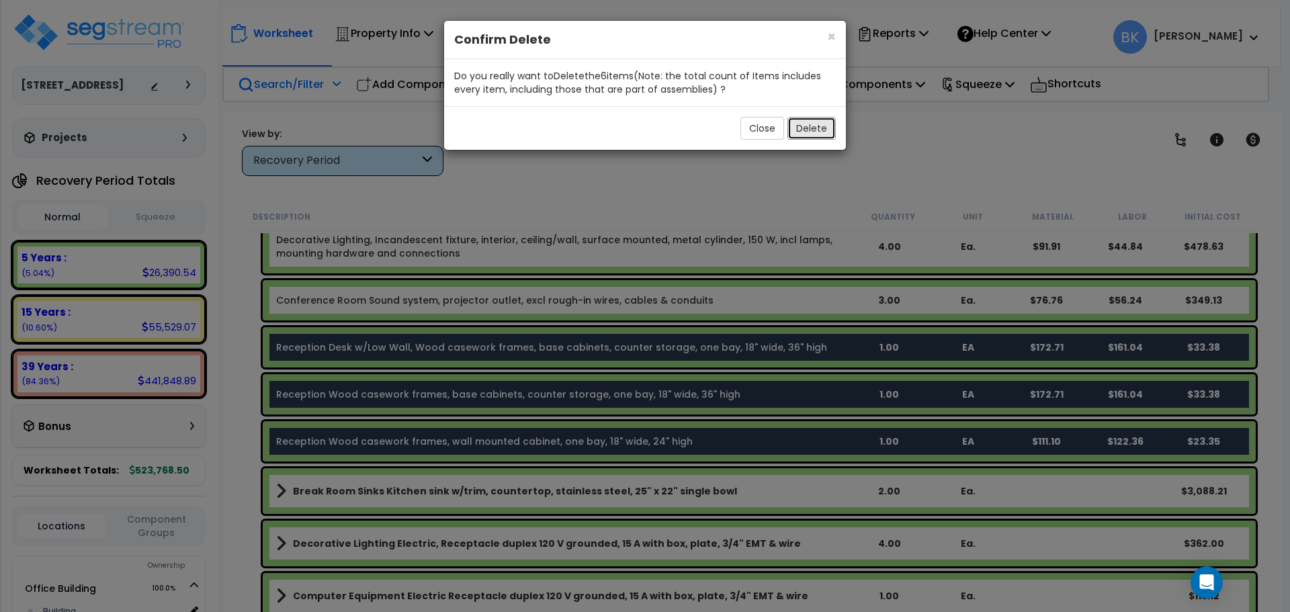
click at [808, 126] on button "Delete" at bounding box center [812, 128] width 48 height 23
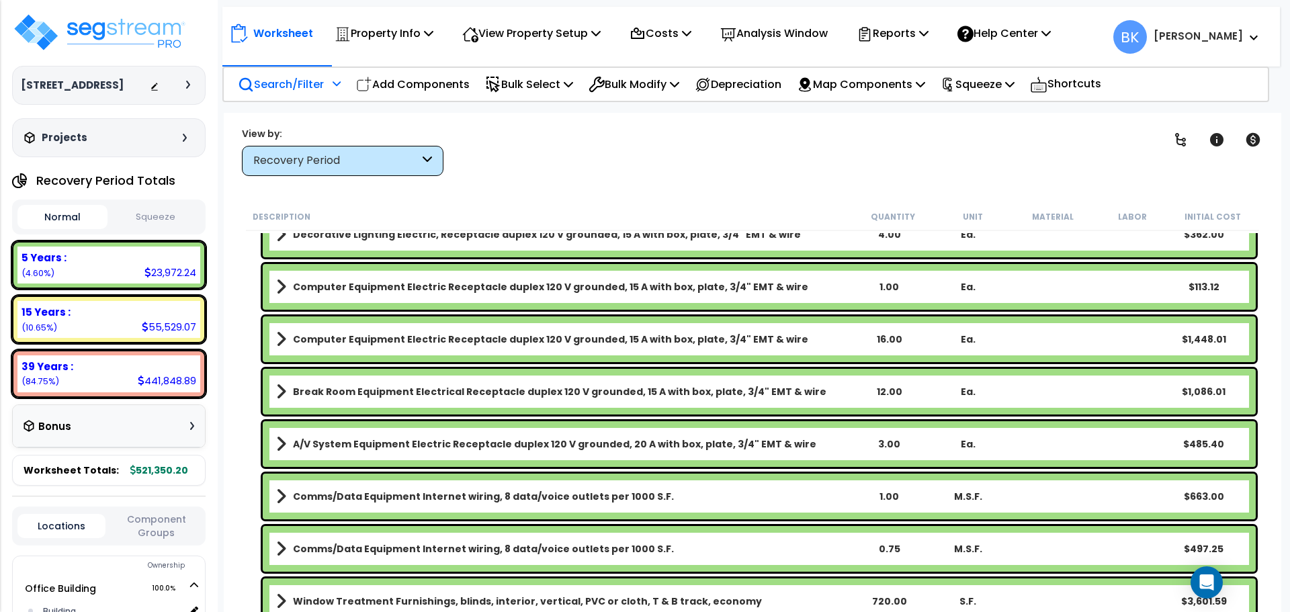
click at [241, 265] on div "Description Quantity Unit Material Labor Initial Cost Office Tenant Resilient L…" at bounding box center [752, 408] width 1031 height 410
click at [134, 316] on div "15 Years :" at bounding box center [109, 312] width 175 height 14
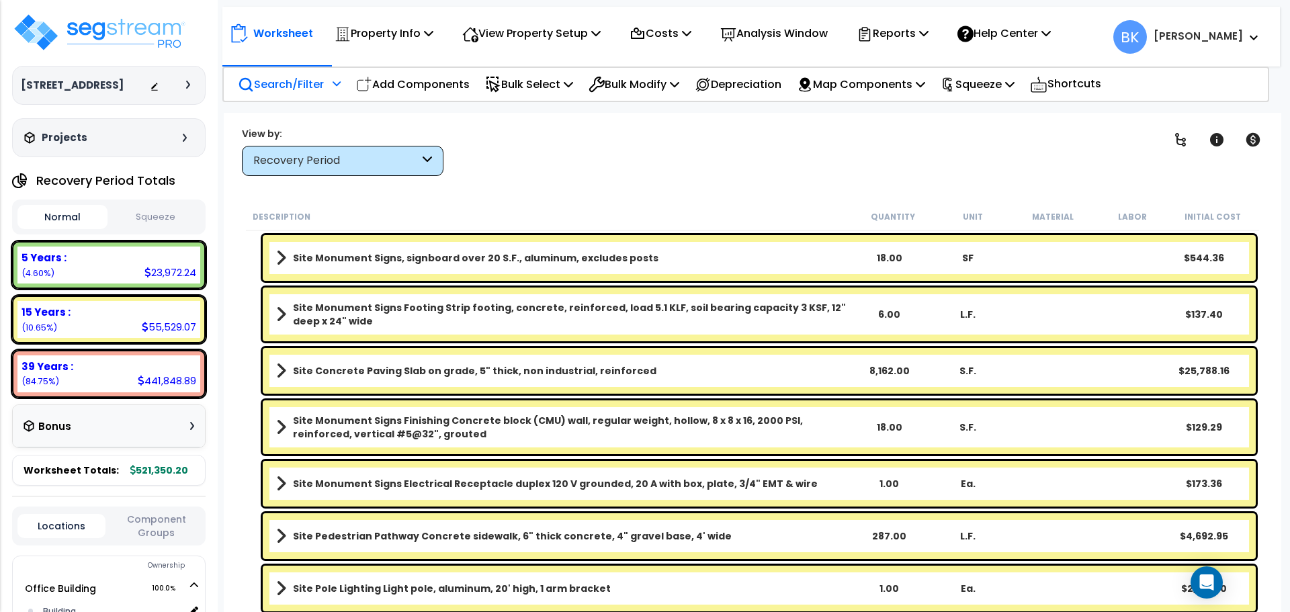
scroll to position [825, 0]
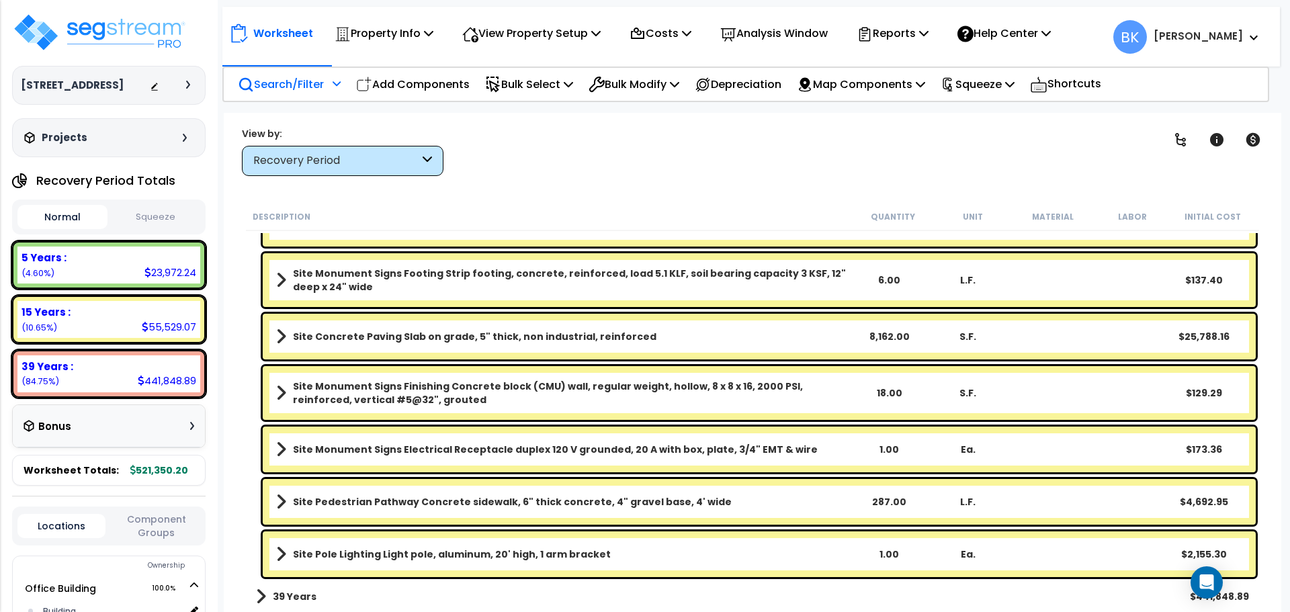
click at [431, 341] on b "Site Concrete Paving Slab on grade, 5" thick, non industrial, reinforced" at bounding box center [475, 336] width 364 height 13
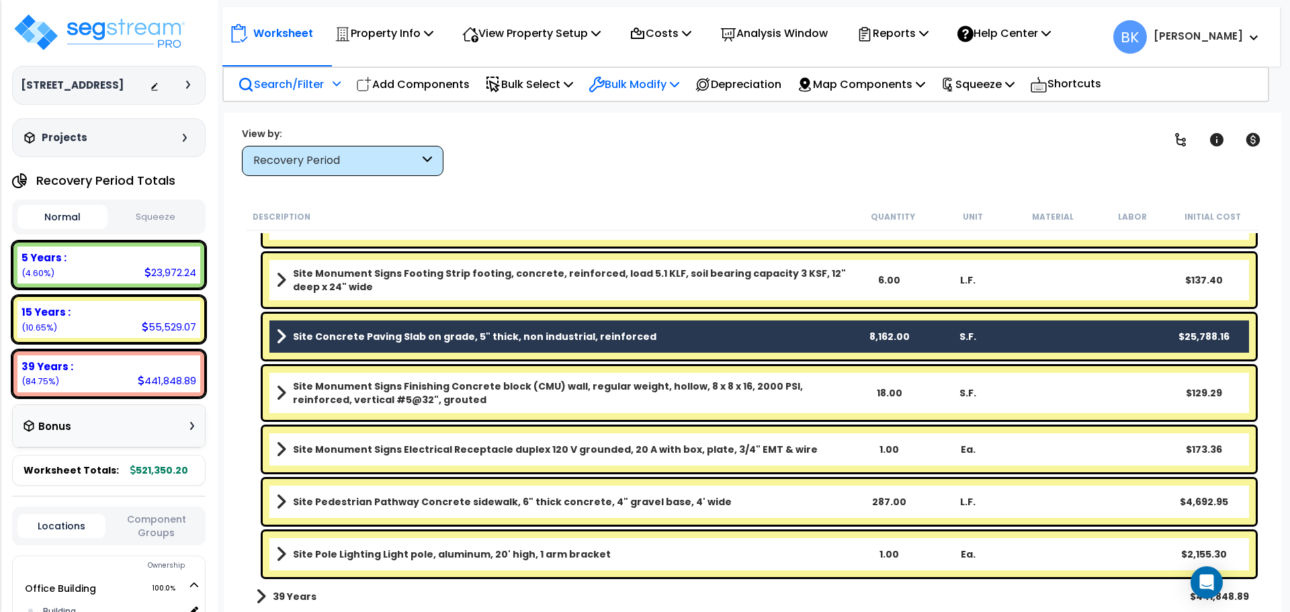
click at [643, 93] on div "Bulk Modify" at bounding box center [634, 85] width 91 height 32
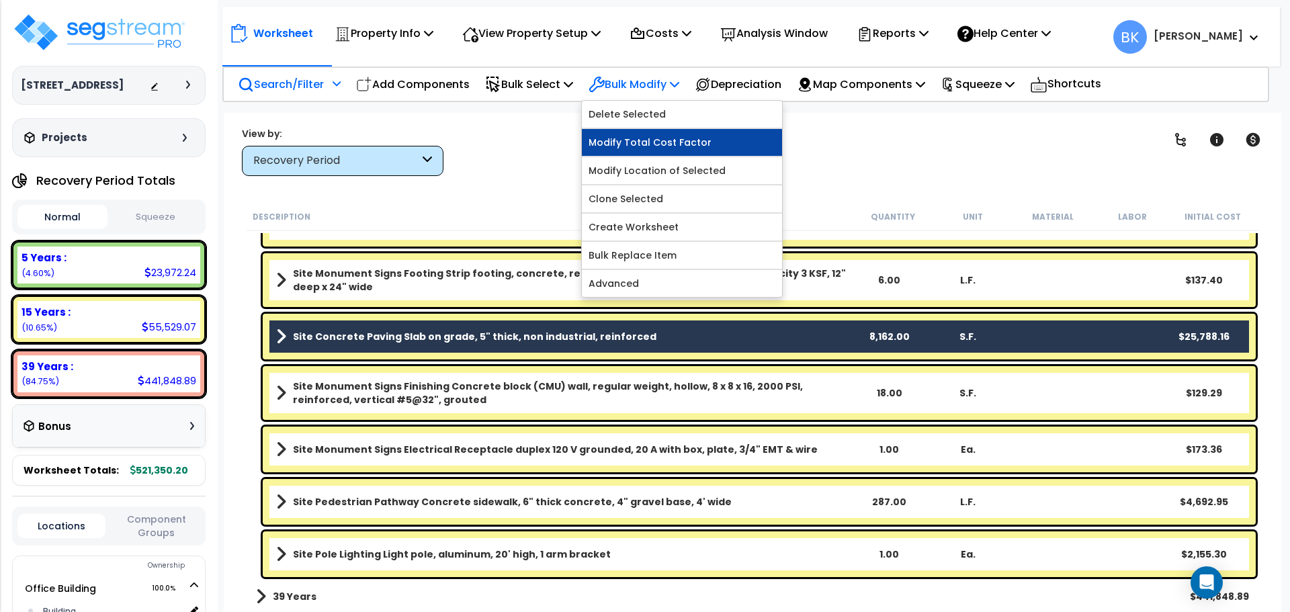
click at [648, 147] on link "Modify Total Cost Factor" at bounding box center [682, 142] width 200 height 27
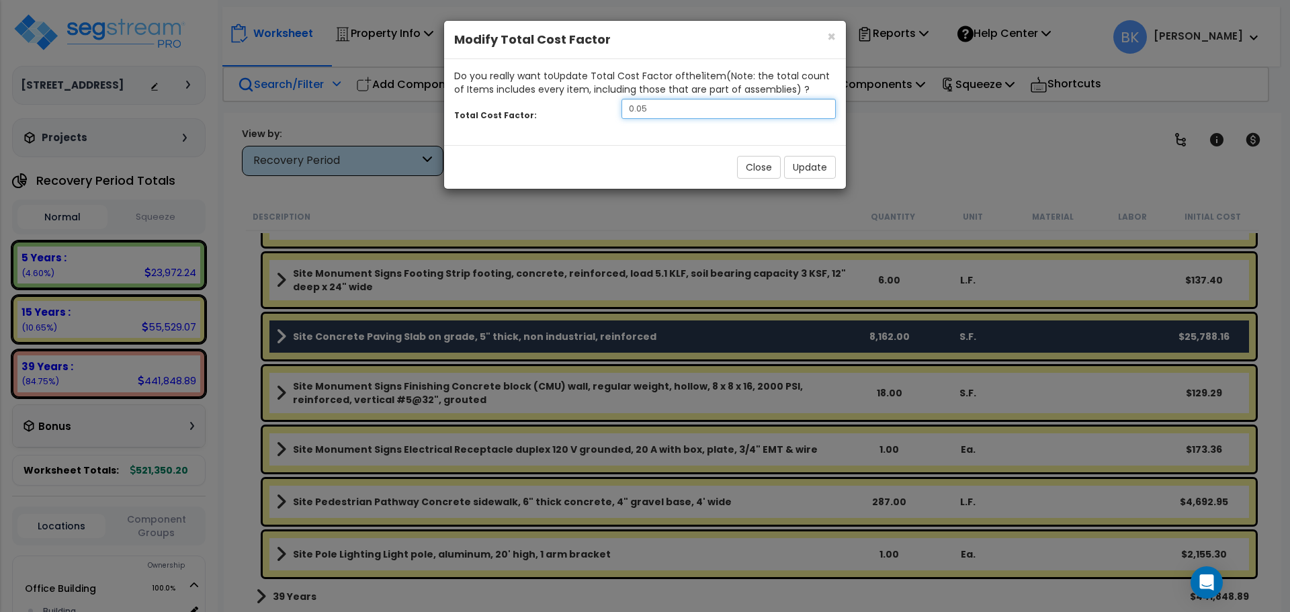
click at [690, 112] on input "0.05" at bounding box center [729, 109] width 214 height 20
type input "0.3"
click at [800, 170] on button "Update" at bounding box center [810, 167] width 52 height 23
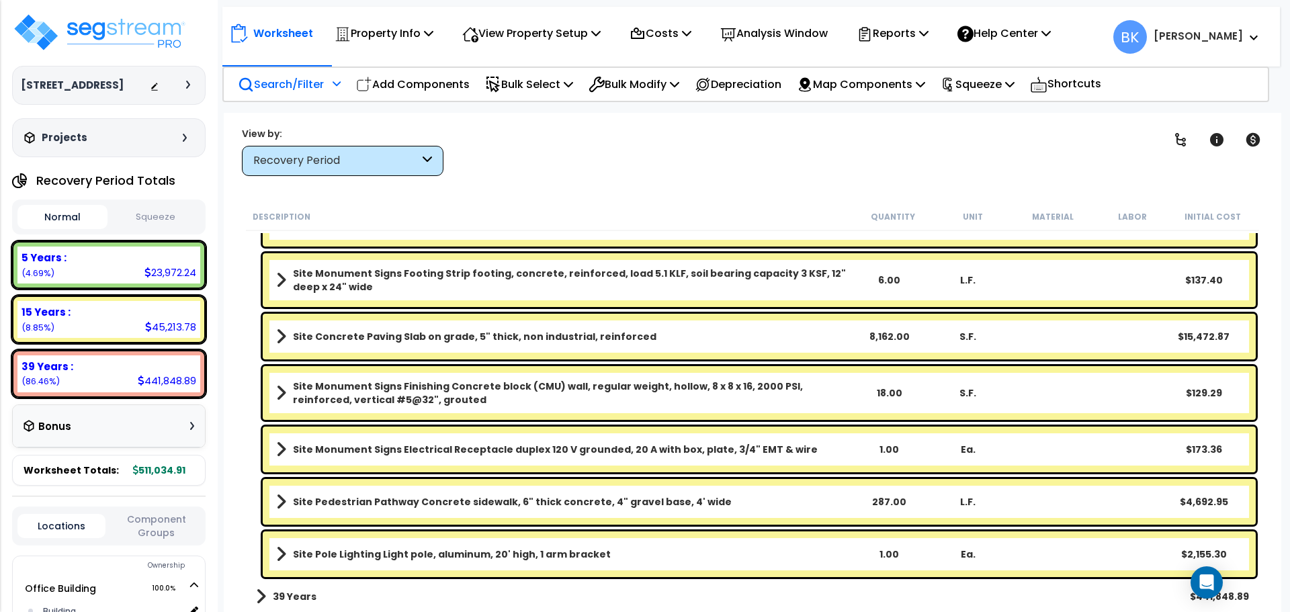
scroll to position [59, 0]
click at [265, 597] on span at bounding box center [261, 596] width 10 height 19
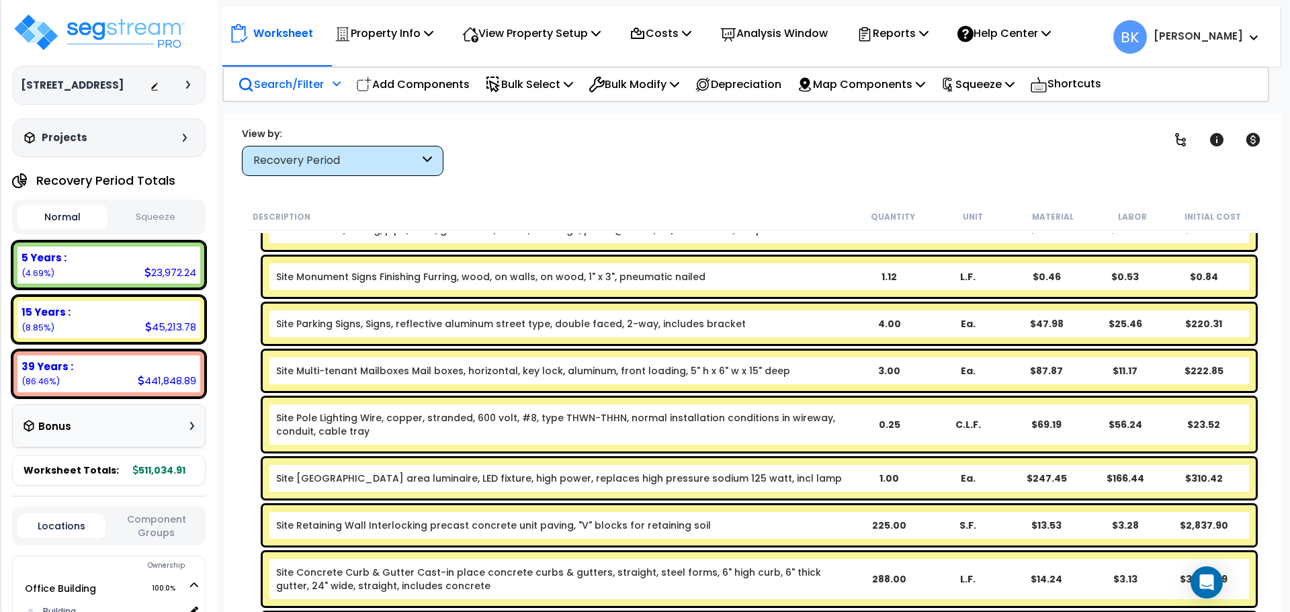
scroll to position [0, 0]
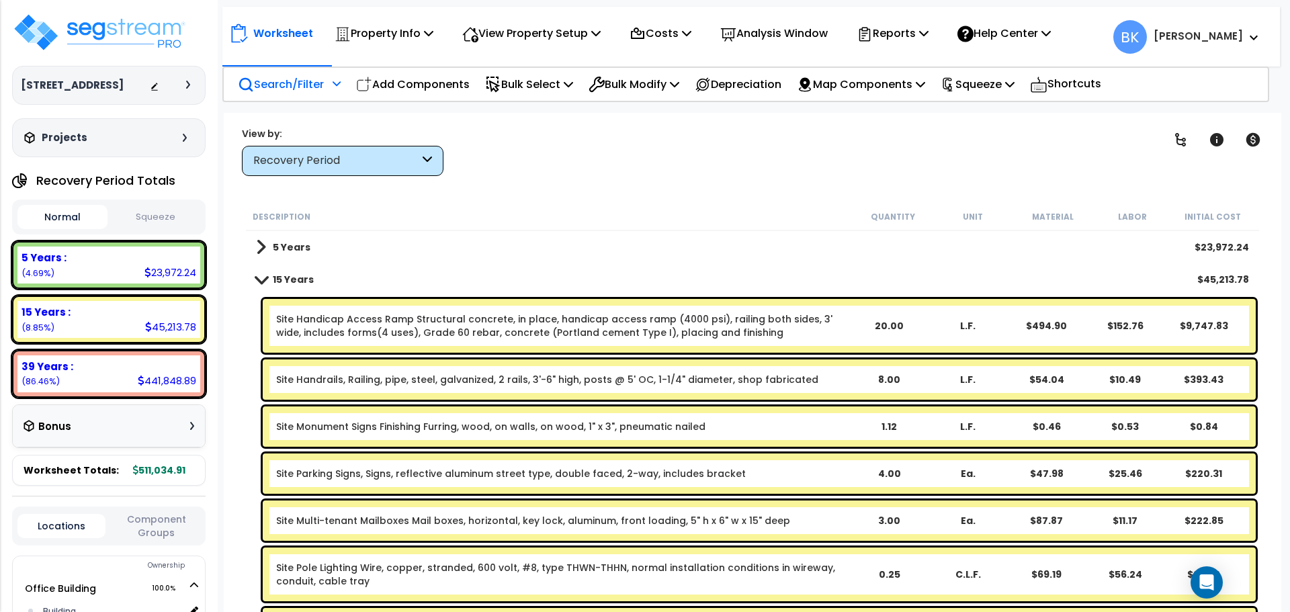
drag, startPoint x: 375, startPoint y: 25, endPoint x: 1044, endPoint y: 148, distance: 680.6
click at [1044, 148] on div "Clear Filters" at bounding box center [799, 151] width 679 height 50
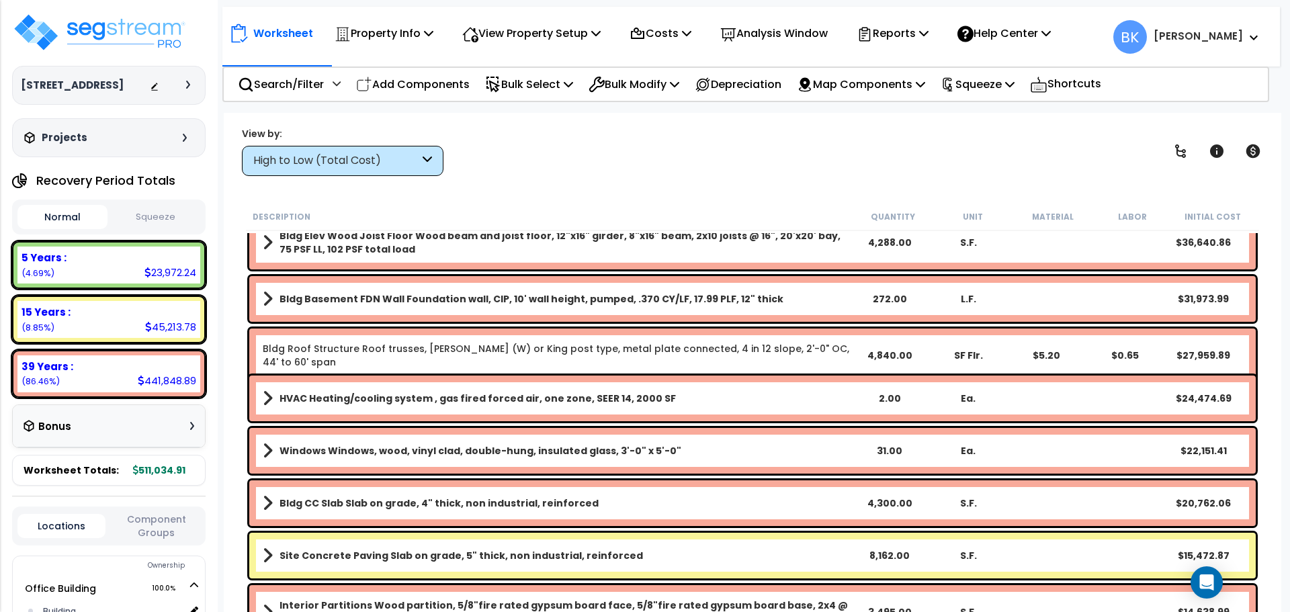
scroll to position [134, 0]
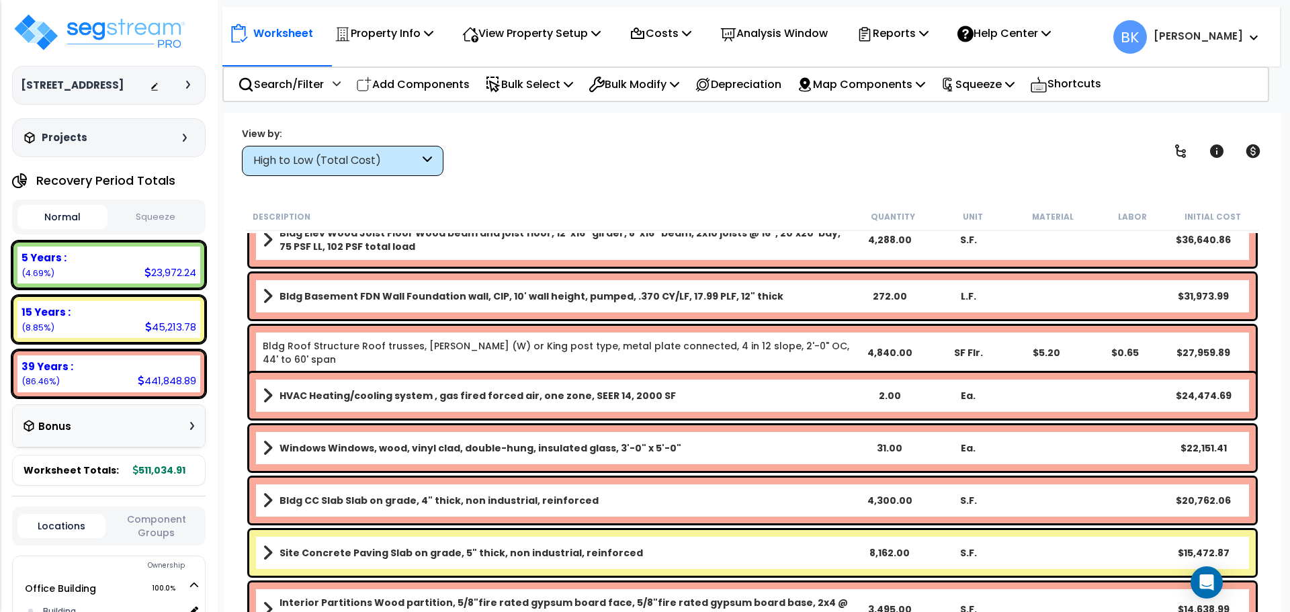
click at [427, 401] on b "HVAC Heating/cooling system , gas fired forced air, one zone, SEER 14, 2000 SF" at bounding box center [478, 395] width 397 height 13
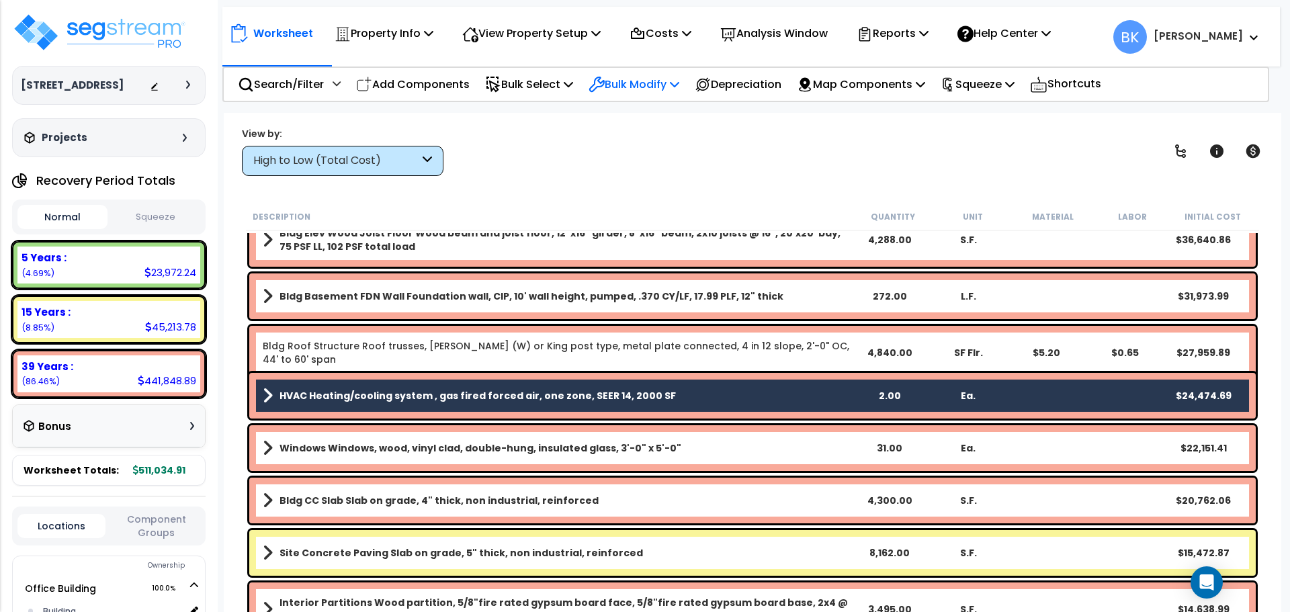
click at [631, 79] on p "Bulk Modify" at bounding box center [634, 84] width 91 height 18
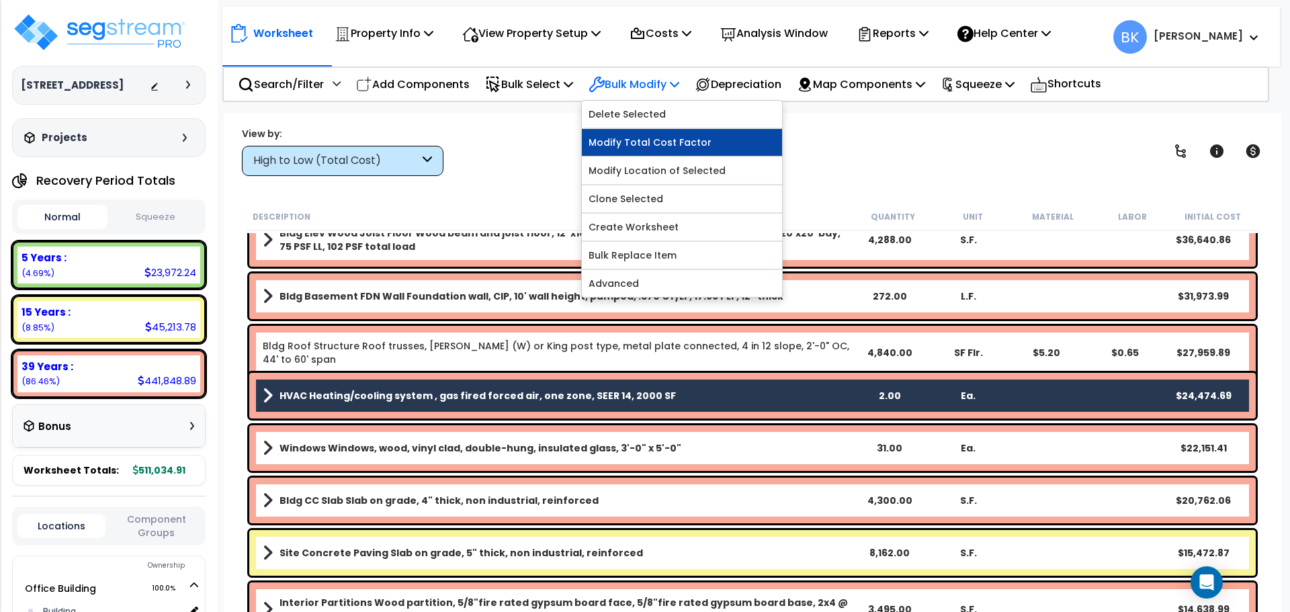
click at [643, 146] on link "Modify Total Cost Factor" at bounding box center [682, 142] width 200 height 27
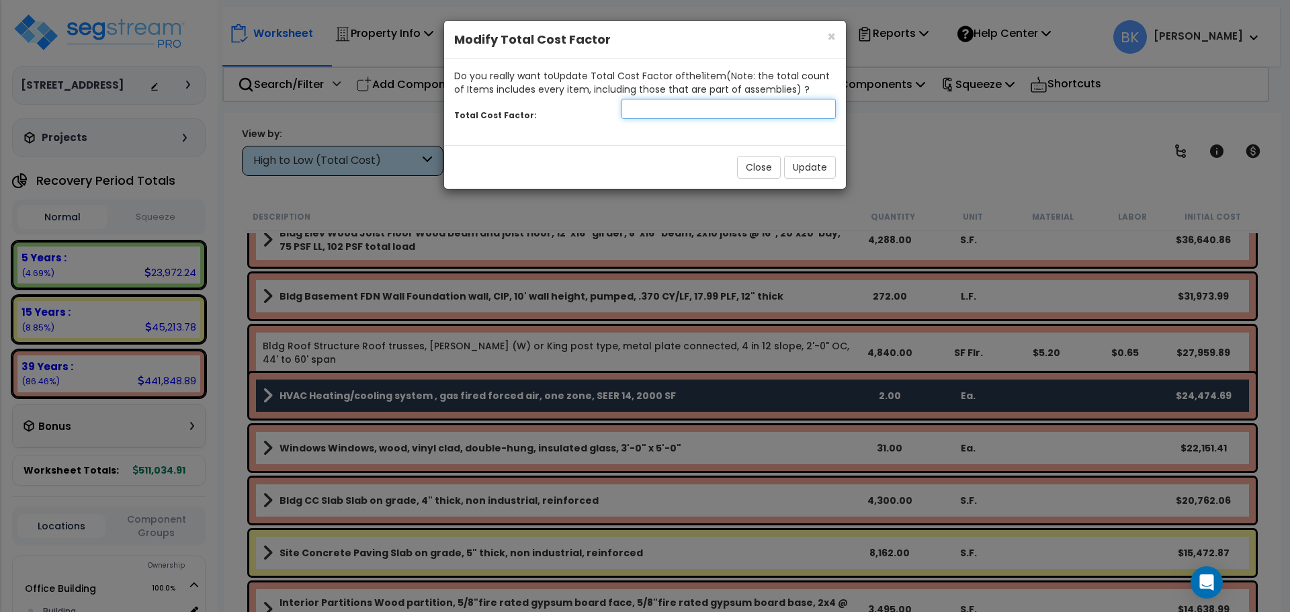
click at [696, 118] on input "number" at bounding box center [729, 109] width 214 height 20
type input "0.3"
click at [819, 167] on button "Update" at bounding box center [810, 167] width 52 height 23
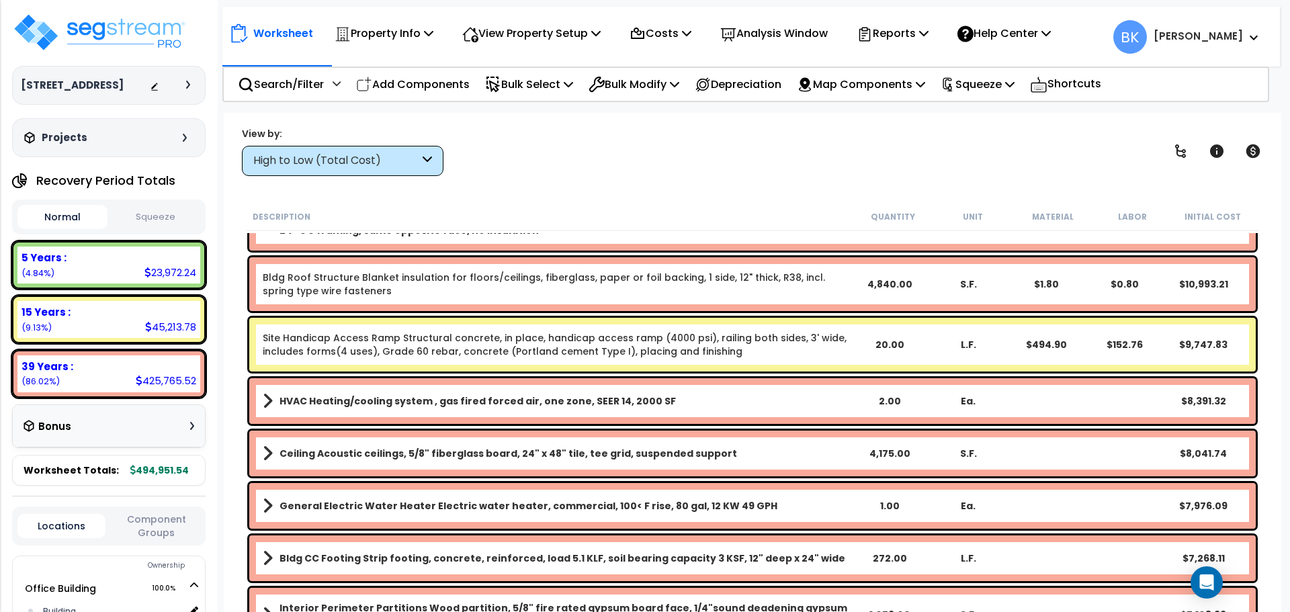
scroll to position [470, 0]
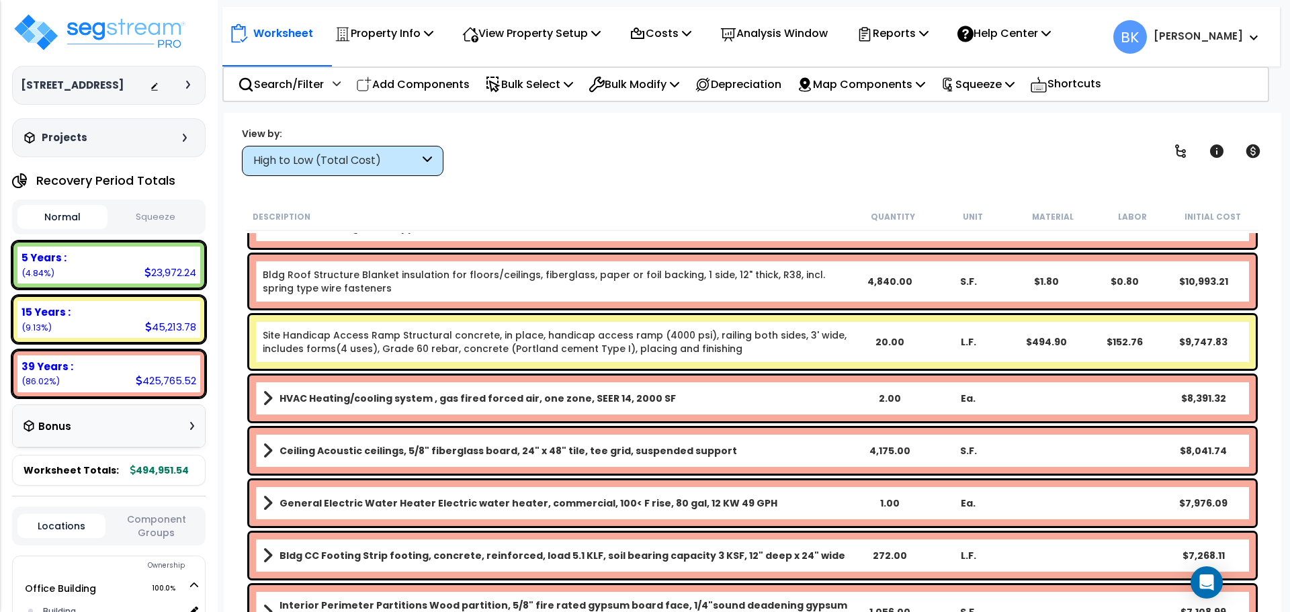
click at [403, 163] on div "High to Low (Total Cost)" at bounding box center [336, 160] width 166 height 15
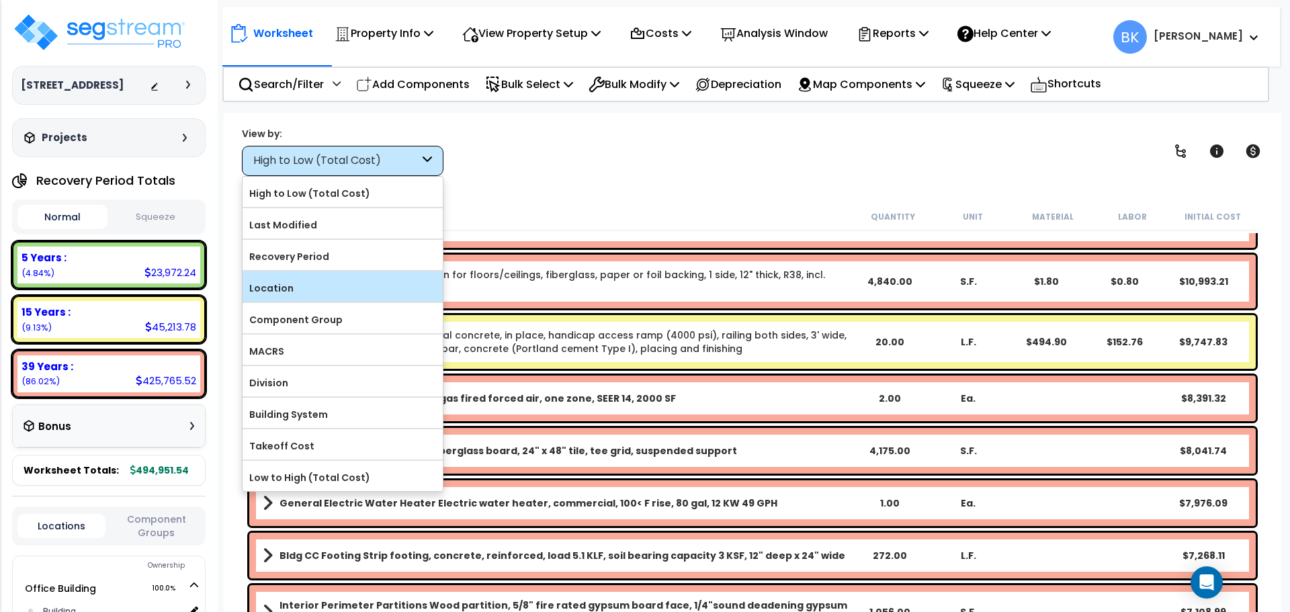
click at [298, 279] on label "Location" at bounding box center [343, 288] width 200 height 20
click at [0, 0] on input "Location" at bounding box center [0, 0] width 0 height 0
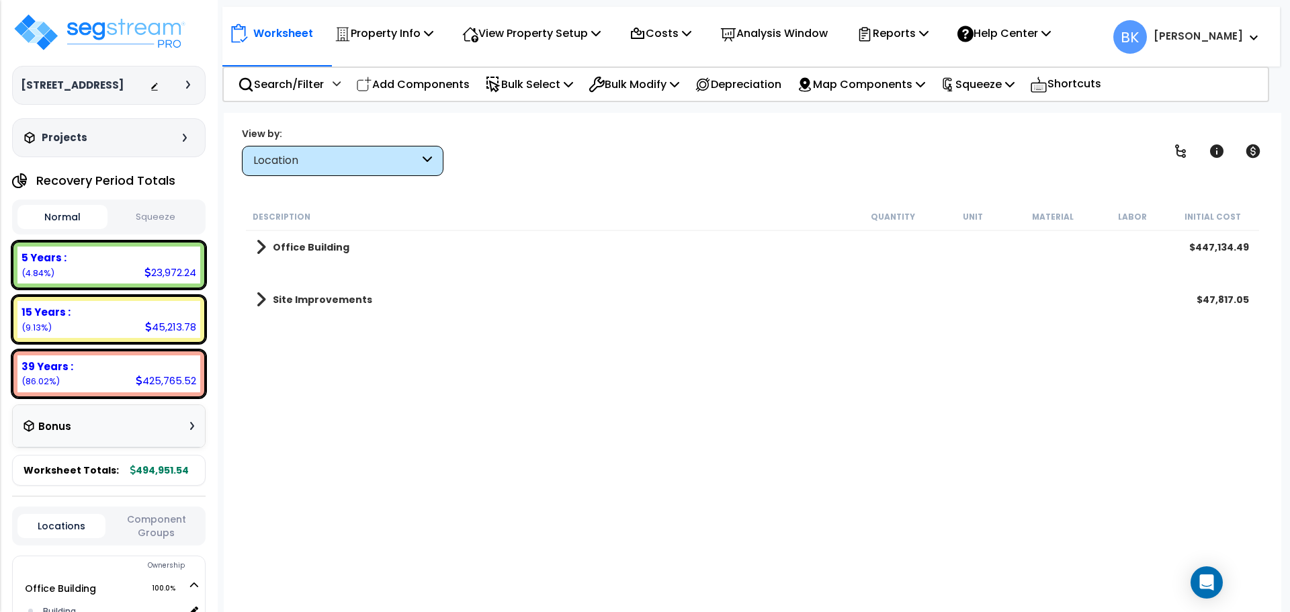
scroll to position [0, 0]
click at [308, 253] on b "Office Building" at bounding box center [311, 247] width 77 height 13
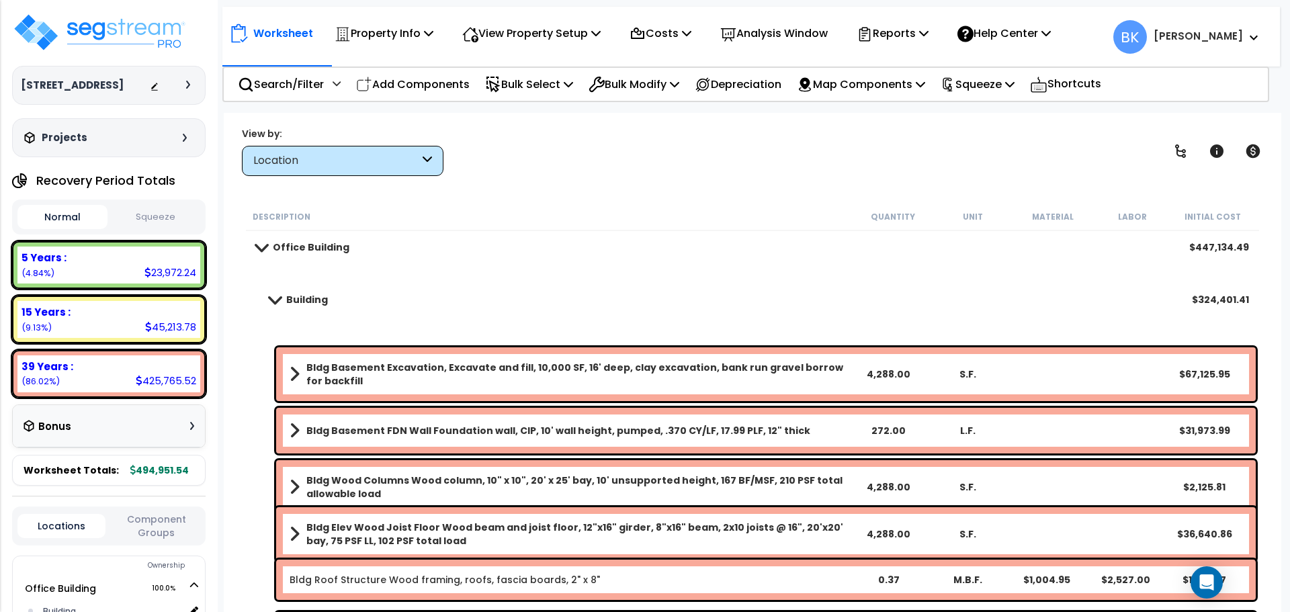
click at [287, 299] on b "Building" at bounding box center [307, 299] width 42 height 13
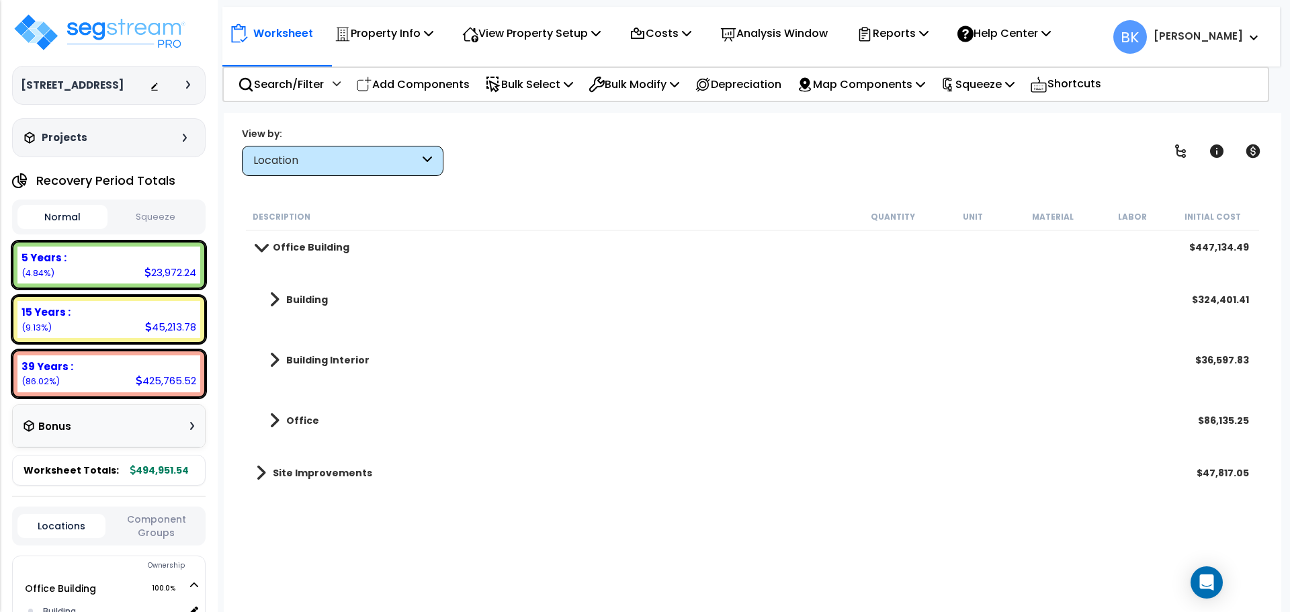
click at [276, 299] on span at bounding box center [275, 299] width 10 height 19
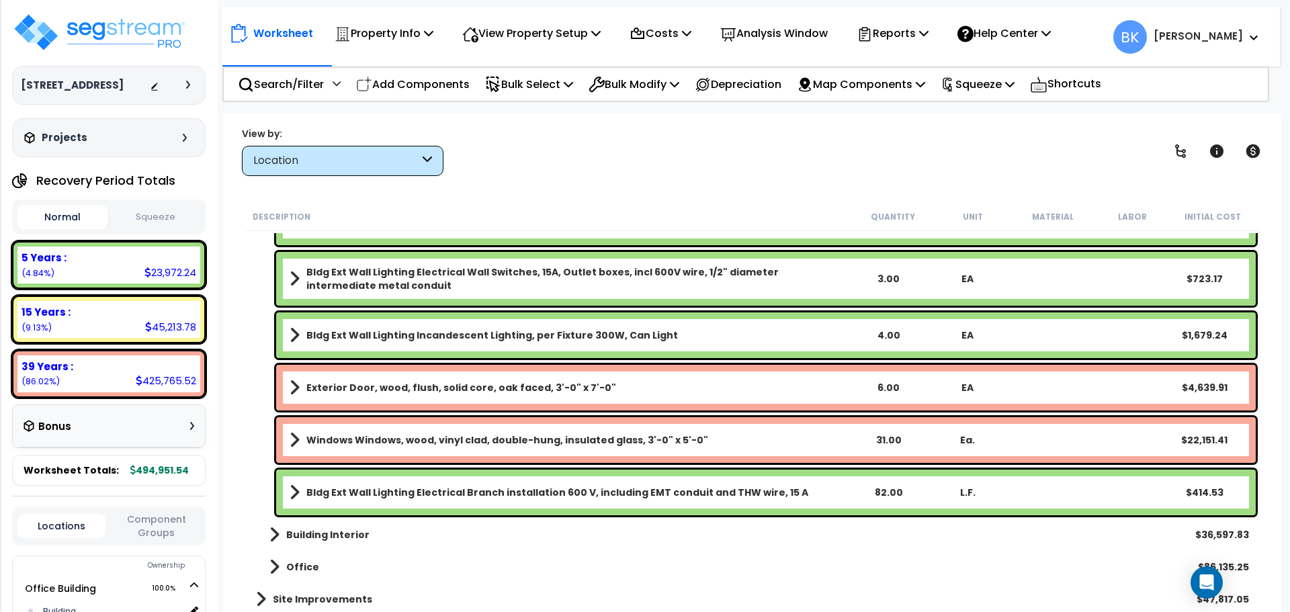
scroll to position [1663, 0]
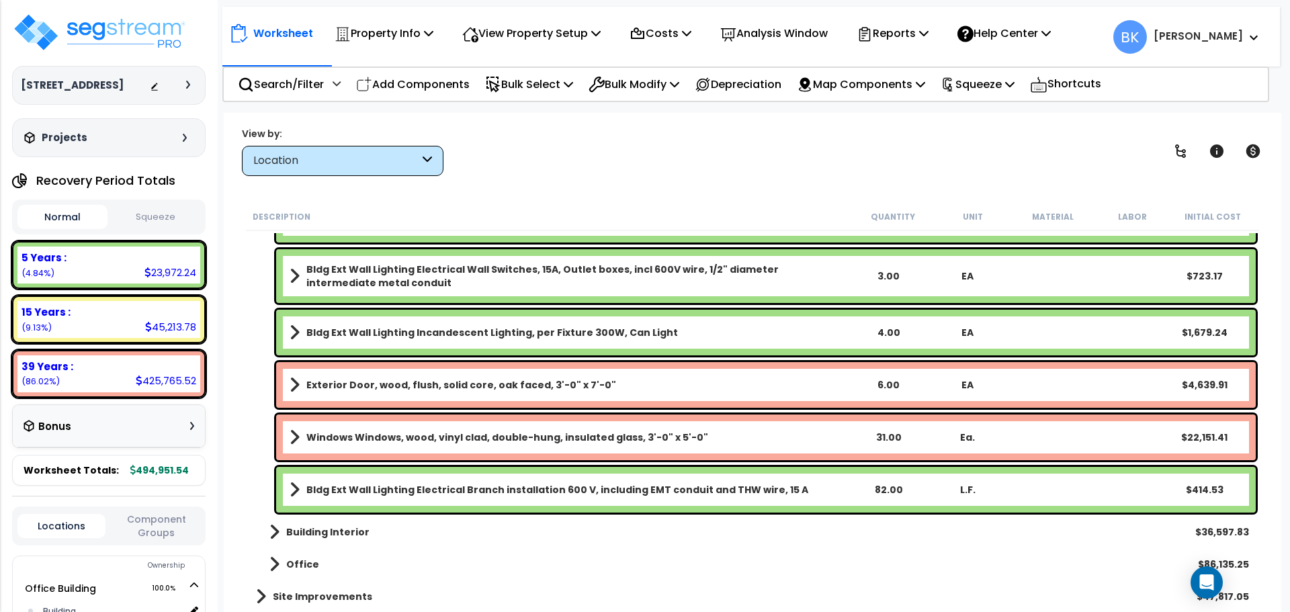
click at [305, 522] on div "Building Interior $36,597.83" at bounding box center [752, 532] width 1007 height 32
click at [299, 540] on link "Building Interior" at bounding box center [313, 532] width 114 height 19
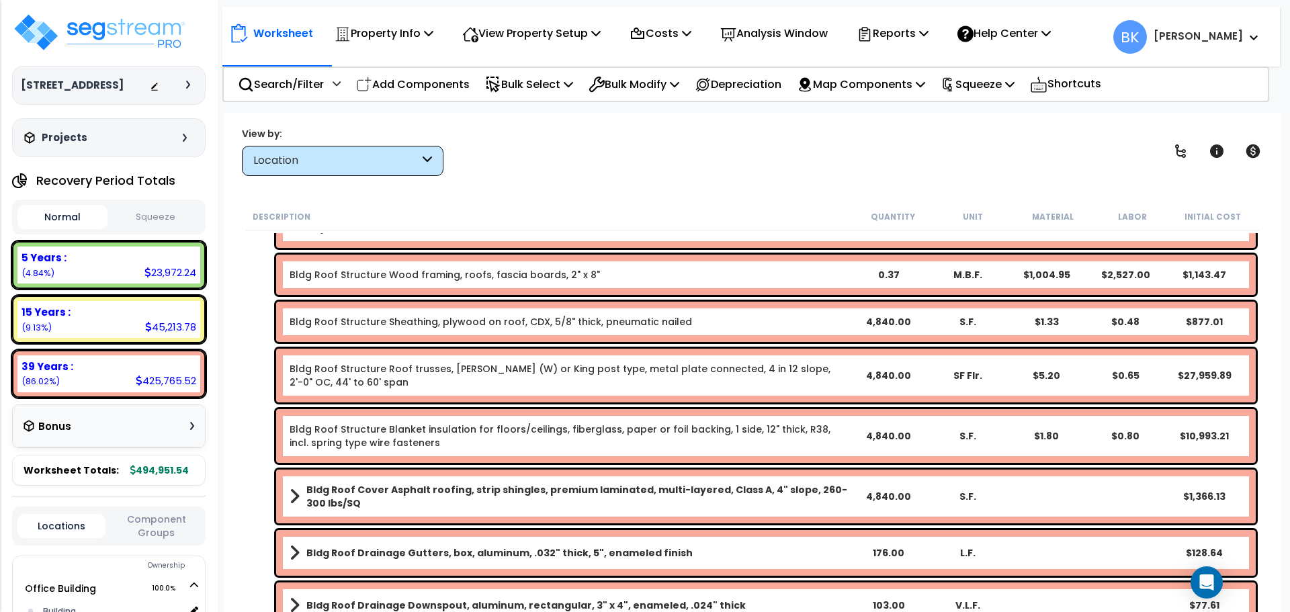
scroll to position [319, 0]
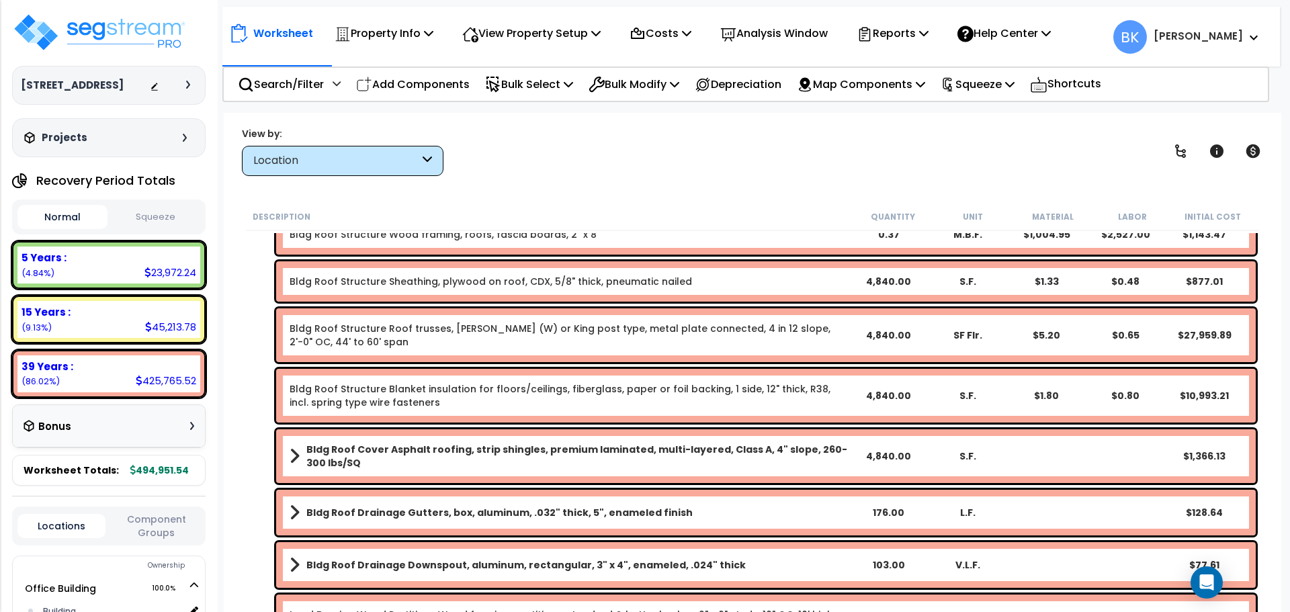
click at [567, 333] on link "Bldg Roof Structure Roof trusses, [PERSON_NAME] (W) or King post type, metal pl…" at bounding box center [569, 335] width 559 height 27
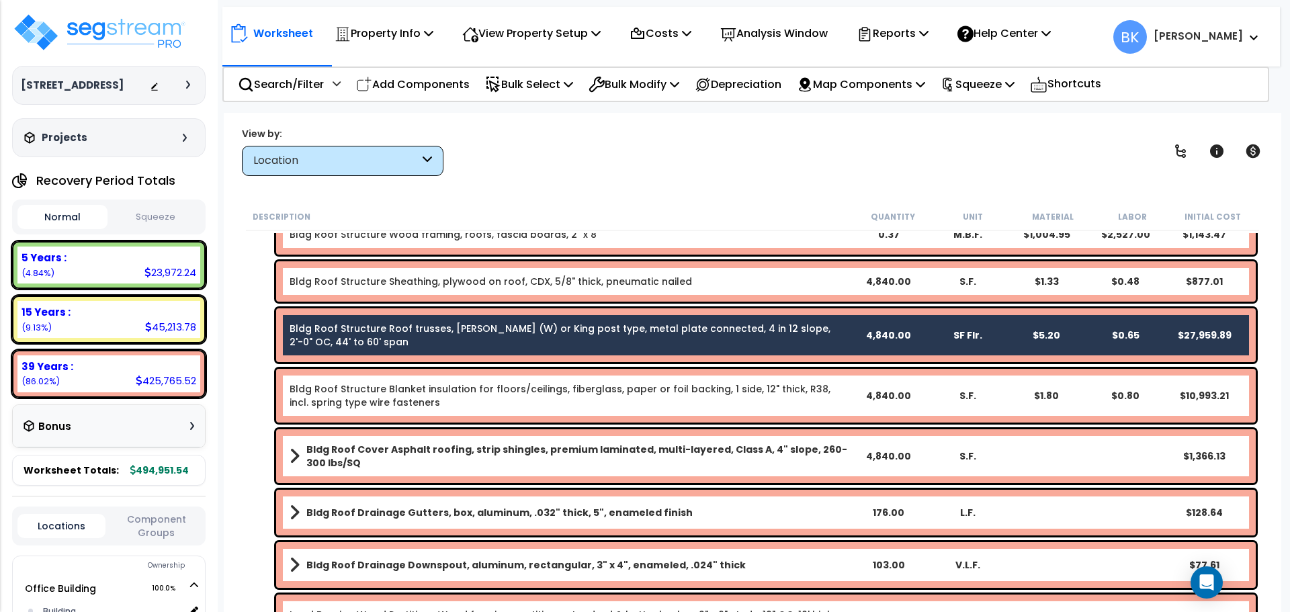
click at [474, 331] on link "Bldg Roof Structure Roof trusses, [PERSON_NAME] (W) or King post type, metal pl…" at bounding box center [569, 335] width 559 height 27
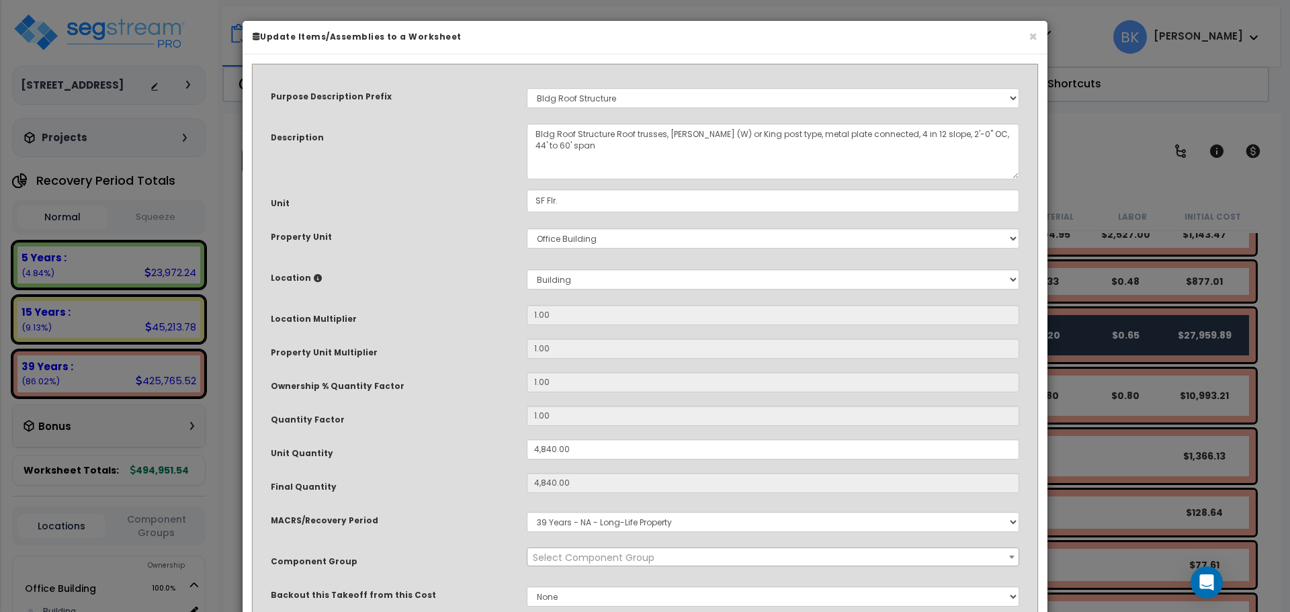
select select "39148"
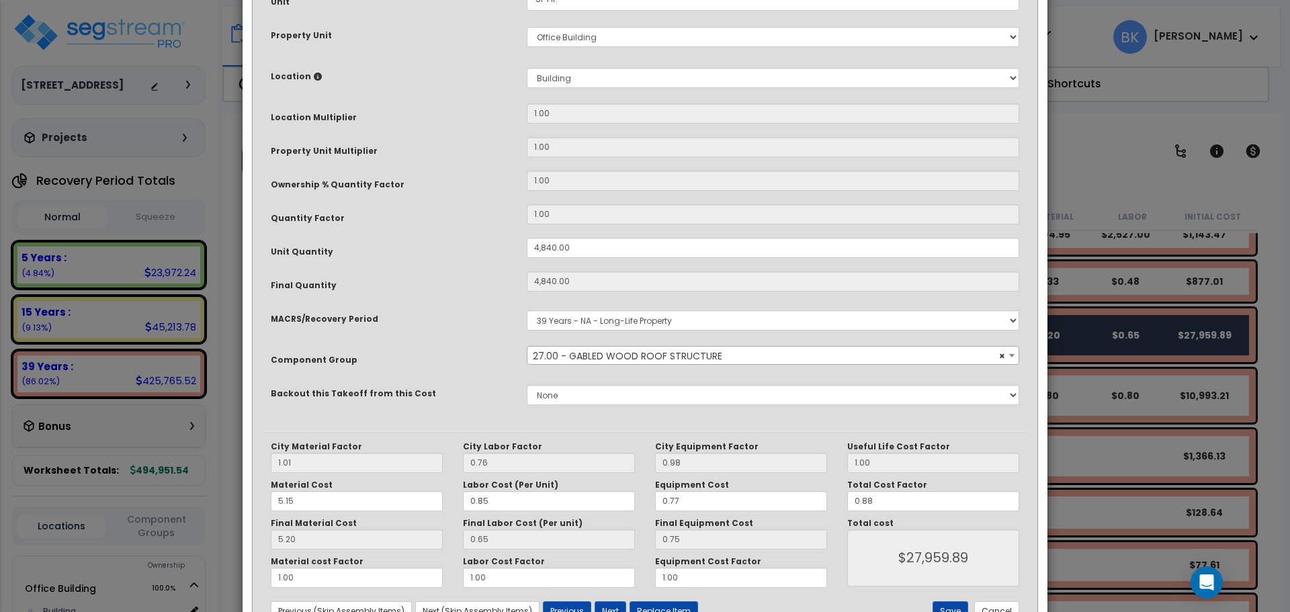
scroll to position [253, 0]
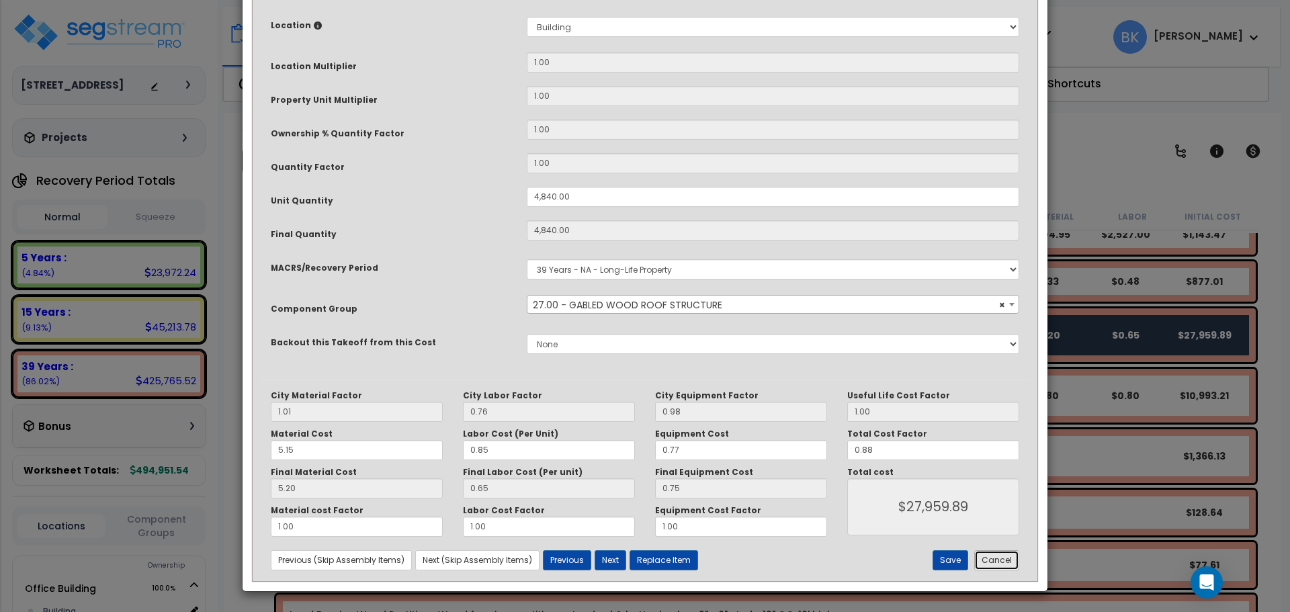
click at [993, 558] on button "Cancel" at bounding box center [997, 560] width 45 height 20
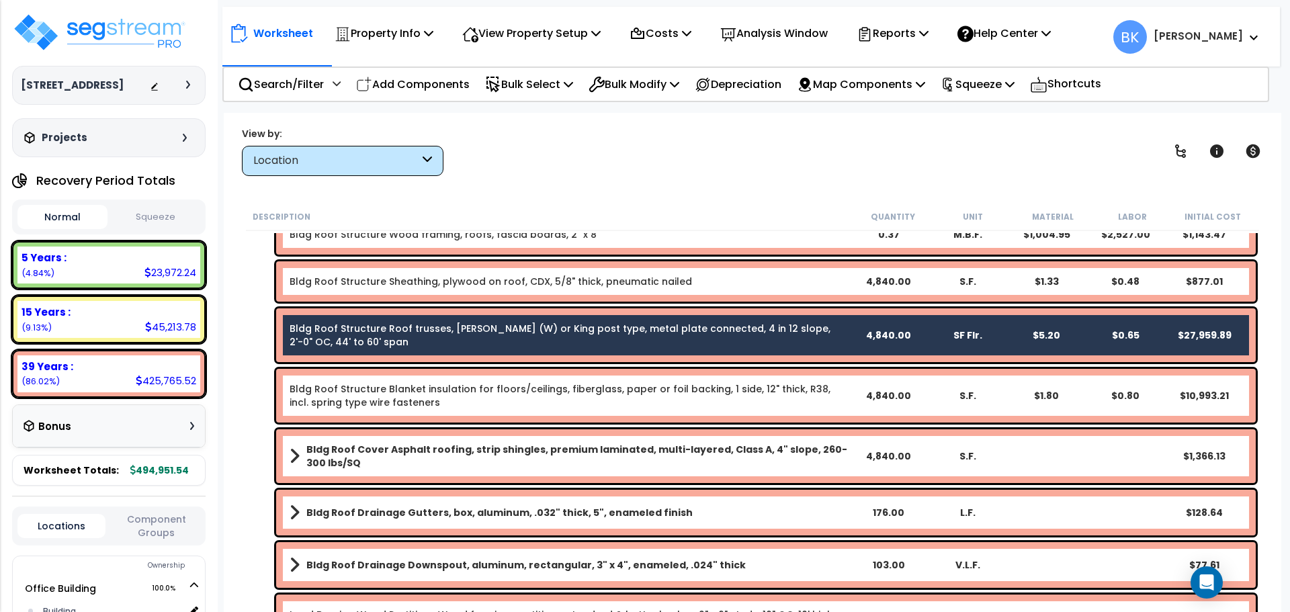
click at [433, 158] on div "Location" at bounding box center [343, 161] width 202 height 30
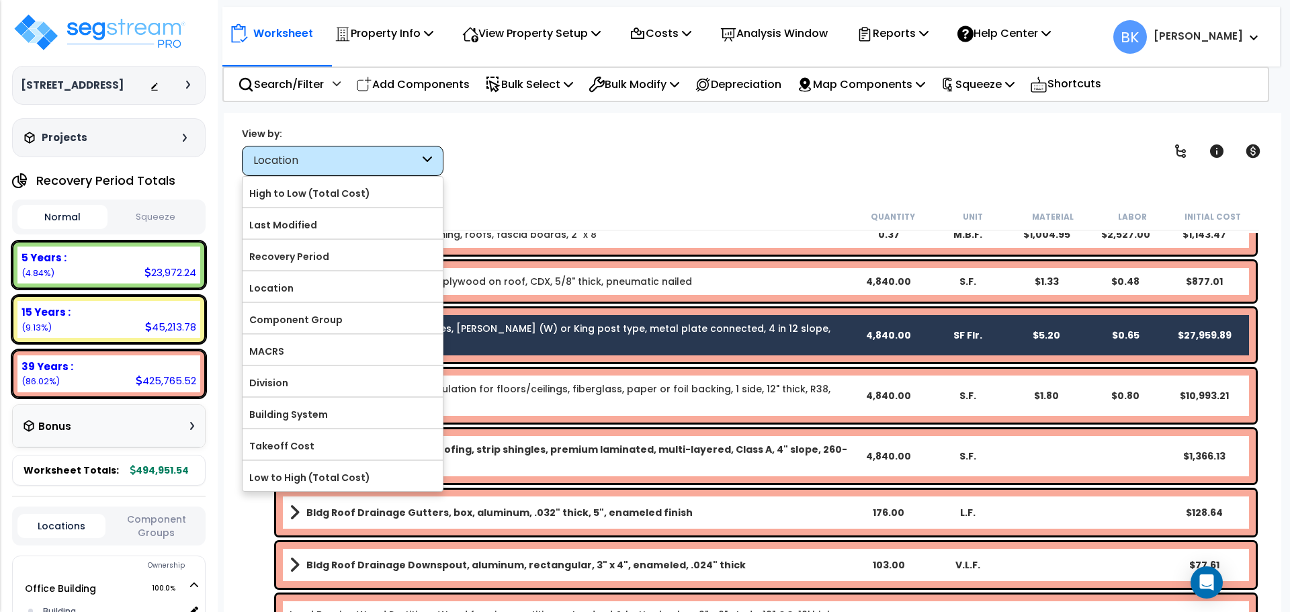
click at [524, 157] on div "View by: Location High to Low (Total Cost)" at bounding box center [752, 151] width 1031 height 50
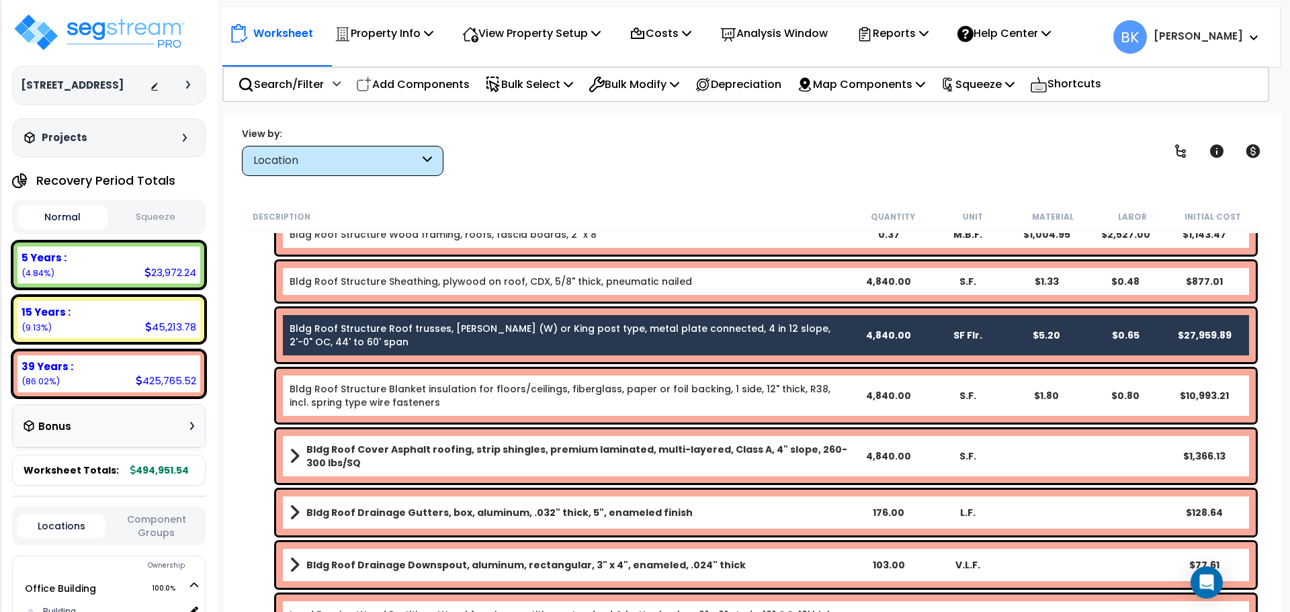
drag, startPoint x: 770, startPoint y: 194, endPoint x: 1004, endPoint y: 101, distance: 251.6
click at [771, 194] on div "Worksheet Property Info Property Setup Add Property Unit Template property Clon…" at bounding box center [753, 419] width 1058 height 612
click at [1239, 42] on b "[PERSON_NAME]" at bounding box center [1198, 36] width 89 height 14
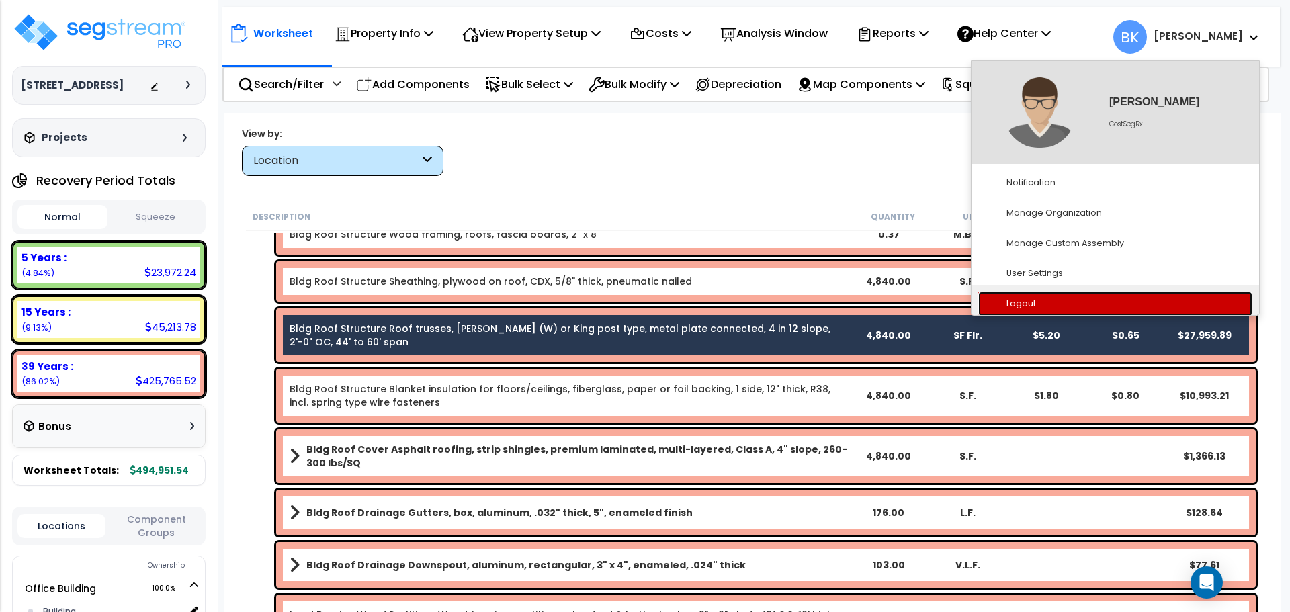
click at [1032, 300] on link "Logout" at bounding box center [1116, 304] width 274 height 25
